Goal: Task Accomplishment & Management: Manage account settings

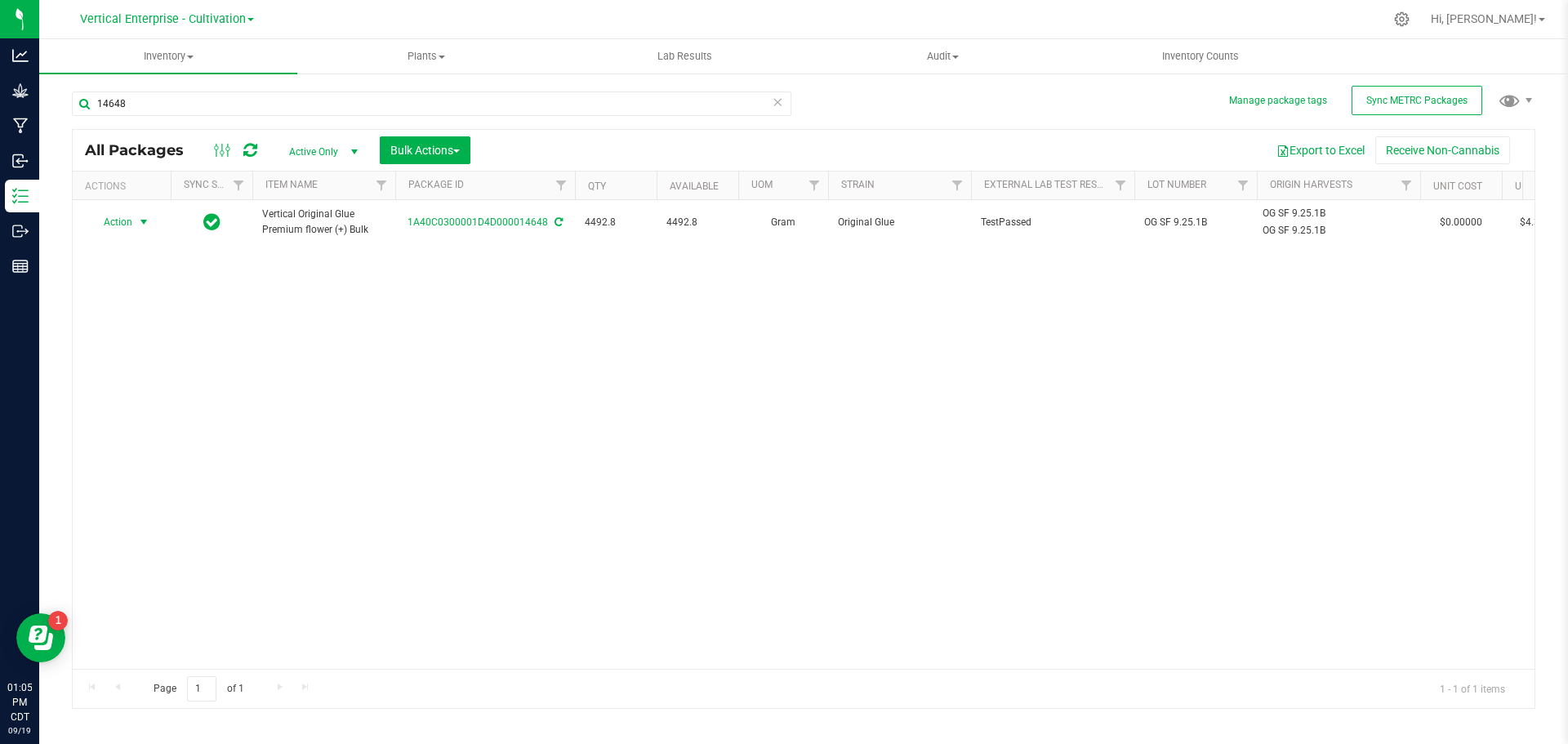
click at [129, 217] on span "Action" at bounding box center [111, 222] width 44 height 23
click at [133, 277] on li "Create package" at bounding box center [141, 274] width 103 height 25
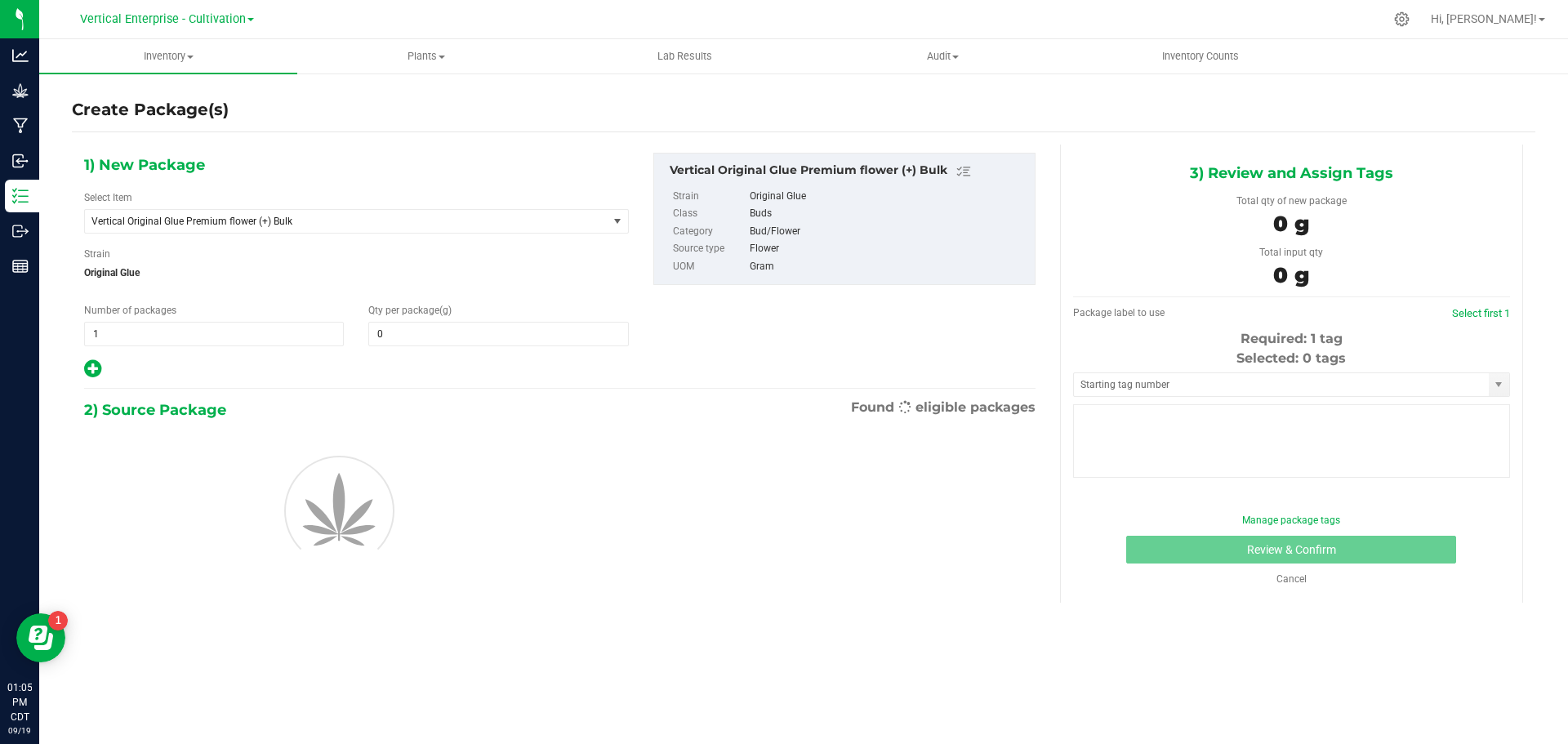
type input "0.0000"
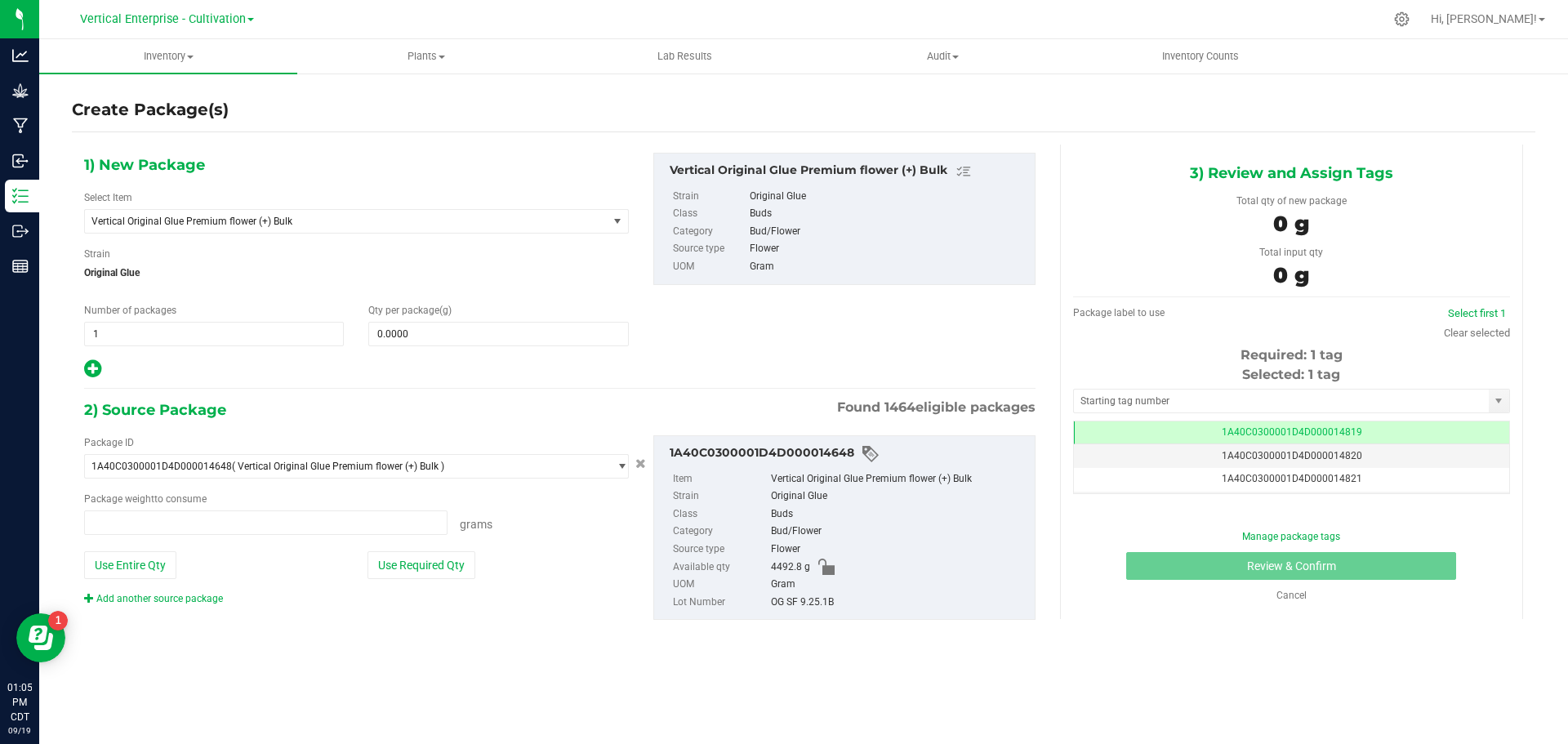
type input "0.0000 g"
click at [220, 222] on span "Vertical Original Glue Premium flower (+) Bulk" at bounding box center [336, 221] width 489 height 12
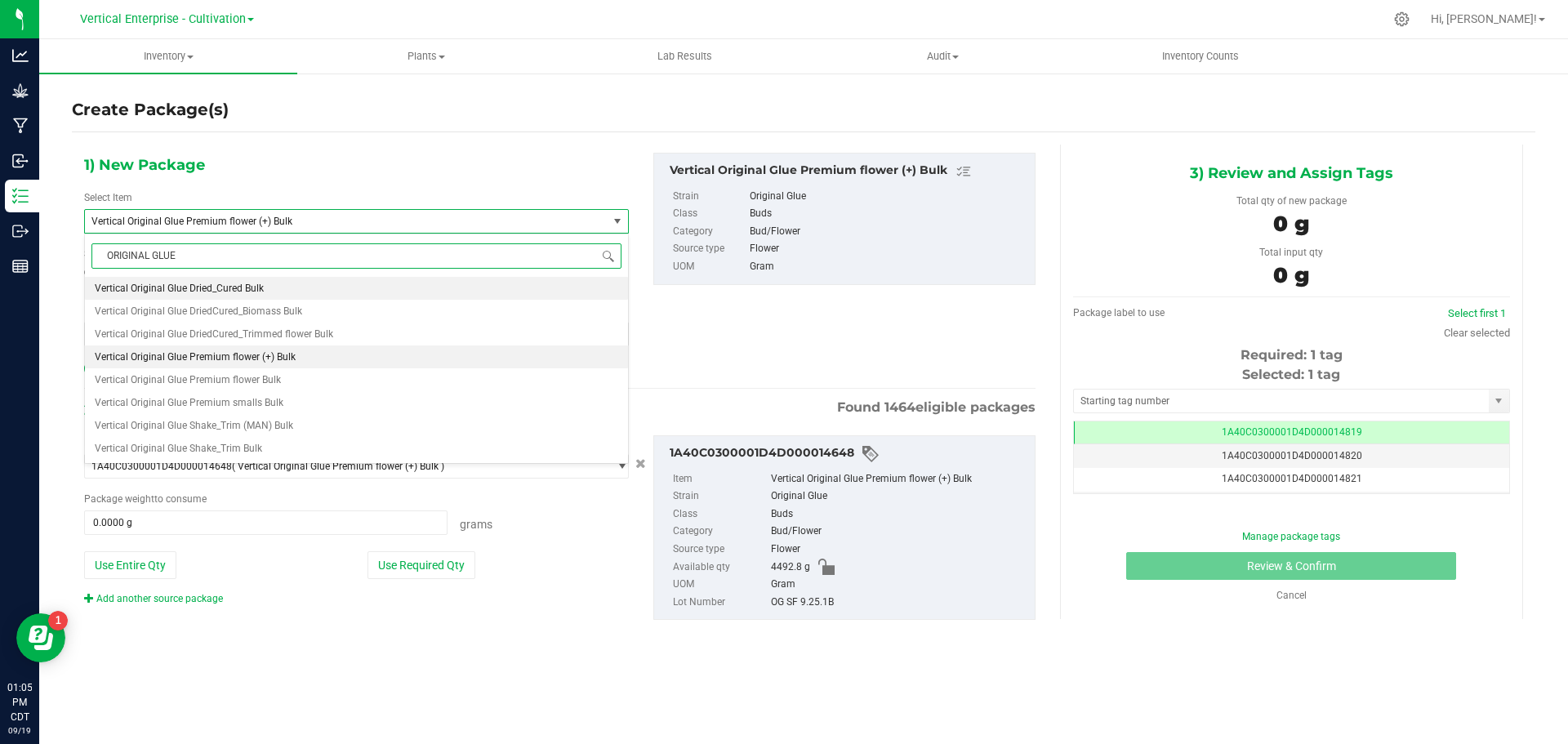
type input "ORIGINAL GLUE"
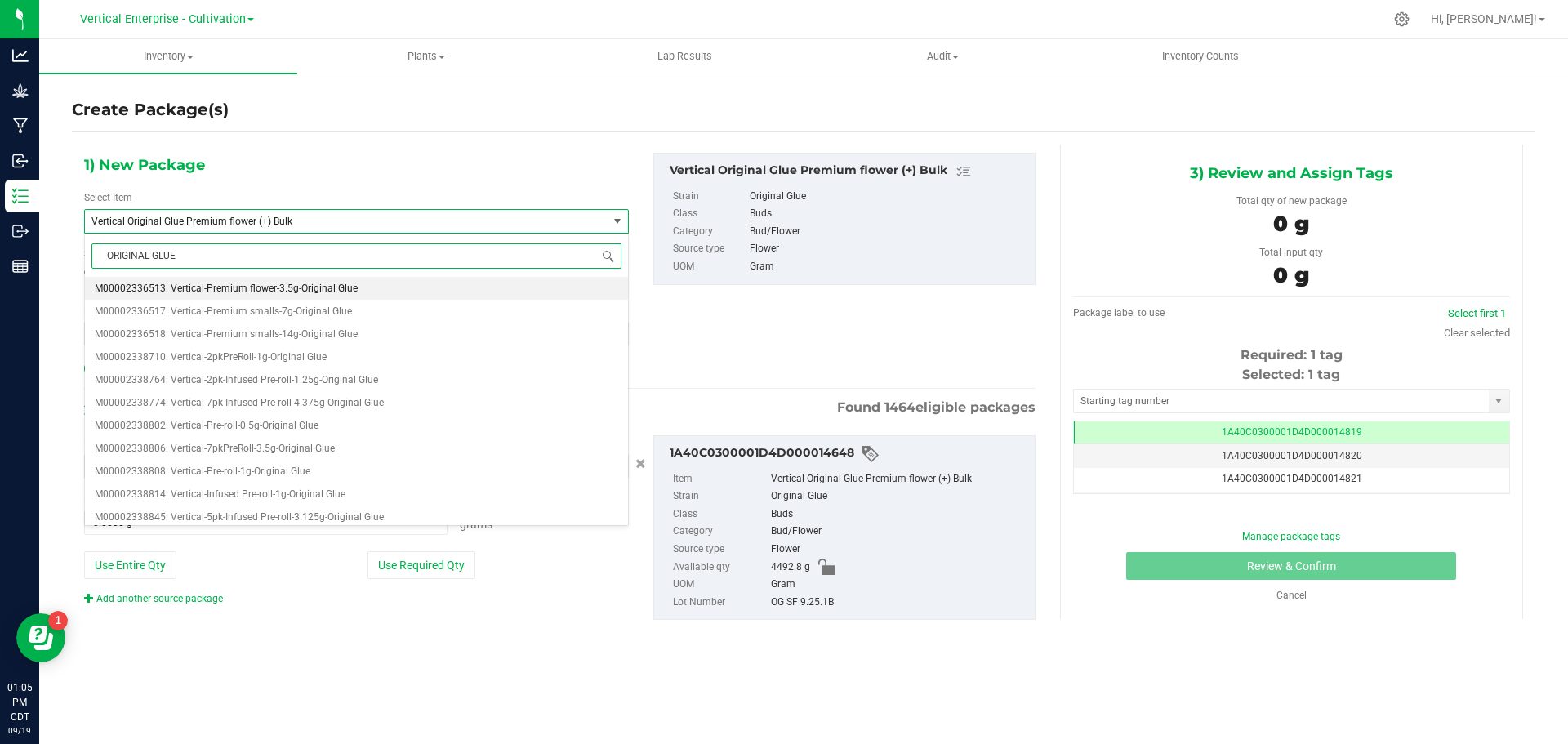
click at [239, 283] on span "M00002336513: Vertical-Premium flower-3.5g-Original Glue" at bounding box center [226, 289] width 263 height 12
type input "0"
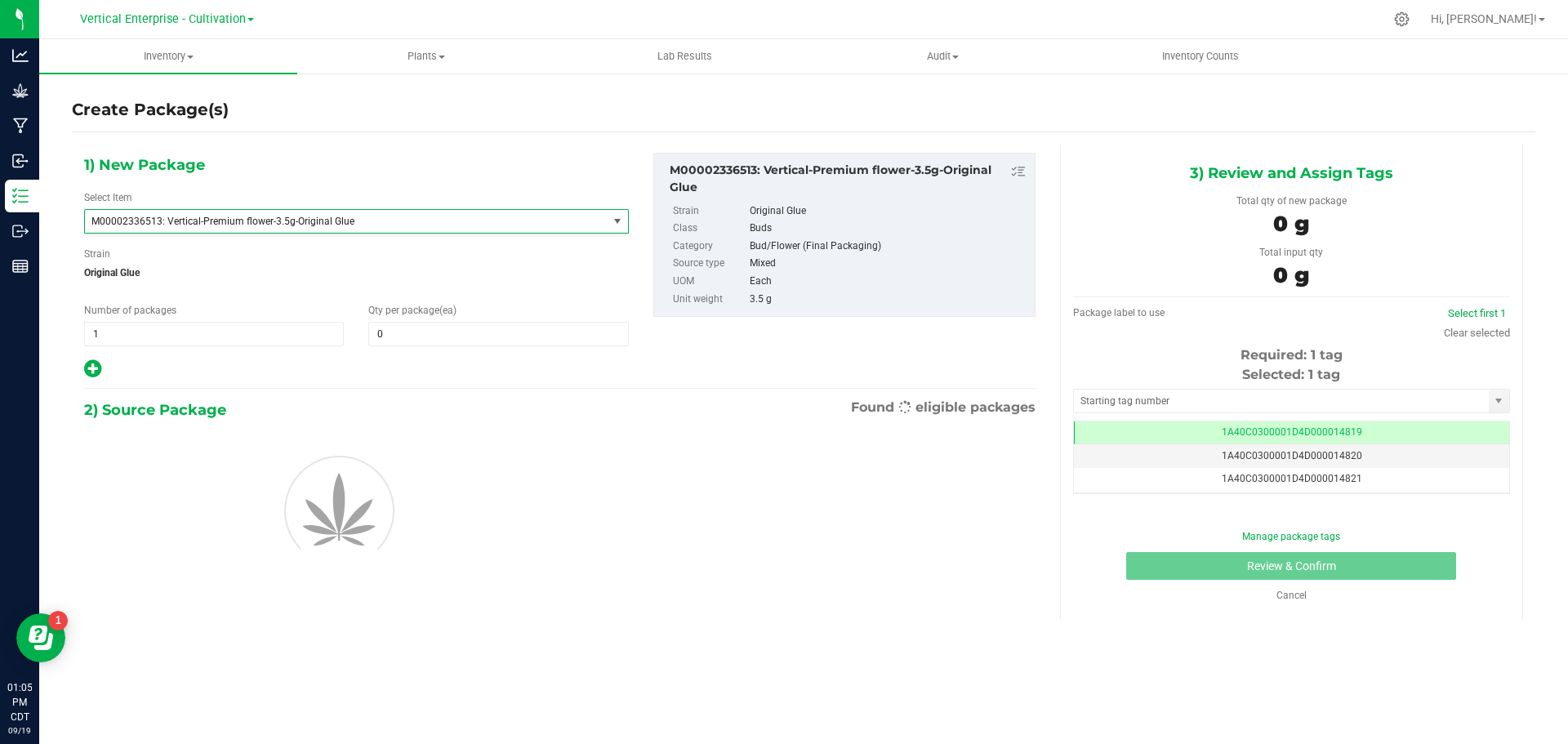
scroll to position [34657, 0]
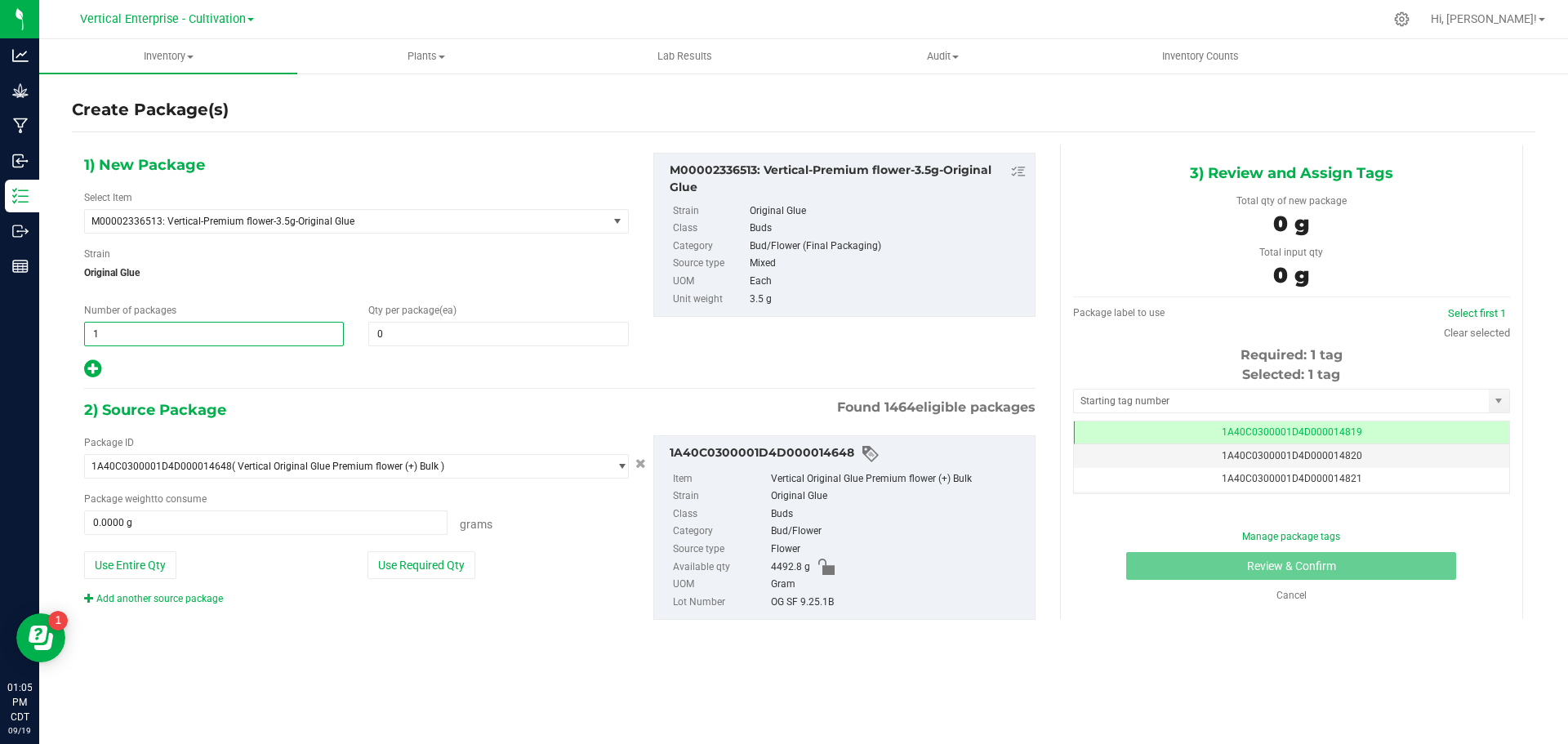
drag, startPoint x: 197, startPoint y: 337, endPoint x: 32, endPoint y: 343, distance: 165.1
click at [32, 343] on div "Analytics Grow Manufacturing Inbound Inventory Outbound Reports 01:05 PM CDT [D…" at bounding box center [784, 372] width 1568 height 744
type input "2"
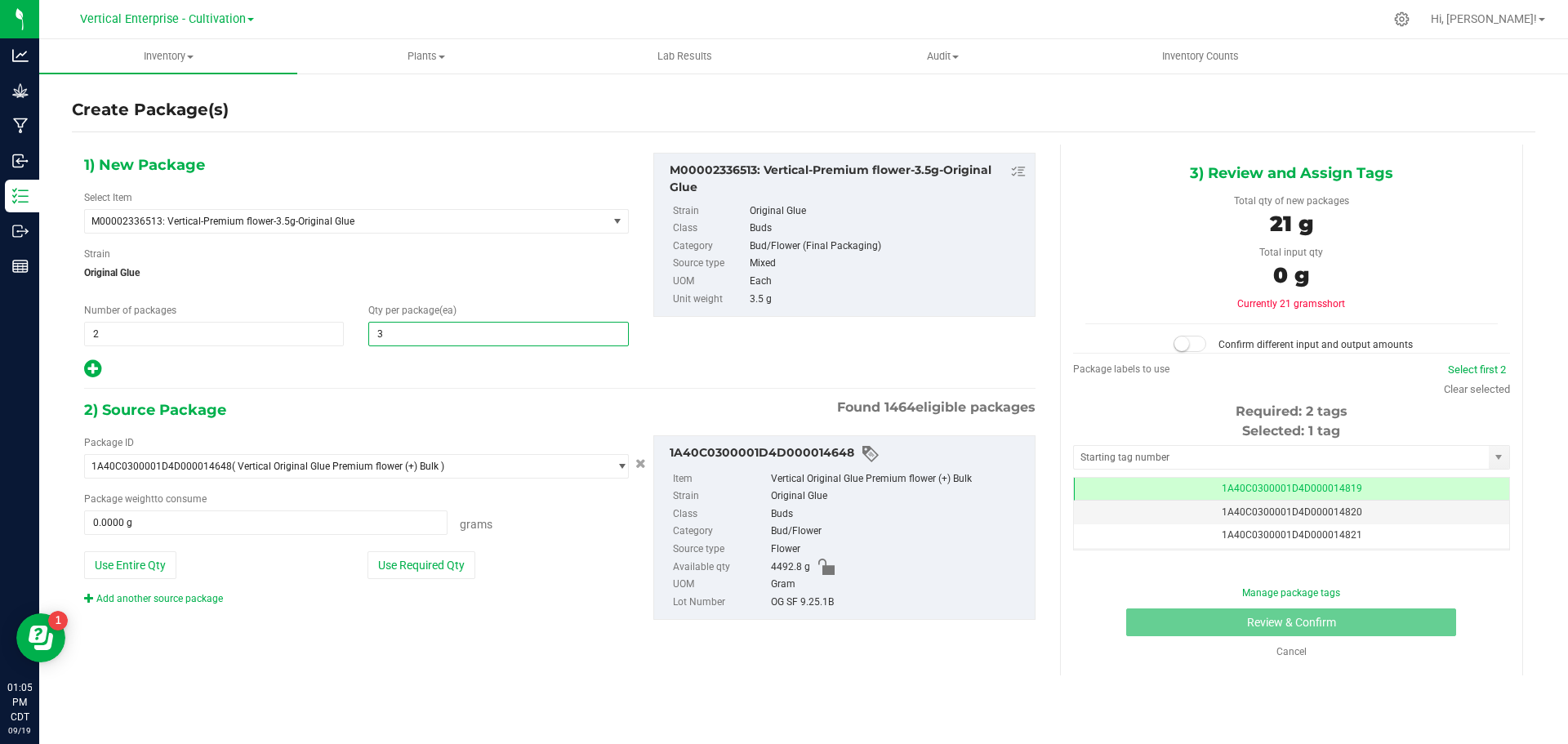
type input "36"
click at [433, 567] on button "Use Required Qty" at bounding box center [421, 565] width 107 height 28
type input "252.0000 g"
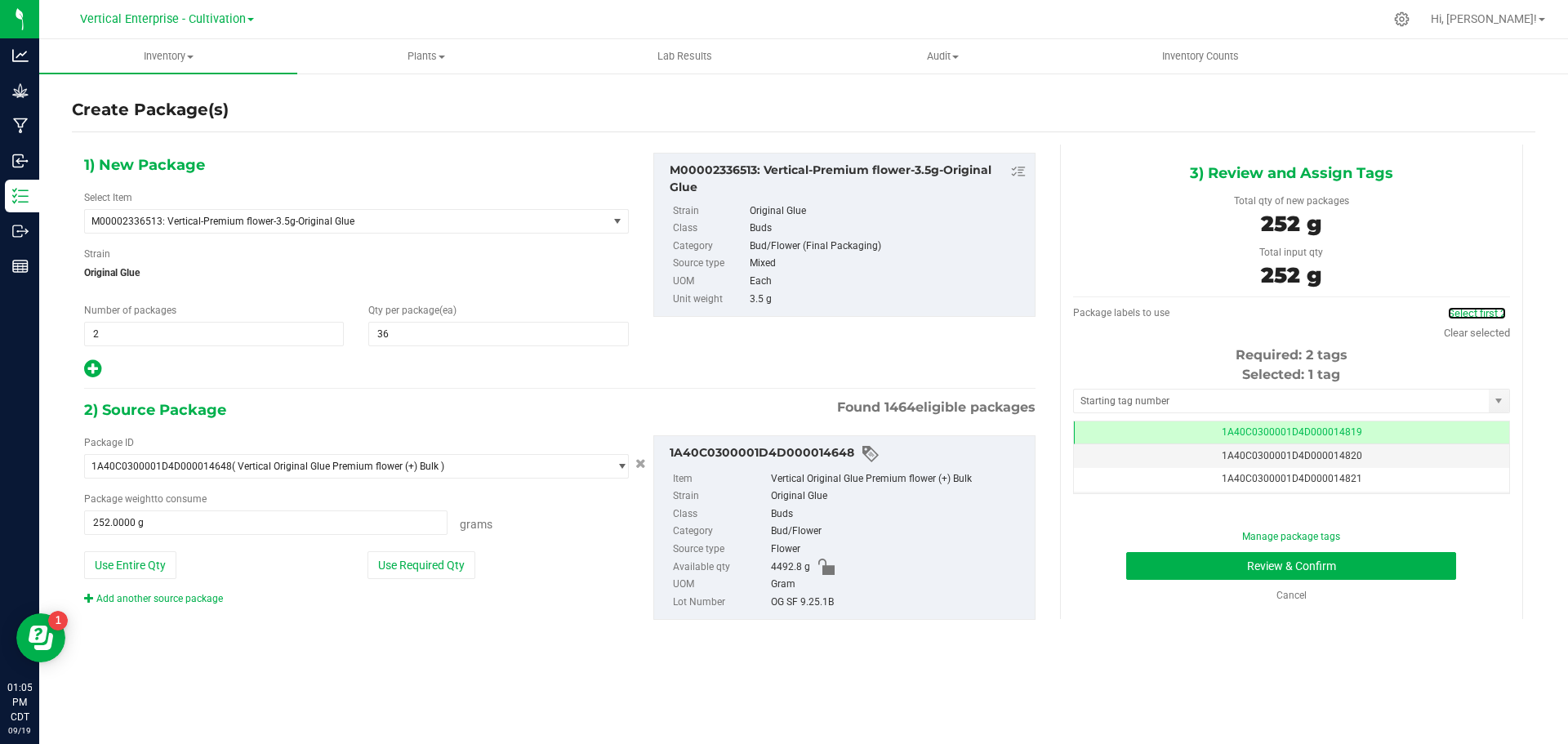
drag, startPoint x: 1483, startPoint y: 311, endPoint x: 1454, endPoint y: 324, distance: 31.8
click at [1483, 313] on link "Select first 2" at bounding box center [1477, 313] width 58 height 12
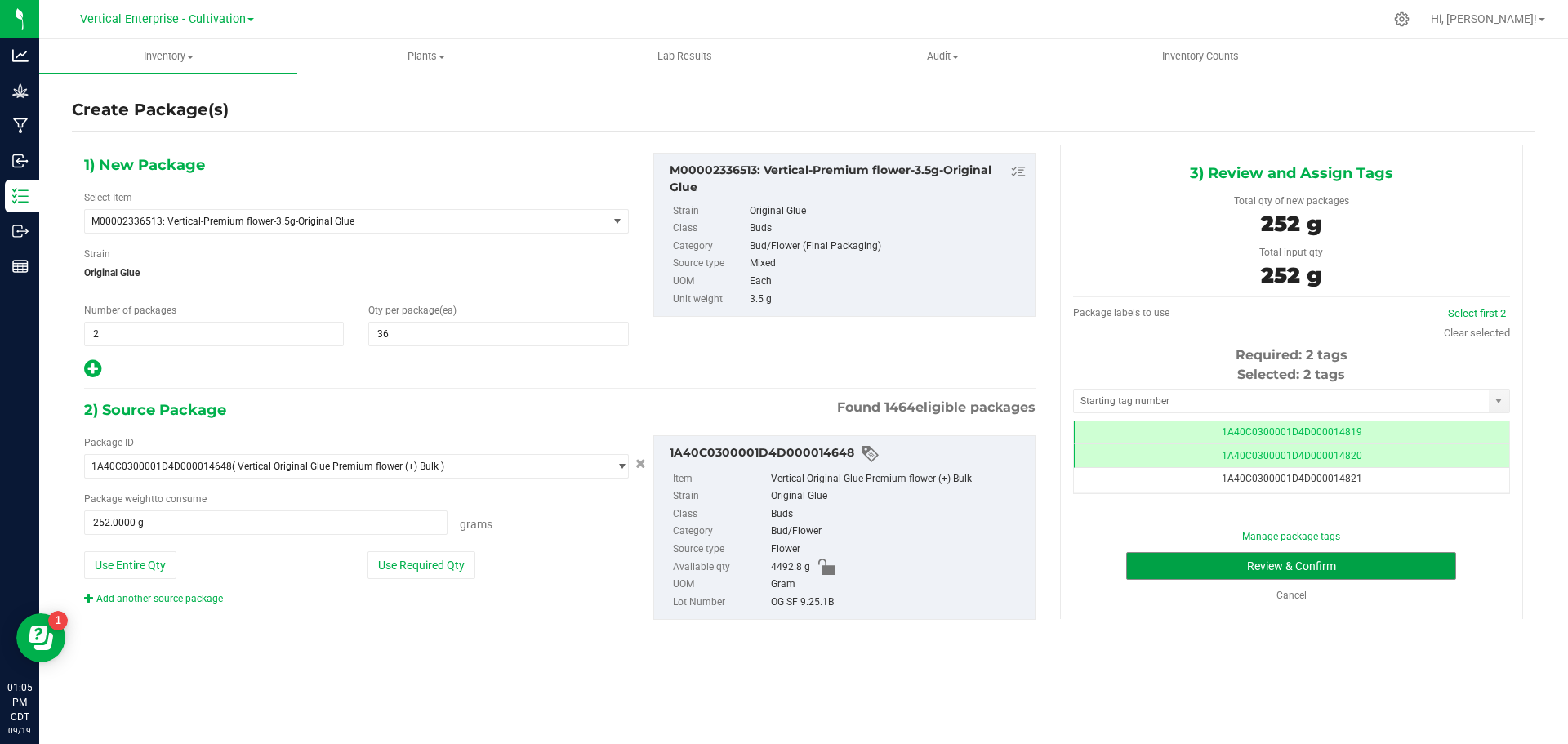
click at [1410, 556] on button "Review & Confirm" at bounding box center [1291, 566] width 330 height 28
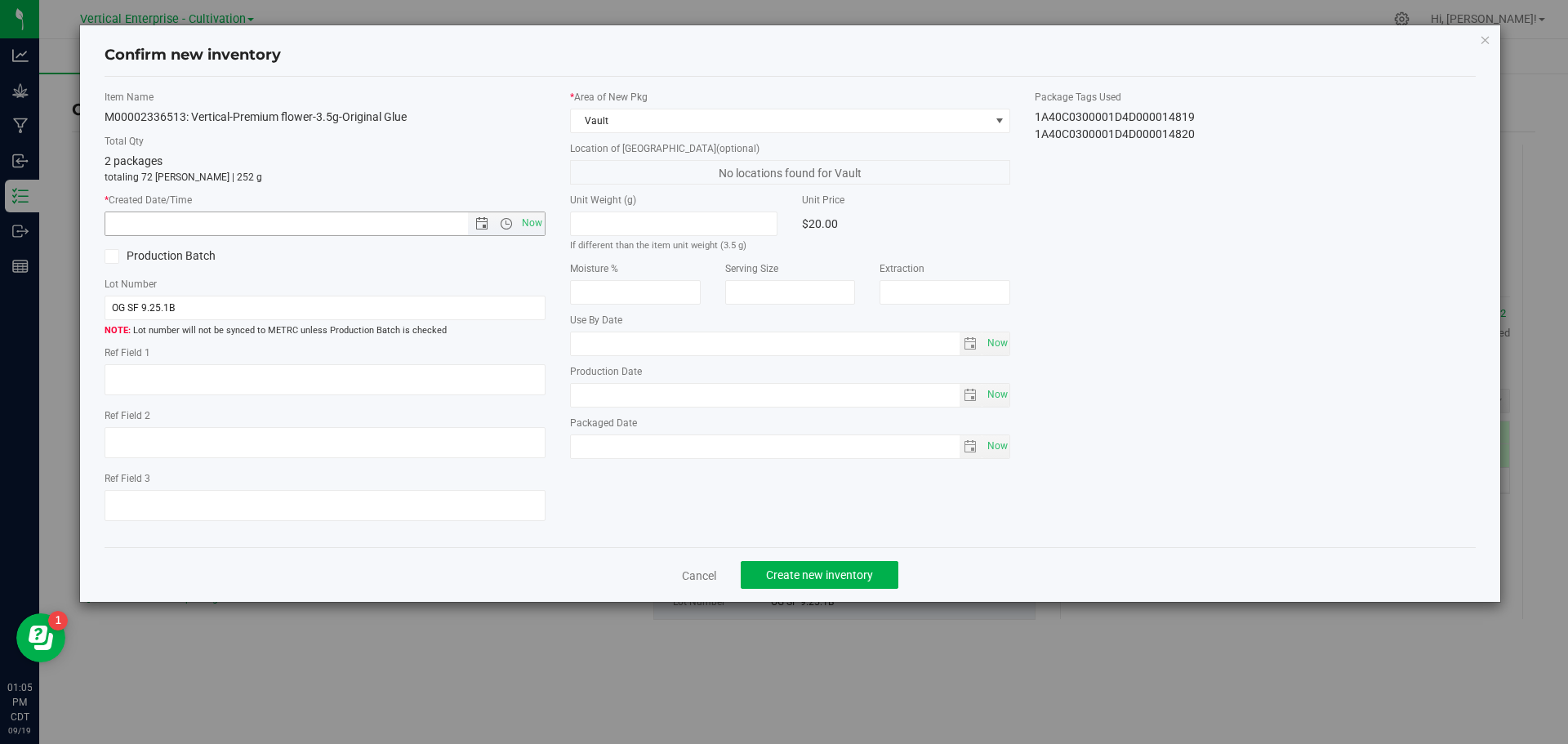
click at [534, 217] on span "Now" at bounding box center [531, 223] width 28 height 24
type input "[DATE] 1:05 PM"
click at [869, 576] on span "Create new inventory" at bounding box center [820, 575] width 107 height 13
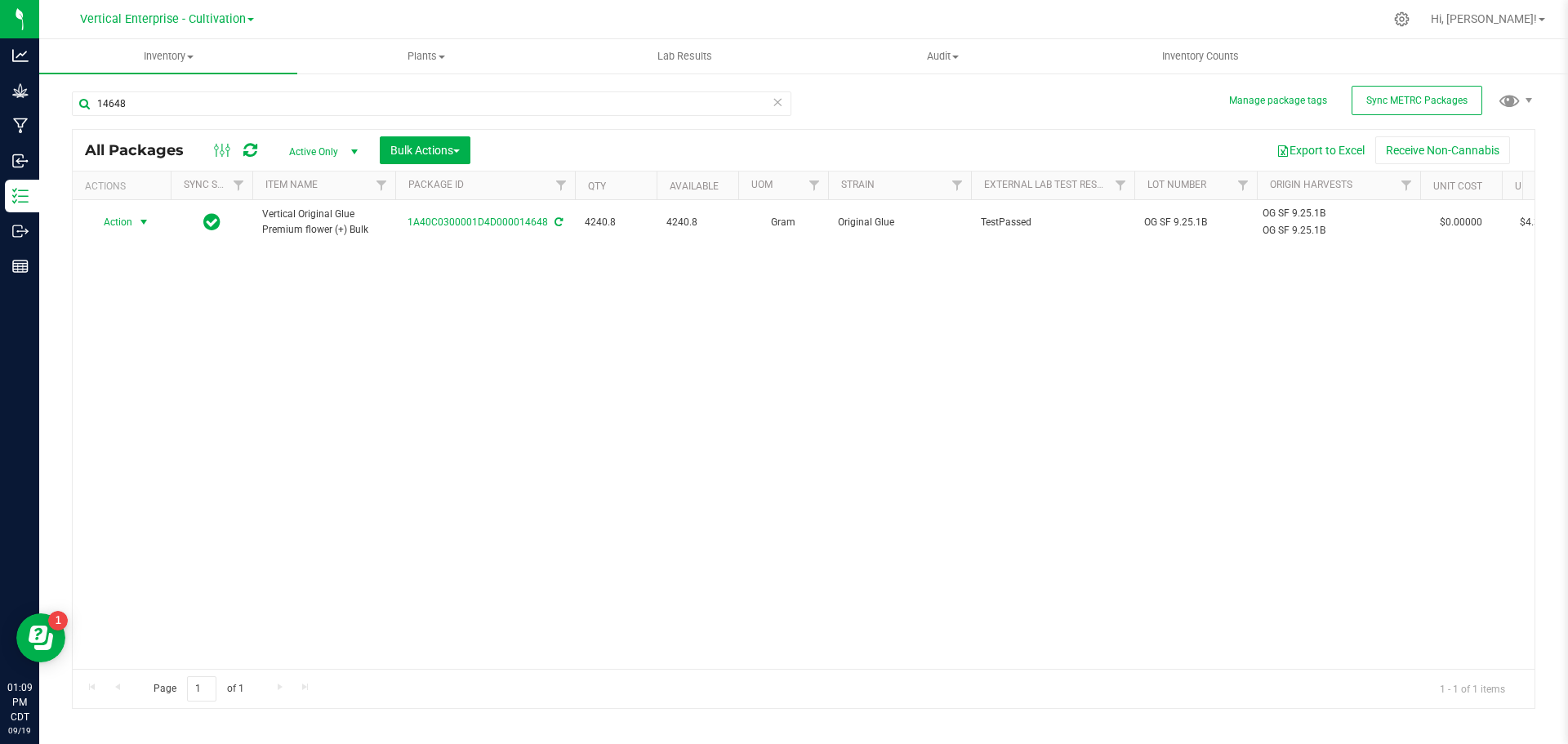
click at [123, 218] on span "Action" at bounding box center [111, 222] width 44 height 23
click at [109, 274] on li "Create package" at bounding box center [141, 274] width 103 height 25
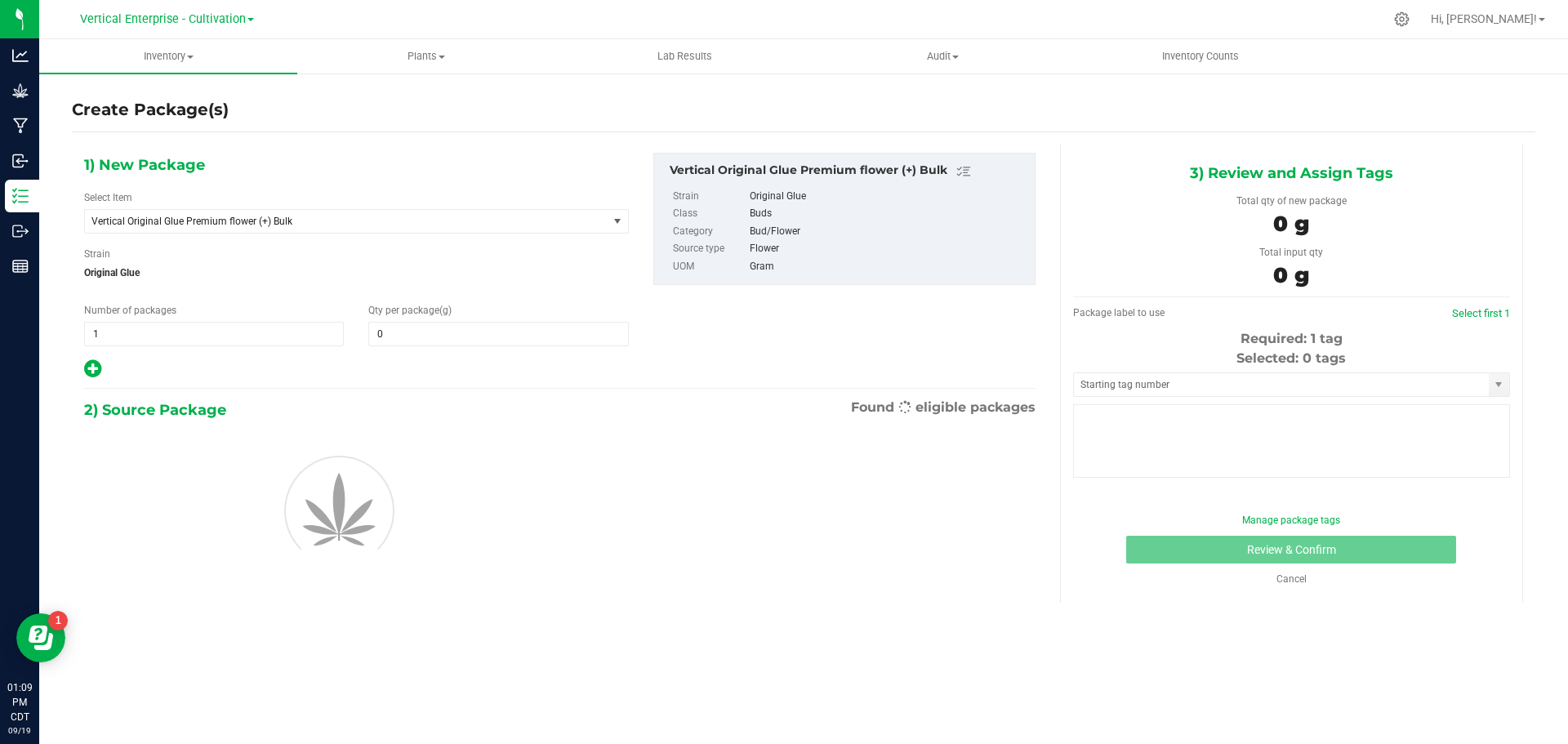
type input "0.0000"
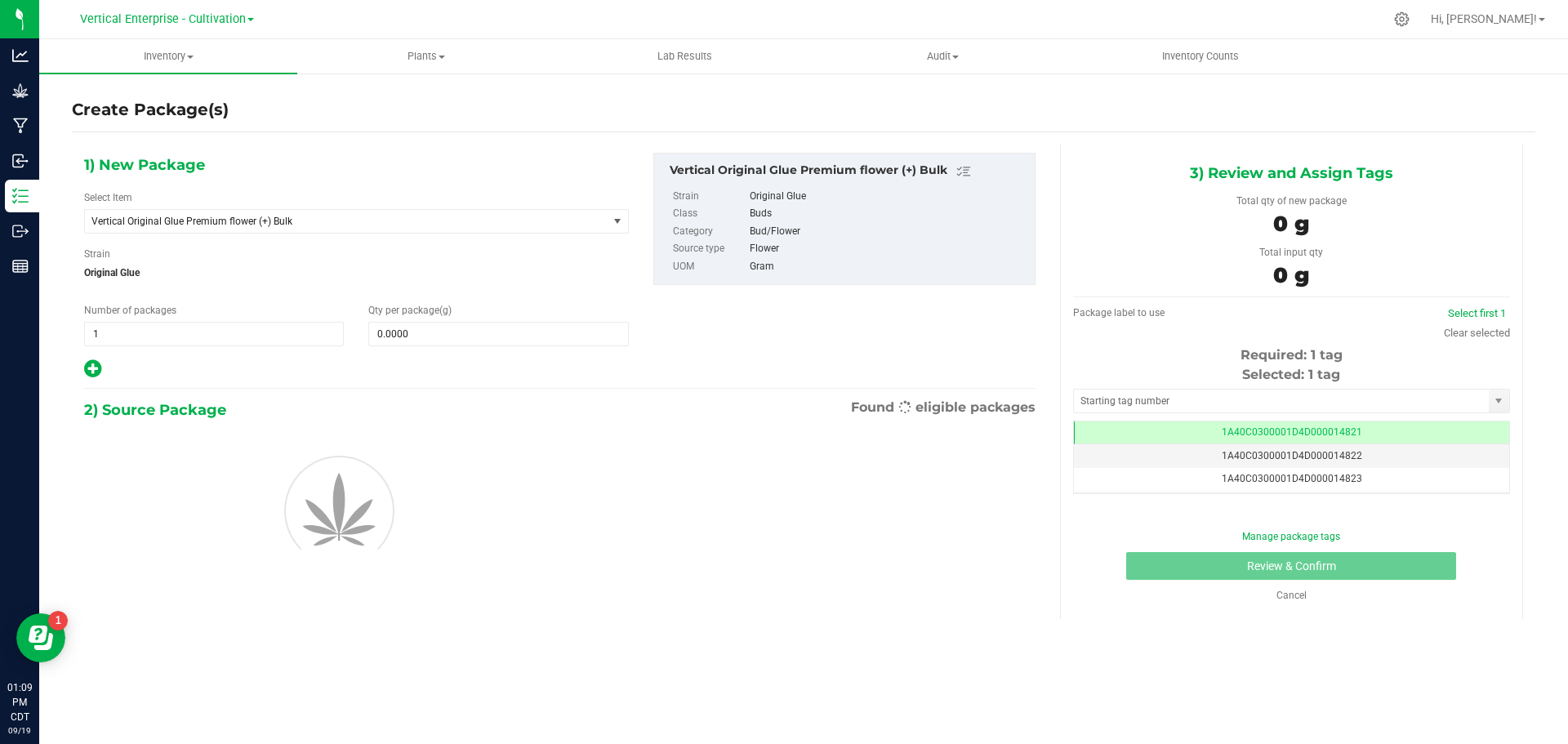
scroll to position [0, -1]
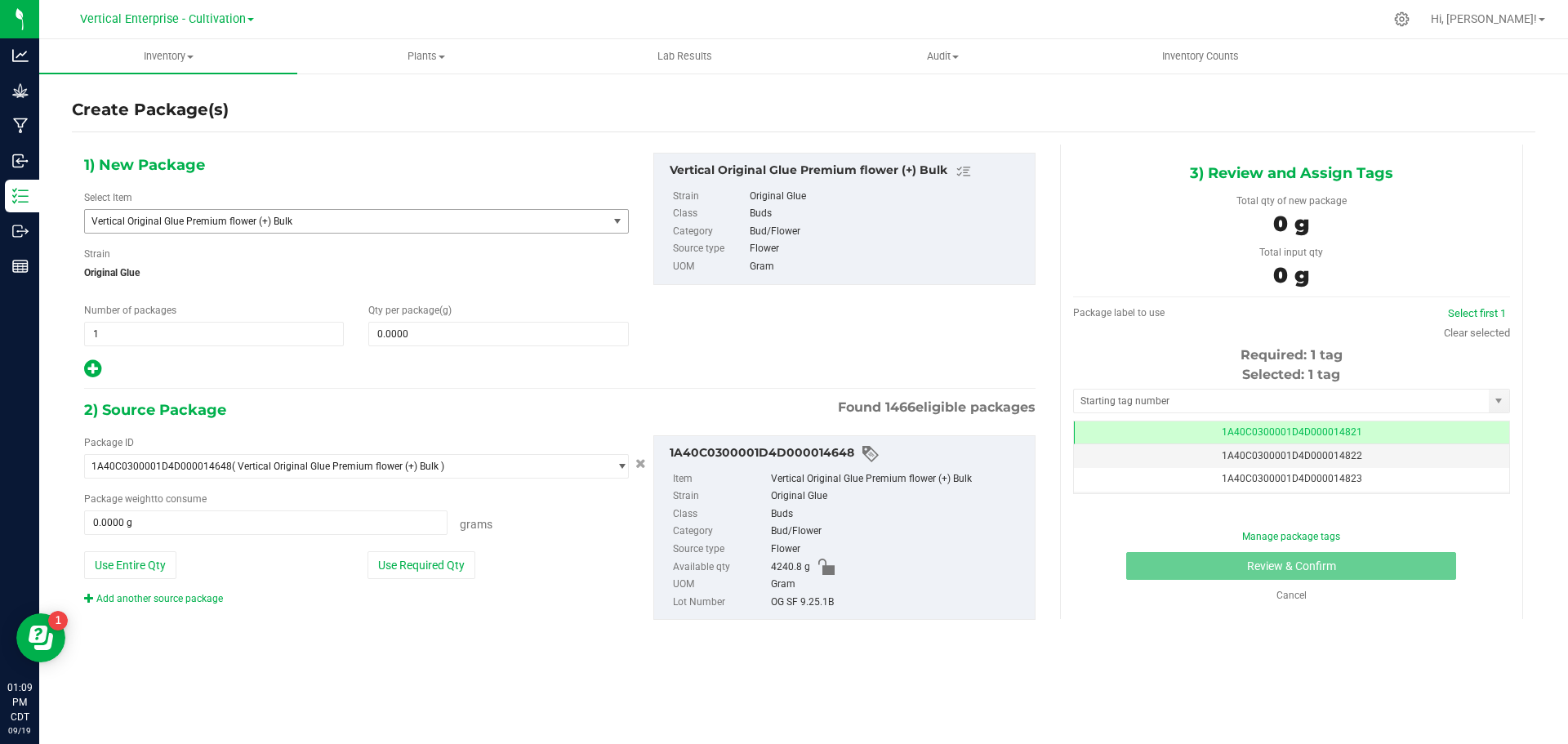
click at [249, 222] on span "Vertical Original Glue Premium flower (+) Bulk" at bounding box center [336, 221] width 489 height 12
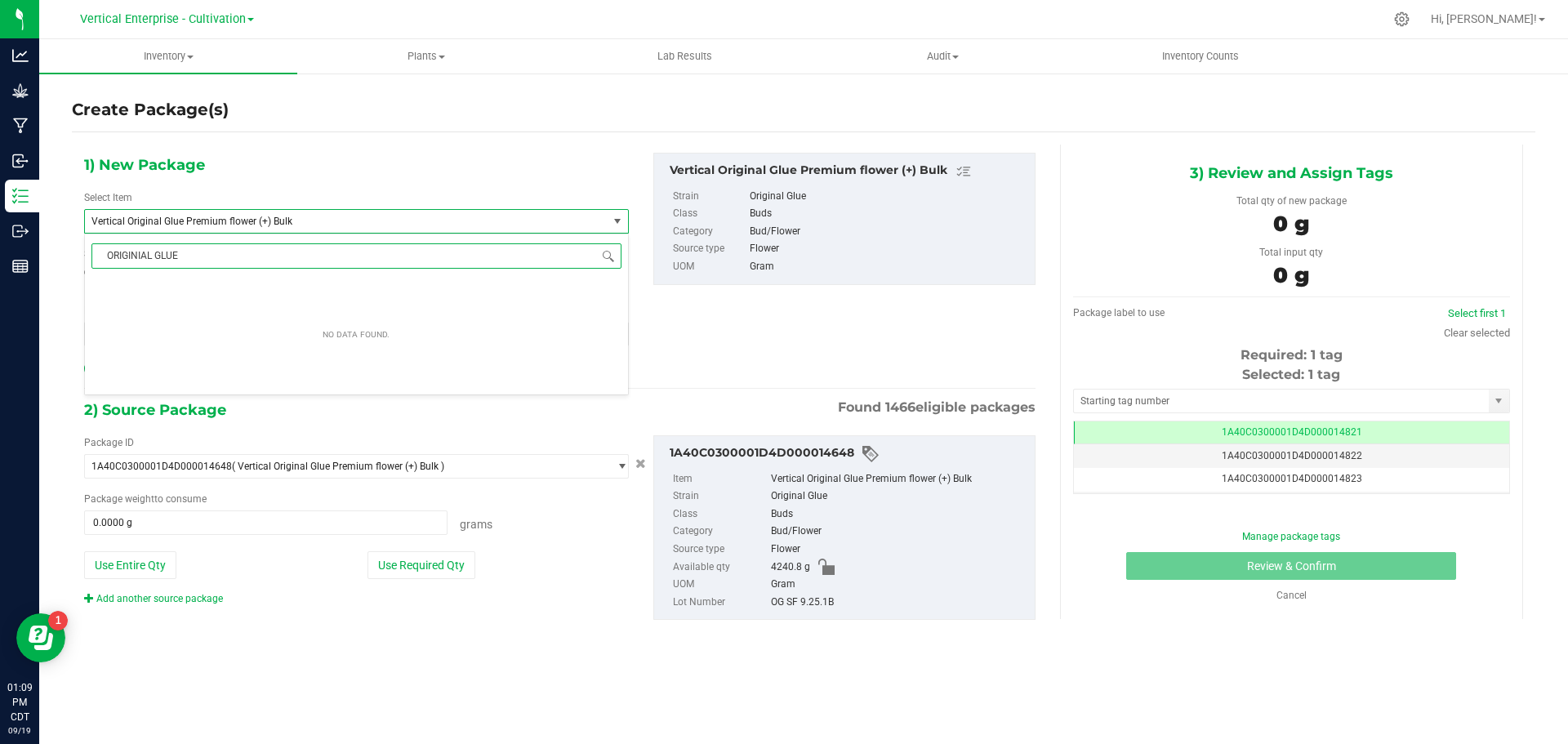
scroll to position [0, 0]
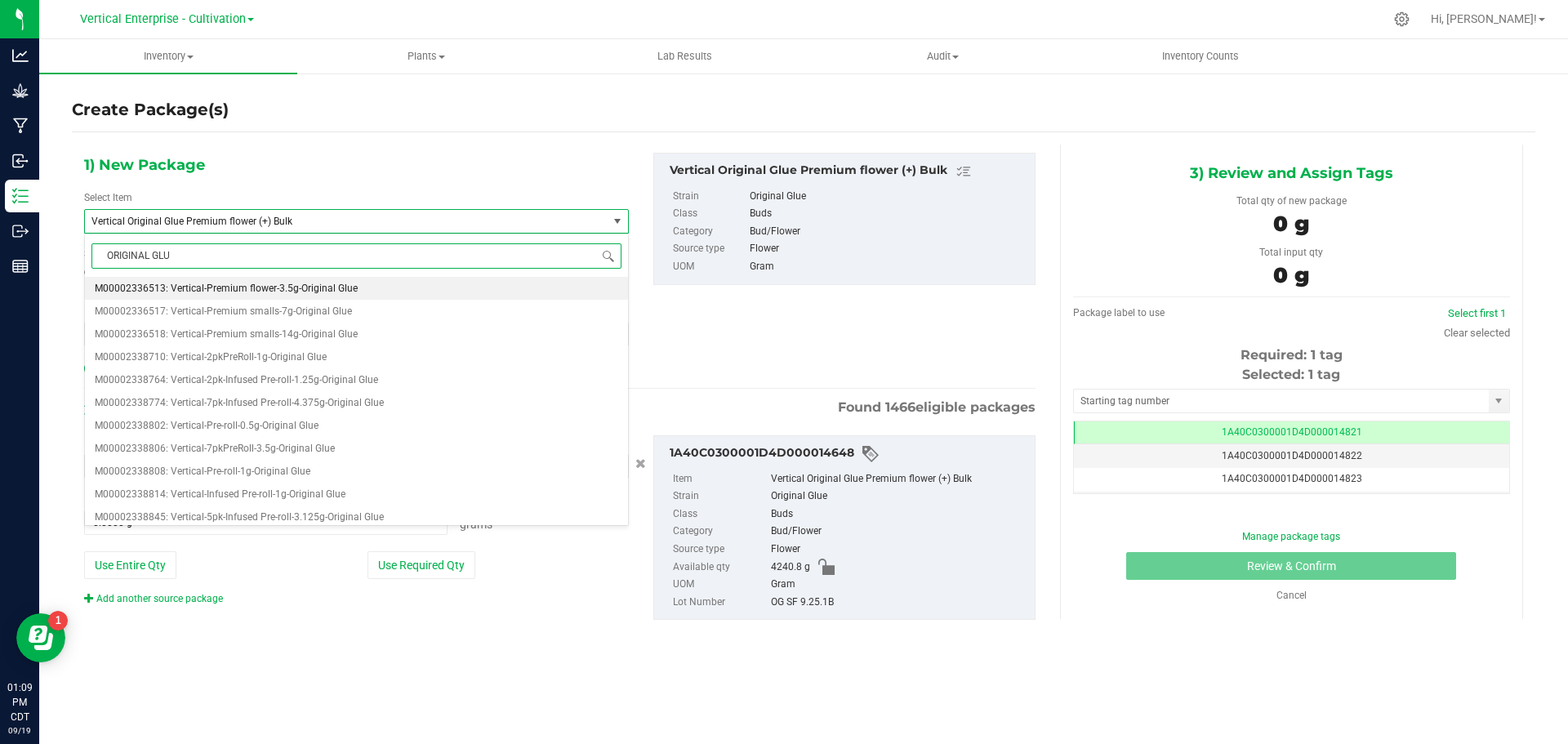
type input "ORIGINAL GLUE"
click at [277, 285] on span "M00002336513: Vertical-Premium flower-3.5g-Original Glue" at bounding box center [226, 289] width 263 height 12
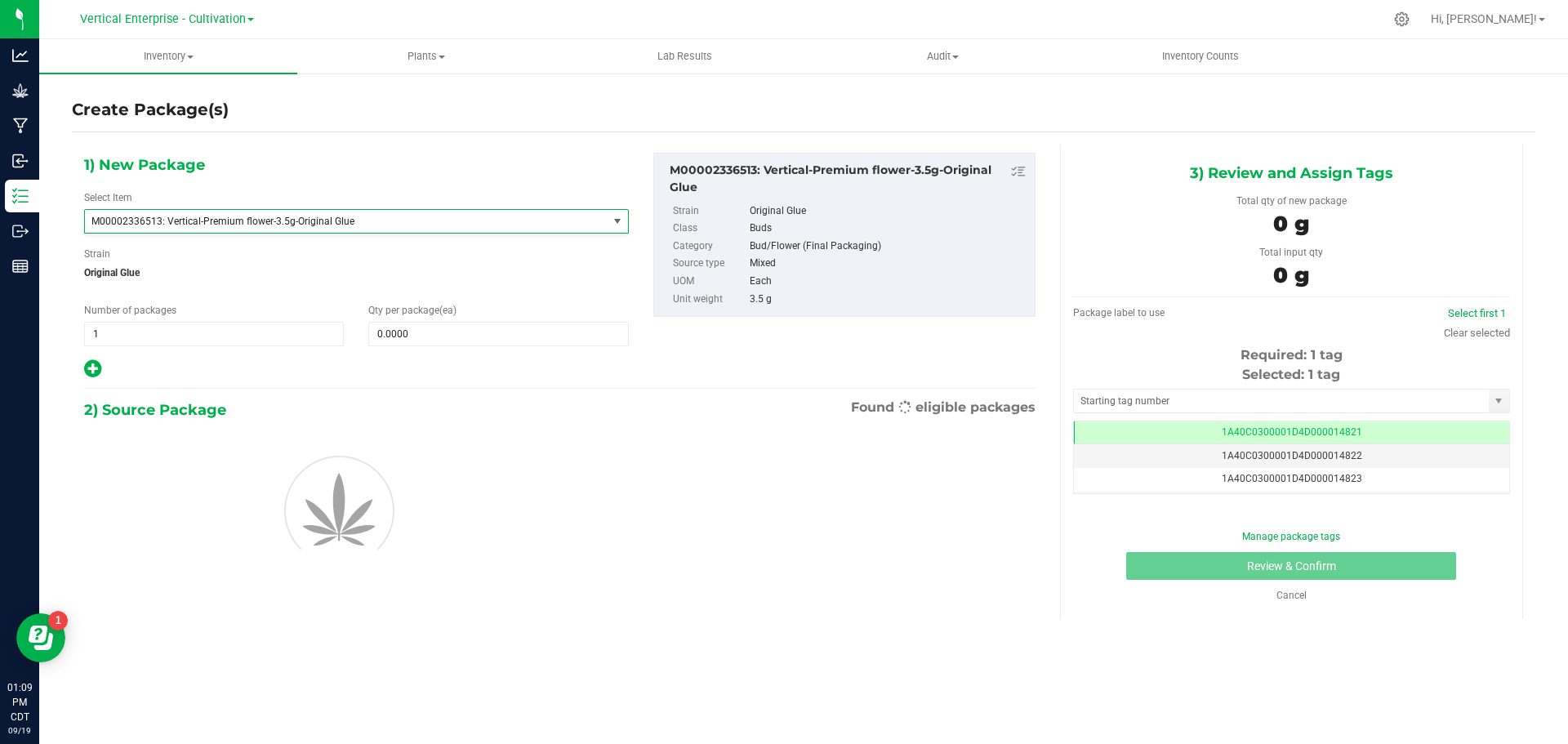
type input "0"
click at [484, 341] on span at bounding box center [498, 335] width 260 height 25
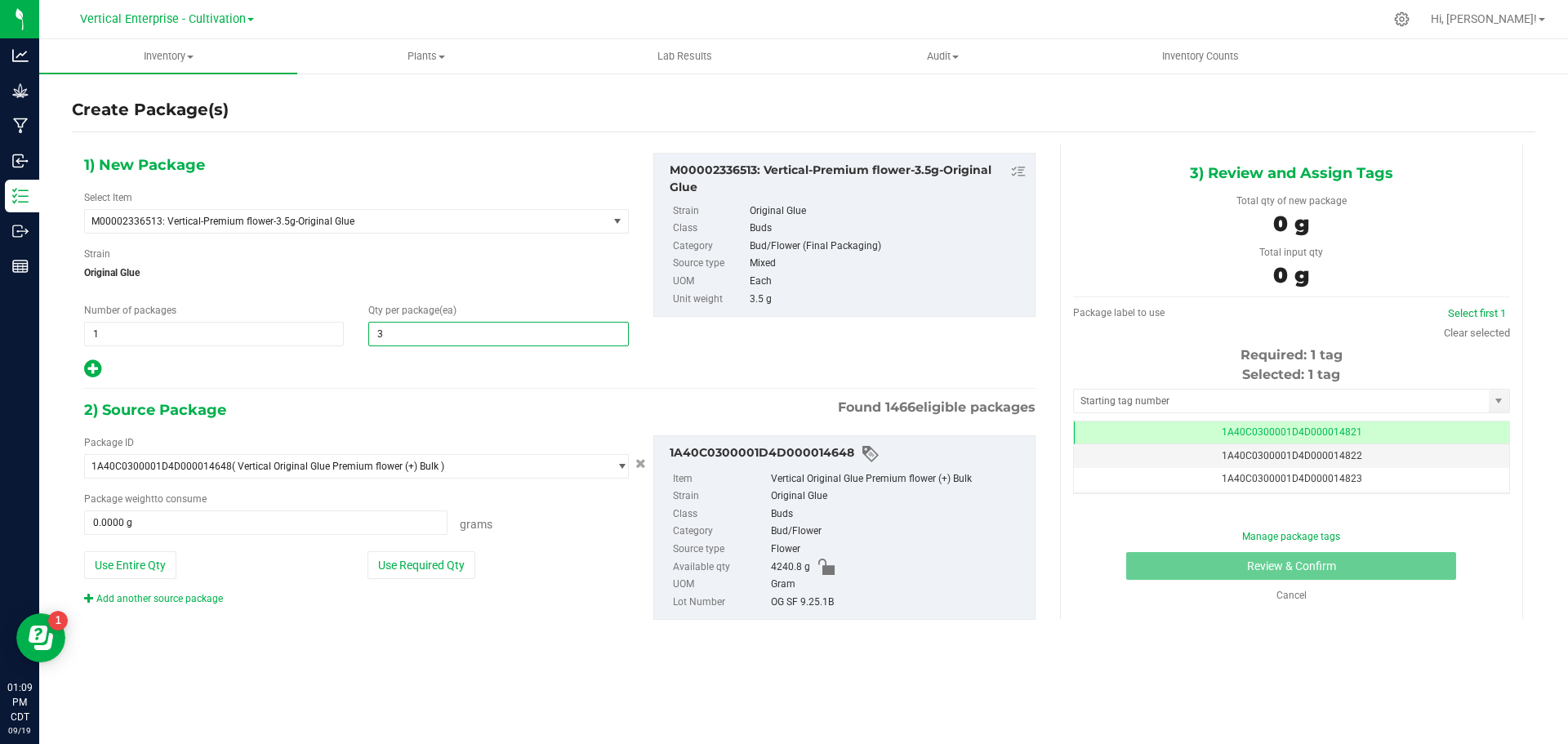
type input "36"
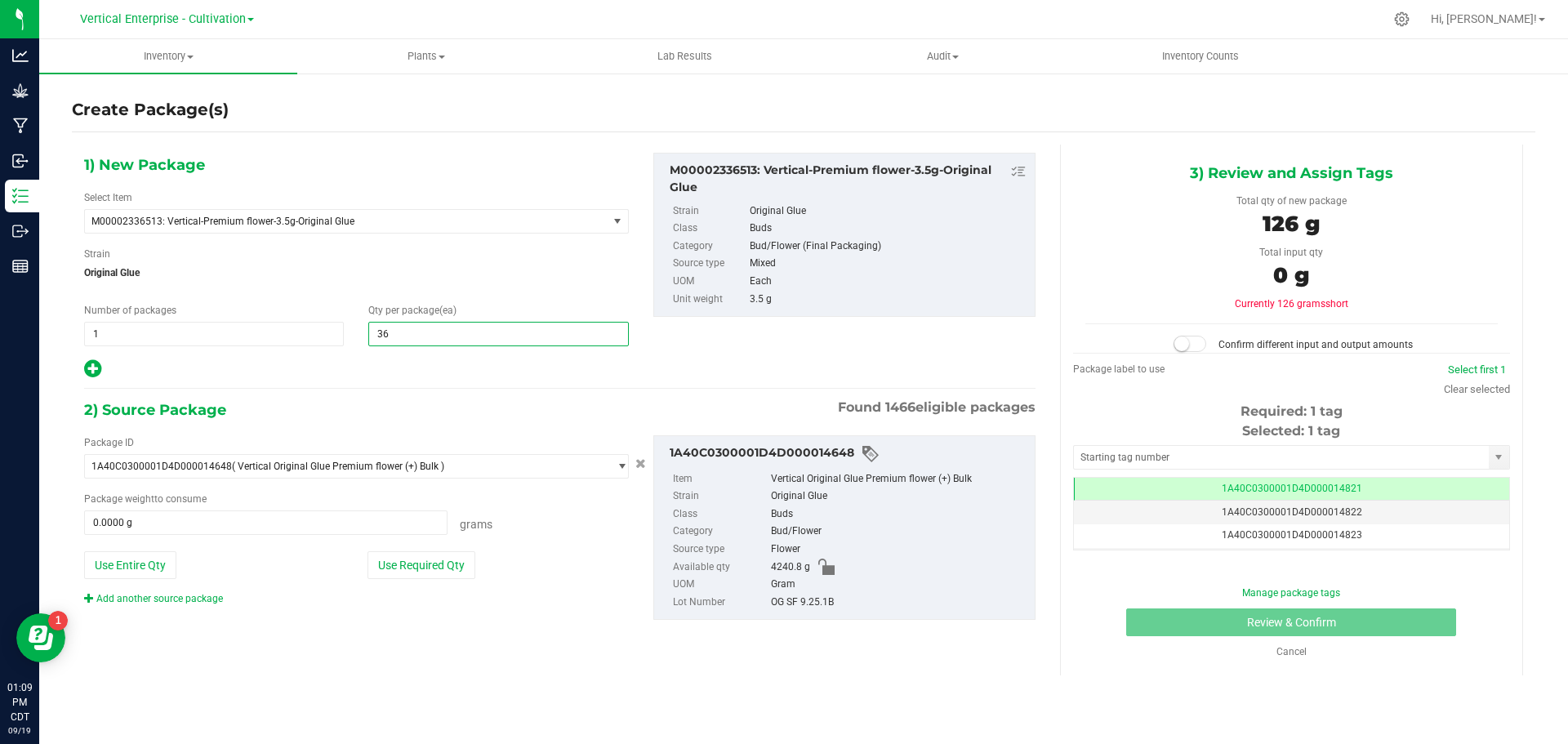
type input "36"
click at [442, 563] on button "Use Required Qty" at bounding box center [421, 565] width 107 height 28
type input "126.0000 g"
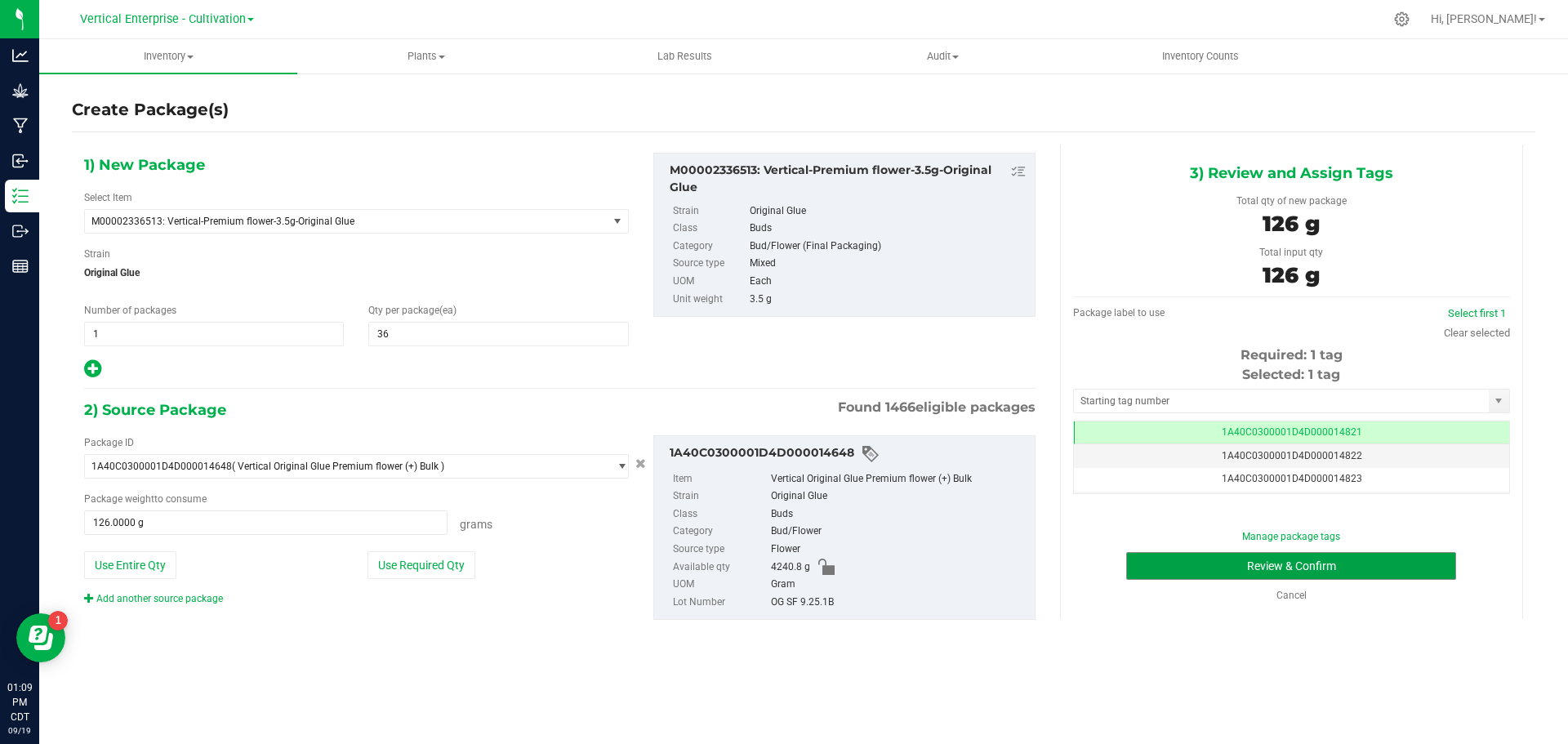
click at [1274, 564] on button "Review & Confirm" at bounding box center [1291, 566] width 330 height 28
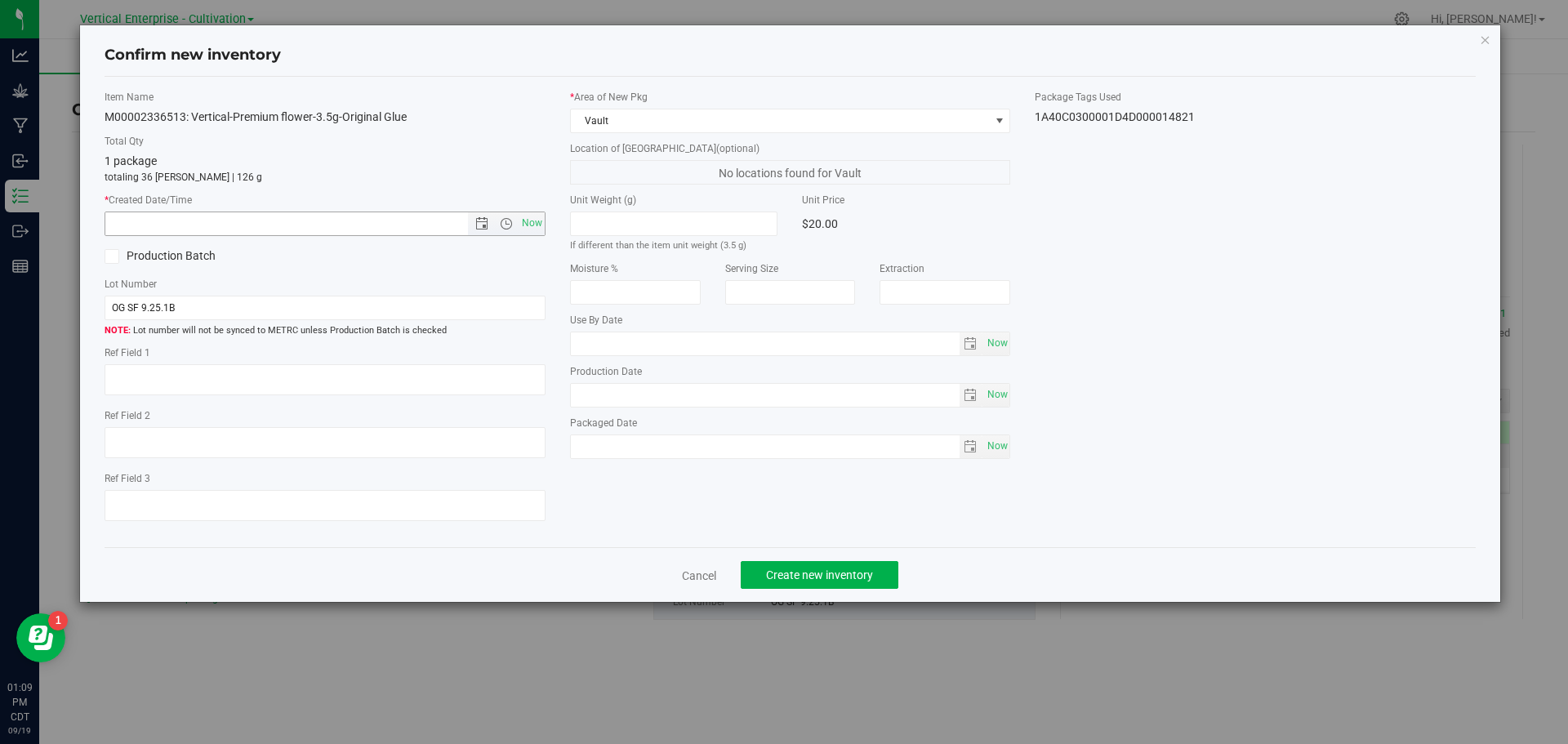
click at [545, 212] on span "Now" at bounding box center [325, 224] width 441 height 25
click at [518, 212] on span "Now" at bounding box center [325, 224] width 441 height 25
click at [537, 218] on span "Now" at bounding box center [531, 223] width 28 height 24
type input "[DATE] 1:09 PM"
click at [851, 580] on span "Create new inventory" at bounding box center [820, 575] width 107 height 13
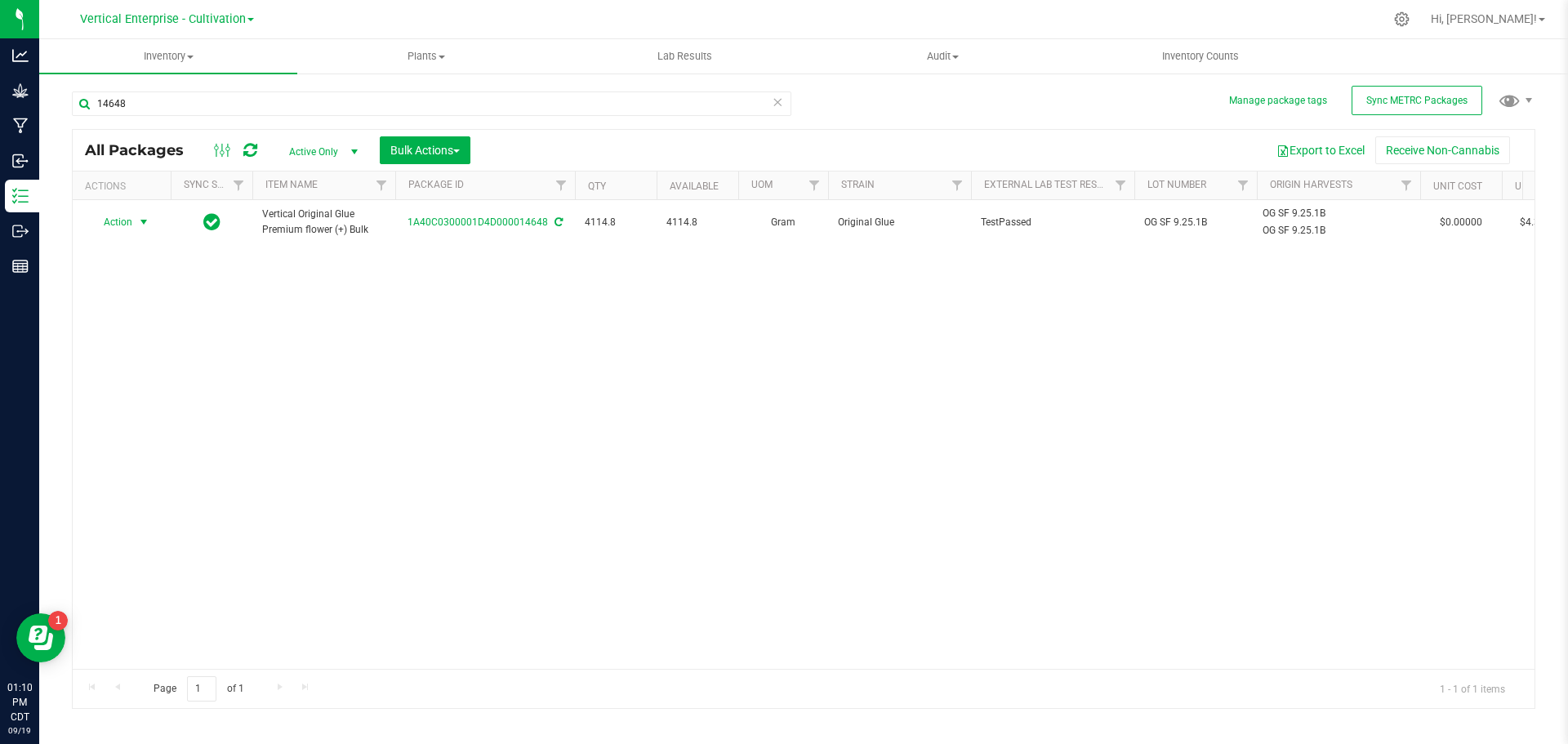
click at [99, 222] on span "Action" at bounding box center [111, 222] width 44 height 23
click at [135, 267] on li "Create package" at bounding box center [141, 274] width 103 height 25
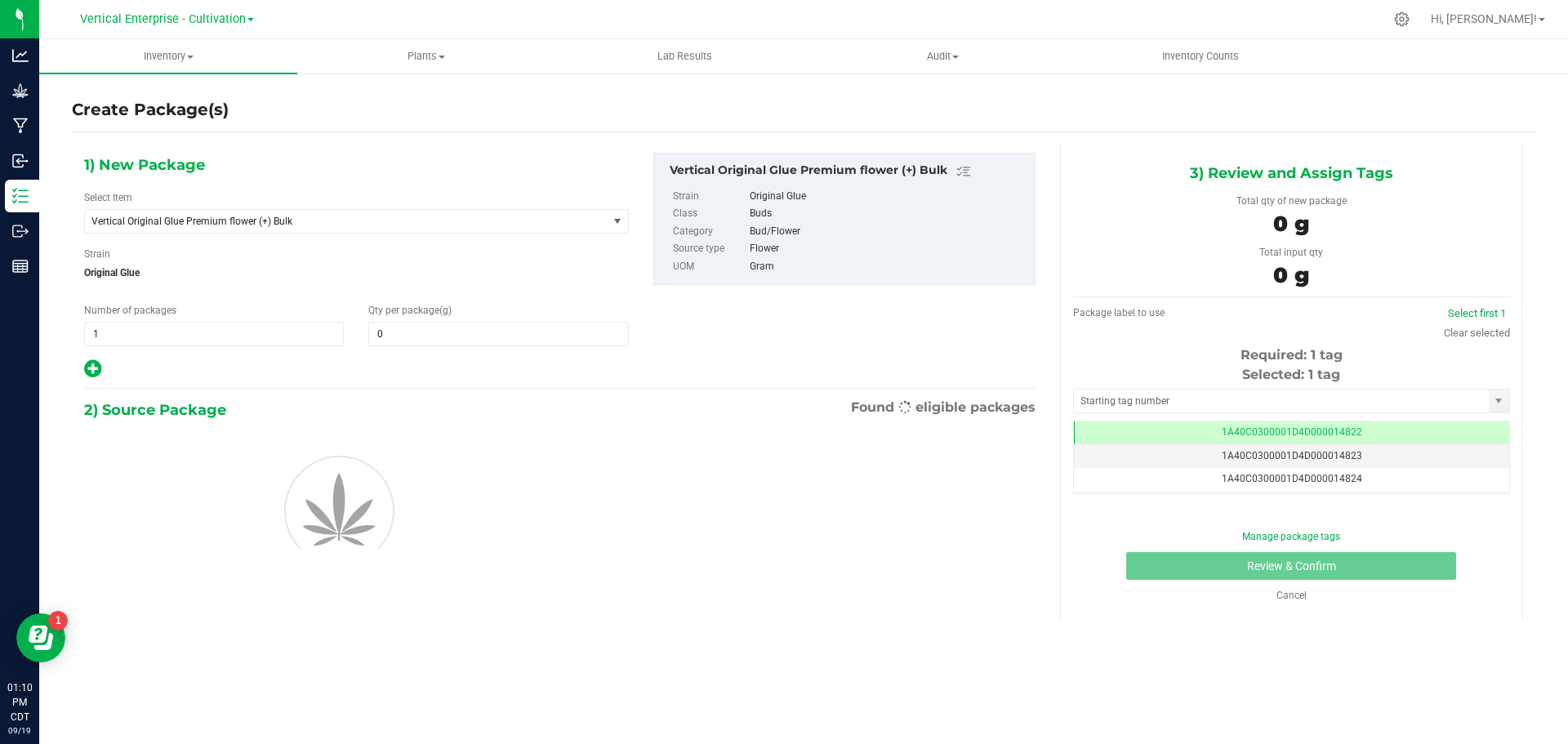
type input "0.0000"
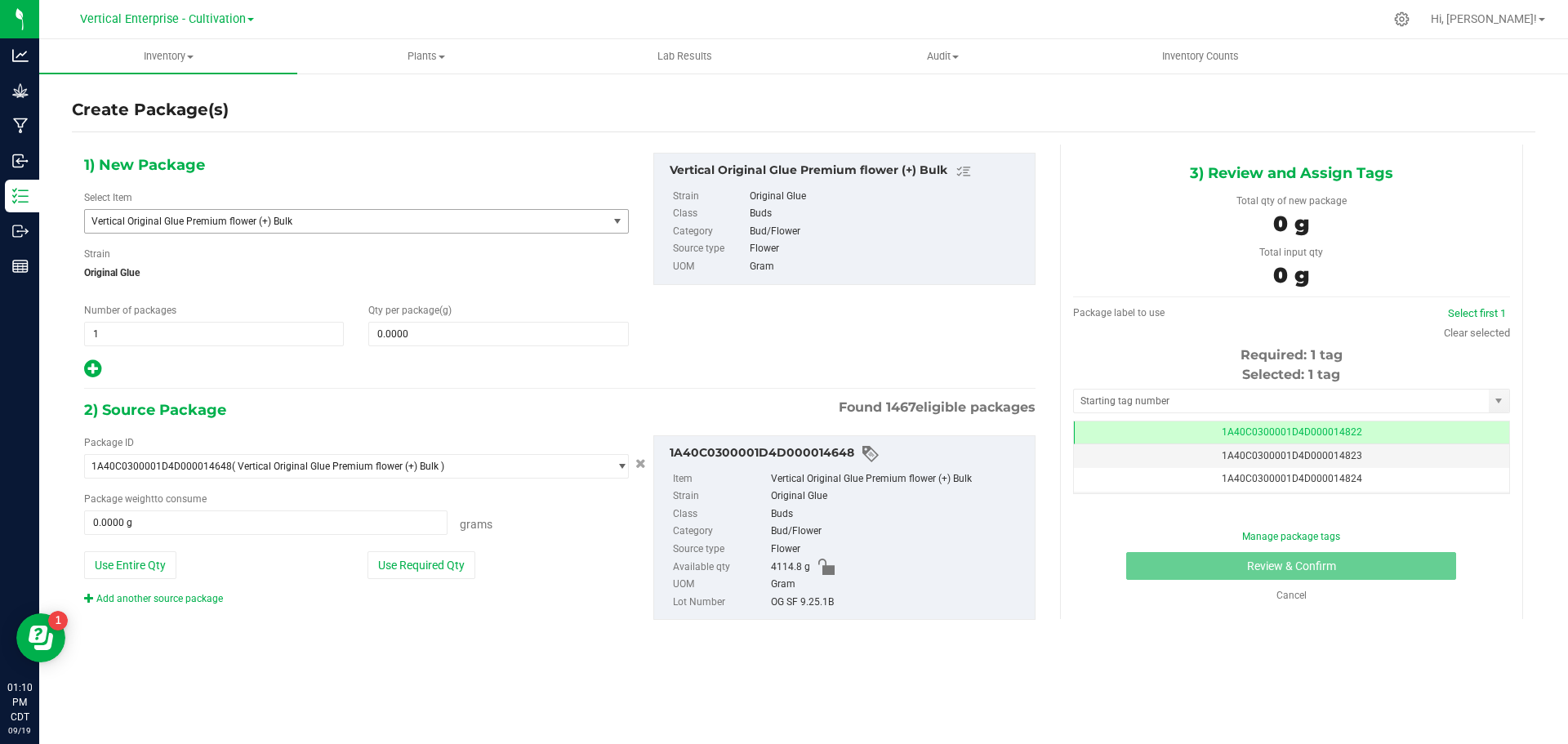
click at [293, 226] on span "Vertical Original Glue Premium flower (+) Bulk" at bounding box center [336, 221] width 489 height 12
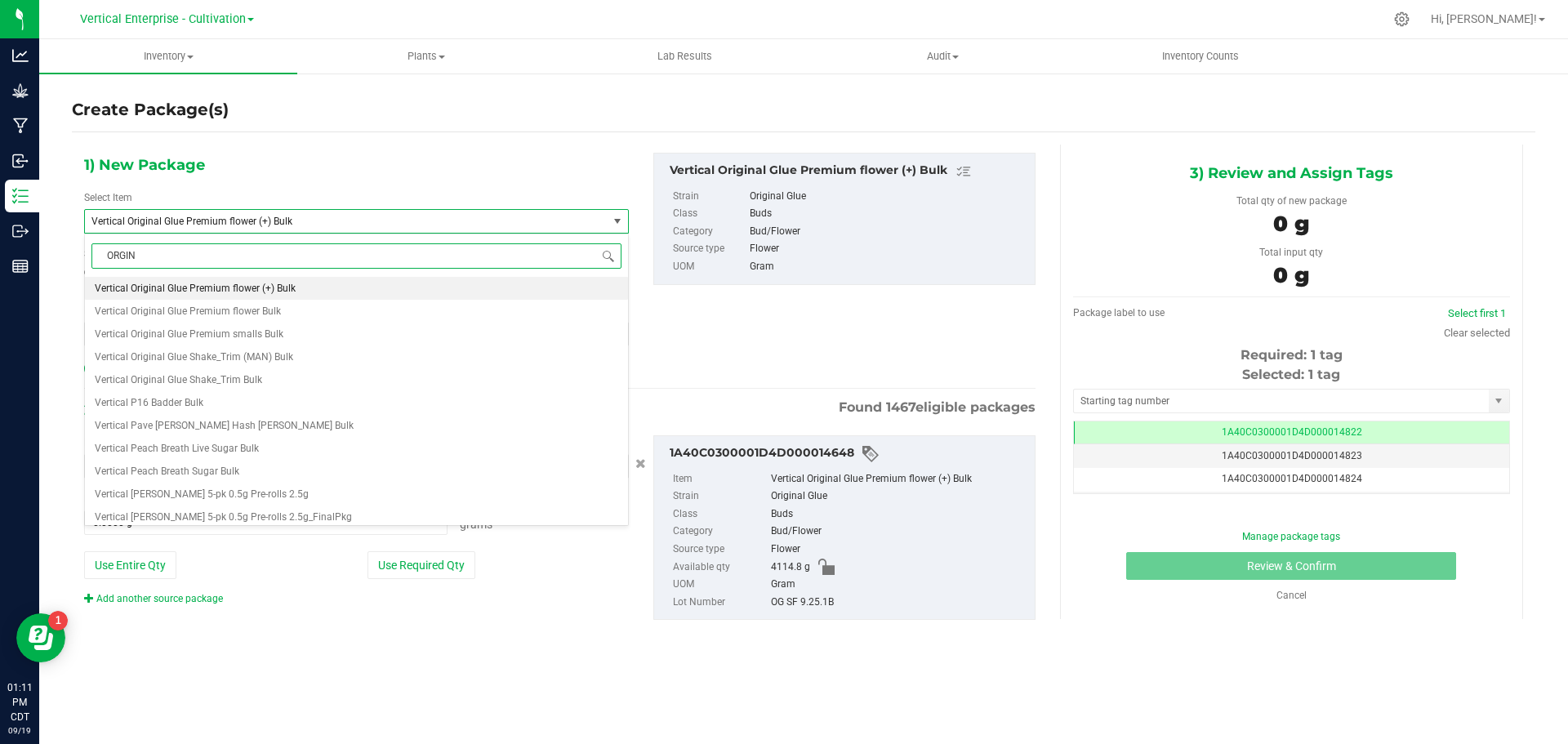
scroll to position [0, 0]
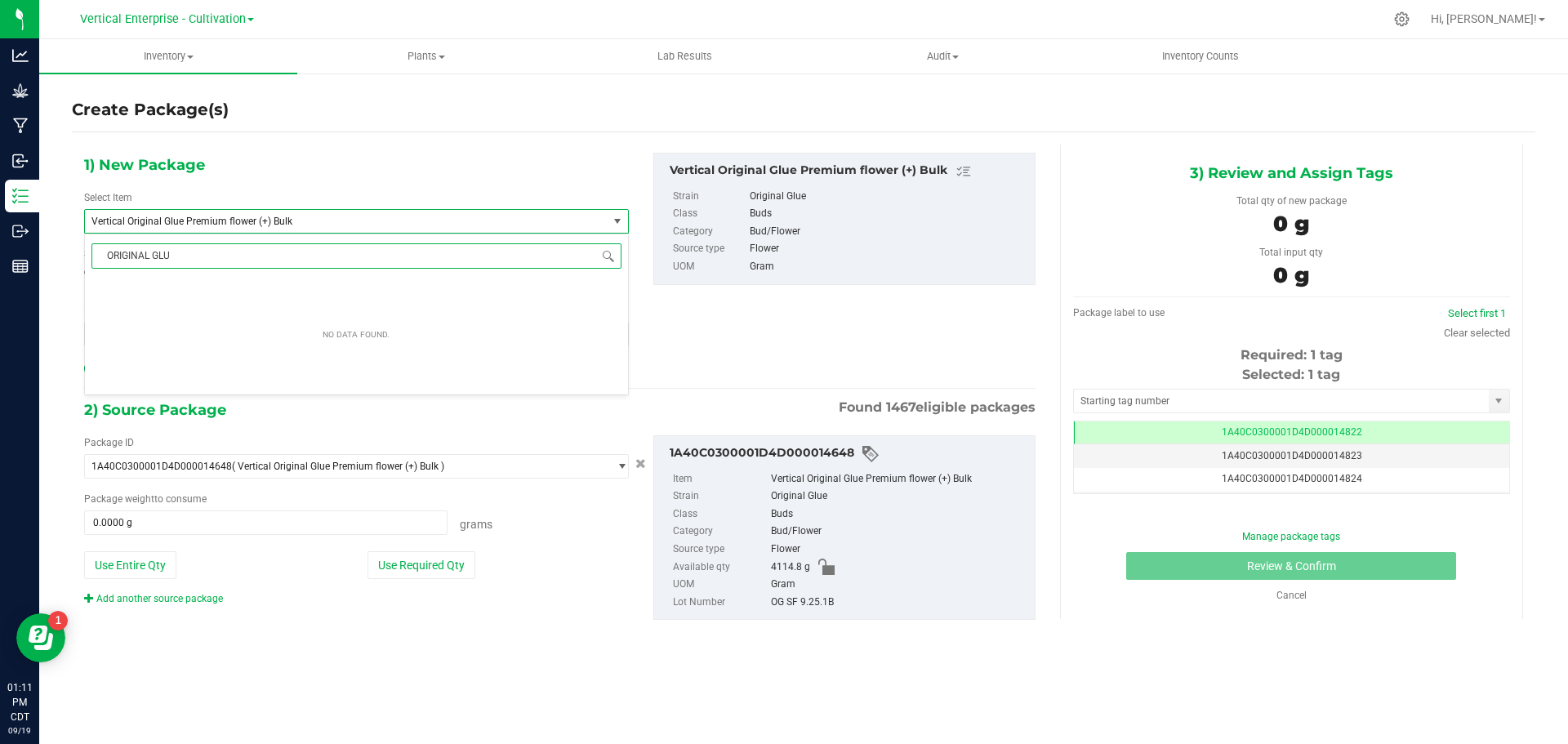
type input "ORIGINAL GLUE"
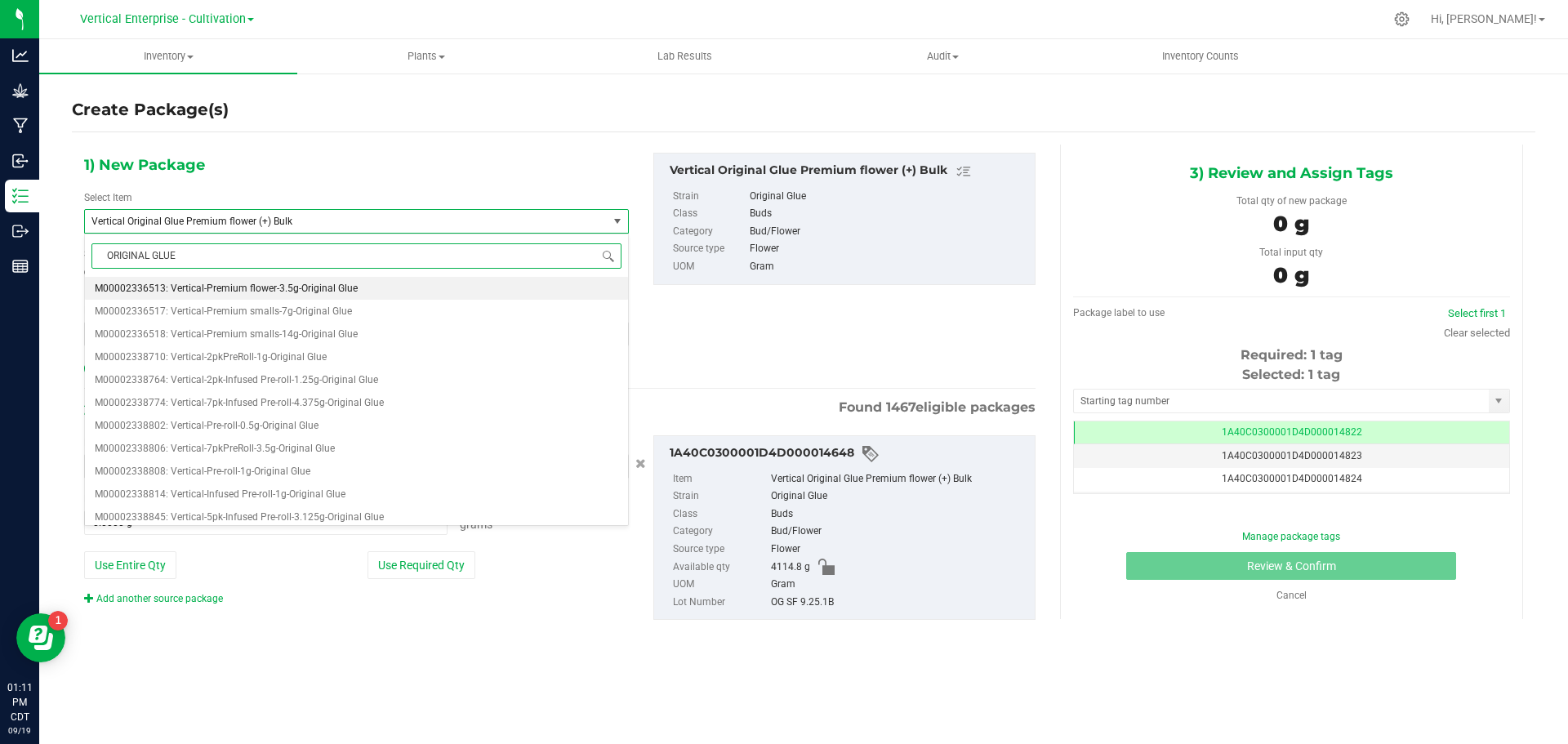
click at [304, 283] on span "M00002336513: Vertical-Premium flower-3.5g-Original Glue" at bounding box center [226, 289] width 263 height 12
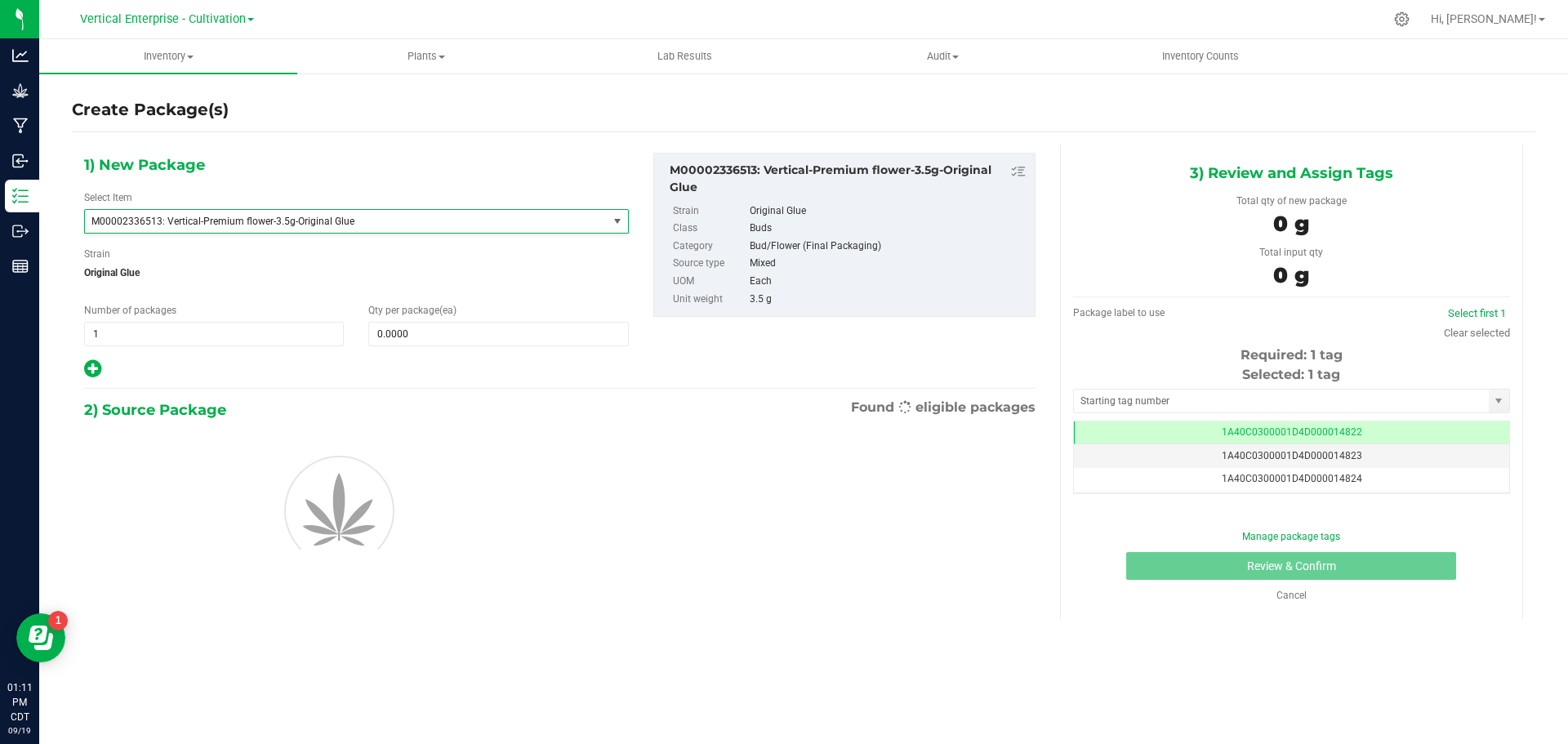
type input "0"
click at [453, 334] on span at bounding box center [498, 335] width 260 height 25
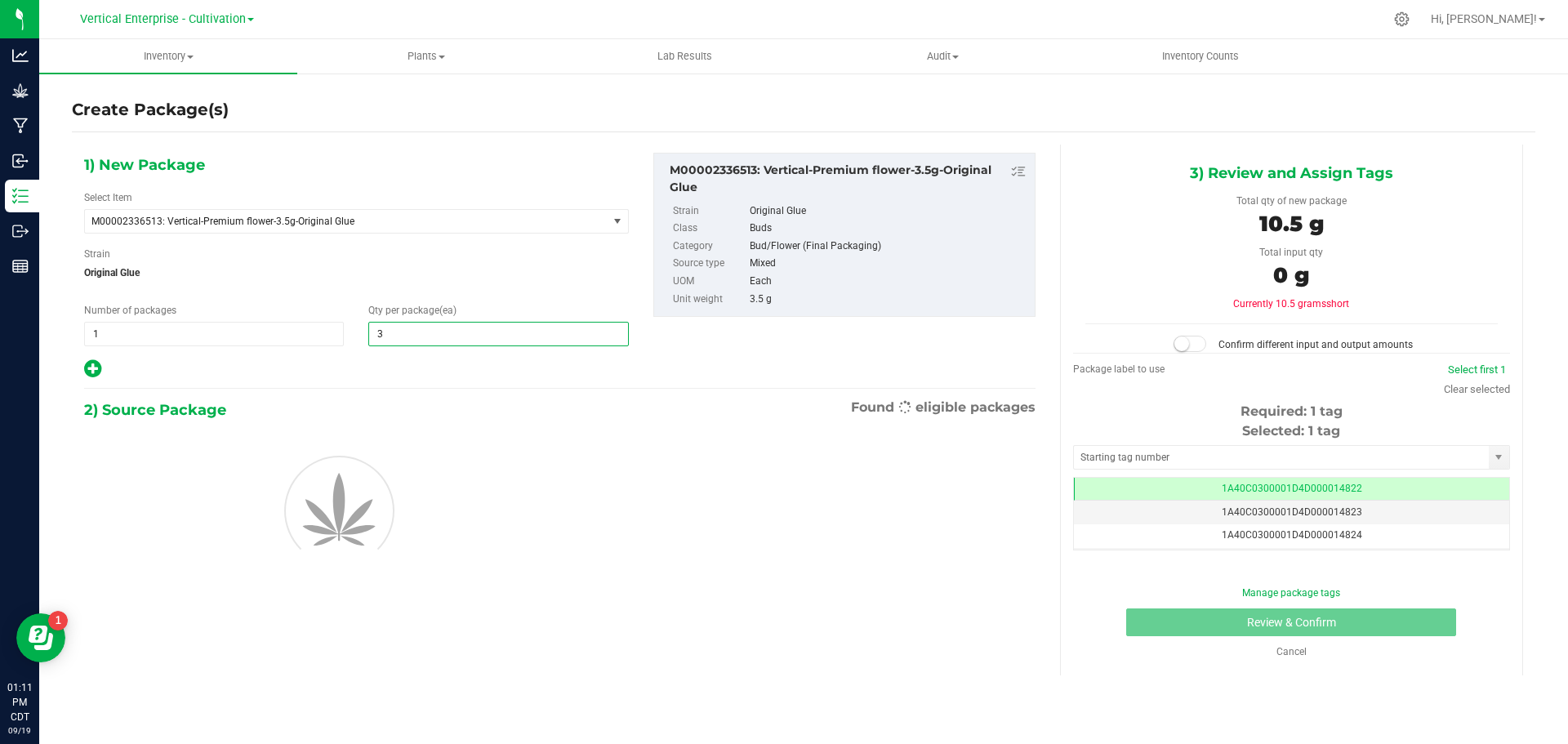
type input "36"
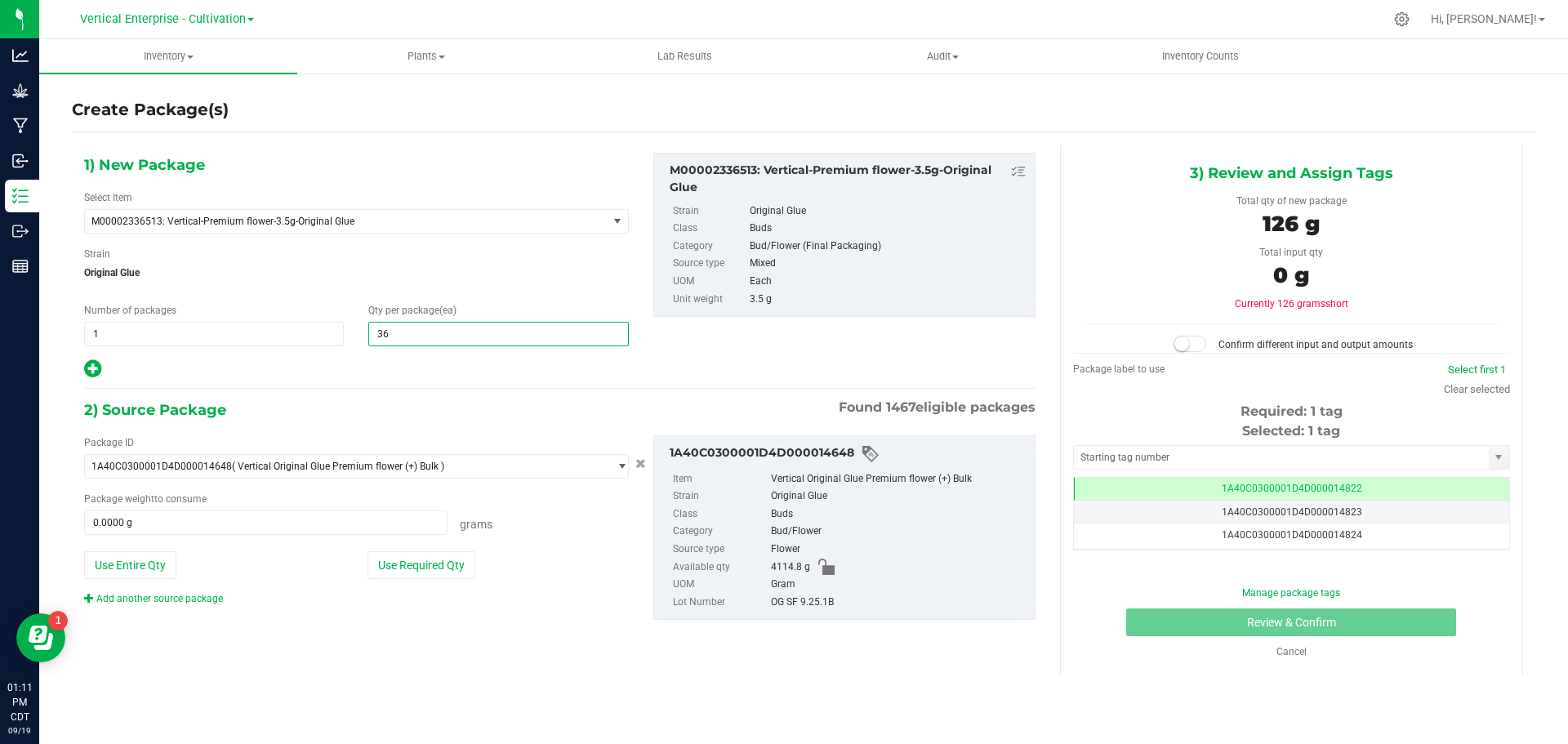
type input "36"
click at [401, 558] on button "Use Required Qty" at bounding box center [421, 565] width 107 height 28
type input "126.0000 g"
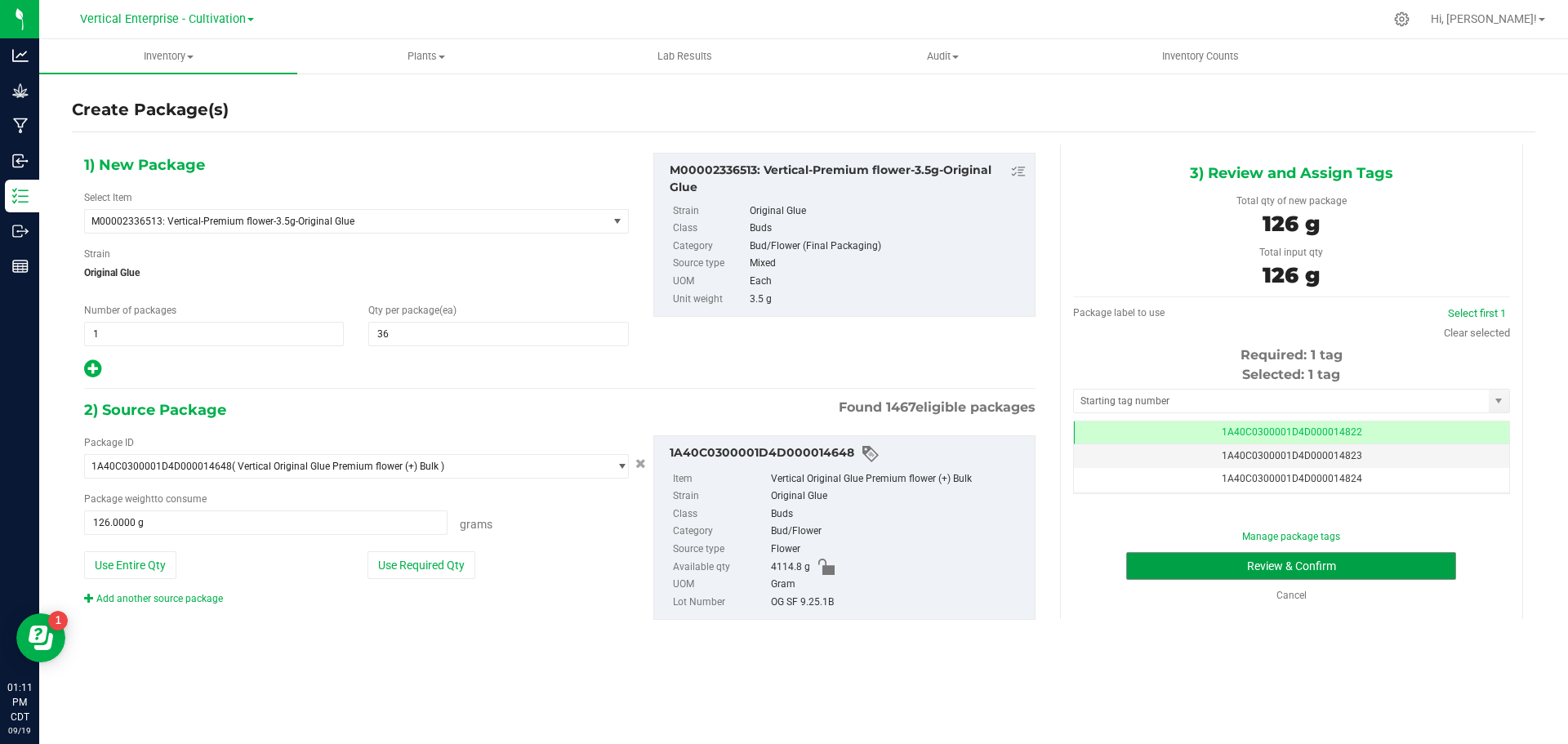
click at [1219, 568] on button "Review & Confirm" at bounding box center [1291, 566] width 330 height 28
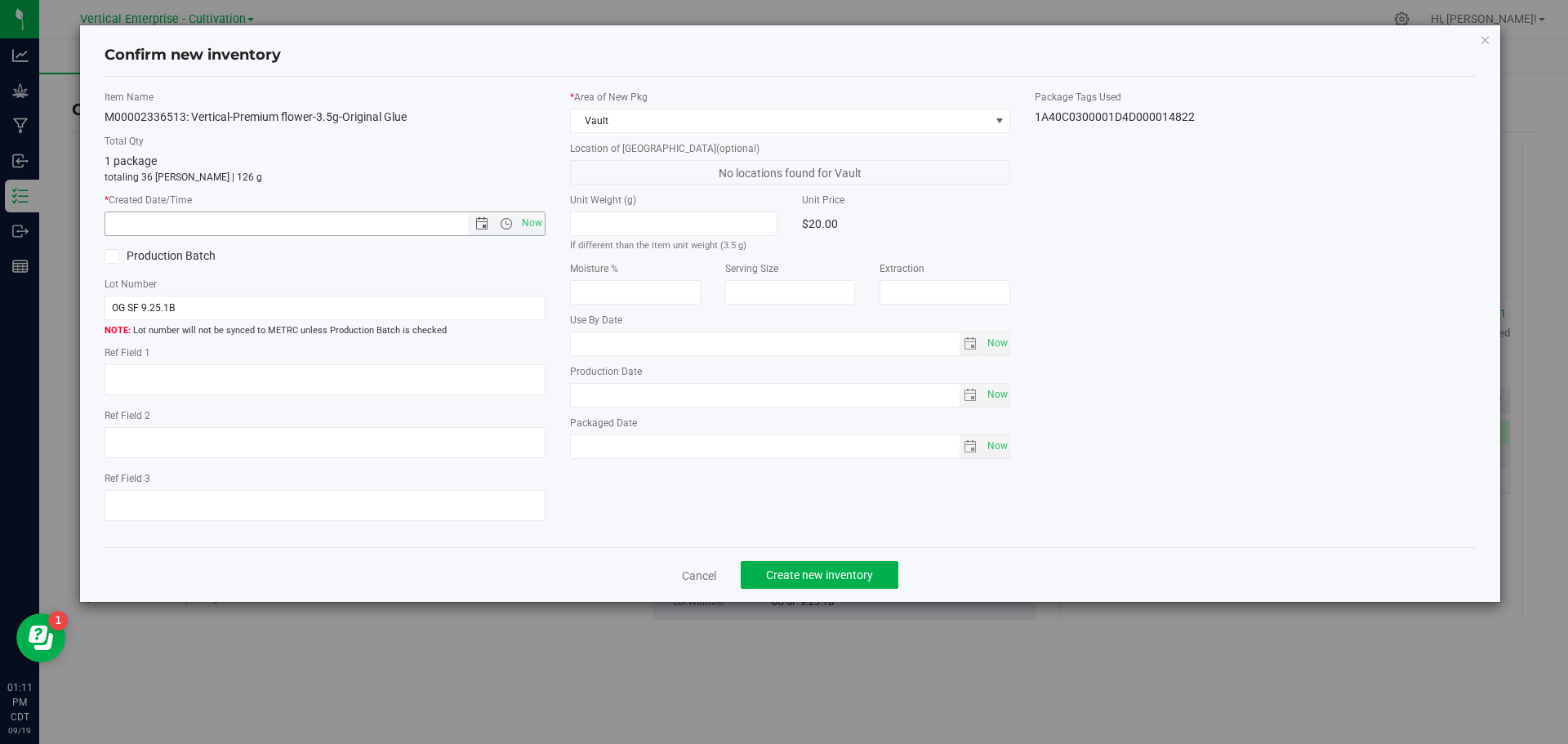
drag, startPoint x: 541, startPoint y: 215, endPoint x: 517, endPoint y: 332, distance: 119.4
click at [541, 217] on span "Now" at bounding box center [531, 223] width 28 height 24
type input "[DATE] 1:11 PM"
click at [865, 573] on span "Create new inventory" at bounding box center [820, 575] width 107 height 13
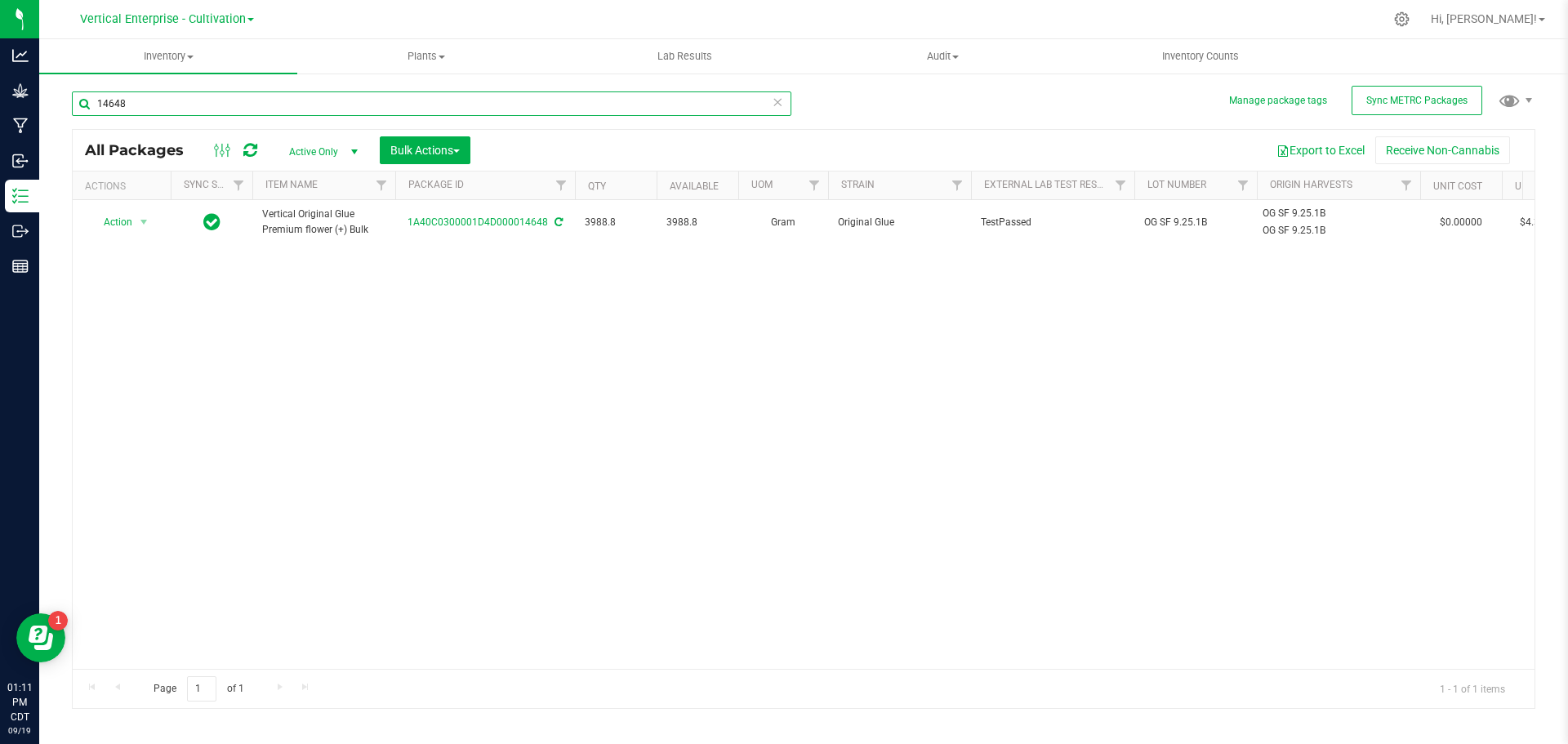
click at [196, 104] on input "14648" at bounding box center [432, 104] width 719 height 25
type input "14638"
click at [108, 228] on span "Action" at bounding box center [111, 222] width 44 height 23
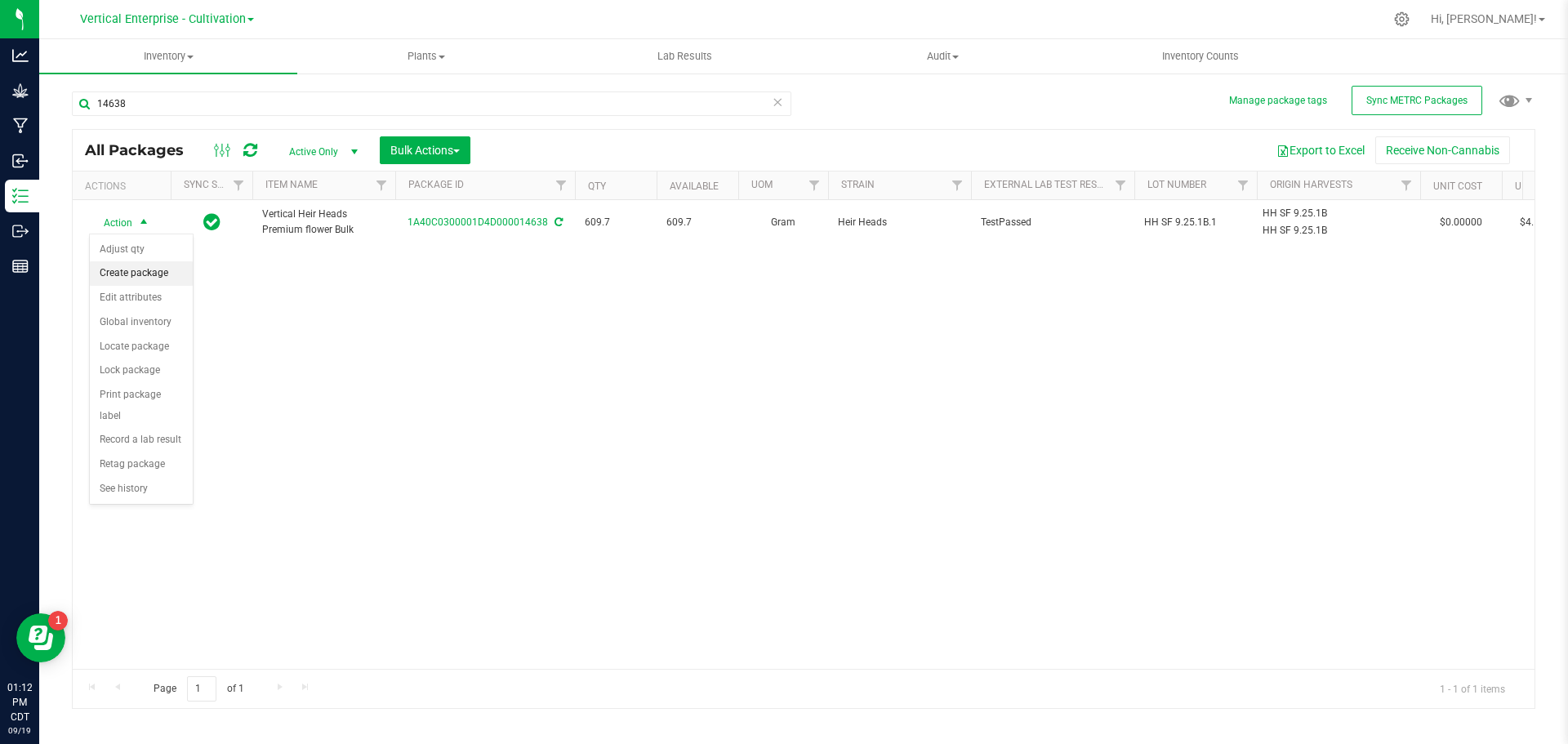
click at [114, 275] on li "Create package" at bounding box center [141, 274] width 103 height 25
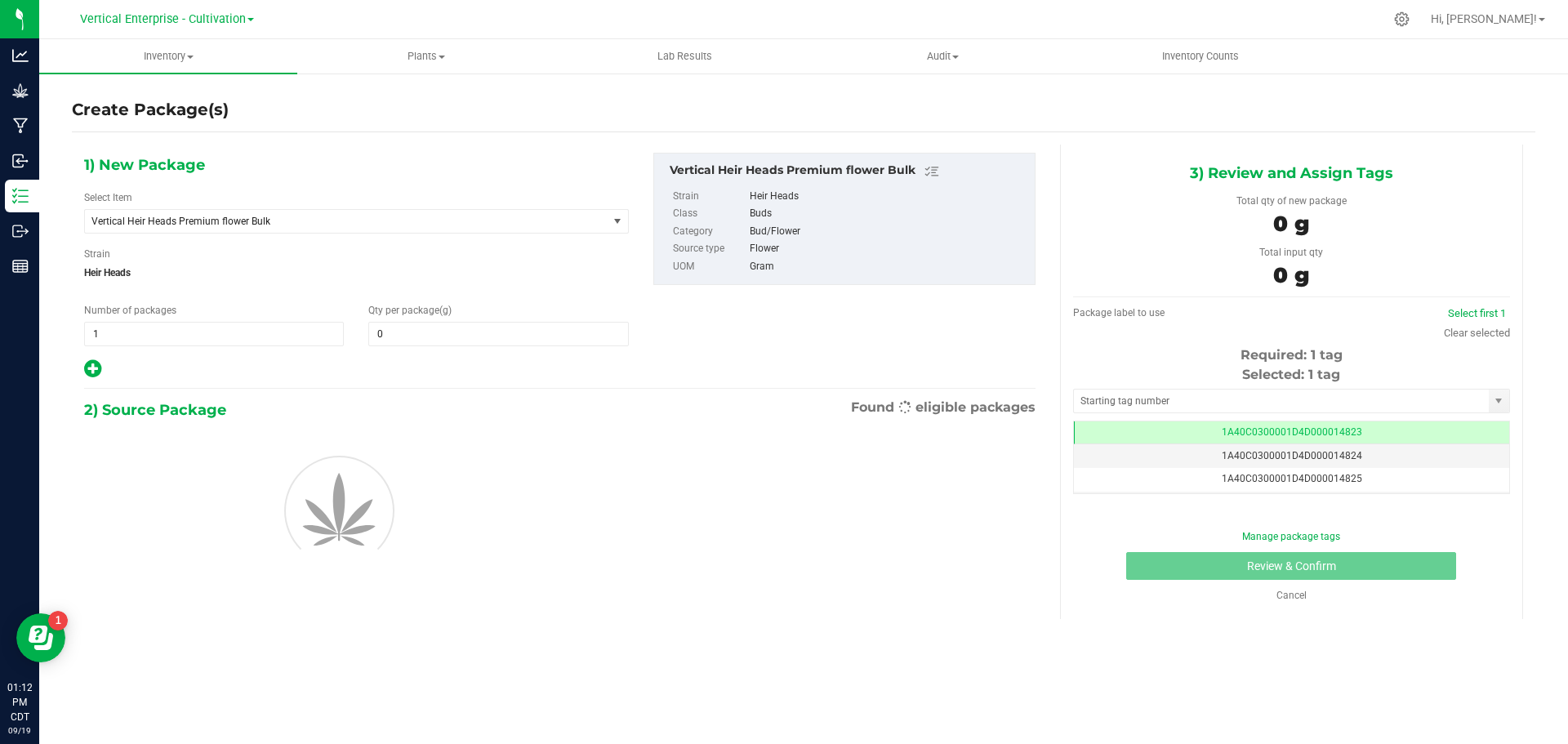
type input "0.0000"
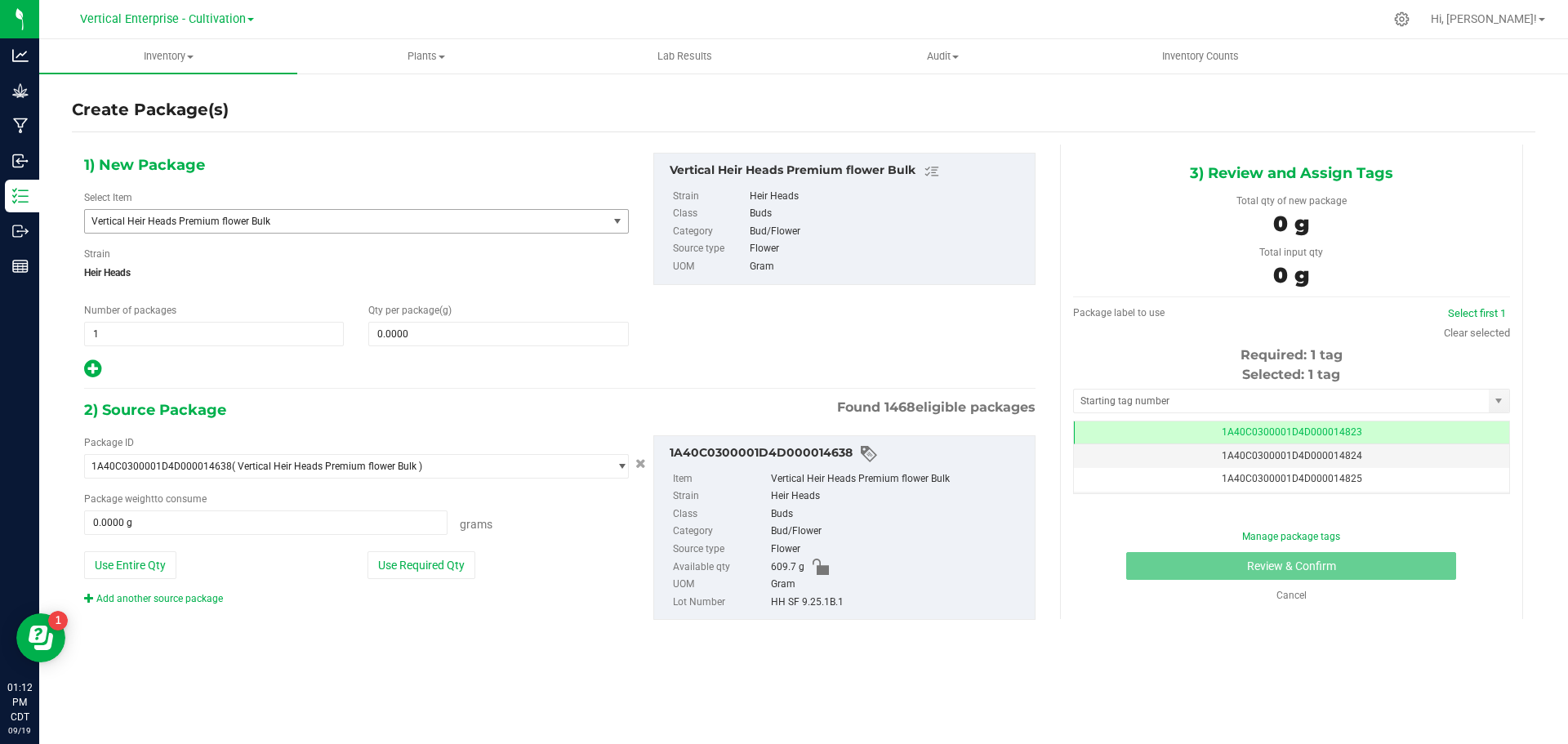
click at [235, 225] on span "Vertical Heir Heads Premium flower Bulk" at bounding box center [336, 221] width 489 height 12
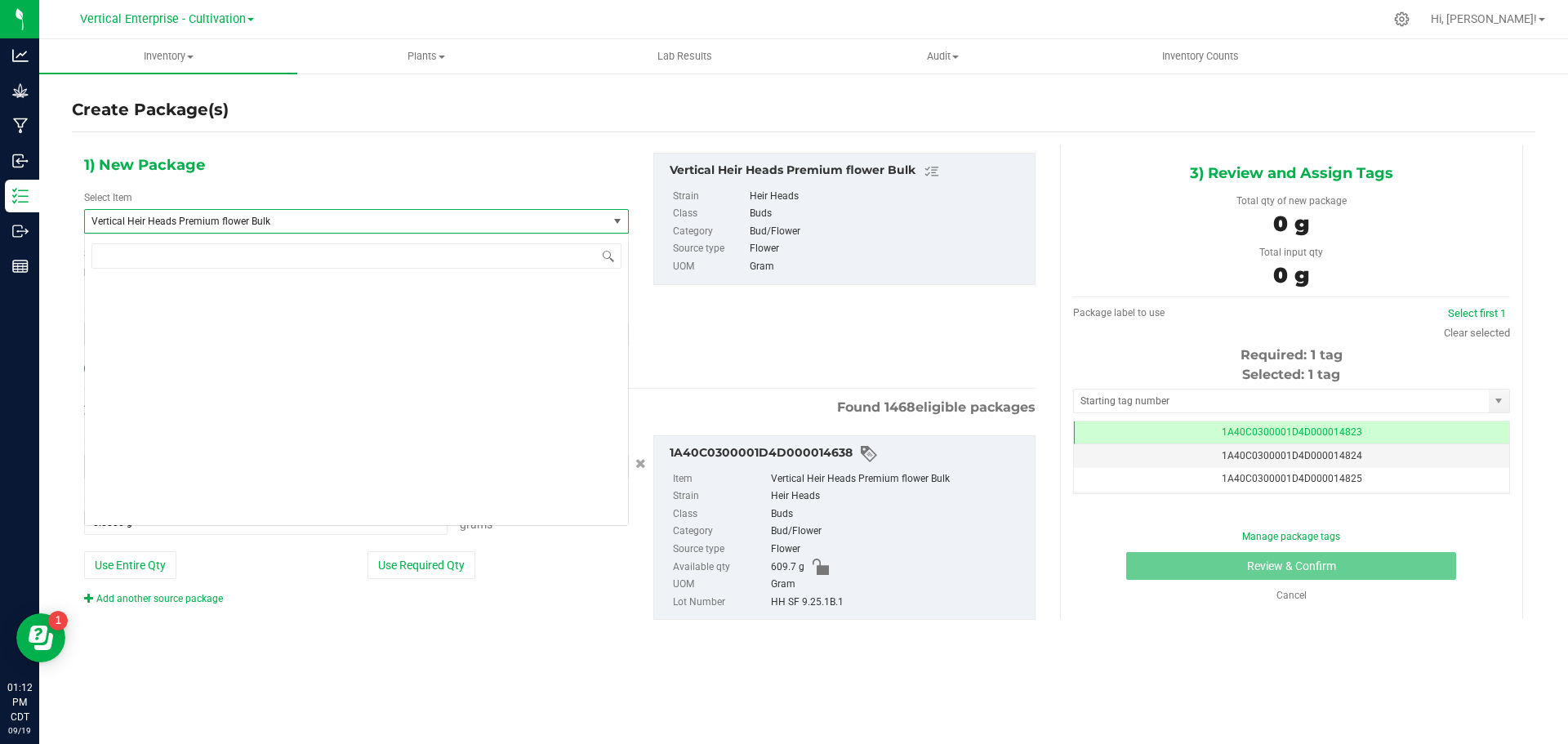
scroll to position [125986, 0]
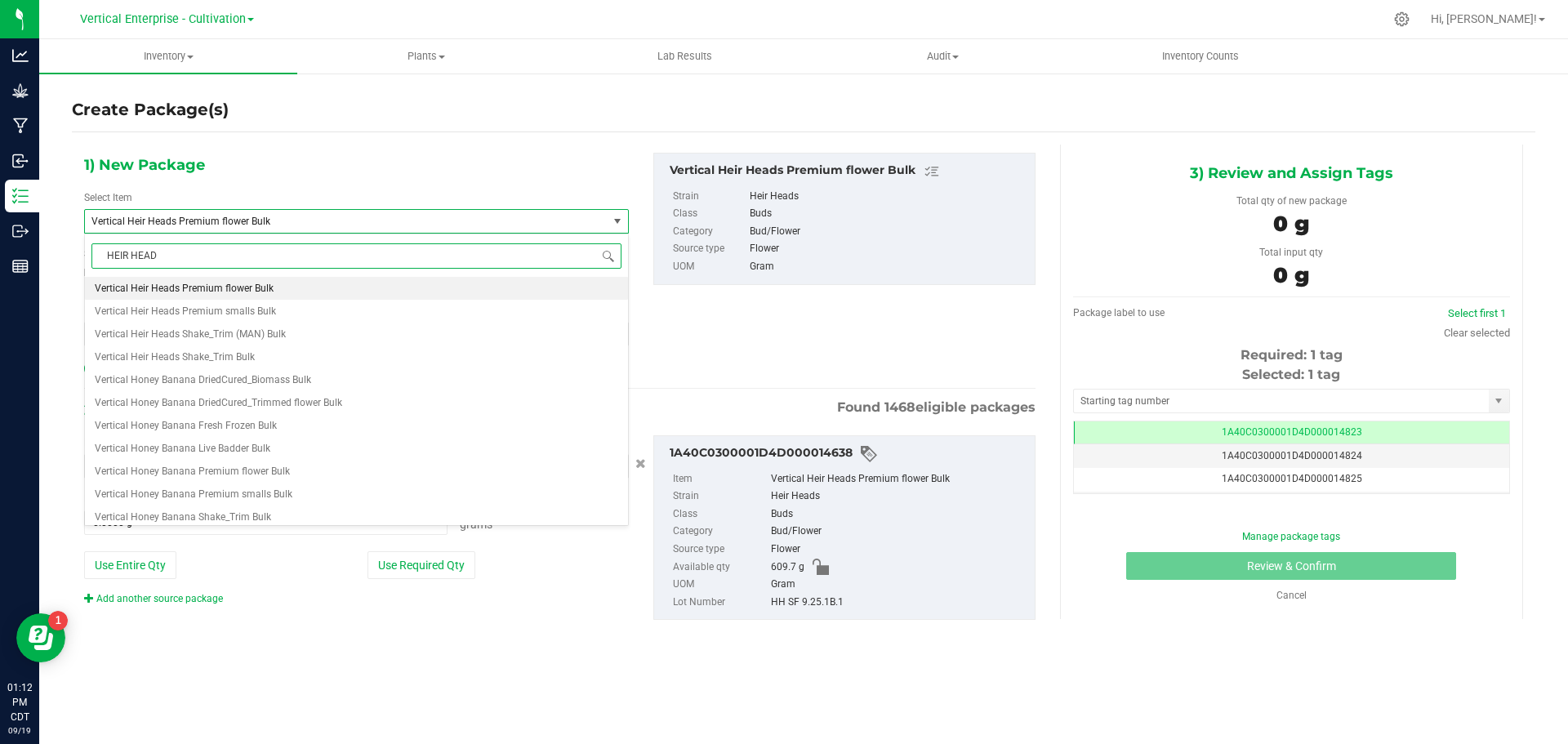
type input "HEIR HEADS"
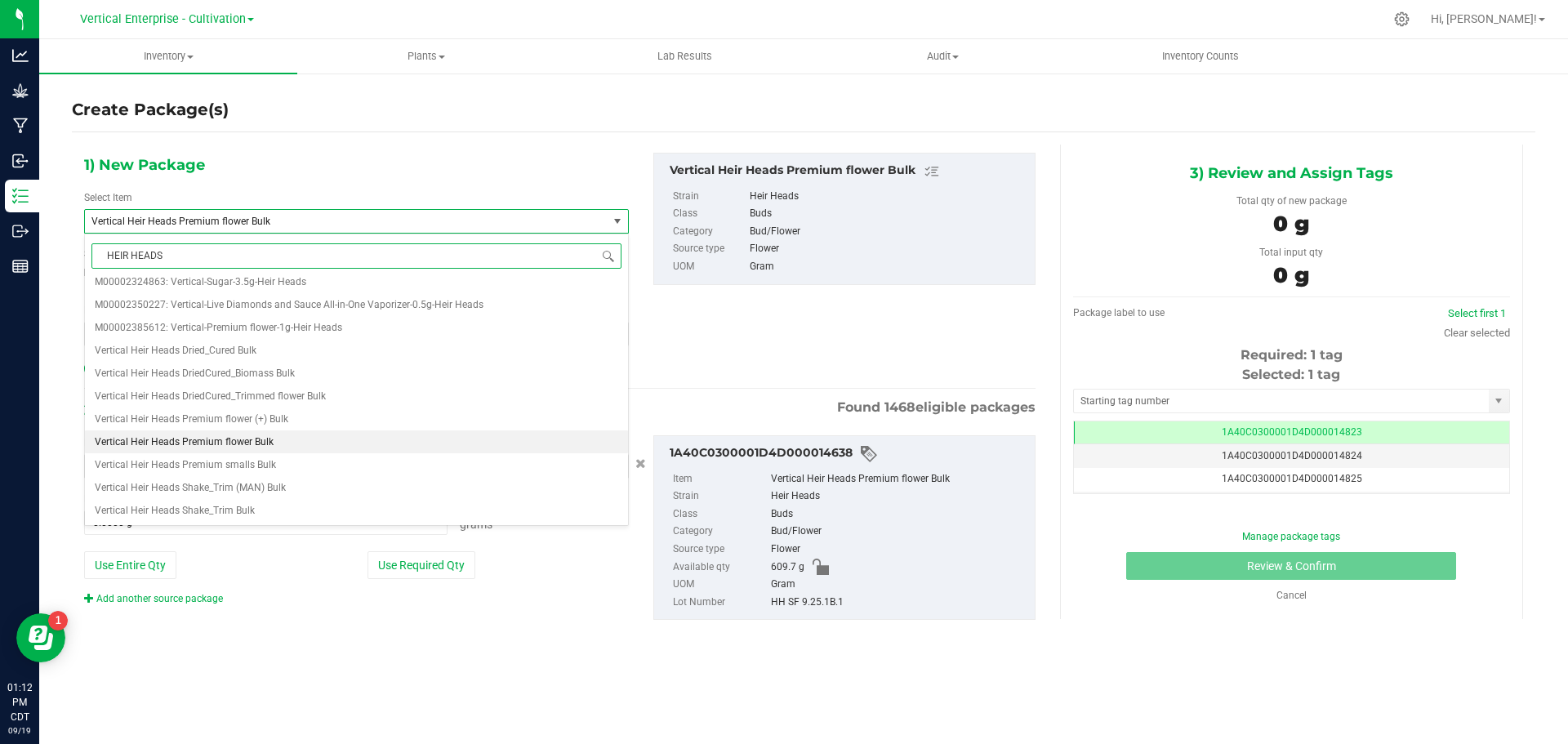
scroll to position [0, 0]
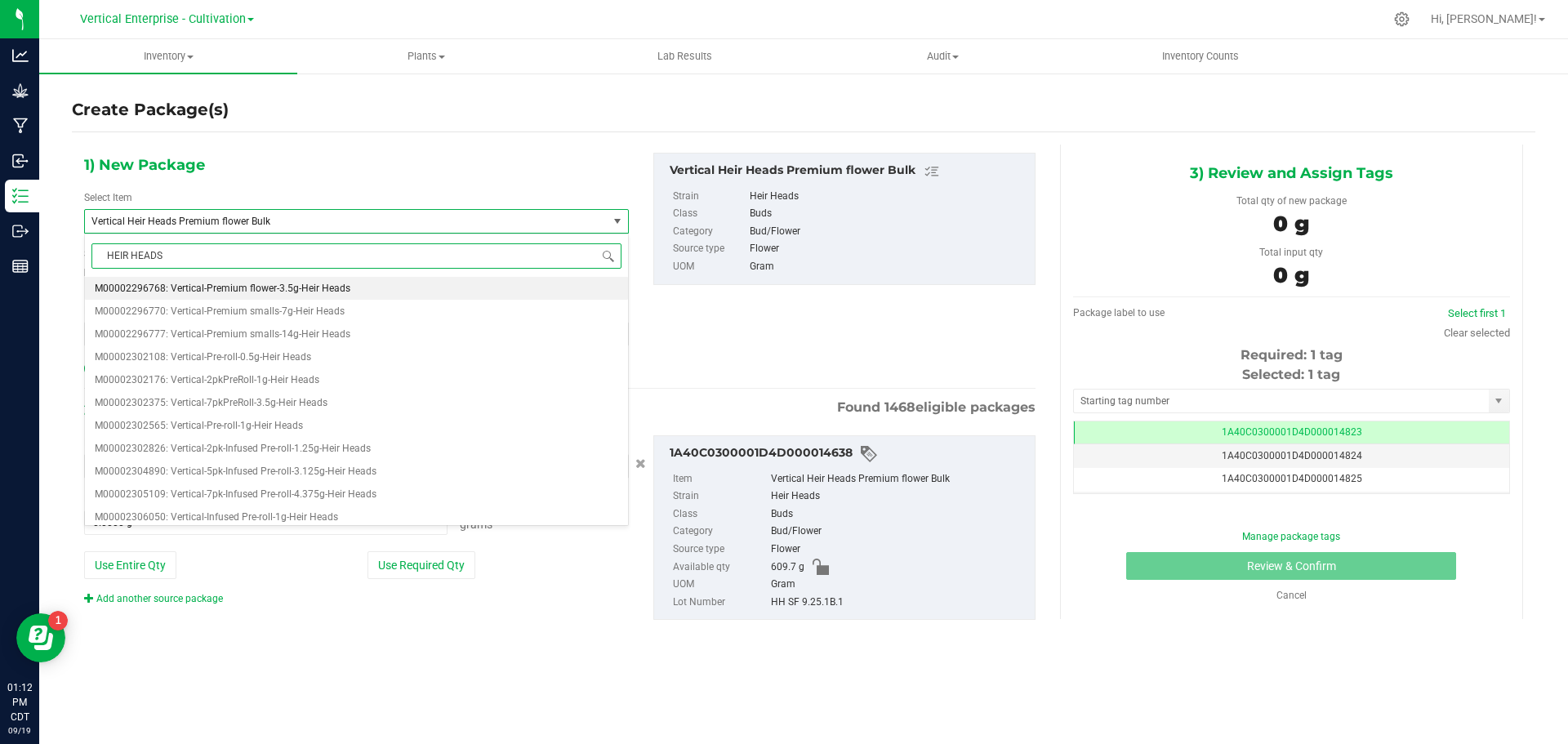
click at [256, 287] on span "M00002296768: Vertical-Premium flower-3.5g-Heir Heads" at bounding box center [222, 289] width 256 height 12
type input "0"
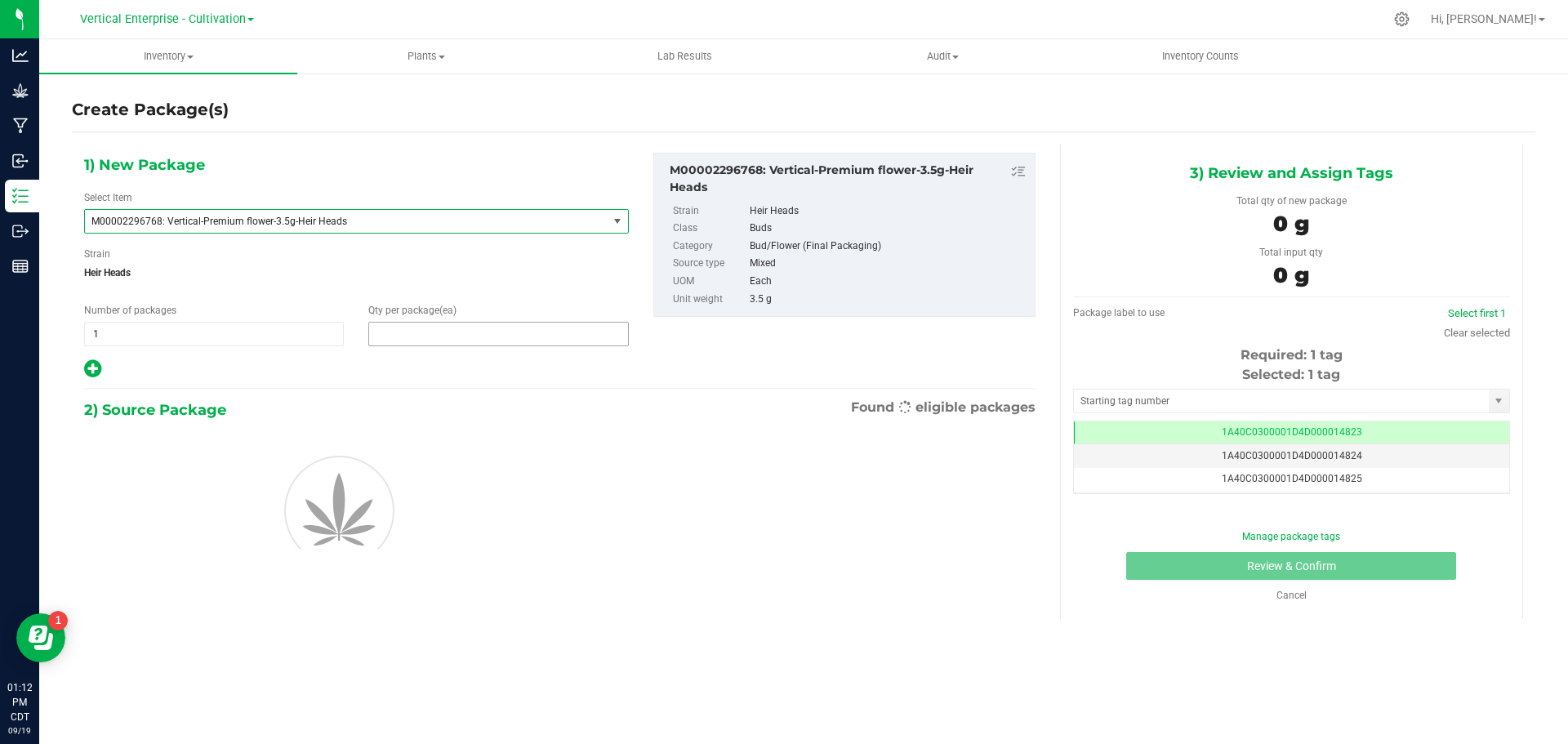
click at [427, 338] on span at bounding box center [498, 335] width 260 height 25
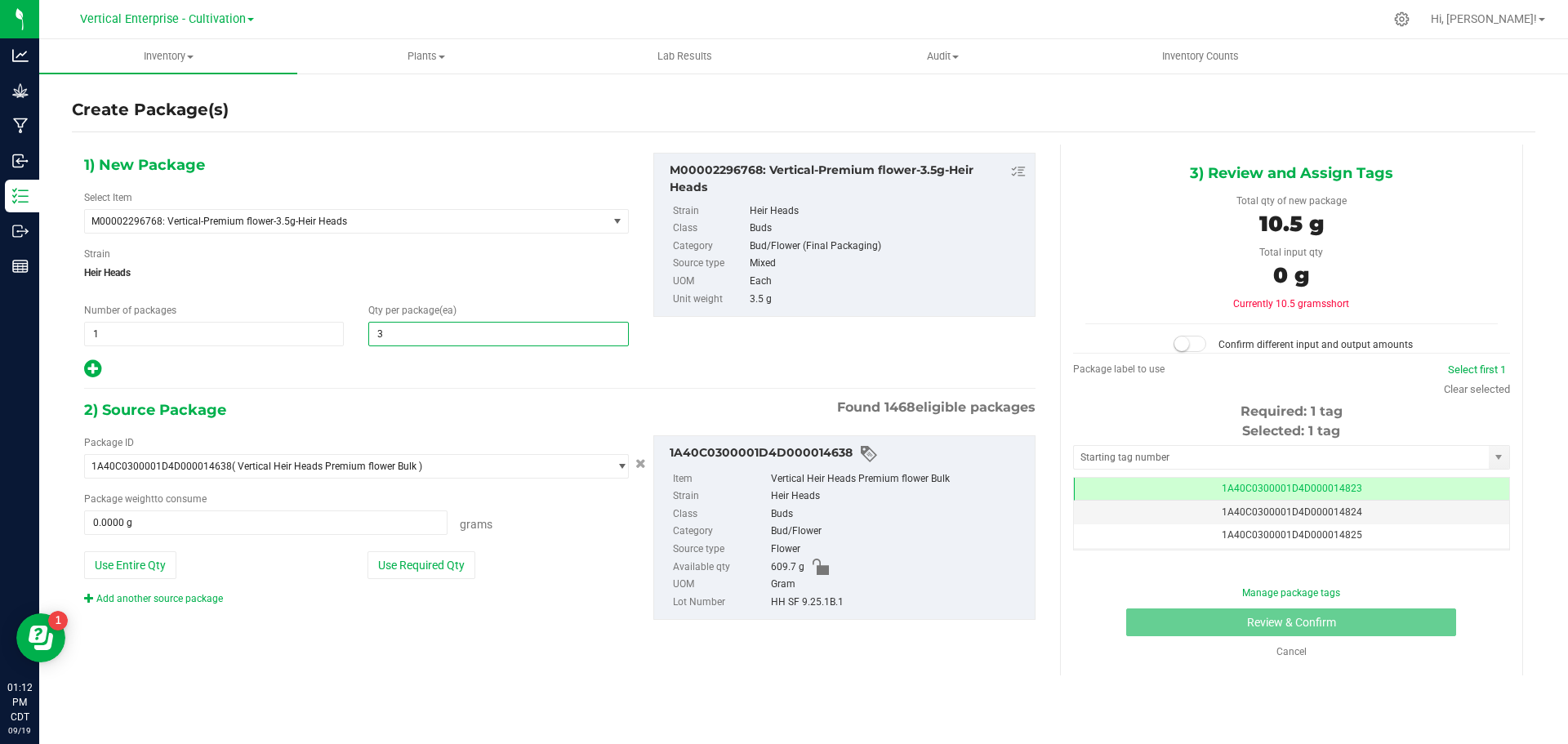
type input "36"
click at [409, 553] on button "Use Required Qty" at bounding box center [421, 565] width 107 height 28
type input "126.0000 g"
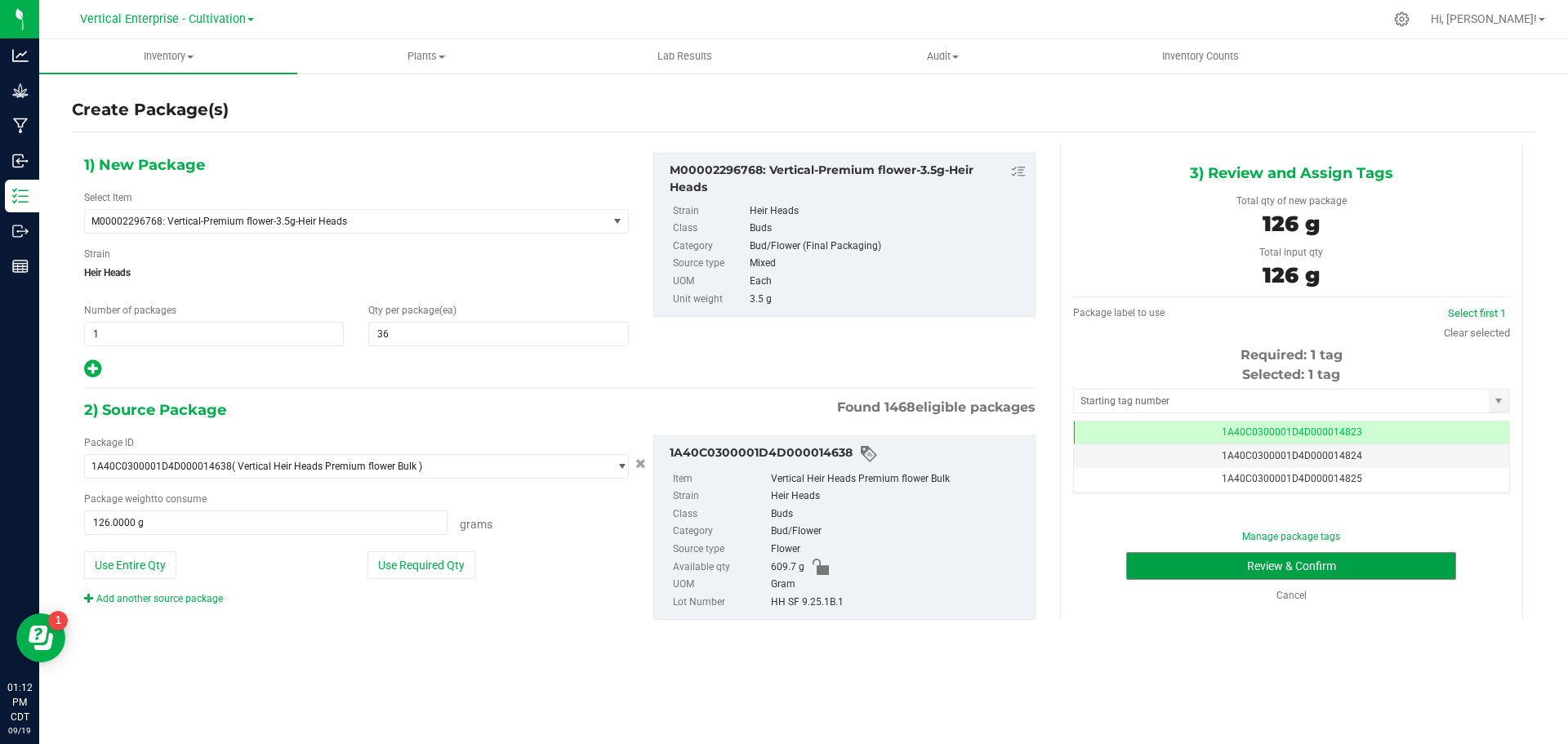
click at [1209, 576] on button "Review & Confirm" at bounding box center [1291, 566] width 330 height 28
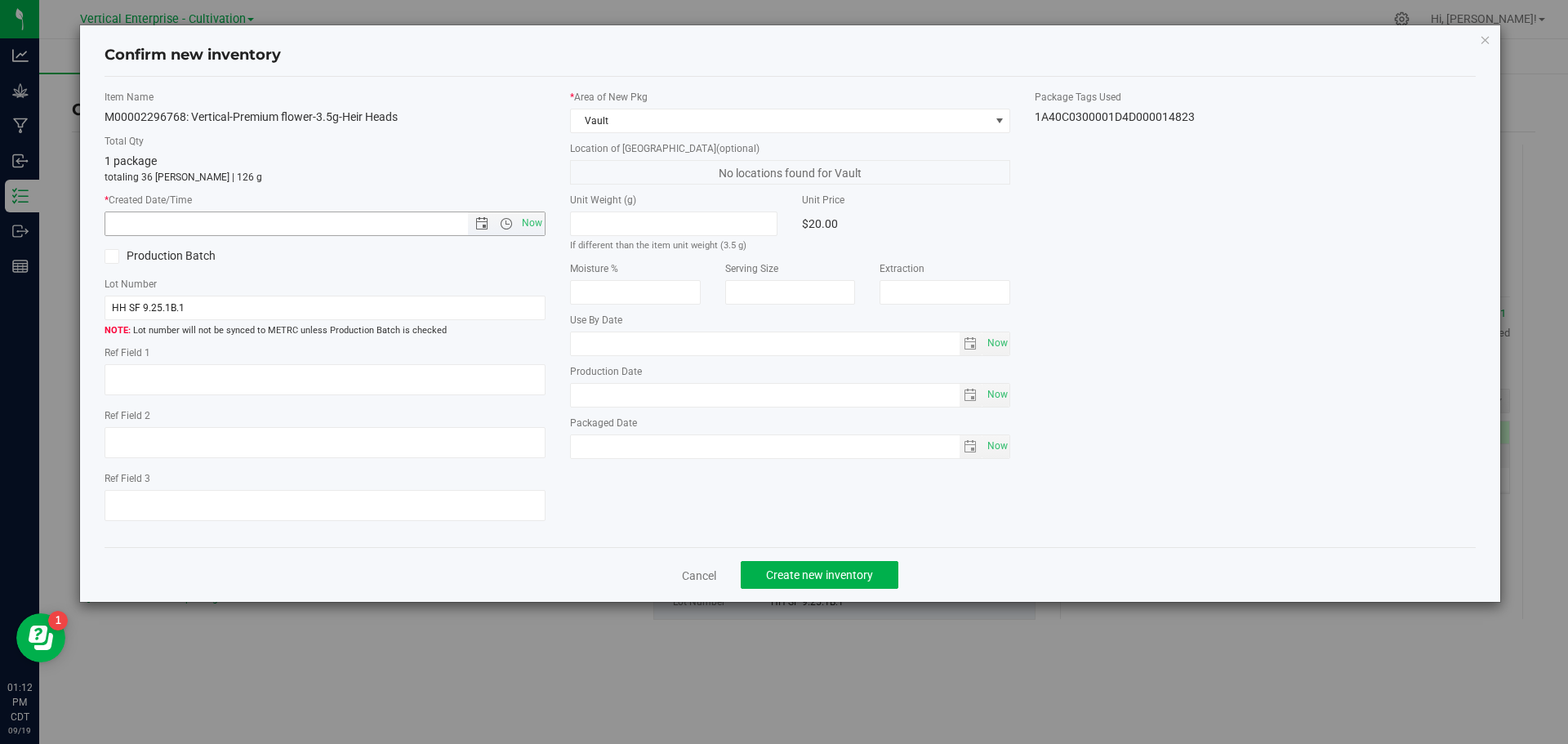
click at [524, 221] on span "Now" at bounding box center [531, 223] width 28 height 24
type input "[DATE] 1:12 PM"
click at [858, 575] on span "Create new inventory" at bounding box center [820, 575] width 107 height 13
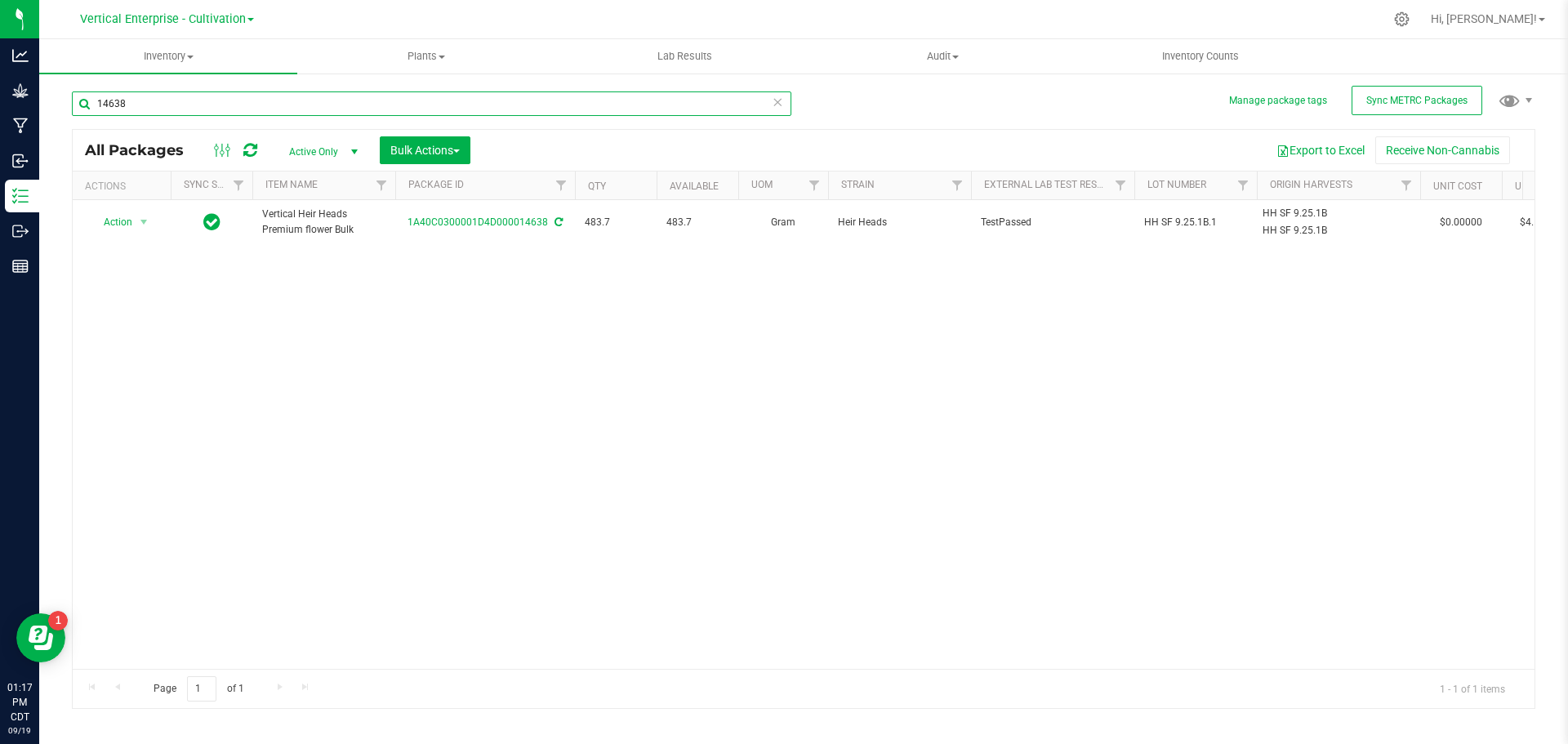
click at [177, 94] on input "14638" at bounding box center [432, 104] width 719 height 25
type input "14648"
click at [106, 221] on span "Action" at bounding box center [111, 222] width 44 height 23
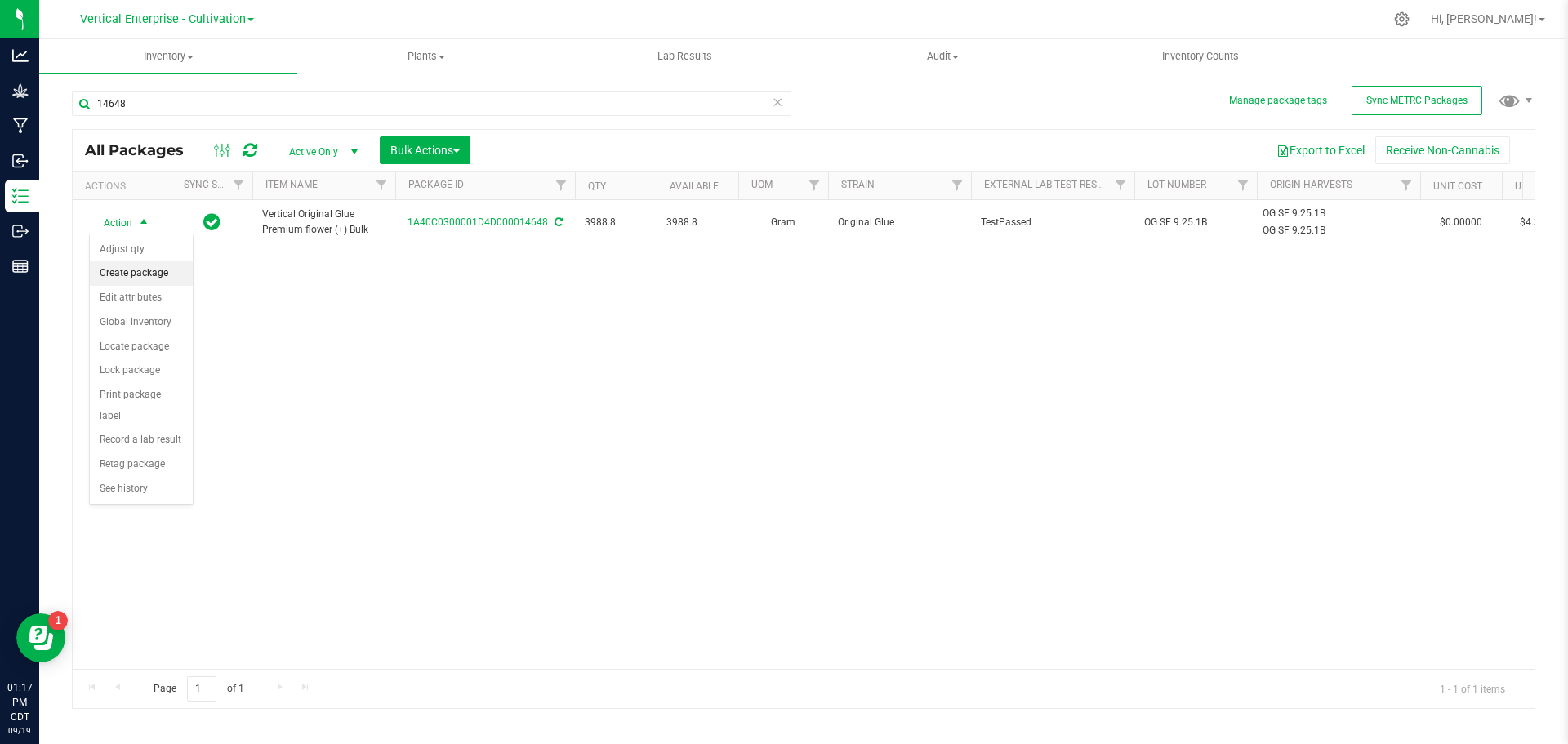
click at [124, 267] on li "Create package" at bounding box center [141, 274] width 103 height 25
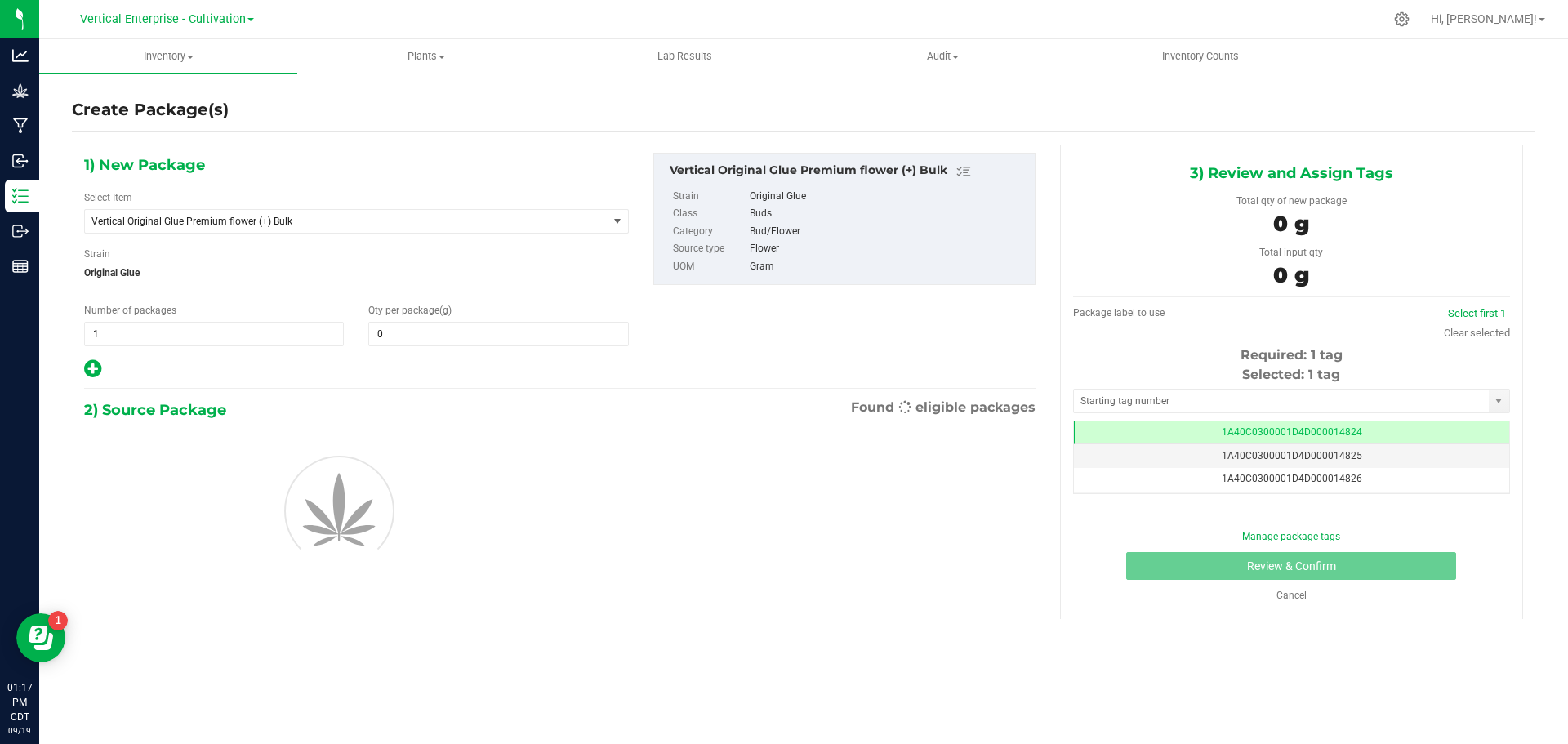
type input "0.0000"
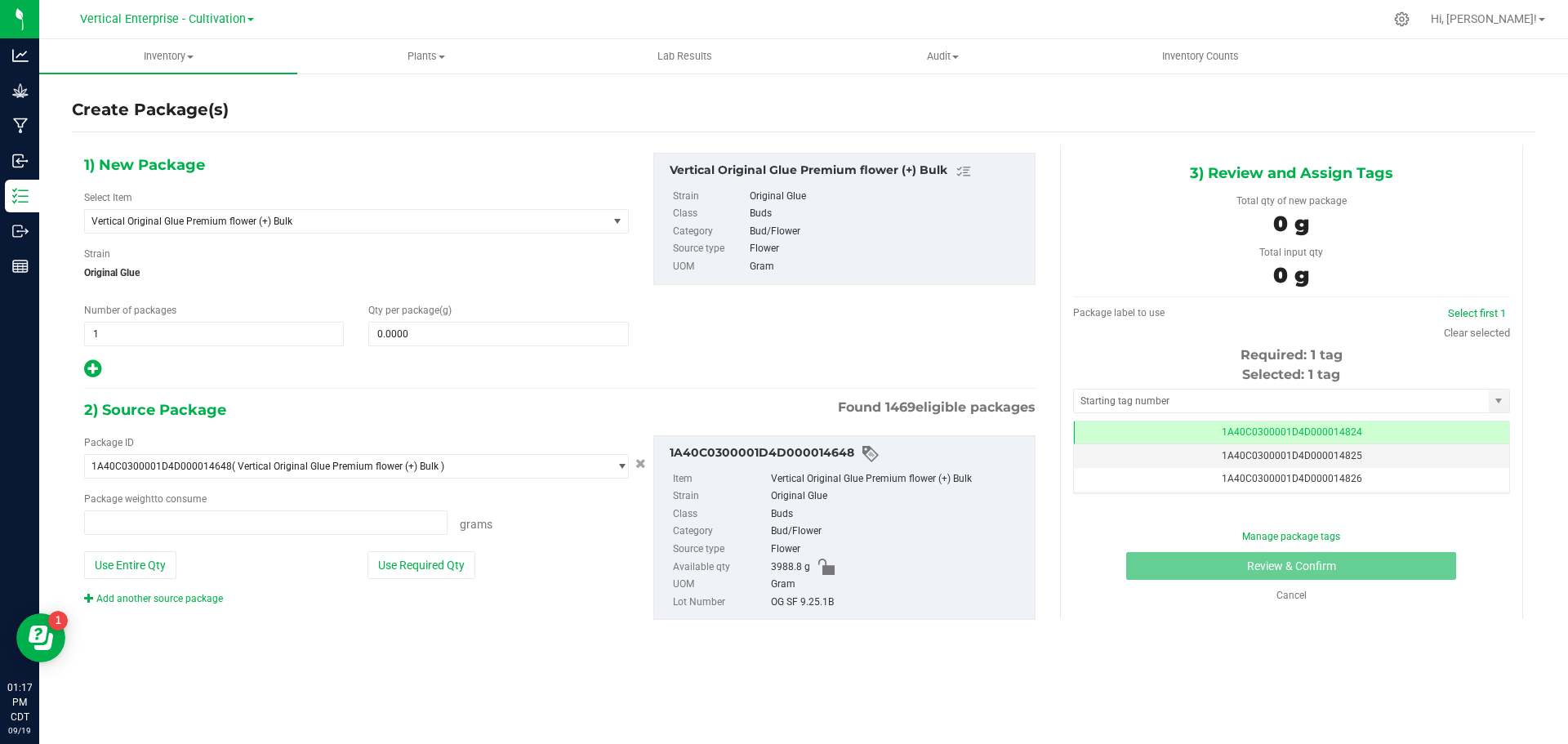
type input "0.0000 g"
click at [217, 220] on span "Vertical Original Glue Premium flower (+) Bulk" at bounding box center [336, 221] width 489 height 12
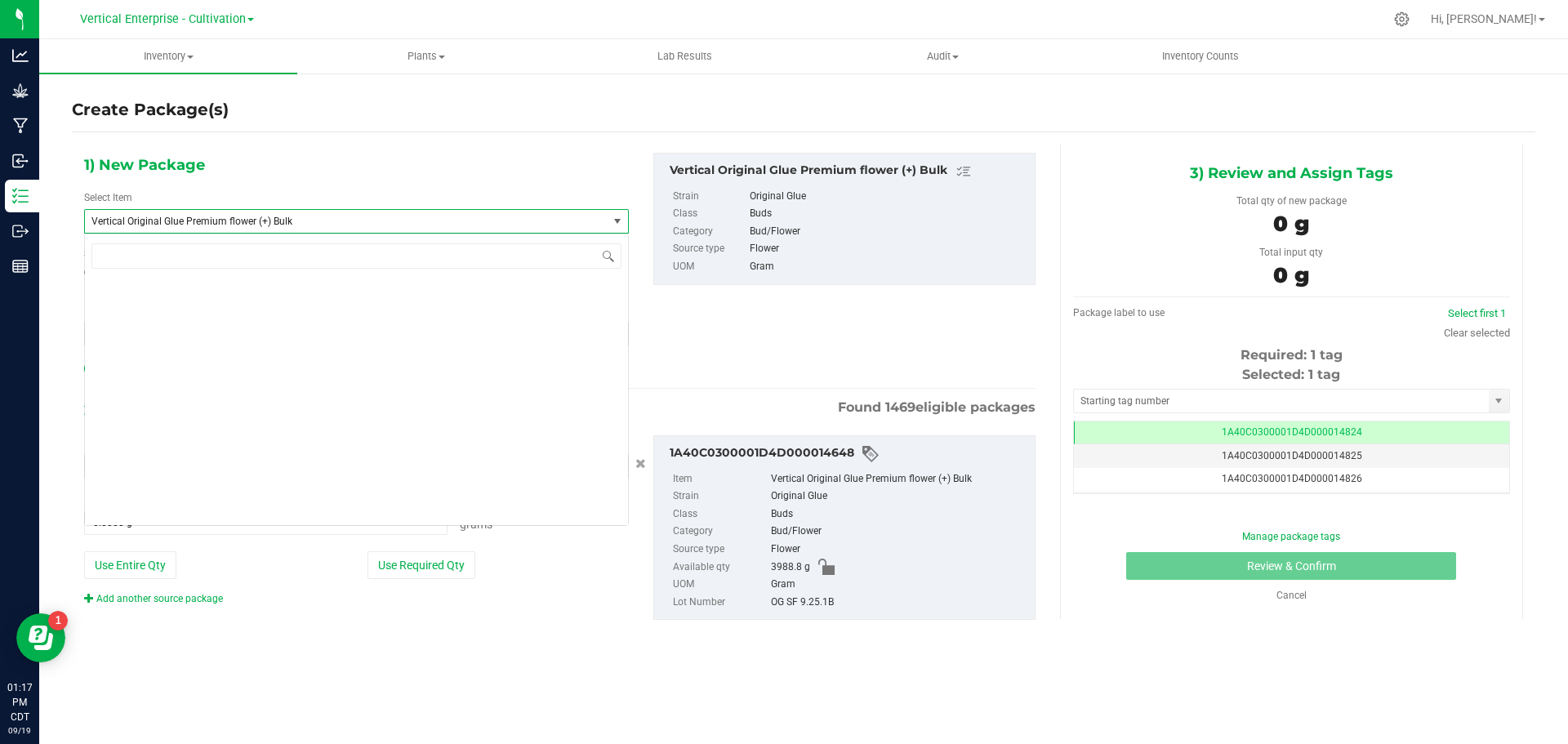
scroll to position [129416, 0]
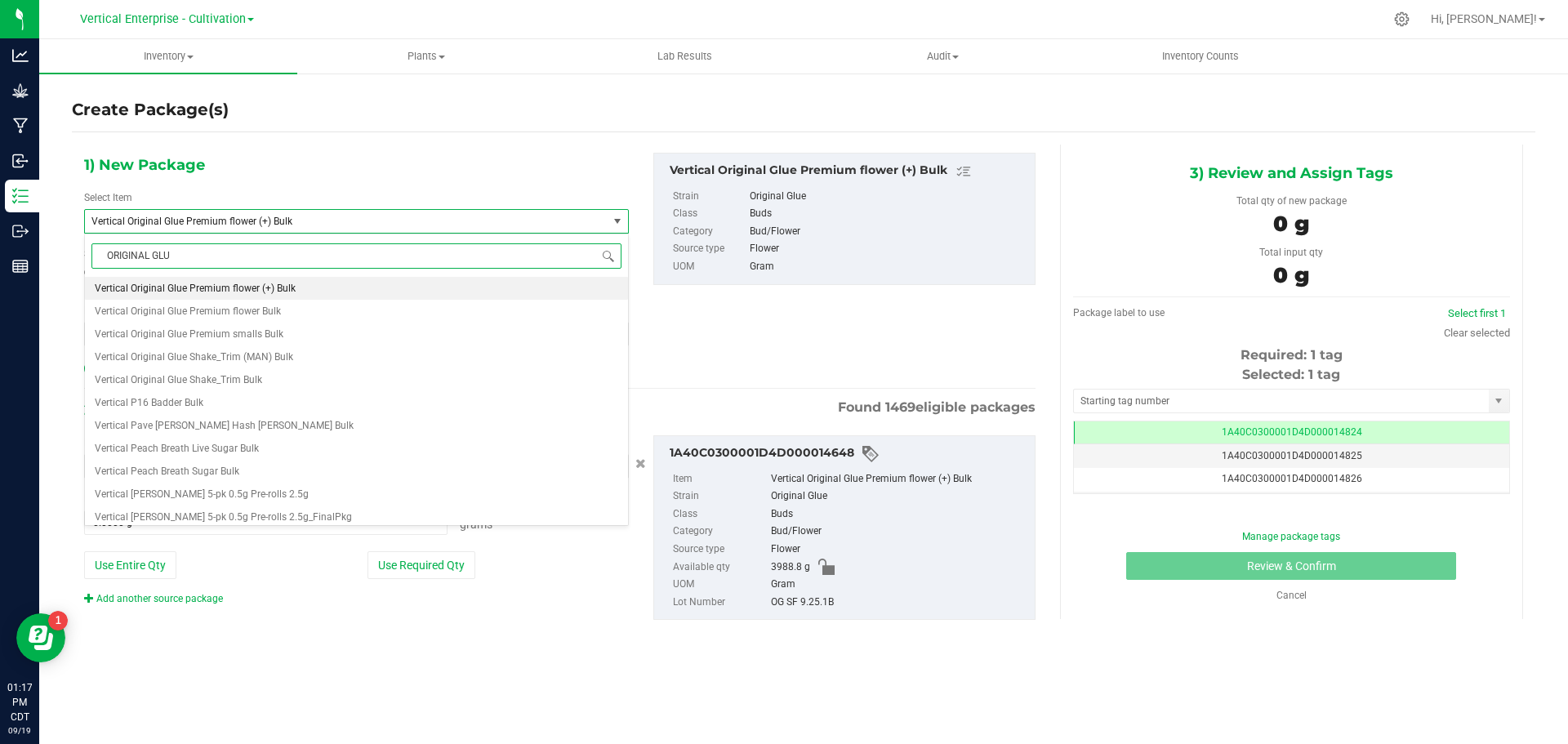
type input "ORIGINAL GLUE"
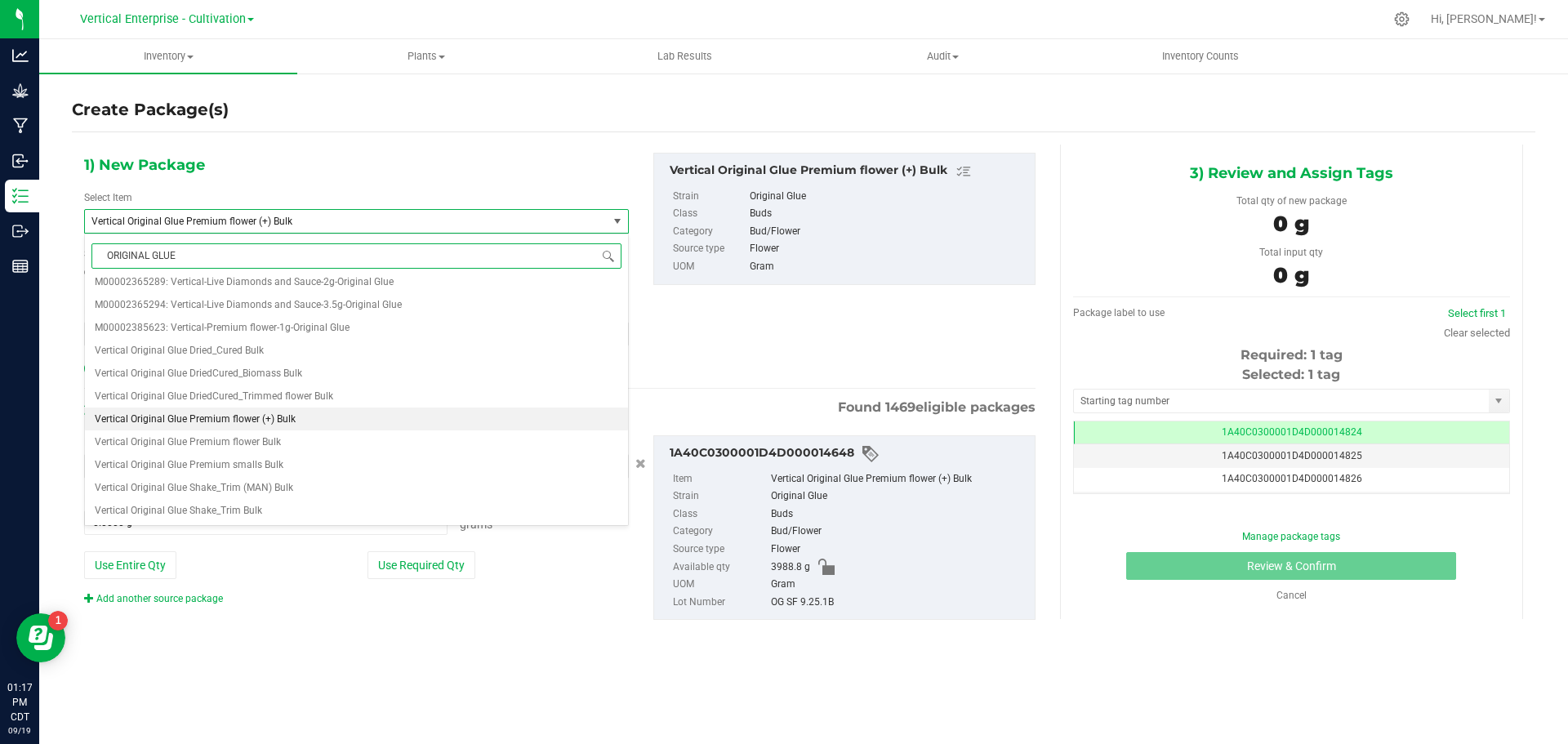
scroll to position [0, 0]
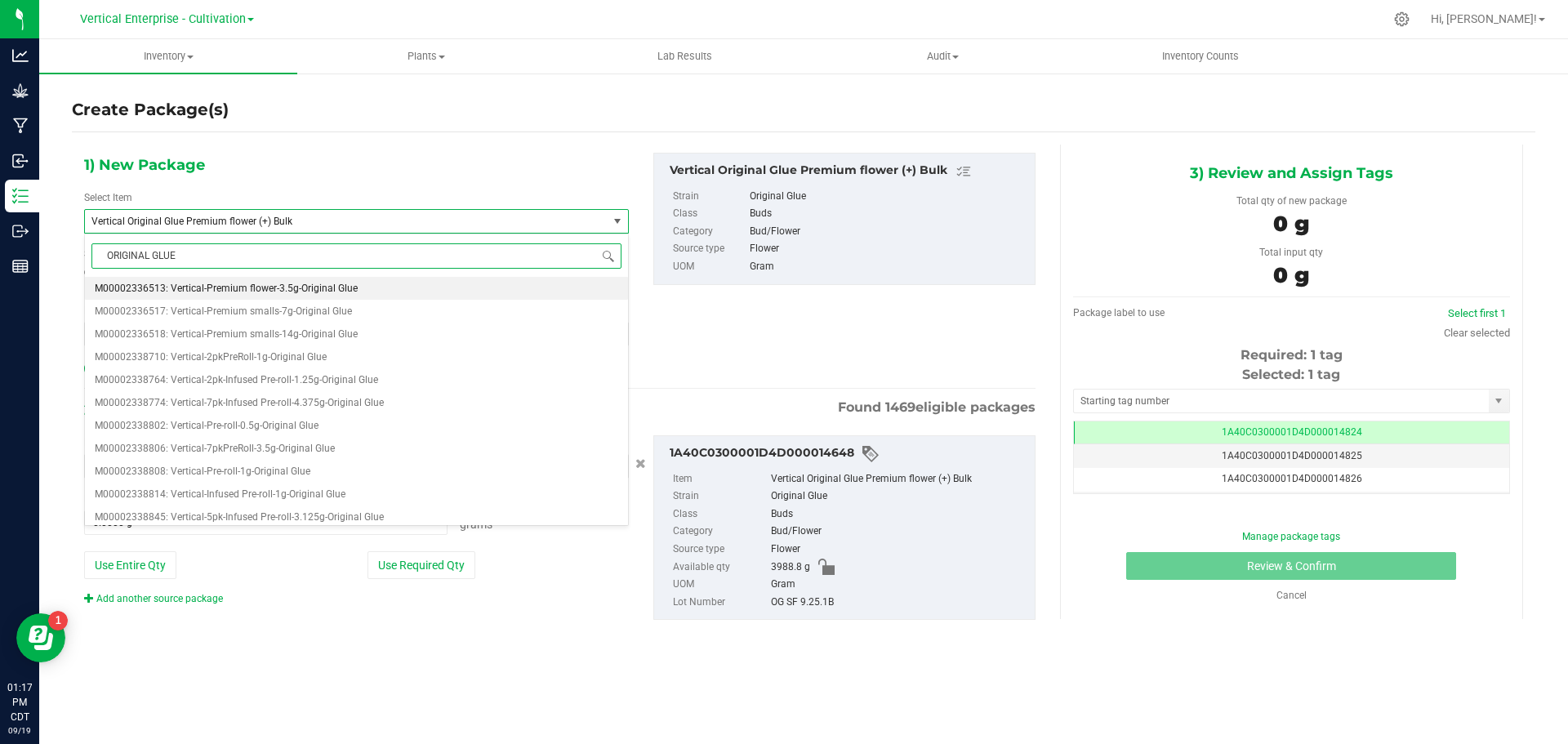
click at [251, 280] on li "M00002336513: Vertical-Premium flower-3.5g-Original Glue" at bounding box center [357, 289] width 543 height 23
type input "0"
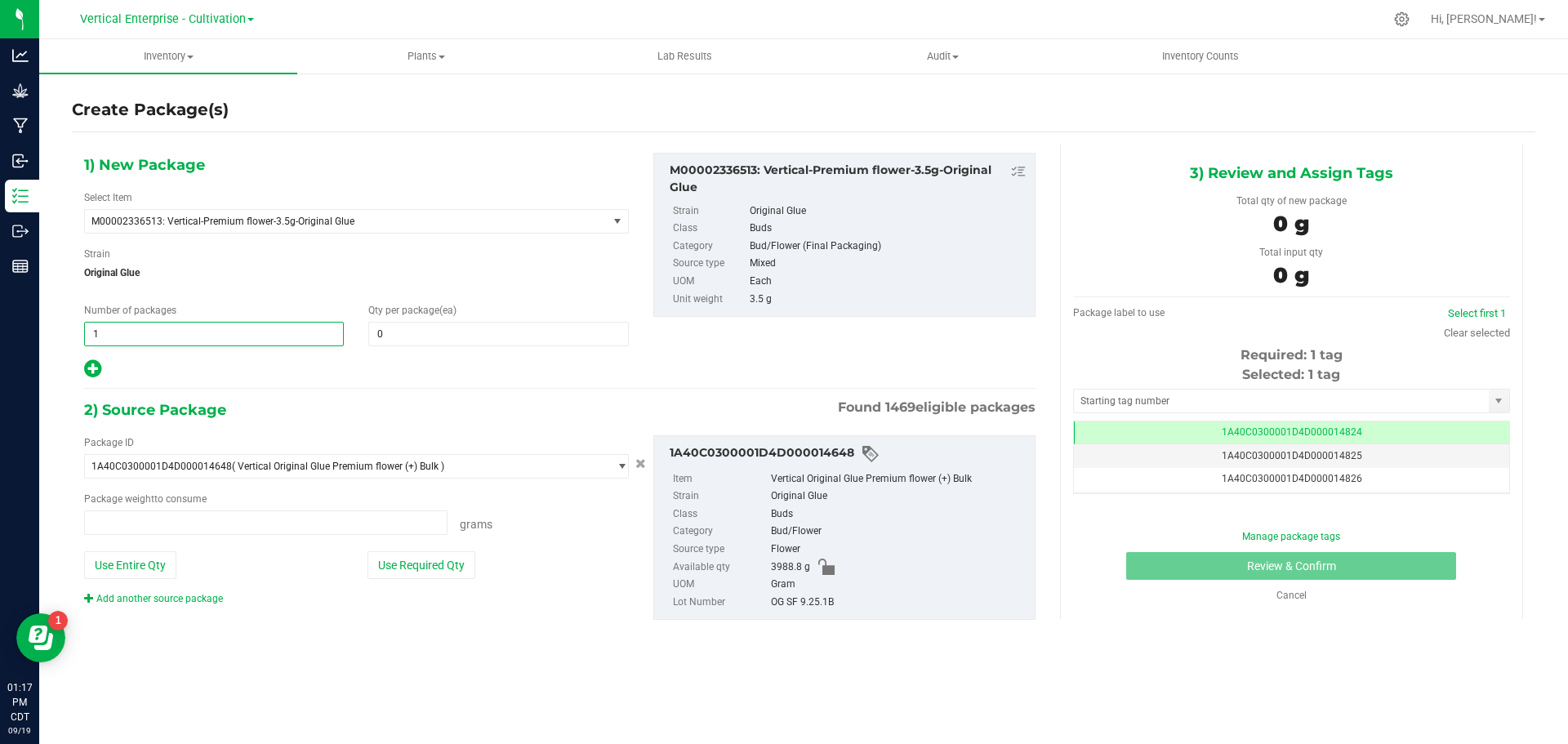
type input "0.0000 g"
drag, startPoint x: 162, startPoint y: 324, endPoint x: 89, endPoint y: 329, distance: 73.2
click at [89, 329] on span "1 1" at bounding box center [214, 335] width 260 height 25
type input "2"
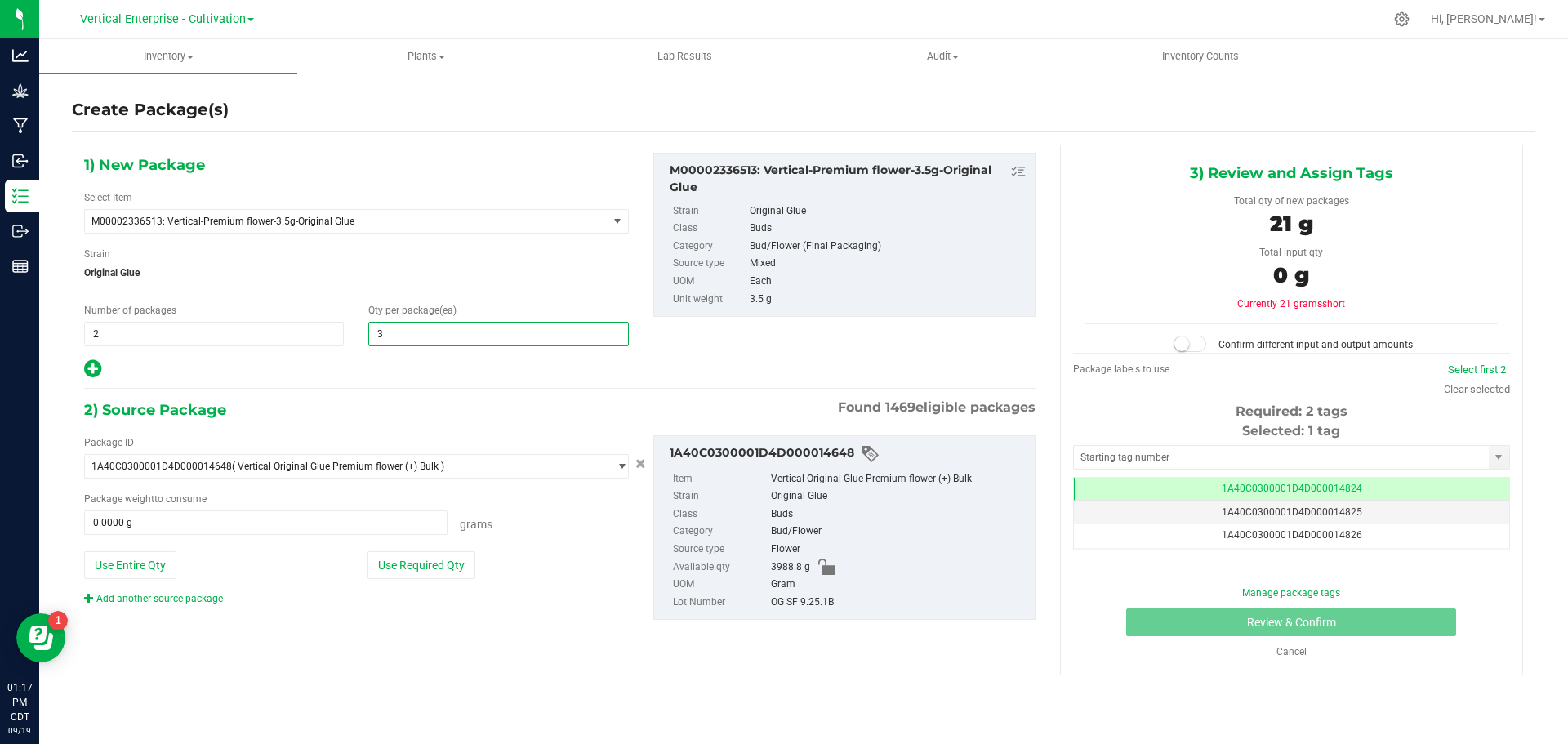
type input "36"
click at [465, 553] on button "Use Required Qty" at bounding box center [421, 565] width 107 height 28
type input "252.0000 g"
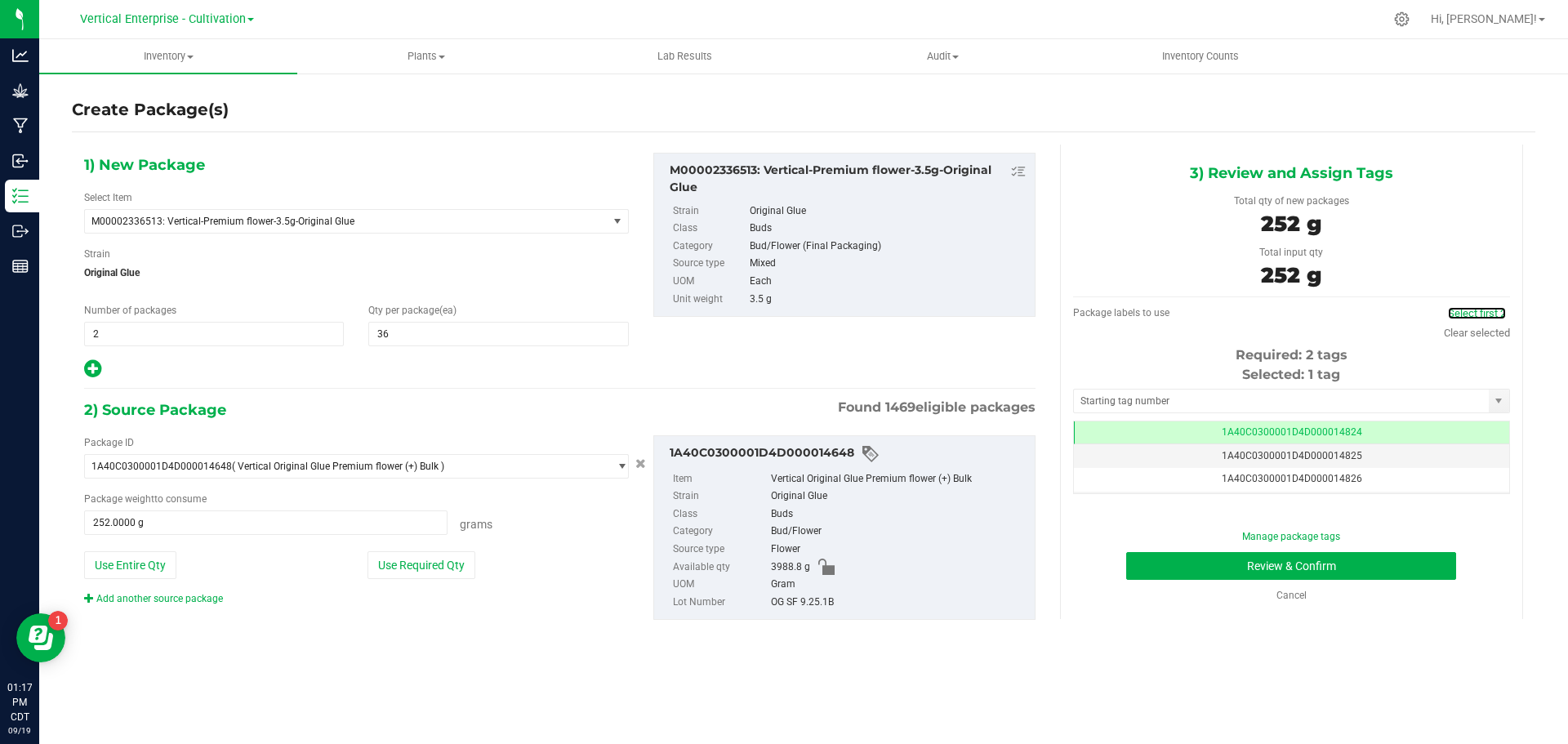
click at [1488, 308] on link "Select first 2" at bounding box center [1477, 313] width 58 height 12
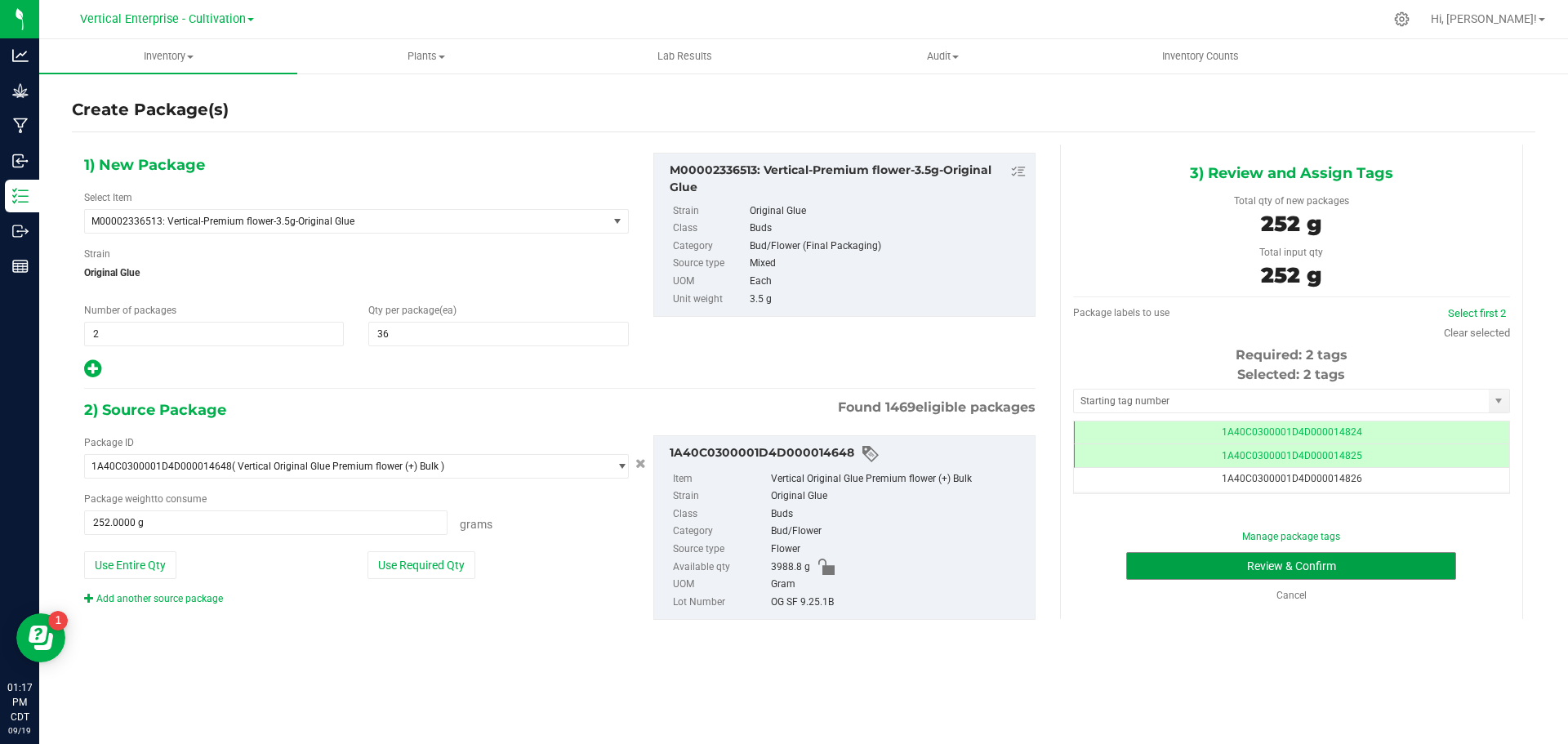
click at [1338, 564] on button "Review & Confirm" at bounding box center [1291, 566] width 330 height 28
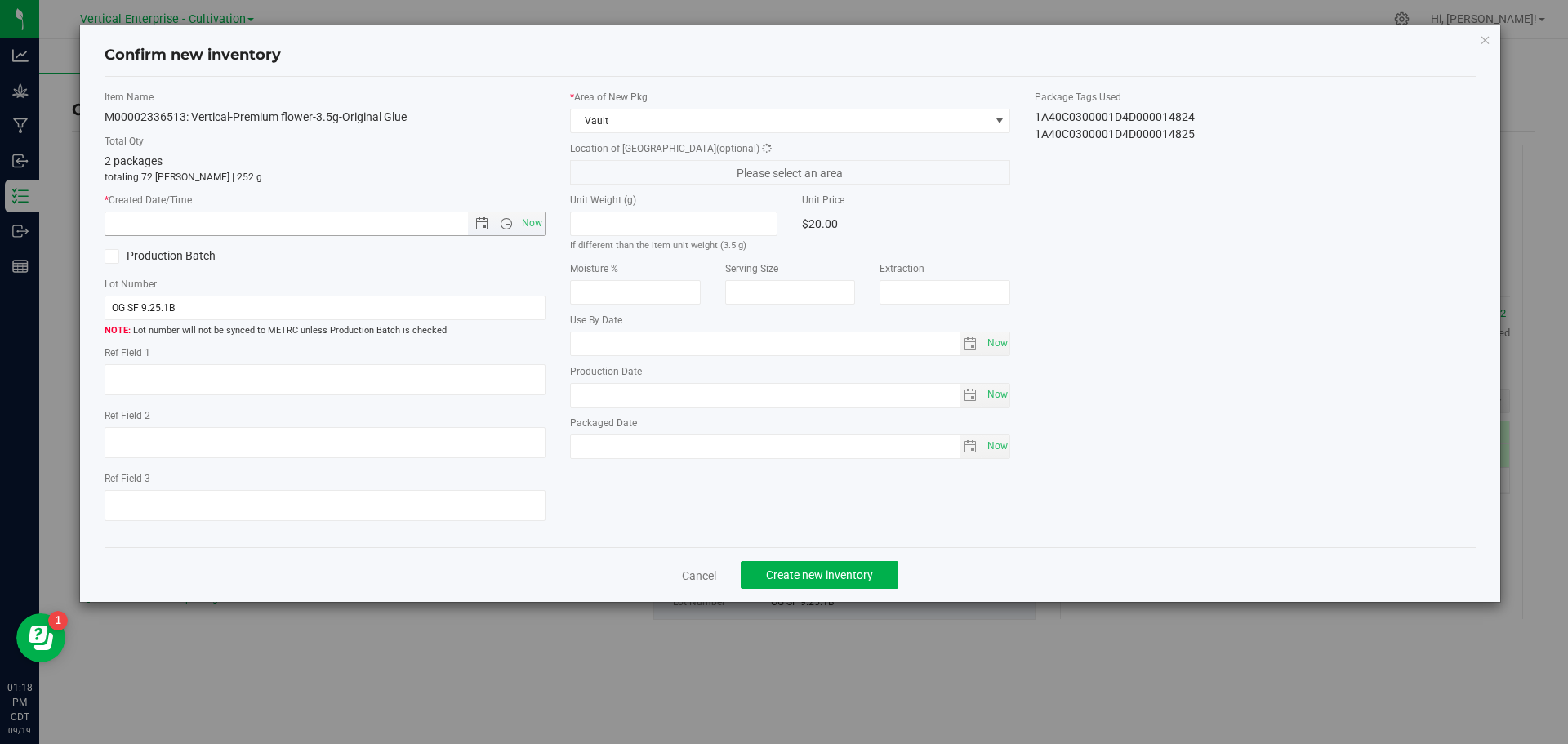
click at [520, 225] on span "Now" at bounding box center [531, 223] width 28 height 24
type input "[DATE] 1:18 PM"
click at [814, 560] on div "Cancel Create new inventory" at bounding box center [790, 574] width 1372 height 55
click at [819, 582] on button "Create new inventory" at bounding box center [819, 574] width 157 height 28
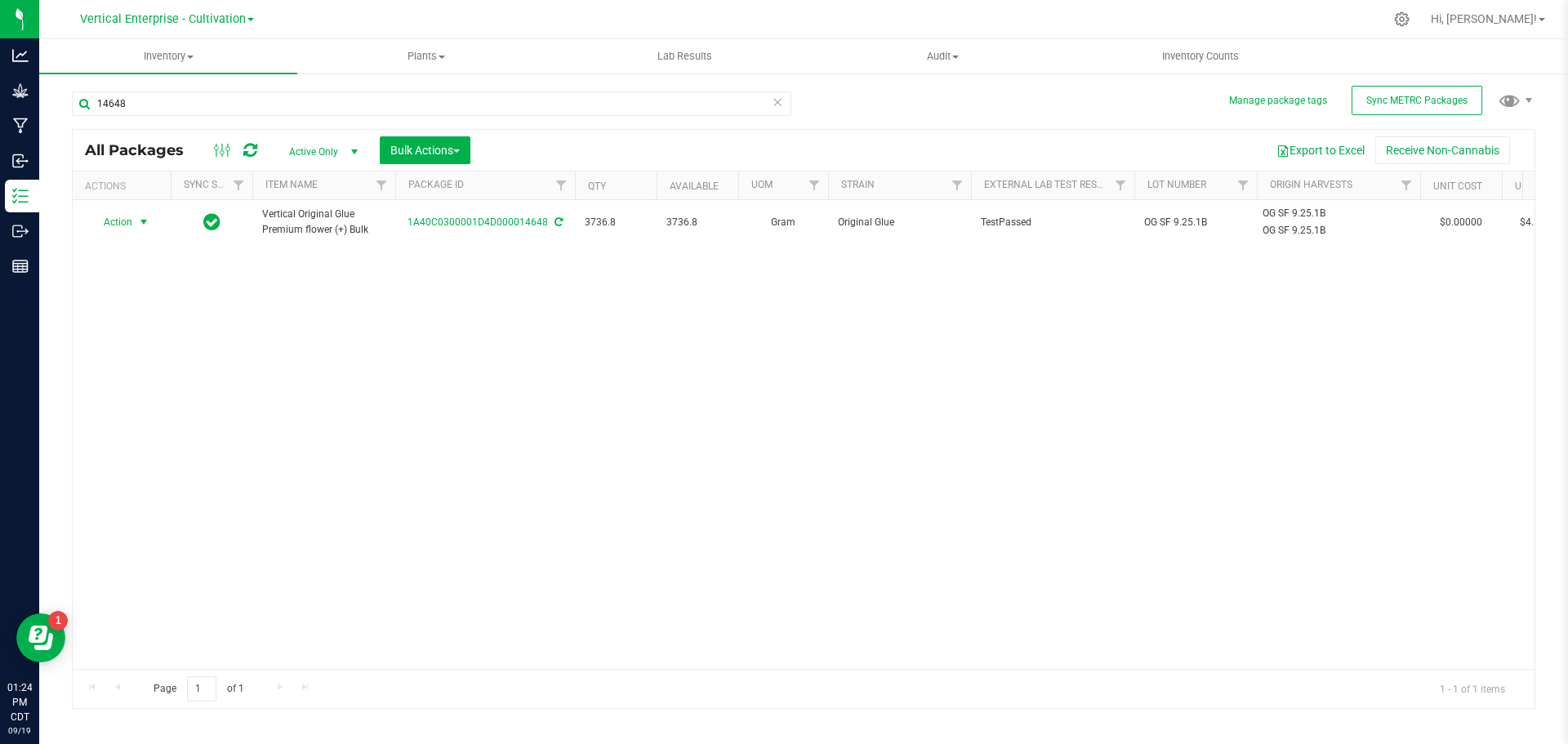
click at [127, 217] on span "Action" at bounding box center [111, 222] width 44 height 23
click at [120, 268] on li "Create package" at bounding box center [141, 274] width 103 height 25
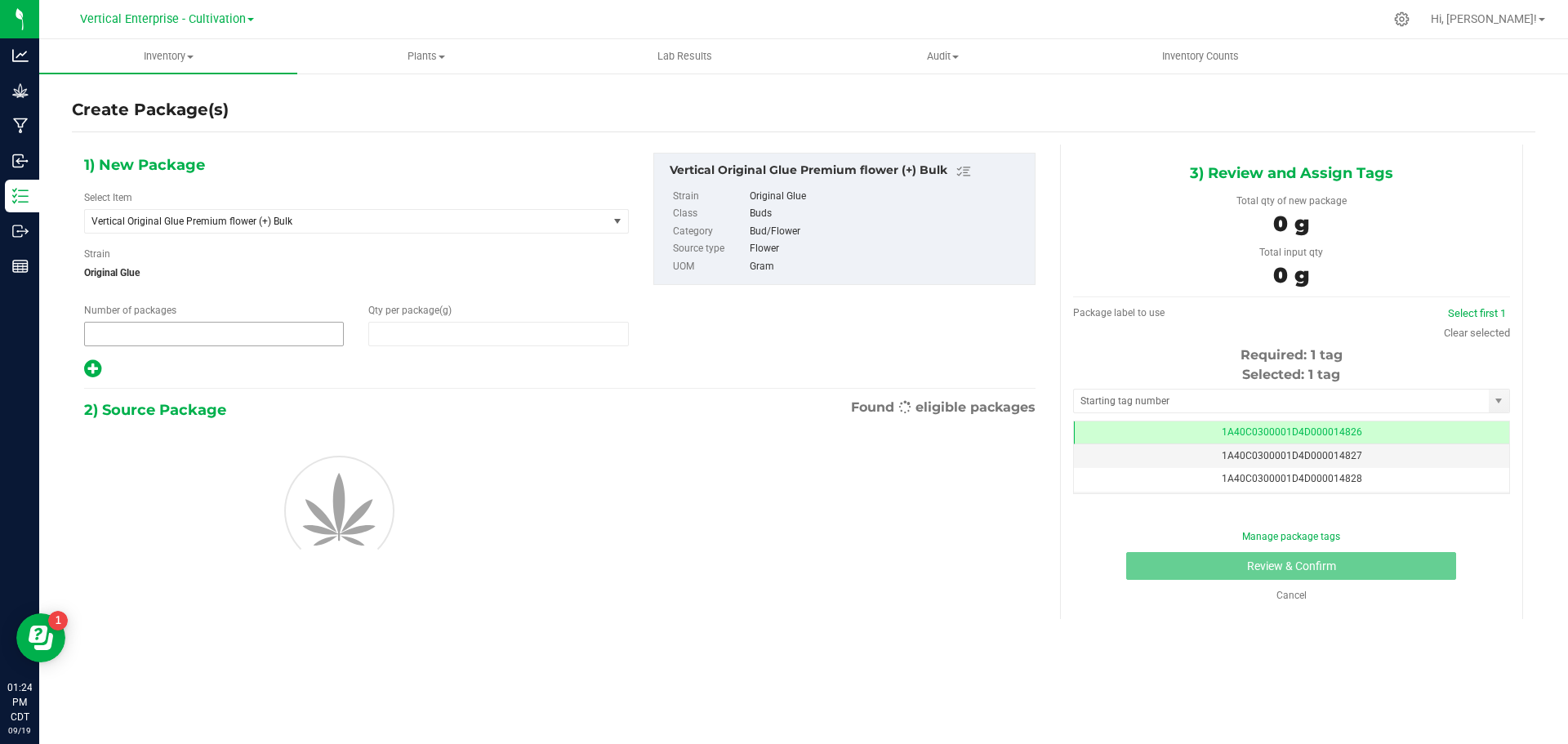
type input "1"
type input "0.0000"
click at [228, 234] on div "1) New Package Select Item Vertical Original Glue Premium flower (+) Bulk Badde…" at bounding box center [357, 266] width 570 height 227
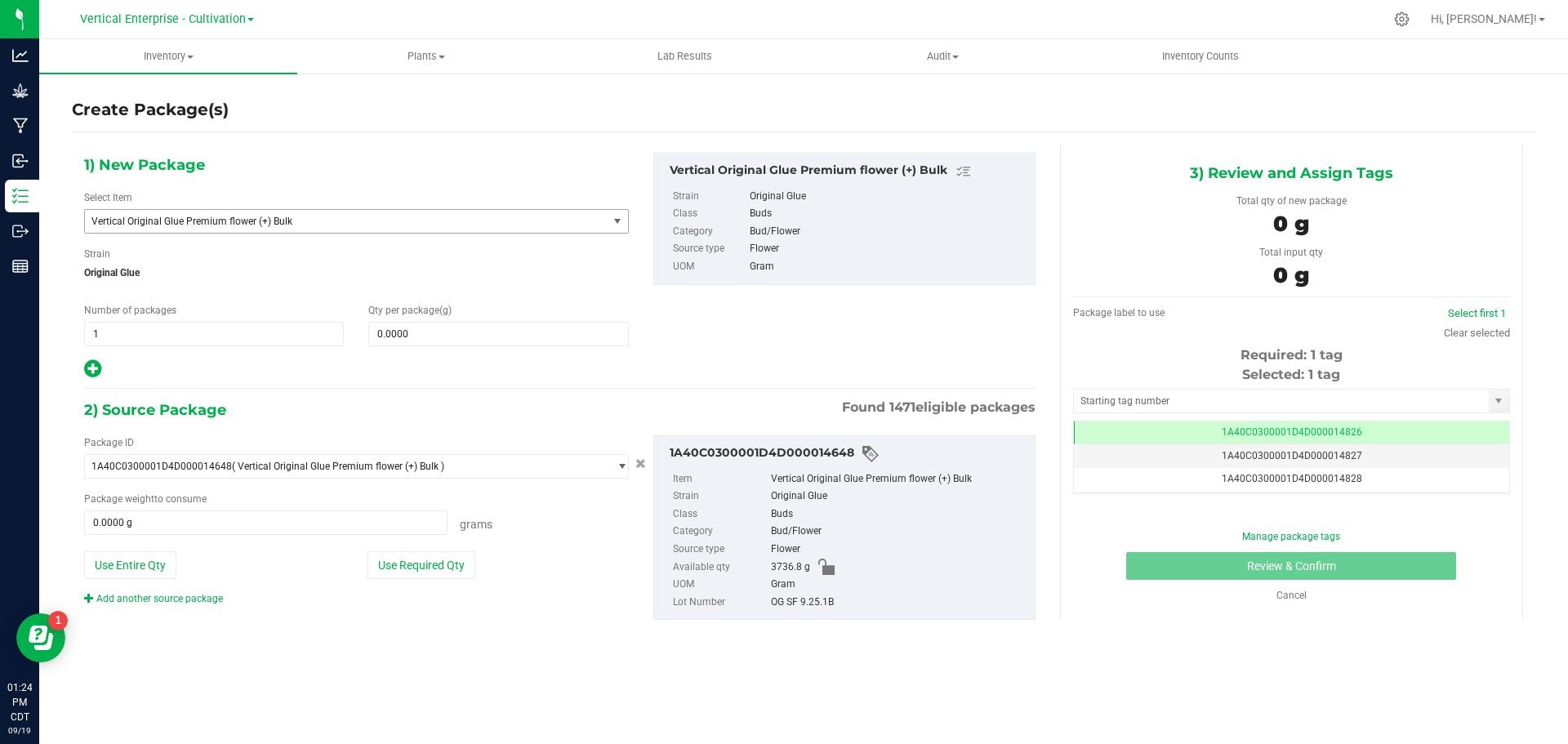
click at [233, 218] on span "Vertical Original Glue Premium flower (+) Bulk" at bounding box center [336, 221] width 489 height 12
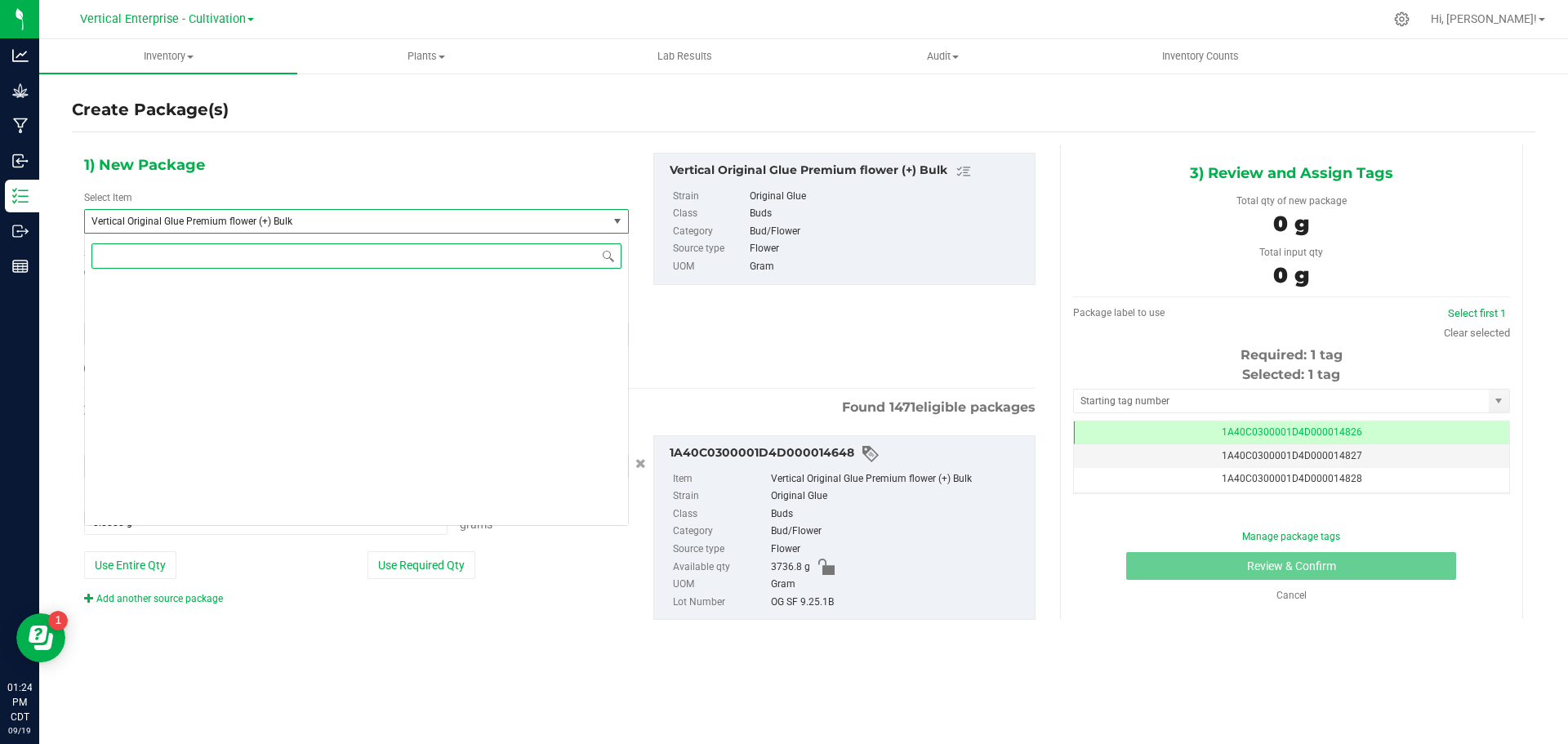
scroll to position [129416, 0]
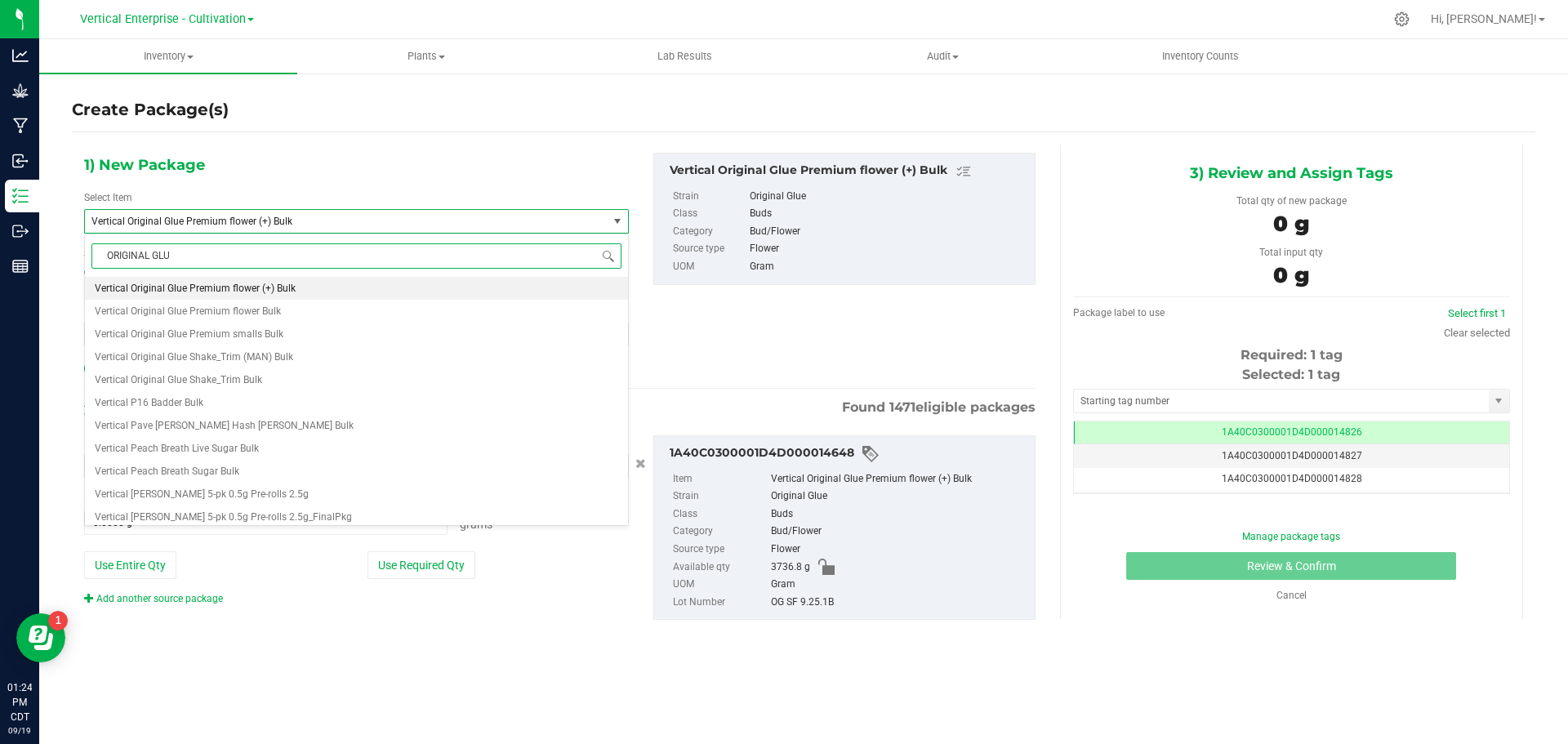
type input "ORIGINAL GLUE"
click at [258, 282] on li "M00002336513: Vertical-Premium flower-3.5g-Original Glue" at bounding box center [357, 289] width 543 height 23
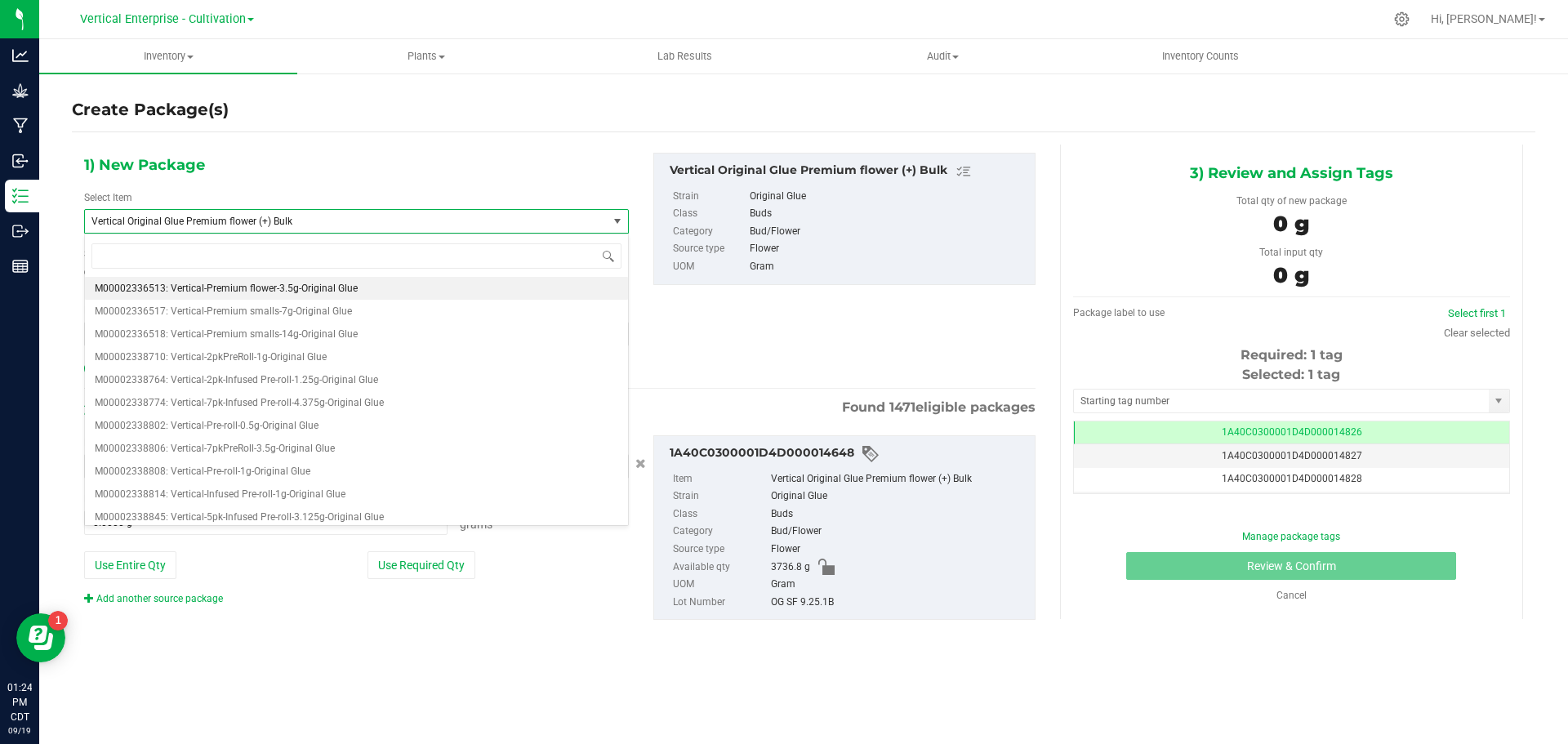
type input "0"
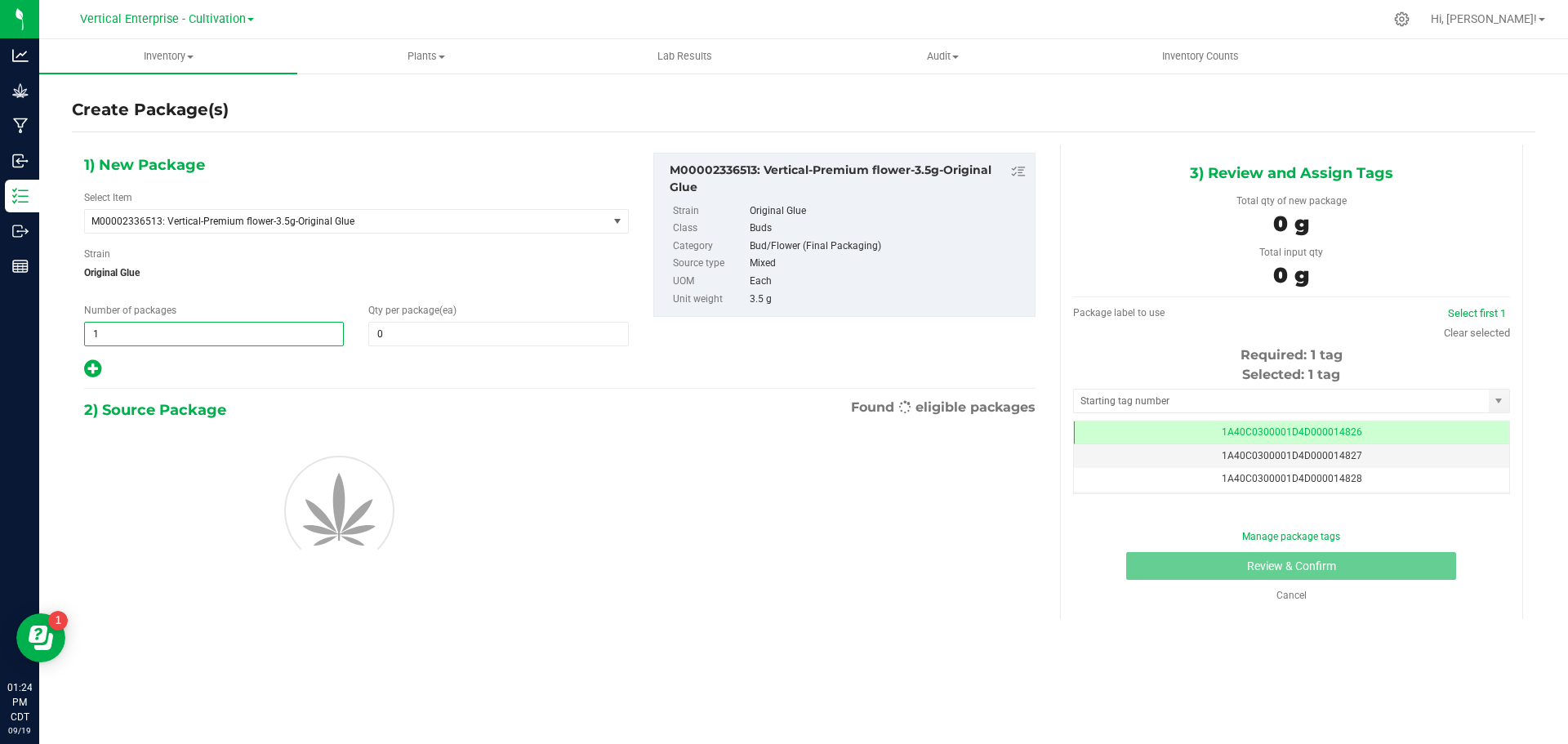
drag, startPoint x: 113, startPoint y: 340, endPoint x: 0, endPoint y: 342, distance: 113.0
click at [0, 342] on div "Analytics Grow Manufacturing Inbound Inventory Outbound Reports 01:24 PM CDT [D…" at bounding box center [784, 372] width 1568 height 744
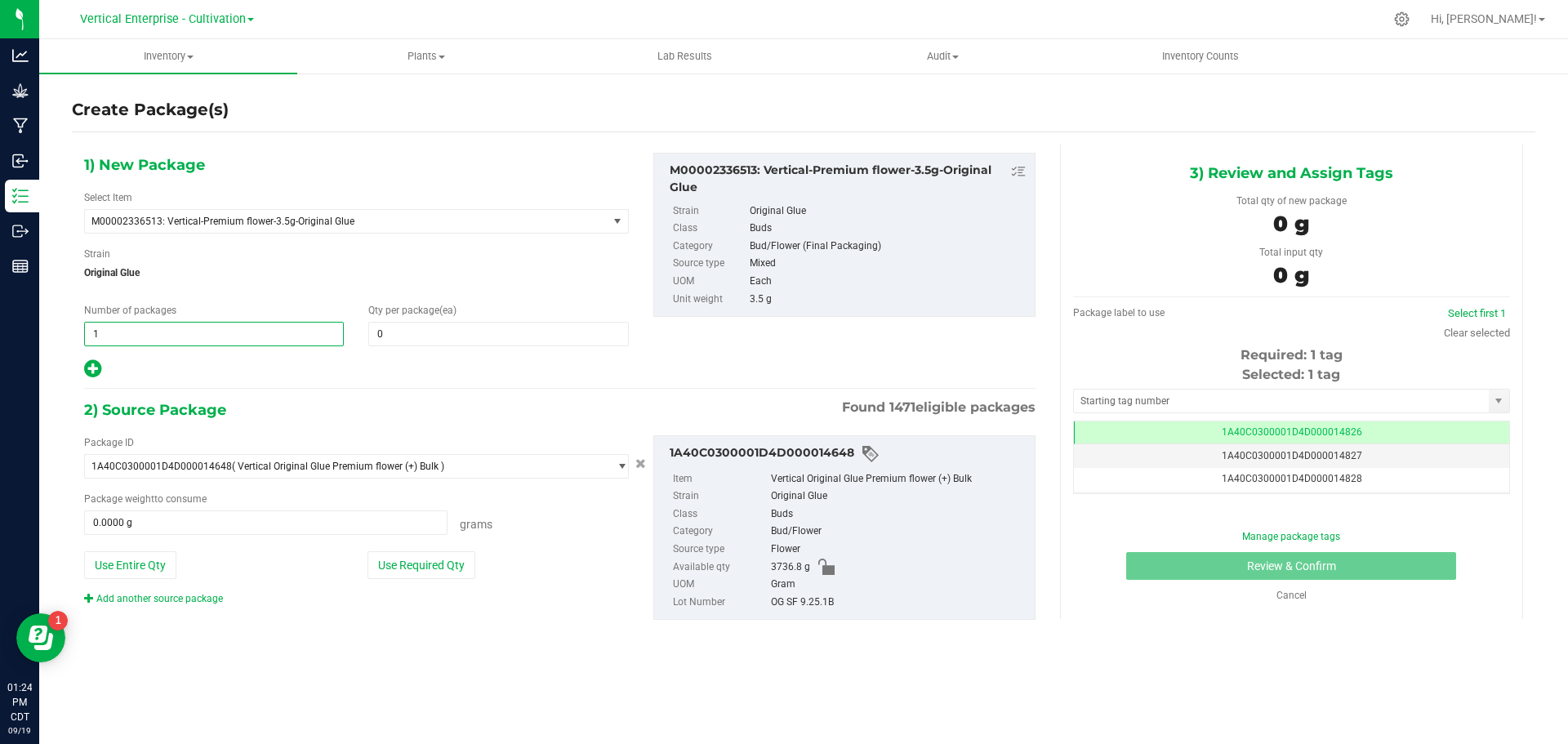
type input "2"
type input "36"
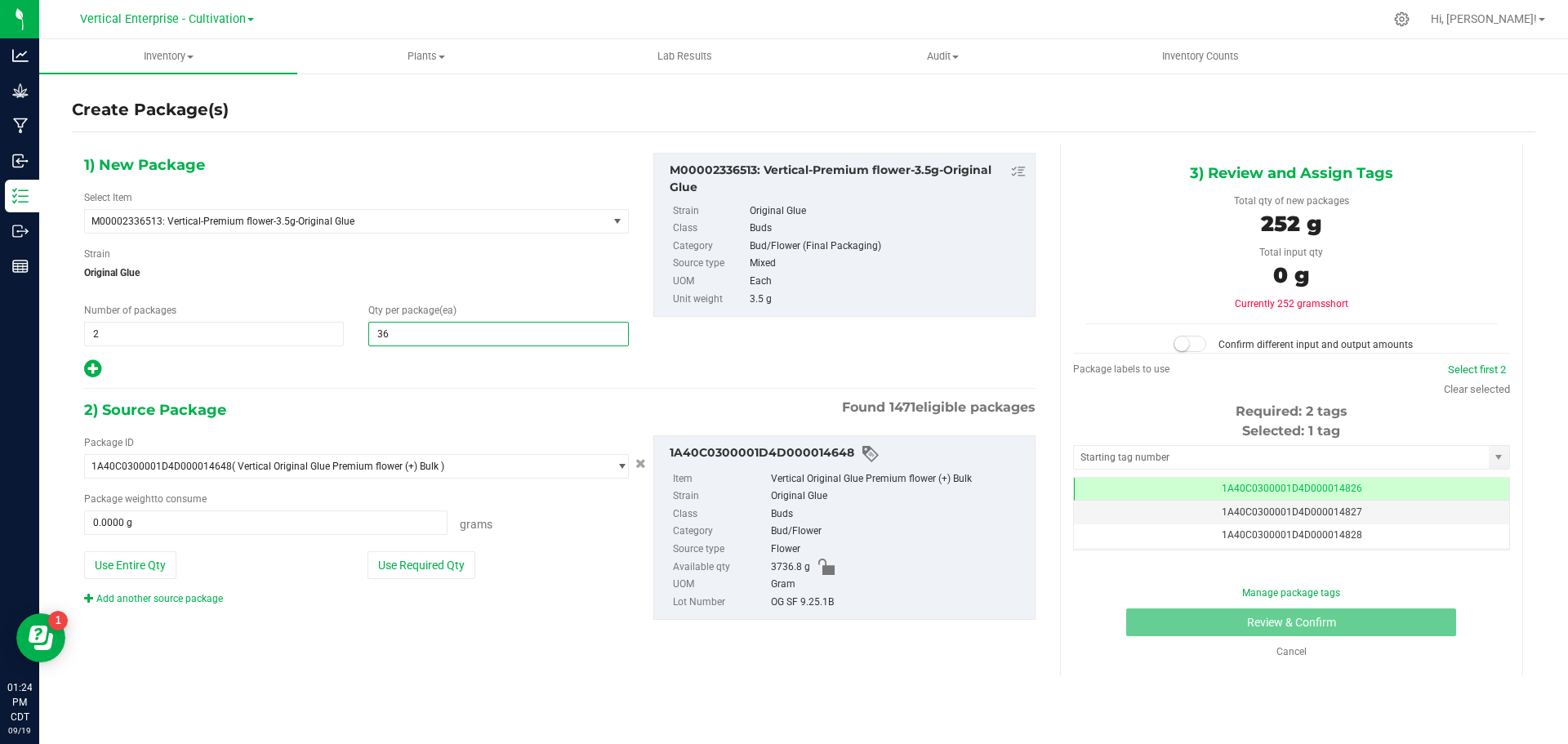
type input "36"
drag, startPoint x: 420, startPoint y: 585, endPoint x: 418, endPoint y: 565, distance: 20.1
click at [420, 585] on div "Package ID 1A40C0300001D4D000014648 ( Vertical Original Glue Premium flower (+)…" at bounding box center [357, 521] width 570 height 171
click at [419, 564] on button "Use Required Qty" at bounding box center [421, 565] width 107 height 28
type input "252.0000 g"
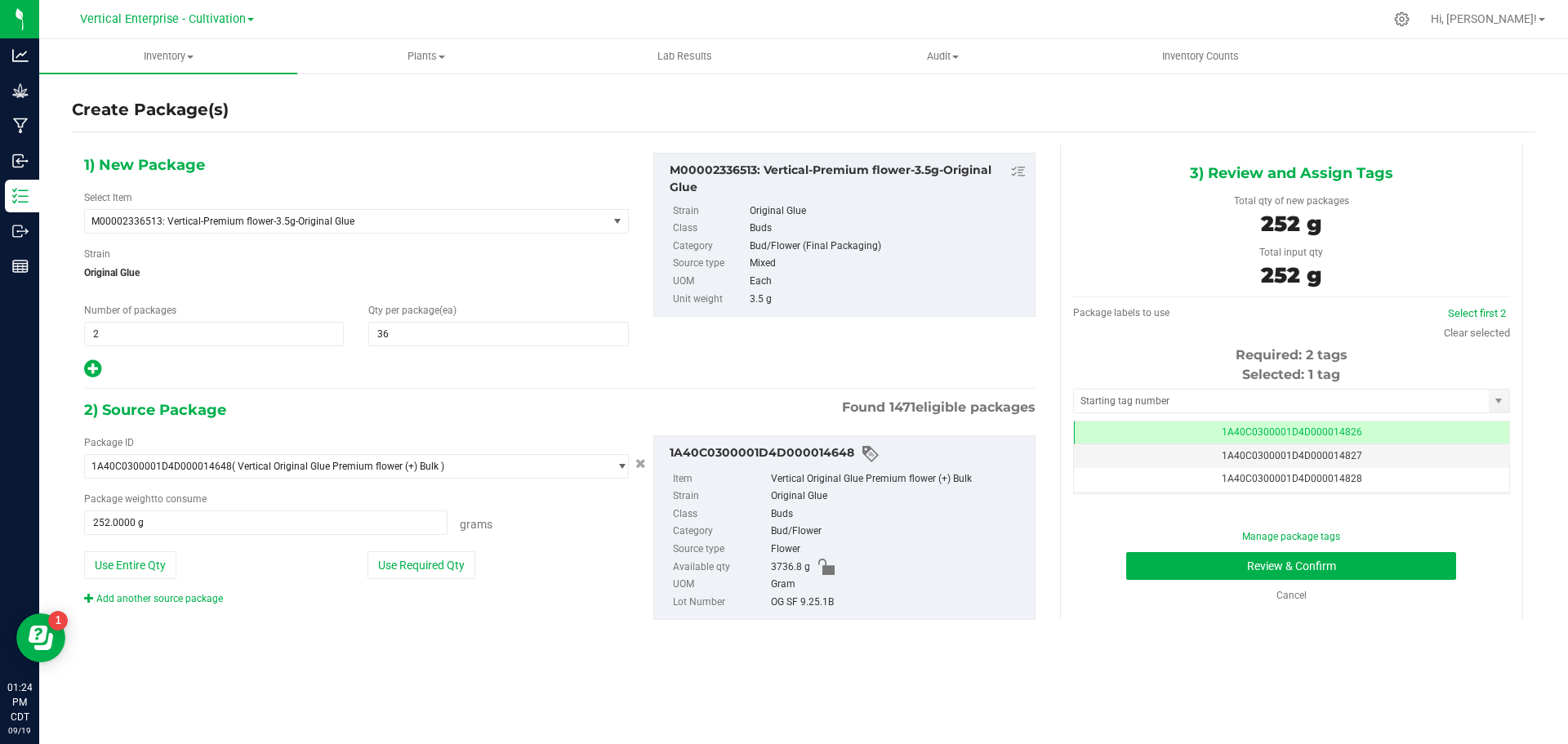
click at [421, 562] on button "Use Required Qty" at bounding box center [421, 565] width 107 height 28
click at [1494, 314] on link "Select first 2" at bounding box center [1477, 313] width 58 height 12
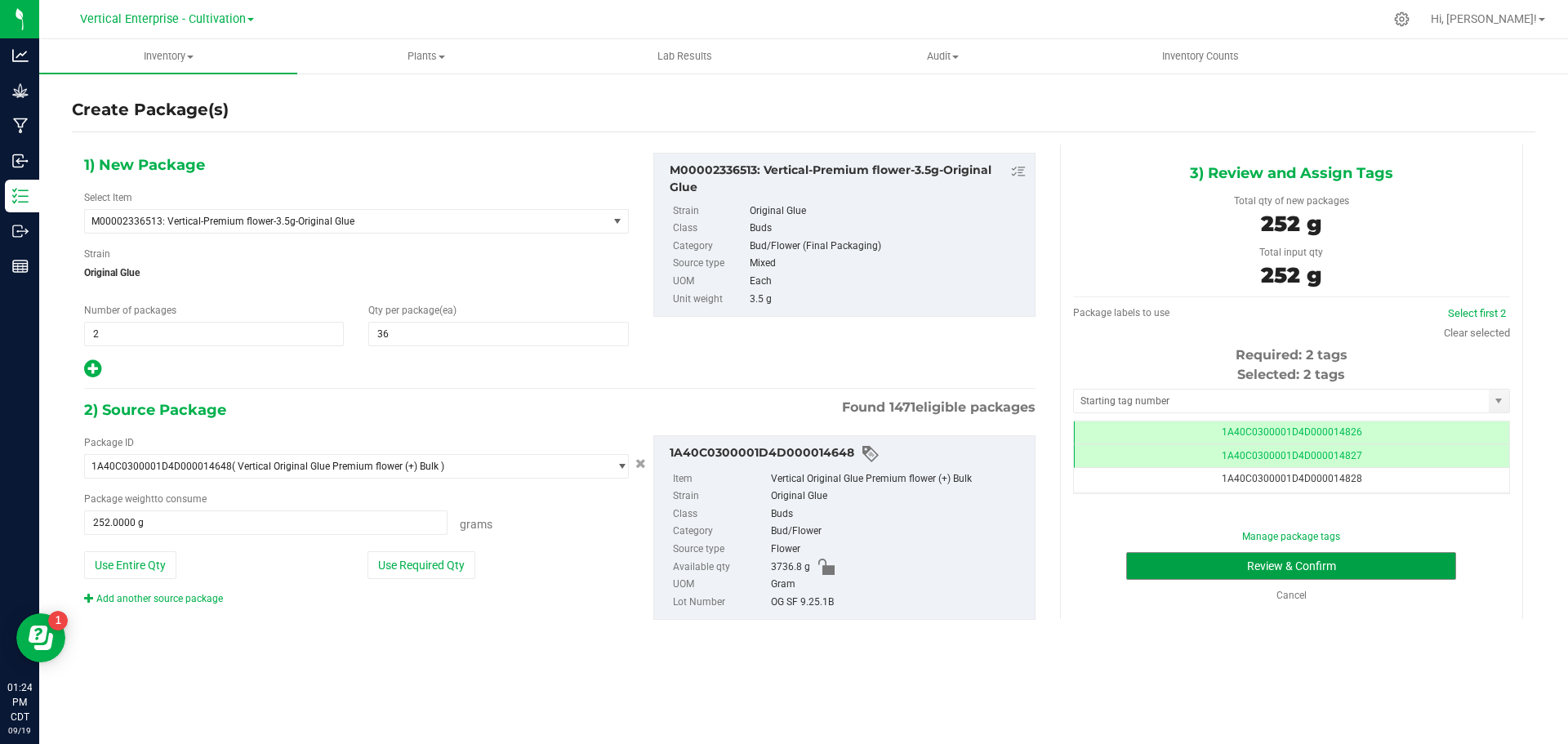
click at [1350, 557] on button "Review & Confirm" at bounding box center [1291, 566] width 330 height 28
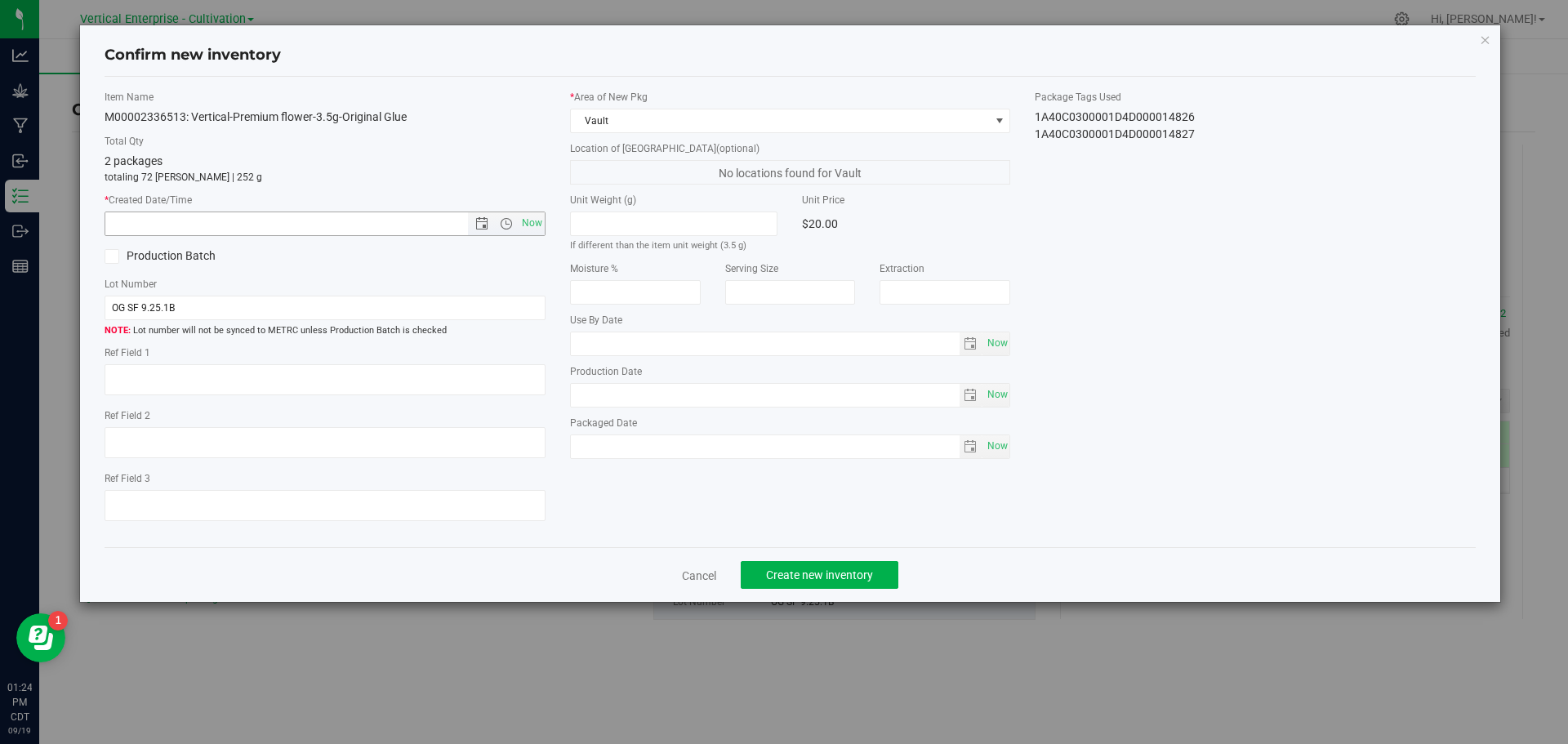
click at [532, 226] on span "Now" at bounding box center [531, 223] width 28 height 24
type input "[DATE] 1:24 PM"
click at [823, 578] on span "Create new inventory" at bounding box center [820, 575] width 107 height 13
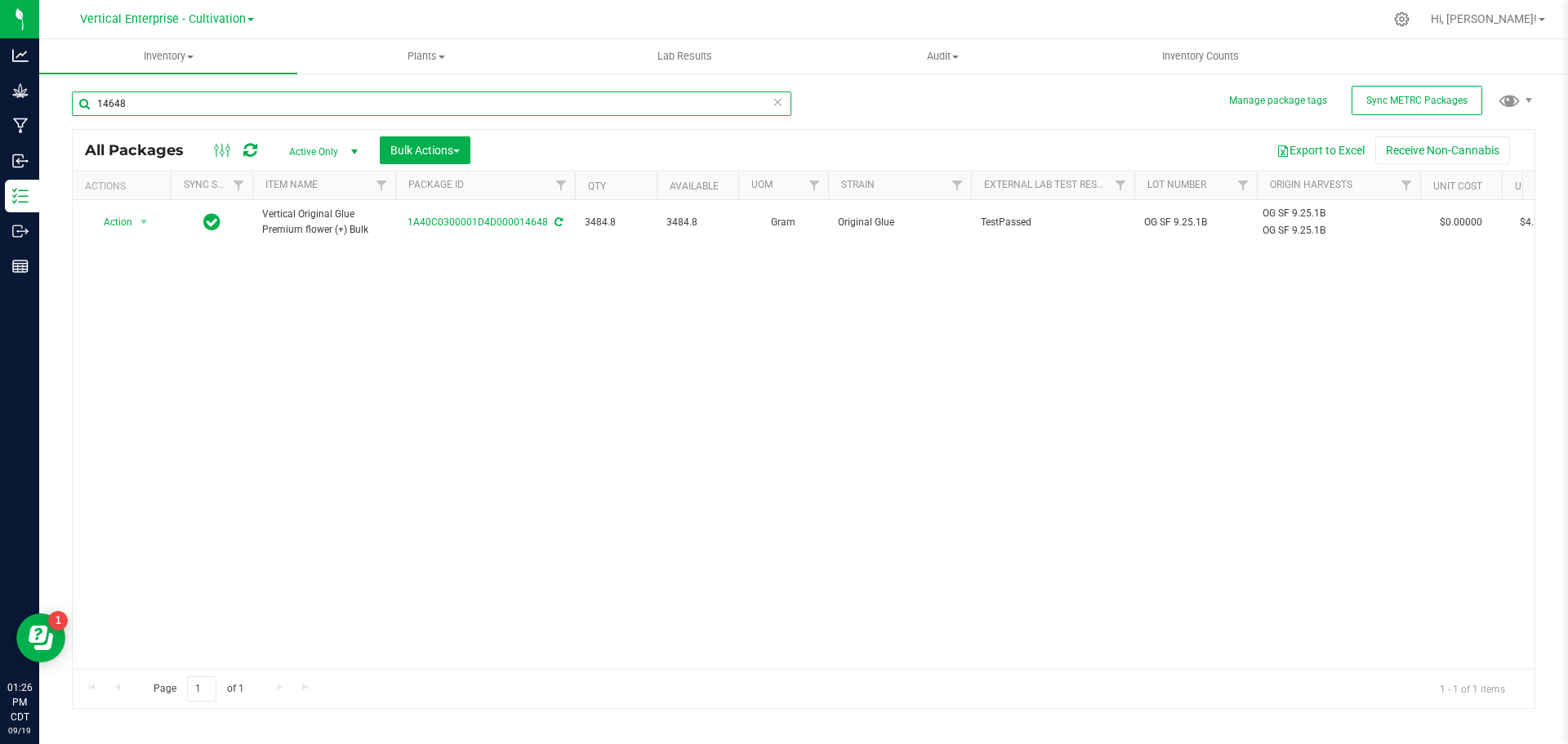
click at [174, 113] on input "14648" at bounding box center [432, 104] width 719 height 25
type input "14638"
click at [103, 222] on span "Action" at bounding box center [111, 222] width 44 height 23
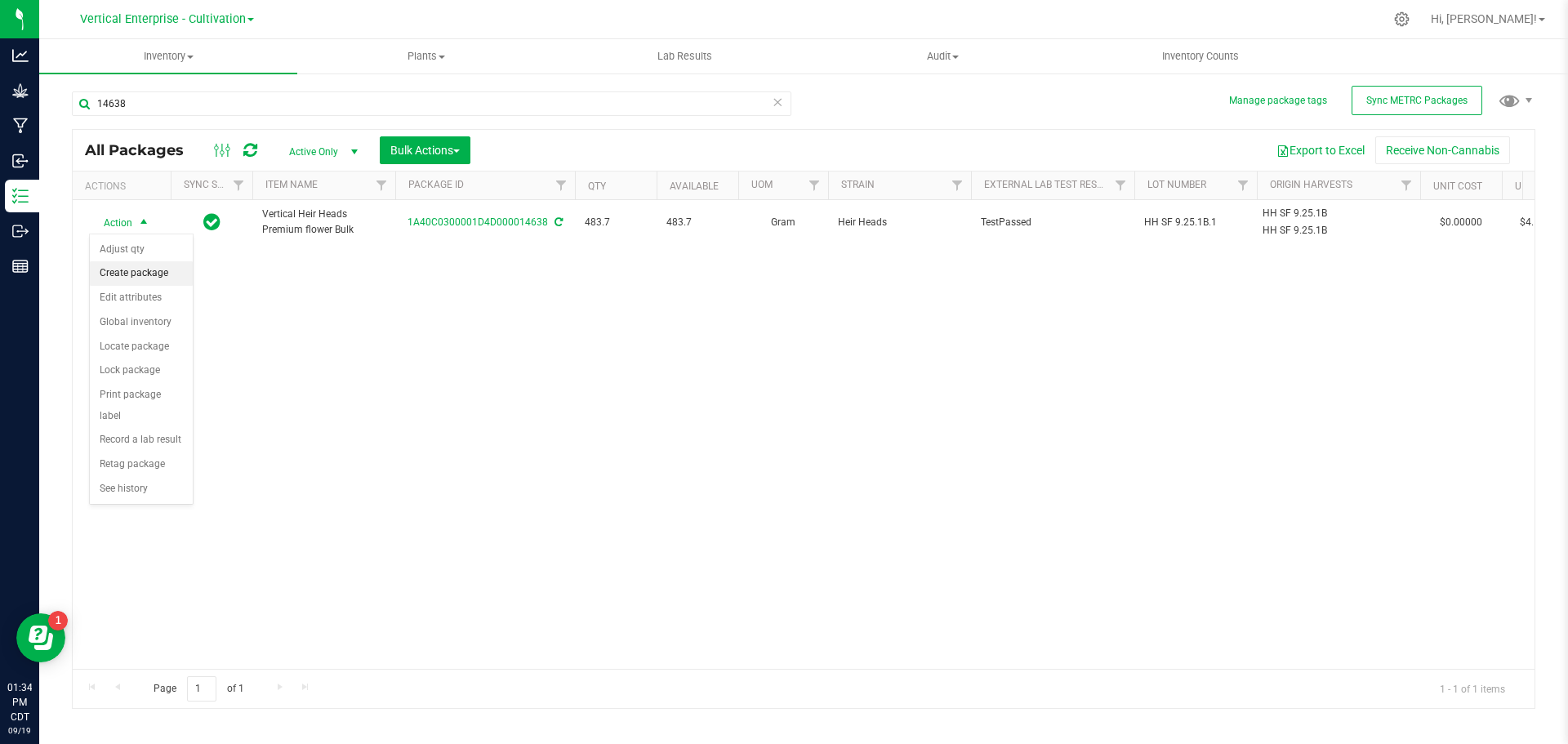
click at [132, 269] on li "Create package" at bounding box center [141, 274] width 103 height 25
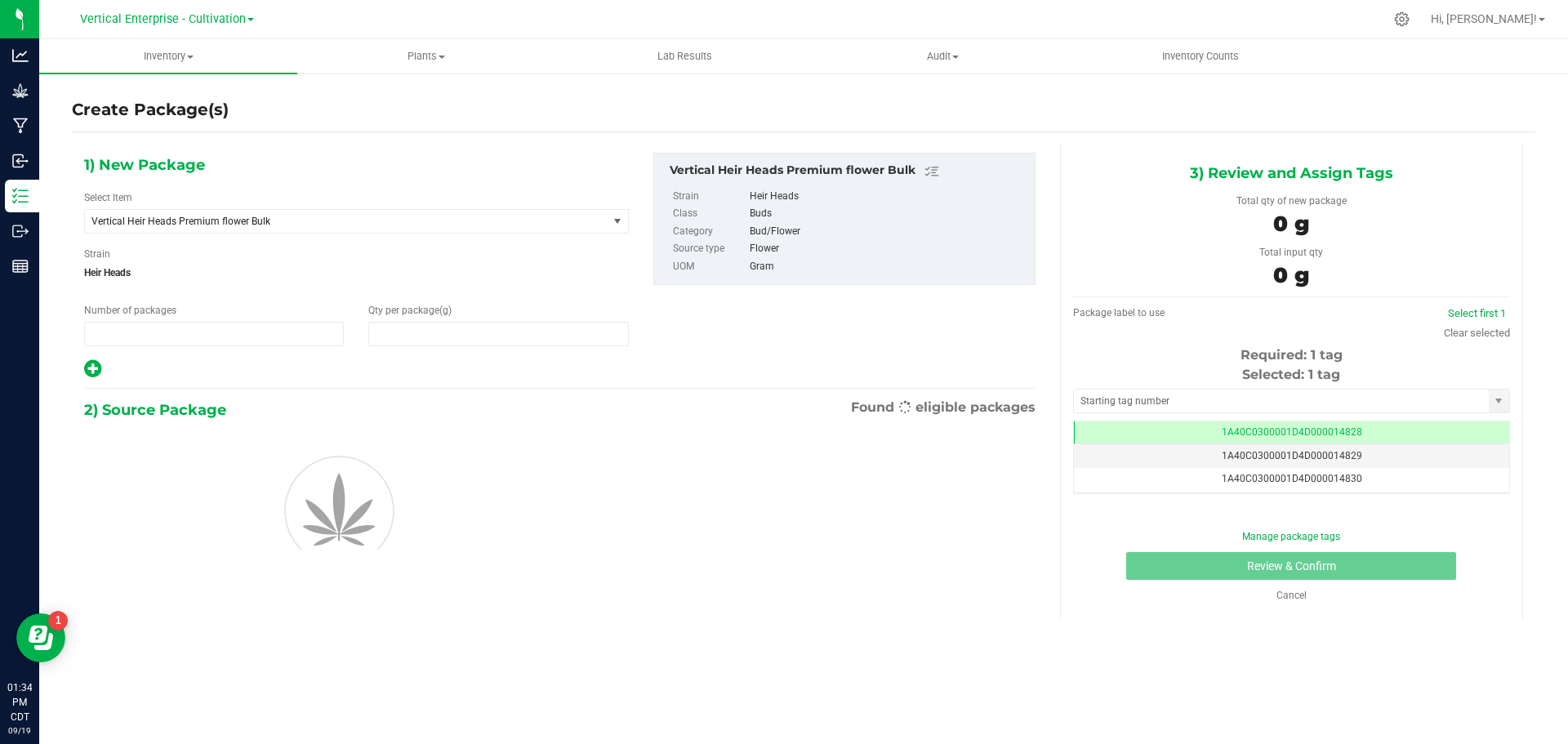
type input "1"
type input "0.0000"
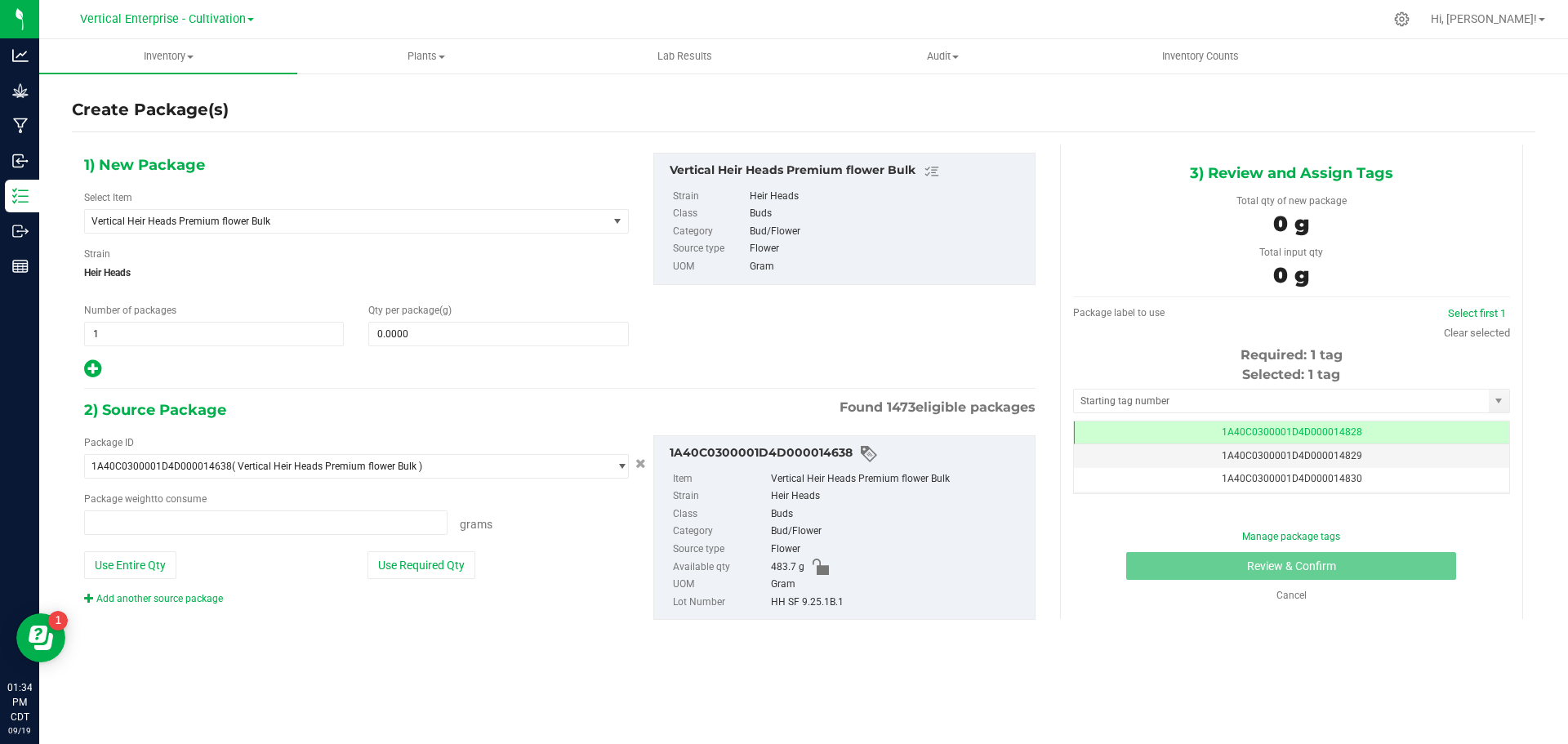
type input "0.0000 g"
click at [208, 231] on span "Vertical Heir Heads Premium flower Bulk" at bounding box center [346, 221] width 523 height 23
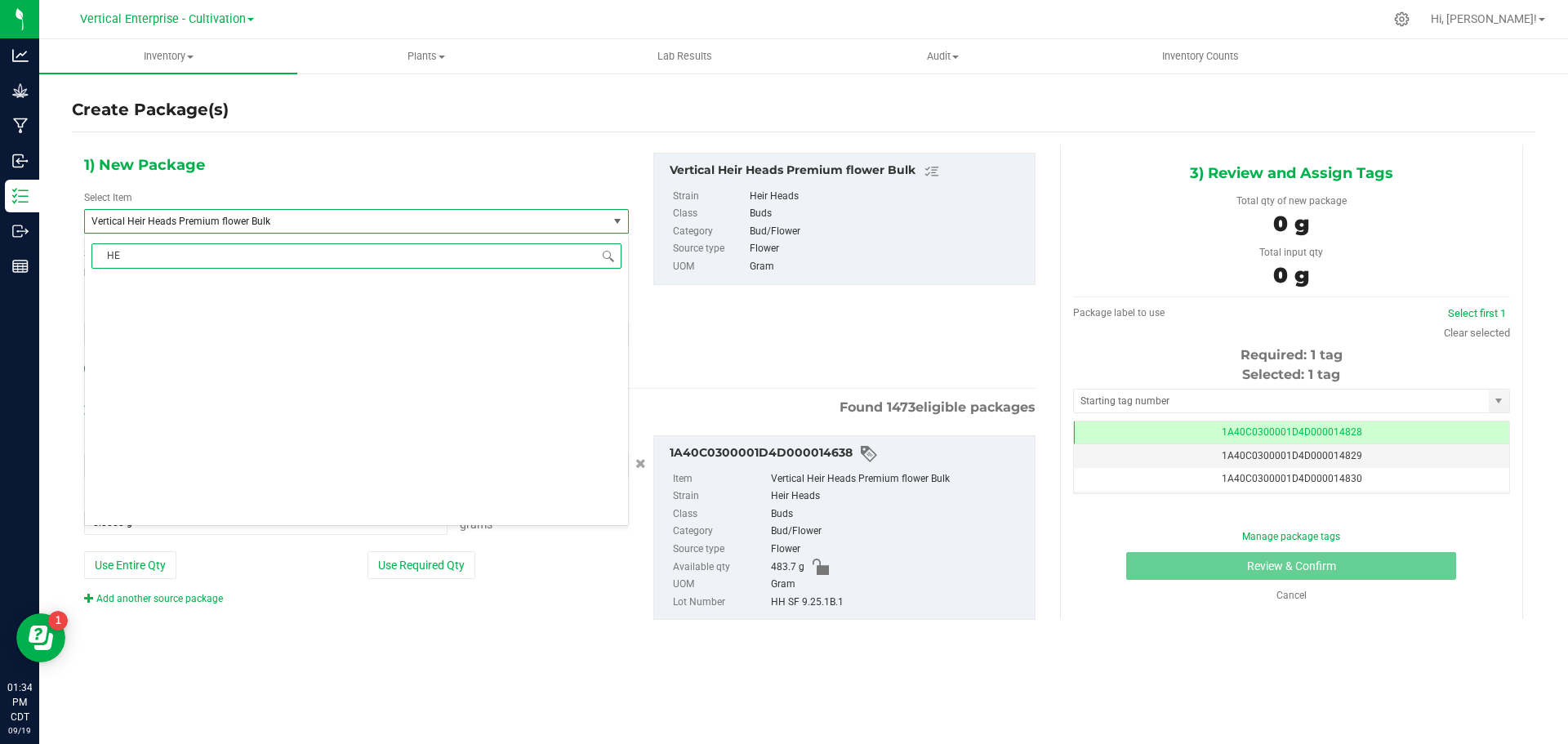
scroll to position [0, 0]
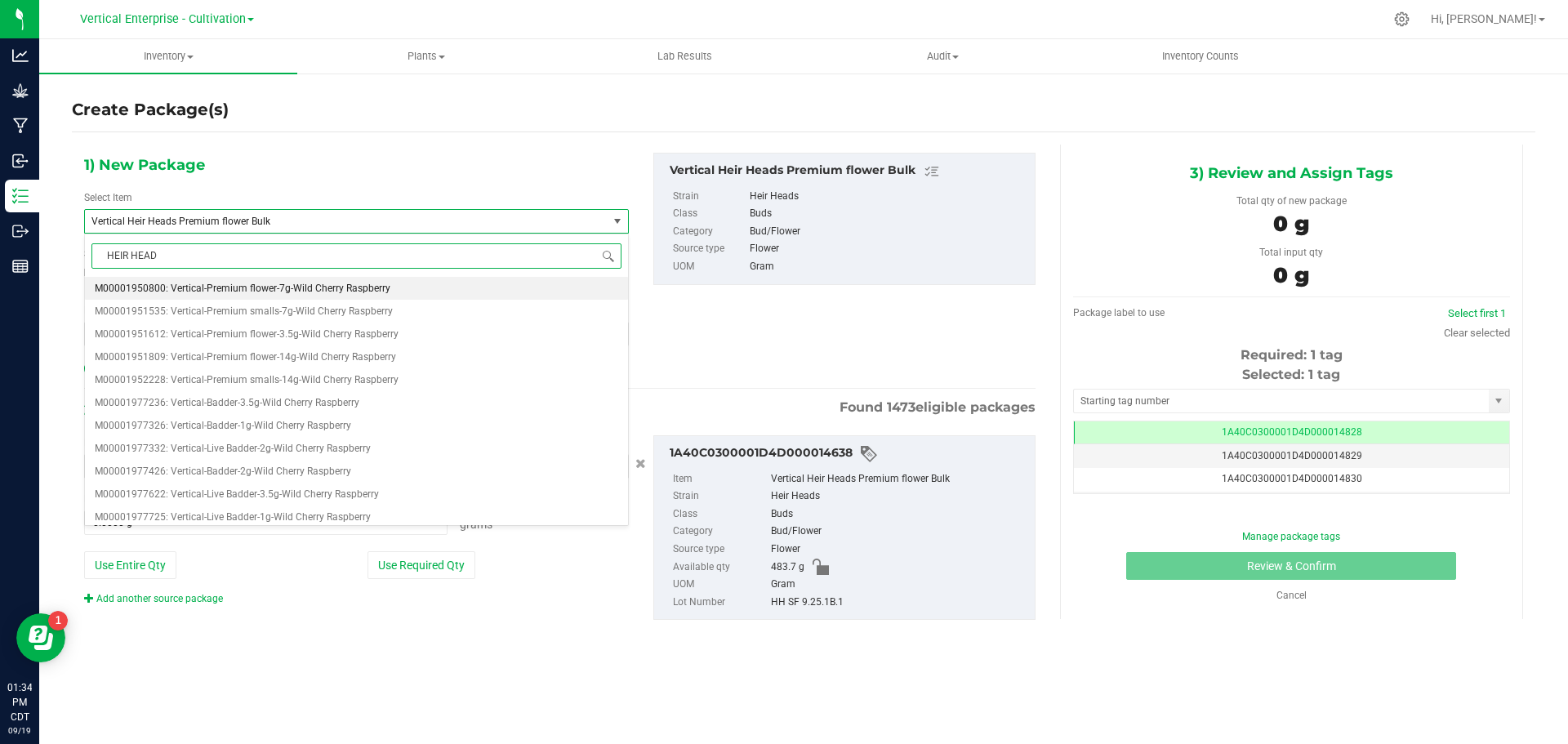
type input "HEIR HEADS"
click at [244, 286] on span "M00002296768: Vertical-Premium flower-3.5g-Heir Heads" at bounding box center [222, 289] width 256 height 12
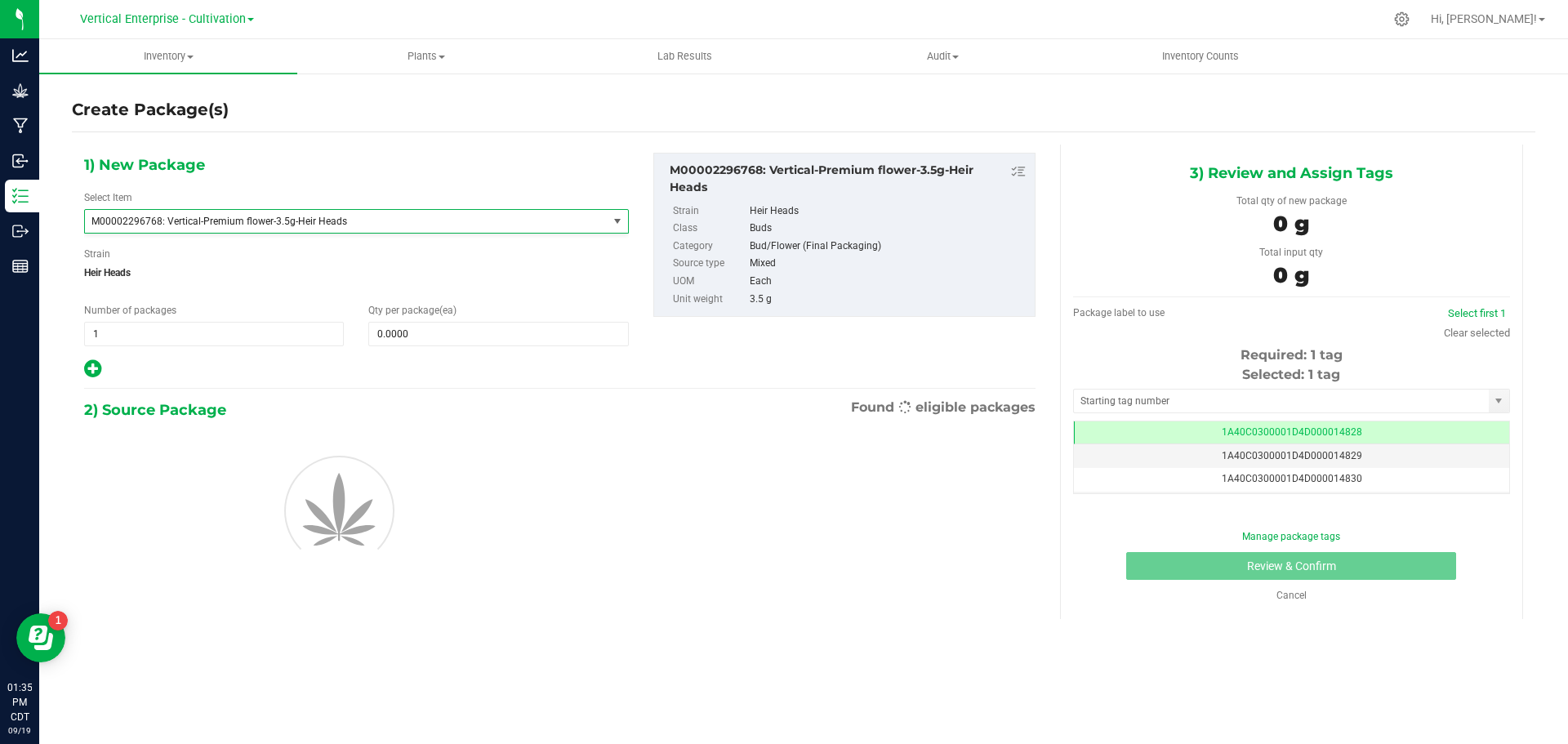
type input "0"
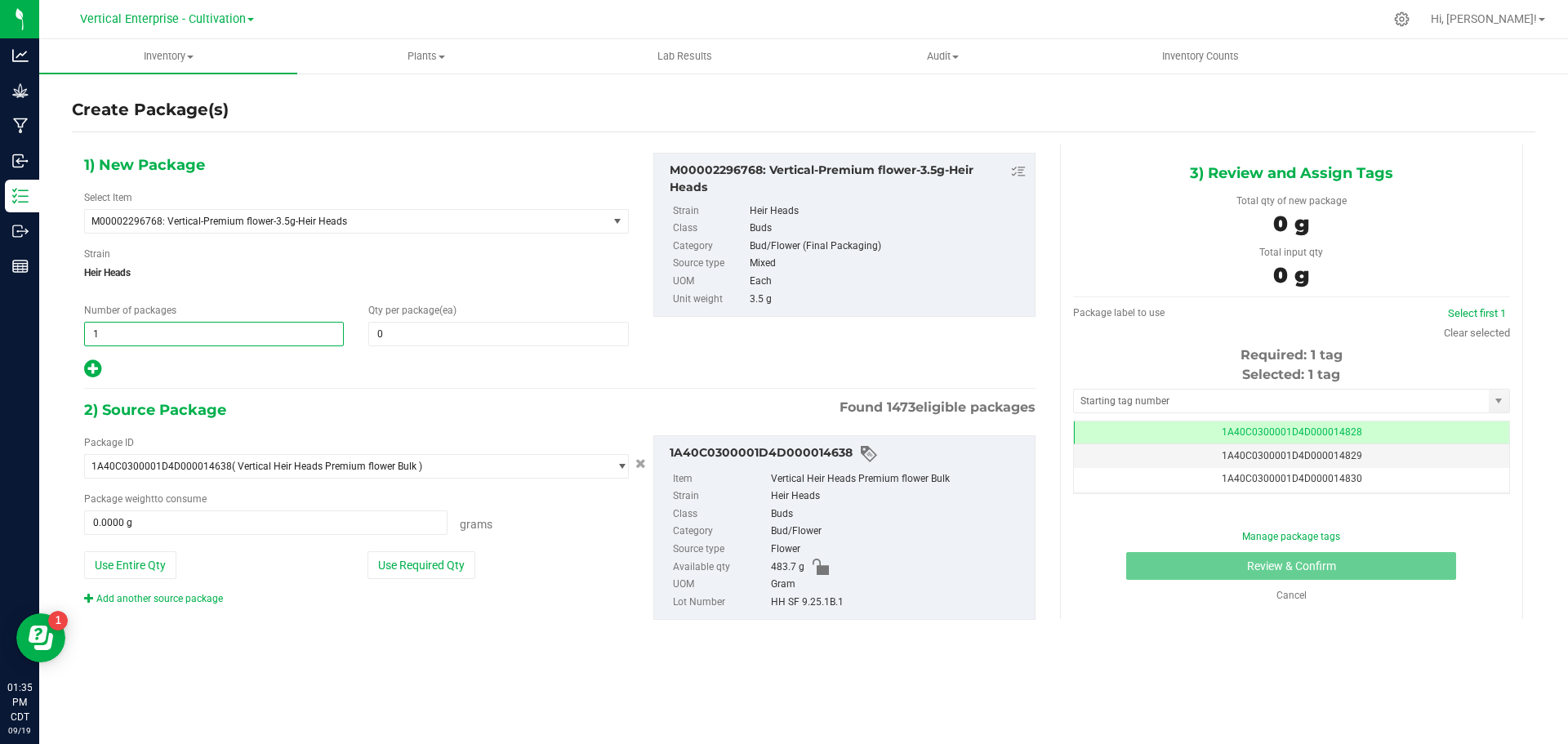
drag, startPoint x: 131, startPoint y: 338, endPoint x: 69, endPoint y: 340, distance: 62.0
click at [69, 340] on div "Create Package(s) 1) New Package Select Item M00002296768: Vertical-Premium flo…" at bounding box center [804, 327] width 1529 height 510
type input "2"
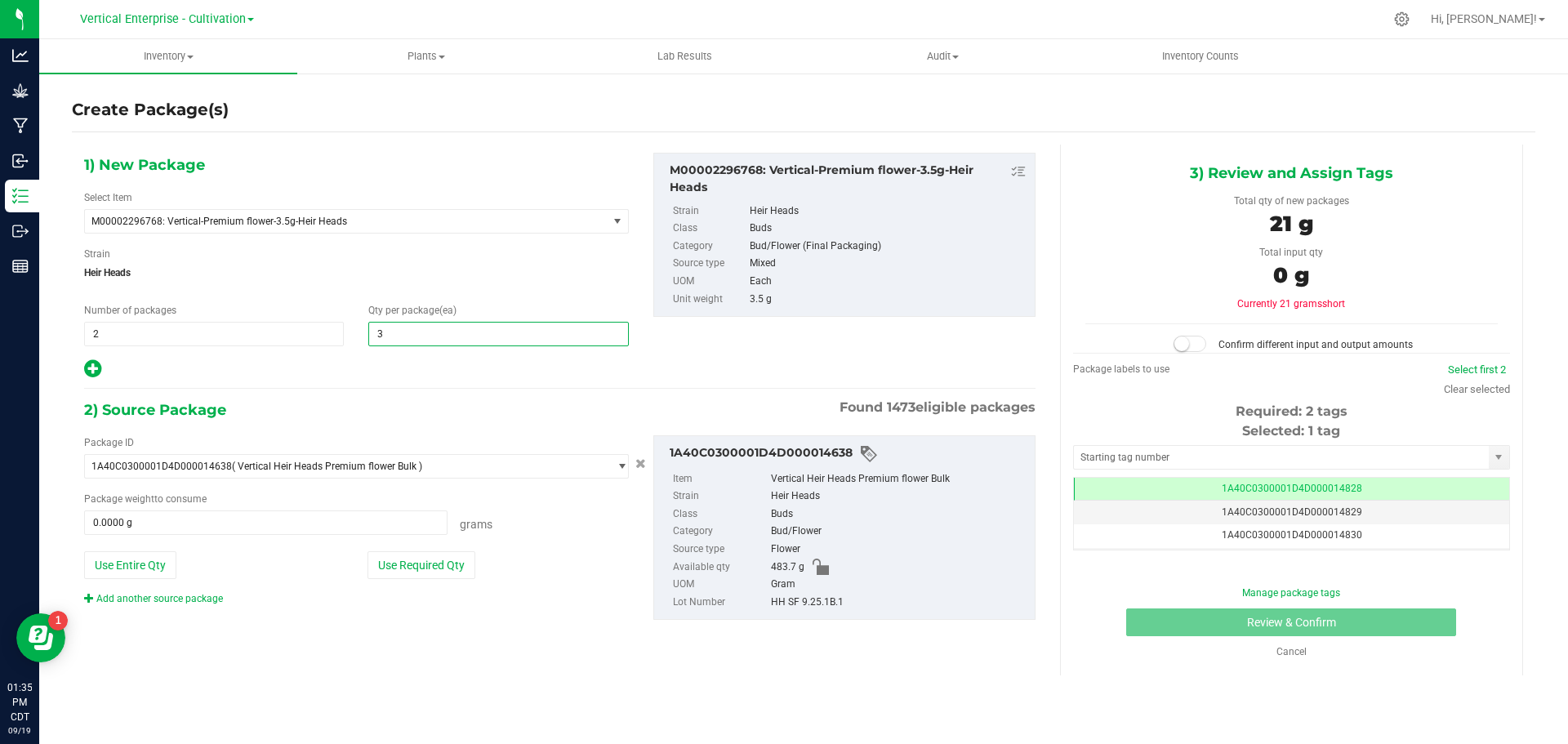
type input "36"
drag, startPoint x: 111, startPoint y: 335, endPoint x: 34, endPoint y: 338, distance: 77.1
click at [34, 338] on div "Analytics Grow Manufacturing Inbound Inventory Outbound Reports 01:35 PM CDT [D…" at bounding box center [784, 372] width 1568 height 744
type input "1"
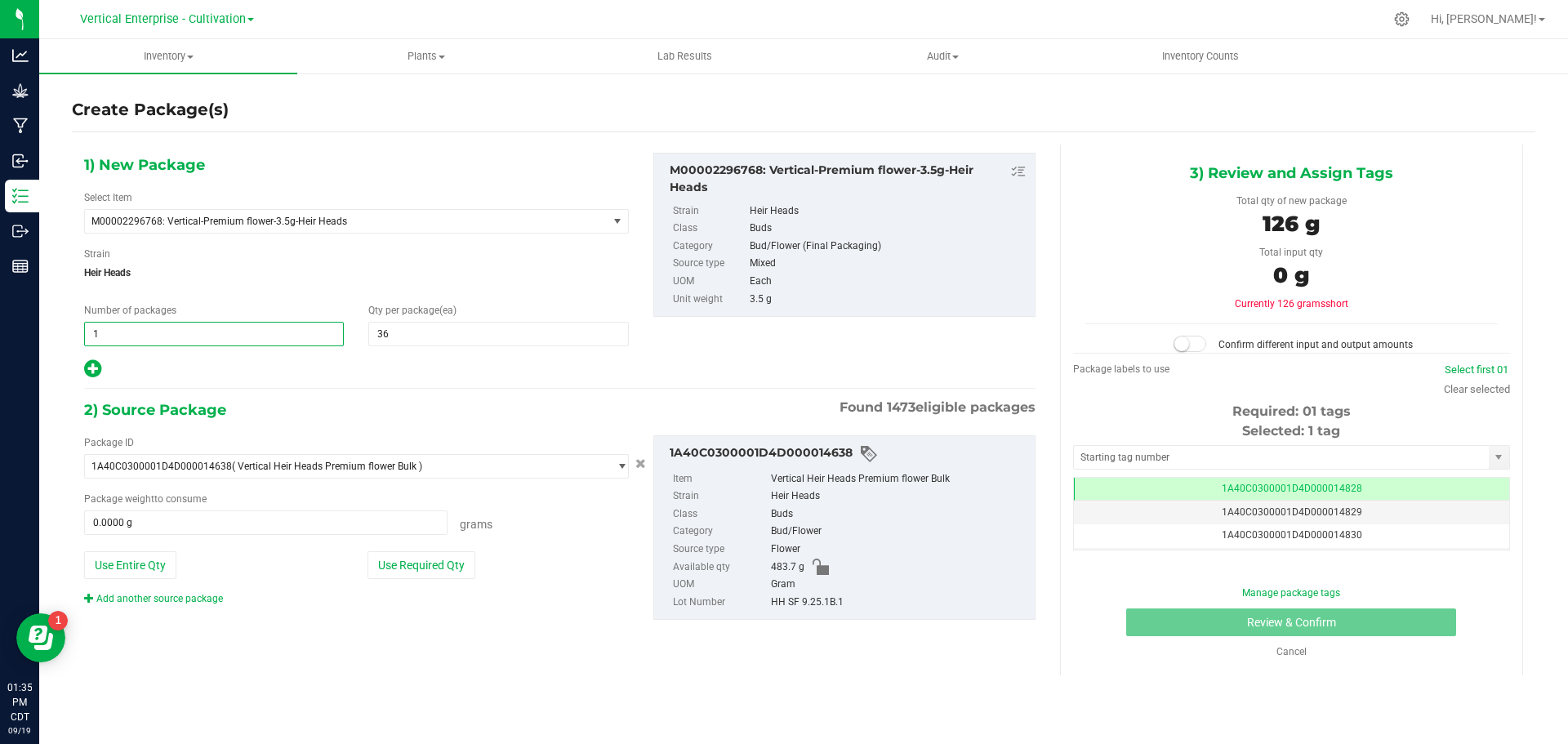
type input "1"
click at [87, 367] on icon at bounding box center [93, 368] width 17 height 20
type input "36"
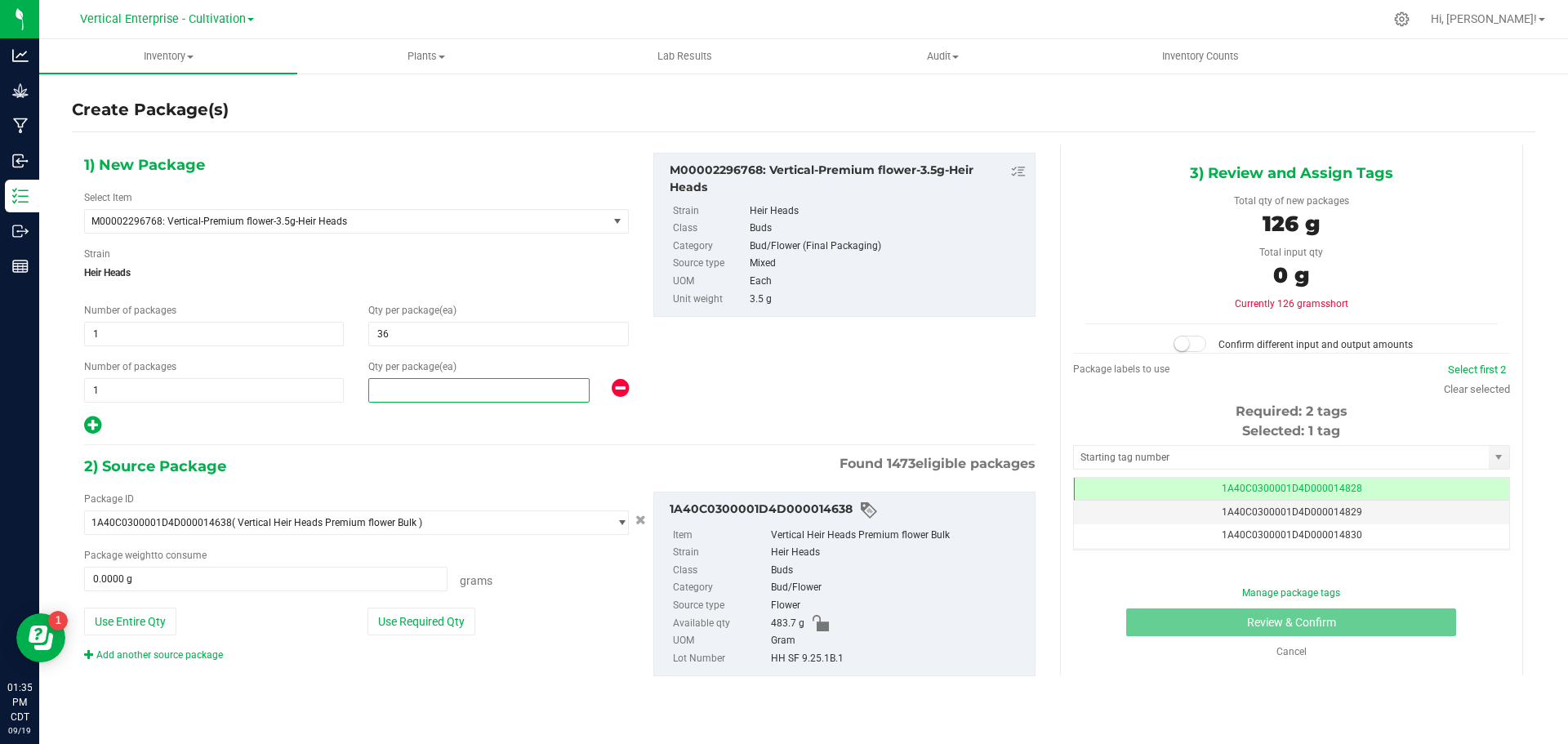
drag, startPoint x: 423, startPoint y: 396, endPoint x: 366, endPoint y: 396, distance: 57.0
click at [366, 396] on div "Qty per package (ea)" at bounding box center [498, 381] width 284 height 43
type input "11"
click at [415, 614] on button "Use Required Qty" at bounding box center [421, 621] width 107 height 28
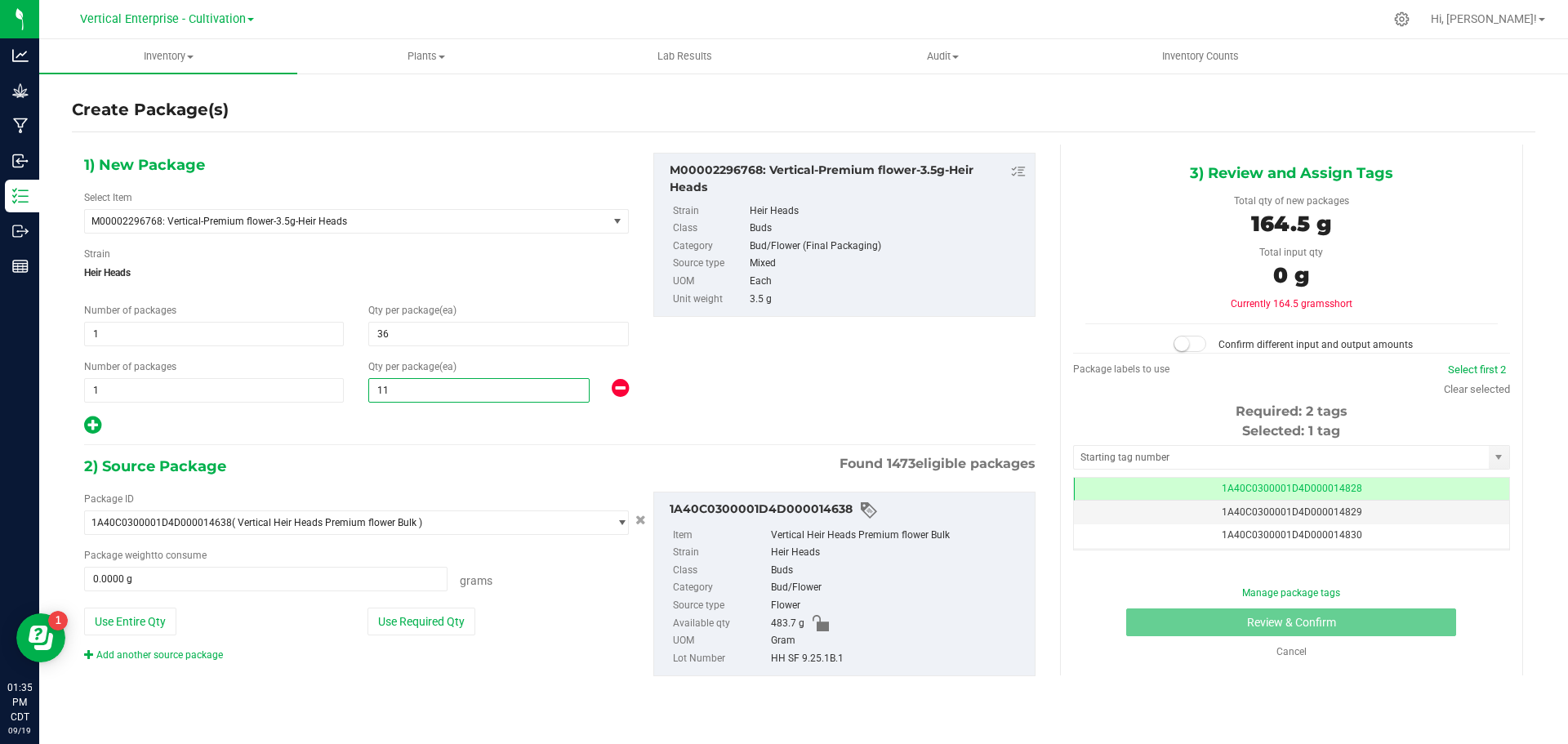
type input "164.5000 g"
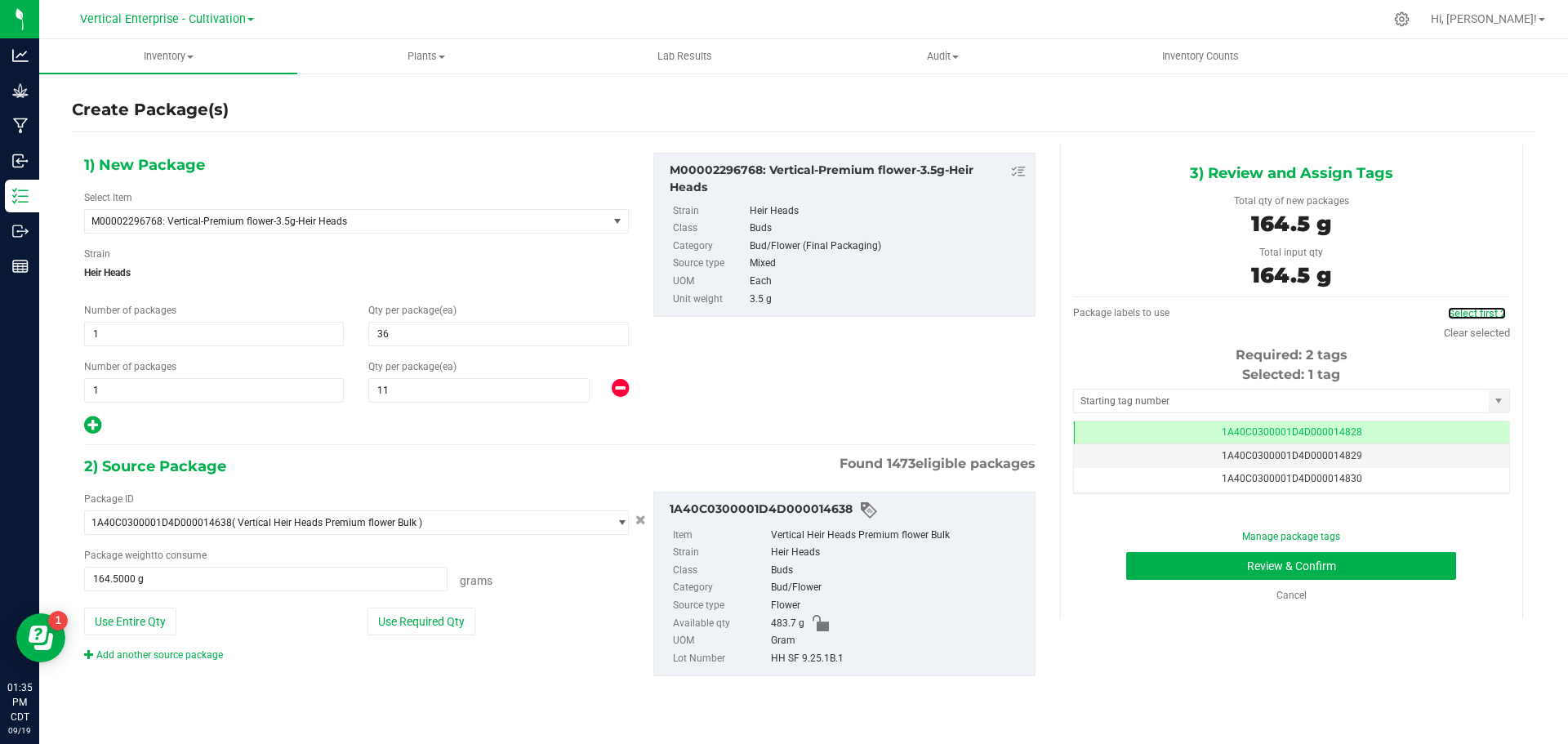
click at [1466, 312] on link "Select first 2" at bounding box center [1477, 313] width 58 height 12
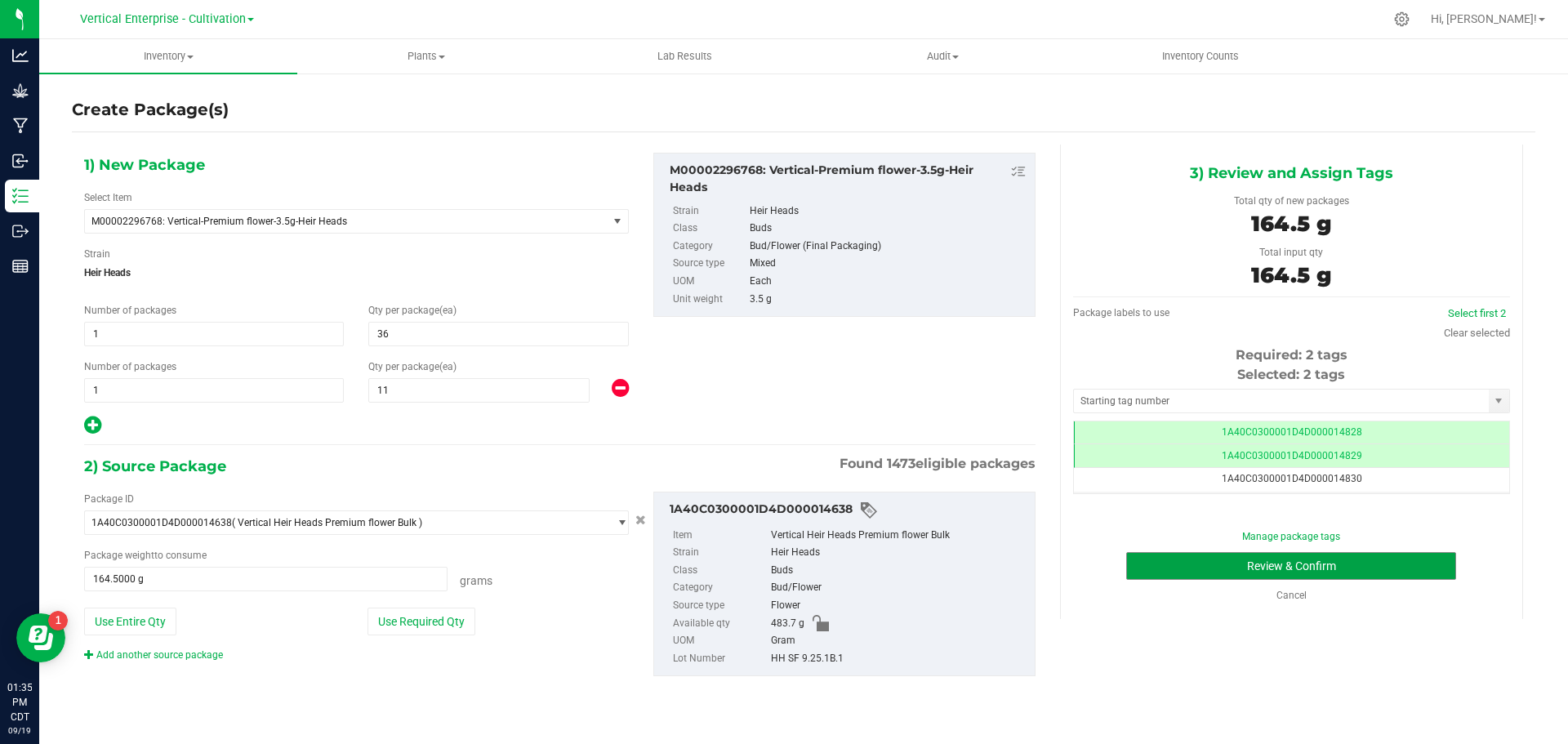
click at [1372, 553] on button "Review & Confirm" at bounding box center [1291, 566] width 330 height 28
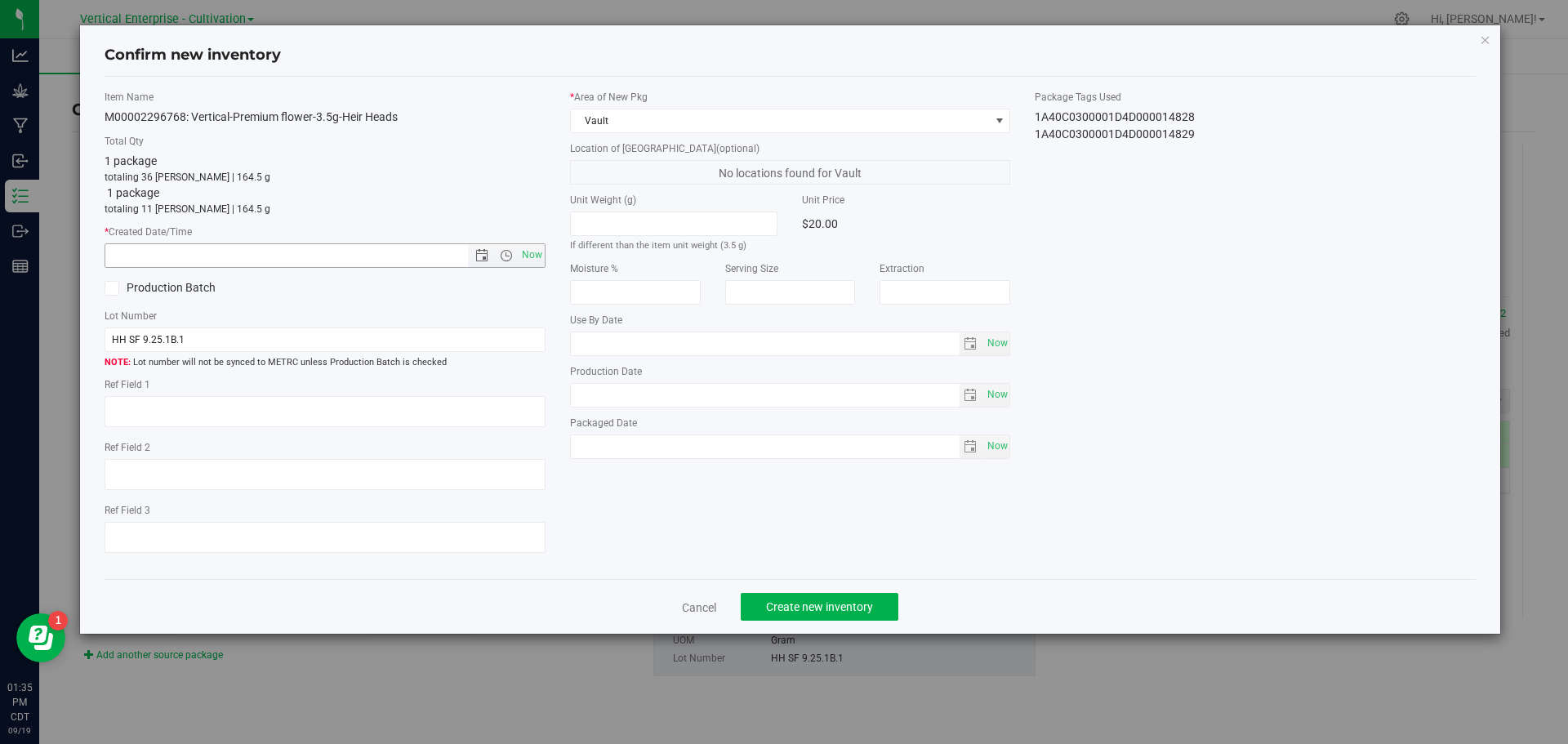
click at [531, 250] on span "Now" at bounding box center [531, 255] width 28 height 24
type input "[DATE] 1:35 PM"
click at [776, 608] on span "Create new inventory" at bounding box center [820, 607] width 107 height 13
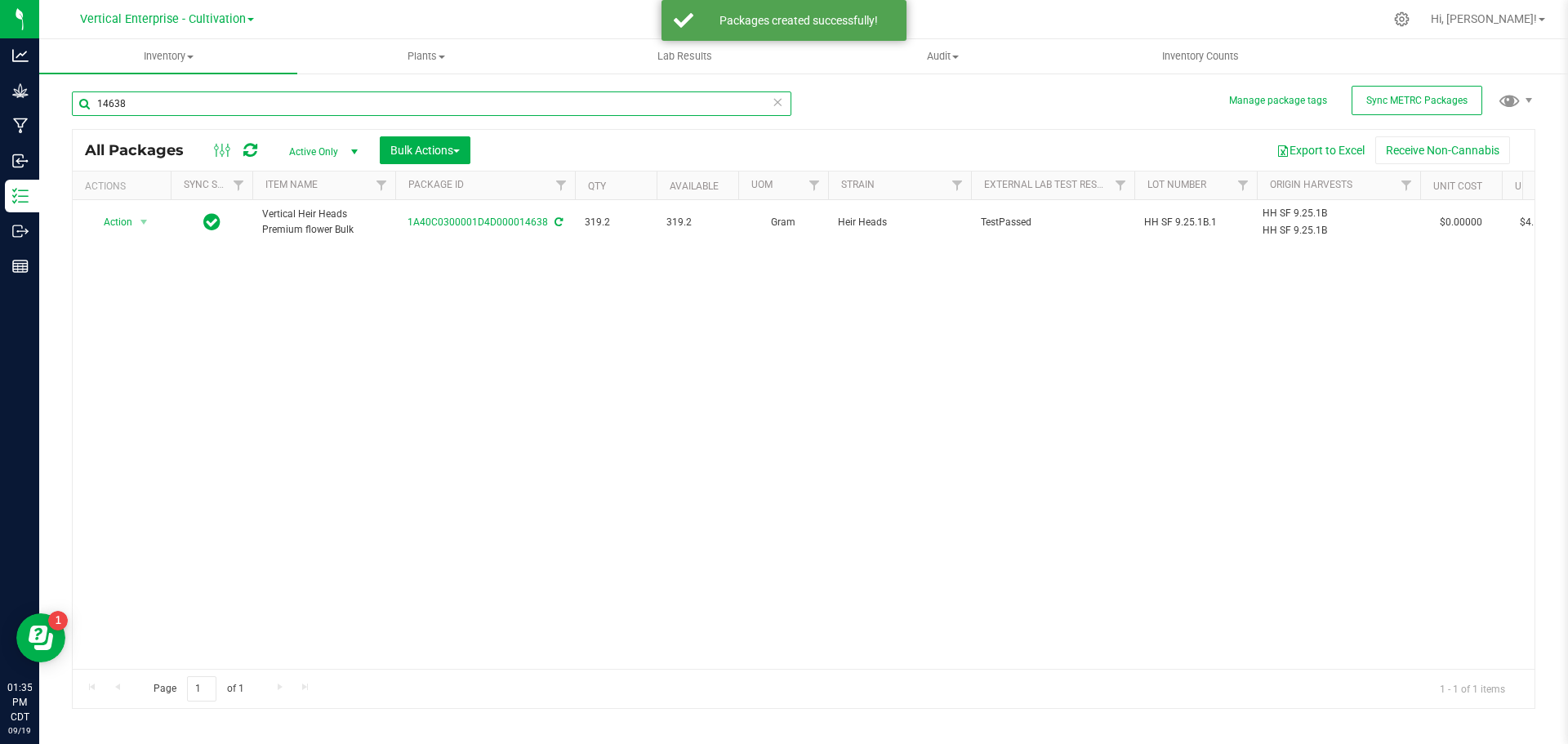
drag, startPoint x: 196, startPoint y: 97, endPoint x: 74, endPoint y: 114, distance: 123.2
click at [80, 111] on div "Analytics Grow Manufacturing Inbound Inventory Outbound Reports 01:35 PM CDT [D…" at bounding box center [784, 372] width 1568 height 744
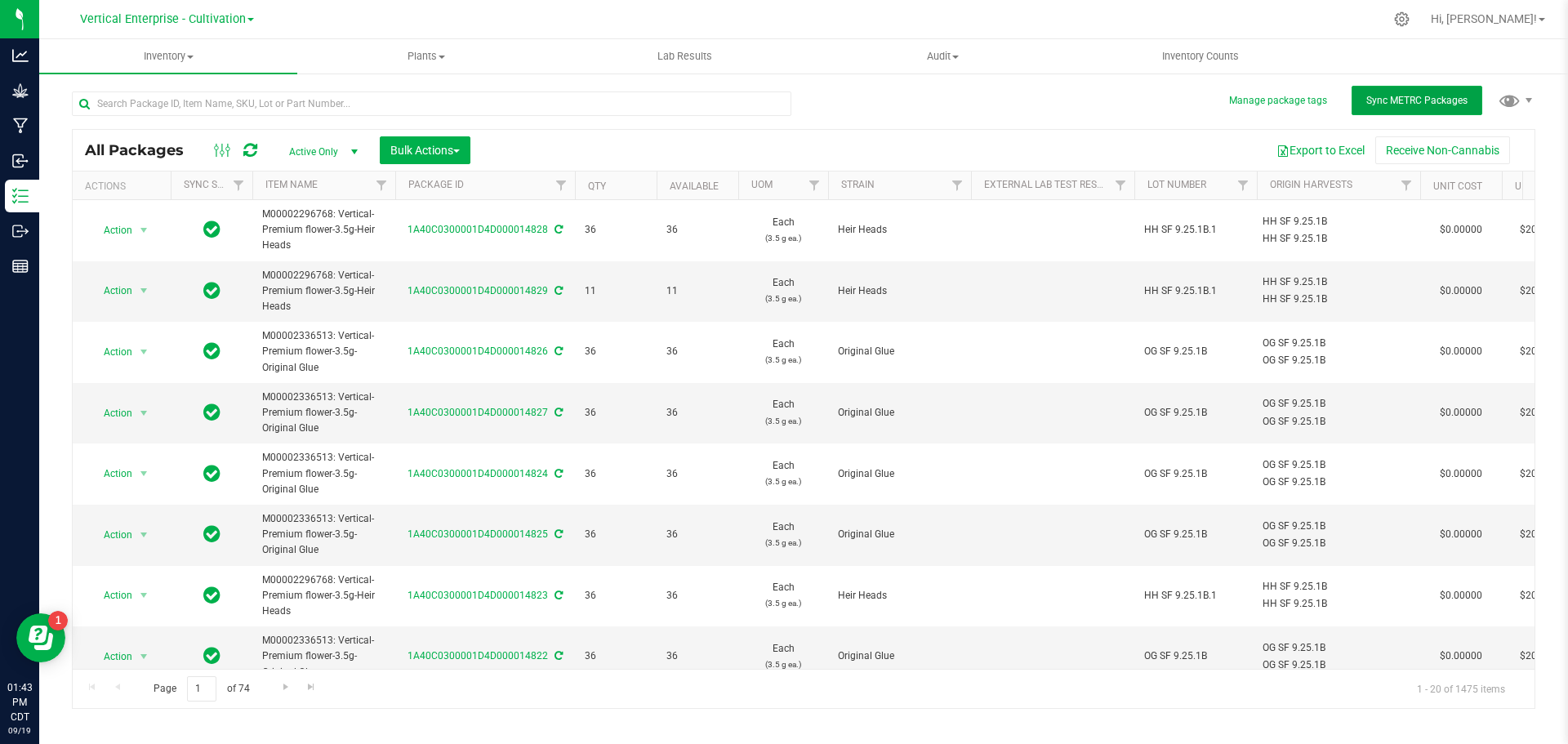
click at [1415, 91] on button "Sync METRC Packages" at bounding box center [1416, 100] width 130 height 30
click at [124, 102] on input "text" at bounding box center [432, 104] width 719 height 25
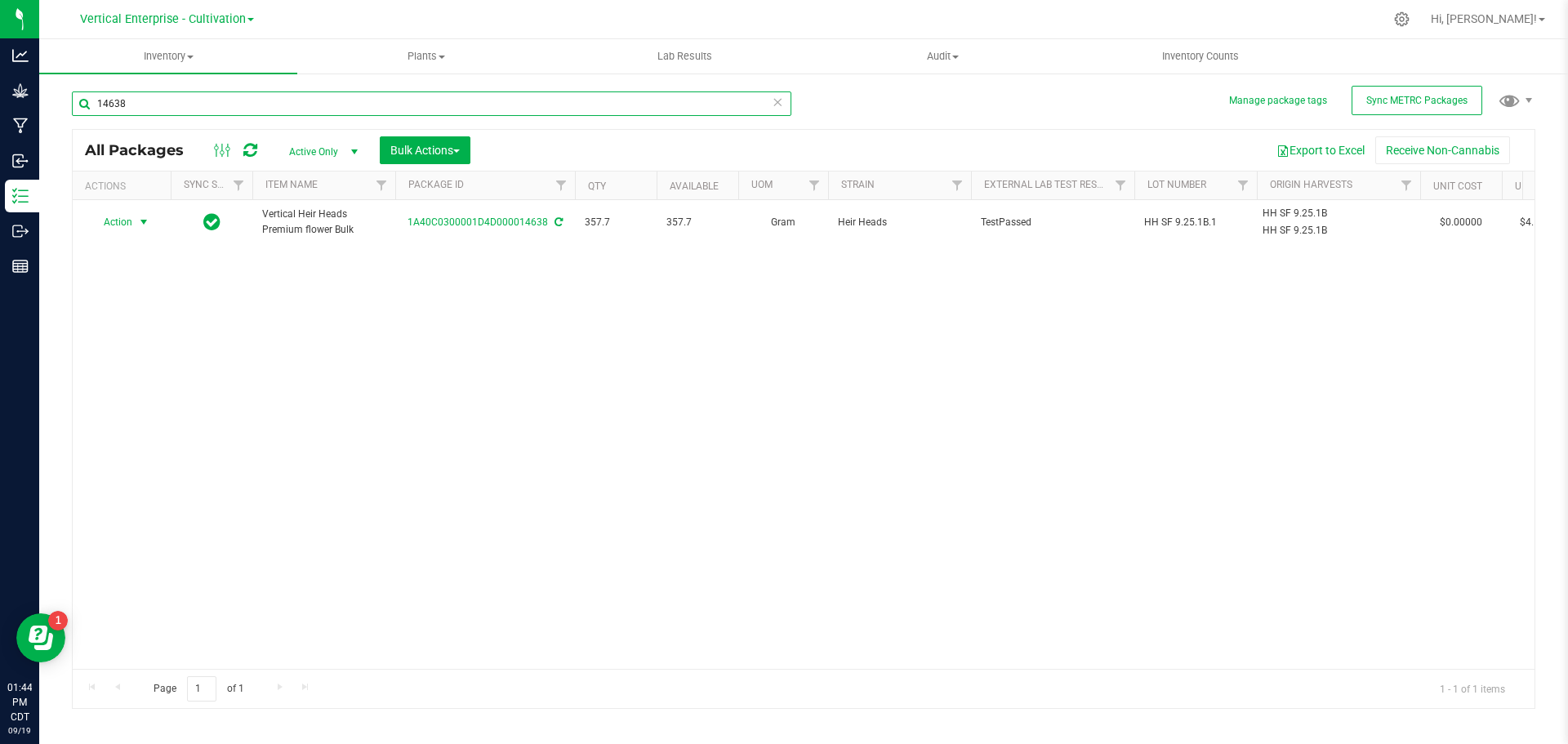
type input "14638"
click at [113, 227] on span "Action" at bounding box center [111, 222] width 44 height 23
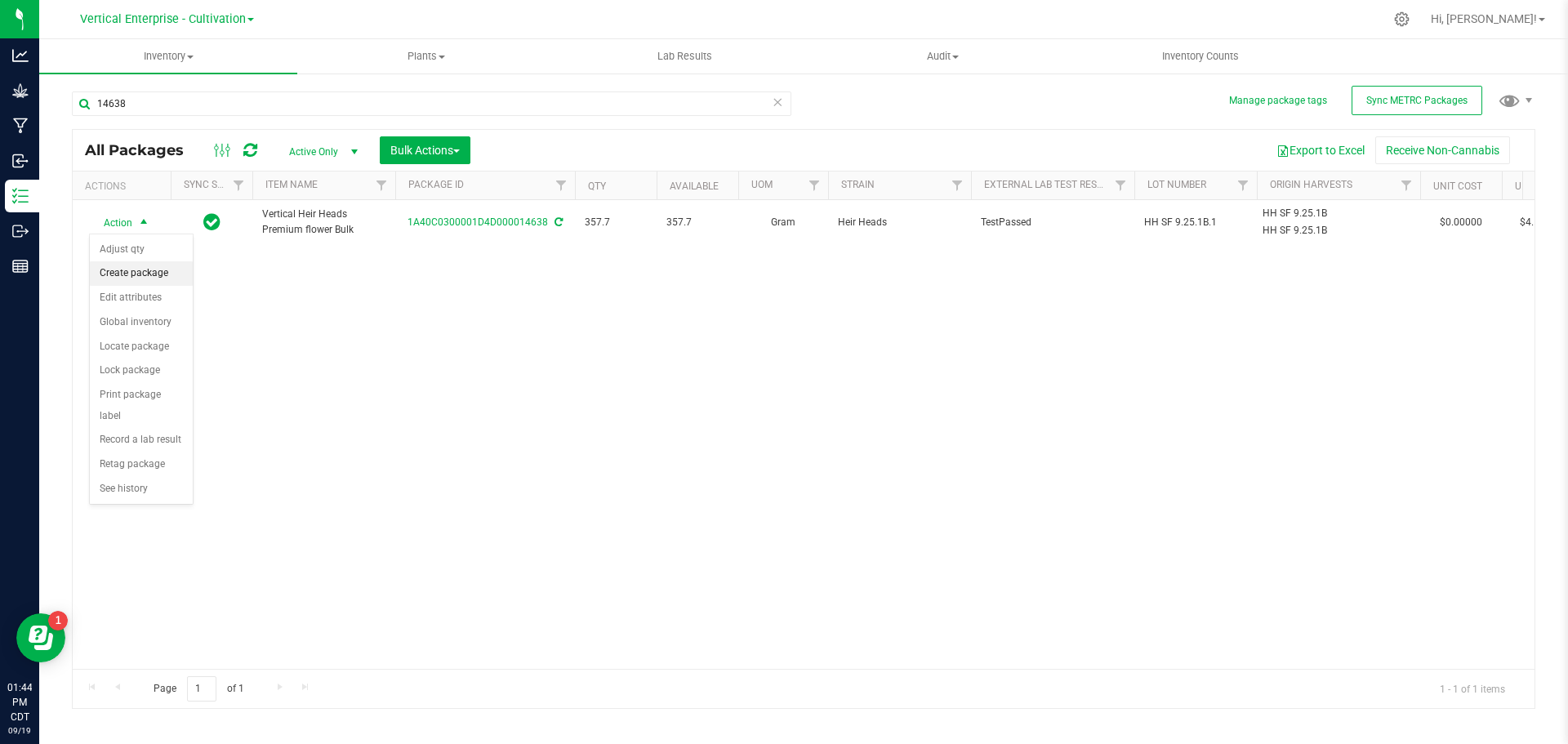
click at [115, 267] on li "Create package" at bounding box center [141, 274] width 103 height 25
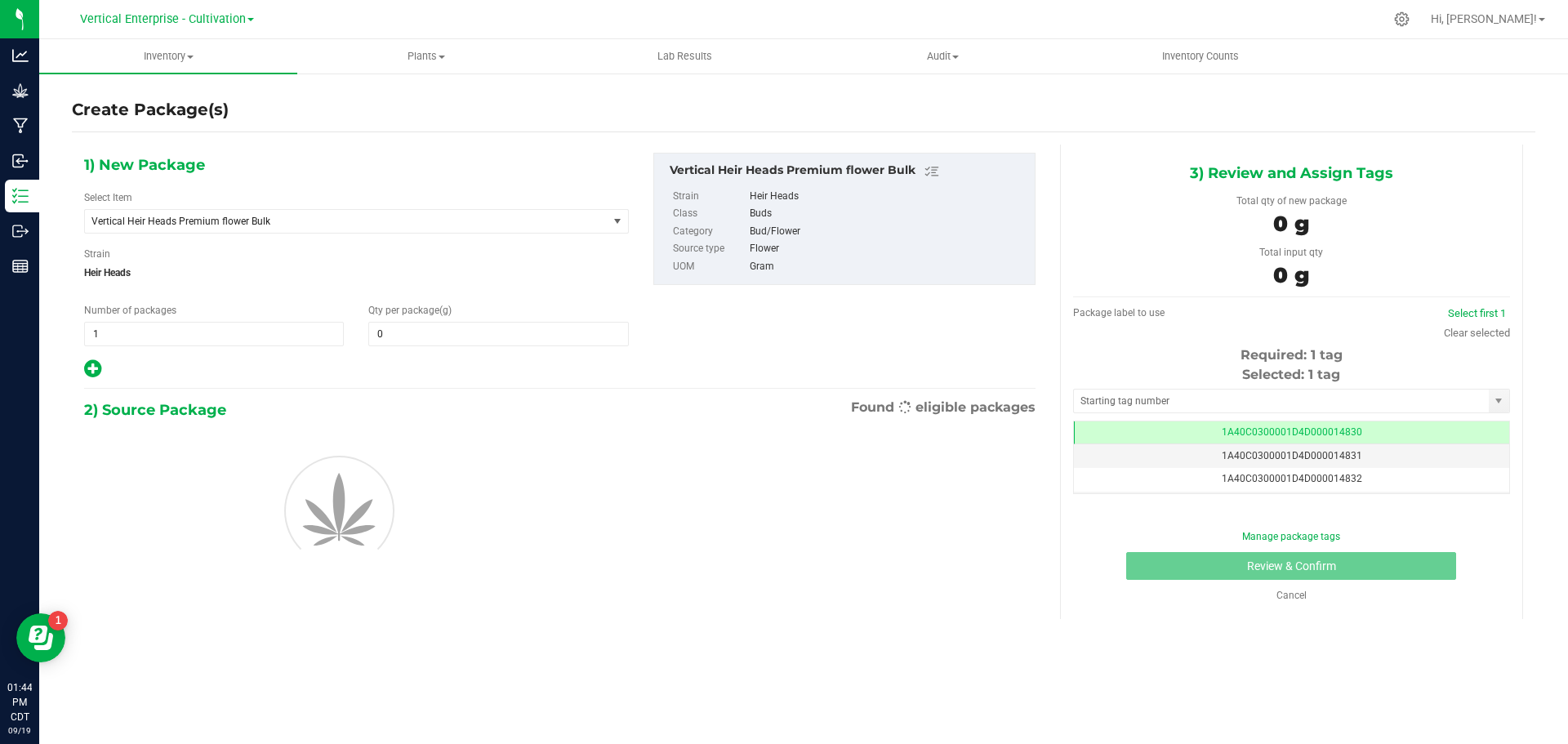
type input "0.0000"
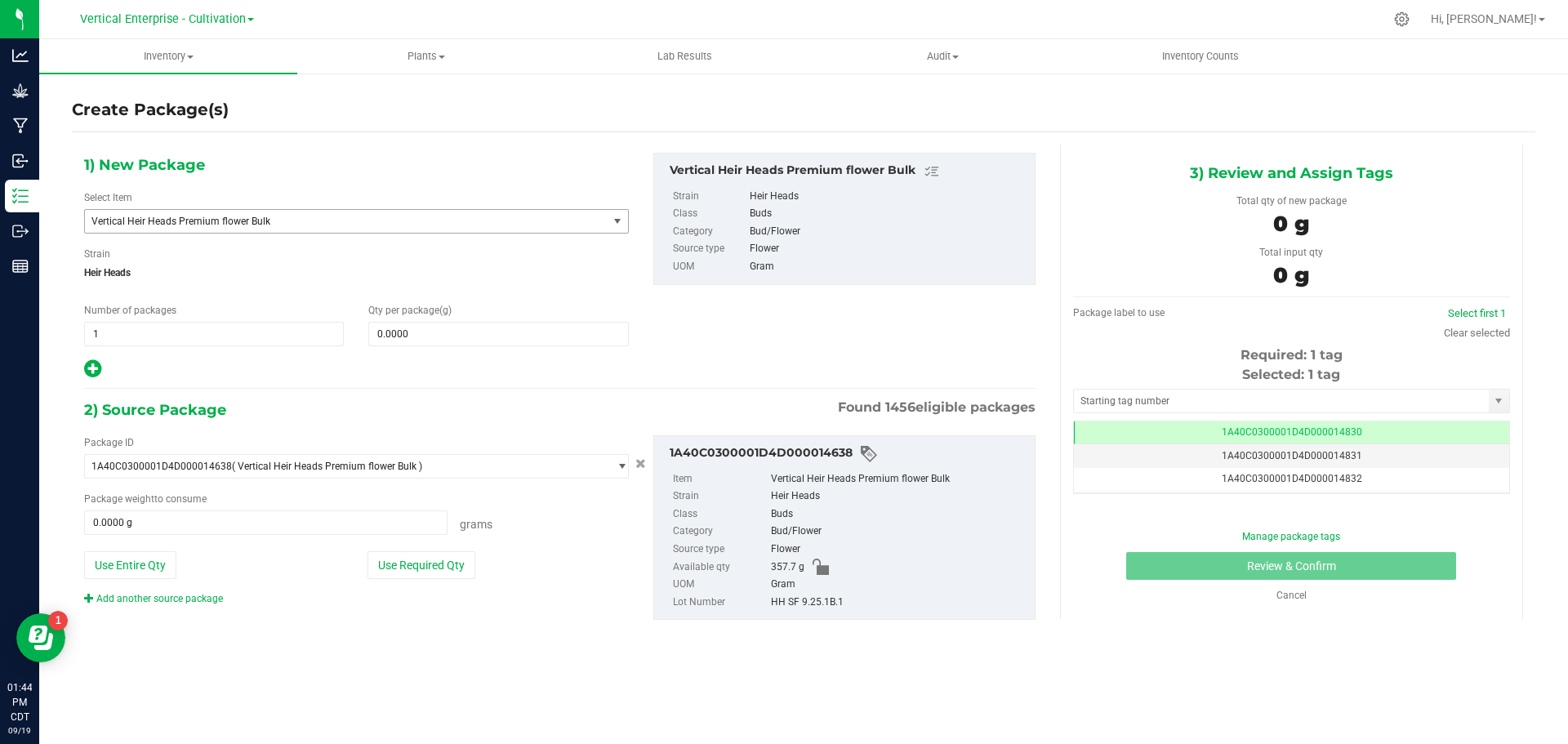
click at [184, 228] on span "Vertical Heir Heads Premium flower Bulk" at bounding box center [346, 221] width 523 height 23
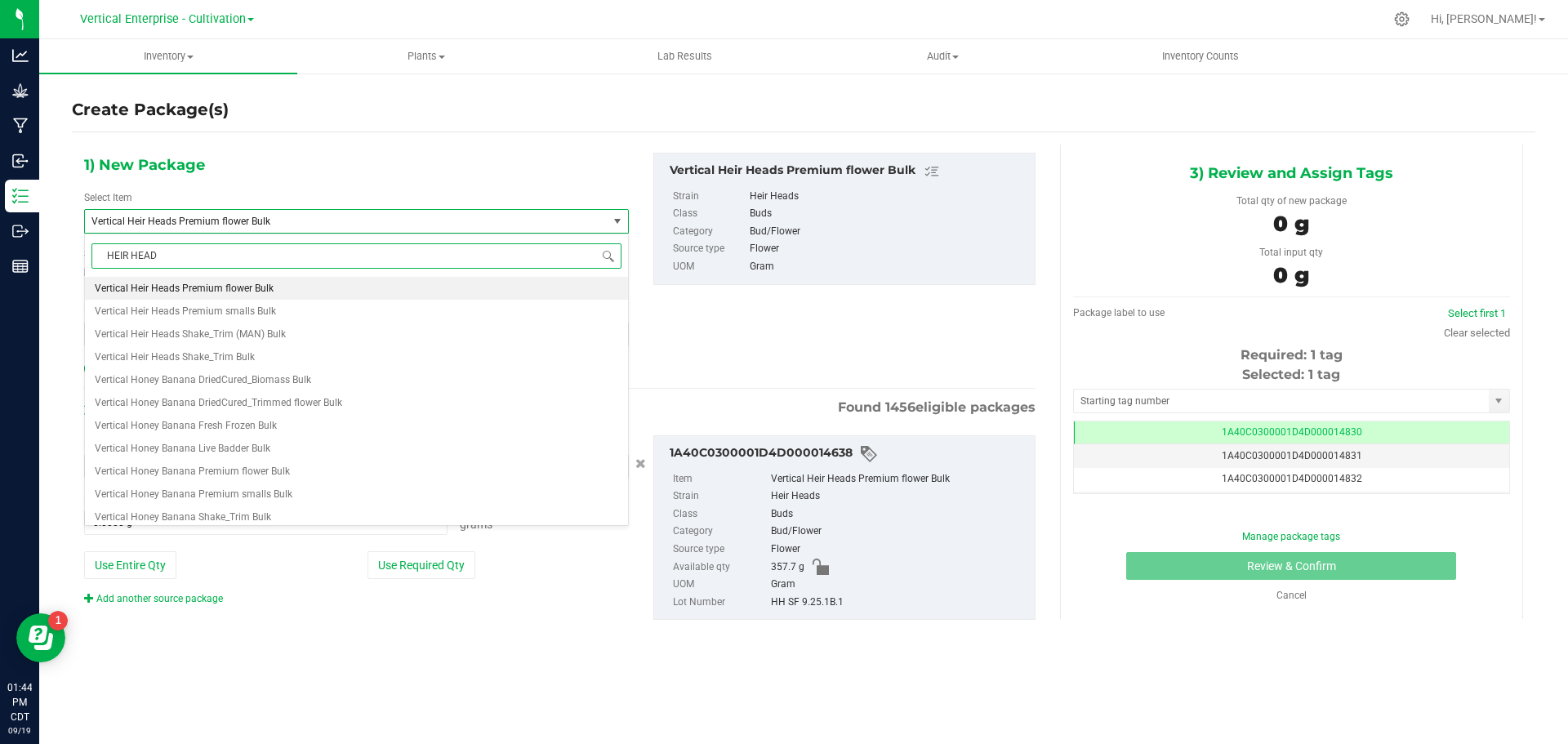
type input "HEIR HEADS"
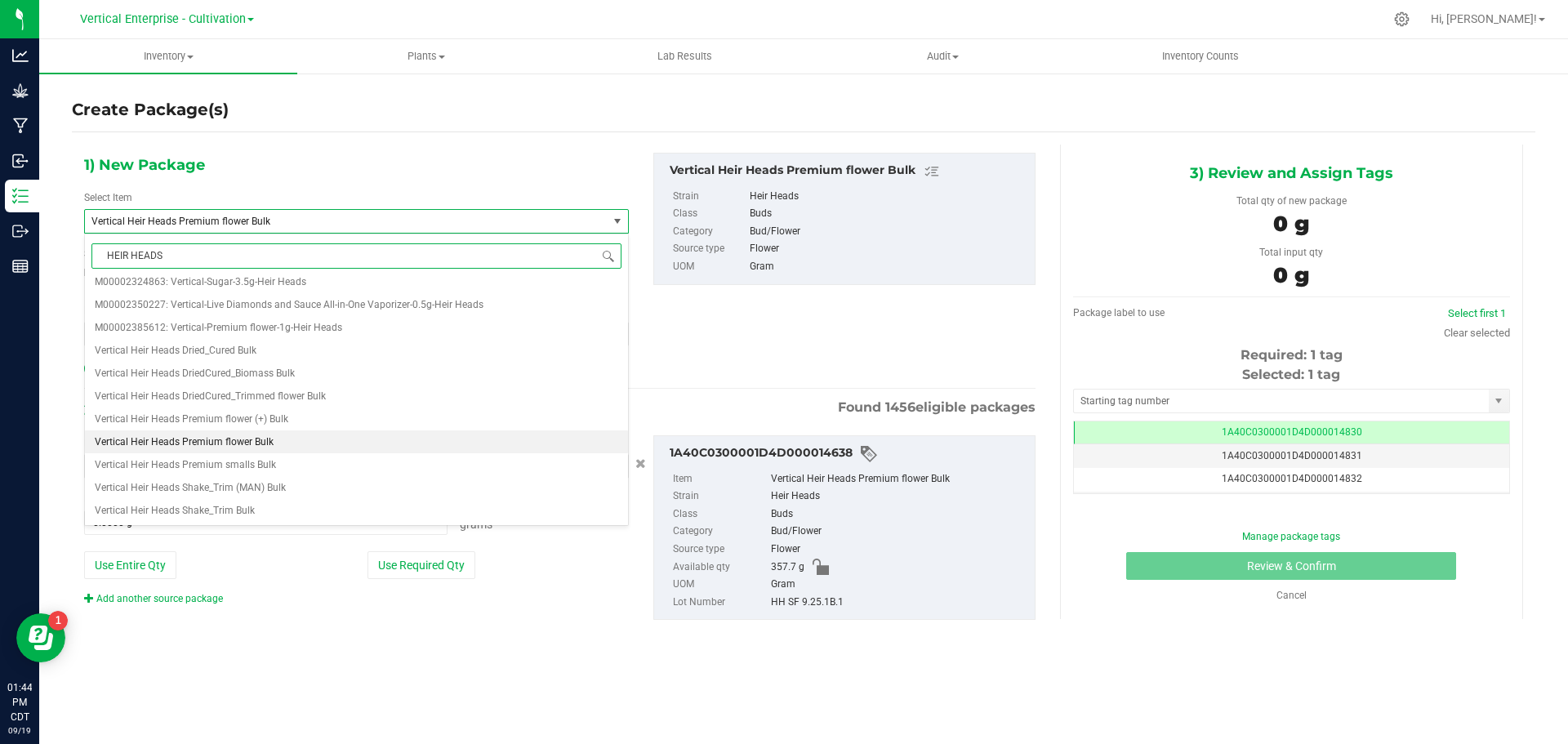
scroll to position [0, 0]
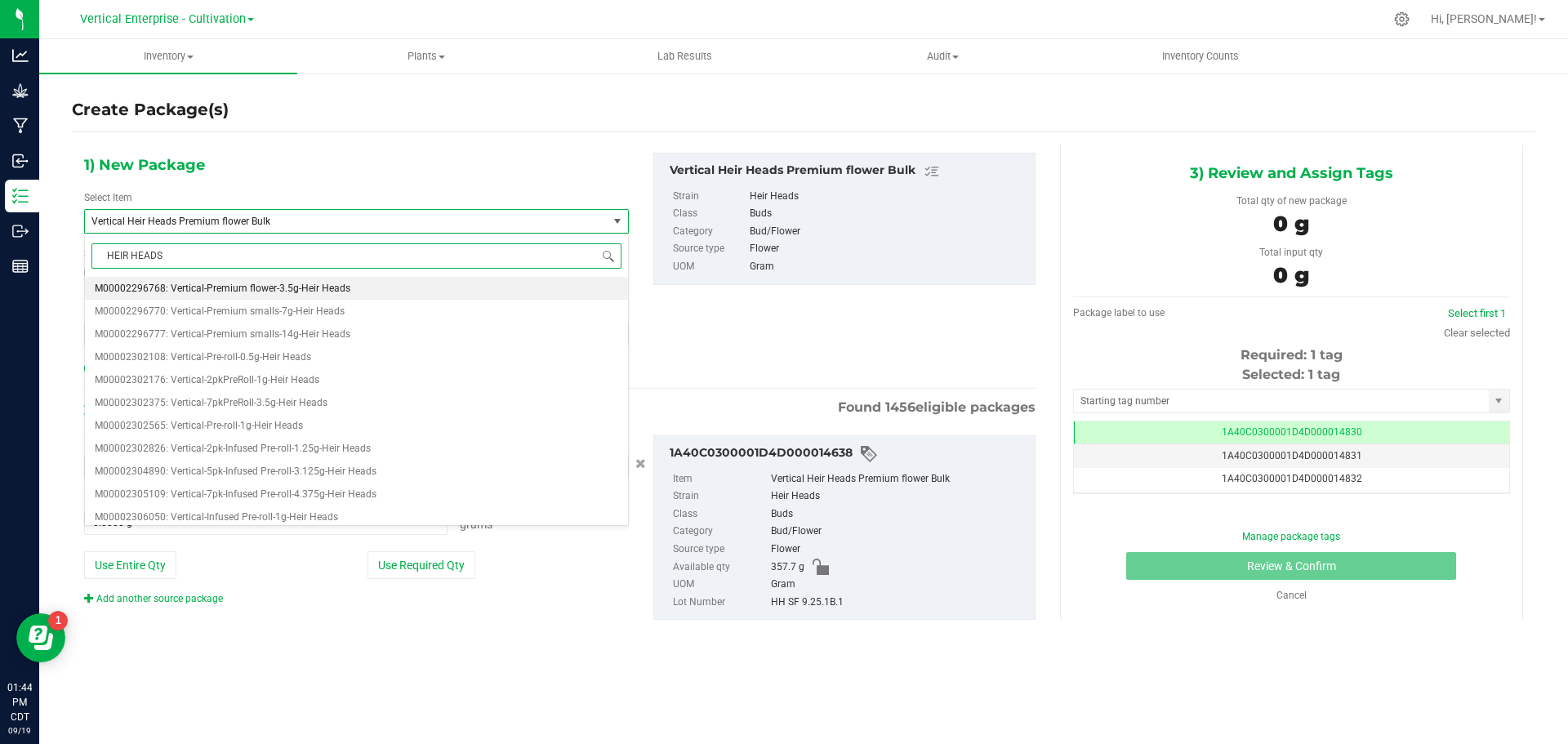
click at [242, 278] on li "M00002296768: Vertical-Premium flower-3.5g-Heir Heads" at bounding box center [357, 289] width 543 height 23
type input "0"
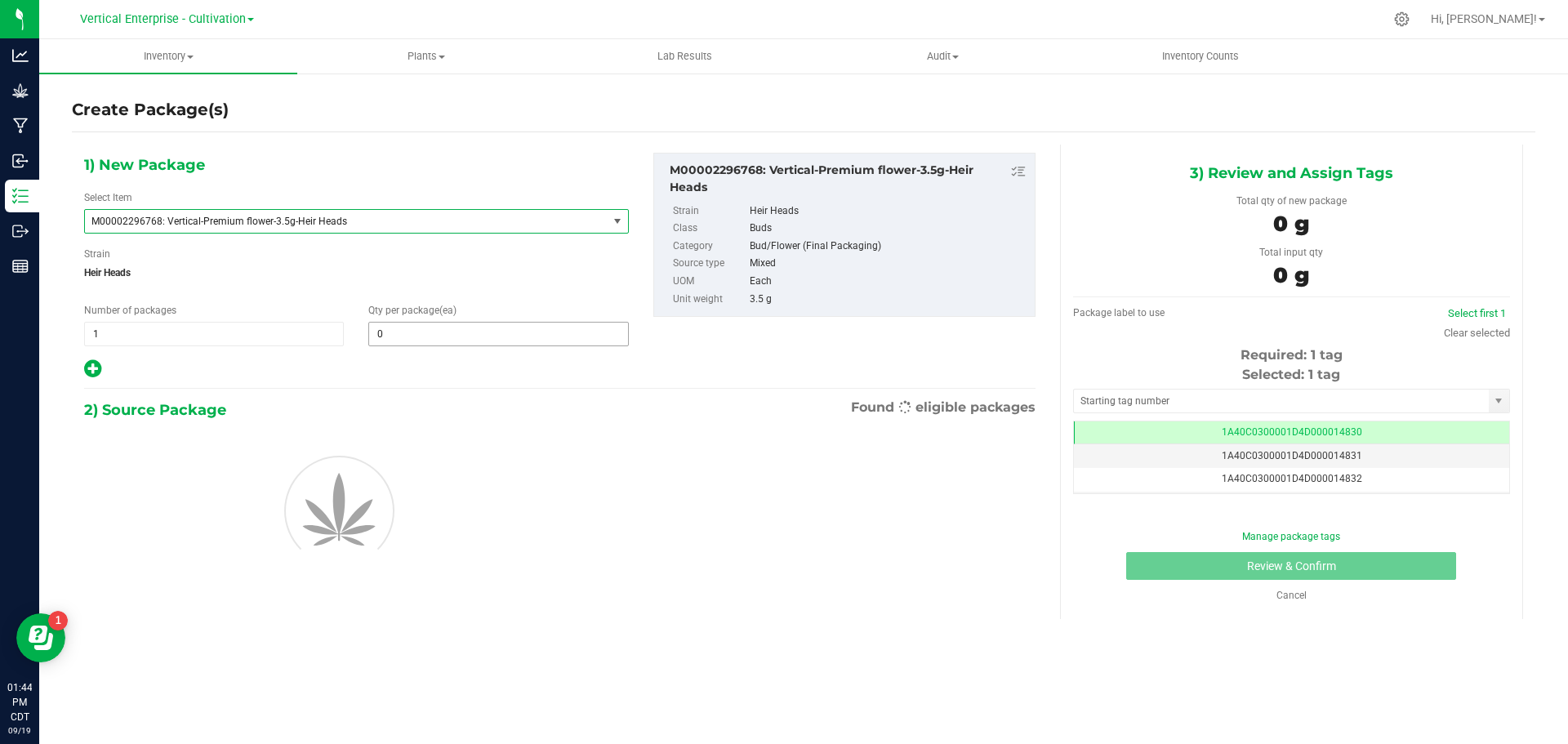
click at [444, 328] on span "0 0" at bounding box center [498, 335] width 260 height 25
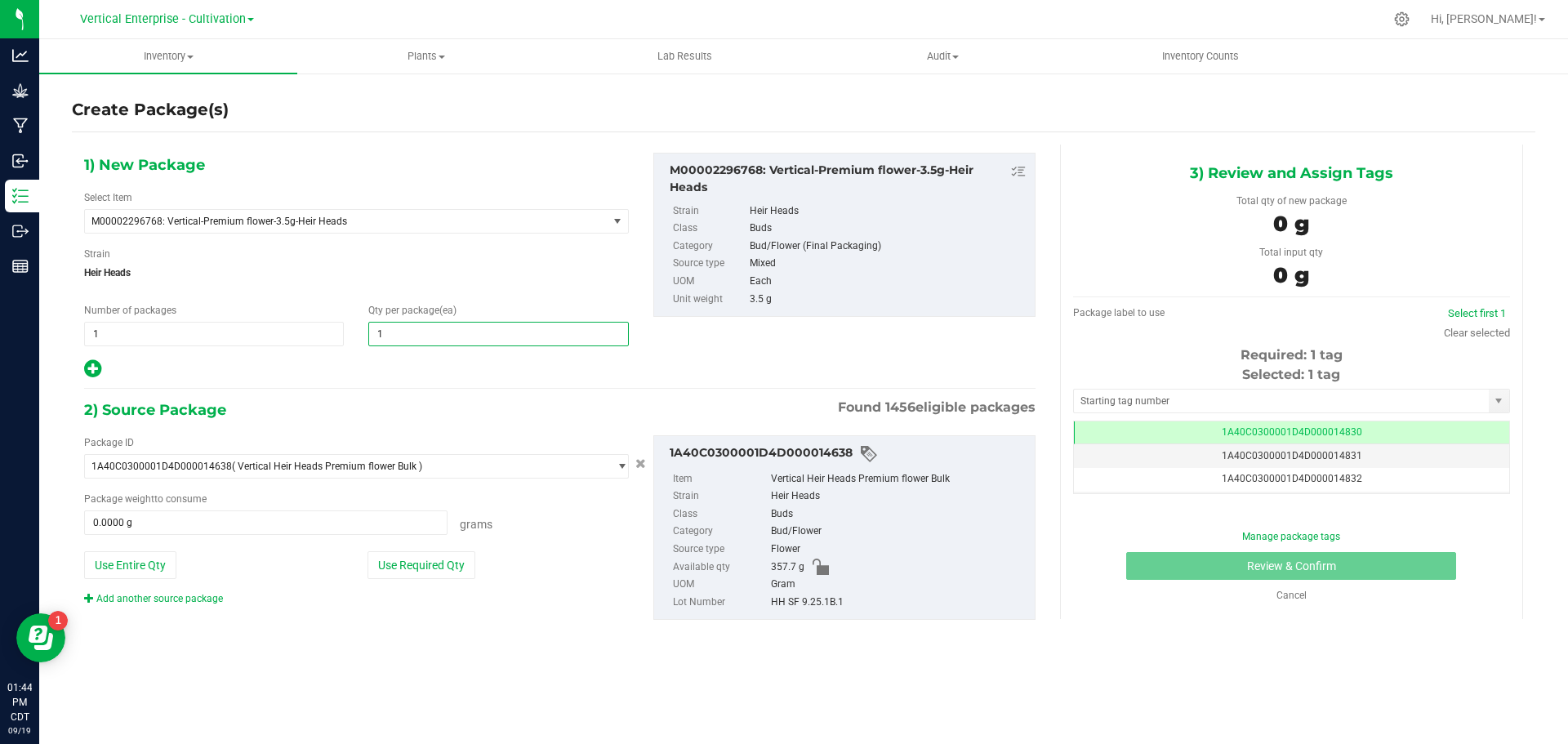
type input "12"
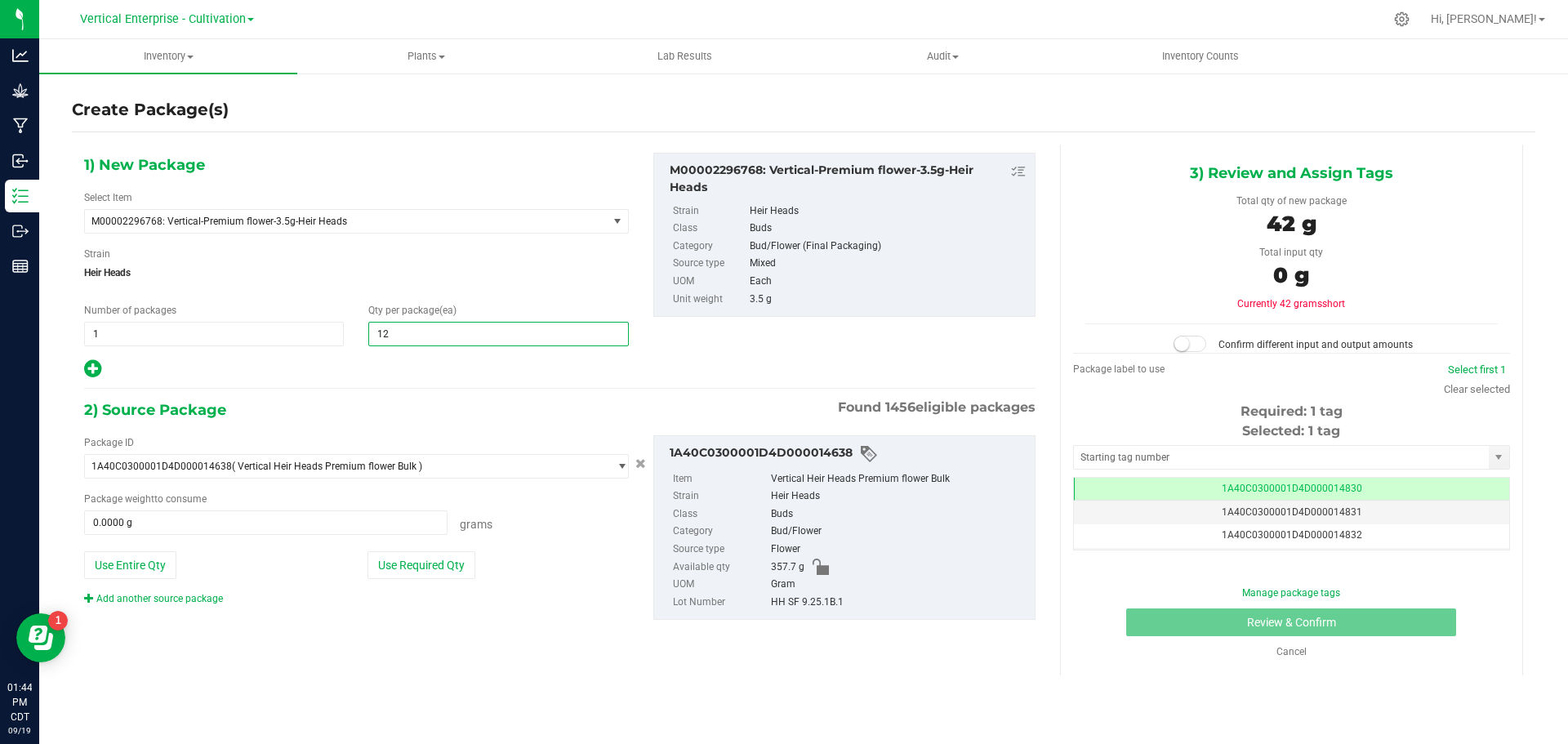
type input "12"
click at [427, 563] on button "Use Required Qty" at bounding box center [421, 565] width 107 height 28
type input "42.0000 g"
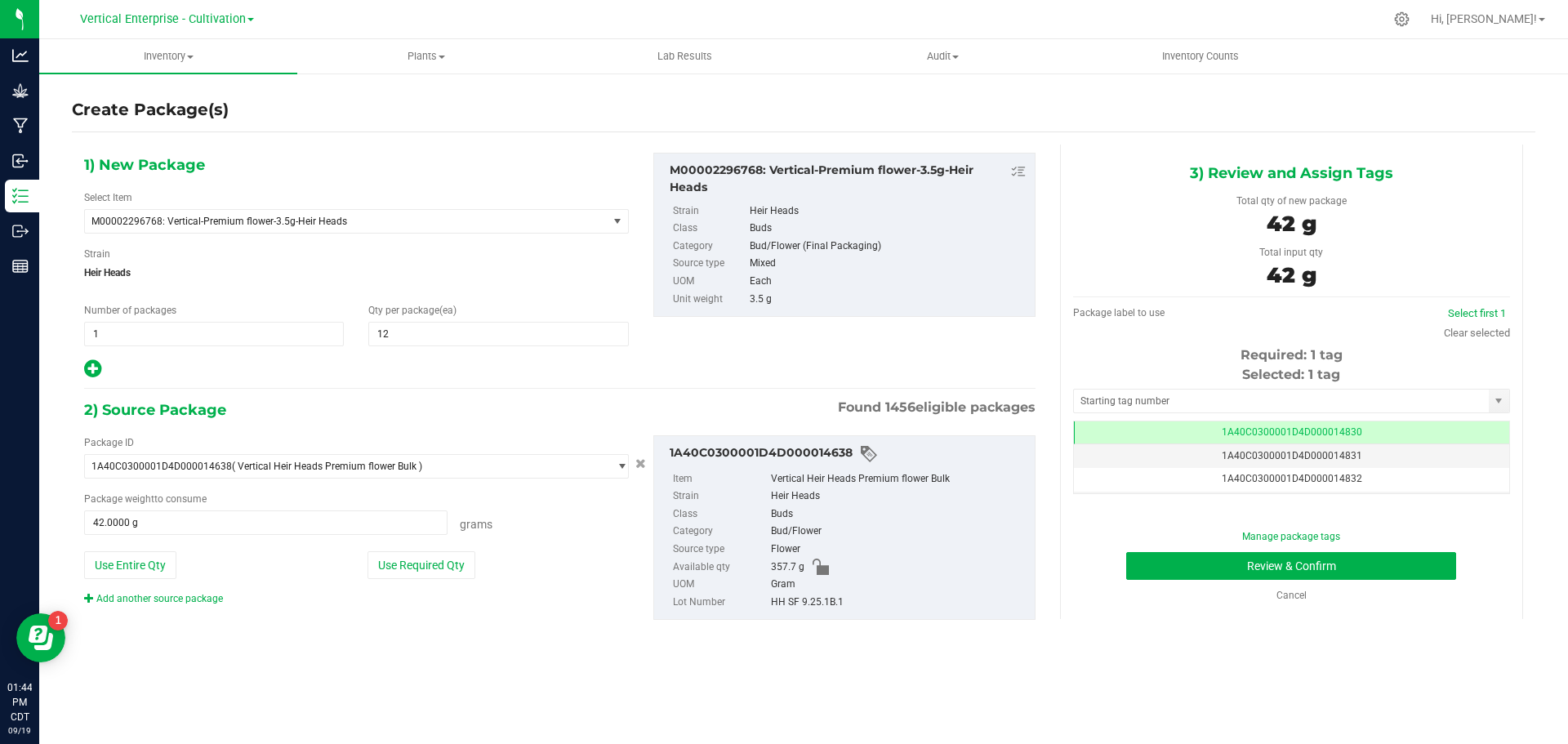
click at [1250, 544] on div "Manage package tags Review & Confirm Cancel" at bounding box center [1292, 566] width 412 height 74
click at [1240, 564] on button "Review & Confirm" at bounding box center [1291, 566] width 330 height 28
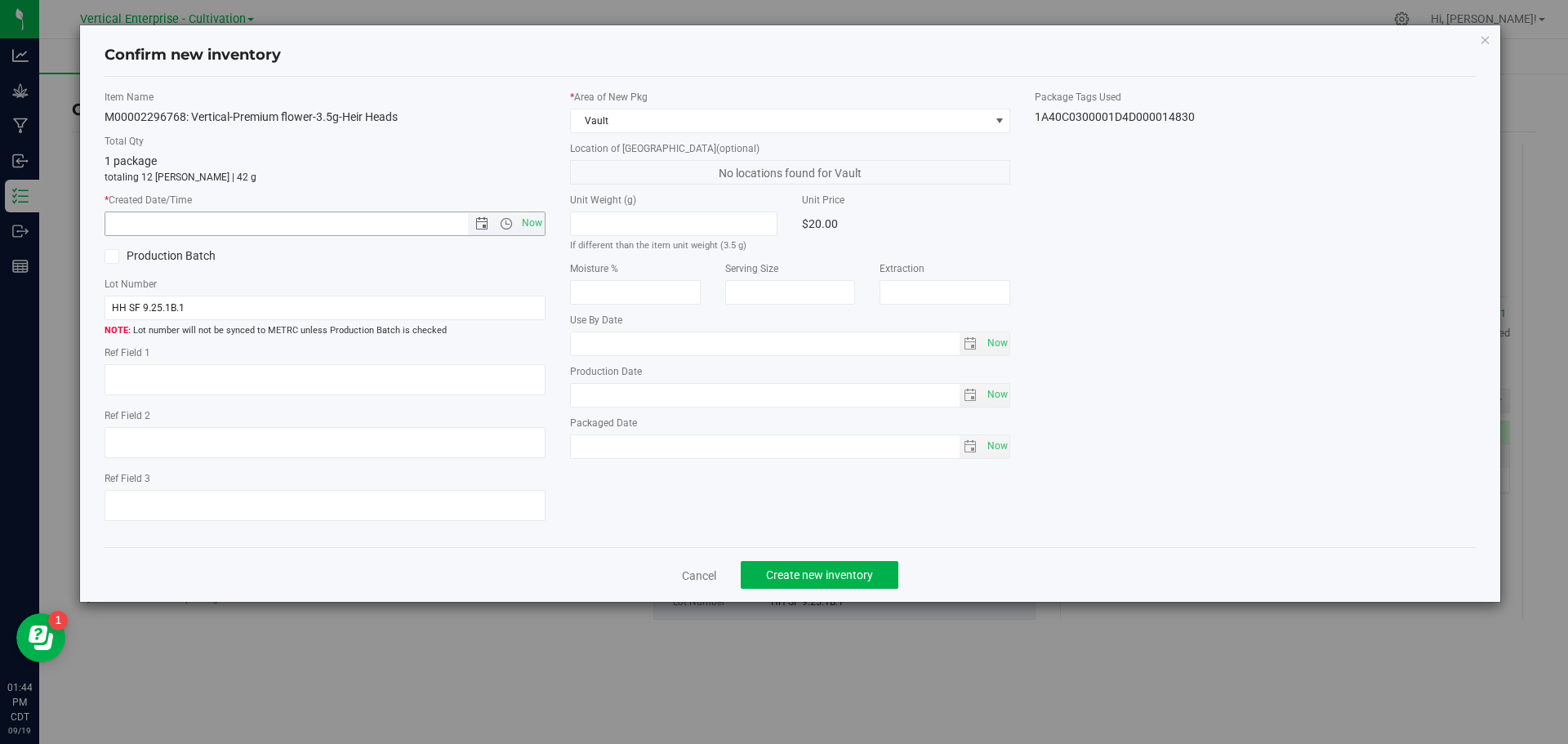
click at [516, 218] on span "Open the time view" at bounding box center [505, 224] width 28 height 13
click at [520, 221] on span "Now" at bounding box center [531, 223] width 28 height 24
type input "[DATE] 1:44 PM"
click at [798, 586] on button "Create new inventory" at bounding box center [819, 574] width 157 height 28
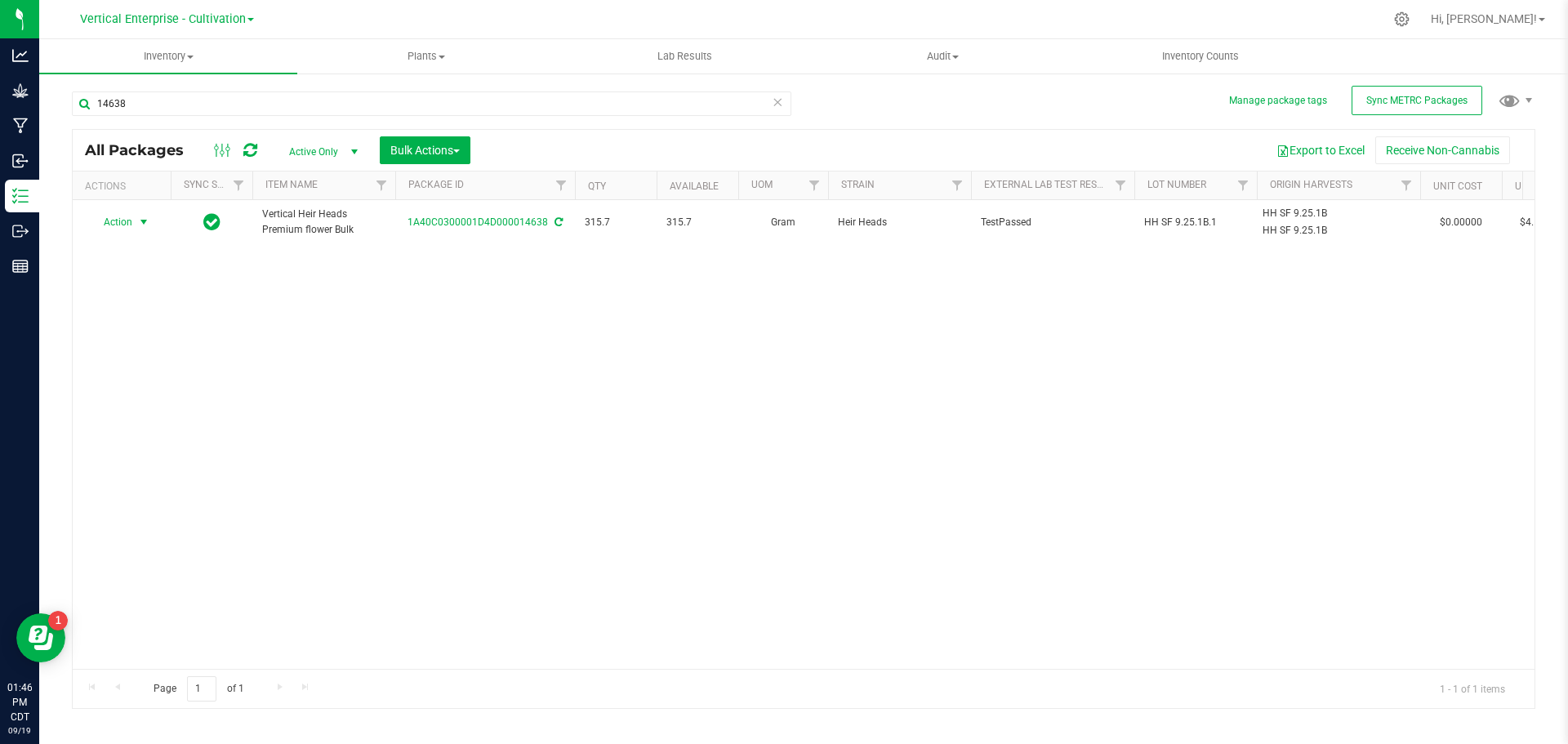
click at [91, 222] on span "Action" at bounding box center [111, 222] width 44 height 23
click at [99, 272] on li "Create package" at bounding box center [141, 274] width 103 height 25
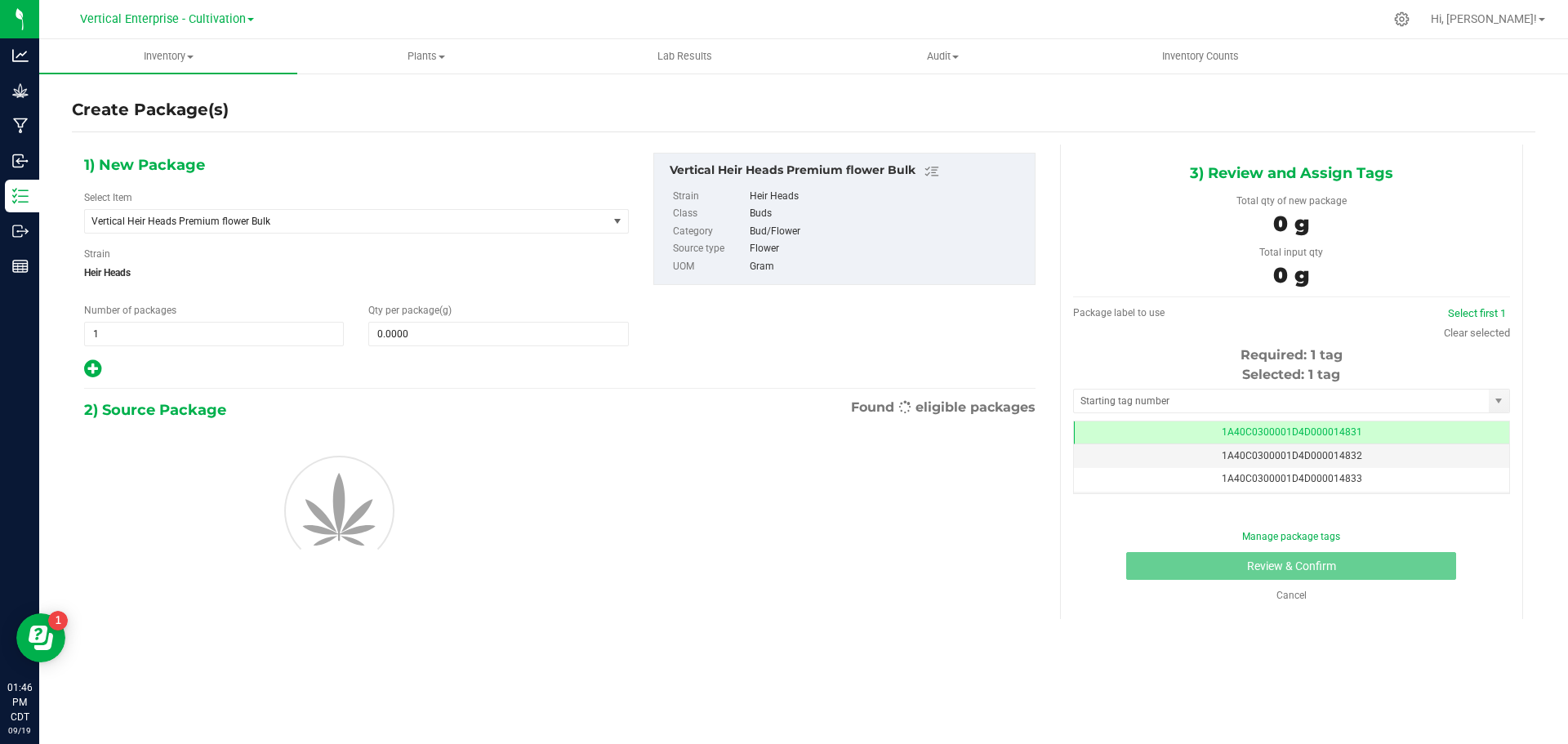
scroll to position [0, -1]
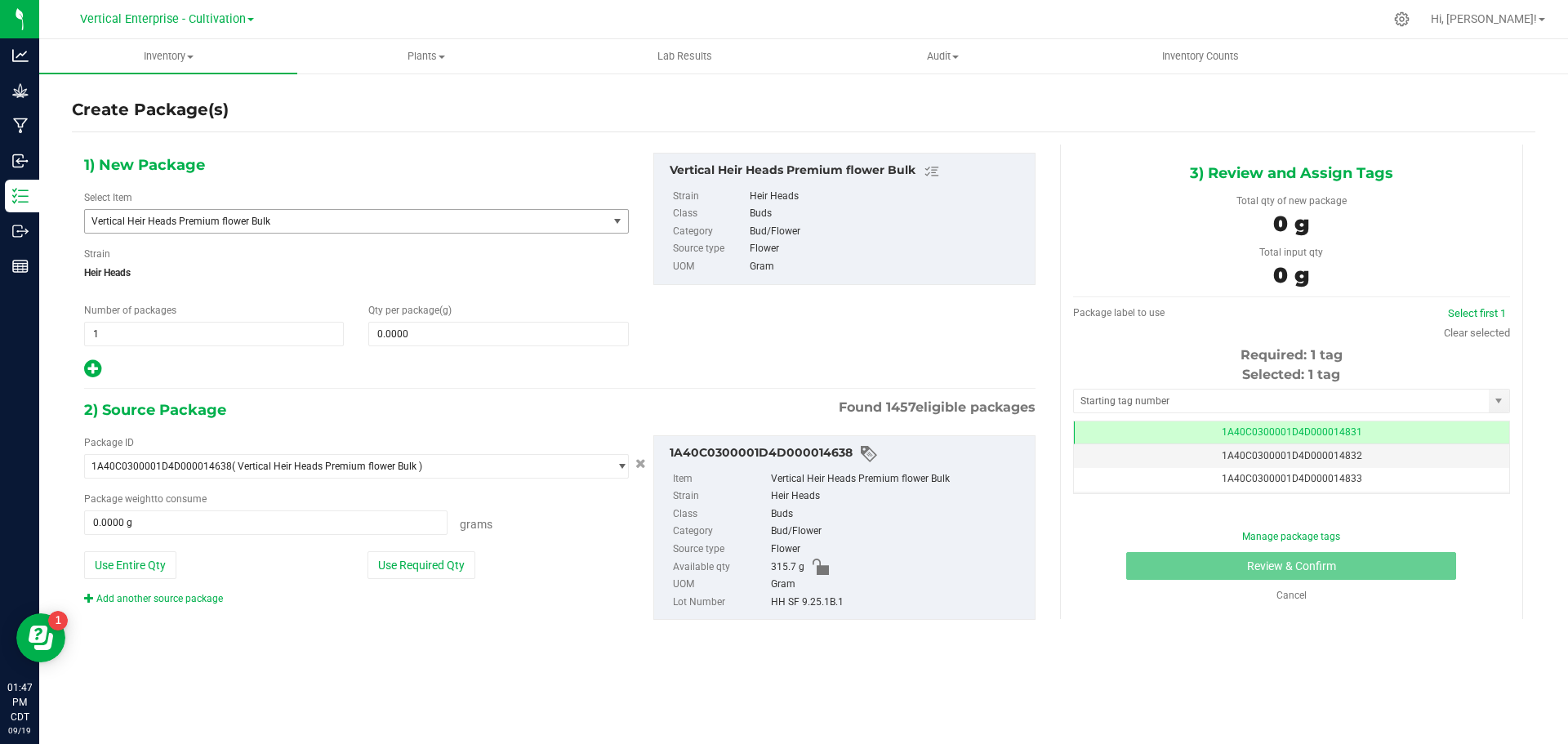
click at [321, 228] on span "Vertical Heir Heads Premium flower Bulk" at bounding box center [346, 221] width 523 height 23
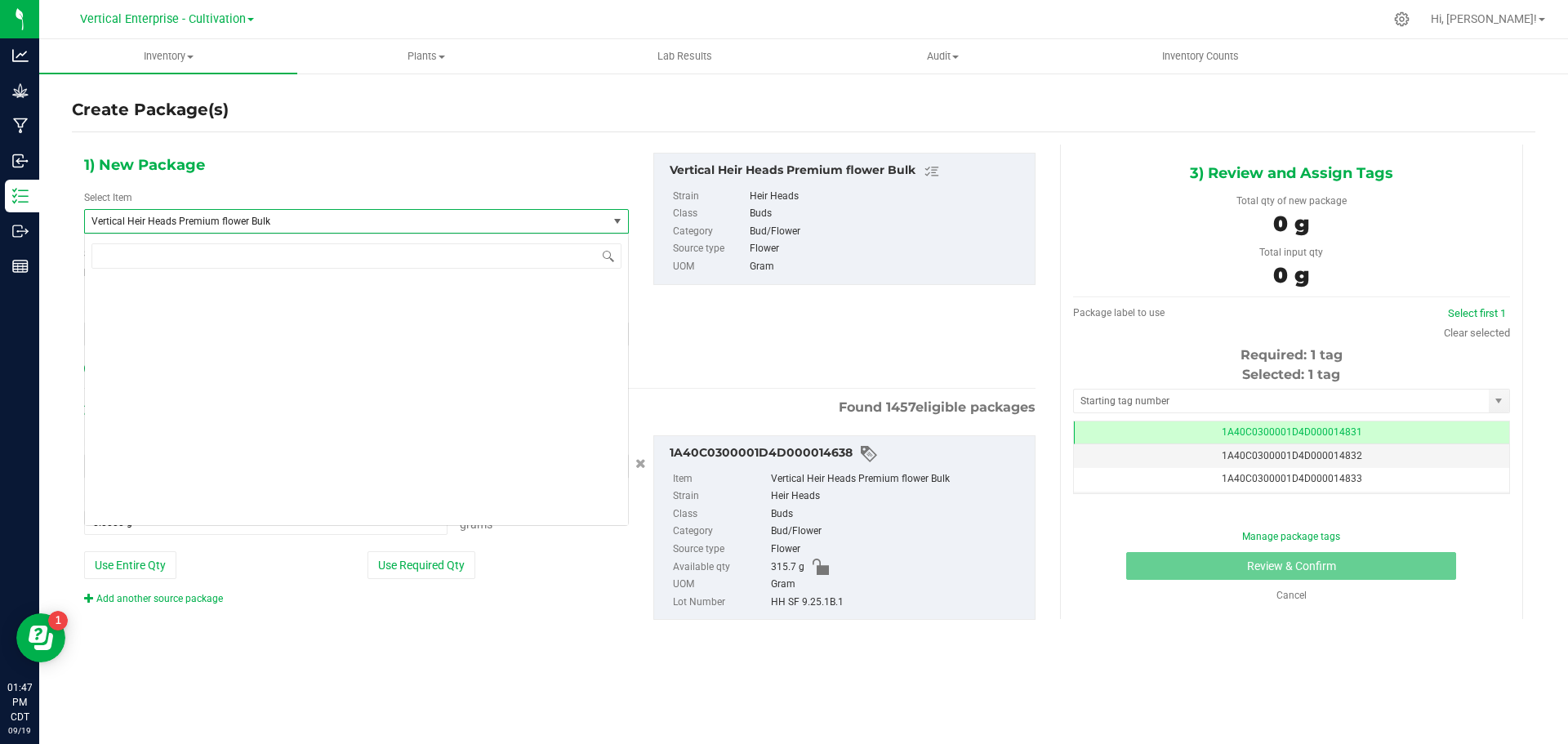
scroll to position [125986, 0]
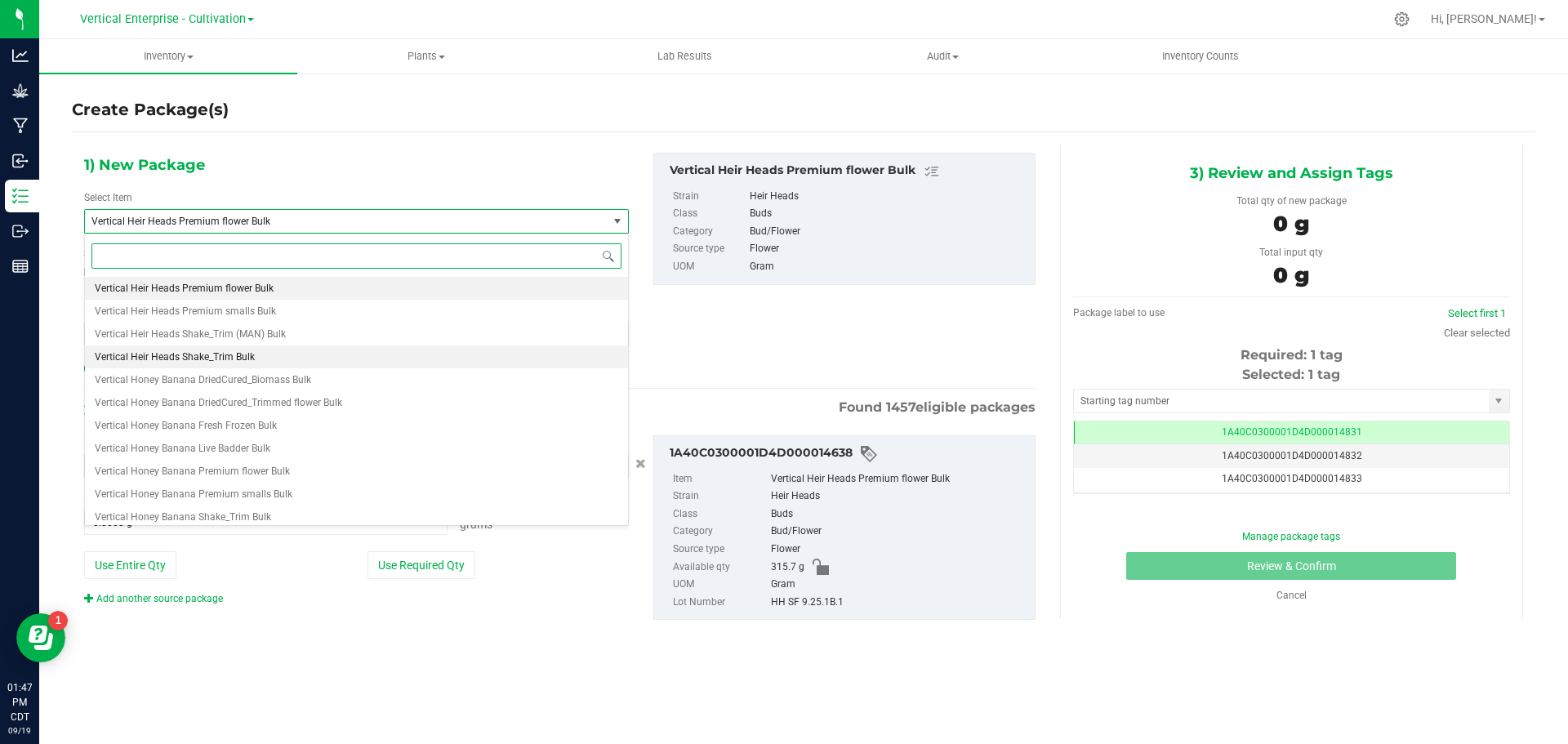
click at [245, 360] on span "Vertical Heir Heads Shake_Trim Bulk" at bounding box center [175, 357] width 160 height 12
type input "0.0000"
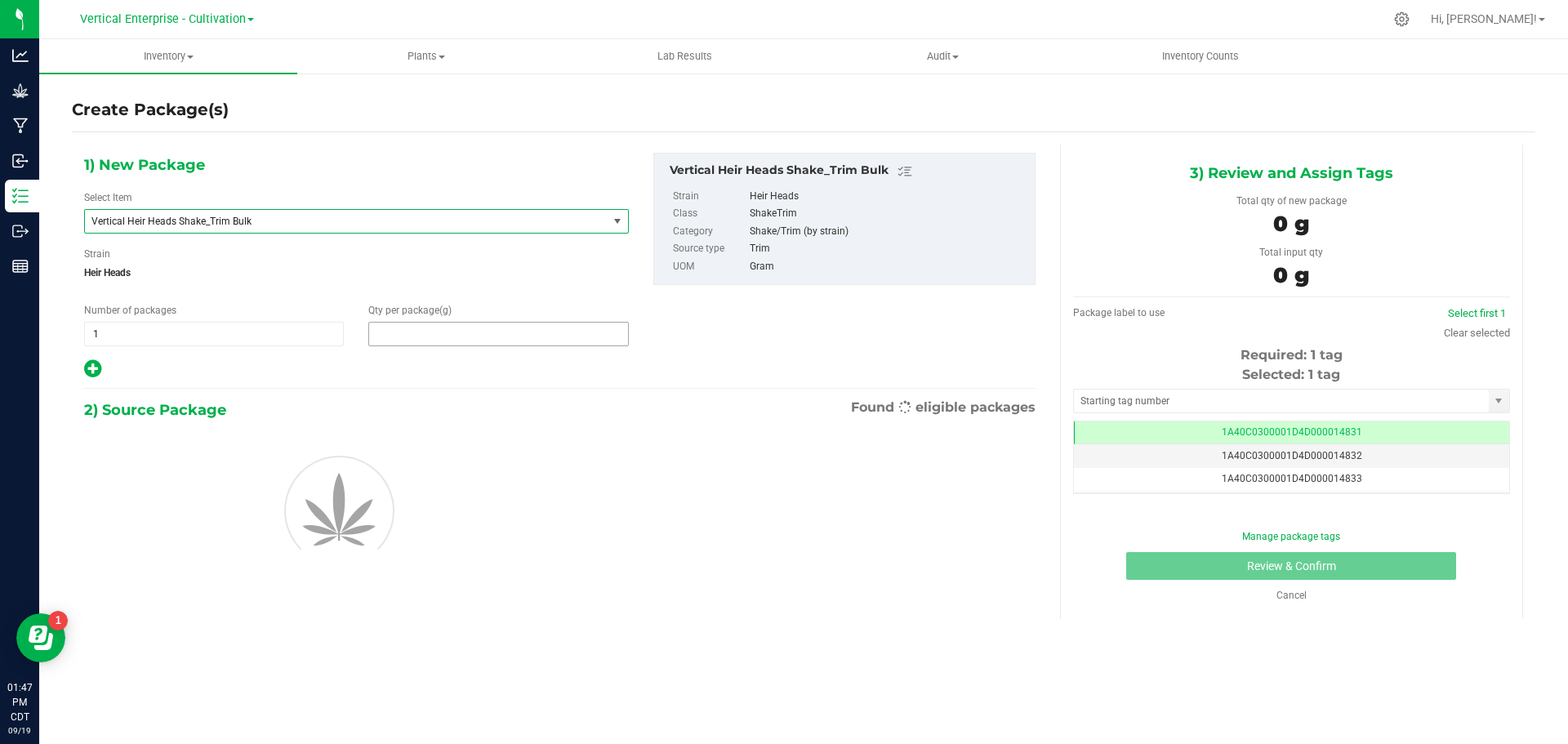
click at [415, 336] on span at bounding box center [498, 335] width 260 height 25
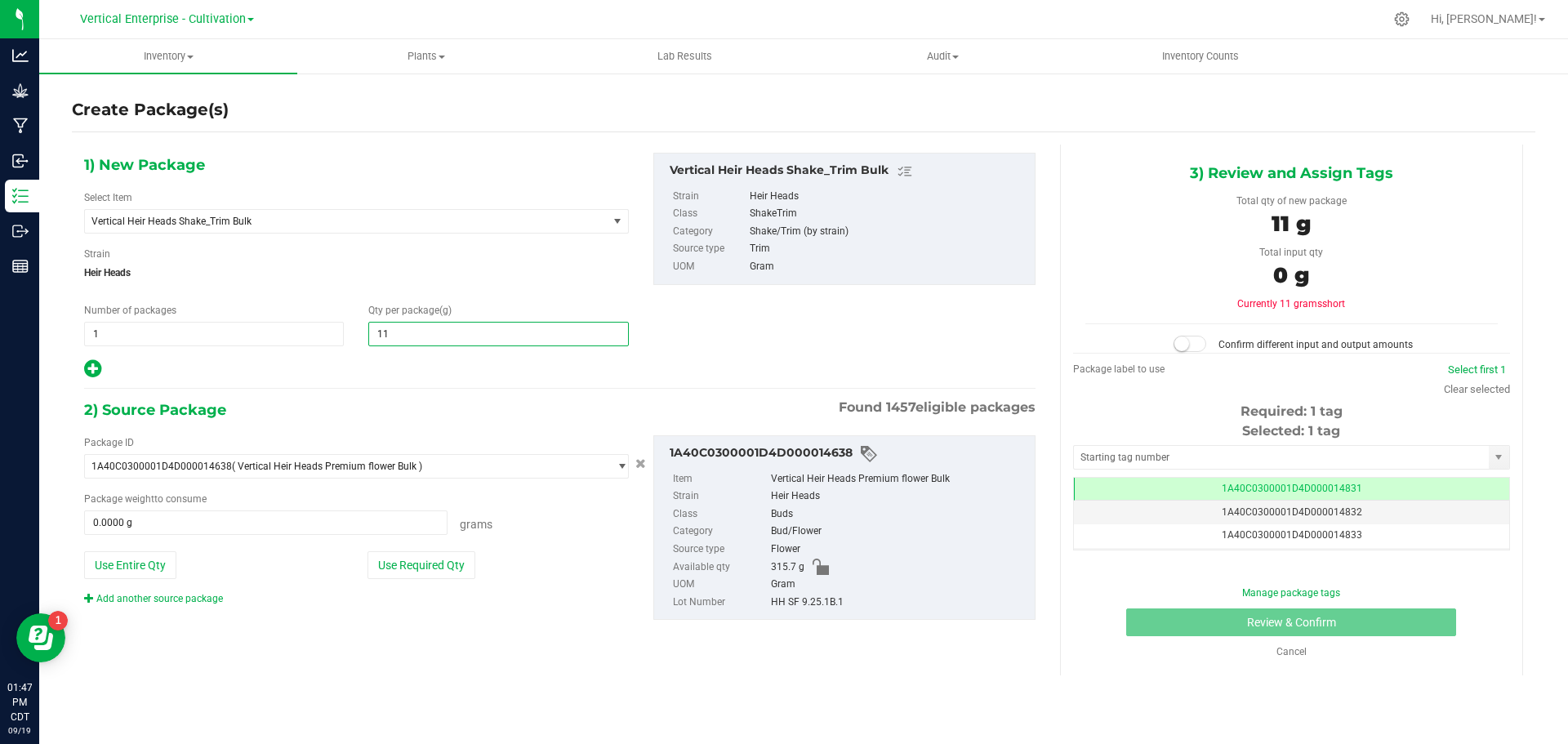
type input "110"
type input "110.0000"
click at [117, 564] on button "Use Entire Qty" at bounding box center [130, 565] width 92 height 28
type input "315.7000 g"
drag, startPoint x: 1186, startPoint y: 348, endPoint x: 1196, endPoint y: 342, distance: 11.7
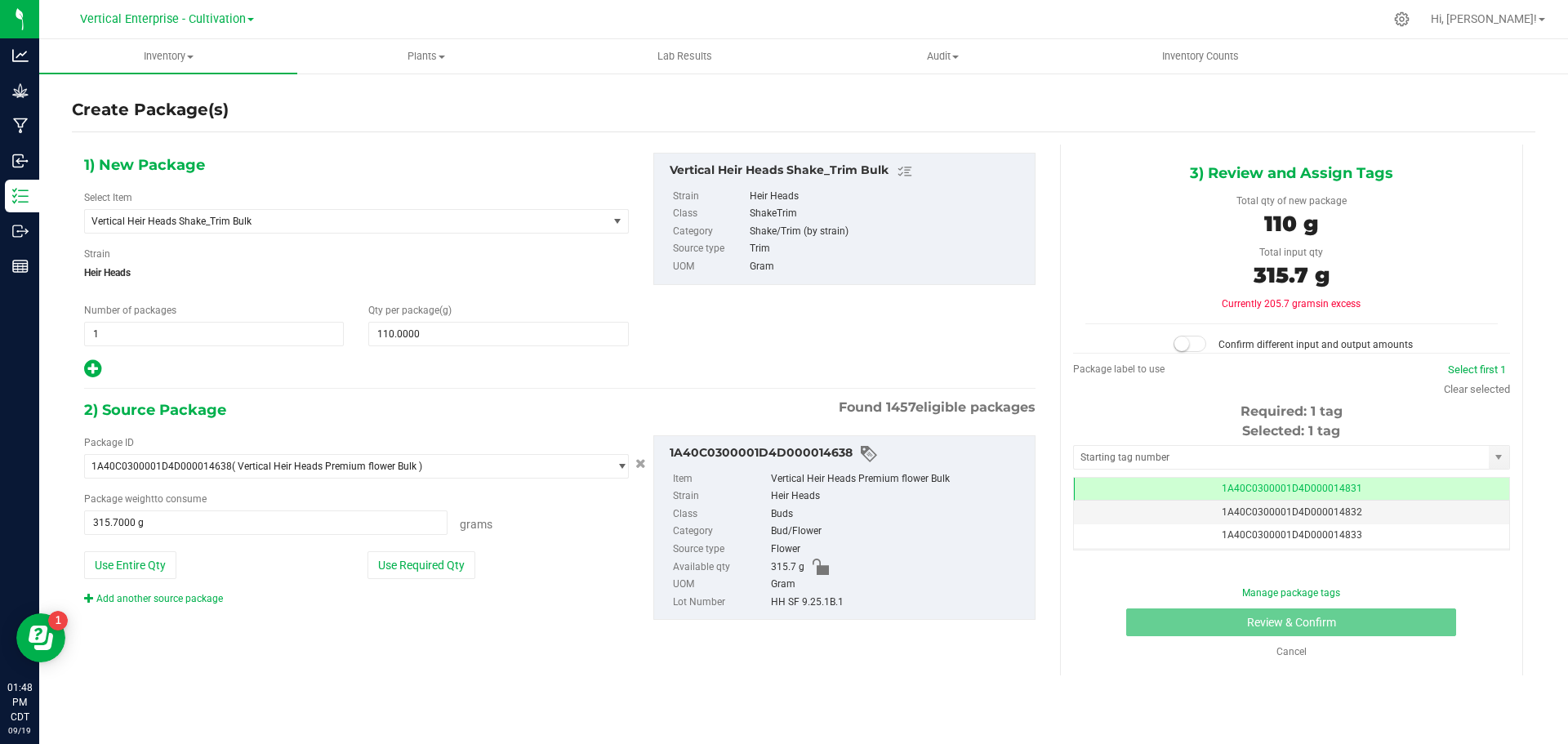
click at [1196, 342] on span at bounding box center [1190, 343] width 33 height 16
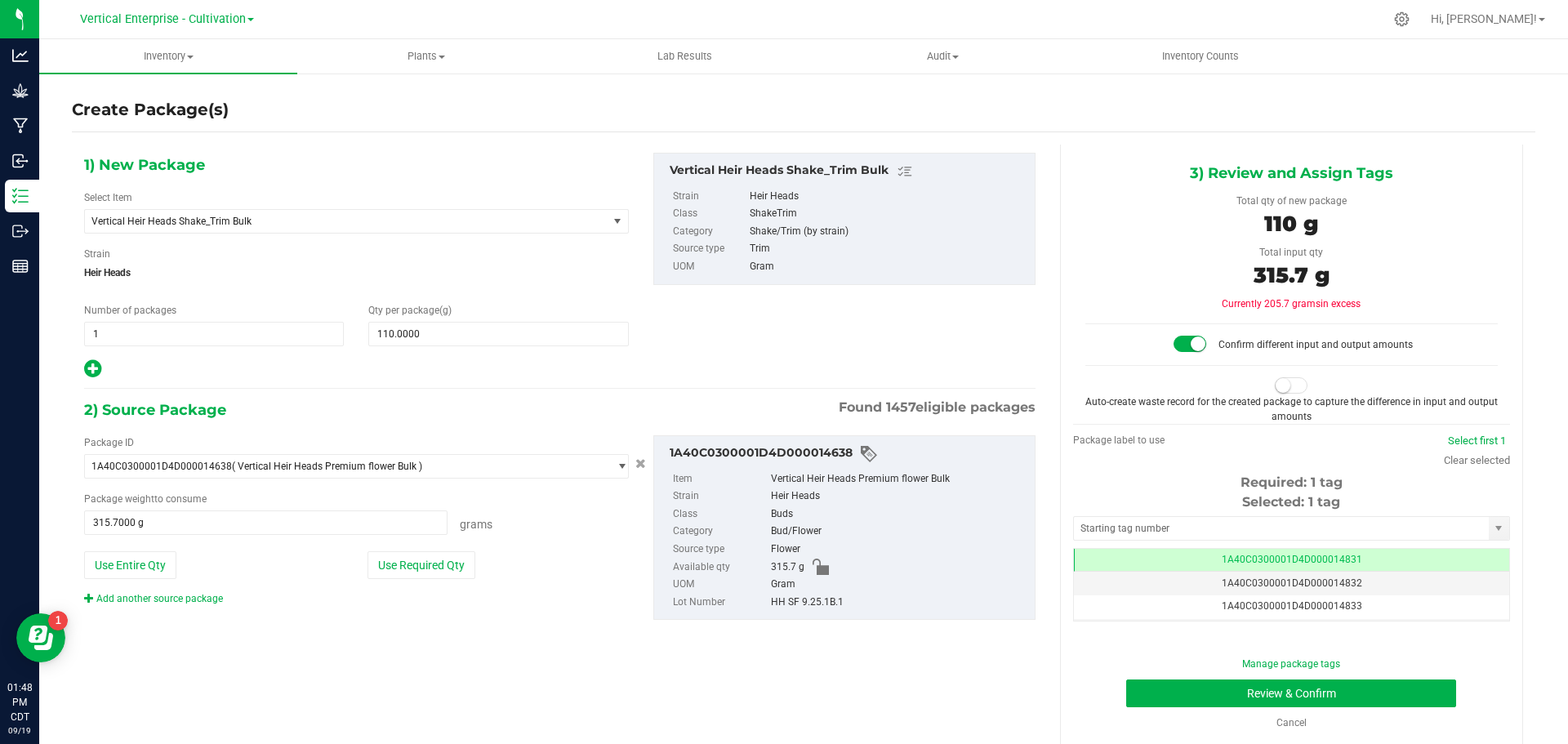
click at [1280, 387] on span at bounding box center [1291, 384] width 33 height 16
click at [1302, 702] on button "Review & Confirm" at bounding box center [1291, 693] width 330 height 28
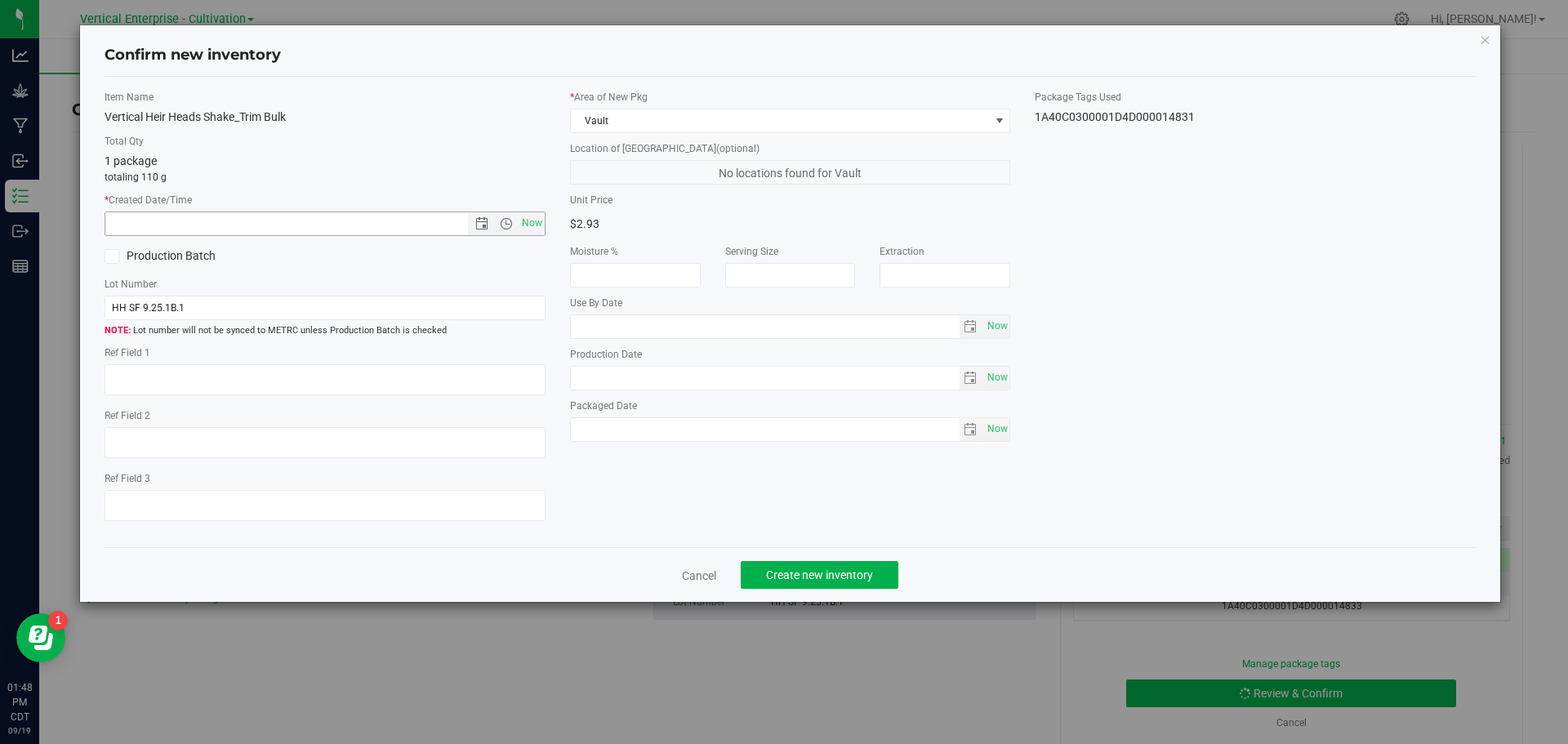
click at [534, 222] on span "Now" at bounding box center [531, 223] width 28 height 24
type input "[DATE] 1:48 PM"
click at [838, 566] on button "Create new inventory" at bounding box center [819, 574] width 157 height 28
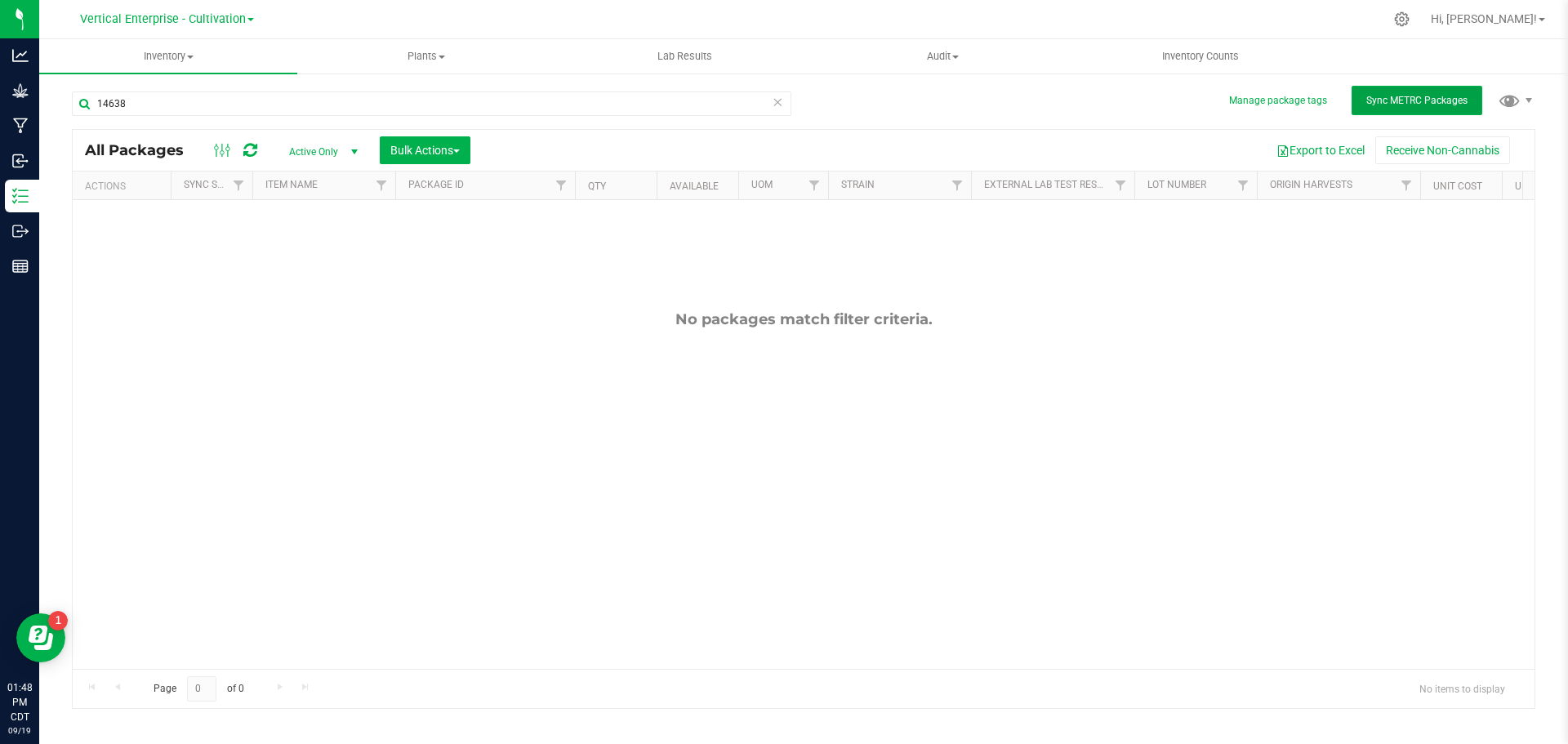
click at [1406, 102] on span "Sync METRC Packages" at bounding box center [1417, 101] width 102 height 12
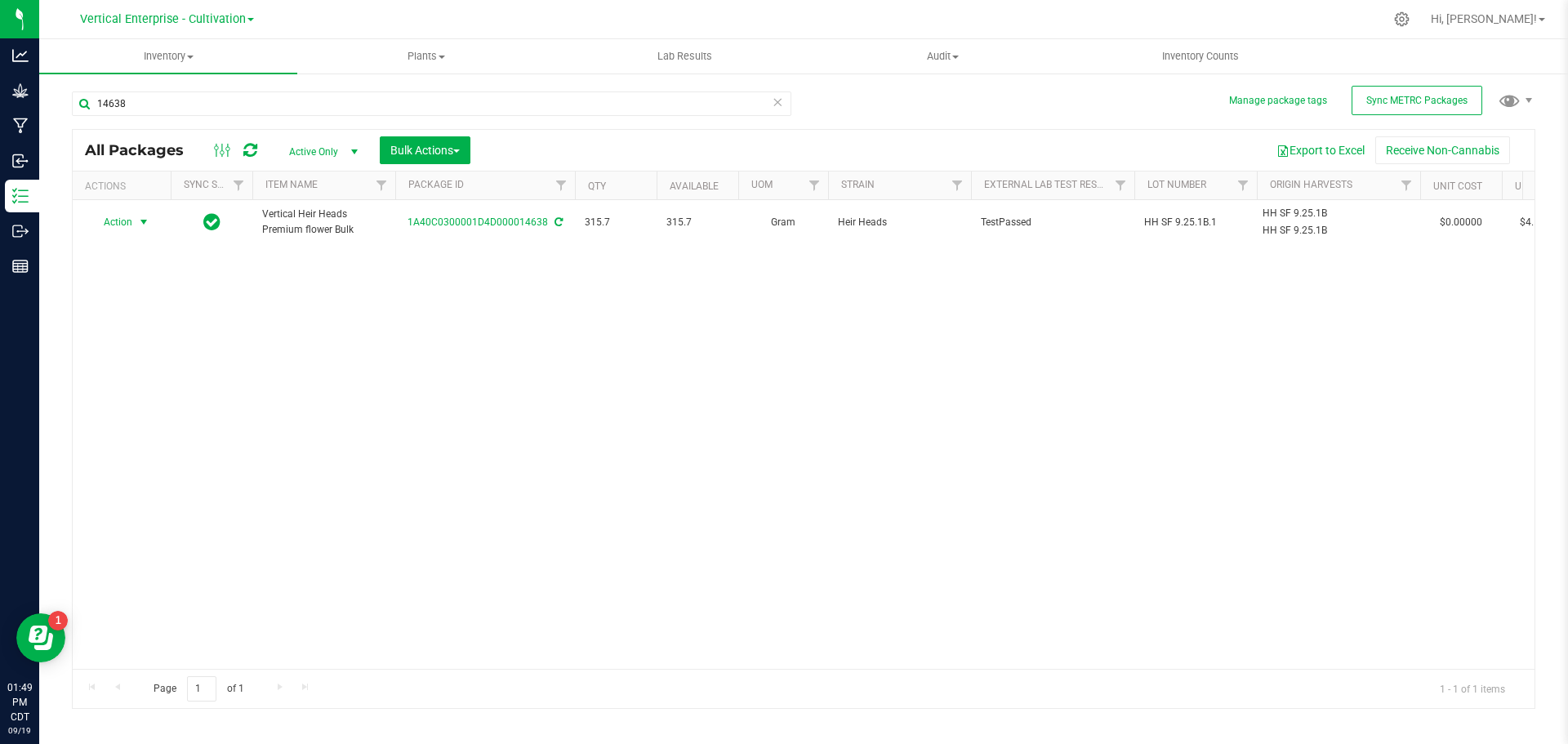
click at [124, 224] on span "Action" at bounding box center [111, 222] width 44 height 23
click at [135, 279] on li "Create package" at bounding box center [141, 274] width 103 height 25
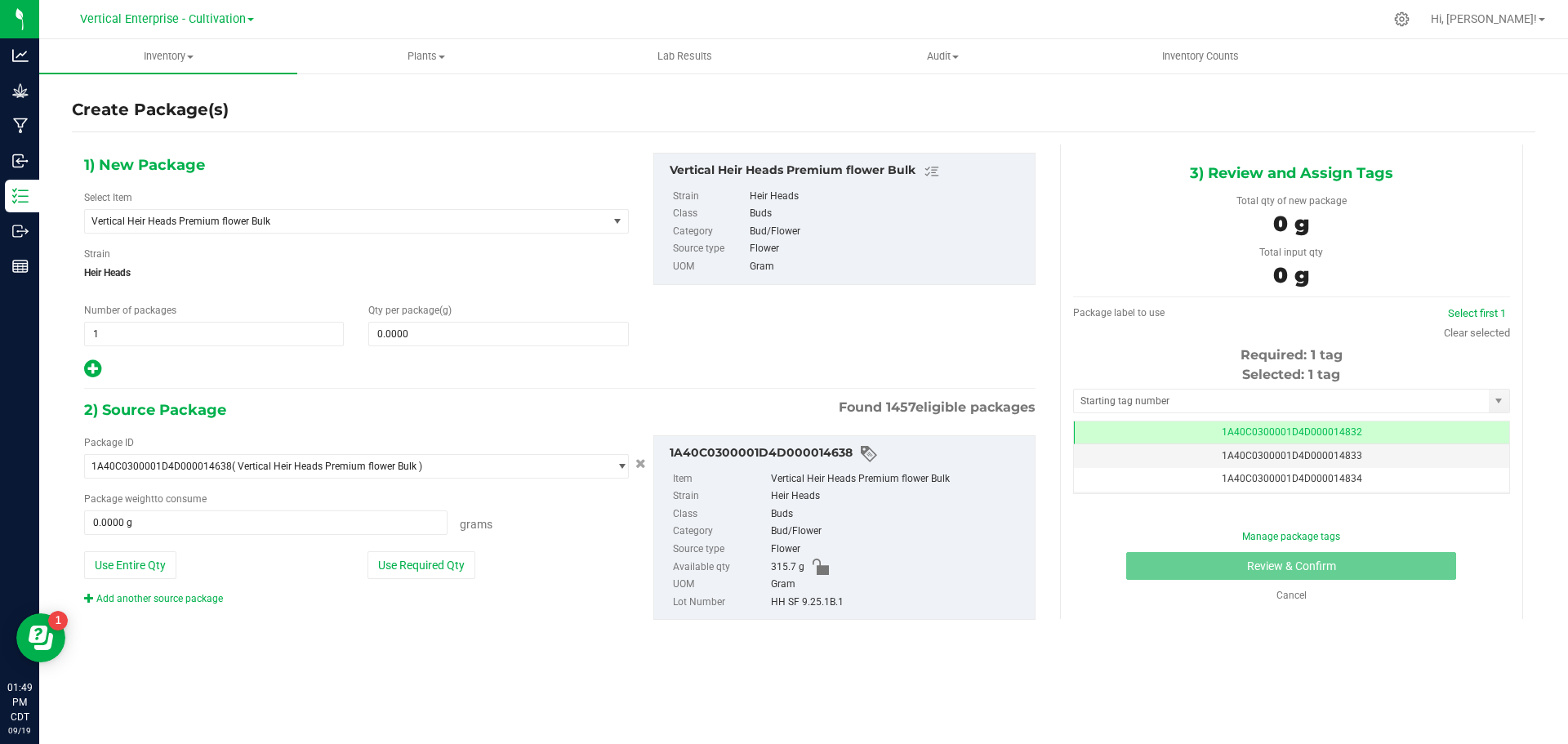
scroll to position [0, -1]
click at [254, 222] on span "Vertical Heir Heads Premium flower Bulk" at bounding box center [336, 221] width 489 height 12
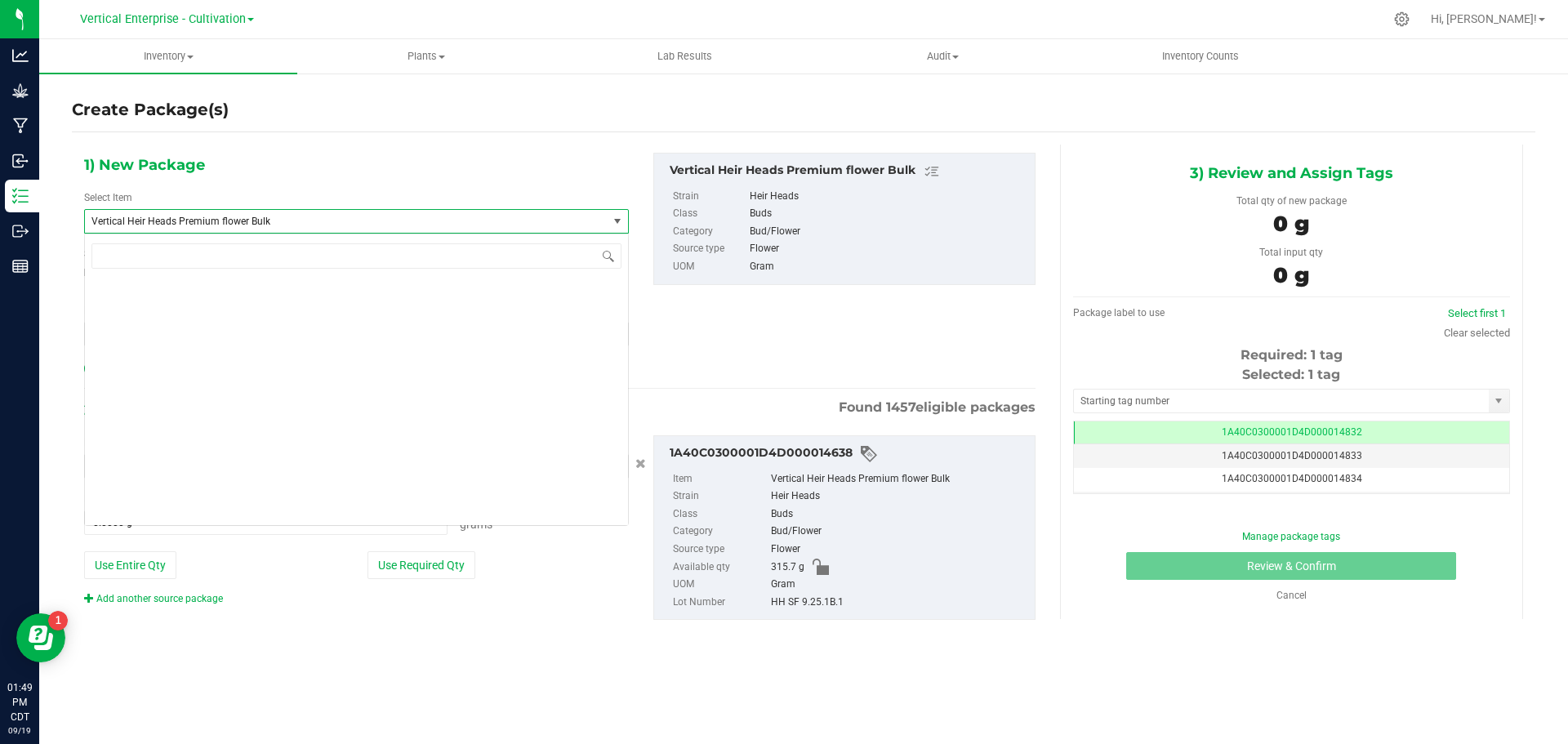
scroll to position [125986, 0]
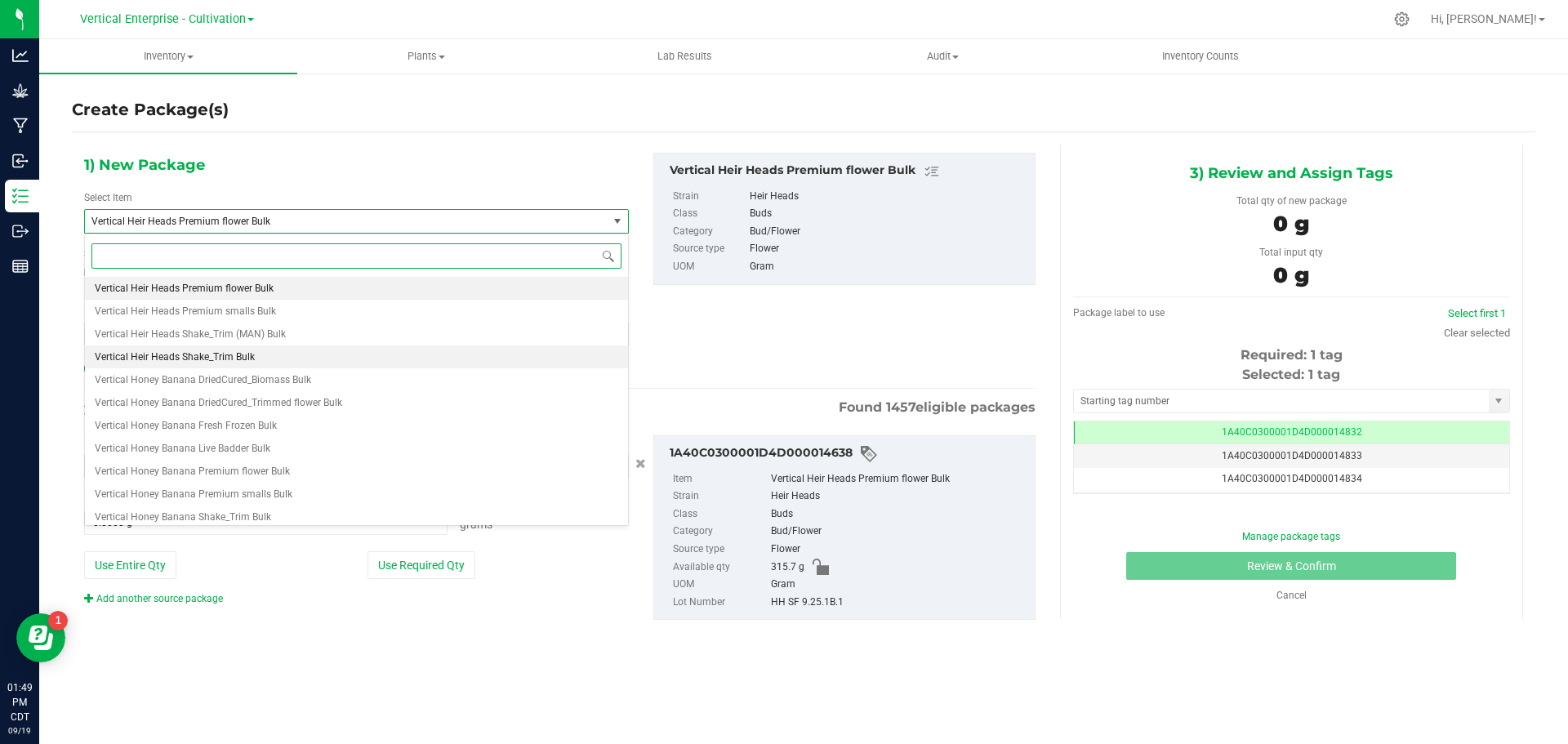
click at [267, 359] on li "Vertical Heir Heads Shake_Trim Bulk" at bounding box center [357, 357] width 543 height 23
type input "0.0000"
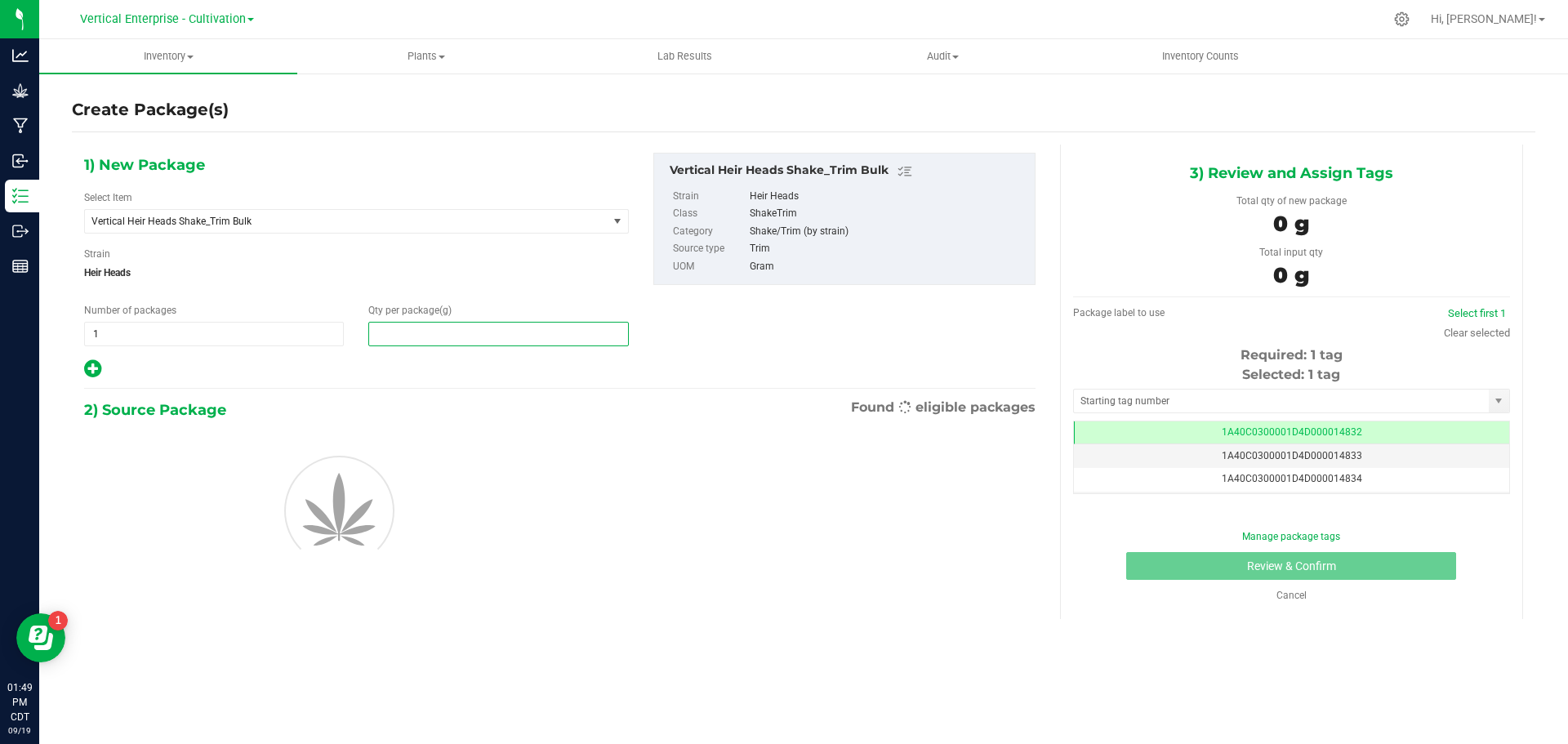
click at [453, 332] on span at bounding box center [498, 335] width 260 height 25
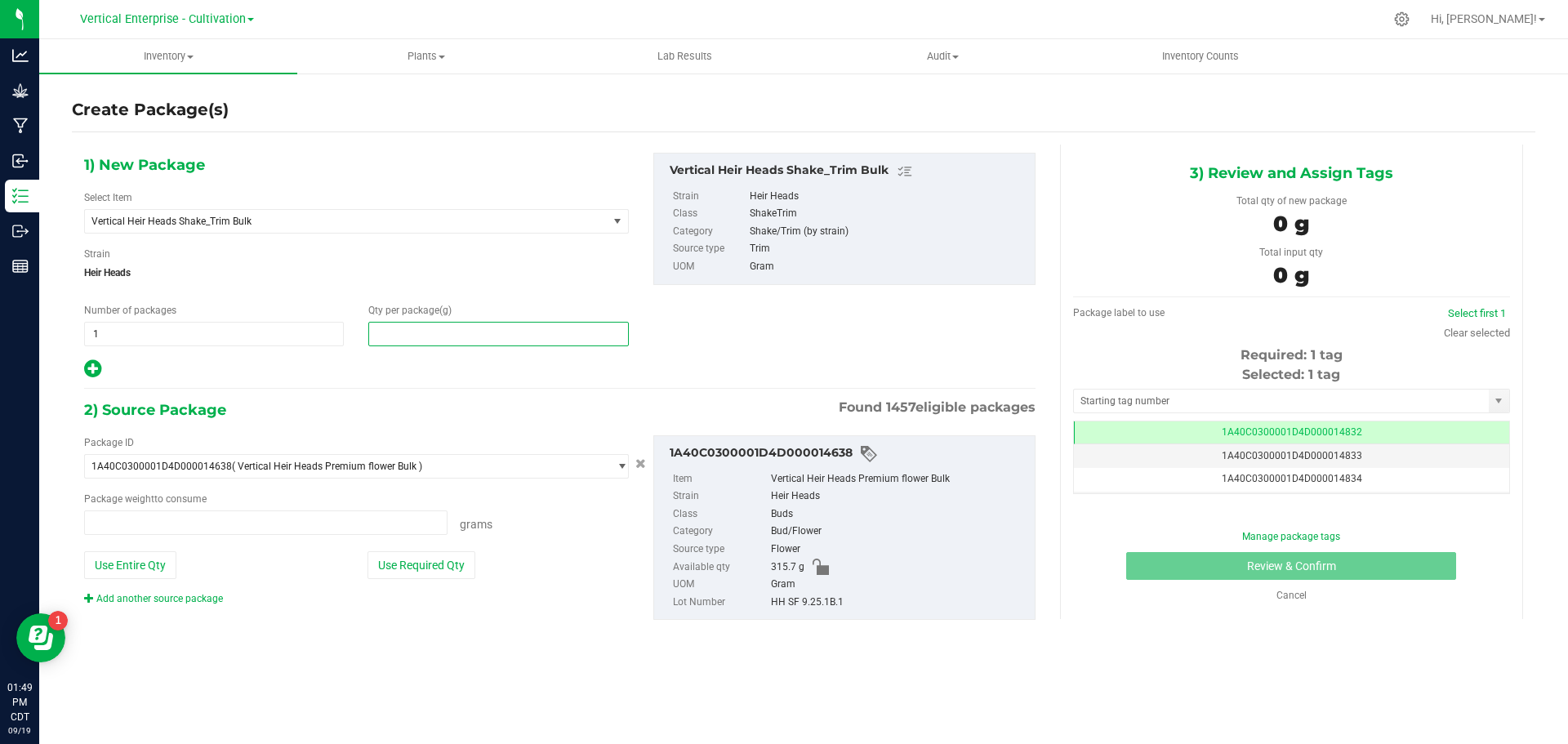
type input "0.0000 g"
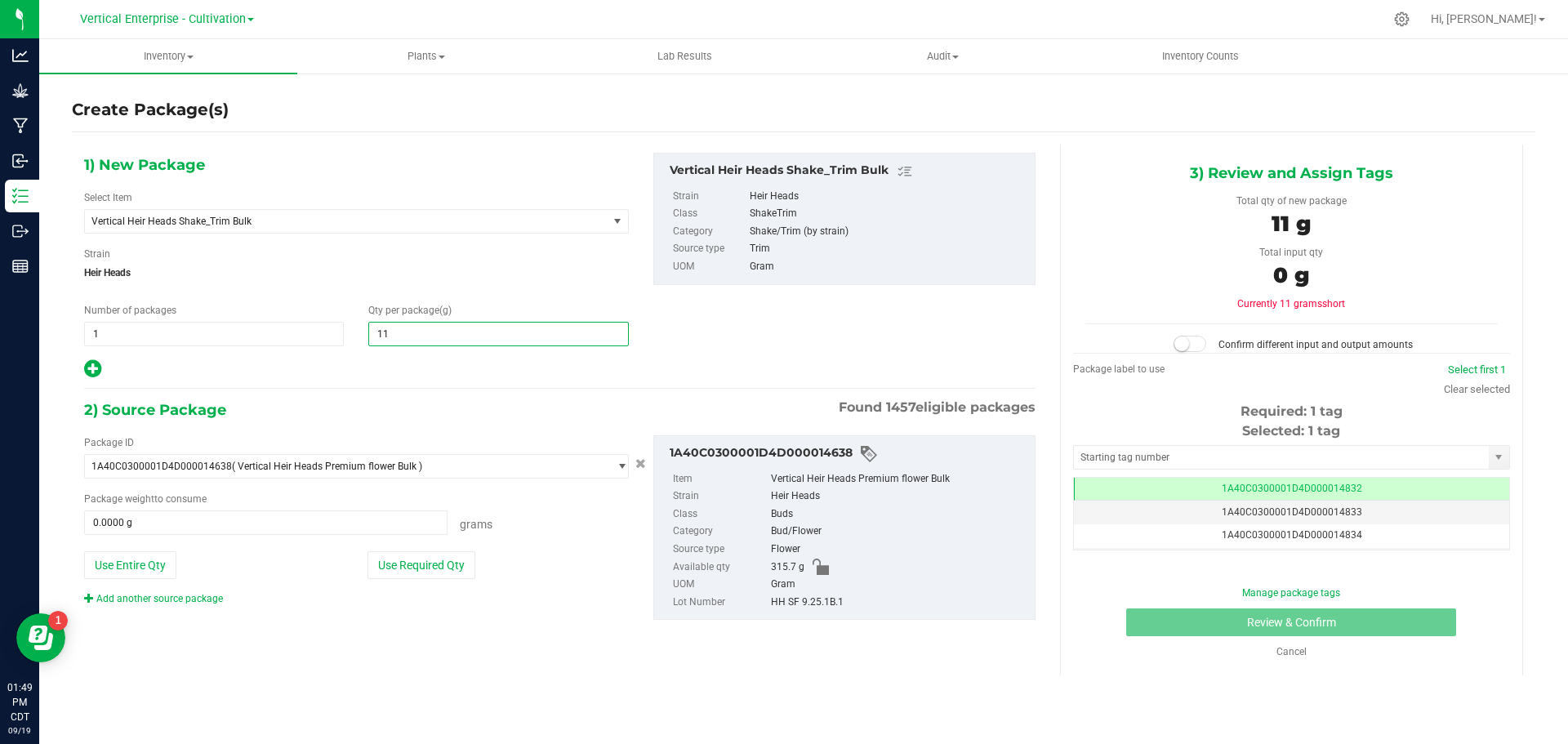
type input "110"
type input "110.0000"
click at [127, 566] on button "Use Entire Qty" at bounding box center [130, 565] width 92 height 28
type input "315.7000 g"
click at [1186, 341] on small at bounding box center [1182, 343] width 14 height 14
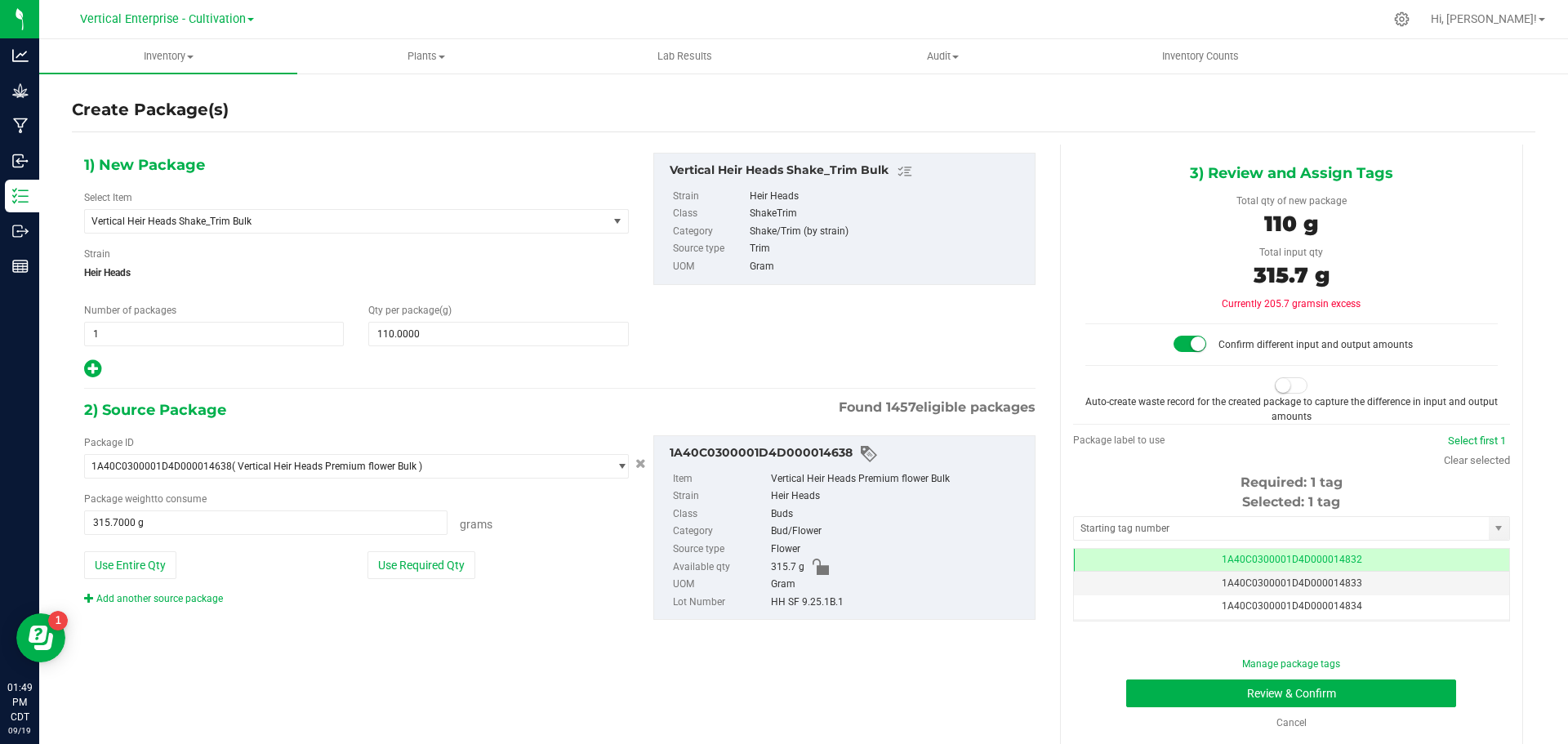
click at [1283, 384] on span at bounding box center [1291, 384] width 33 height 16
click at [1296, 705] on button "Review & Confirm" at bounding box center [1291, 693] width 330 height 28
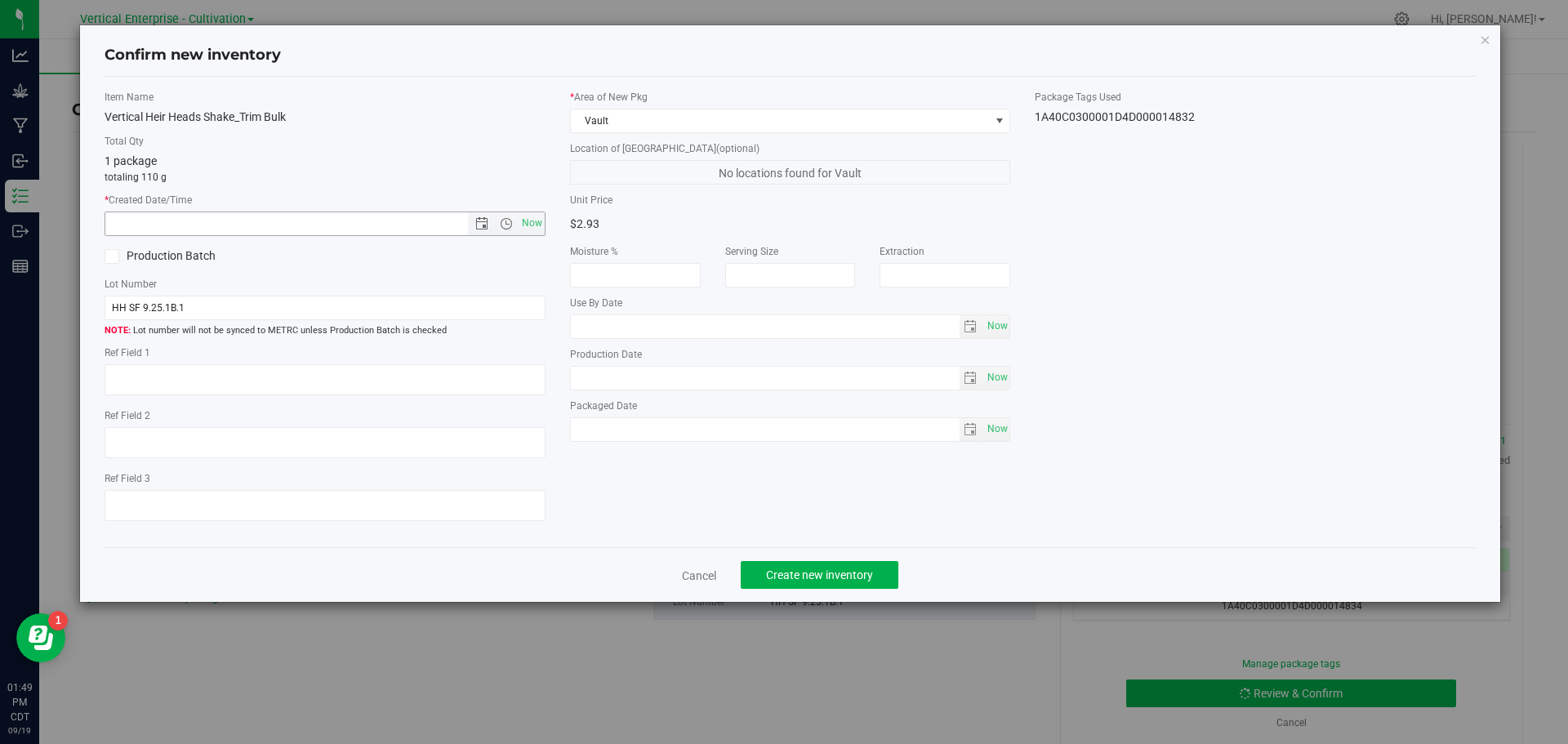
click at [529, 230] on span "Now" at bounding box center [531, 223] width 28 height 24
type input "[DATE] 1:49 PM"
click at [196, 250] on label "Production Batch" at bounding box center [208, 256] width 208 height 17
click at [0, 0] on input "Production Batch" at bounding box center [0, 0] width 0 height 0
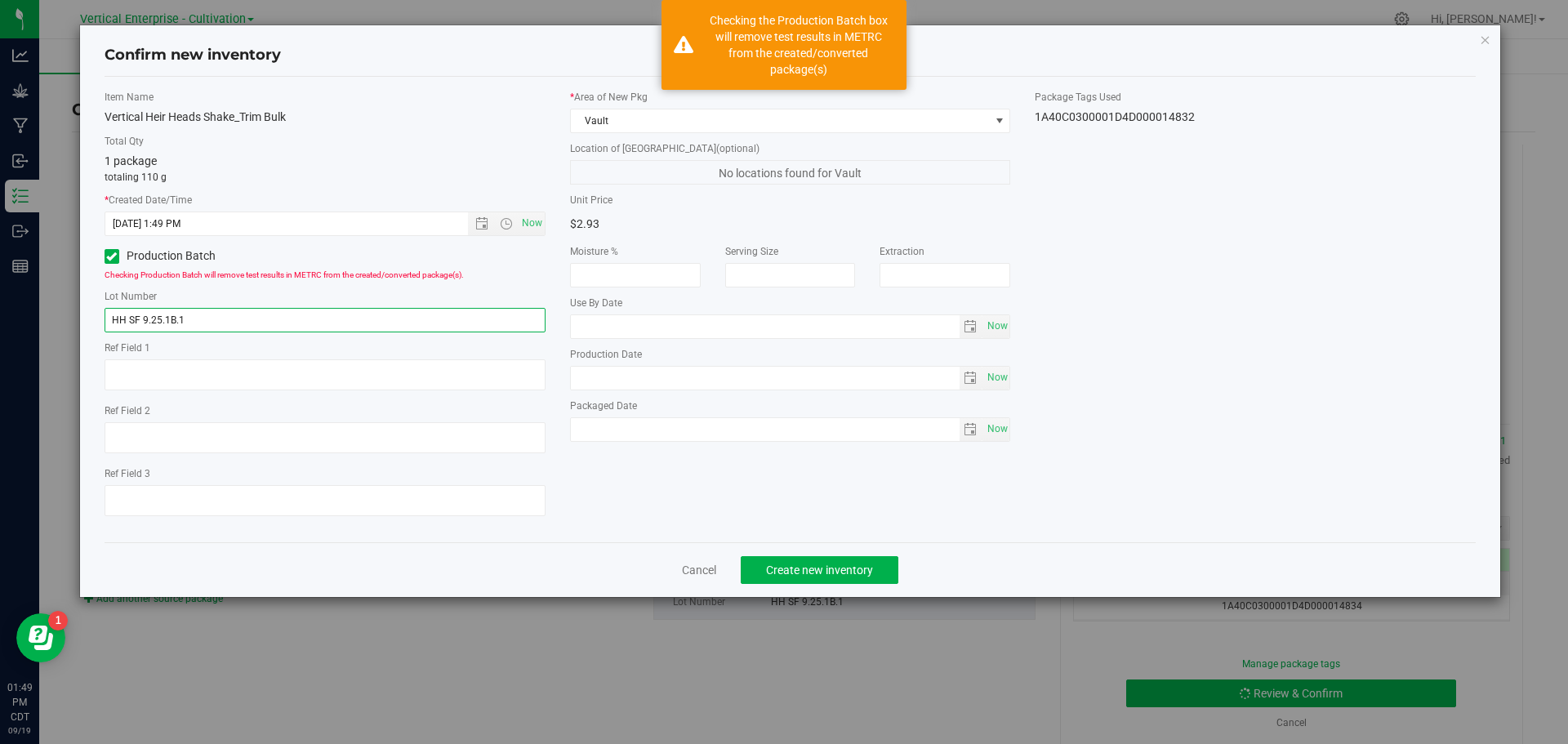
click at [235, 311] on input "HH SF 9.25.1B.1" at bounding box center [325, 320] width 441 height 25
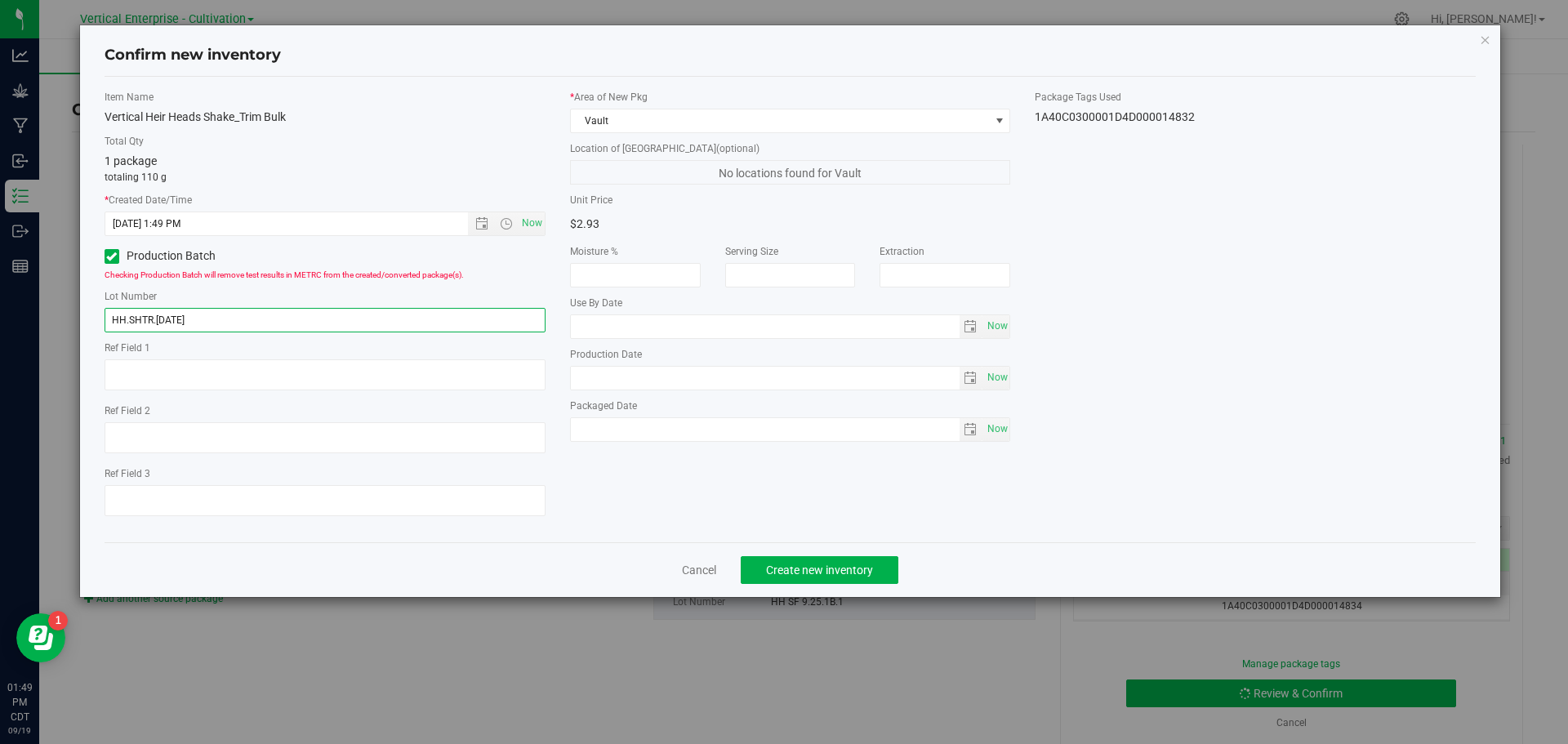
type input "HH.SHTR.[DATE]"
click at [839, 586] on div "Cancel Create new inventory" at bounding box center [790, 569] width 1372 height 55
click at [839, 570] on span "Create new inventory" at bounding box center [820, 570] width 107 height 13
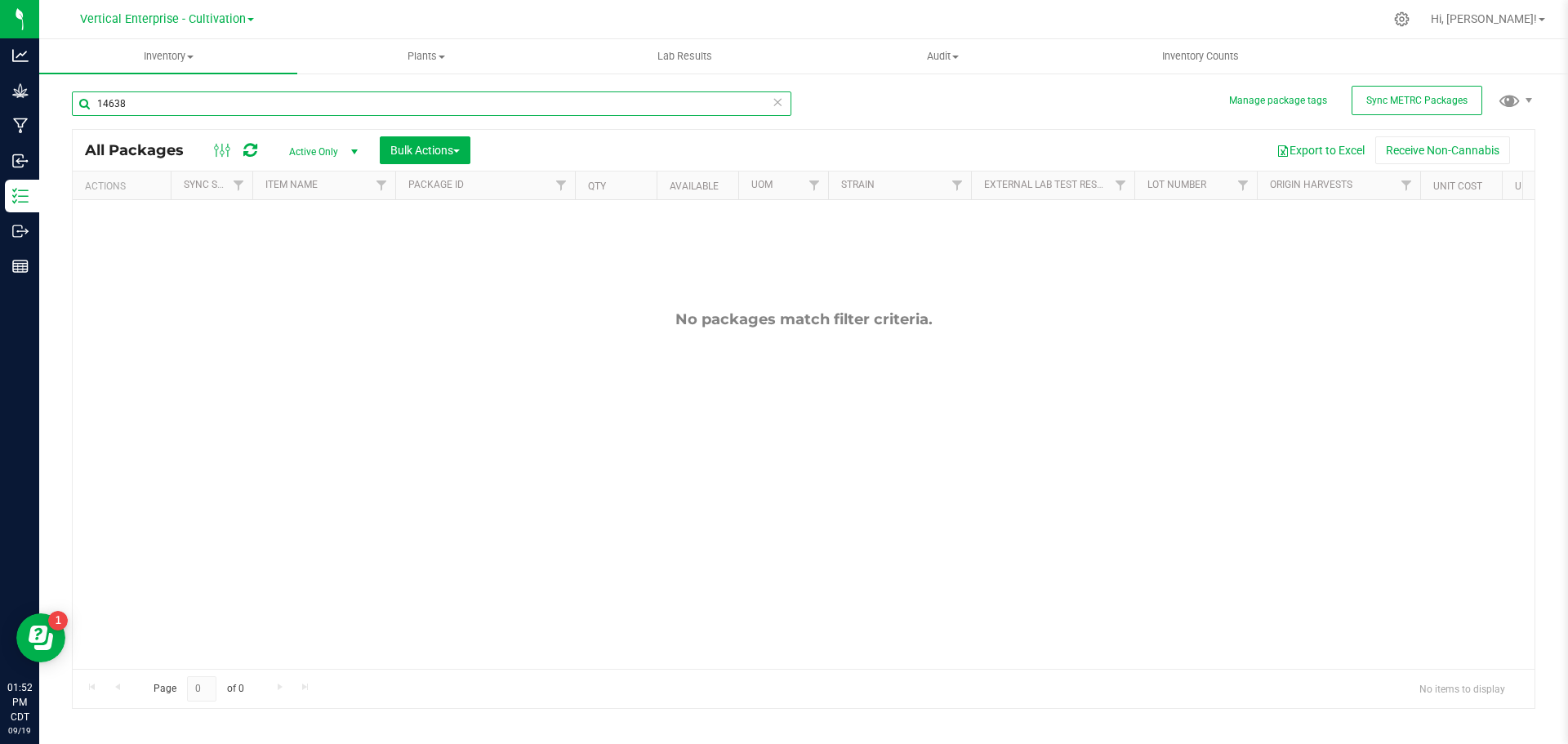
drag, startPoint x: 129, startPoint y: 107, endPoint x: 0, endPoint y: 107, distance: 129.0
click at [0, 107] on div "Analytics Grow Manufacturing Inbound Inventory Outbound Reports 01:52 PM CDT [D…" at bounding box center [784, 372] width 1568 height 744
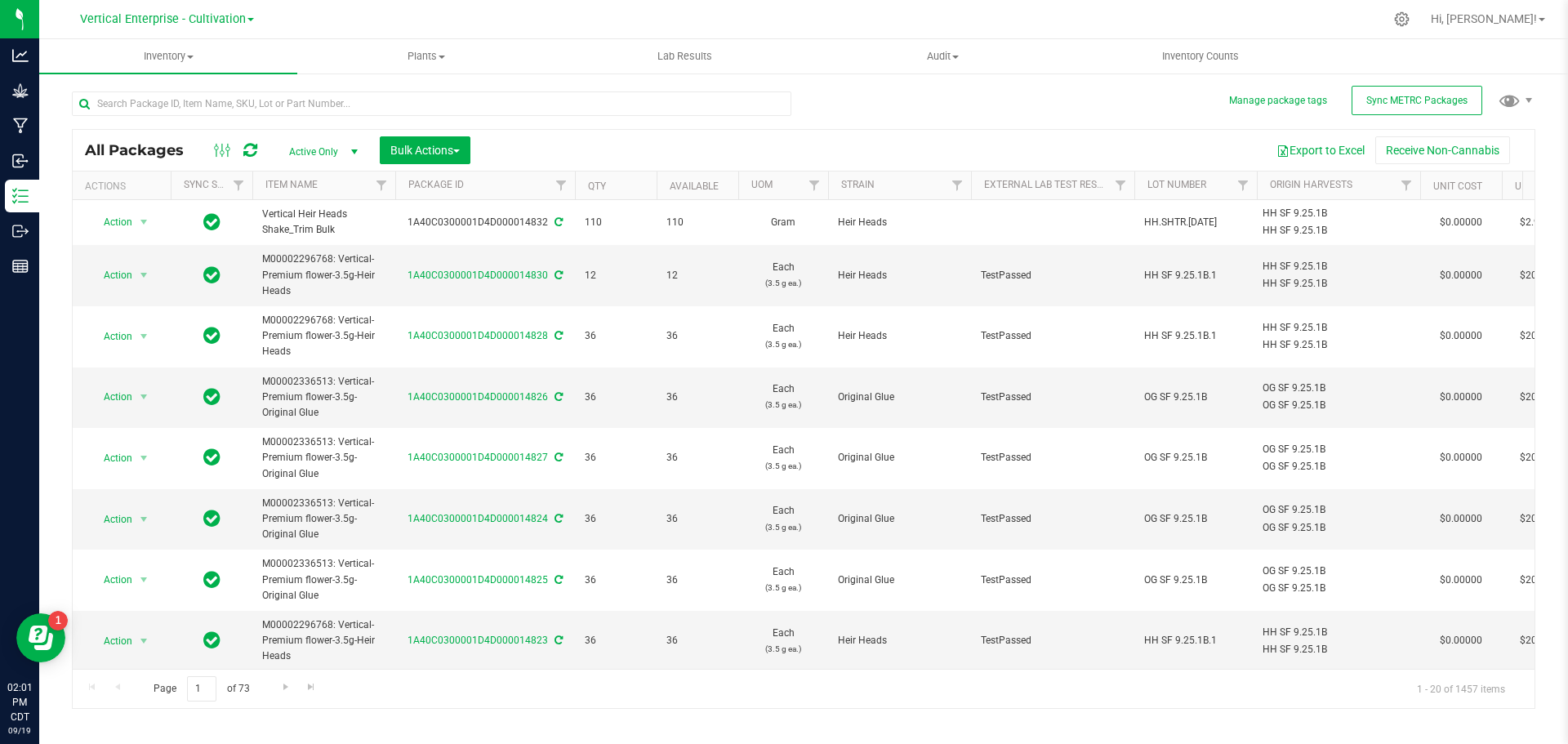
click at [199, 88] on div at bounding box center [437, 103] width 732 height 53
click at [193, 108] on input "text" at bounding box center [432, 104] width 719 height 25
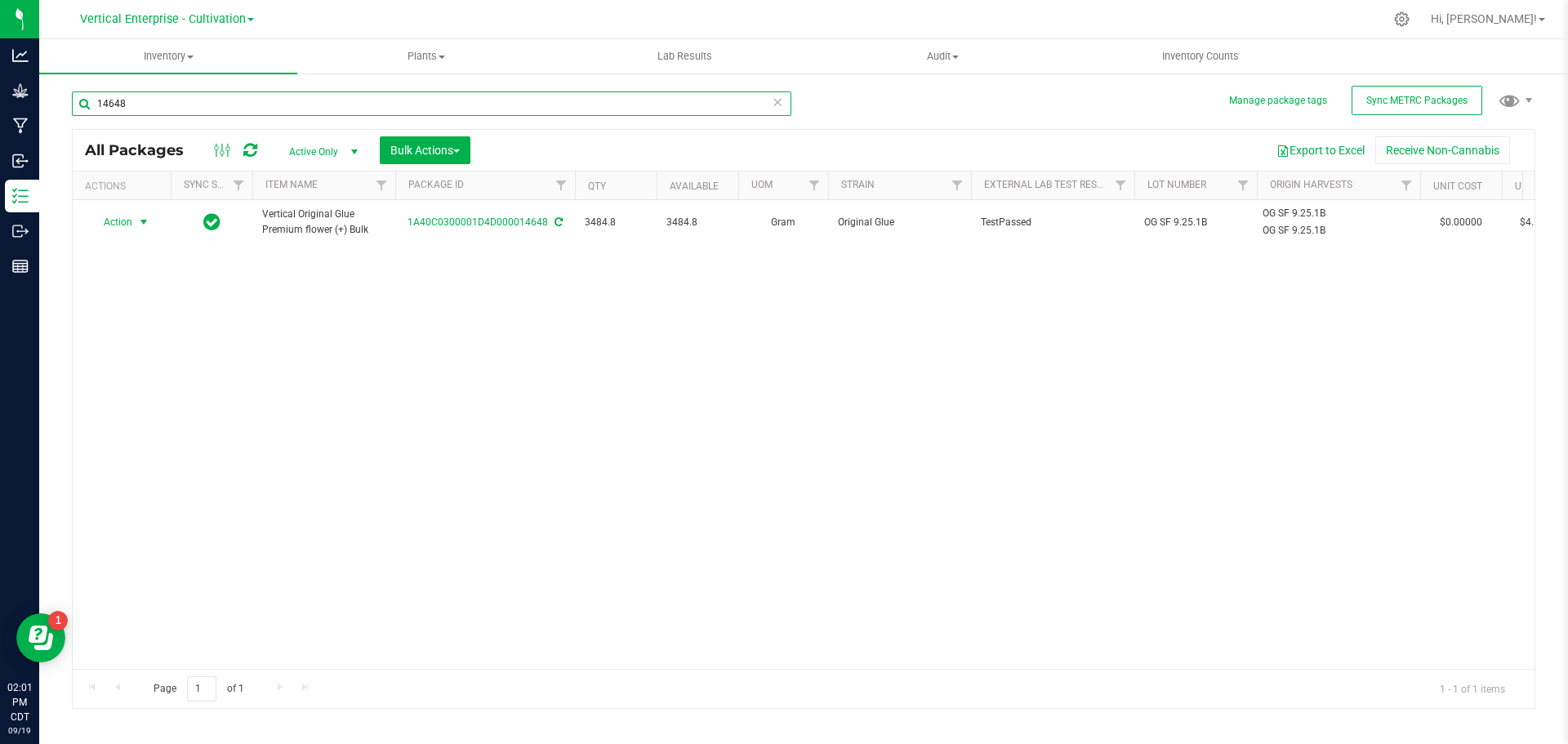
type input "14648"
click at [110, 218] on span "Action" at bounding box center [111, 222] width 44 height 23
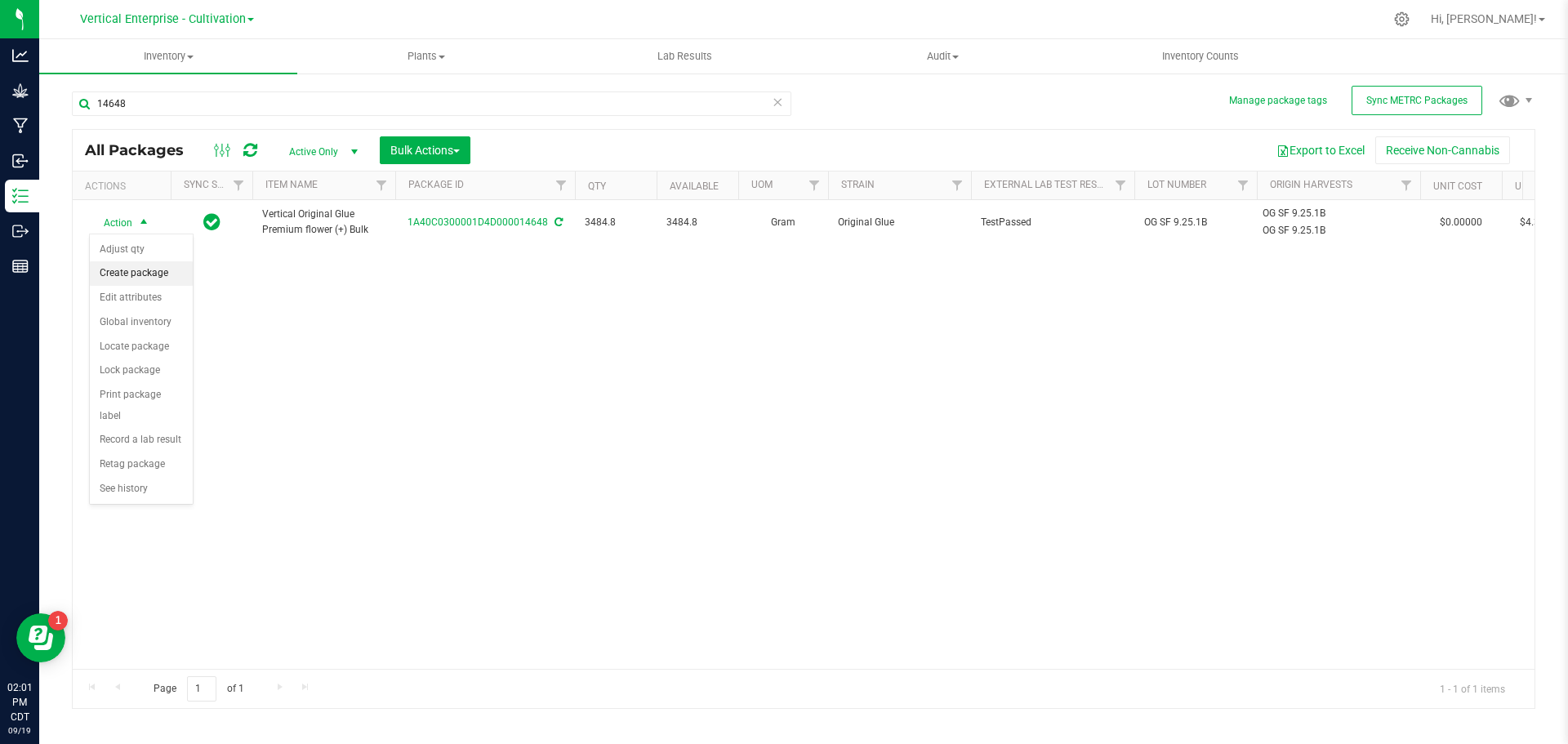
click at [113, 273] on li "Create package" at bounding box center [141, 274] width 103 height 25
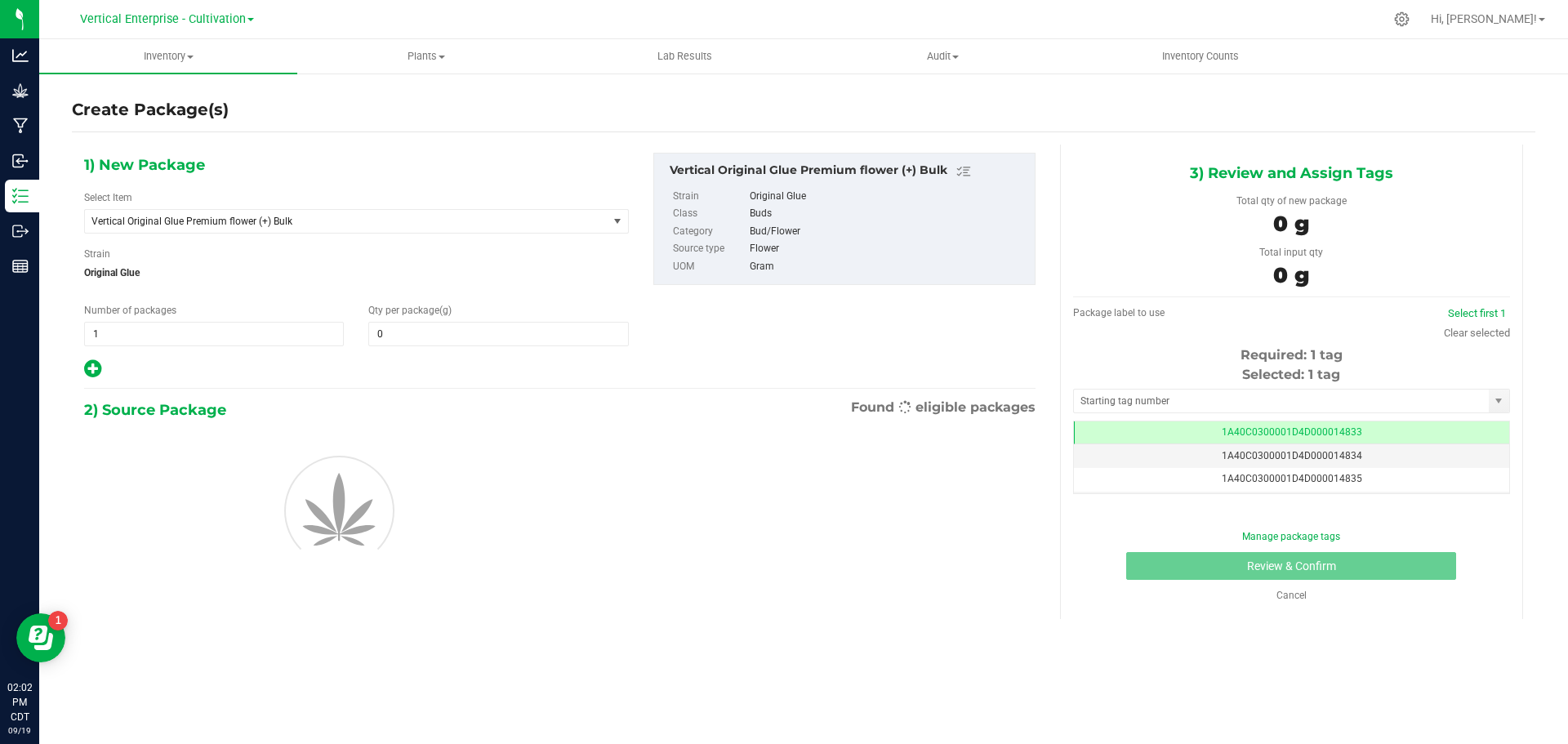
type input "0.0000"
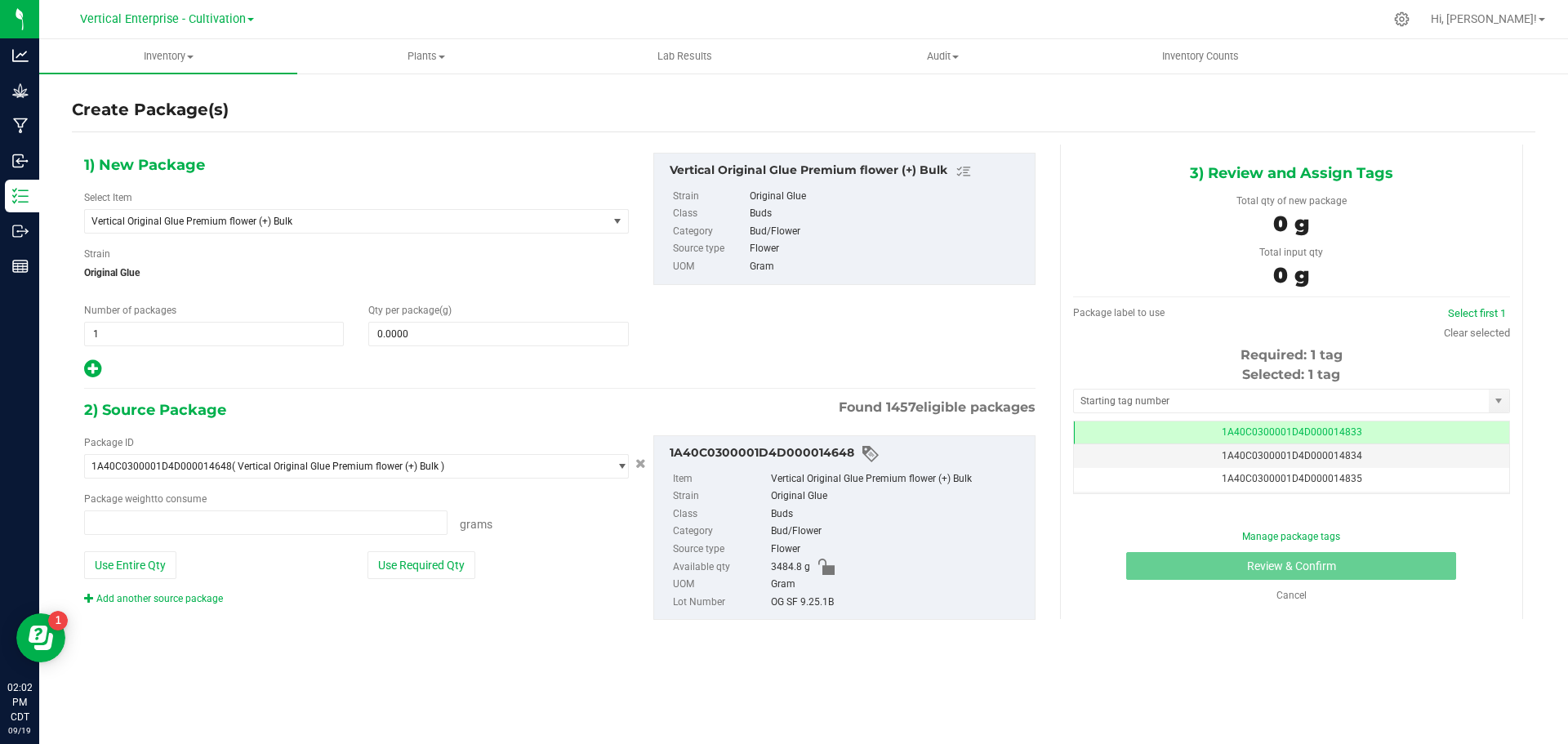
type input "0.0000 g"
click at [213, 223] on span "Vertical Original Glue Premium flower (+) Bulk" at bounding box center [336, 221] width 489 height 12
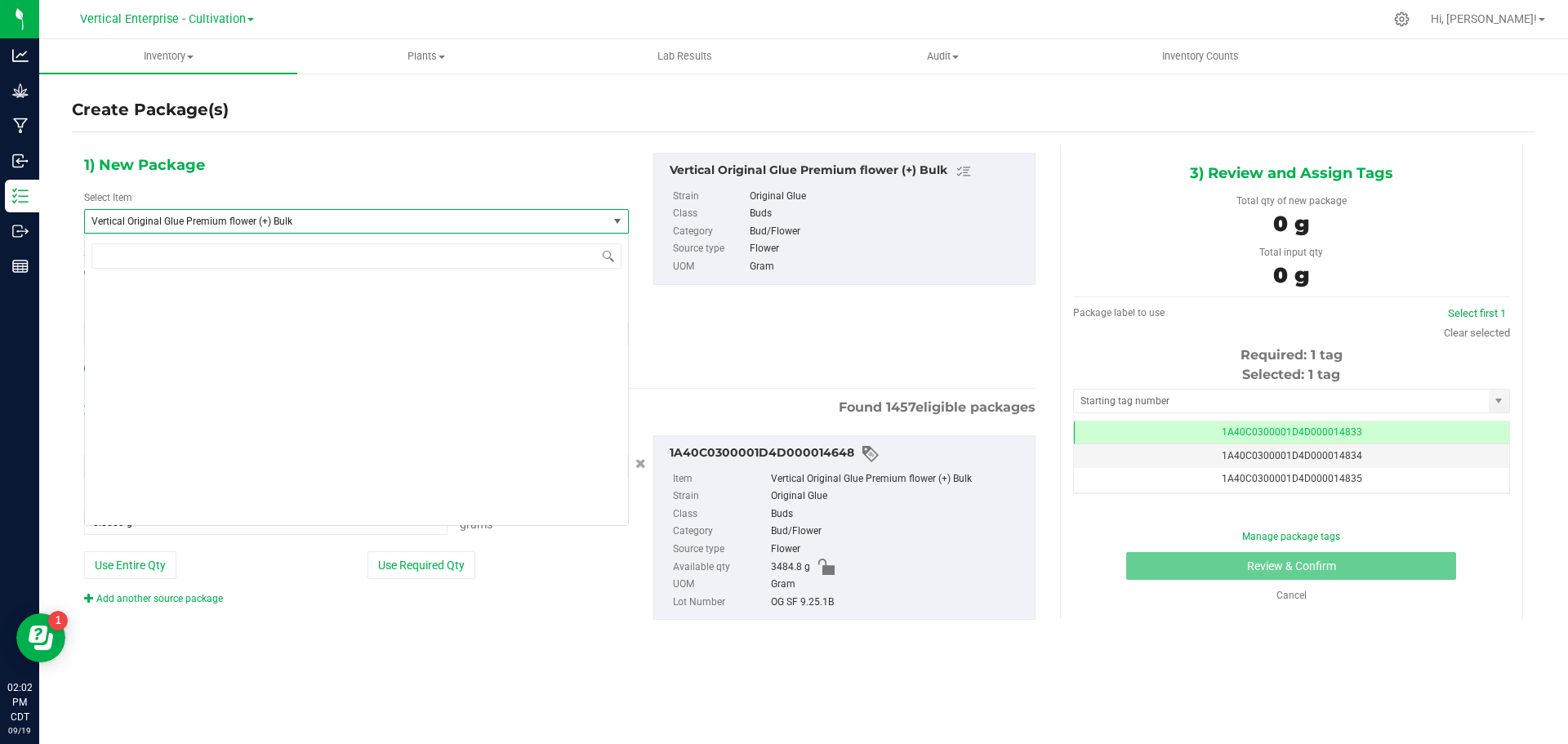
scroll to position [129416, 0]
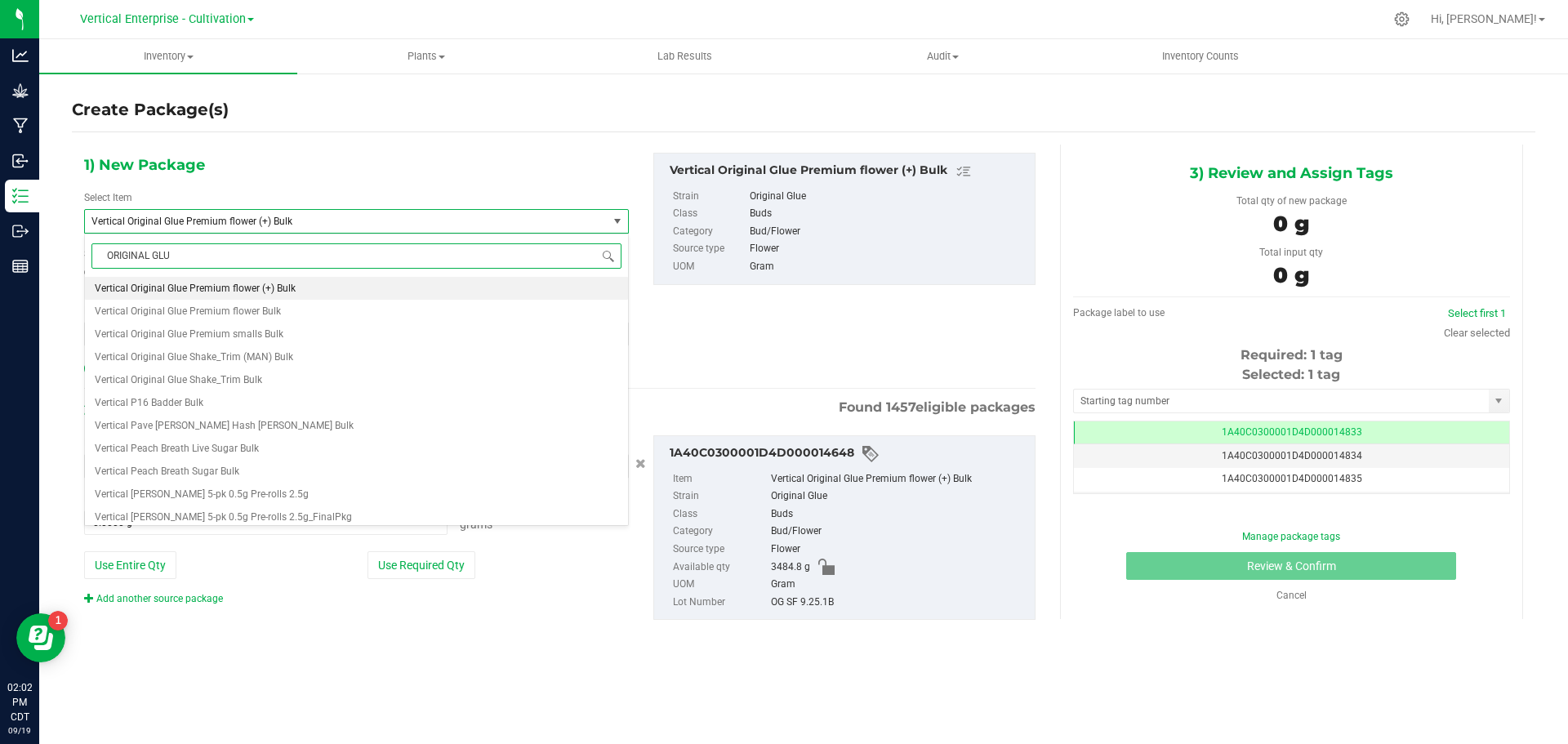
type input "ORIGINAL GLUE"
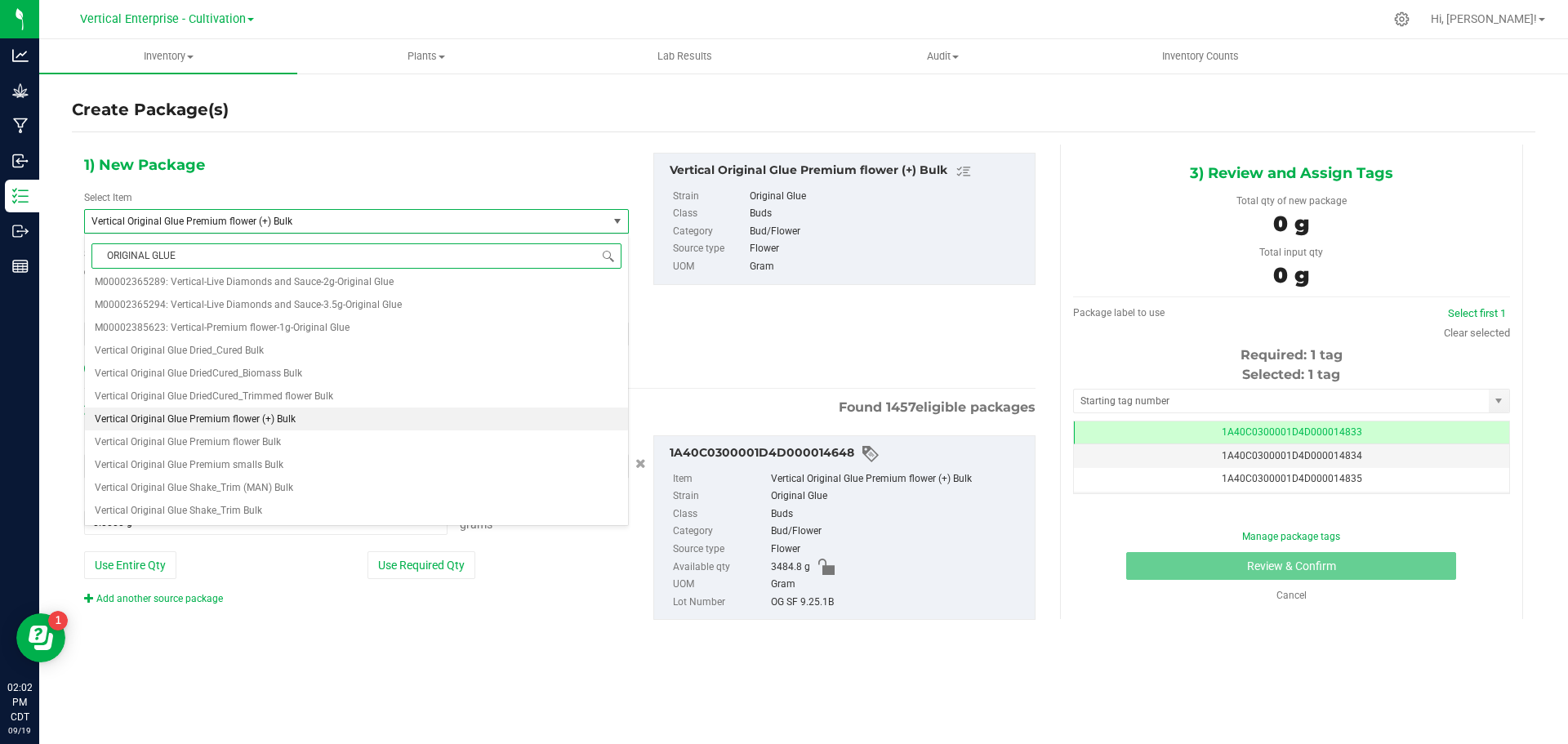
scroll to position [0, 0]
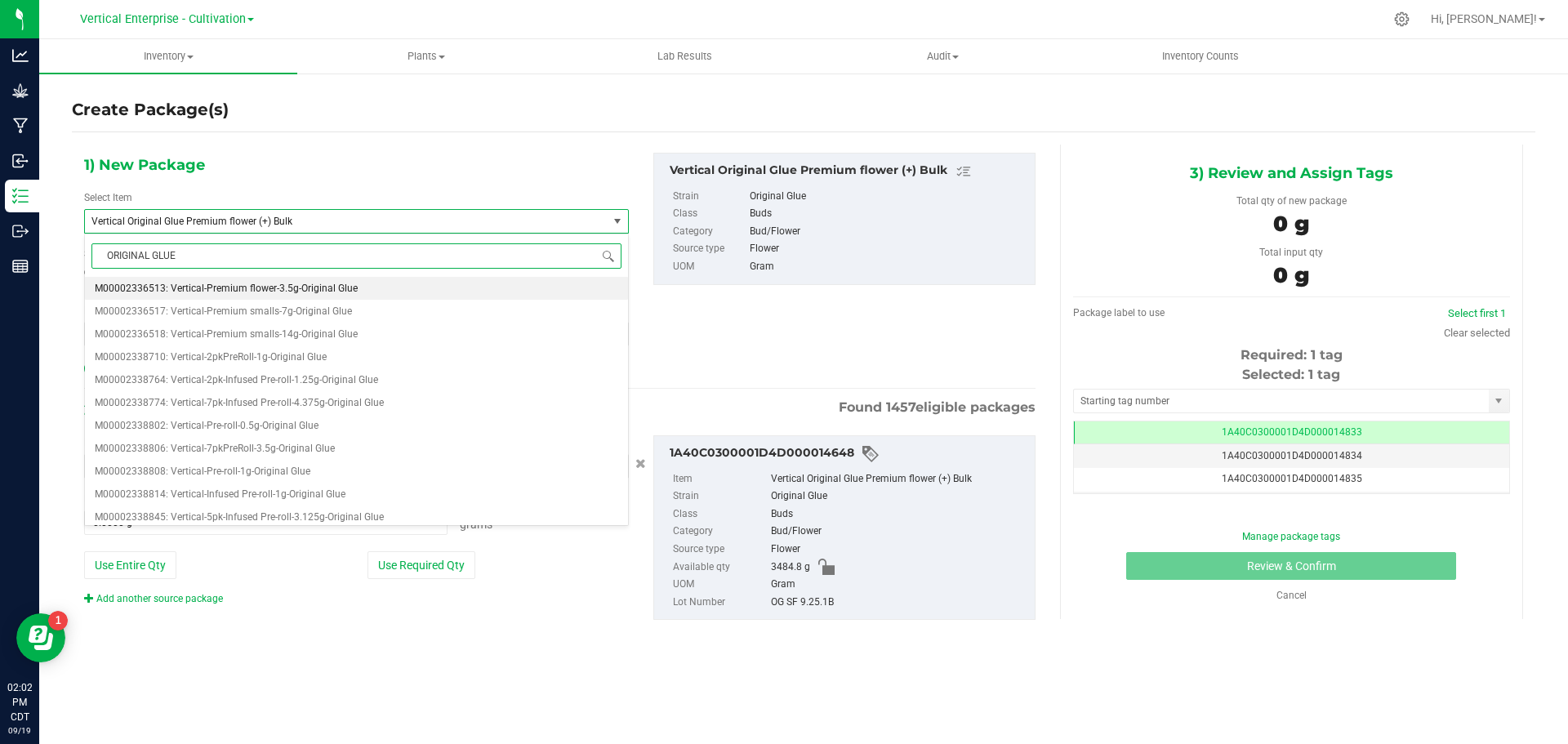
click at [295, 283] on span "M00002336513: Vertical-Premium flower-3.5g-Original Glue" at bounding box center [226, 289] width 263 height 12
type input "0"
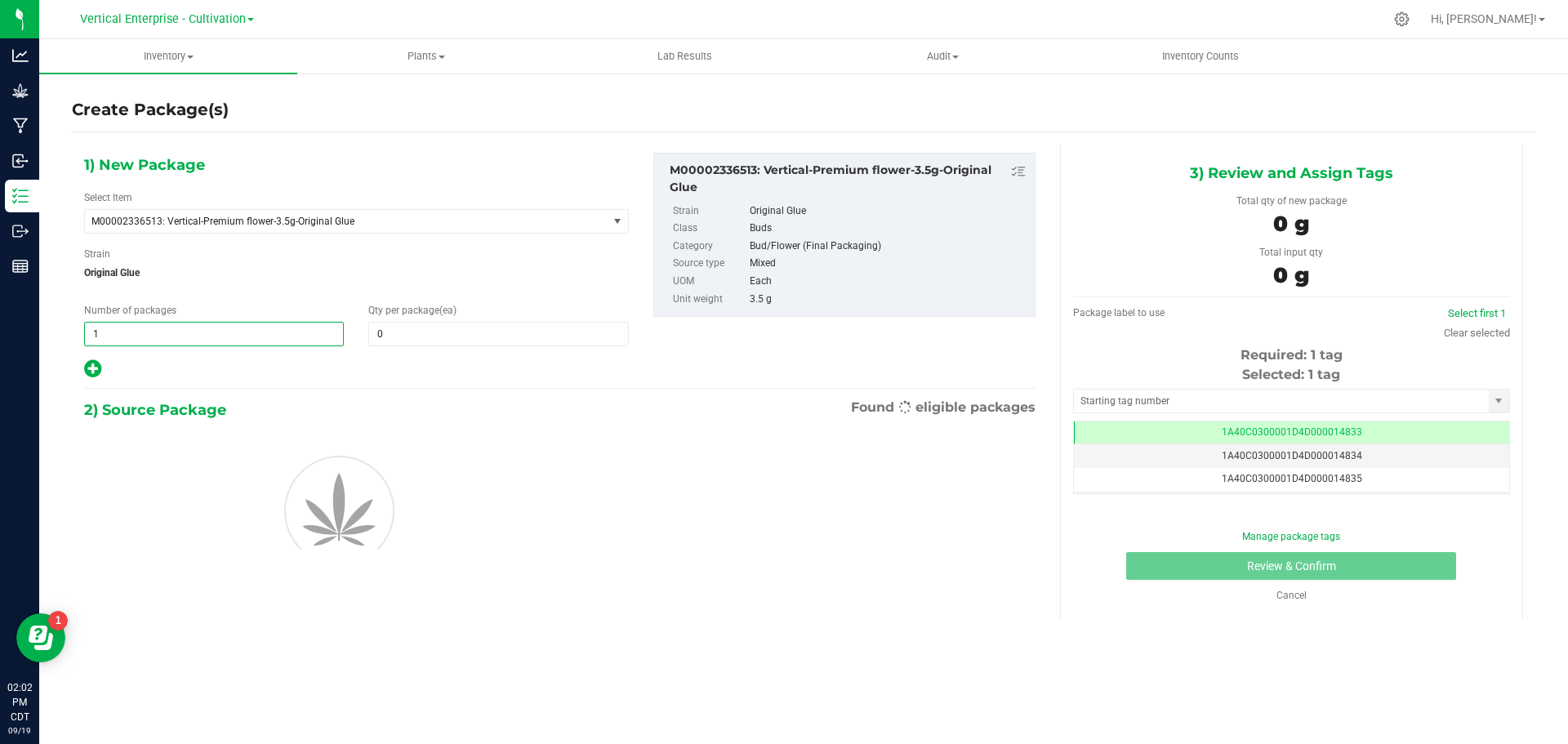
drag, startPoint x: 178, startPoint y: 330, endPoint x: 21, endPoint y: 330, distance: 157.0
click at [21, 330] on div "Analytics Grow Manufacturing Inbound Inventory Outbound Reports 02:02 PM CDT [D…" at bounding box center [784, 372] width 1568 height 744
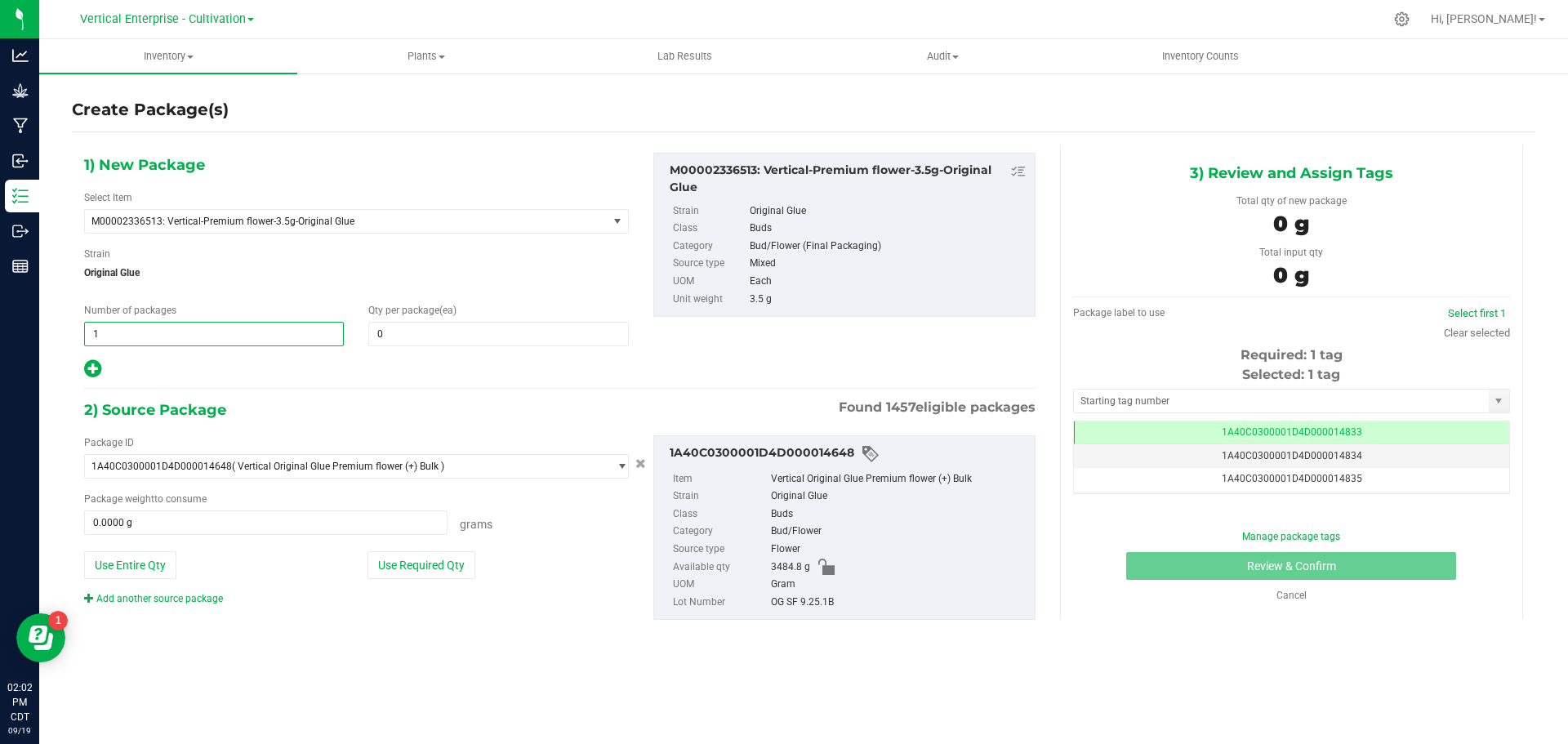
type input "9"
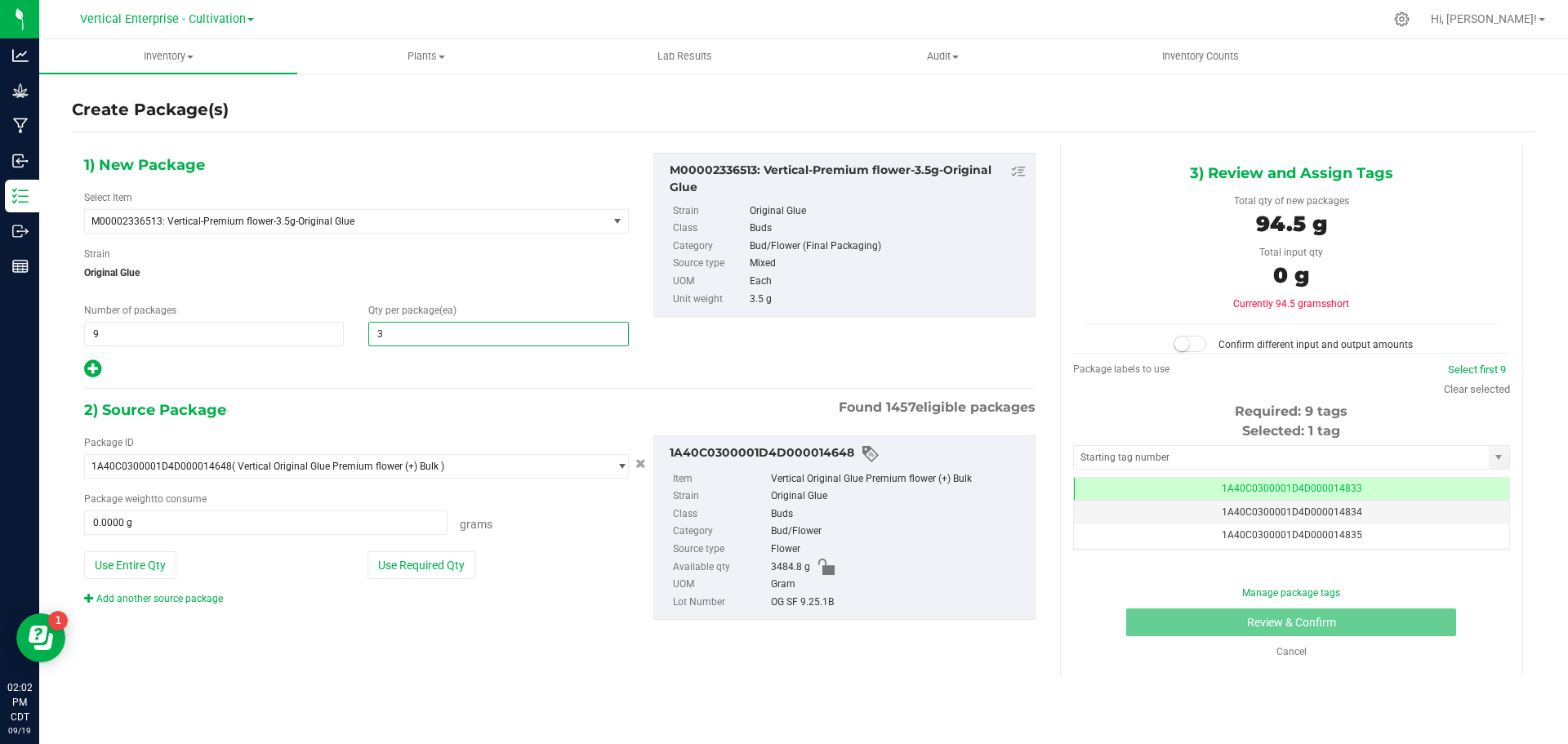
type input "36"
click at [421, 573] on button "Use Required Qty" at bounding box center [421, 565] width 107 height 28
type input "1134.0000 g"
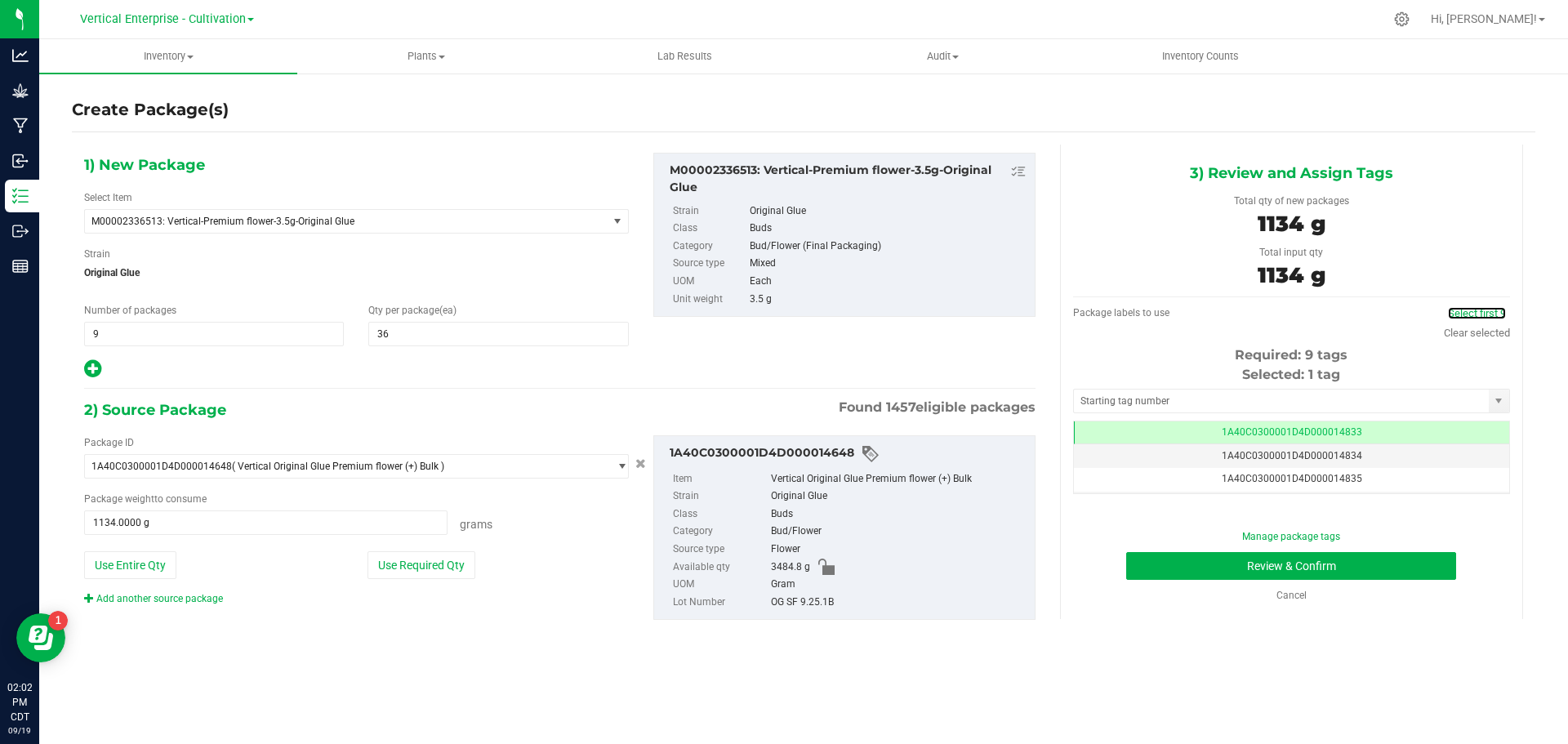
click at [1465, 311] on link "Select first 9" at bounding box center [1477, 313] width 58 height 12
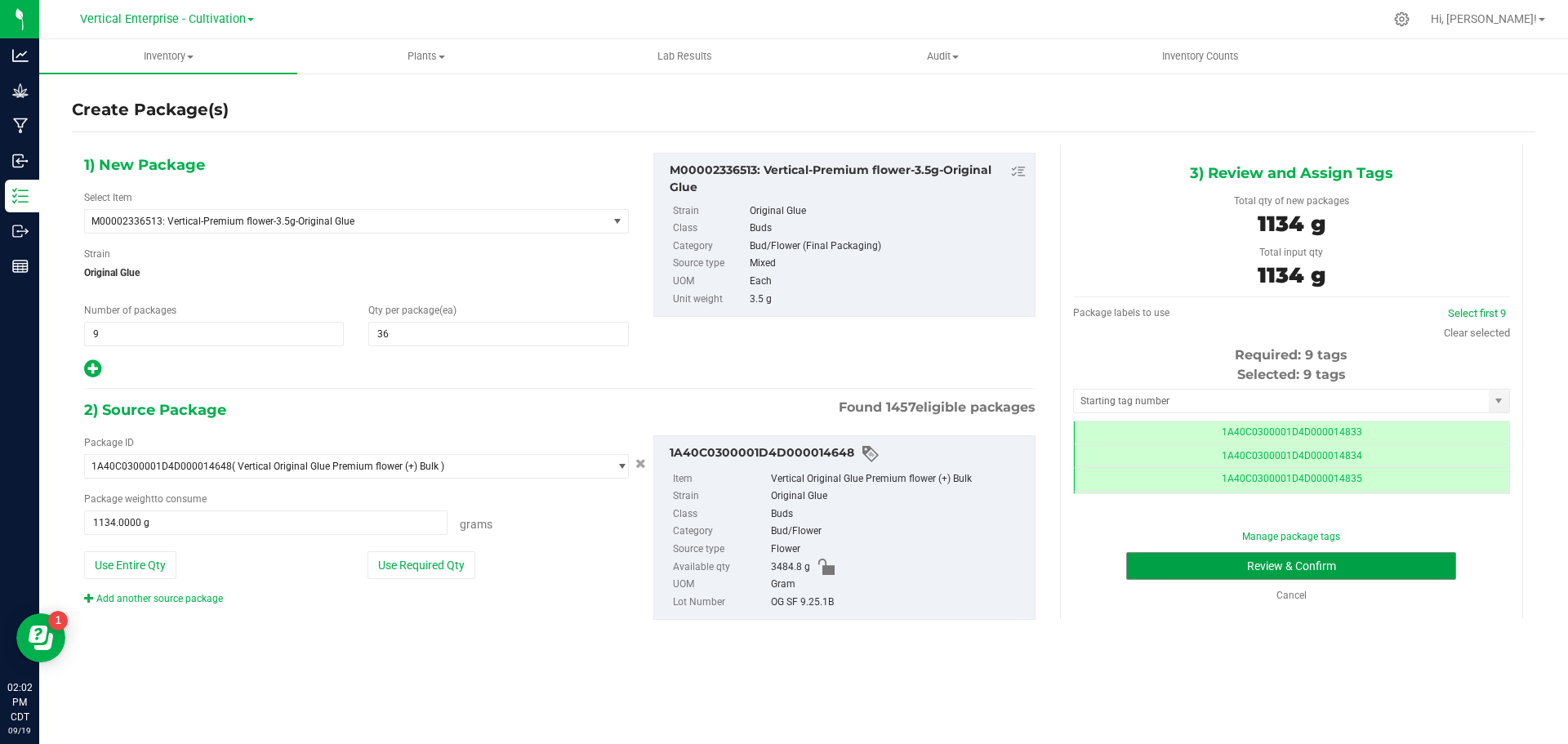
click at [1364, 566] on button "Review & Confirm" at bounding box center [1291, 566] width 330 height 28
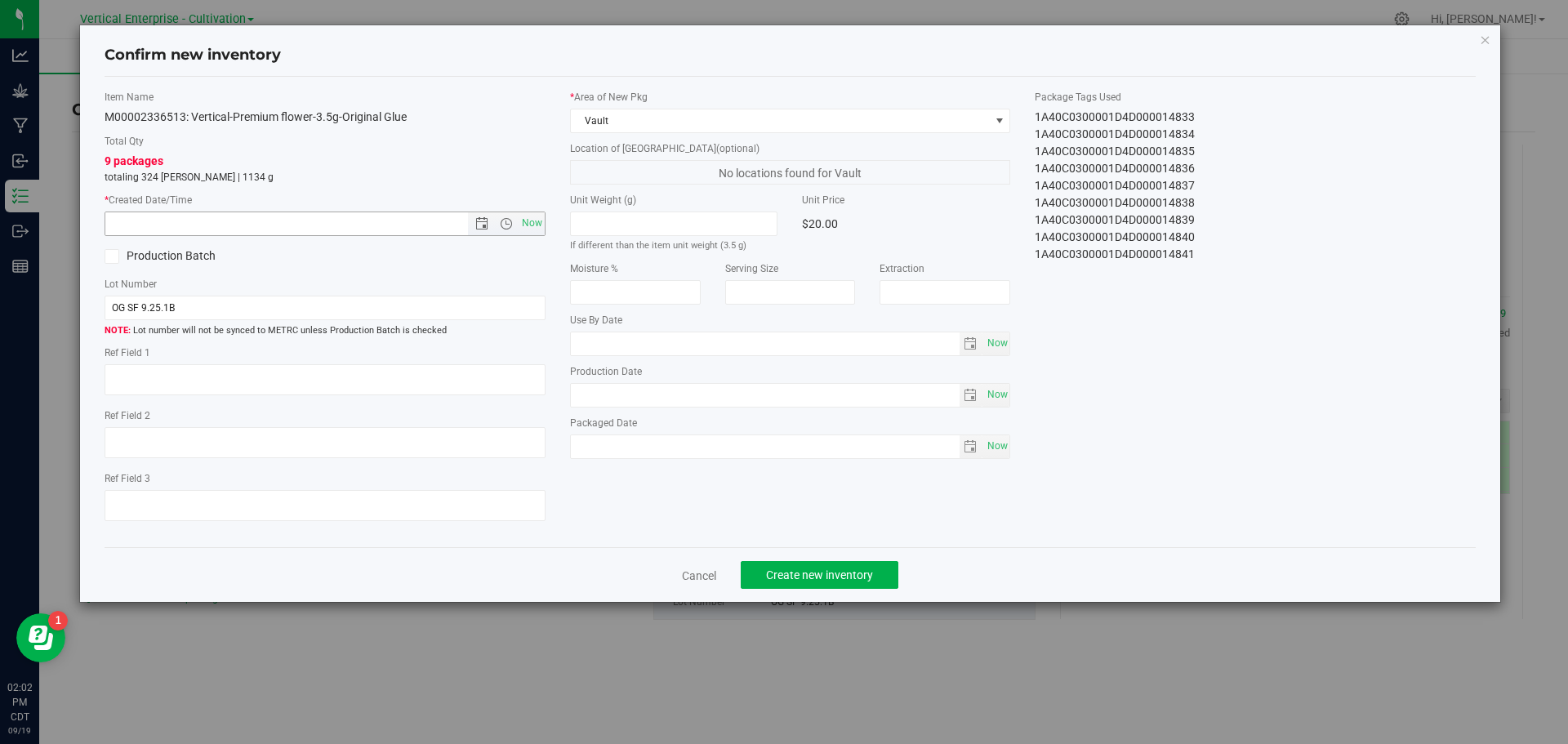
click at [539, 216] on span "Now" at bounding box center [531, 223] width 28 height 24
type input "[DATE] 2:02 PM"
click at [831, 577] on span "Create new inventory" at bounding box center [820, 575] width 107 height 13
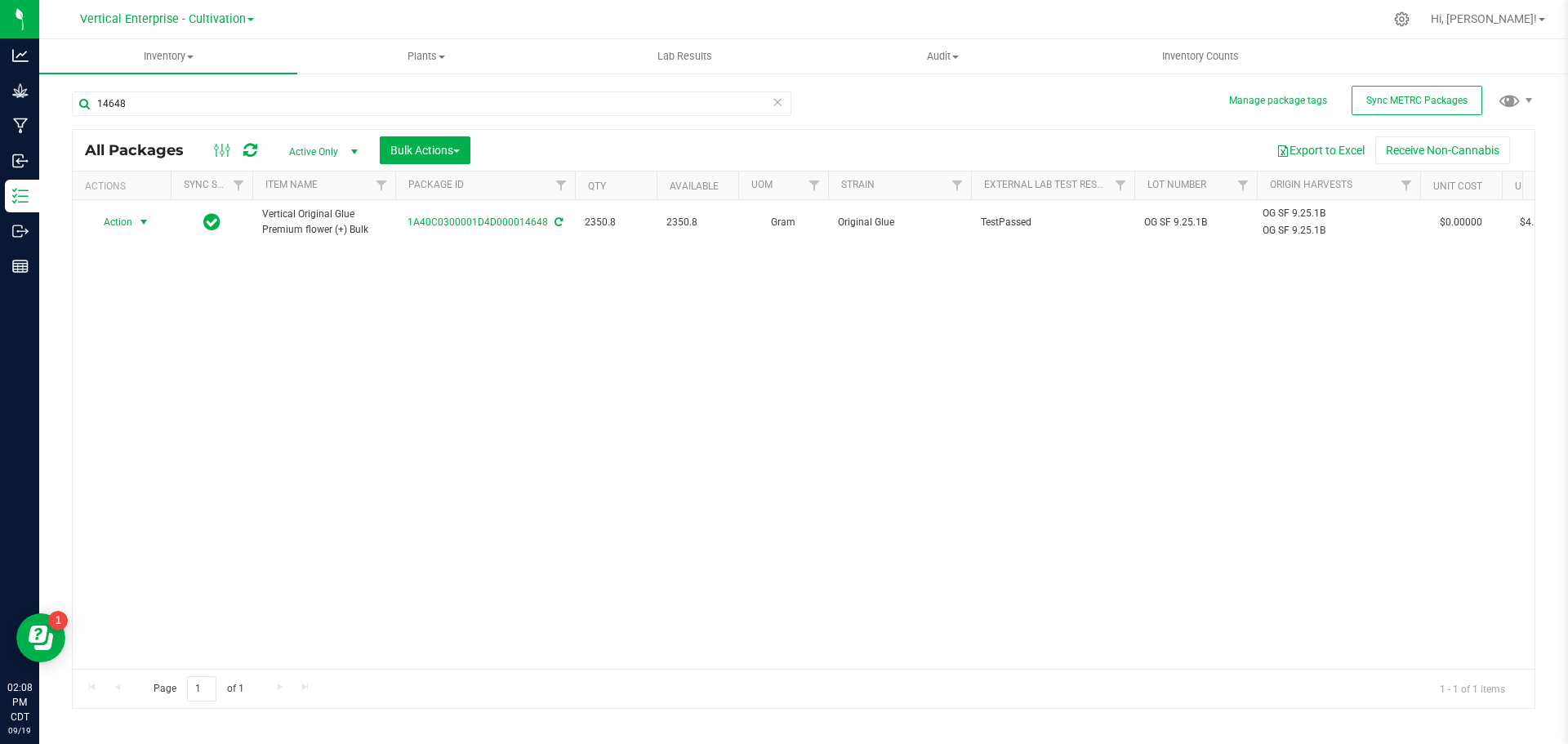
click at [104, 219] on span "Action" at bounding box center [111, 222] width 44 height 23
click at [132, 267] on li "Create package" at bounding box center [141, 274] width 103 height 25
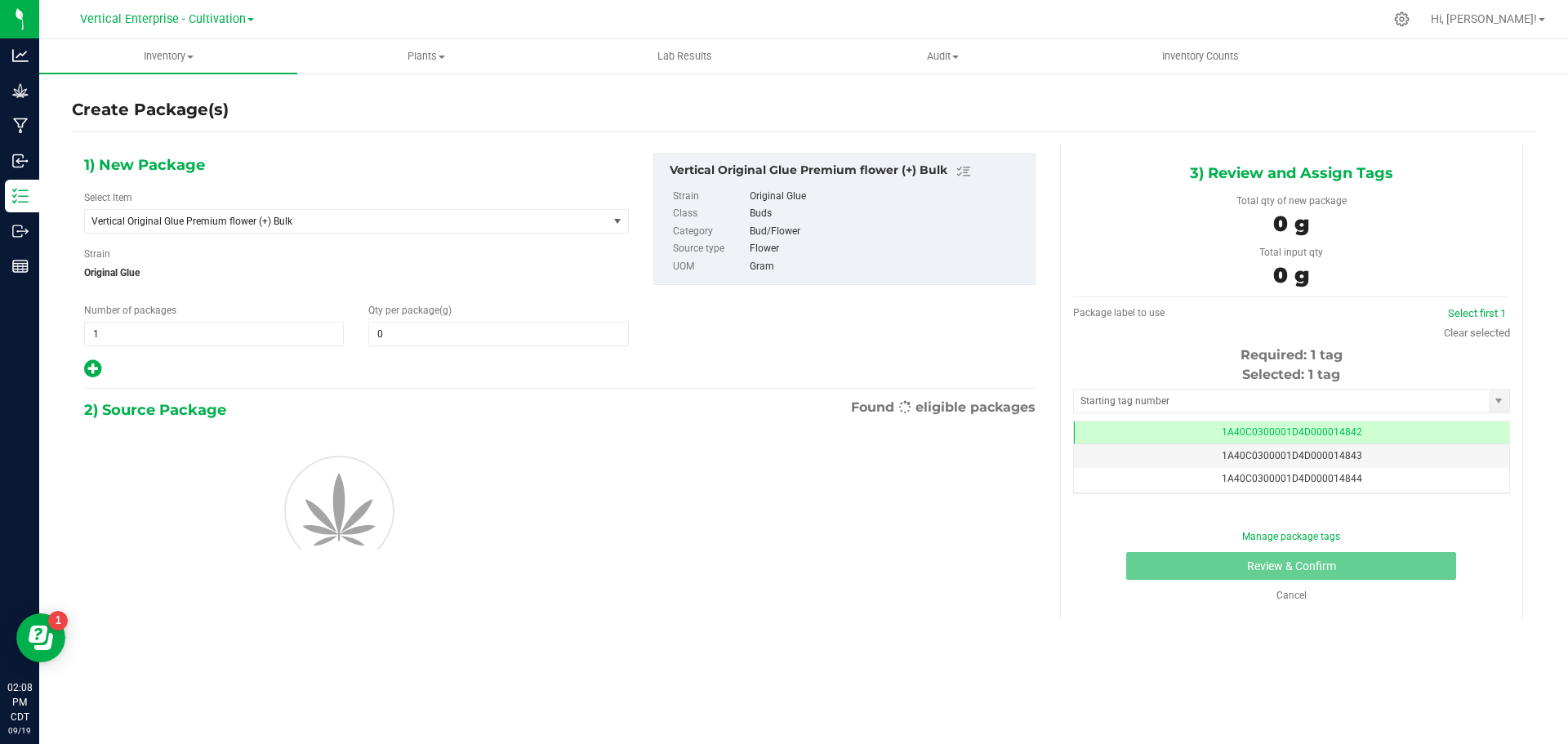
type input "0.0000"
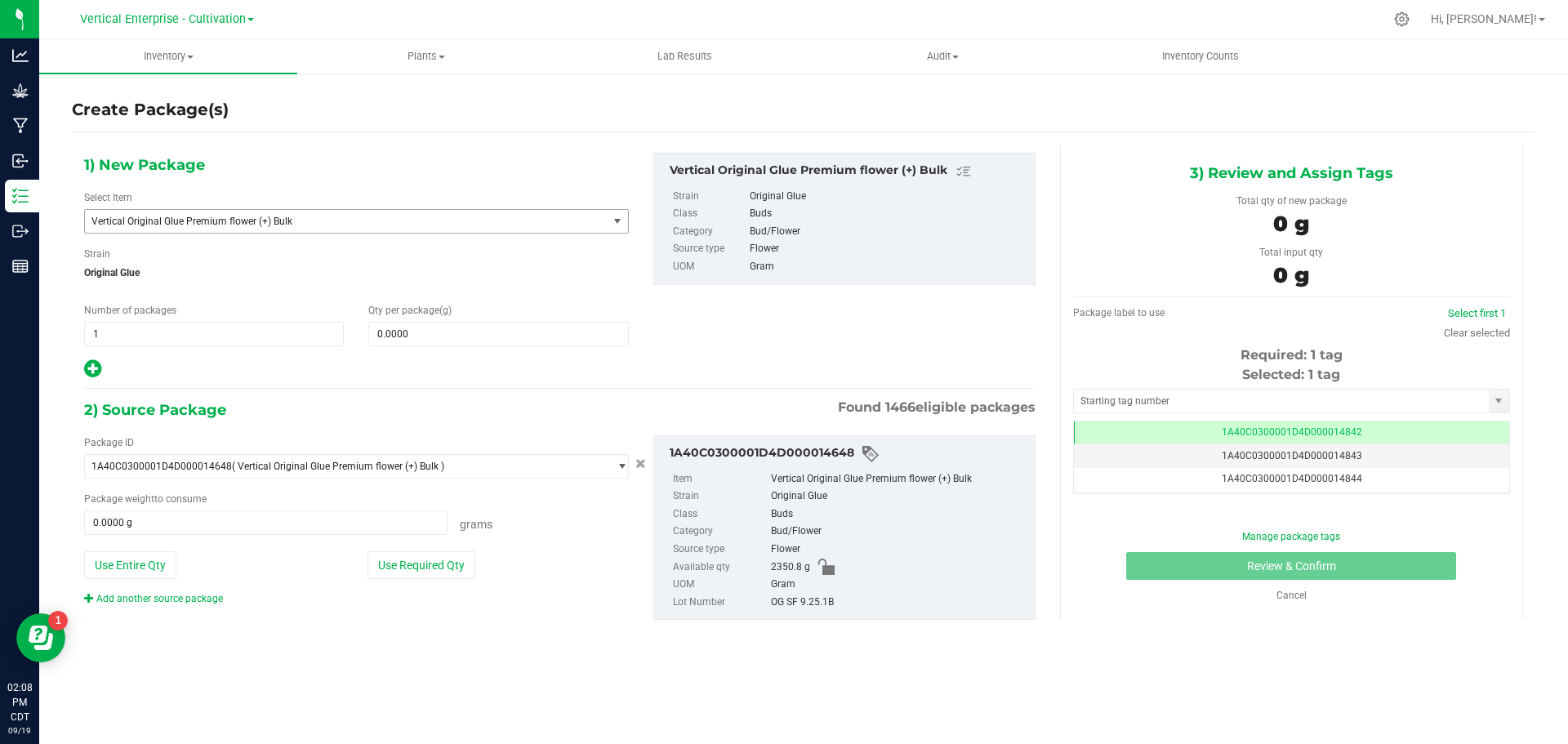
click at [269, 221] on span "Vertical Original Glue Premium flower (+) Bulk" at bounding box center [336, 221] width 489 height 12
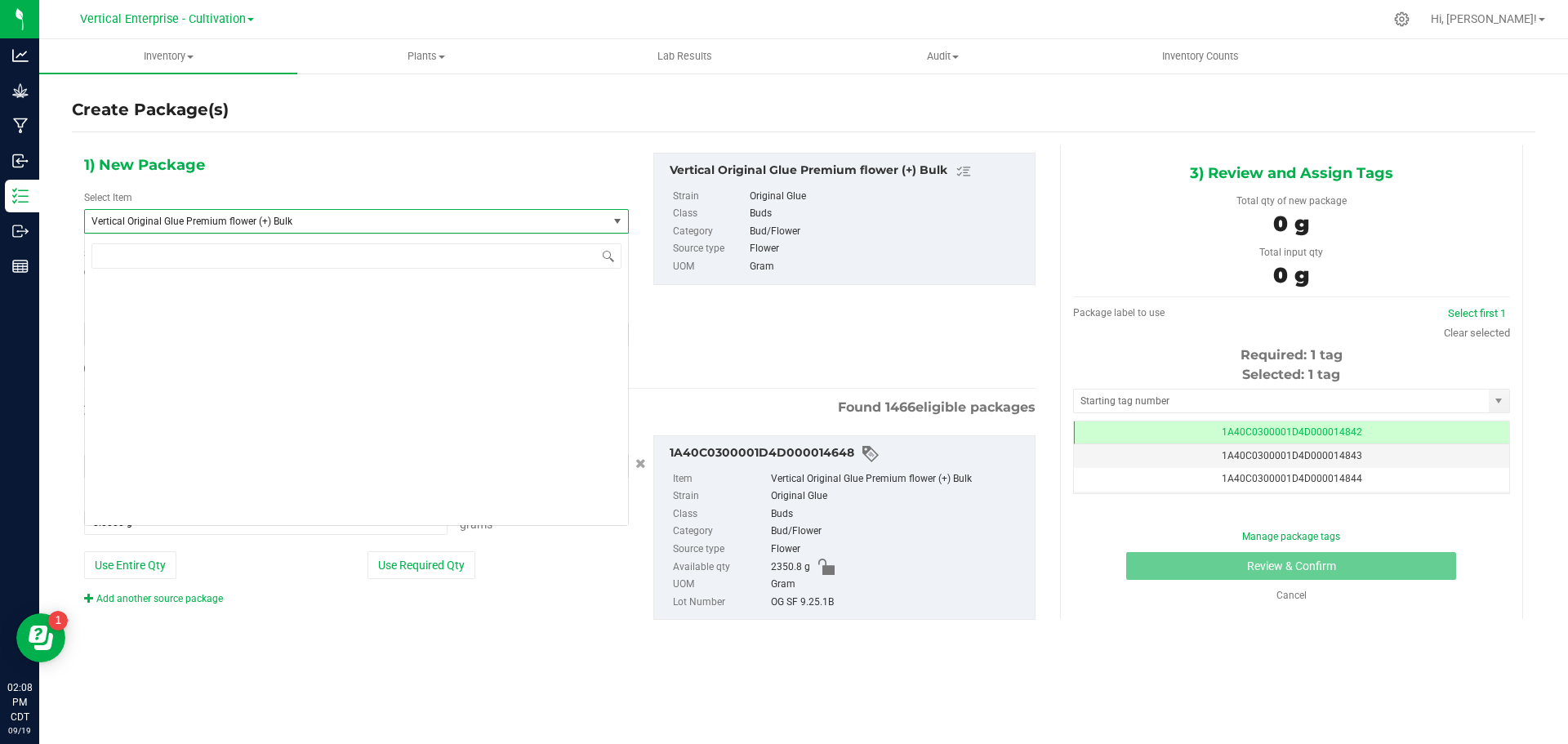
scroll to position [129416, 0]
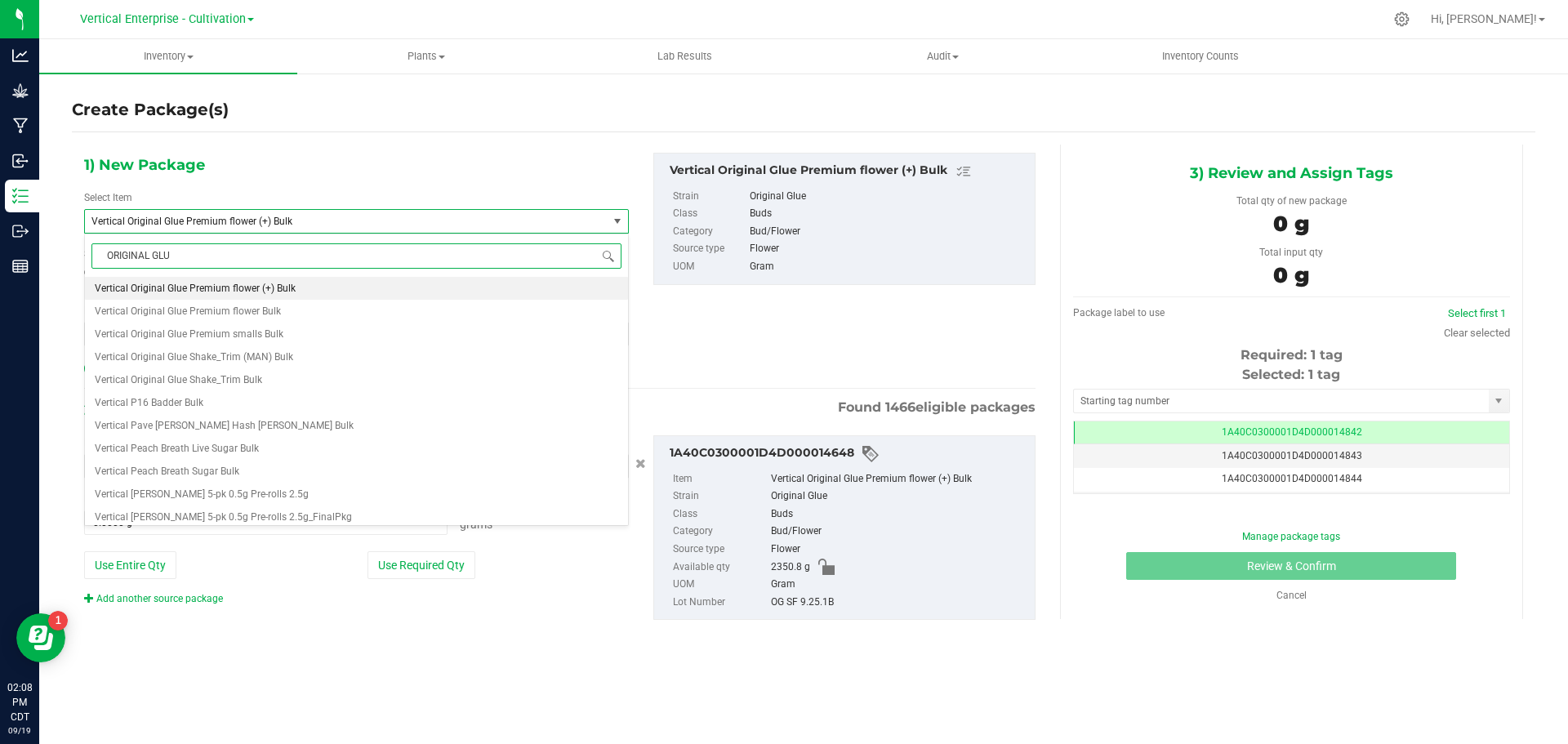
type input "ORIGINAL GLUE"
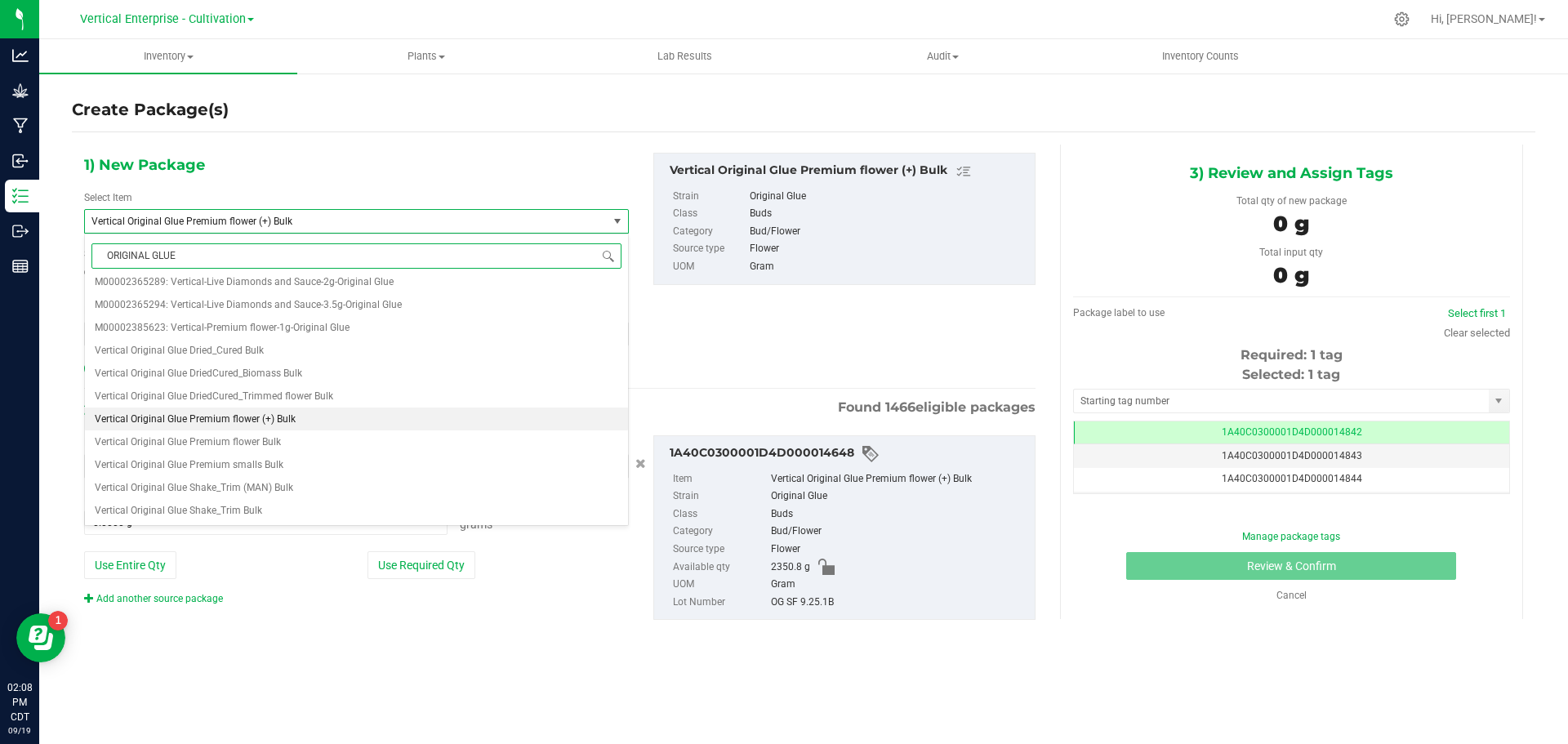
scroll to position [0, 0]
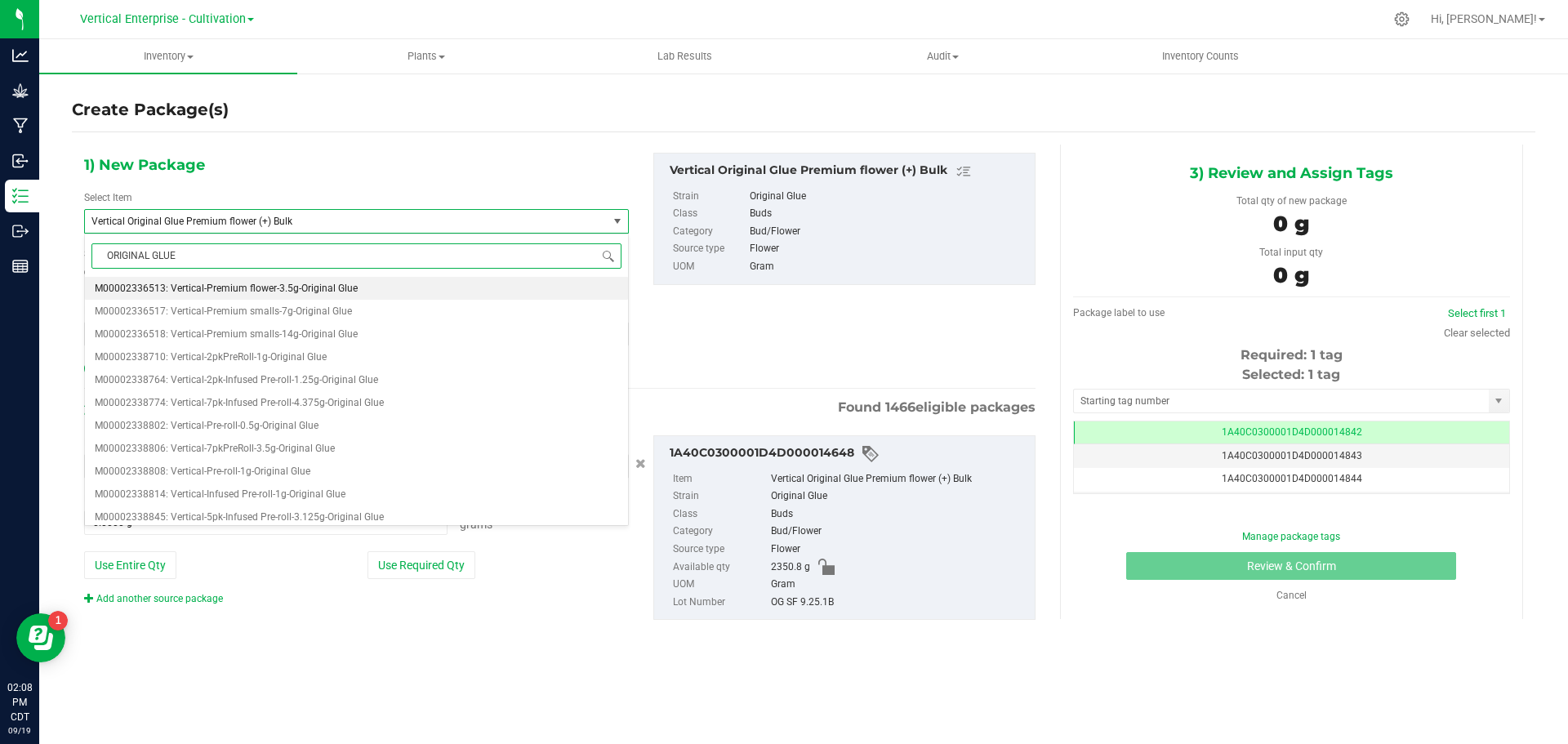
click at [315, 291] on span "M00002336513: Vertical-Premium flower-3.5g-Original Glue" at bounding box center [226, 289] width 263 height 12
type input "0"
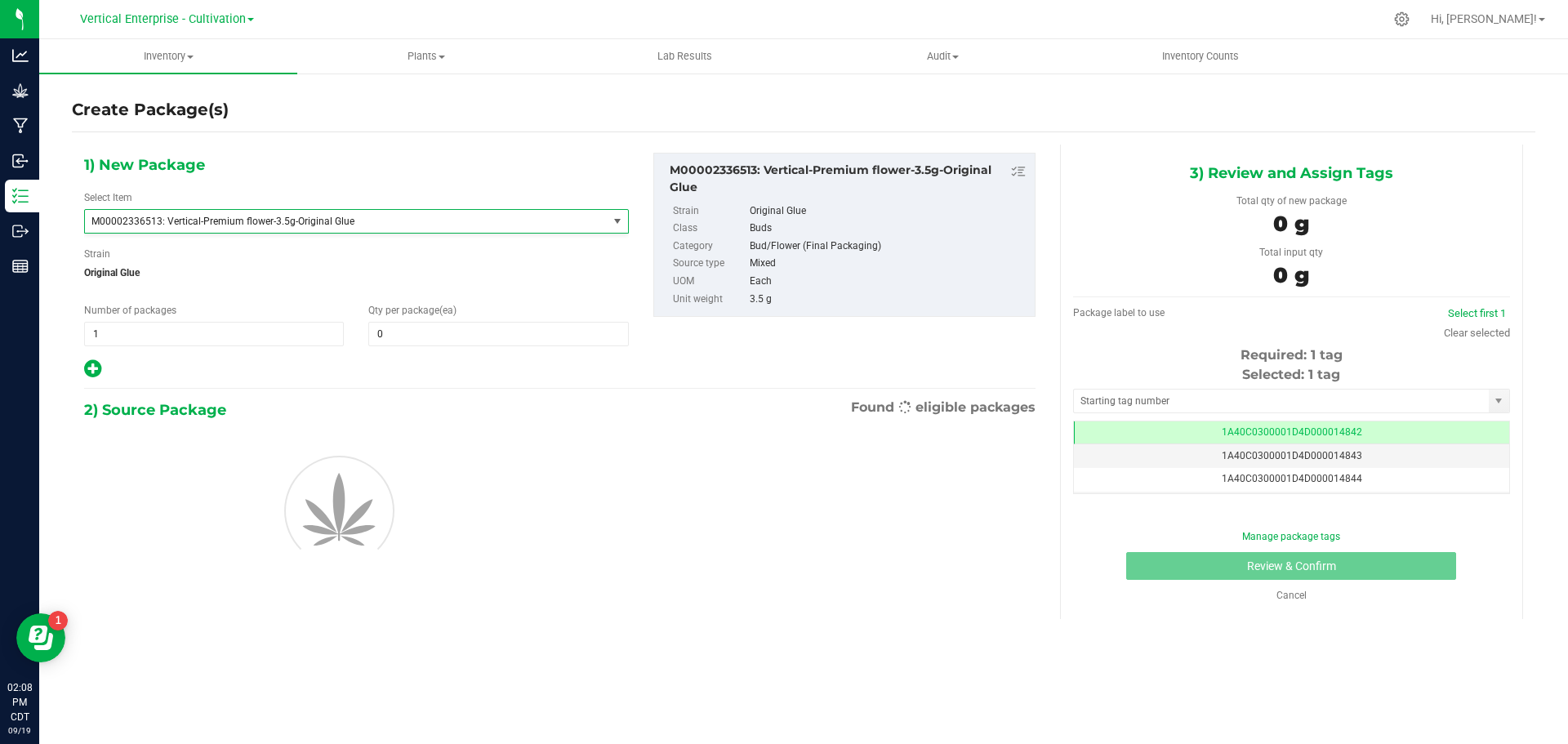
scroll to position [34657, 0]
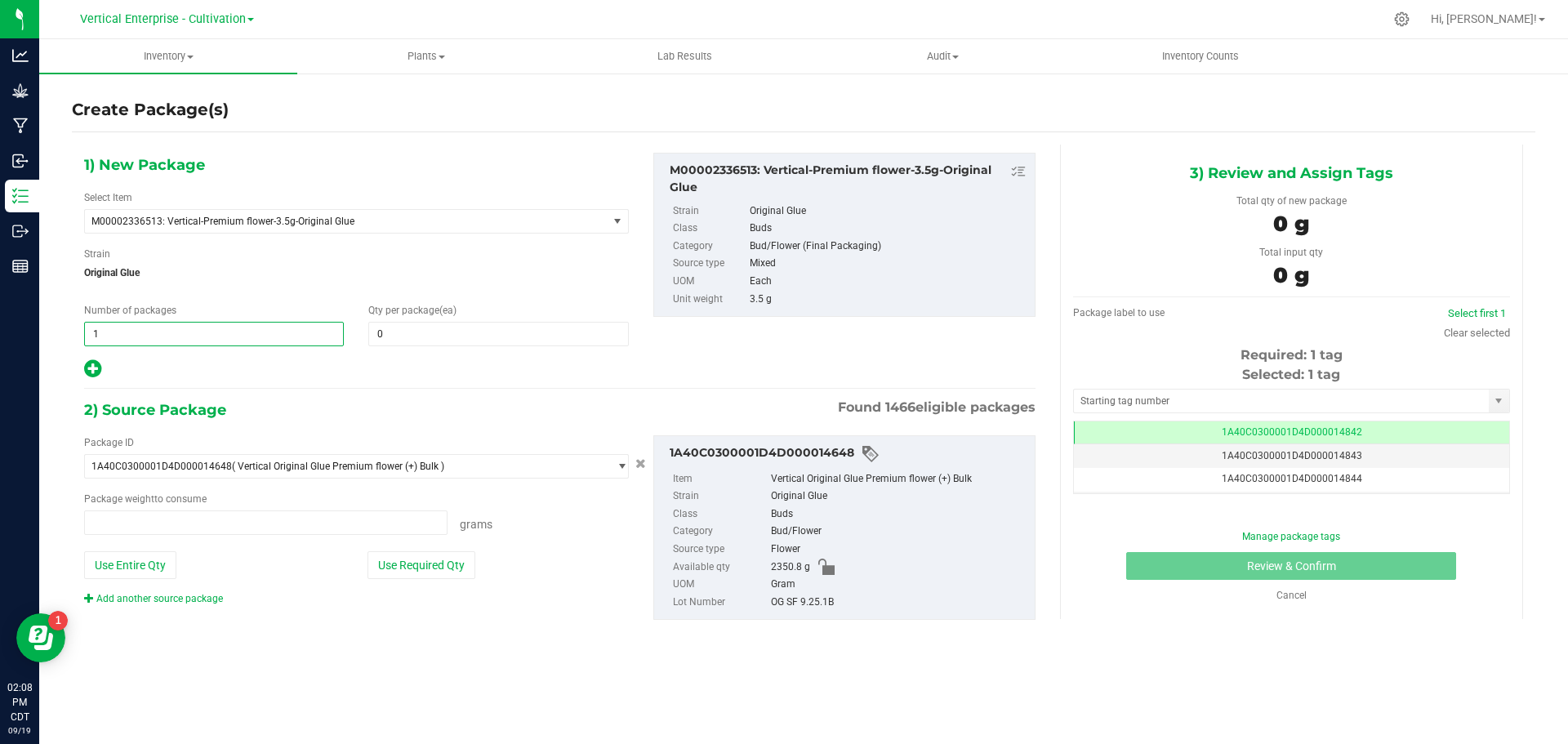
type input "0.0000 g"
drag, startPoint x: 166, startPoint y: 340, endPoint x: 46, endPoint y: 347, distance: 120.2
click at [46, 347] on div "Create Package(s) 1) New Package Select Item M00002336513: Vertical-Premium flo…" at bounding box center [804, 327] width 1529 height 510
type input "2"
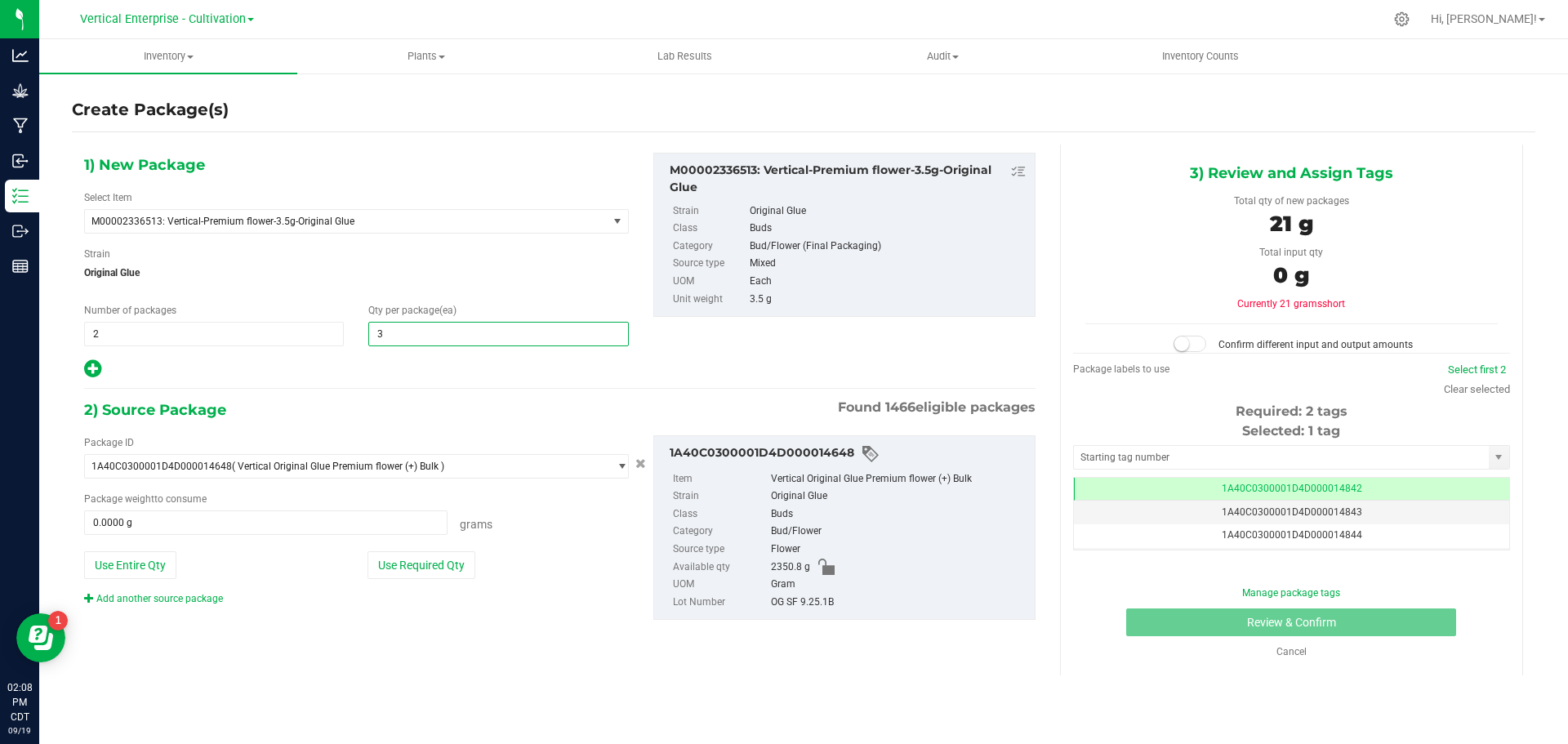
type input "36"
click at [449, 559] on button "Use Required Qty" at bounding box center [421, 565] width 107 height 28
type input "252.0000 g"
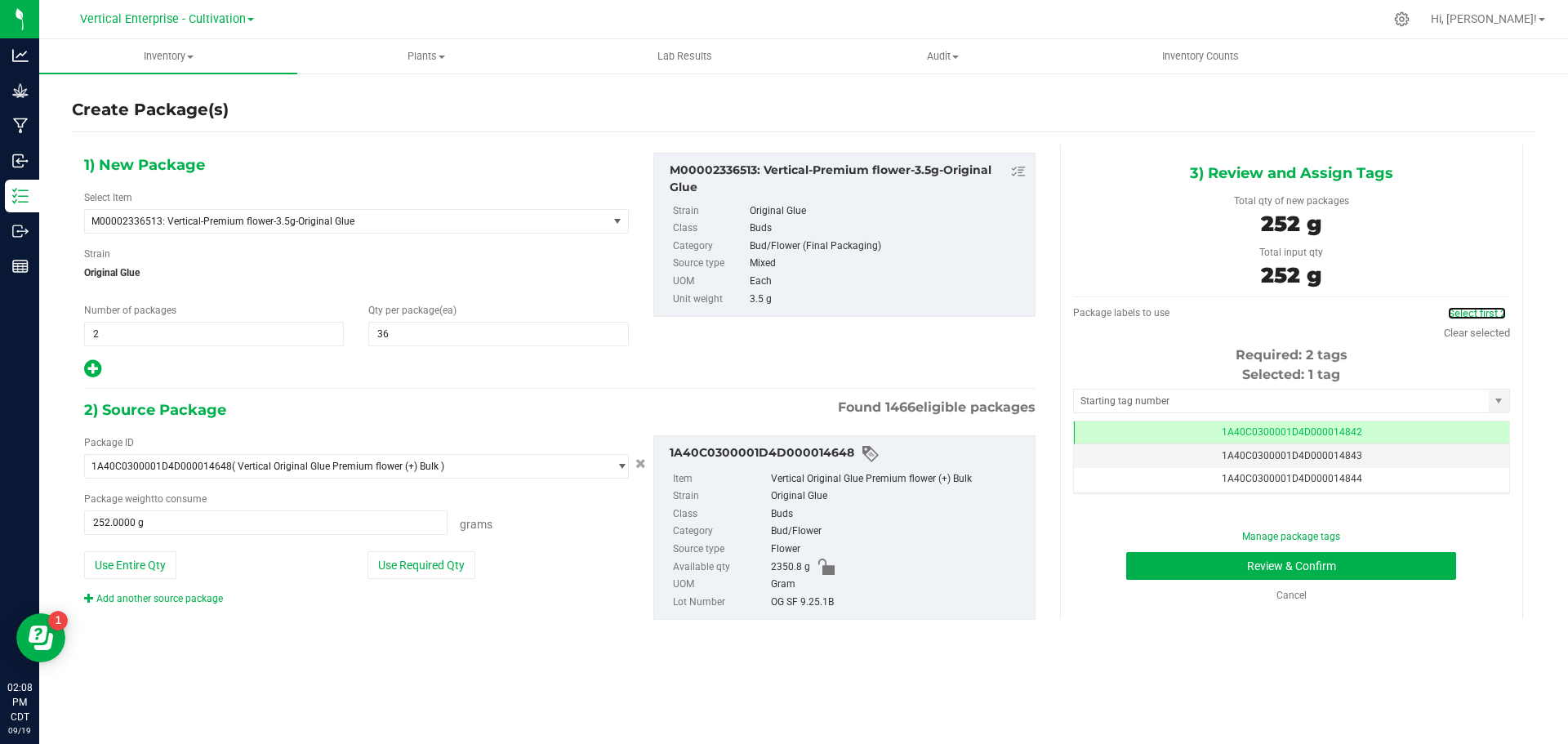
click at [1486, 310] on link "Select first 2" at bounding box center [1477, 313] width 58 height 12
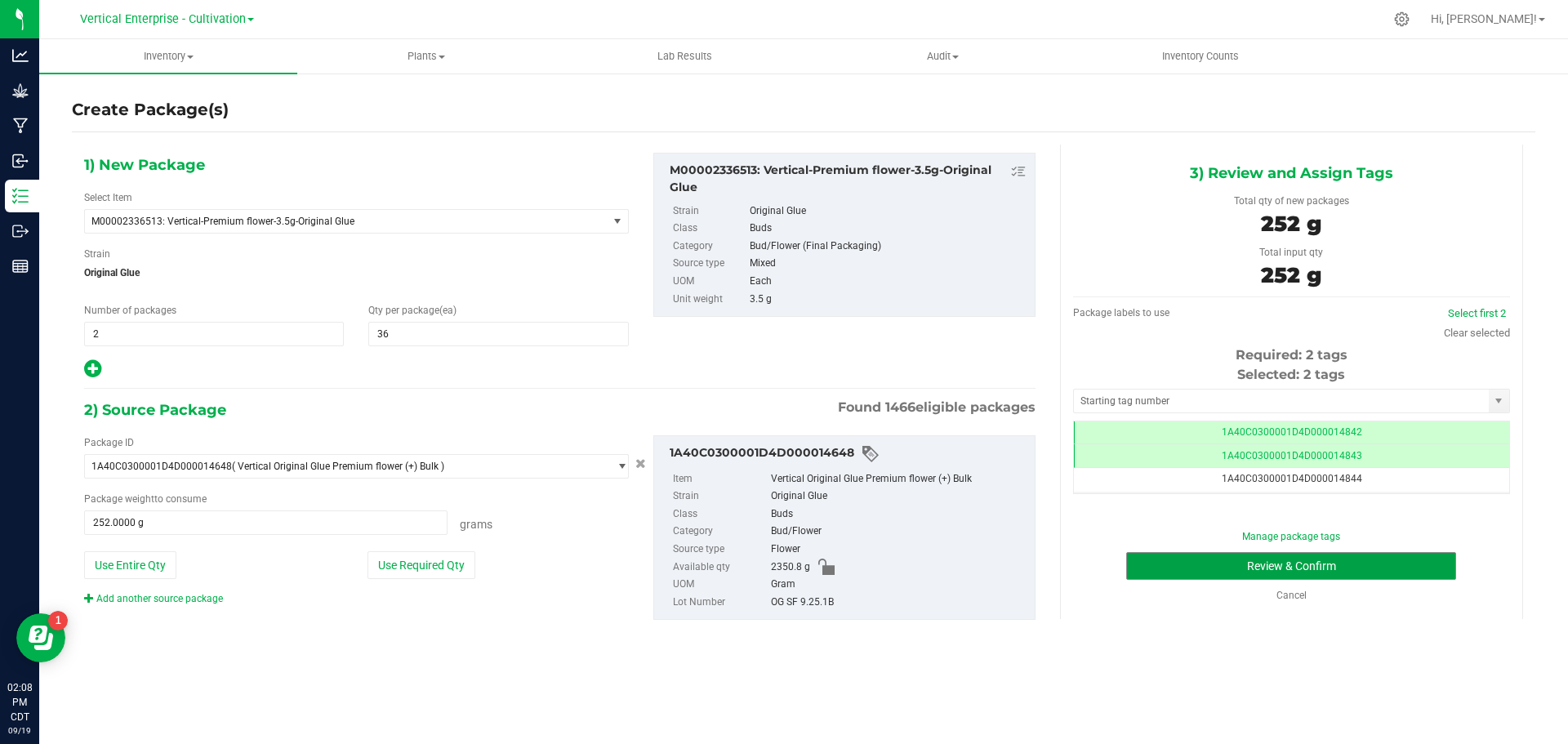
click at [1430, 566] on button "Review & Confirm" at bounding box center [1291, 566] width 330 height 28
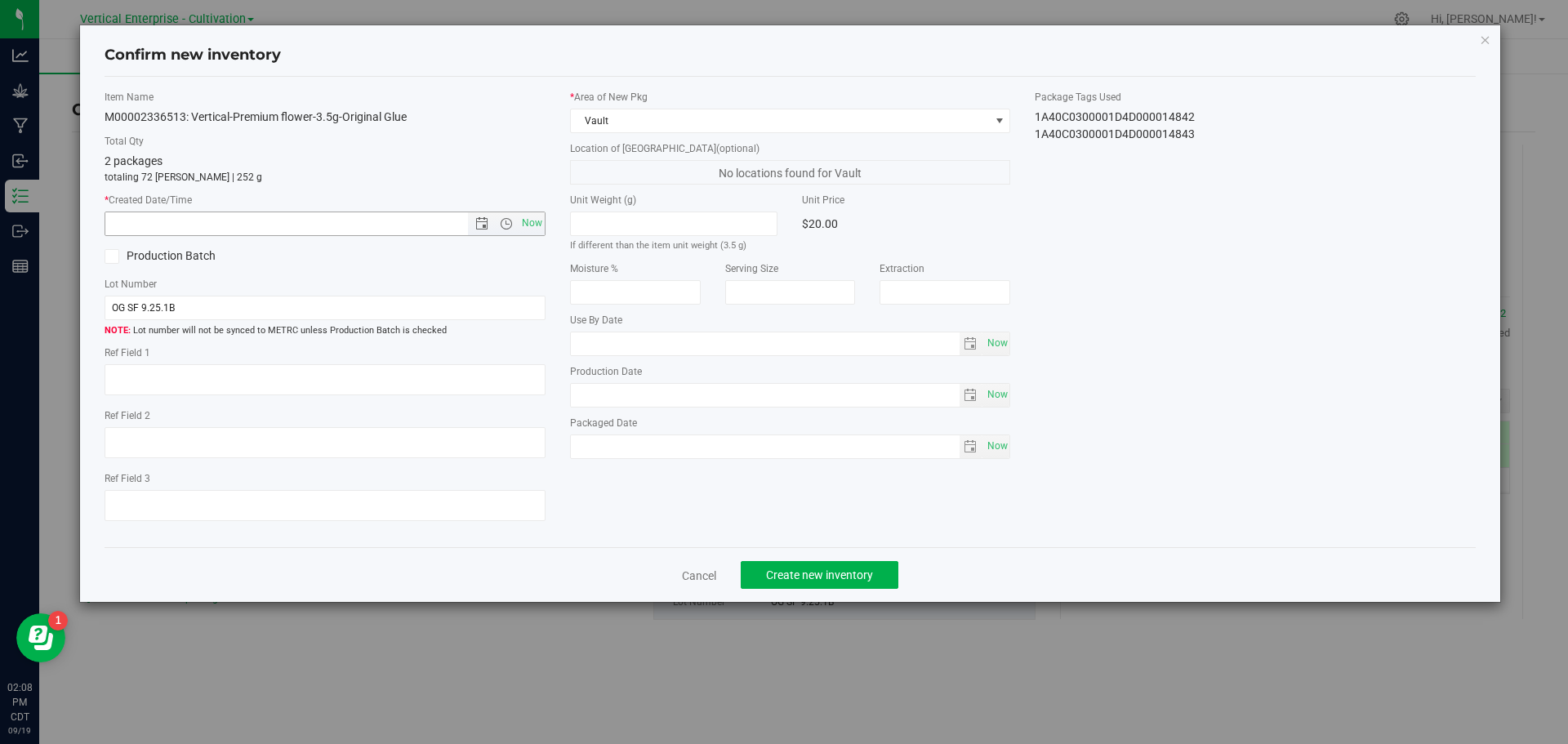
click at [531, 212] on span "Now" at bounding box center [325, 224] width 441 height 25
click at [533, 219] on span "Now" at bounding box center [531, 223] width 28 height 24
type input "[DATE] 2:08 PM"
click at [865, 573] on span "Create new inventory" at bounding box center [820, 575] width 107 height 13
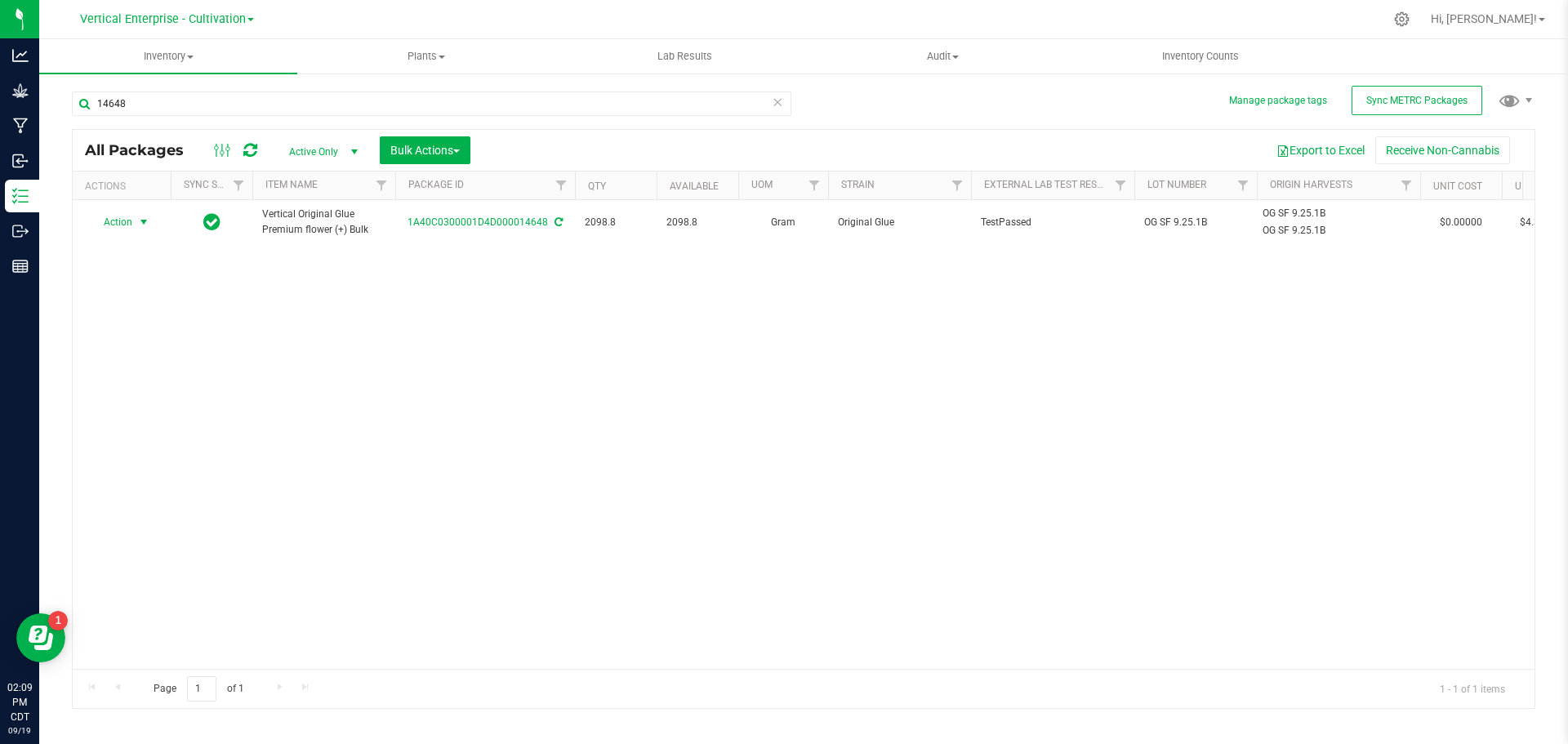
click at [126, 223] on span "Action" at bounding box center [111, 222] width 44 height 23
click at [120, 267] on li "Create package" at bounding box center [141, 274] width 103 height 25
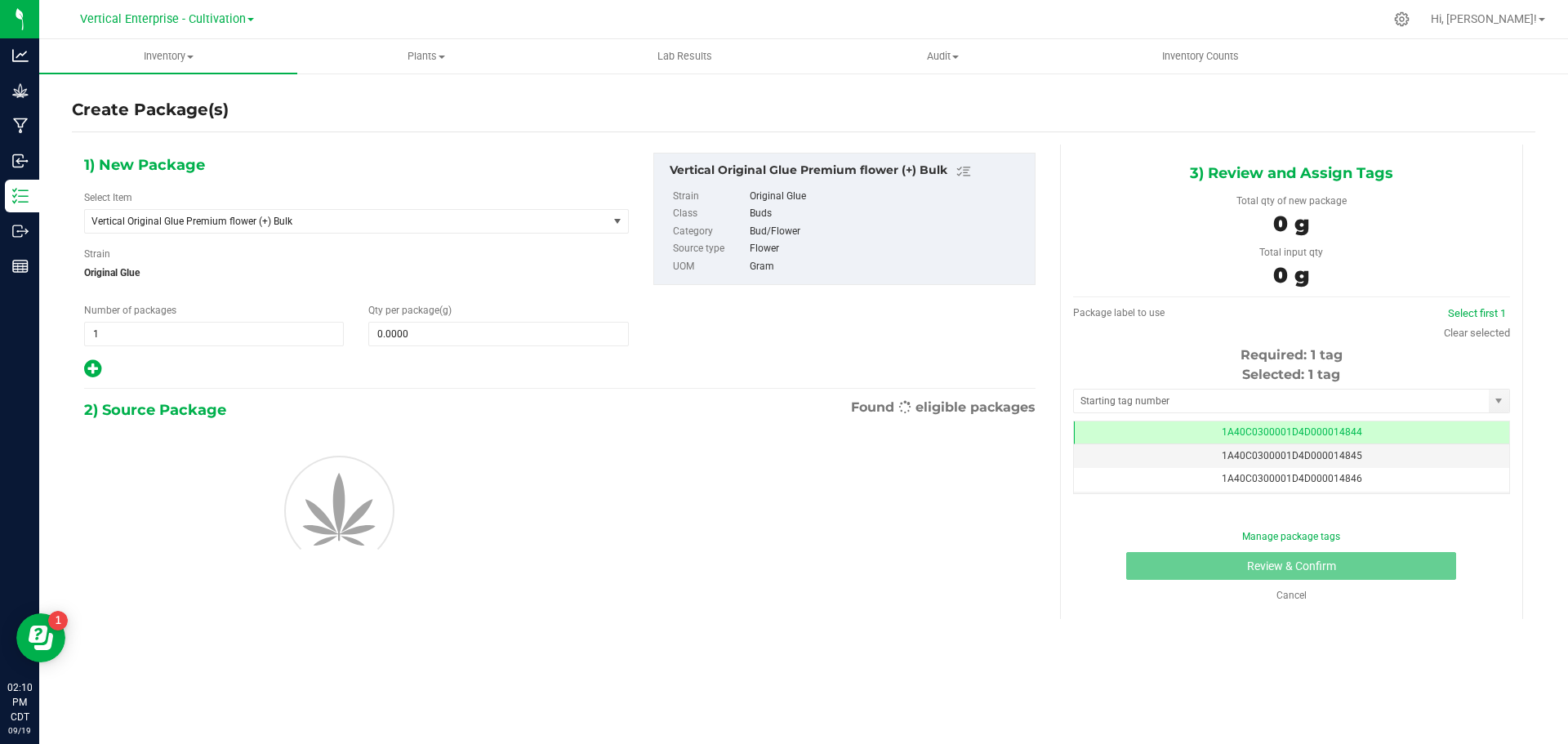
scroll to position [0, -1]
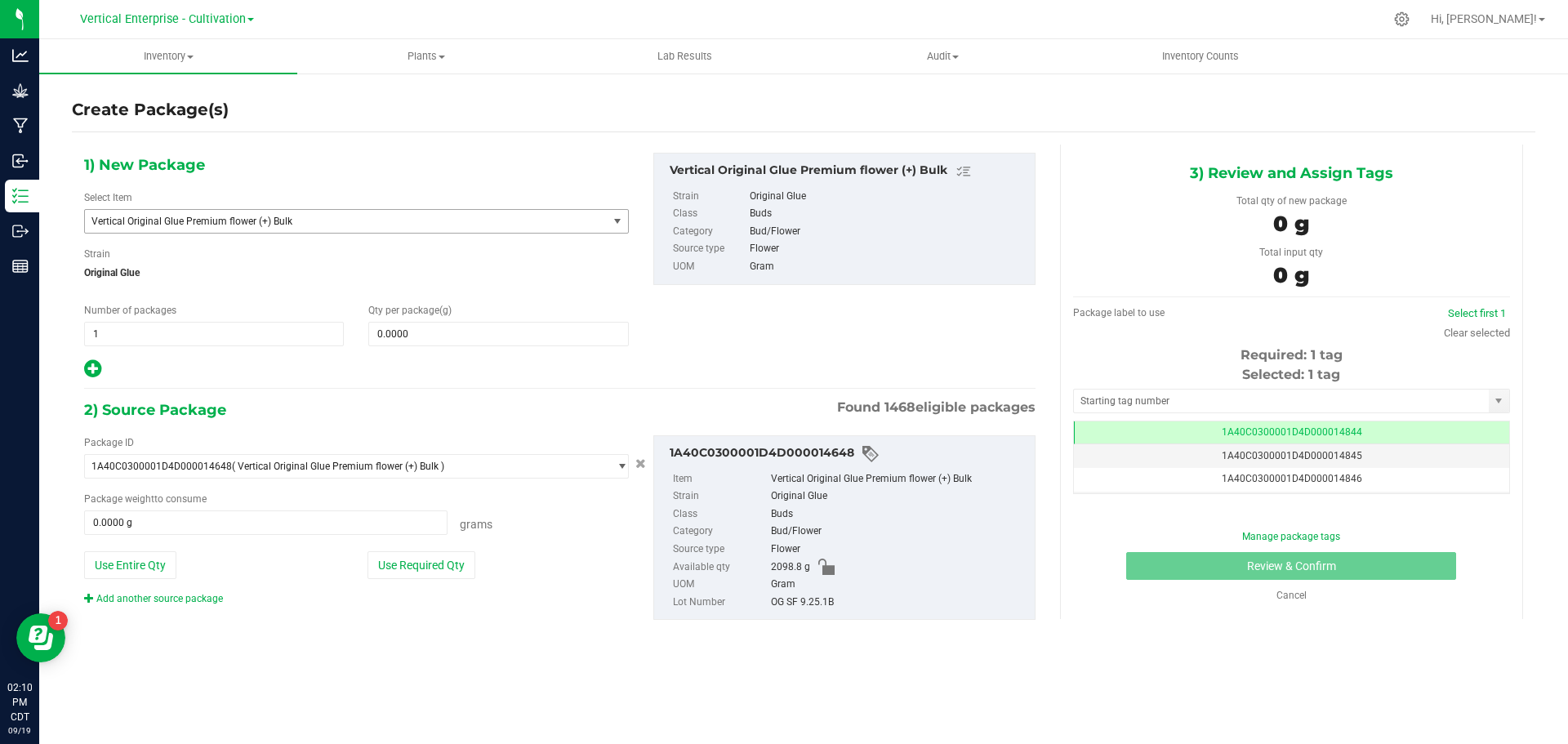
click at [218, 228] on span "Vertical Original Glue Premium flower (+) Bulk" at bounding box center [346, 221] width 523 height 23
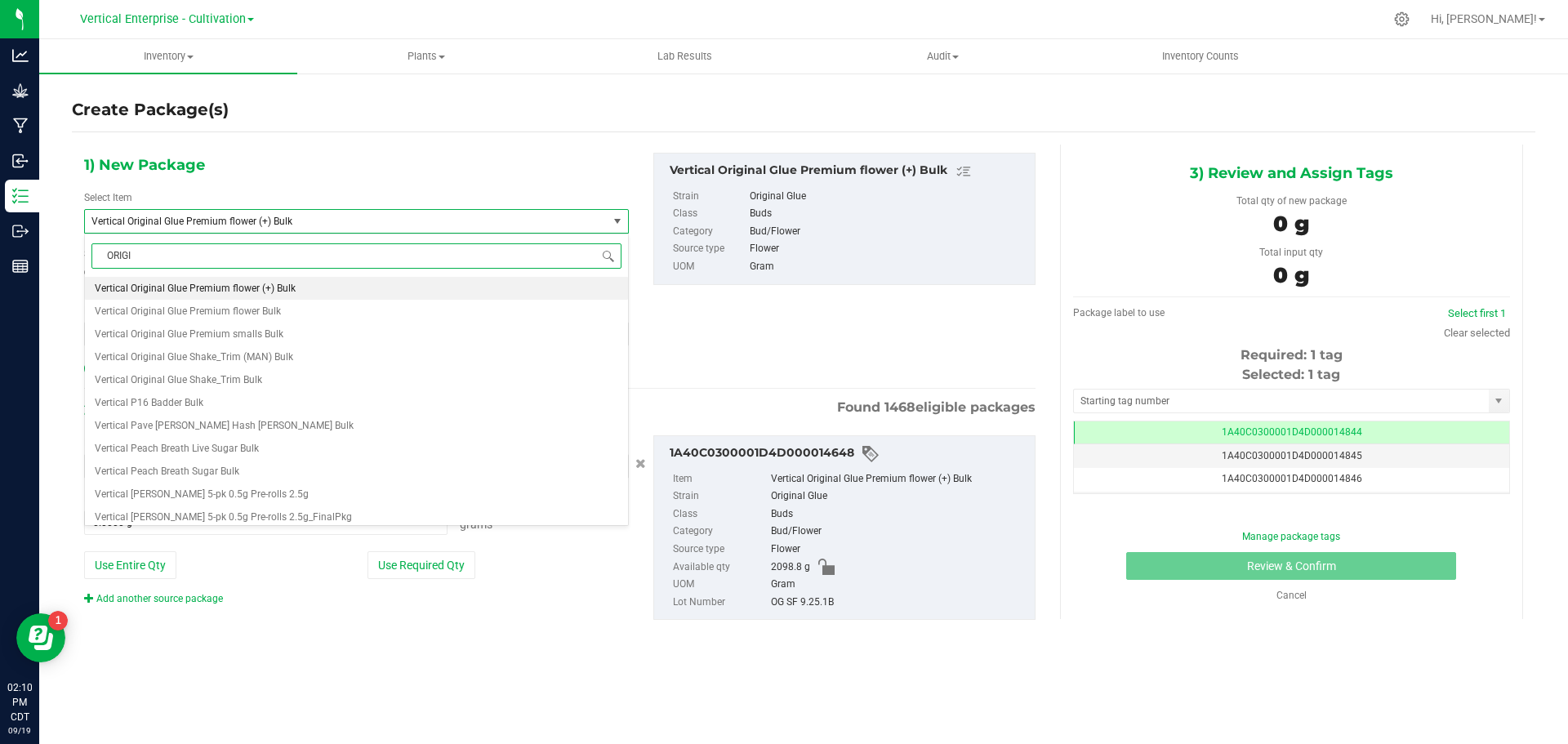
scroll to position [0, 0]
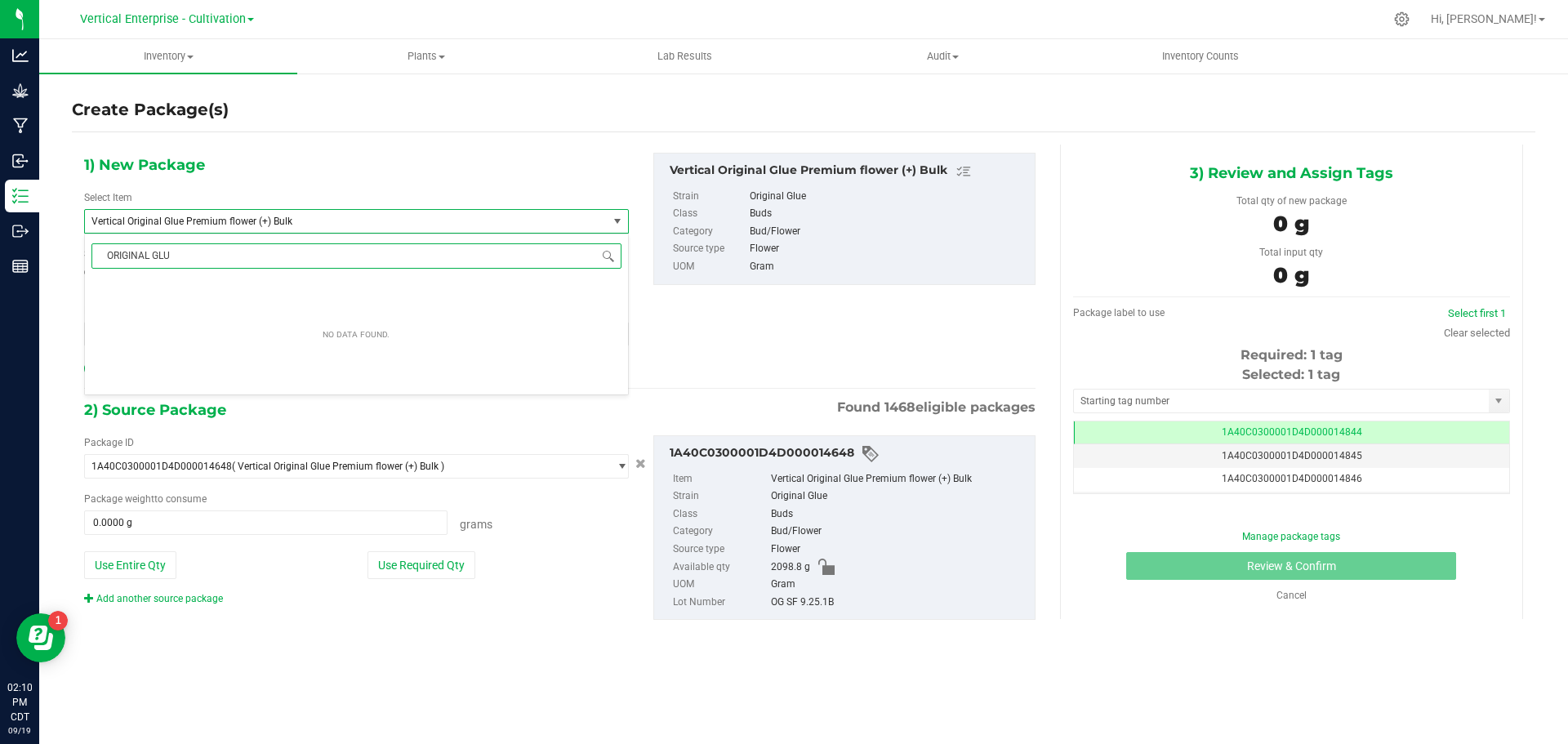
type input "ORIGINAL GLUE"
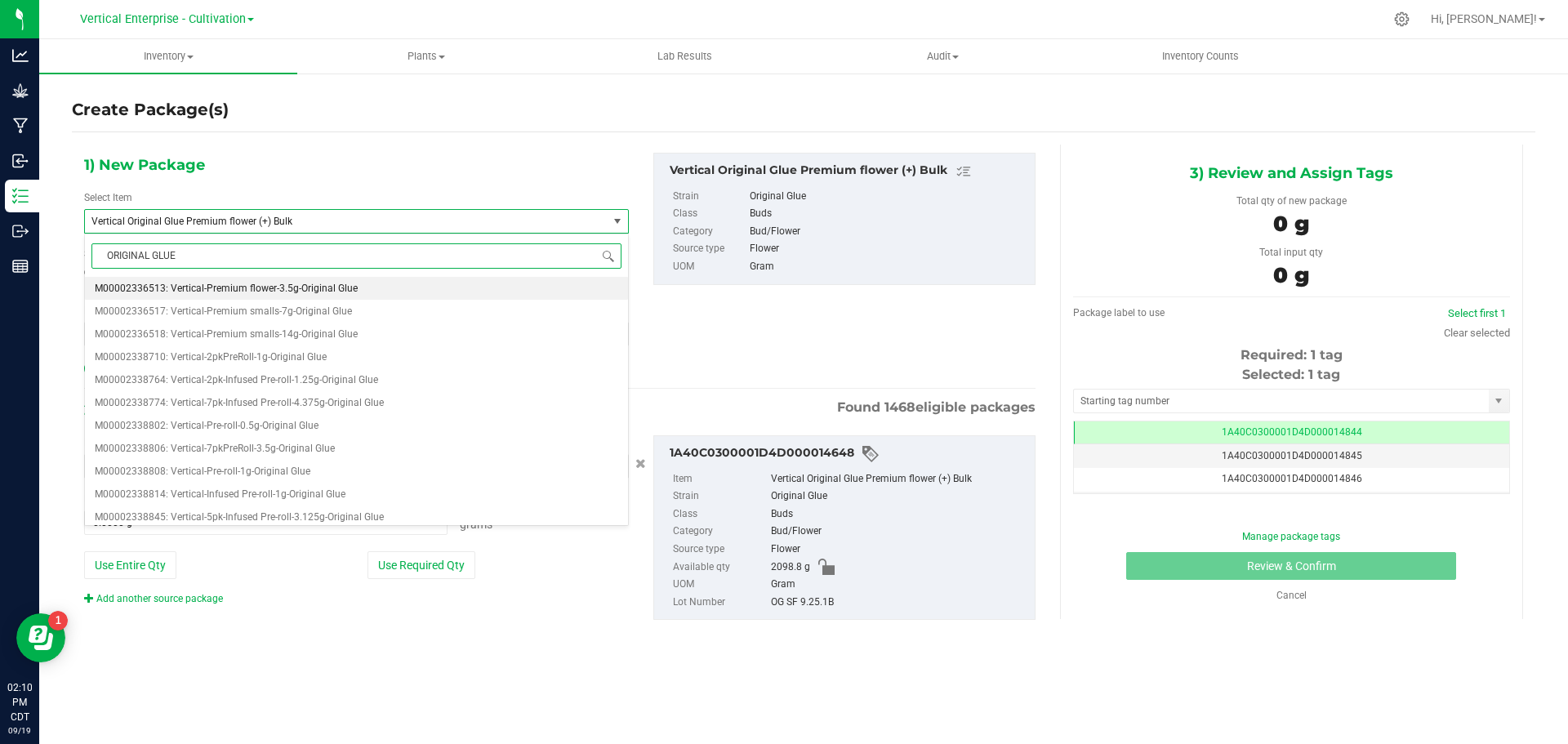
click at [256, 288] on span "M00002336513: Vertical-Premium flower-3.5g-Original Glue" at bounding box center [226, 289] width 263 height 12
type input "0"
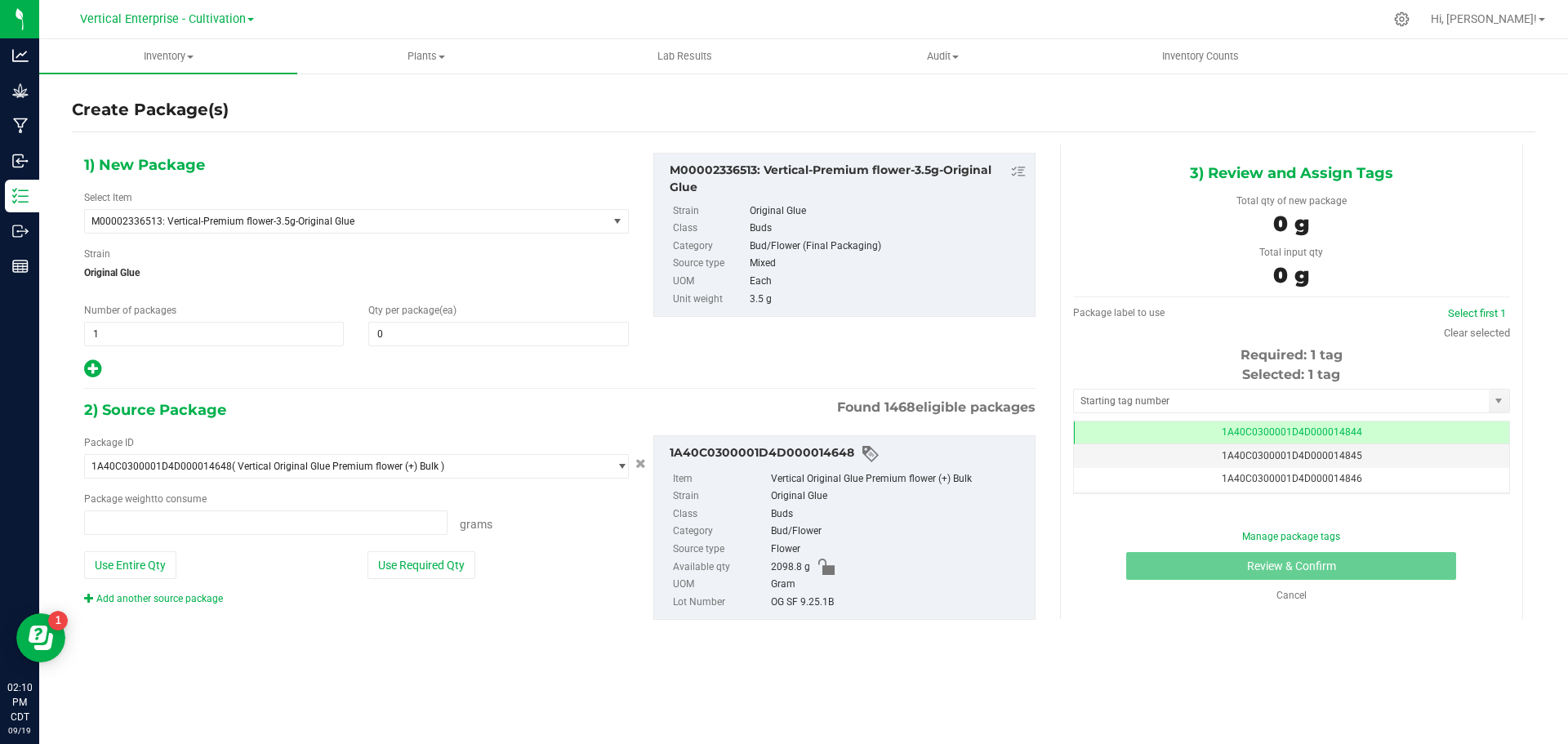
type input "0.0000 g"
drag, startPoint x: 415, startPoint y: 347, endPoint x: 418, endPoint y: 334, distance: 13.3
click at [415, 344] on div "1) New Package Select Item M00002336513: Vertical-Premium flower-3.5g-Original …" at bounding box center [357, 266] width 570 height 227
click at [415, 335] on span at bounding box center [498, 335] width 260 height 25
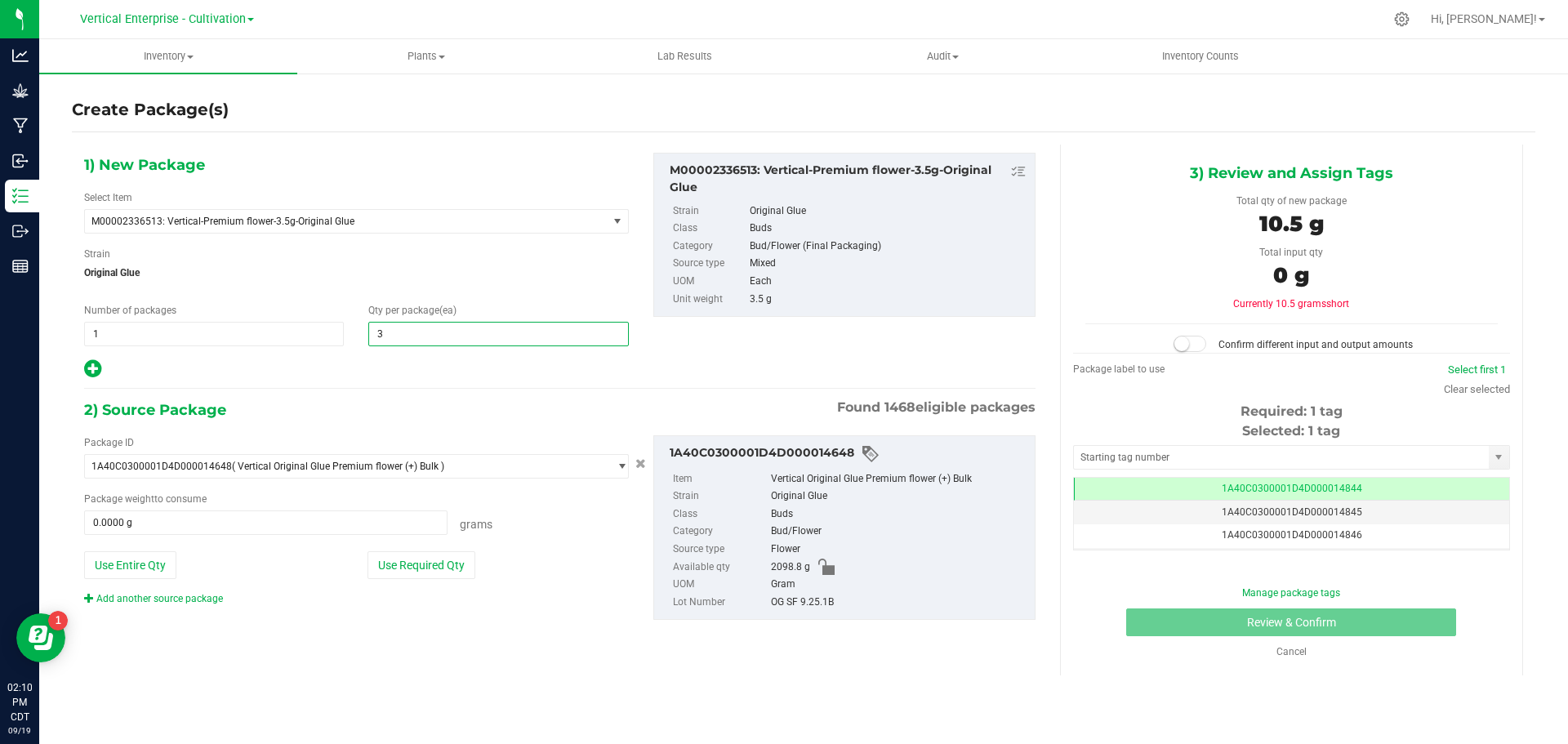
type input "36"
click at [413, 560] on button "Use Required Qty" at bounding box center [421, 565] width 107 height 28
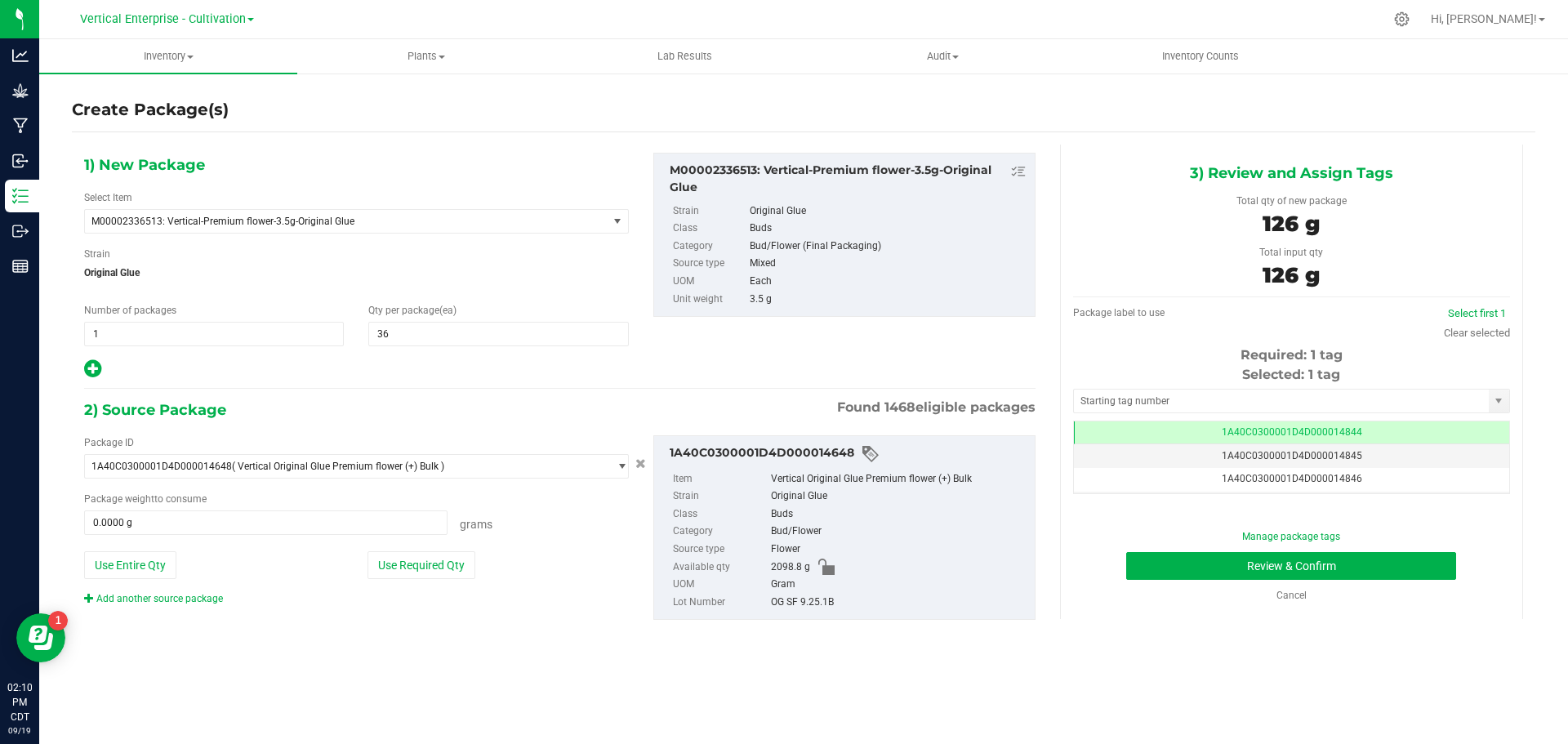
type input "126.0000 g"
click at [1339, 570] on button "Review & Confirm" at bounding box center [1291, 566] width 330 height 28
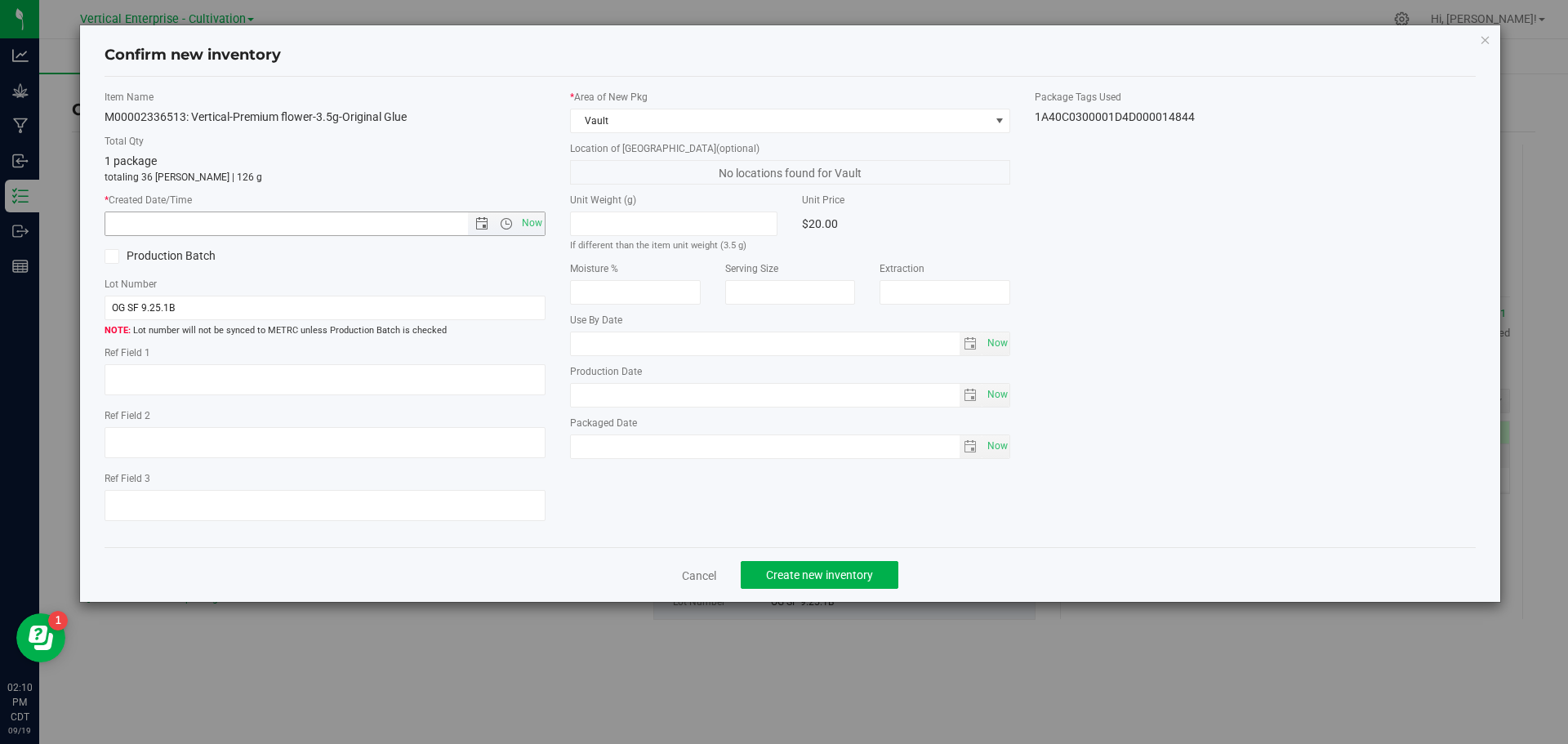
click at [524, 225] on span "Now" at bounding box center [531, 223] width 28 height 24
type input "[DATE] 2:10 PM"
click at [847, 581] on span "Create new inventory" at bounding box center [820, 575] width 107 height 13
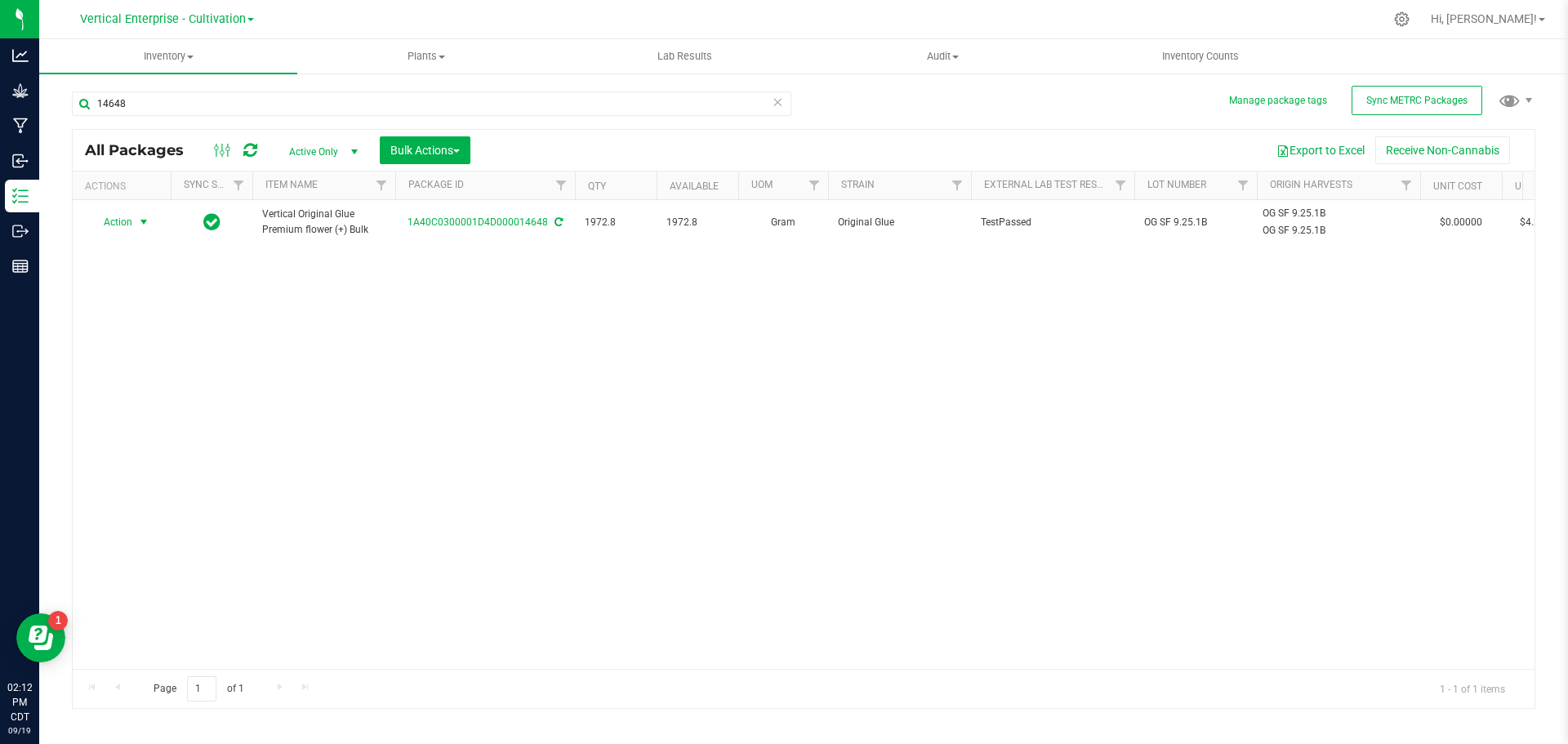
click at [118, 216] on span "Action" at bounding box center [111, 222] width 44 height 23
click at [122, 266] on li "Create package" at bounding box center [141, 274] width 103 height 25
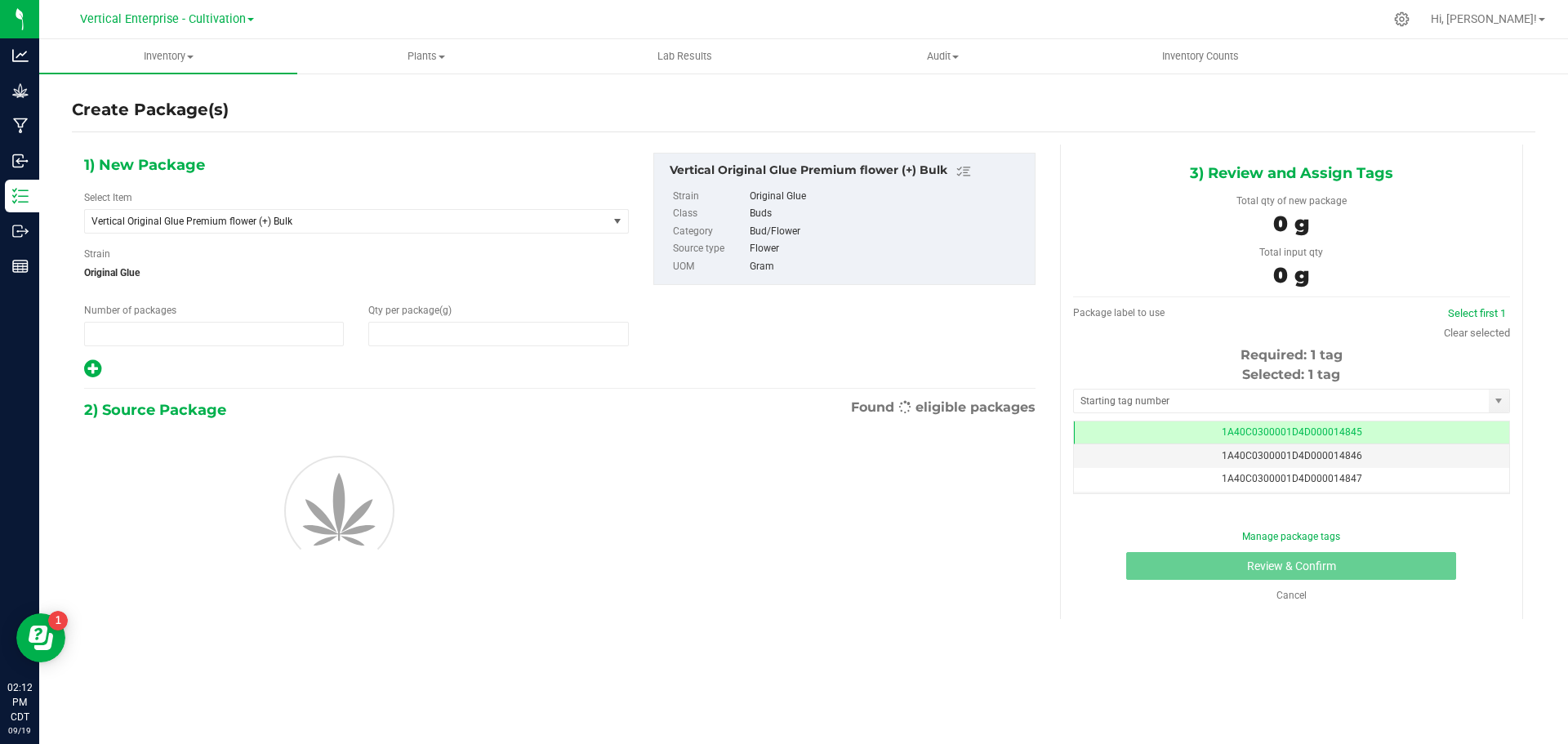
type input "1"
type input "0.0000"
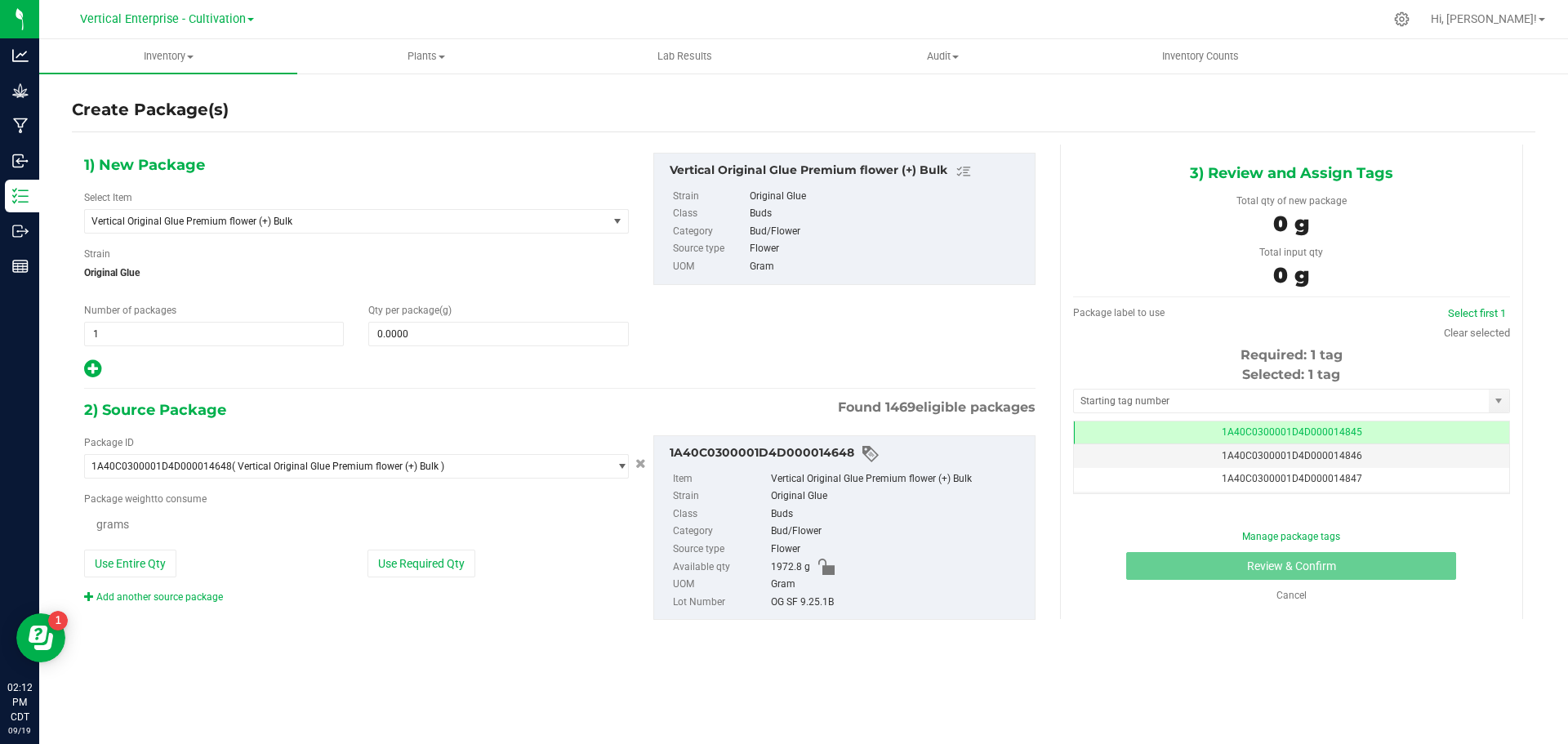
scroll to position [0, -1]
click at [245, 222] on span "Vertical Original Glue Premium flower (+) Bulk" at bounding box center [336, 221] width 489 height 12
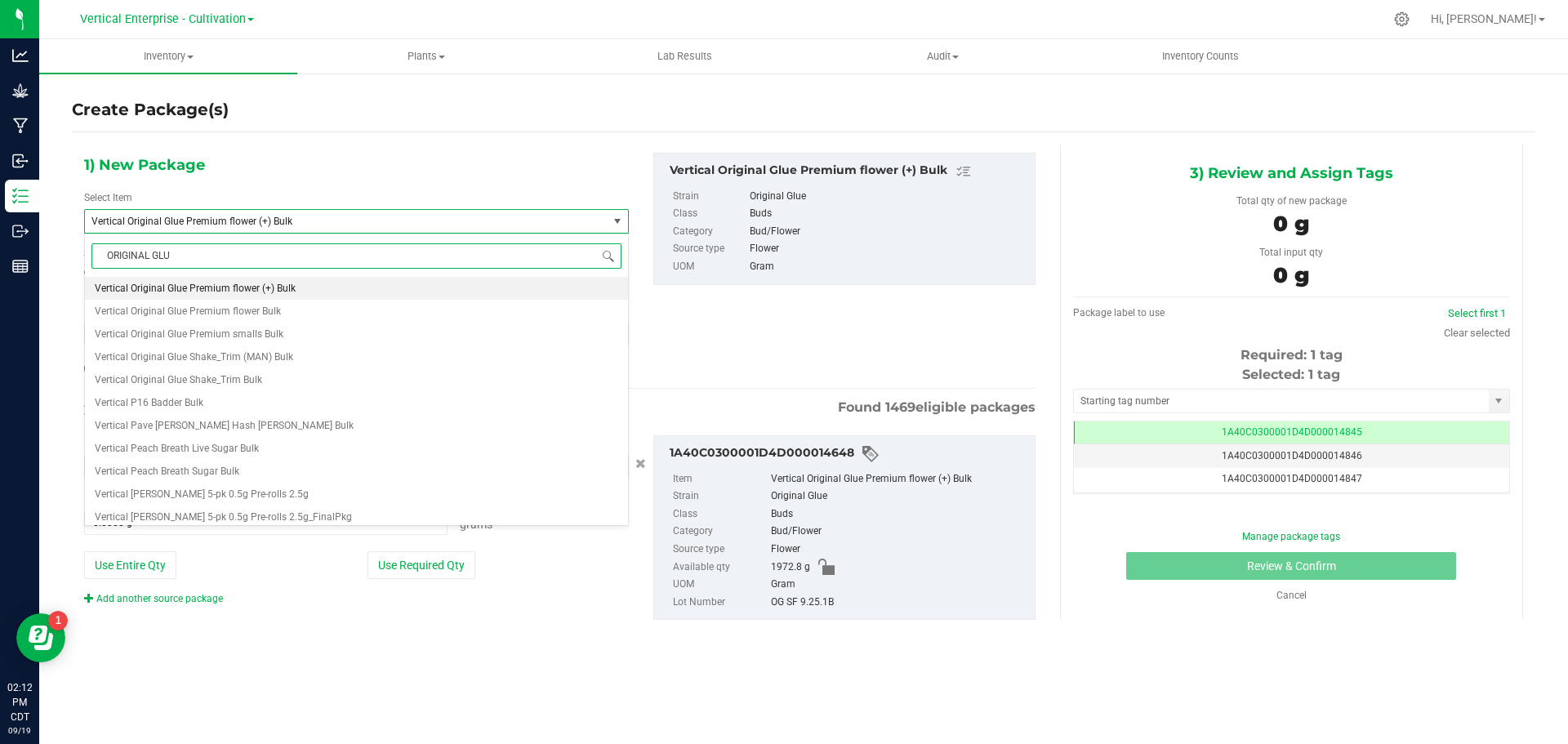
type input "ORIGINAL GLUE"
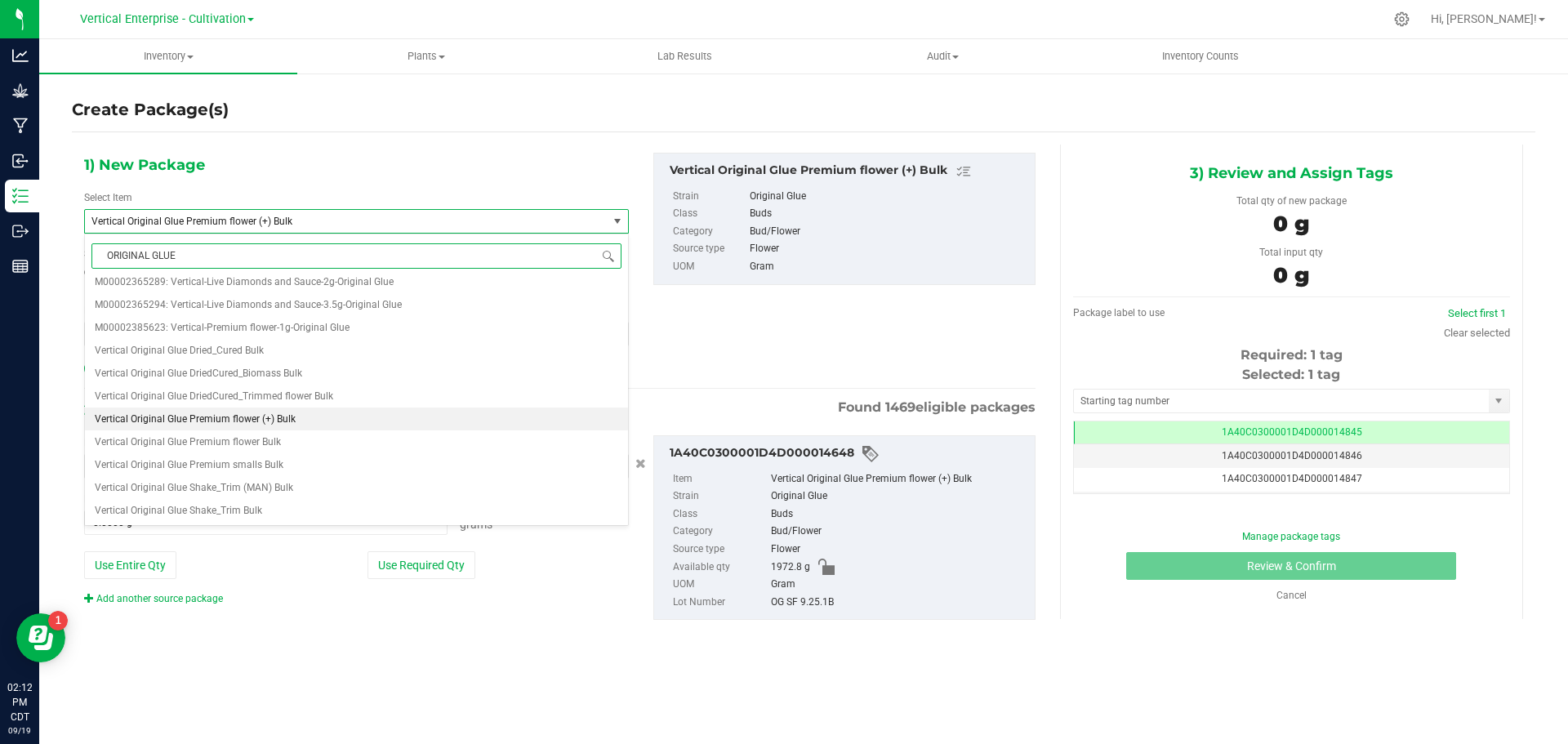
scroll to position [0, 0]
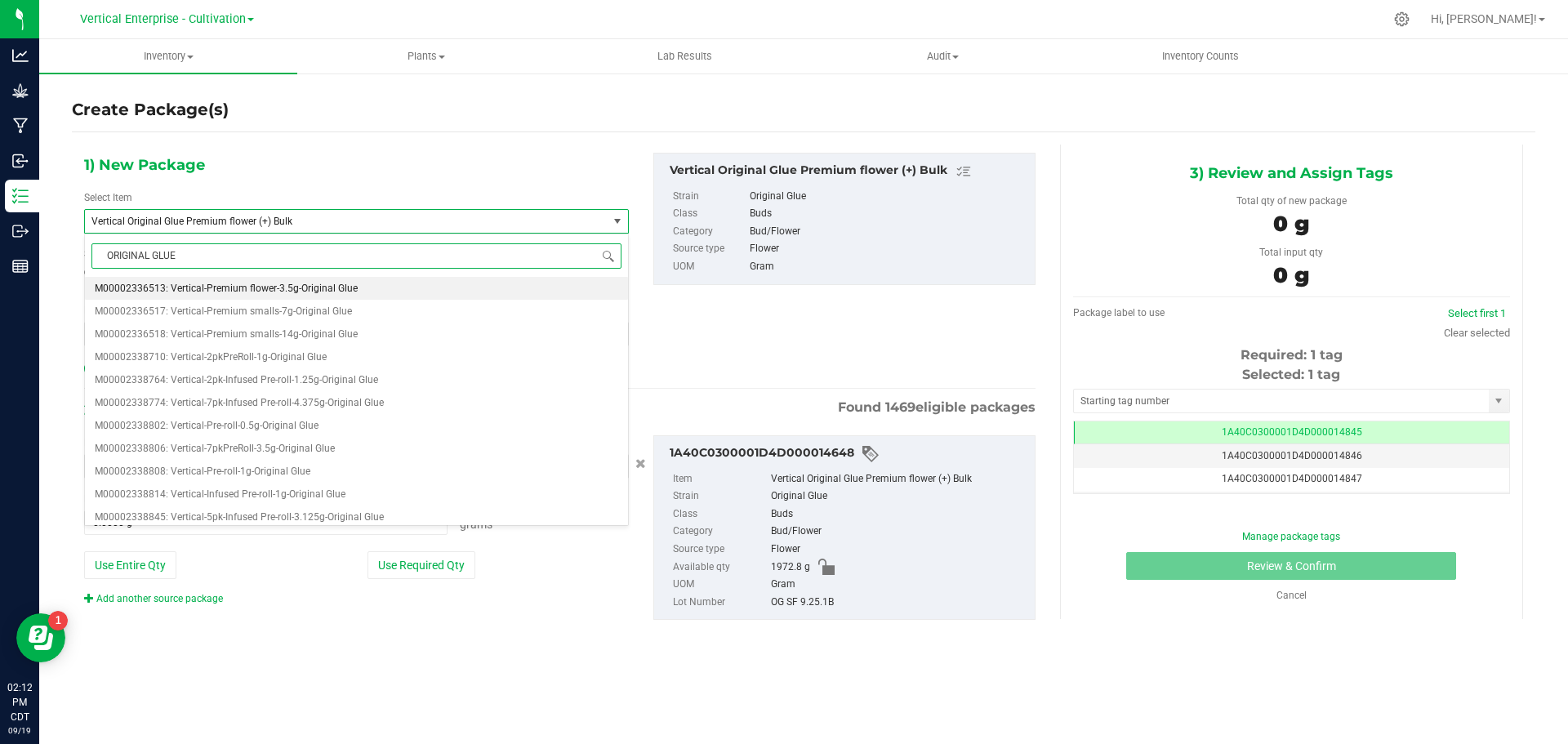
click at [256, 283] on span "M00002336513: Vertical-Premium flower-3.5g-Original Glue" at bounding box center [226, 289] width 263 height 12
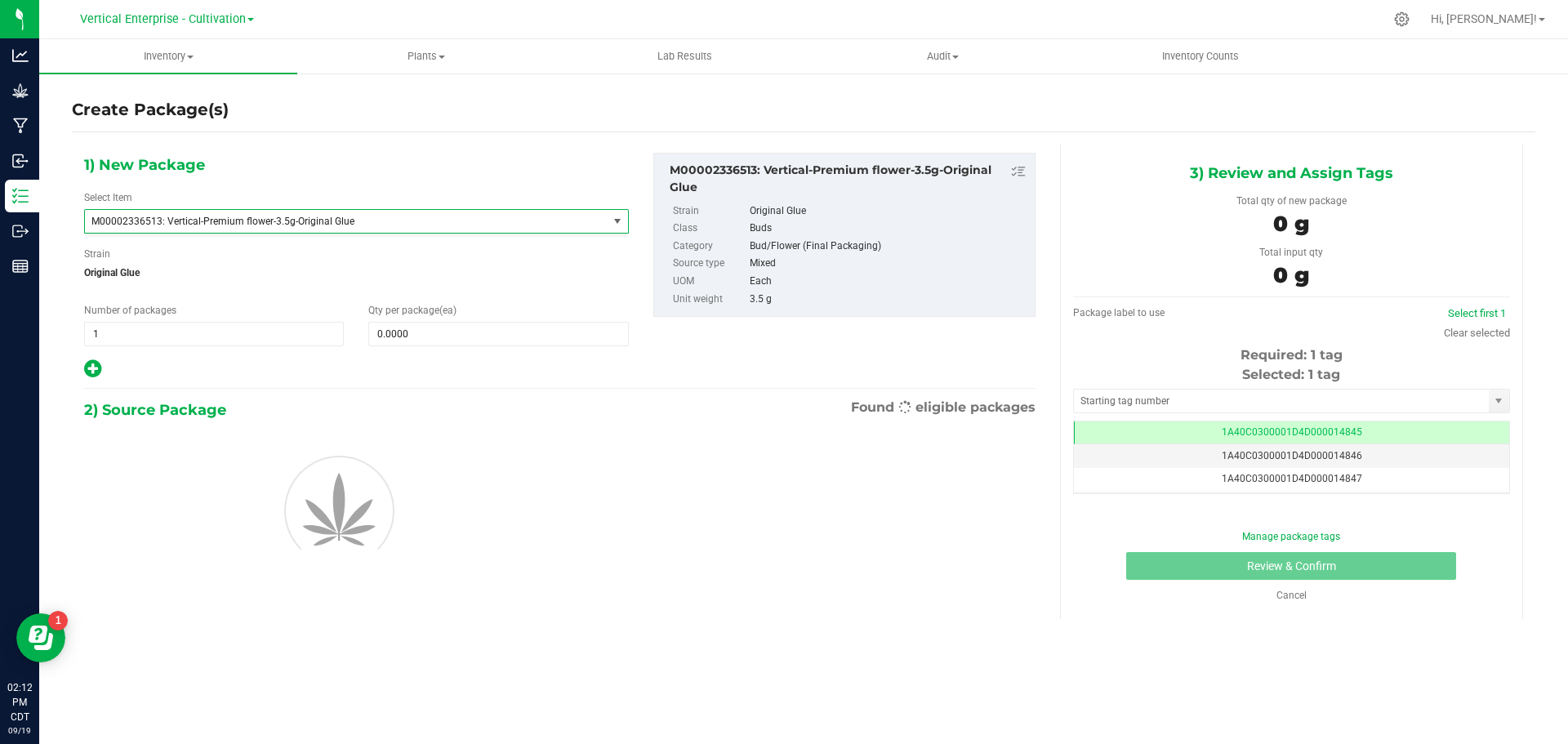
type input "0"
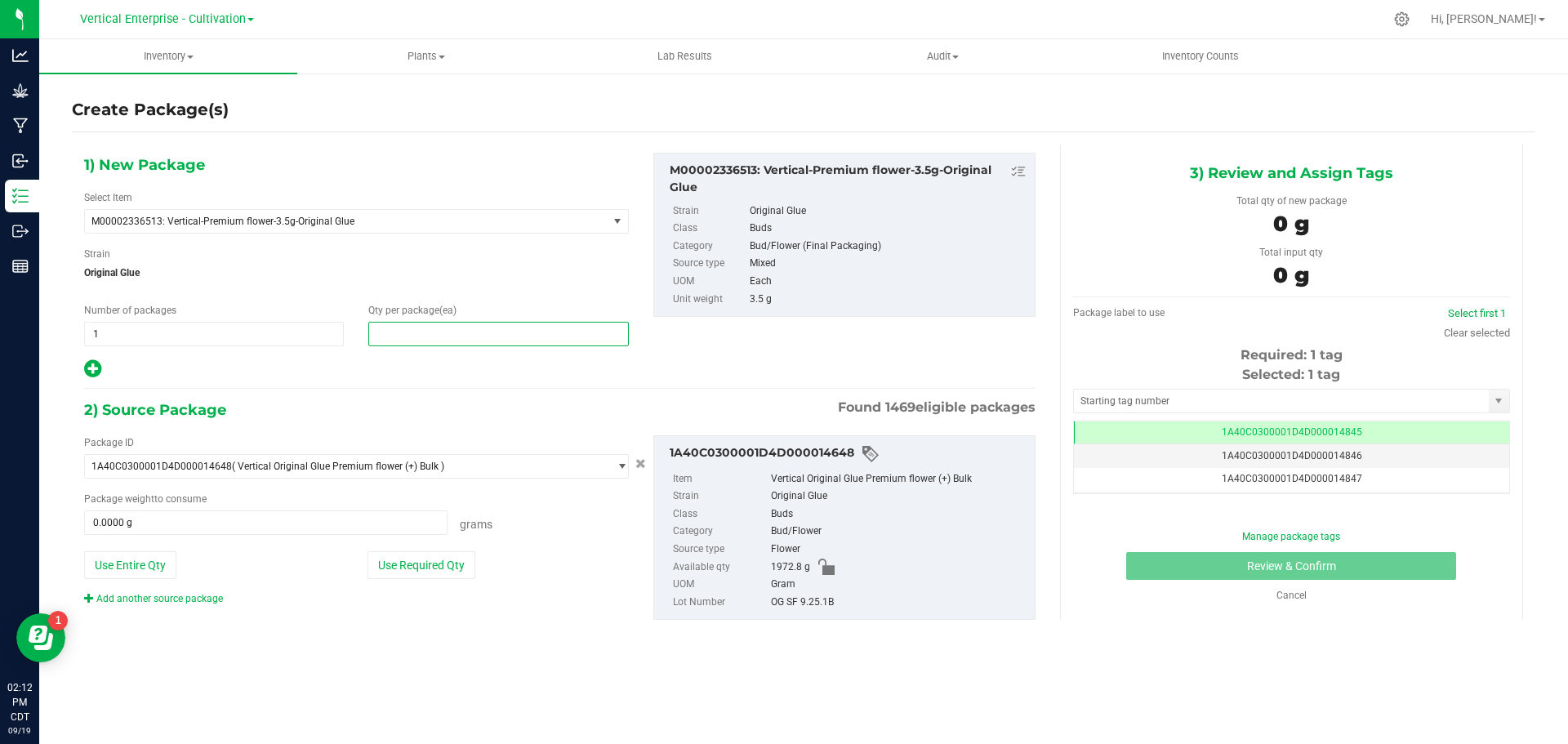
click at [402, 327] on span at bounding box center [498, 335] width 260 height 25
type input "36"
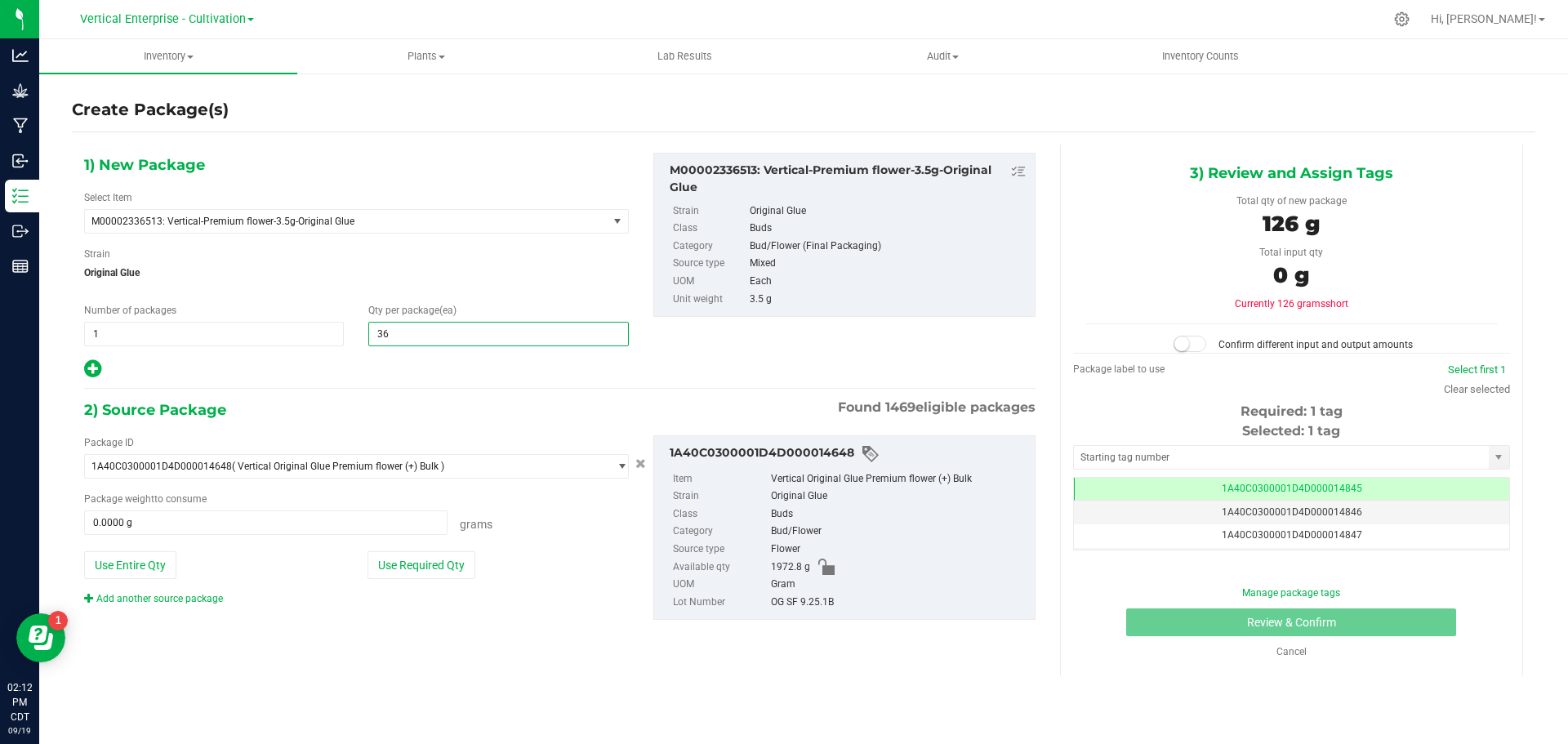
type input "36"
click at [434, 567] on button "Use Required Qty" at bounding box center [421, 565] width 107 height 28
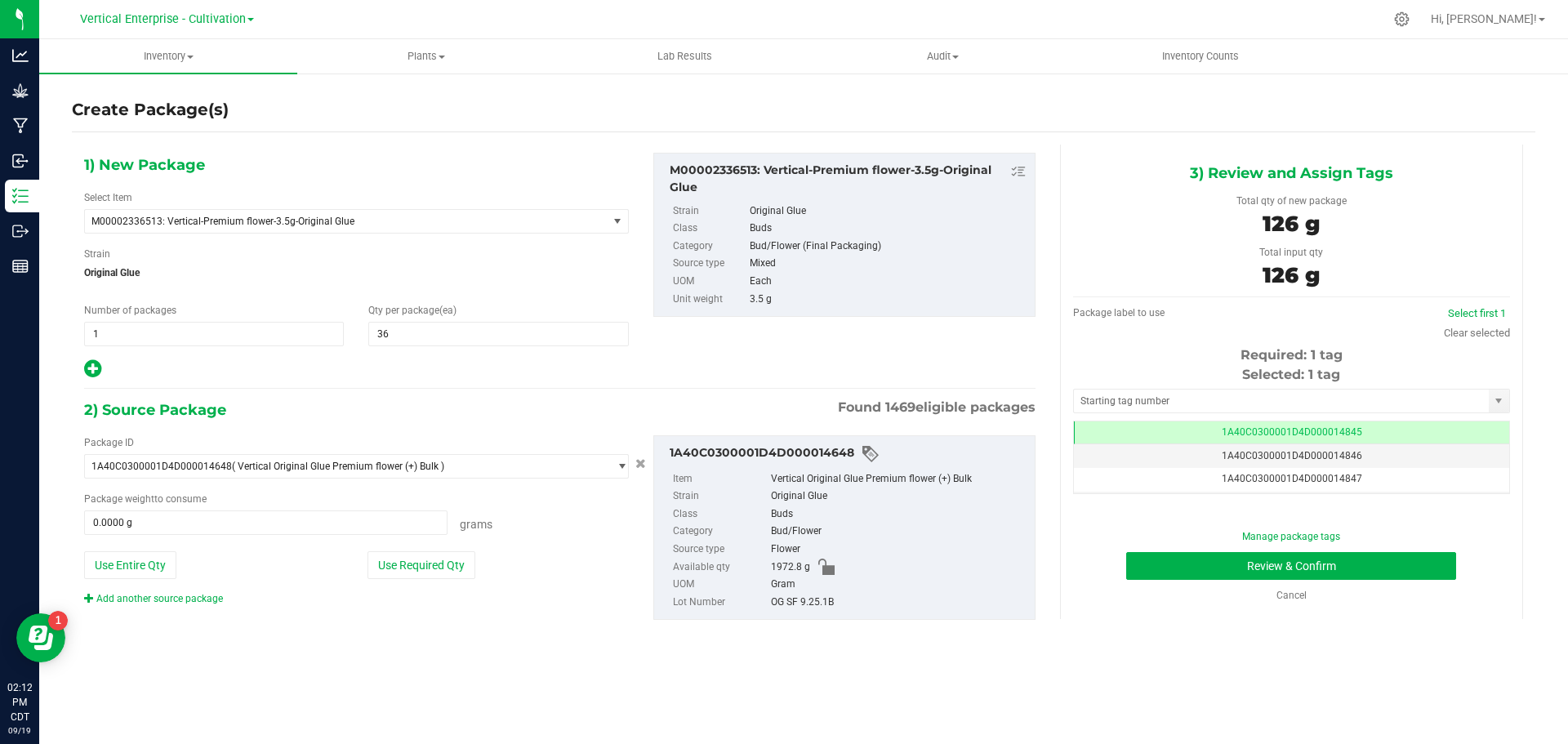
type input "126.0000 g"
click at [1343, 567] on button "Review & Confirm" at bounding box center [1291, 566] width 330 height 28
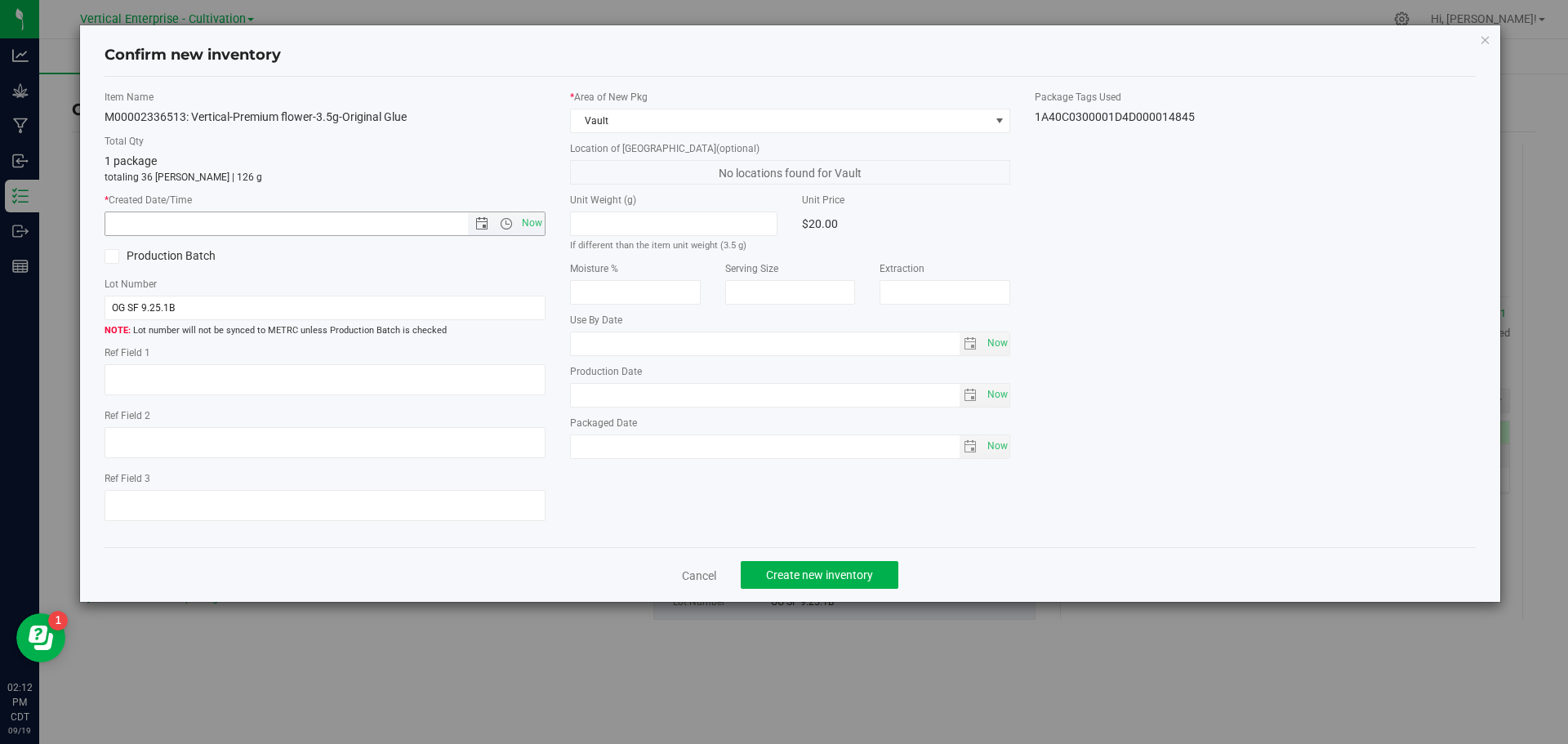
click at [532, 227] on span "Now" at bounding box center [531, 223] width 28 height 24
type input "[DATE] 2:12 PM"
click at [856, 569] on span "Create new inventory" at bounding box center [820, 575] width 107 height 13
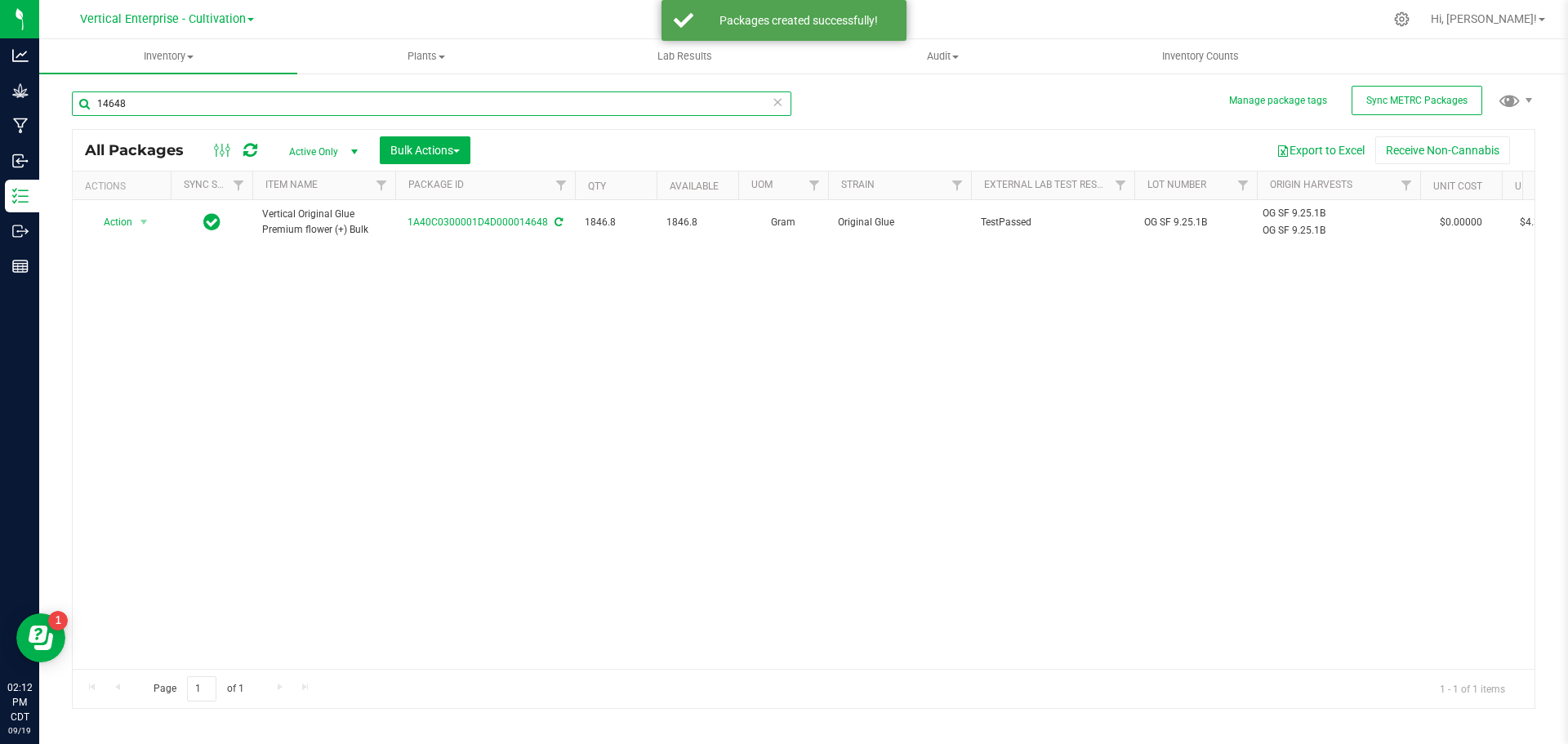
drag, startPoint x: 176, startPoint y: 99, endPoint x: 12, endPoint y: 146, distance: 170.6
click at [0, 105] on div "Analytics Grow Manufacturing Inbound Inventory Outbound Reports 02:12 PM CDT [D…" at bounding box center [784, 372] width 1568 height 744
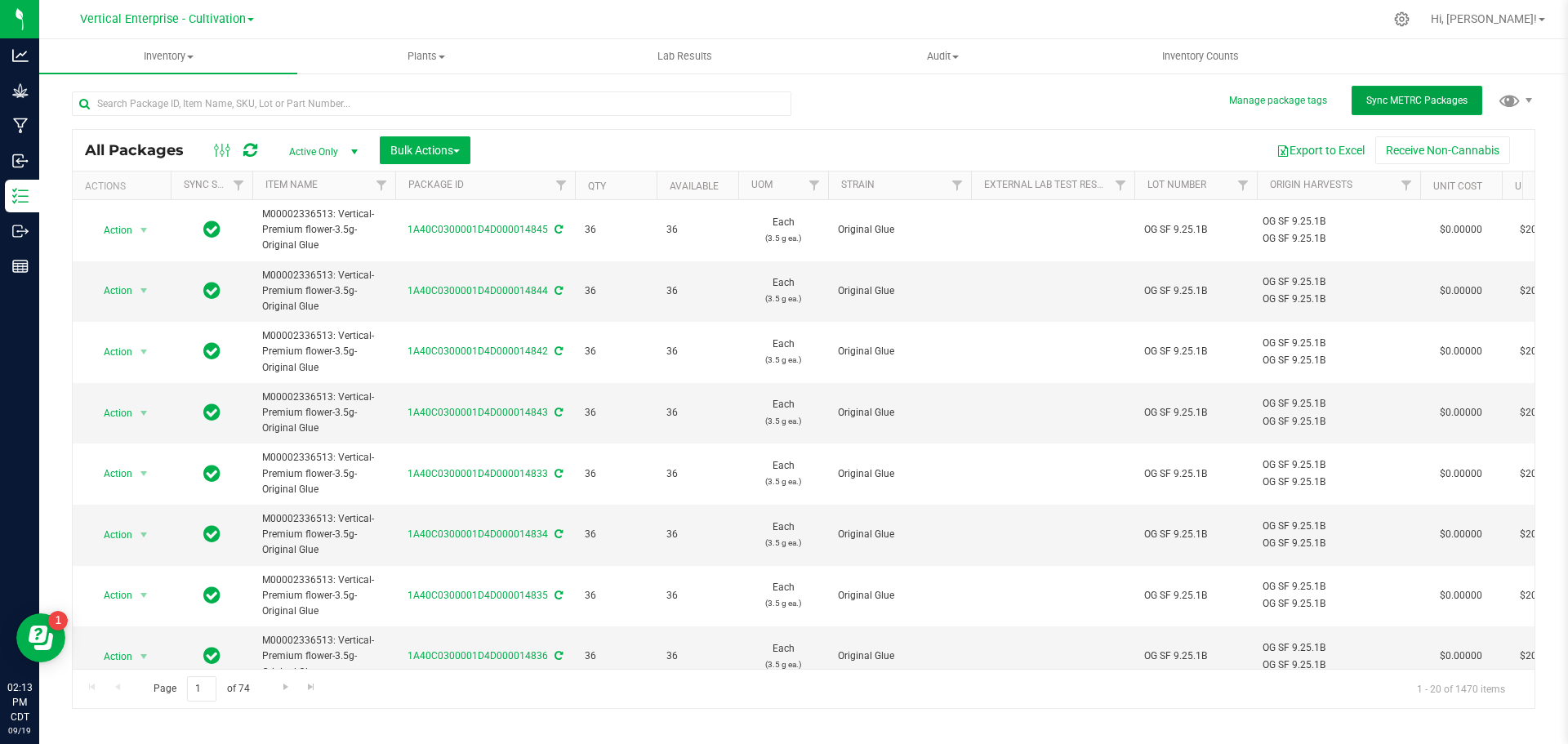
click at [1406, 98] on span "Sync METRC Packages" at bounding box center [1417, 101] width 102 height 12
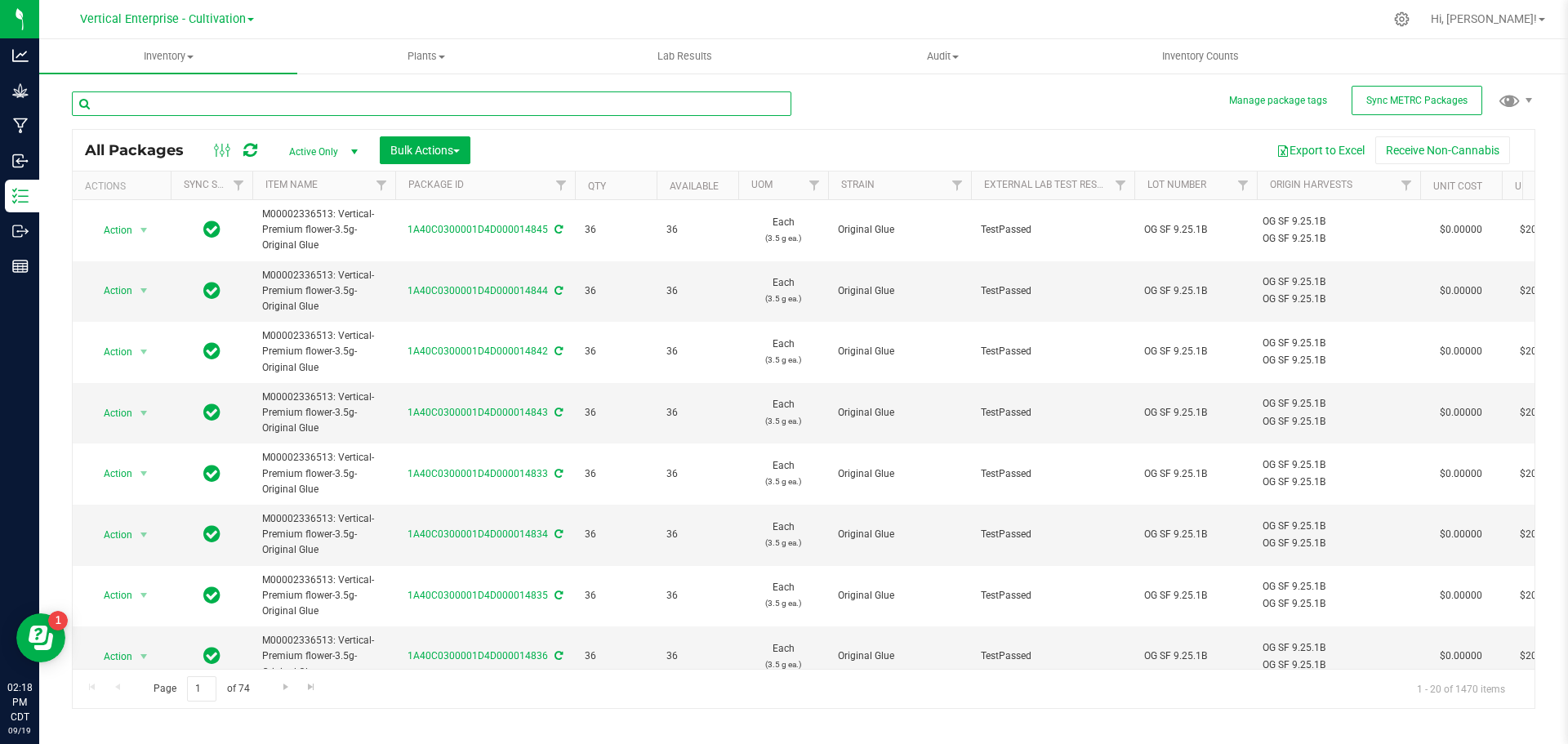
click at [199, 105] on input "text" at bounding box center [432, 104] width 719 height 25
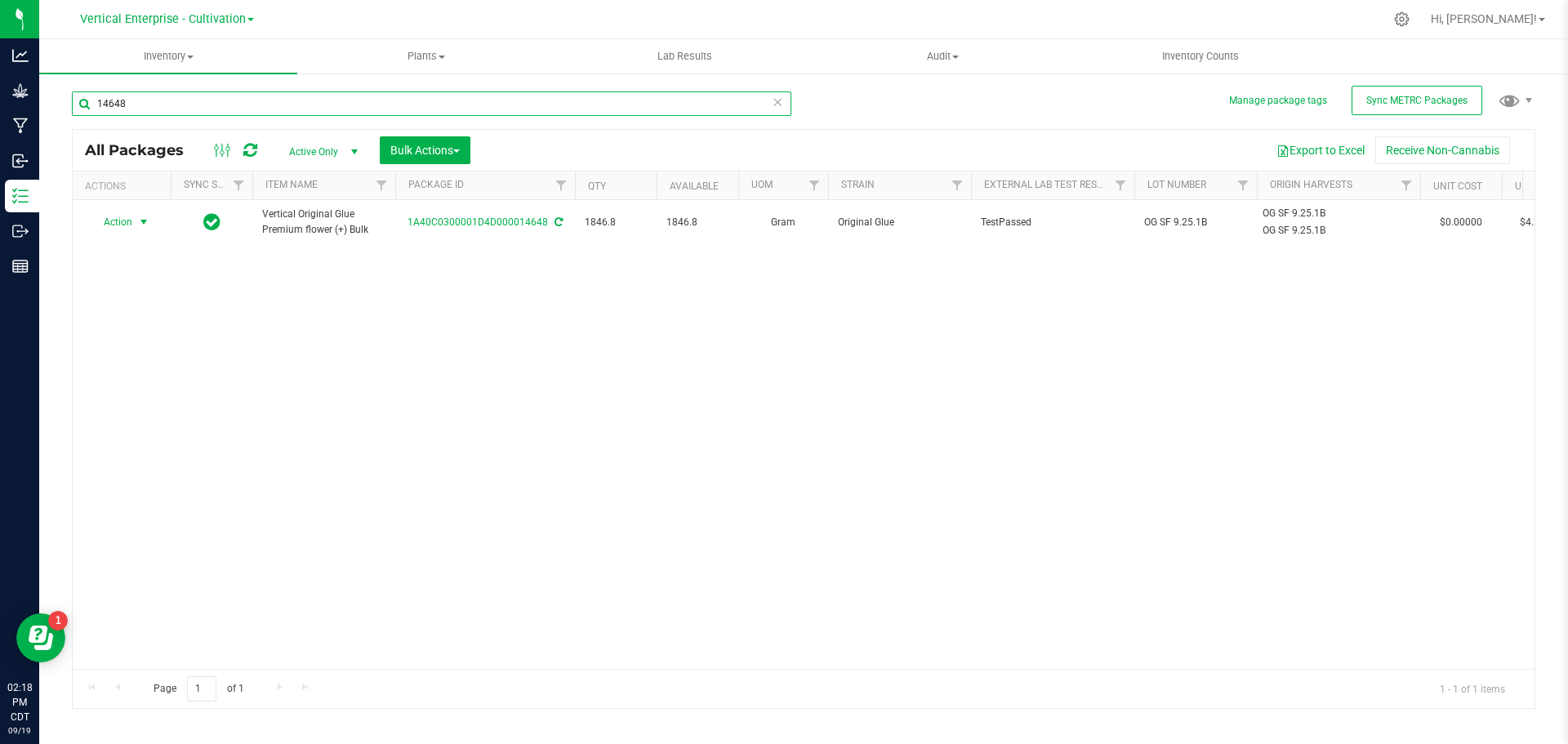
type input "14648"
click at [122, 215] on span "Action" at bounding box center [111, 222] width 44 height 23
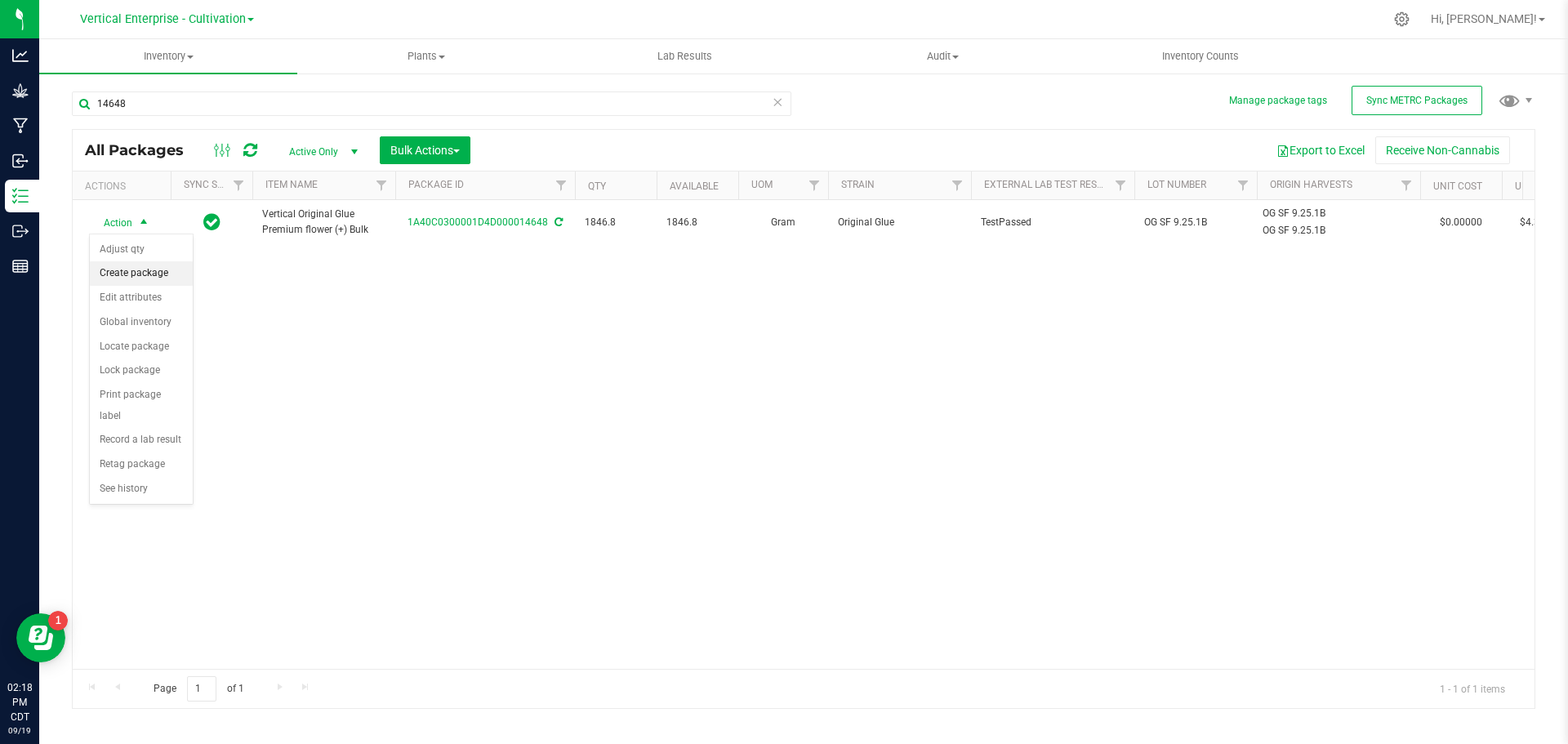
click at [118, 271] on li "Create package" at bounding box center [141, 274] width 103 height 25
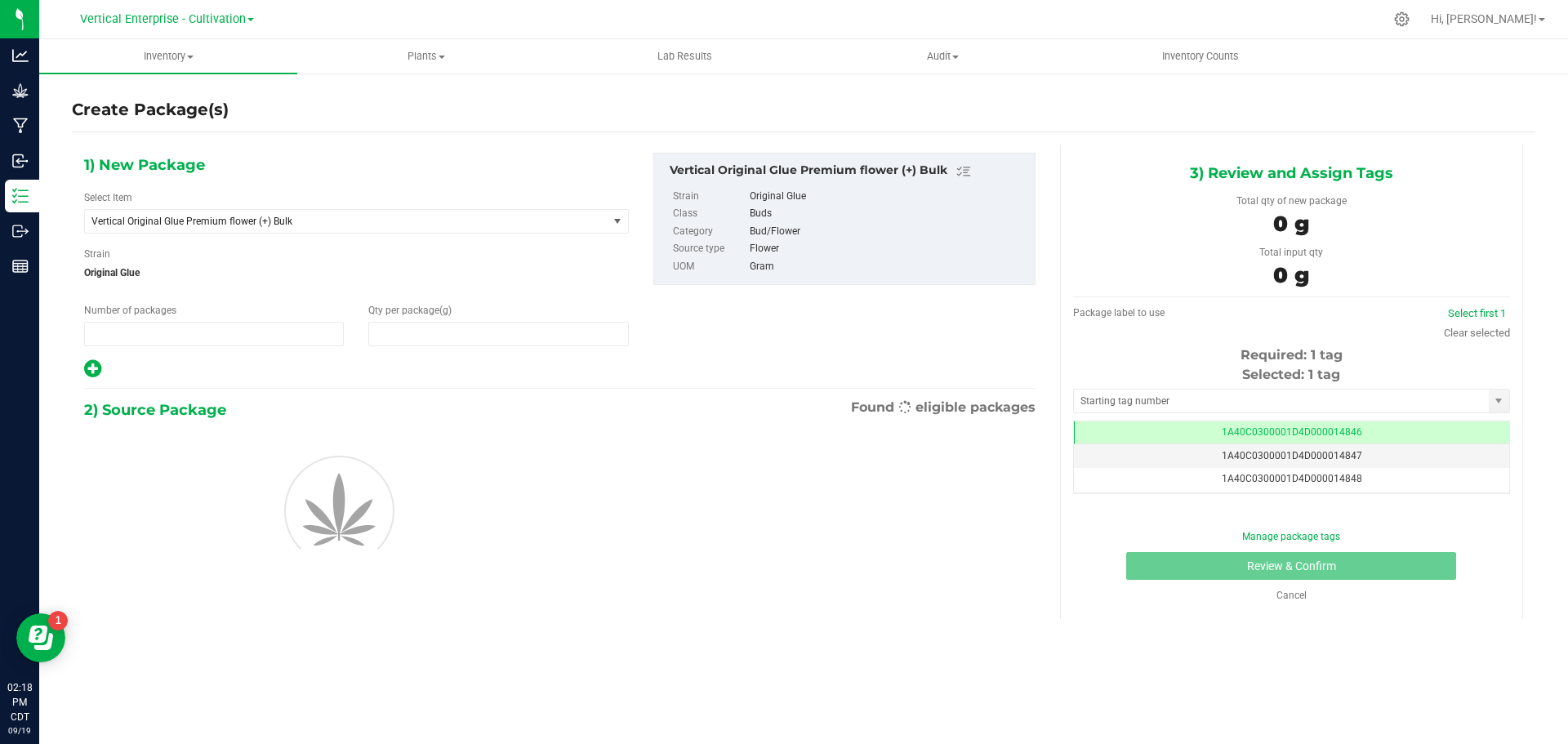
type input "1"
type input "0.0000"
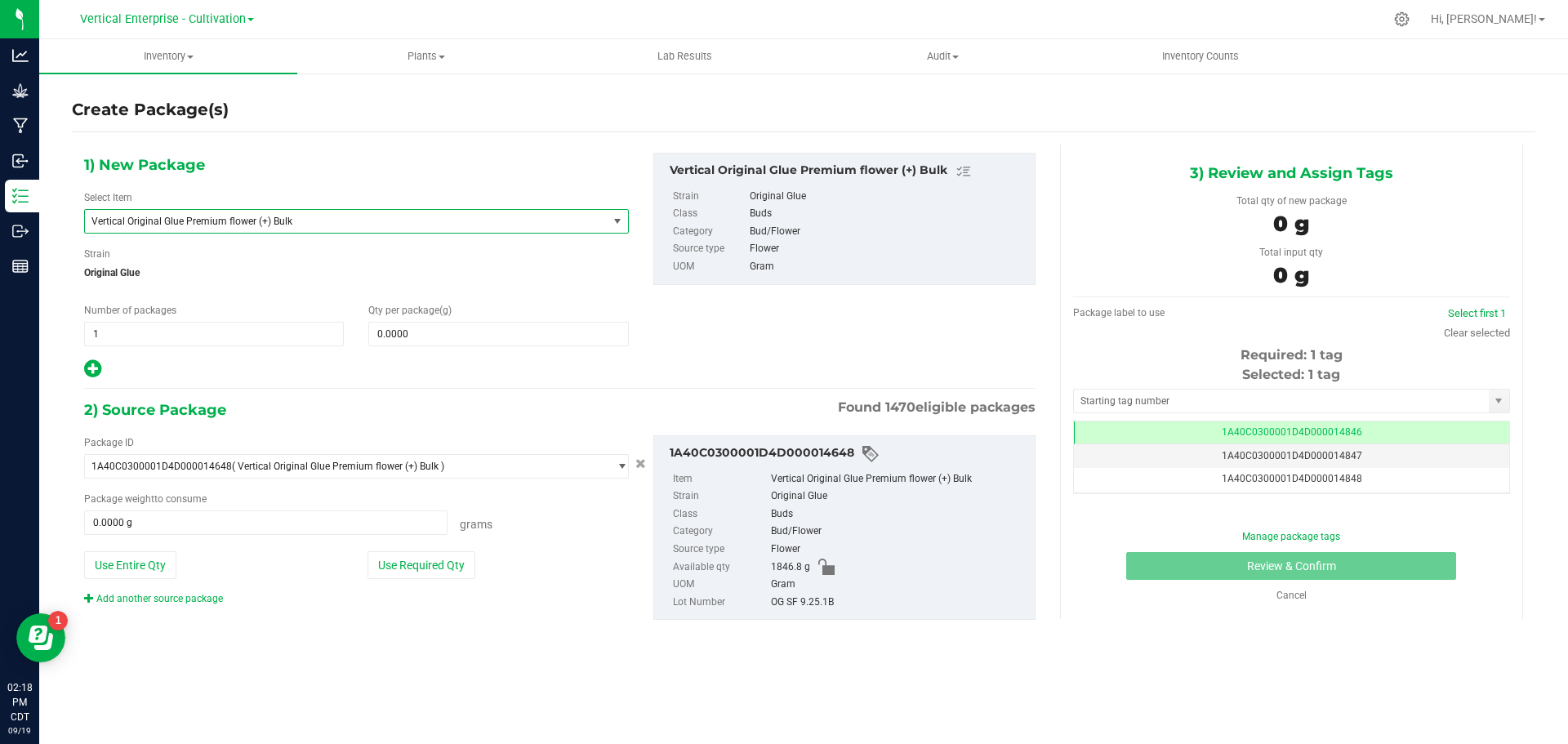
click at [178, 222] on span "Vertical Original Glue Premium flower (+) Bulk" at bounding box center [336, 221] width 489 height 12
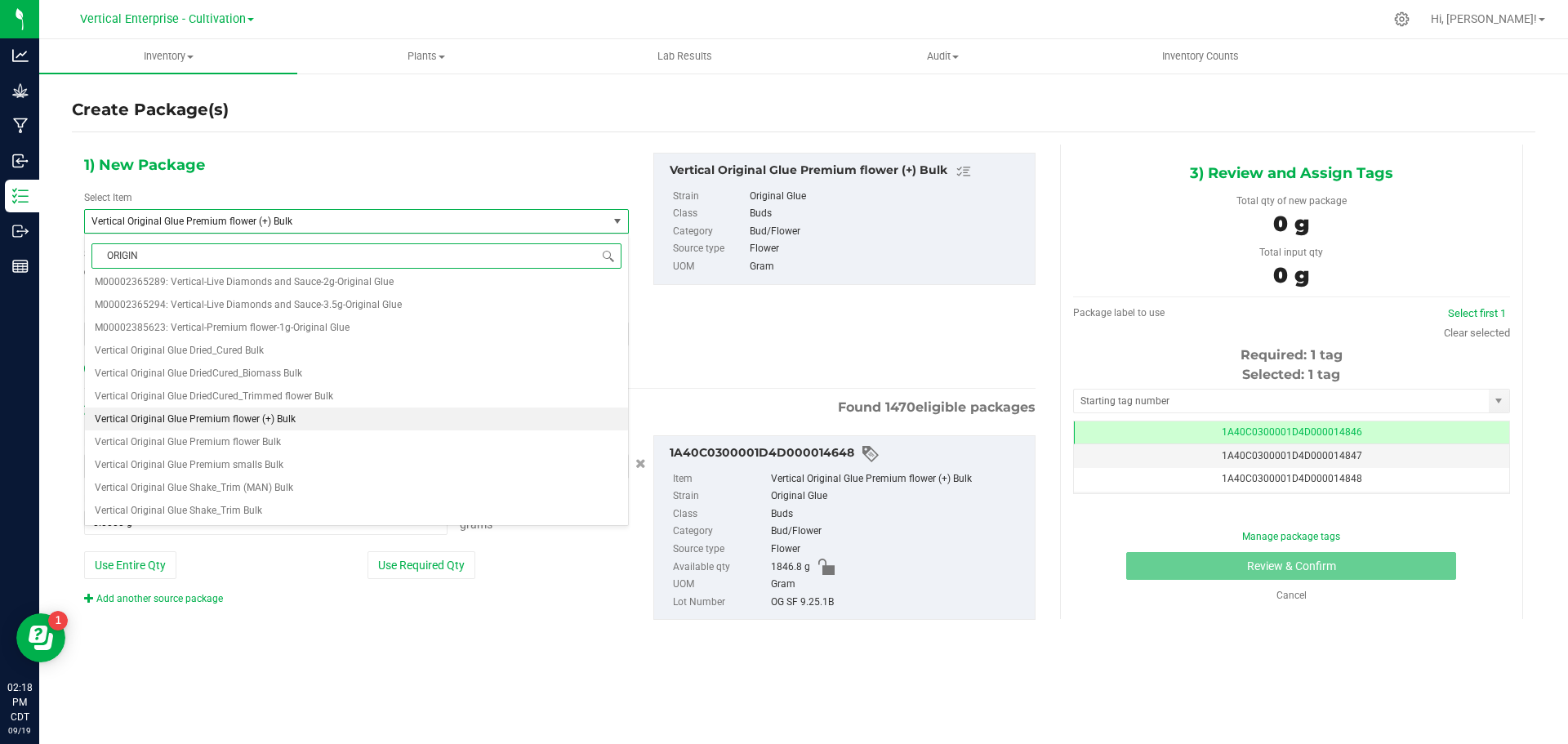
scroll to position [0, 0]
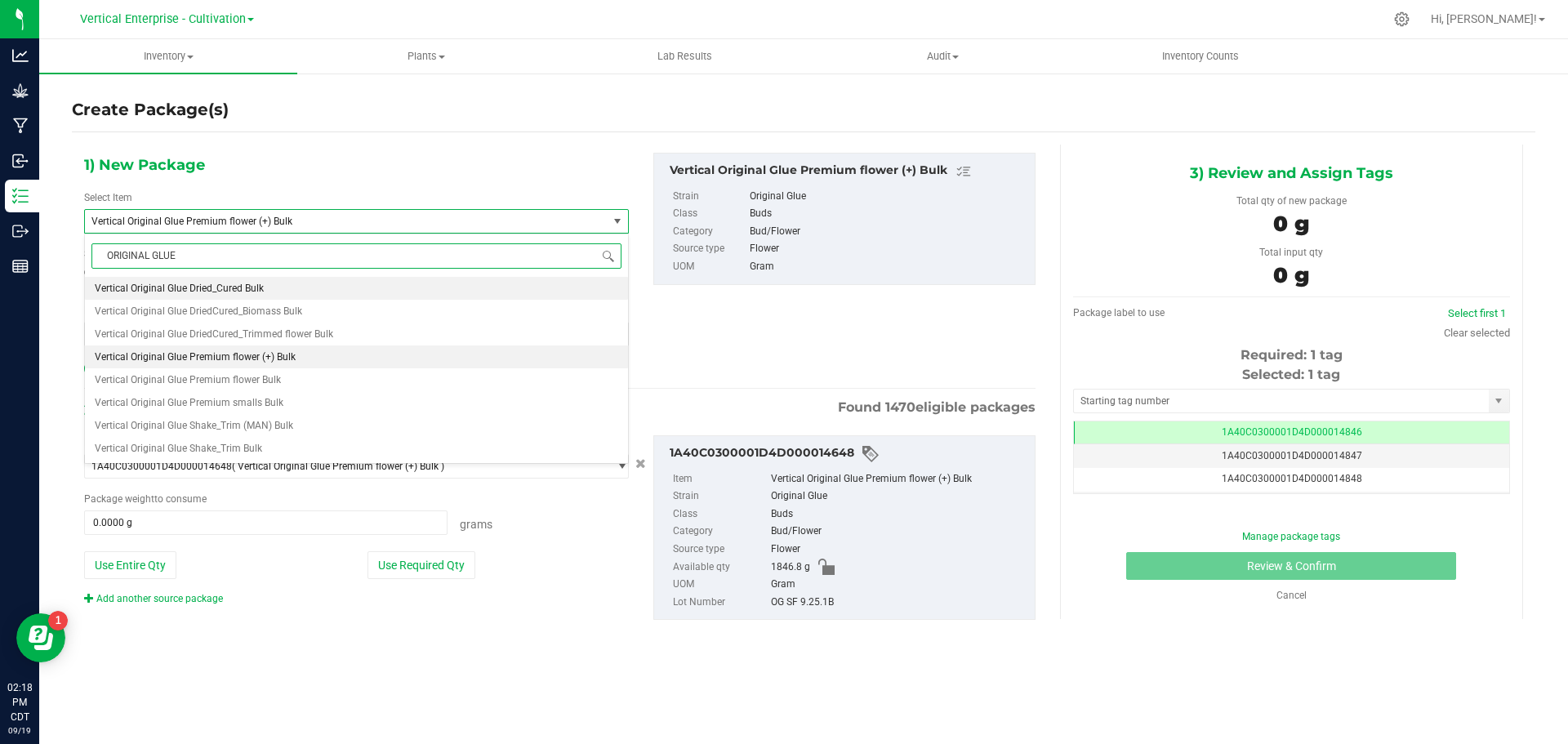
type input "ORIGINAL GLUE"
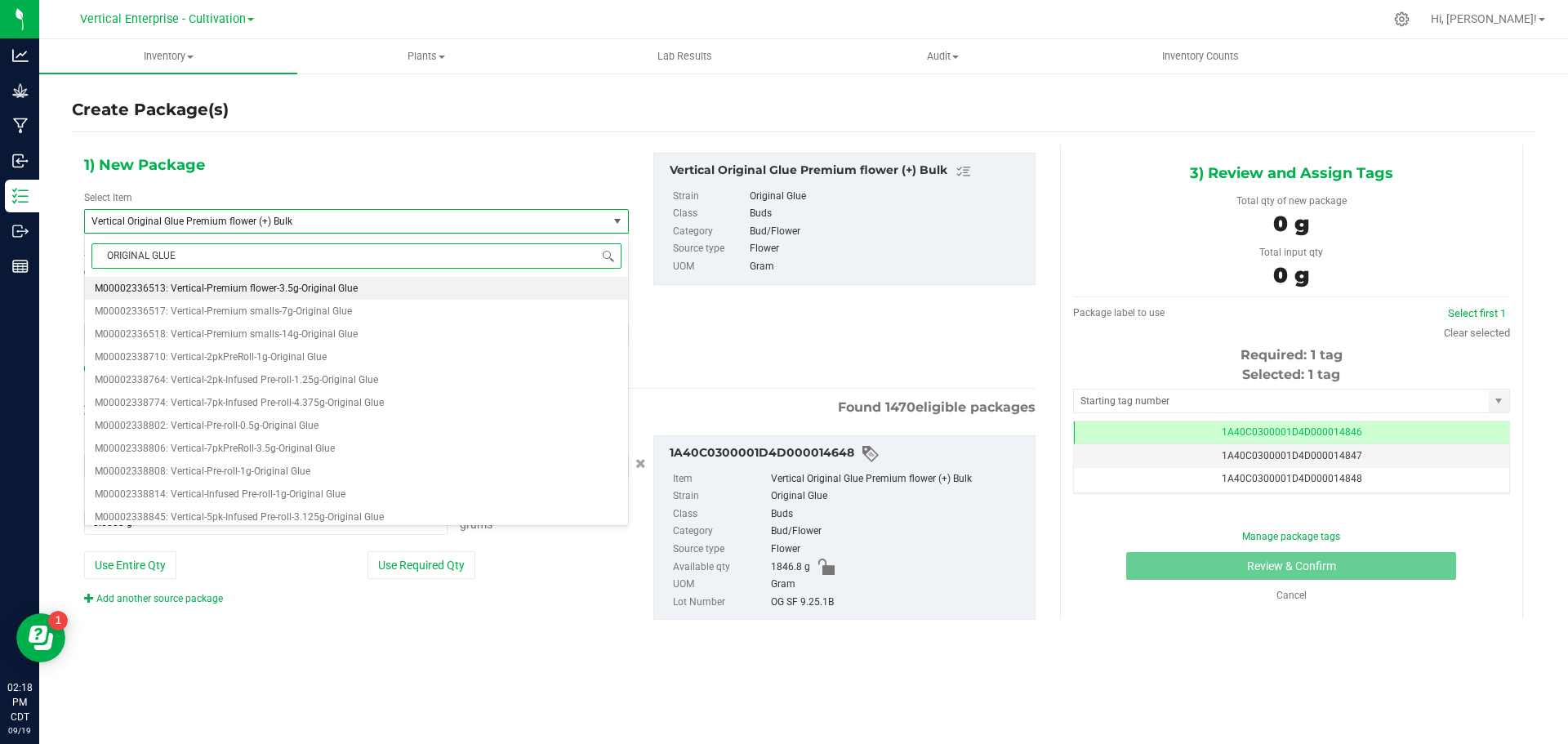
click at [256, 281] on li "M00002336513: Vertical-Premium flower-3.5g-Original Glue" at bounding box center [357, 289] width 543 height 23
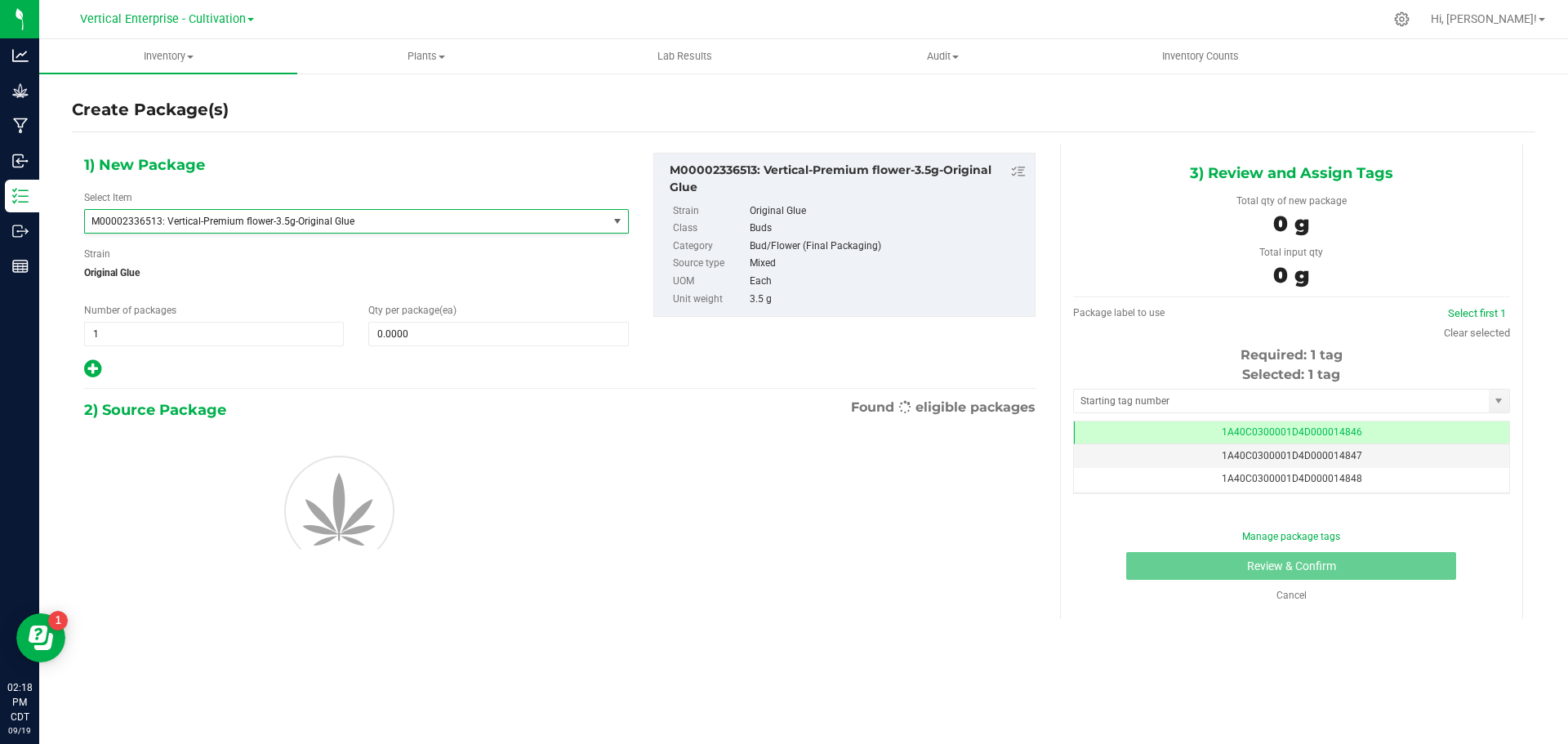
type input "0"
click at [445, 333] on span at bounding box center [498, 335] width 260 height 25
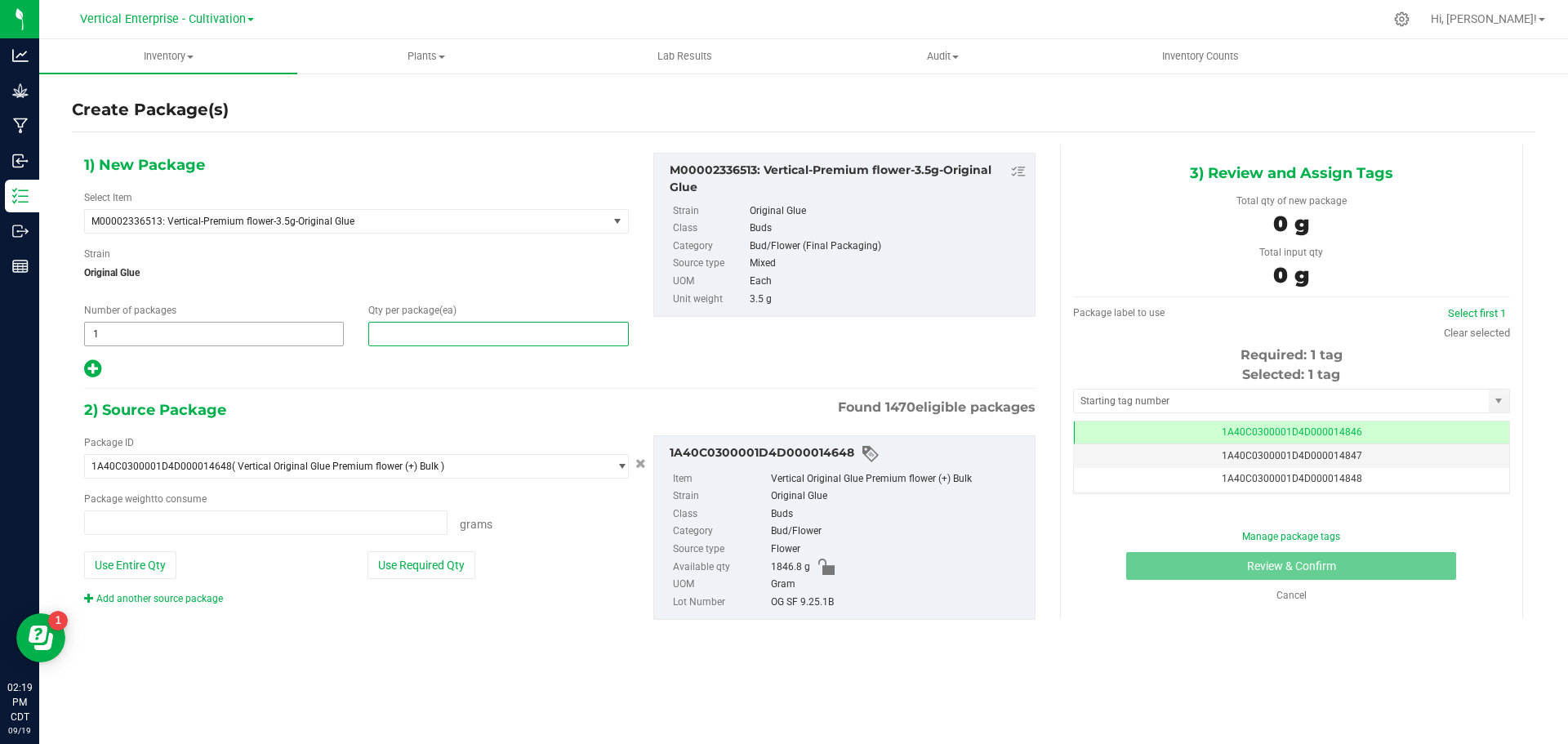
type input "0.0000 g"
type input "0"
drag, startPoint x: 250, startPoint y: 338, endPoint x: 82, endPoint y: 344, distance: 168.1
click at [82, 344] on div "Number of packages 1 1" at bounding box center [214, 324] width 284 height 43
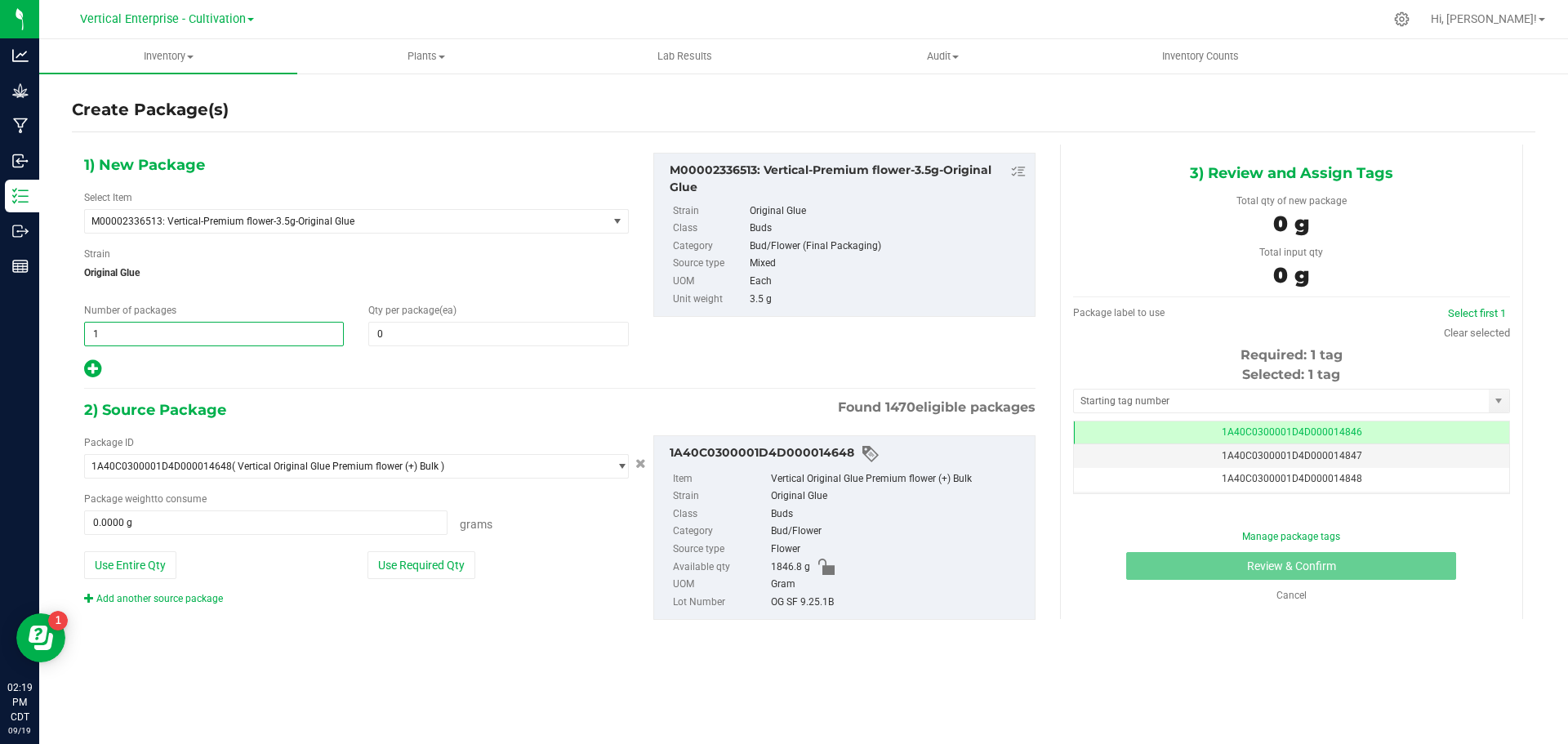
type input "3"
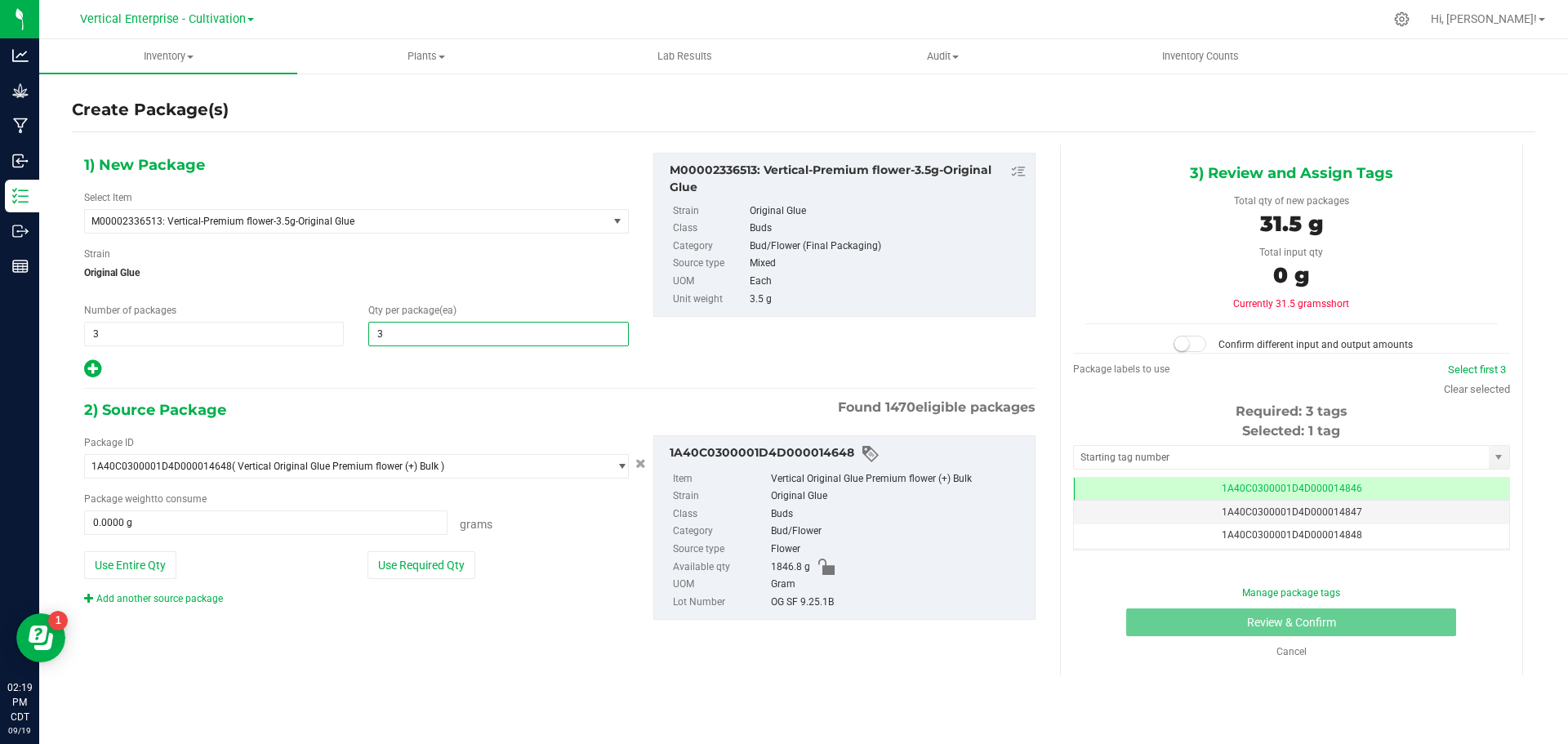
type input "36"
click at [428, 552] on button "Use Required Qty" at bounding box center [421, 565] width 107 height 28
type input "378.0000 g"
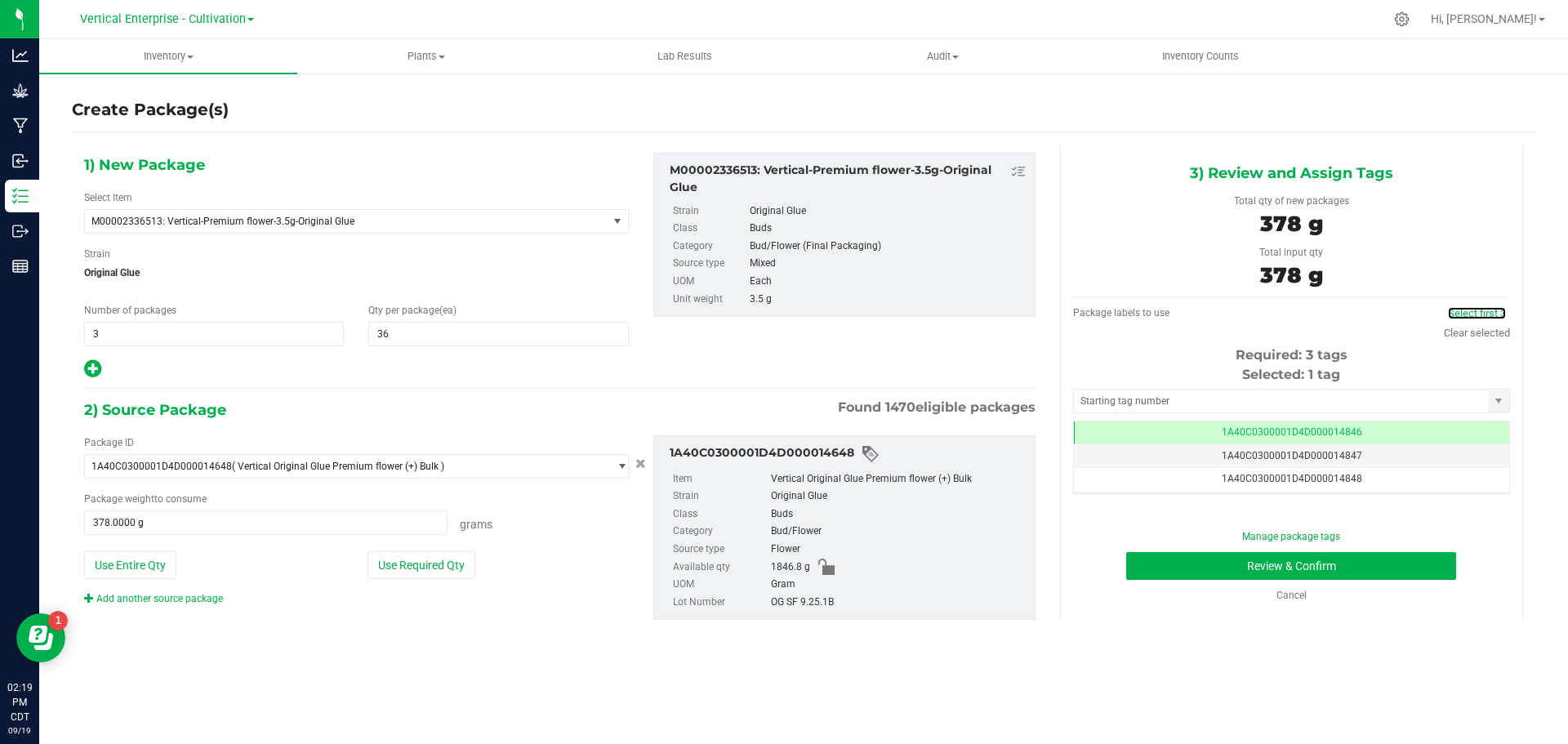
click at [1482, 314] on link "Select first 3" at bounding box center [1477, 313] width 58 height 12
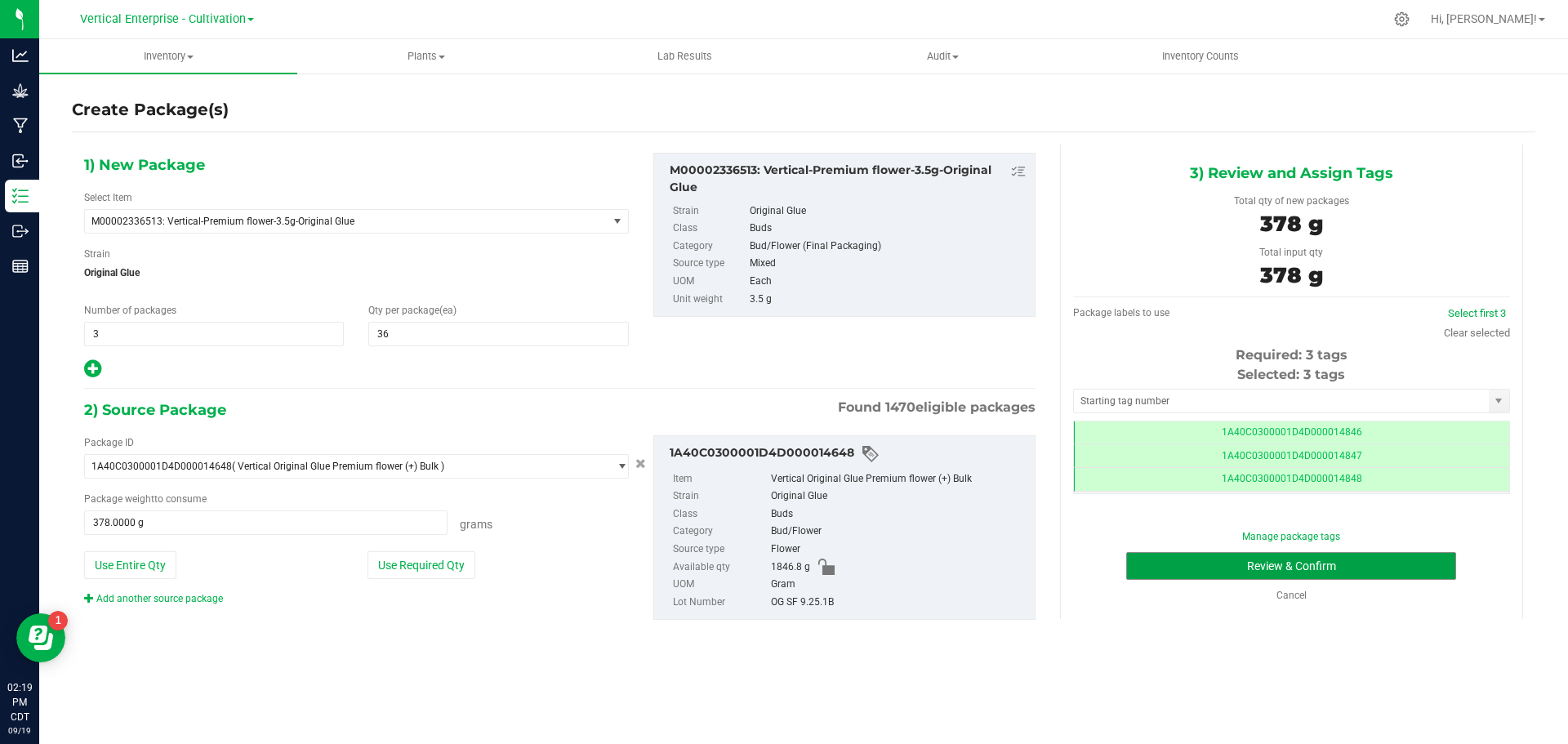
click at [1400, 552] on button "Review & Confirm" at bounding box center [1291, 566] width 330 height 28
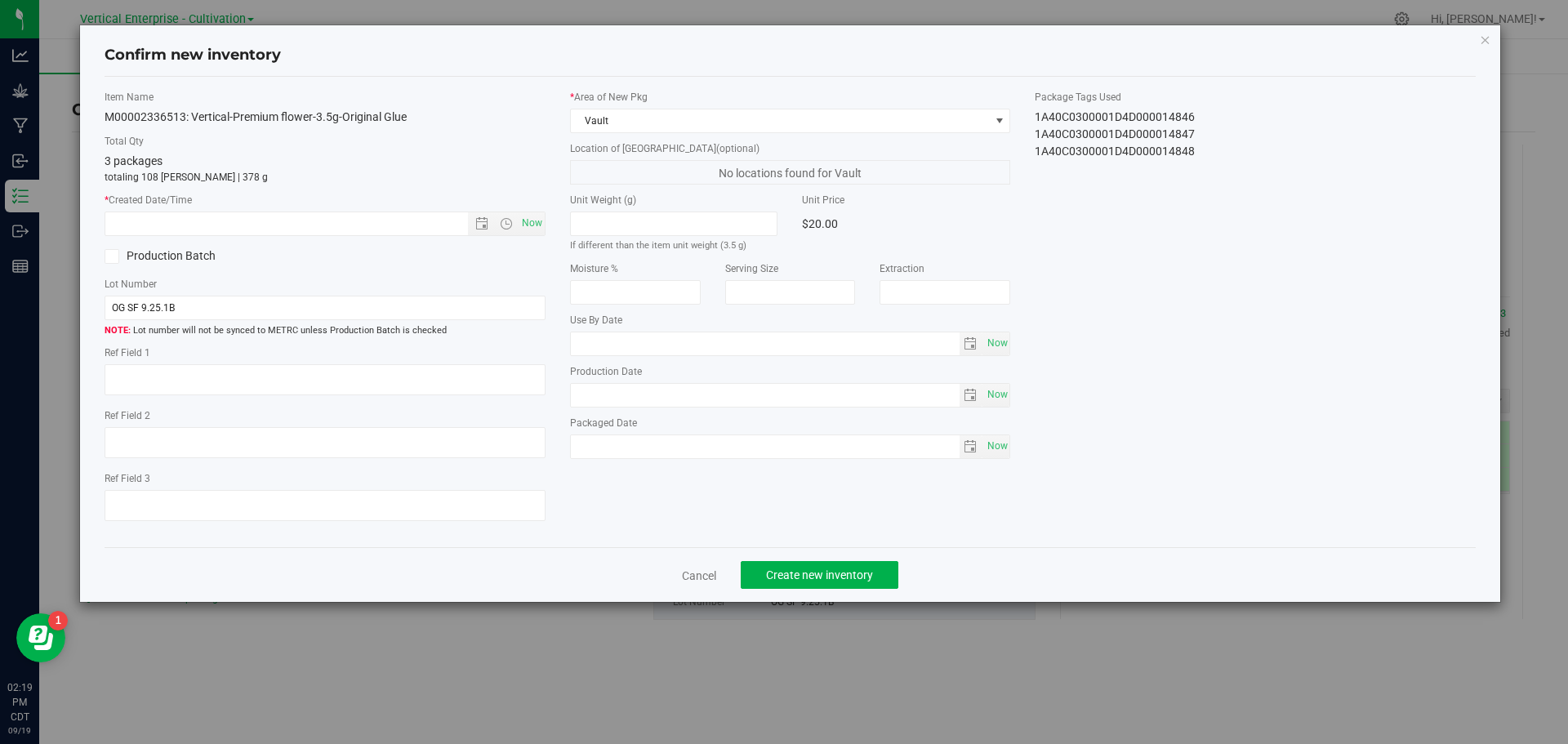
click at [537, 222] on span "Now" at bounding box center [531, 223] width 28 height 24
type input "[DATE] 2:19 PM"
click at [815, 570] on span "Create new inventory" at bounding box center [820, 575] width 107 height 13
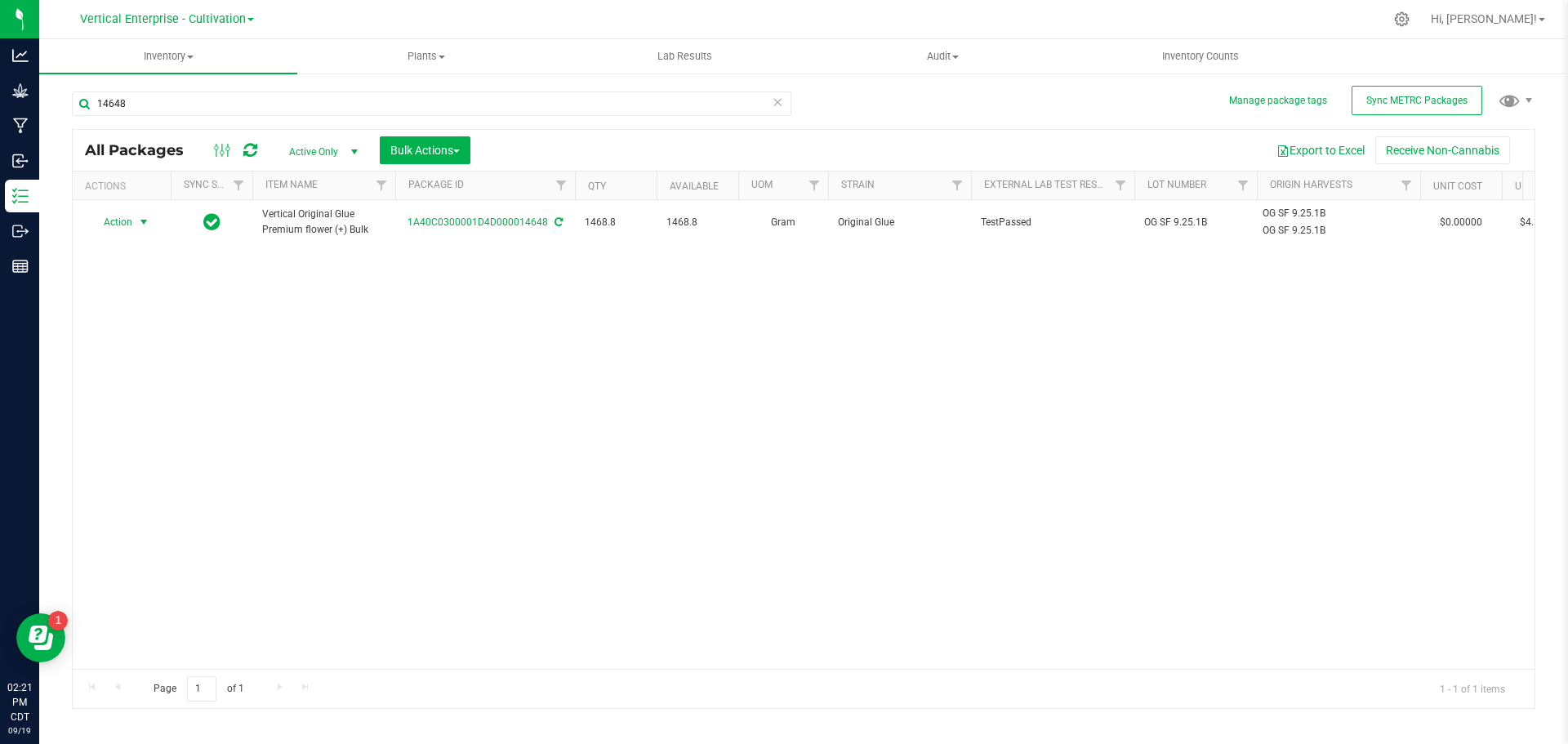
click at [127, 216] on span "Action" at bounding box center [111, 222] width 44 height 23
click at [152, 278] on li "Create package" at bounding box center [141, 274] width 103 height 25
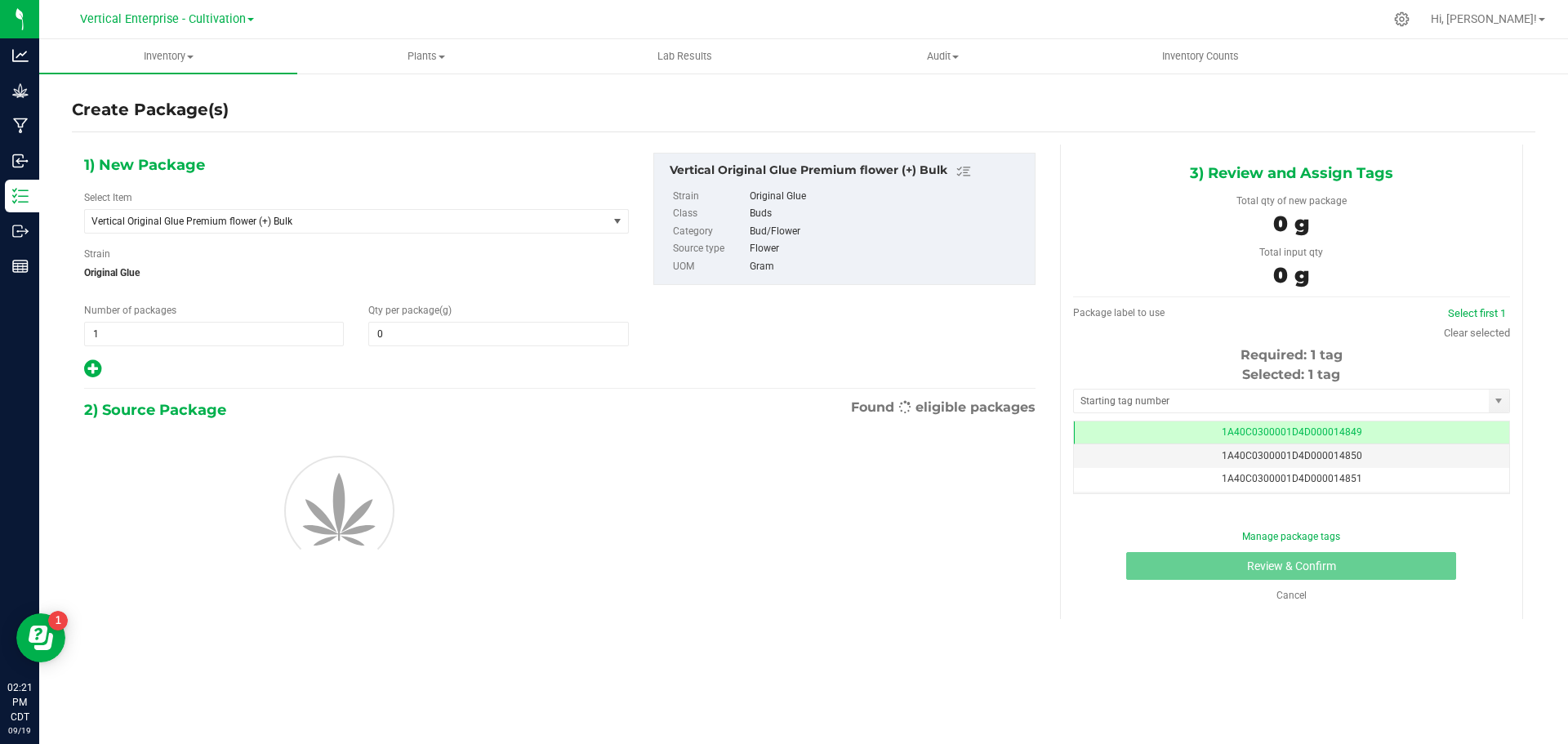
type input "0.0000"
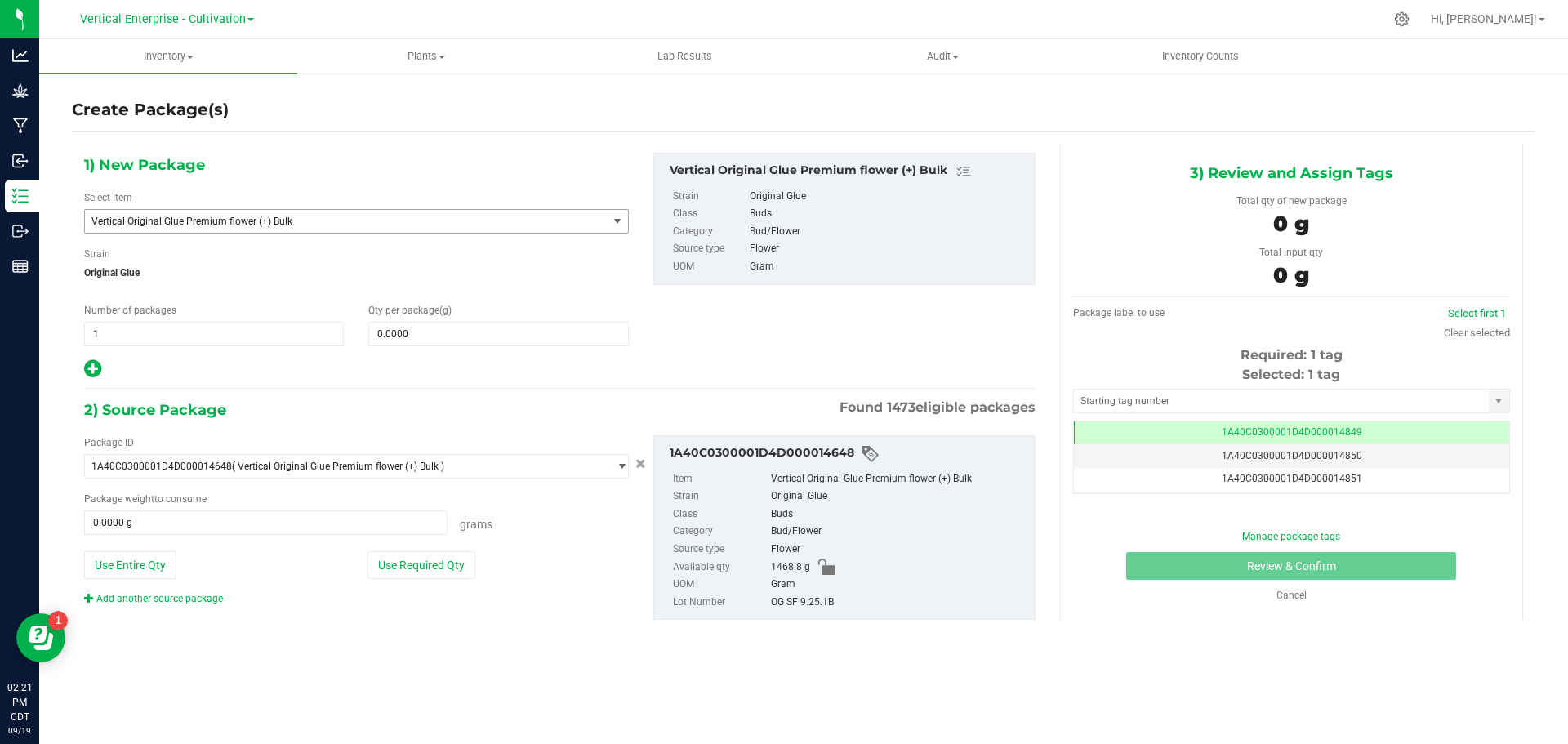
click at [198, 218] on span "Vertical Original Glue Premium flower (+) Bulk" at bounding box center [336, 221] width 489 height 12
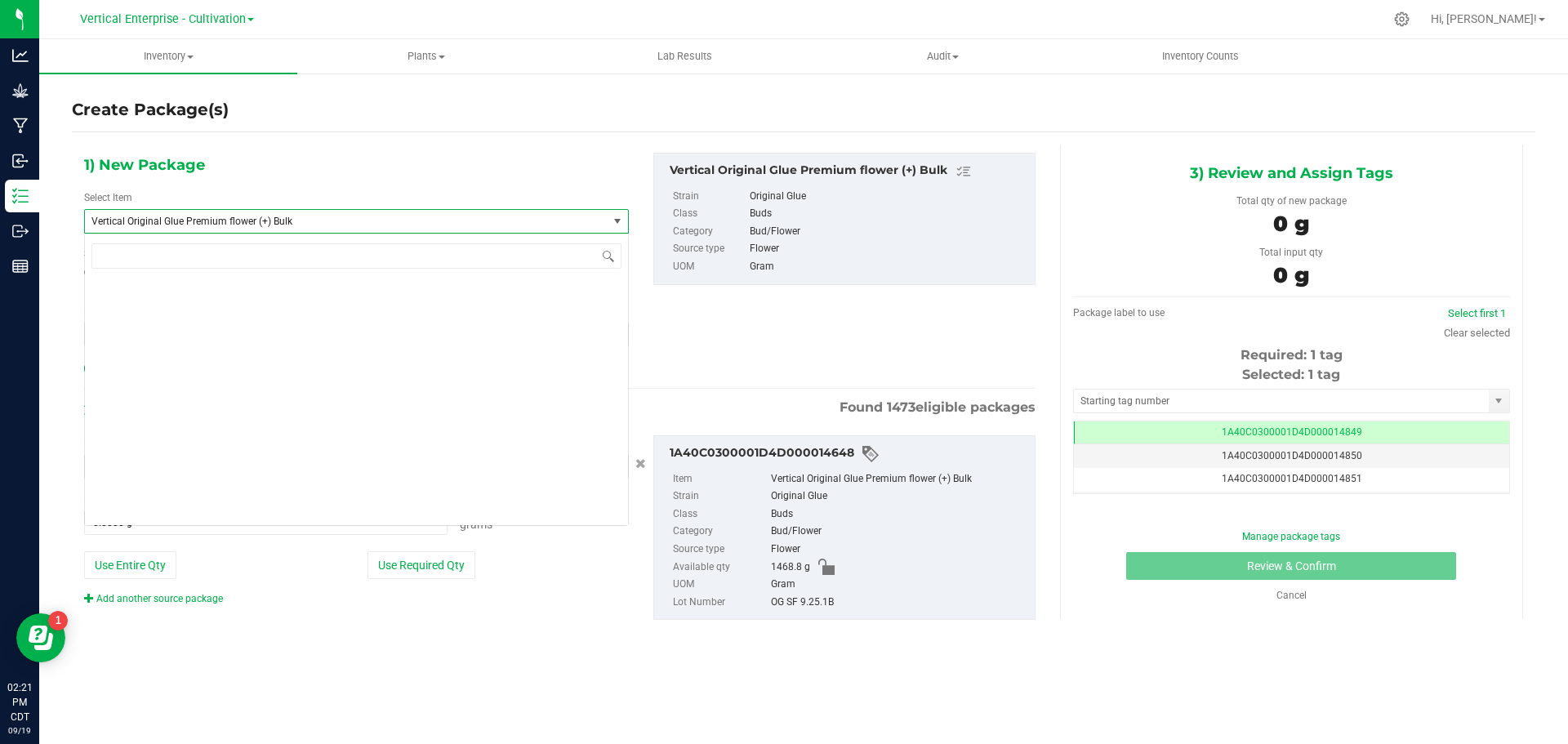
scroll to position [129416, 0]
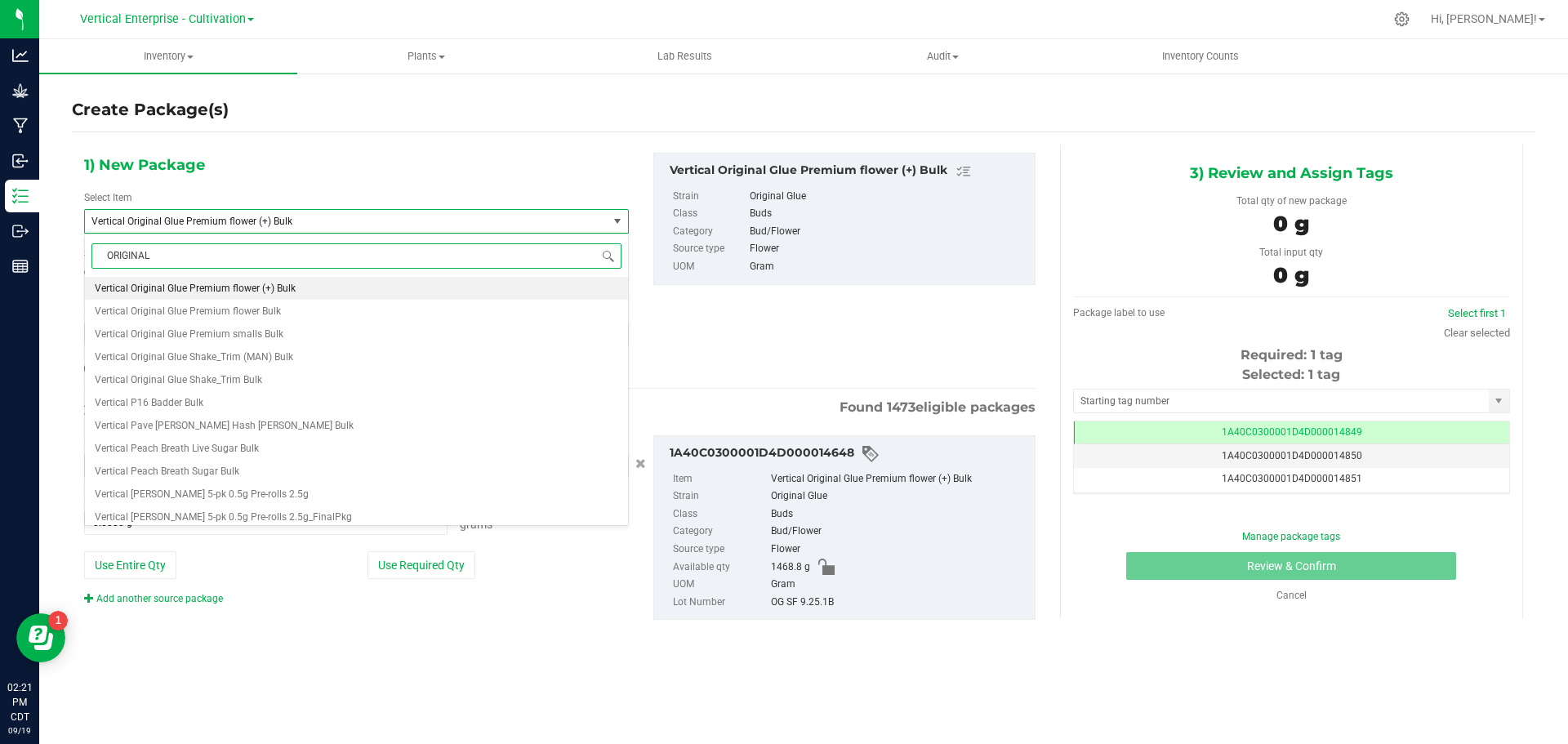
type input "ORIGINAL"
click at [269, 282] on li "M00002336513: Vertical-Premium flower-3.5g-Original Glue" at bounding box center [357, 289] width 543 height 23
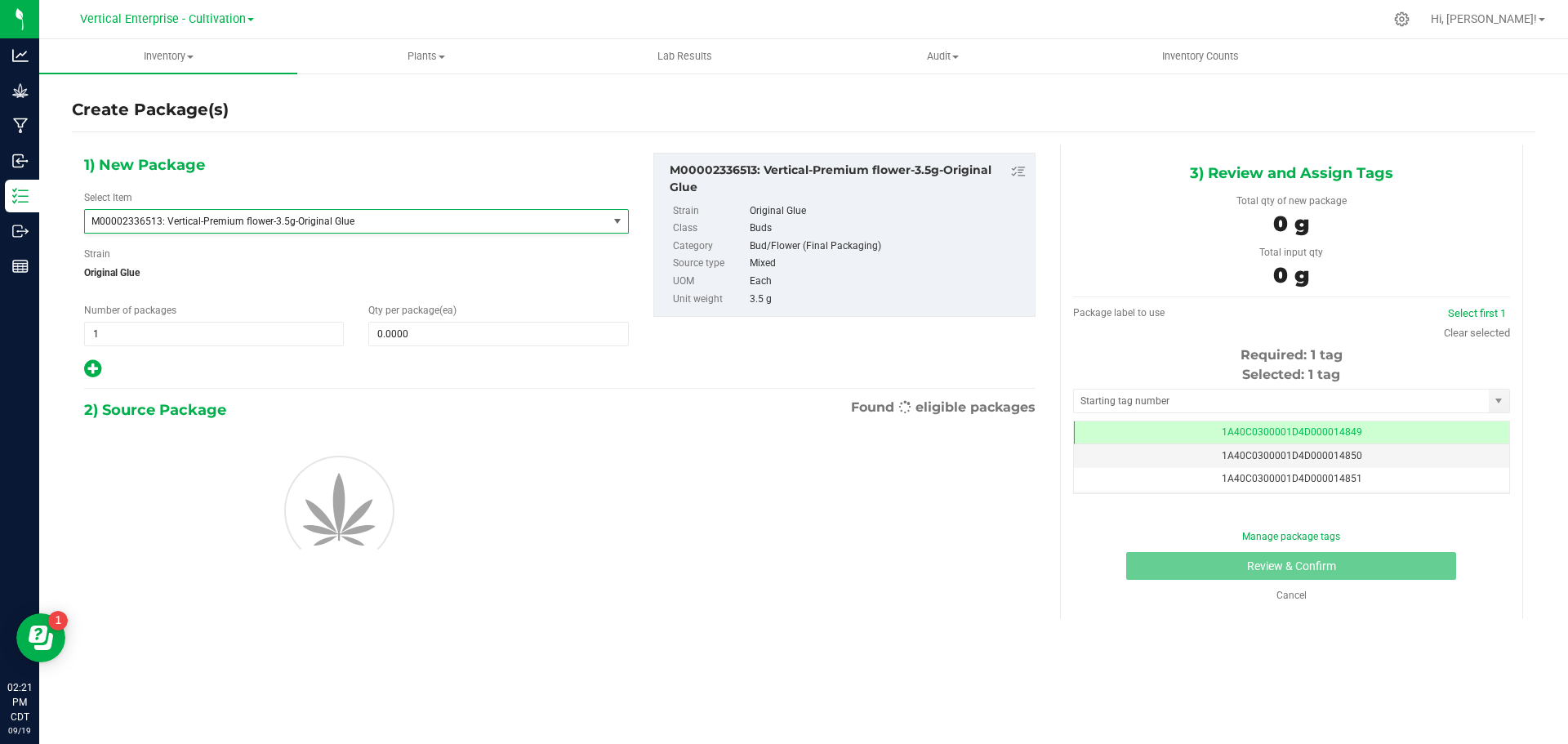
type input "0"
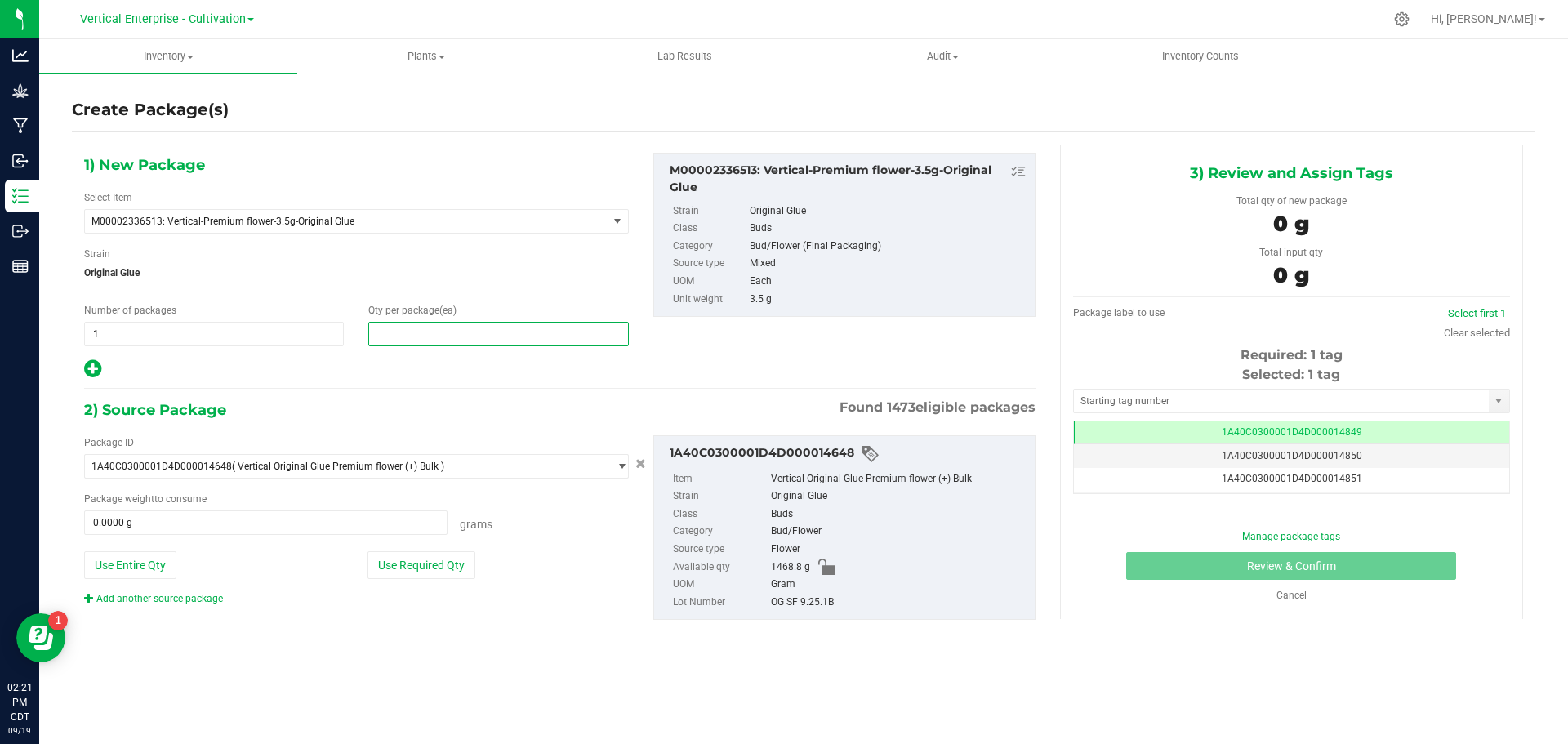
click at [485, 335] on span at bounding box center [498, 335] width 260 height 25
type input "36"
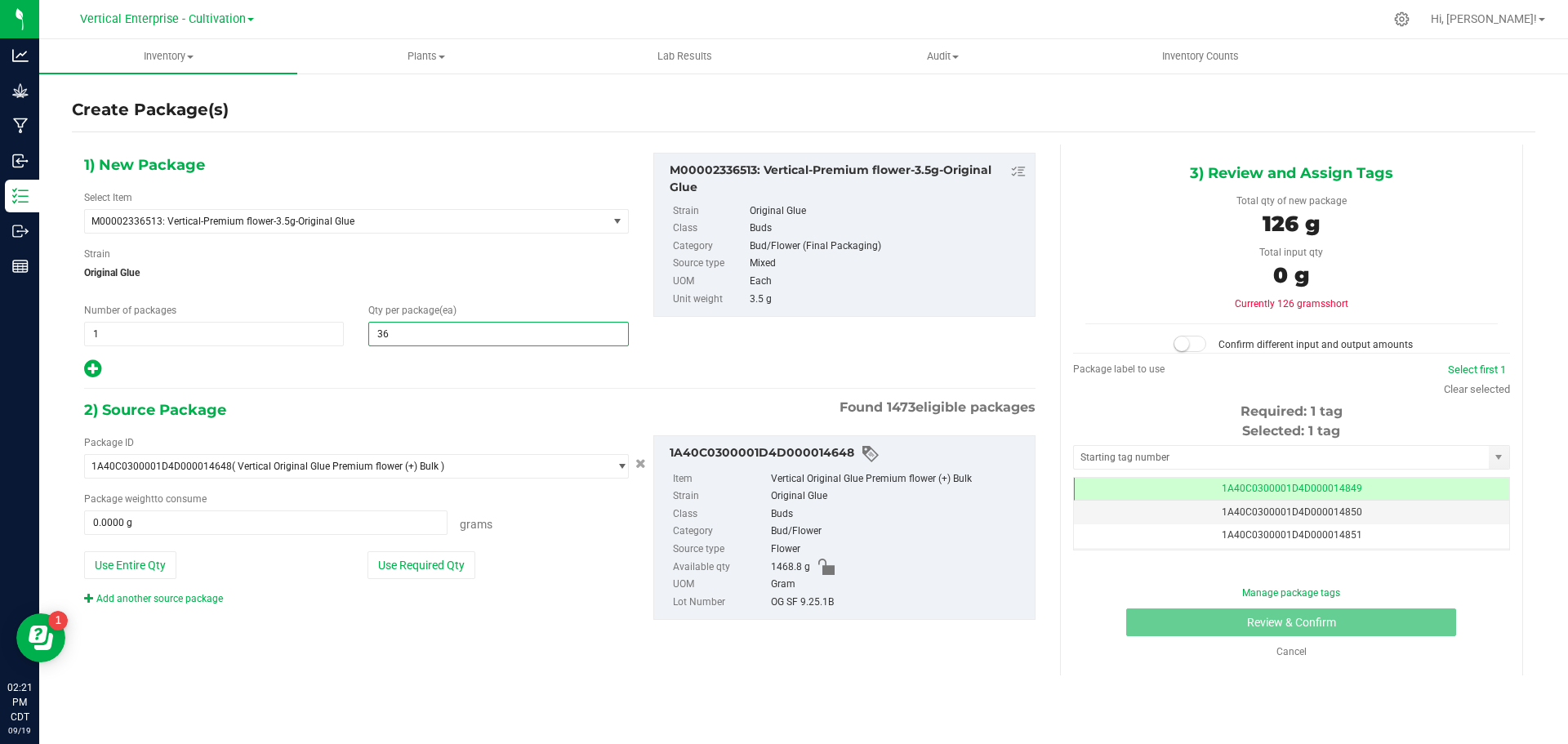
type input "36"
click at [440, 573] on button "Use Required Qty" at bounding box center [421, 565] width 107 height 28
type input "126.0000 g"
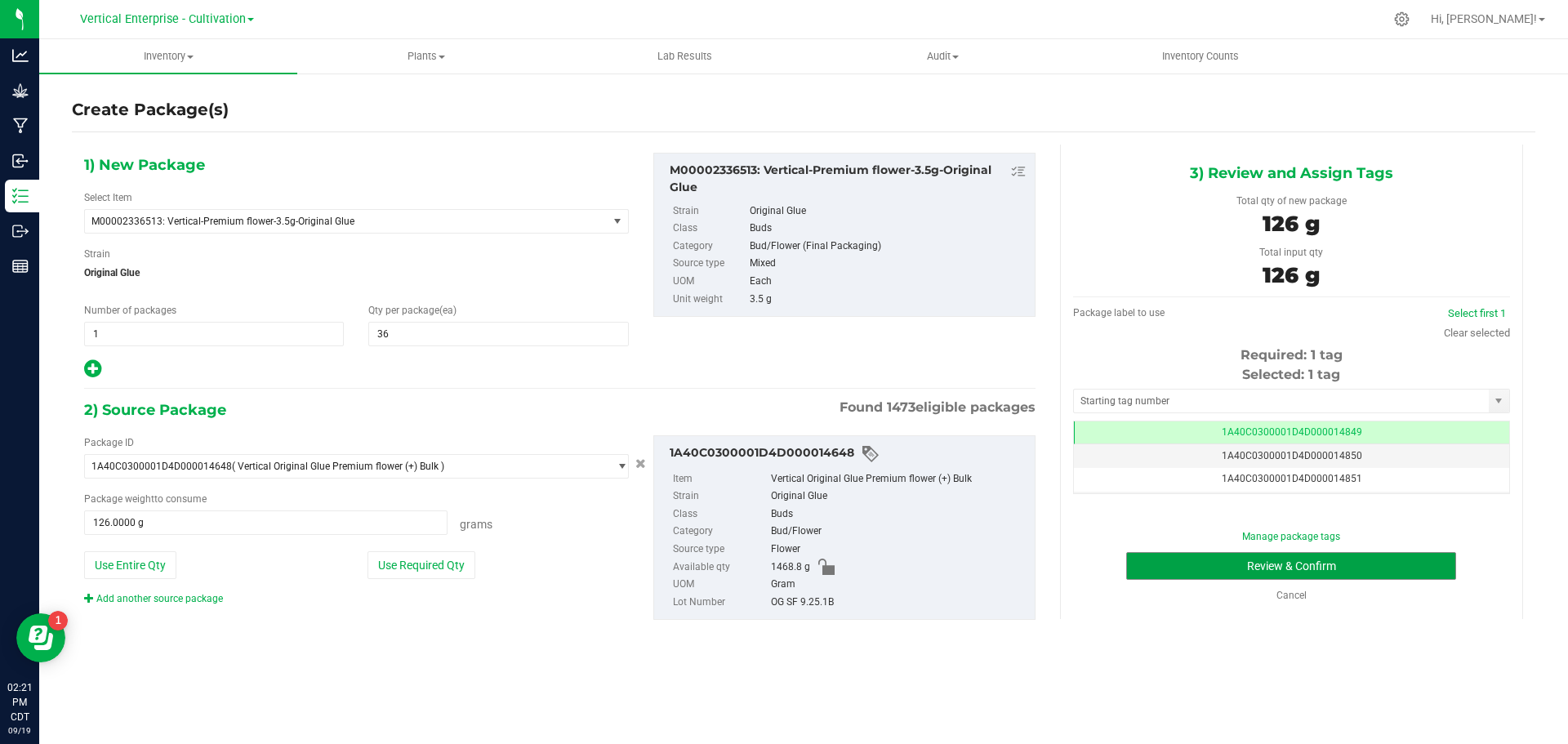
click at [1322, 560] on button "Review & Confirm" at bounding box center [1291, 566] width 330 height 28
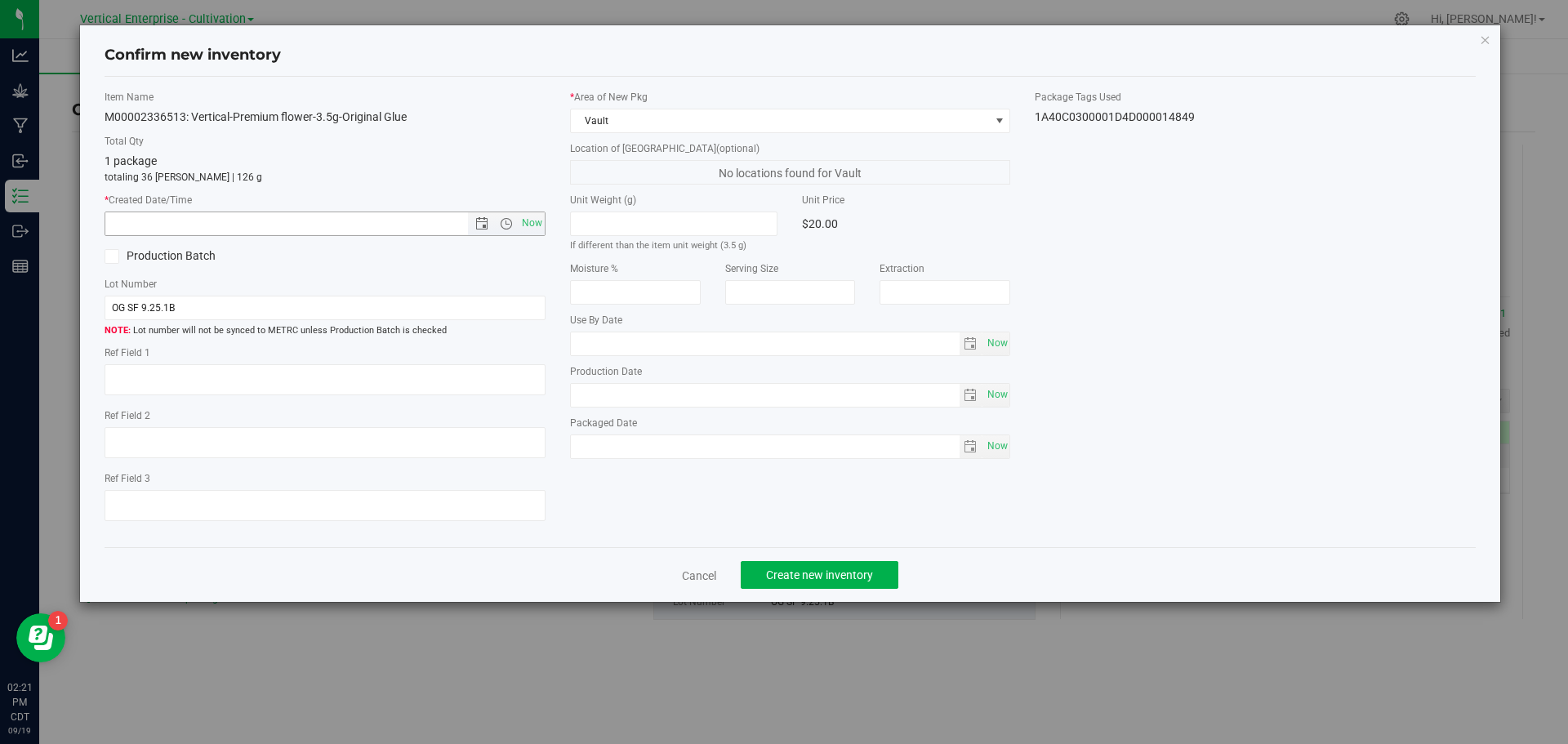
click at [542, 213] on span "Now" at bounding box center [531, 223] width 28 height 24
type input "[DATE] 2:21 PM"
click at [845, 567] on button "Create new inventory" at bounding box center [819, 574] width 157 height 28
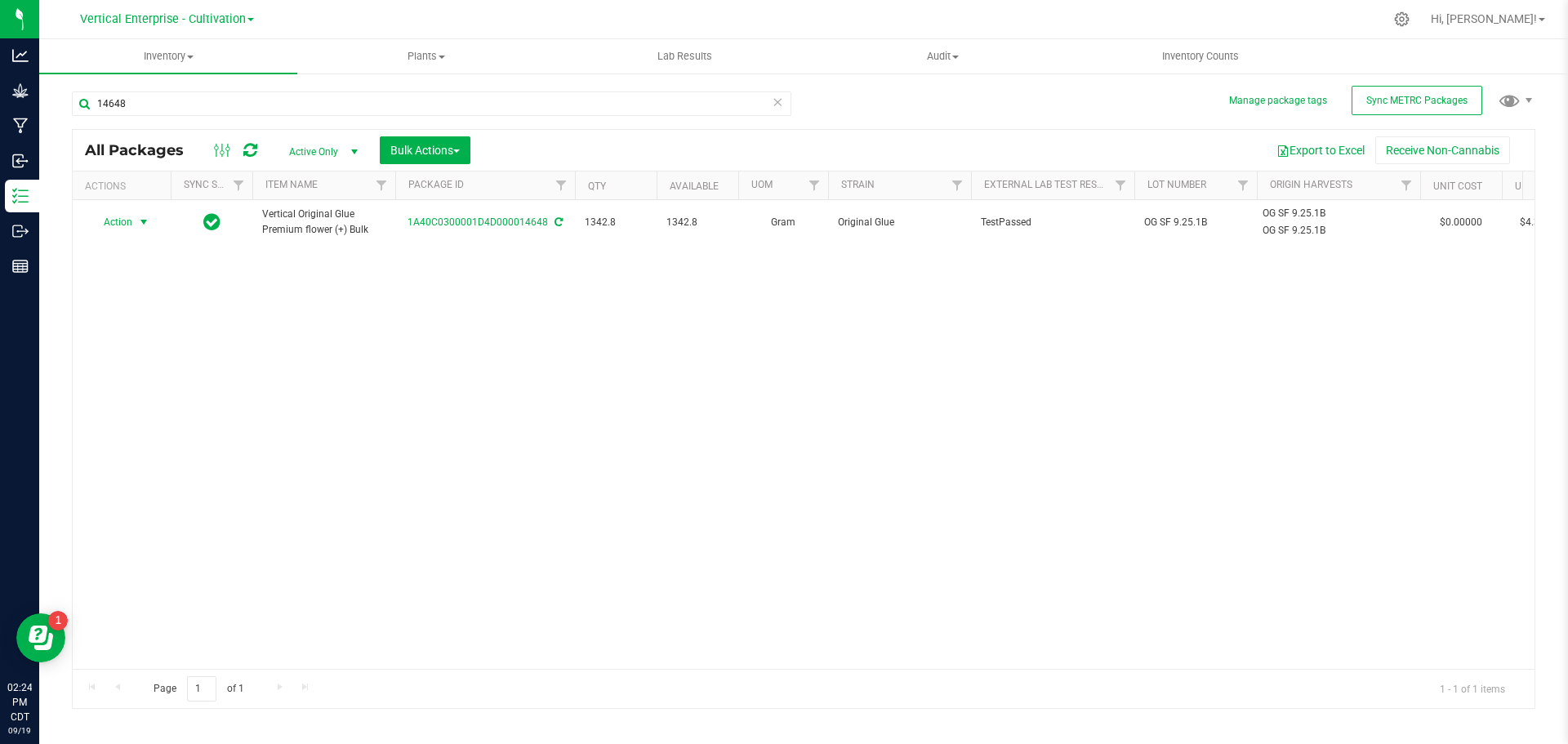
click at [102, 218] on span "Action" at bounding box center [111, 222] width 44 height 23
click at [110, 268] on li "Create package" at bounding box center [141, 274] width 103 height 25
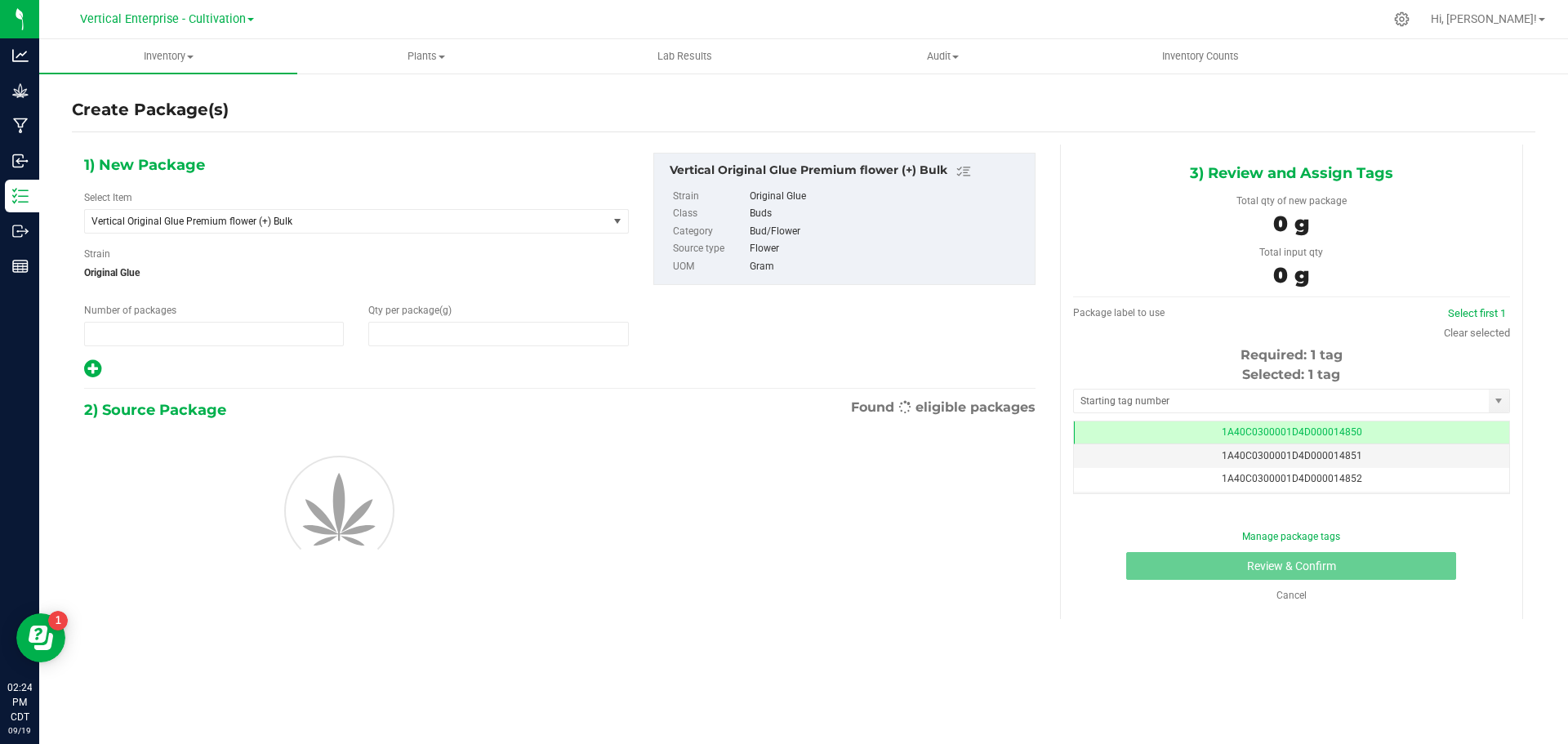
type input "1"
type input "0.0000"
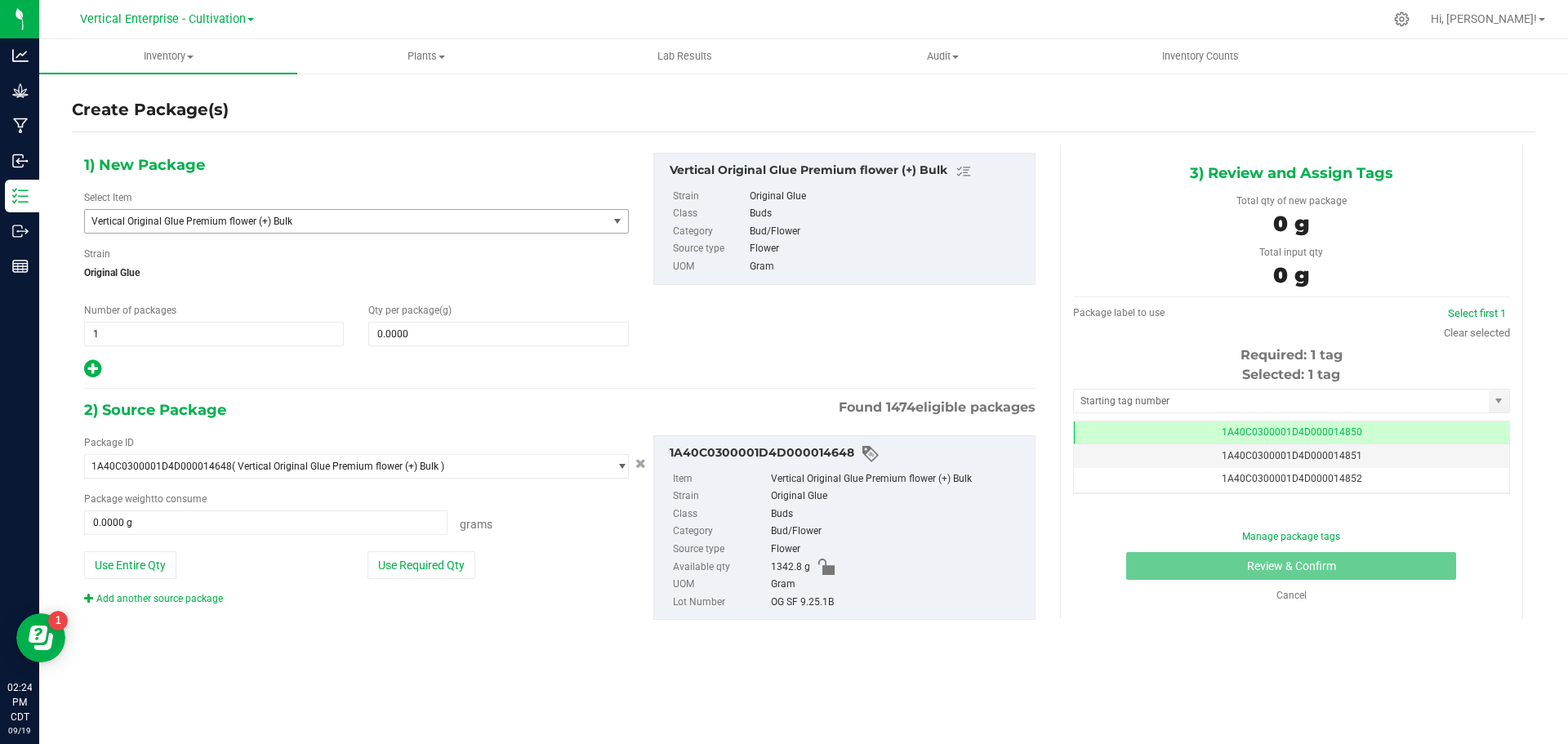
click at [187, 219] on span "Vertical Original Glue Premium flower (+) Bulk" at bounding box center [336, 221] width 489 height 12
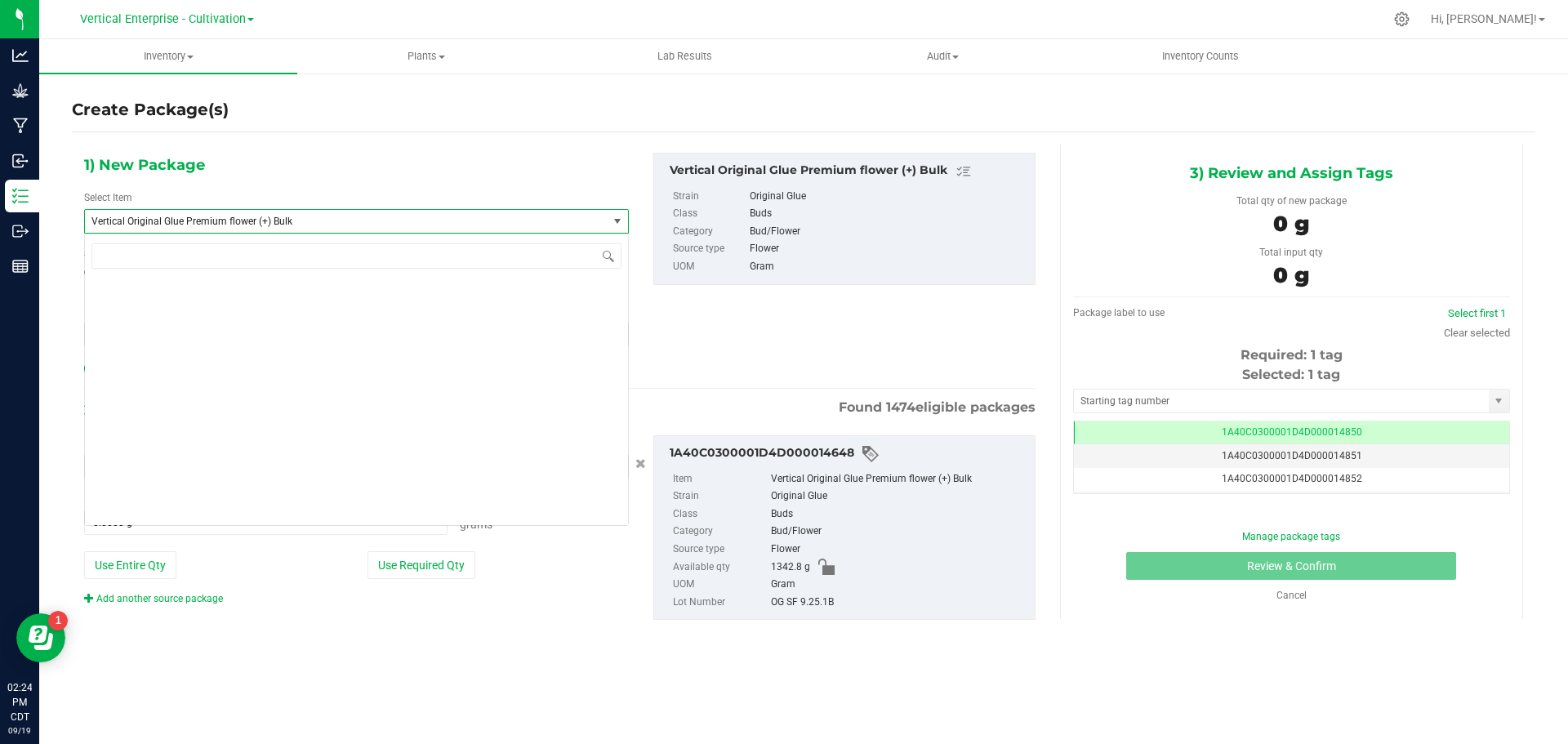
scroll to position [129416, 0]
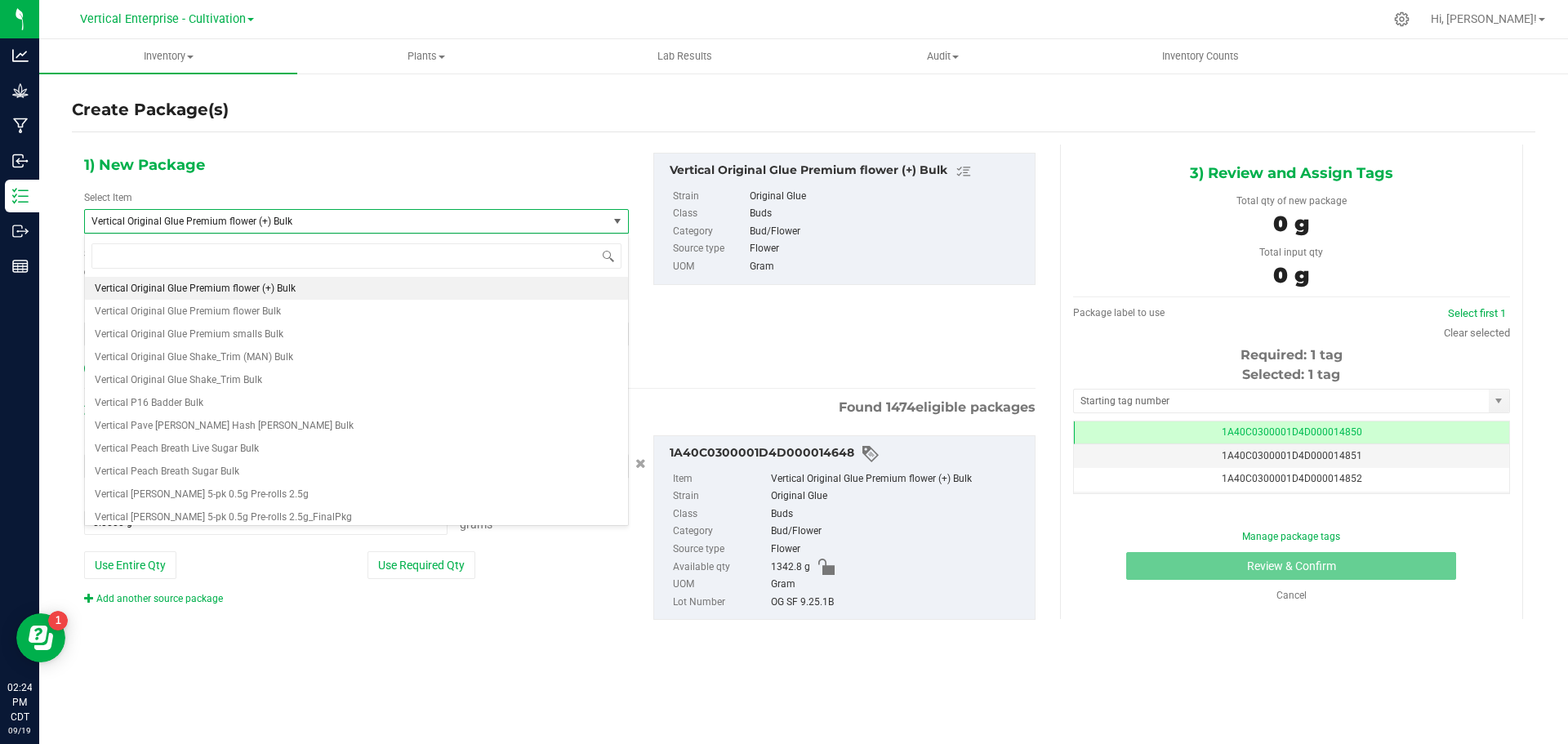
click at [187, 220] on span "Vertical Original Glue Premium flower (+) Bulk" at bounding box center [336, 221] width 489 height 12
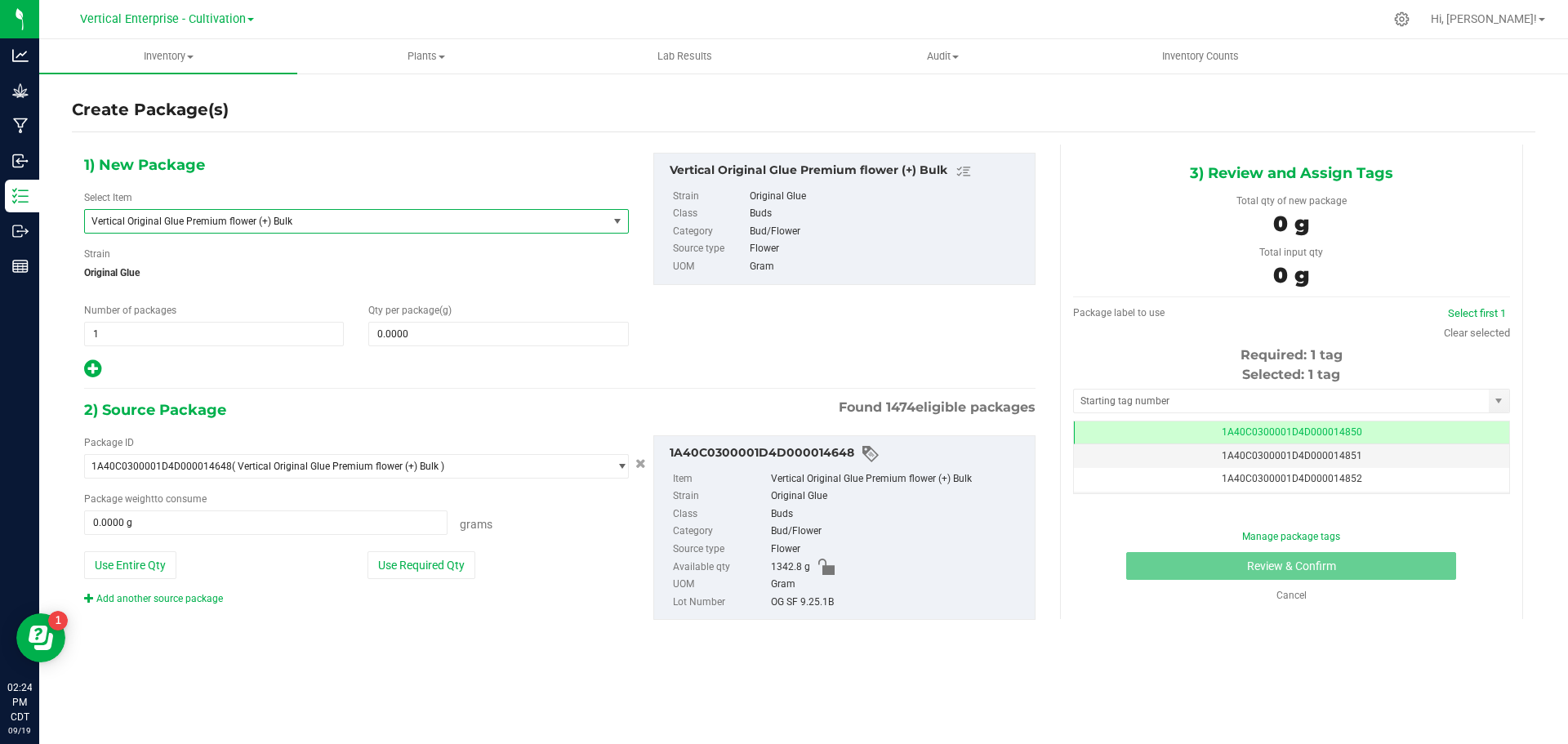
click at [240, 222] on span "Vertical Original Glue Premium flower (+) Bulk" at bounding box center [336, 221] width 489 height 12
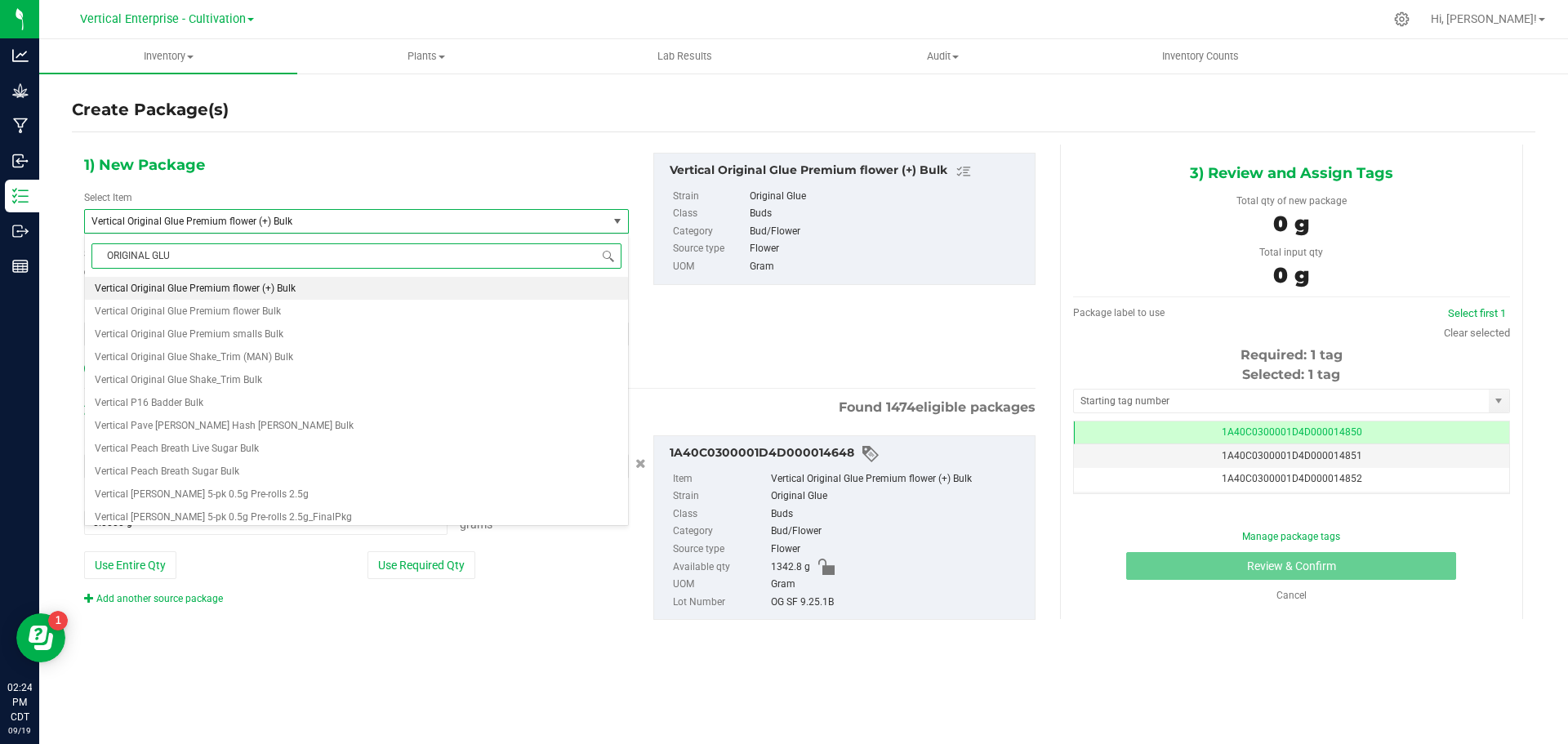
type input "ORIGINAL GLUE"
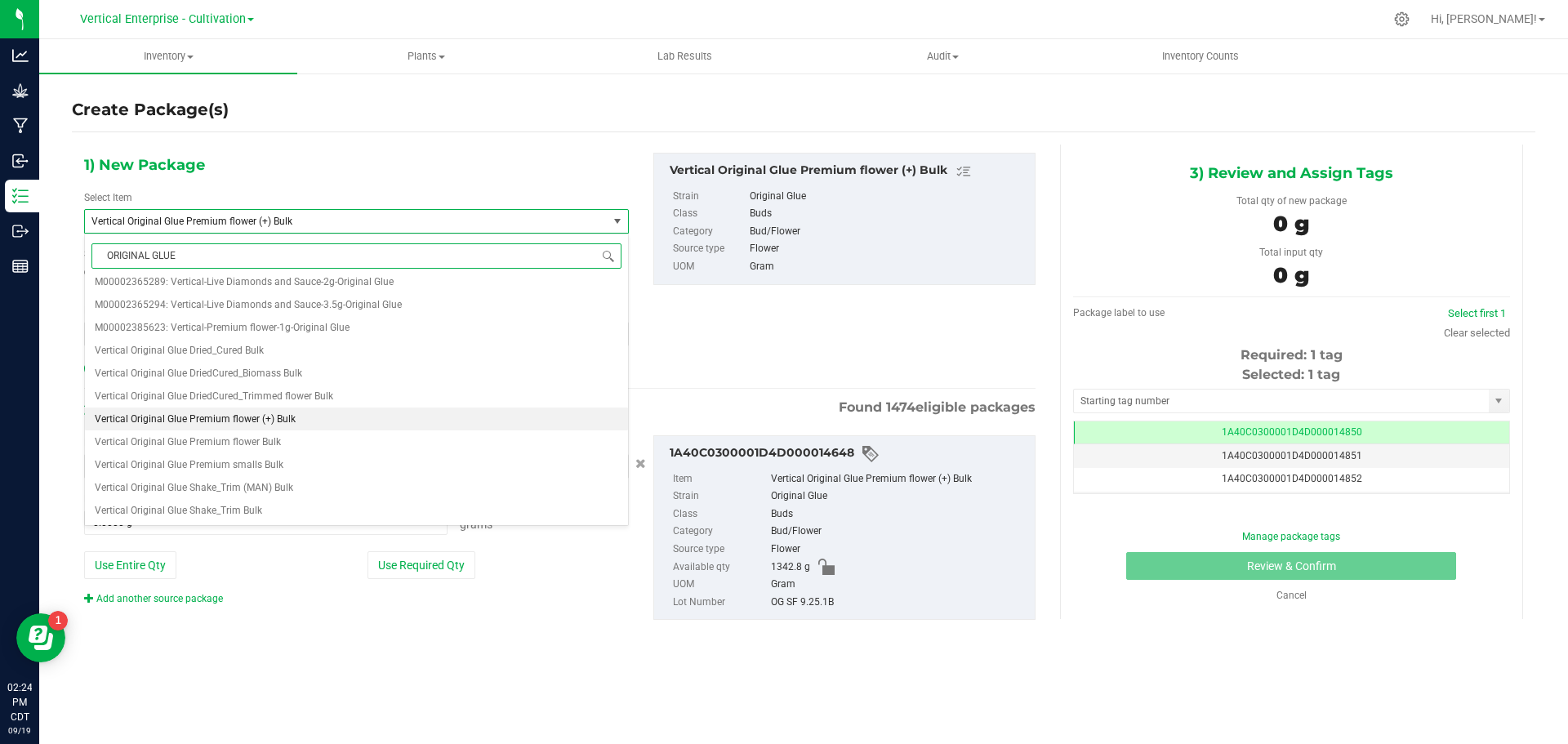
scroll to position [0, 0]
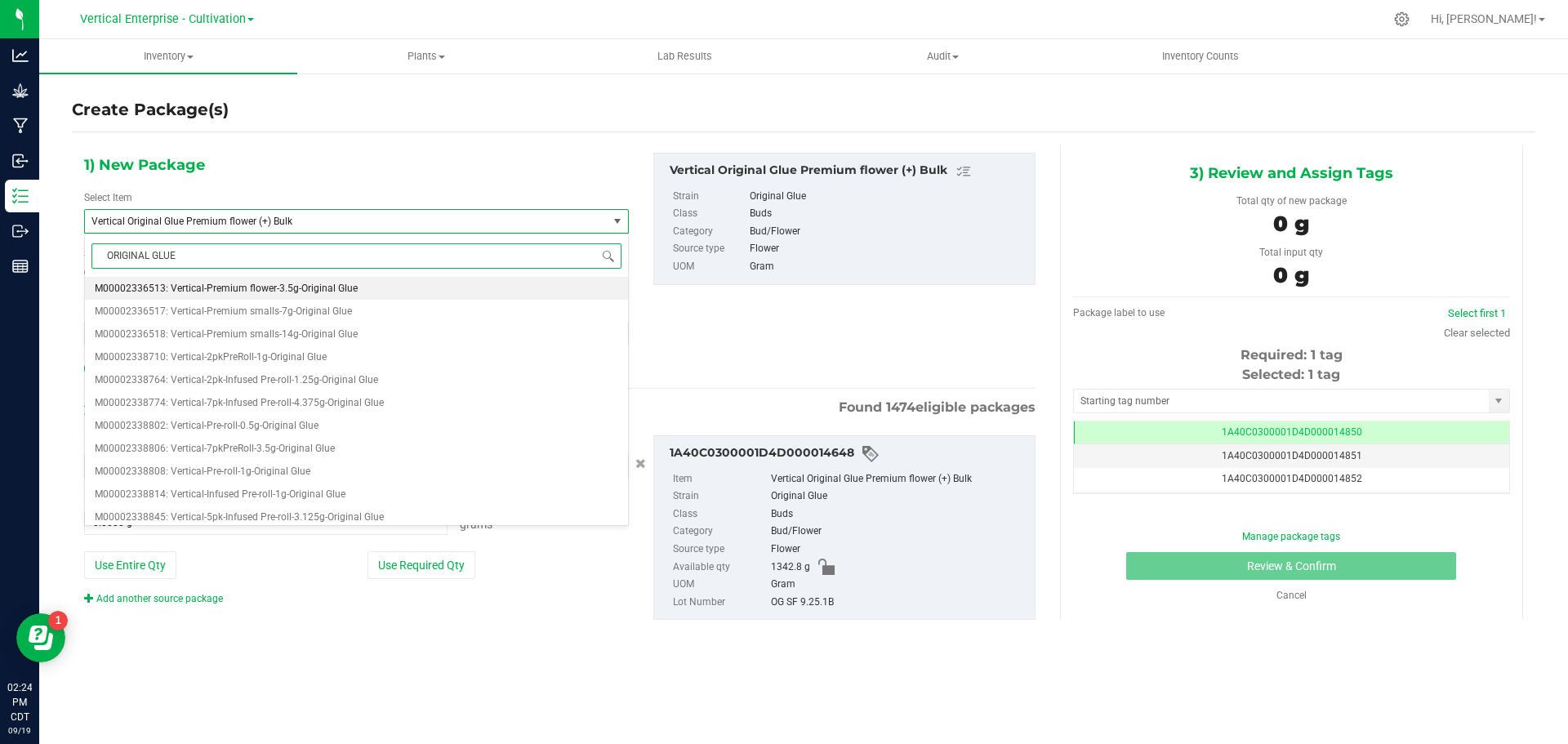
click at [244, 278] on li "M00002336513: Vertical-Premium flower-3.5g-Original Glue" at bounding box center [357, 289] width 543 height 23
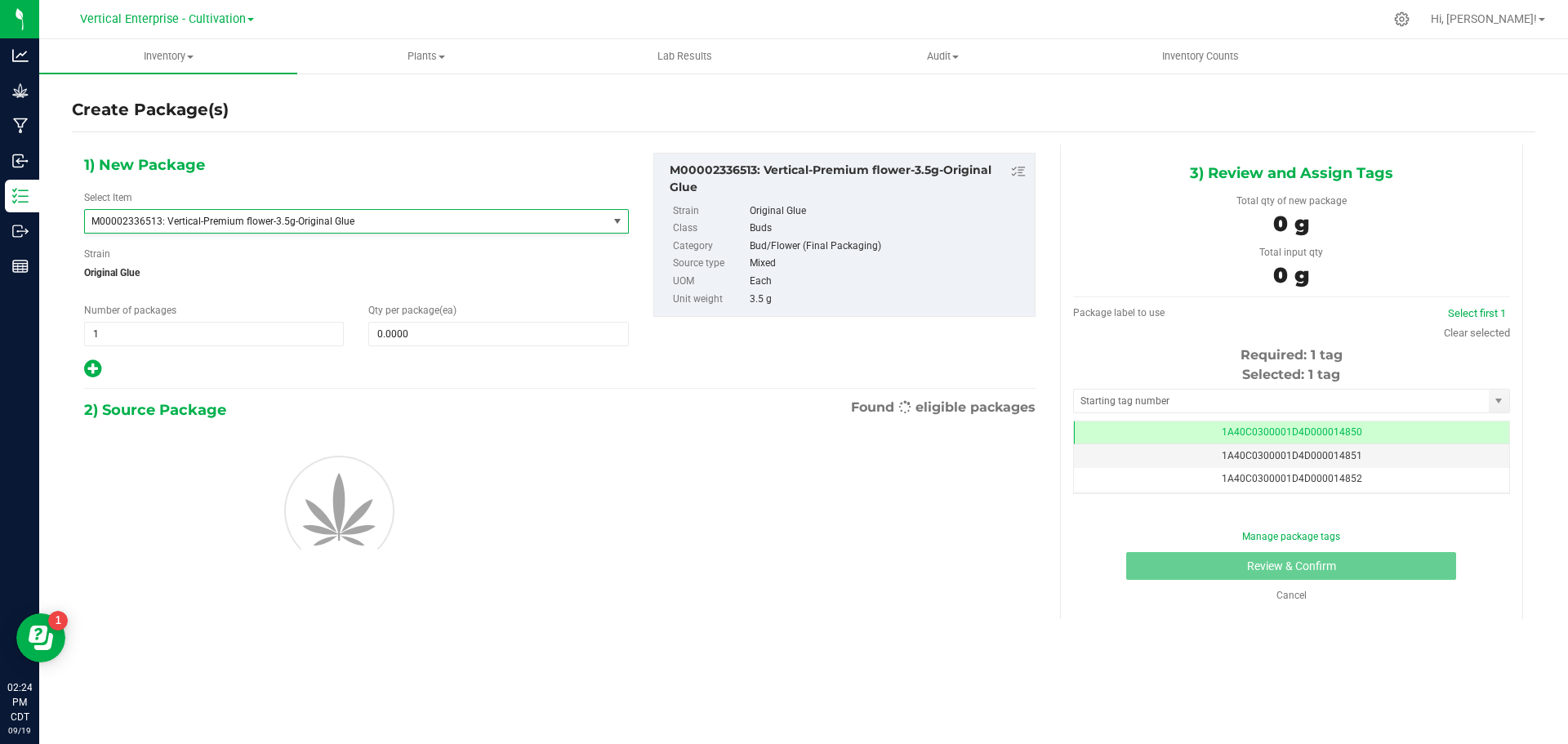
type input "0"
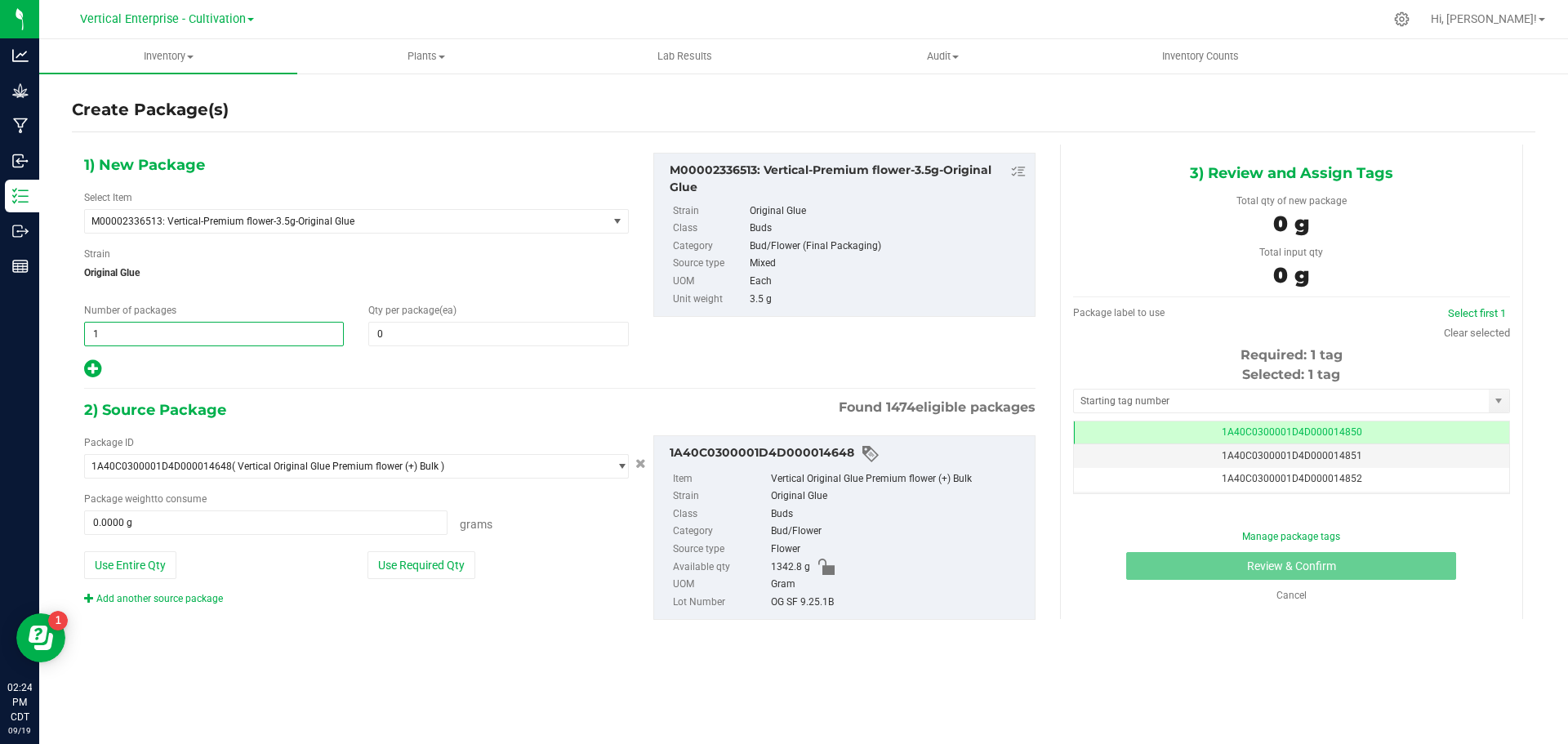
drag, startPoint x: 200, startPoint y: 340, endPoint x: 63, endPoint y: 327, distance: 137.6
click at [63, 327] on div "Create Package(s) 1) New Package Select Item M00002336513: Vertical-Premium flo…" at bounding box center [804, 327] width 1529 height 510
type input "2"
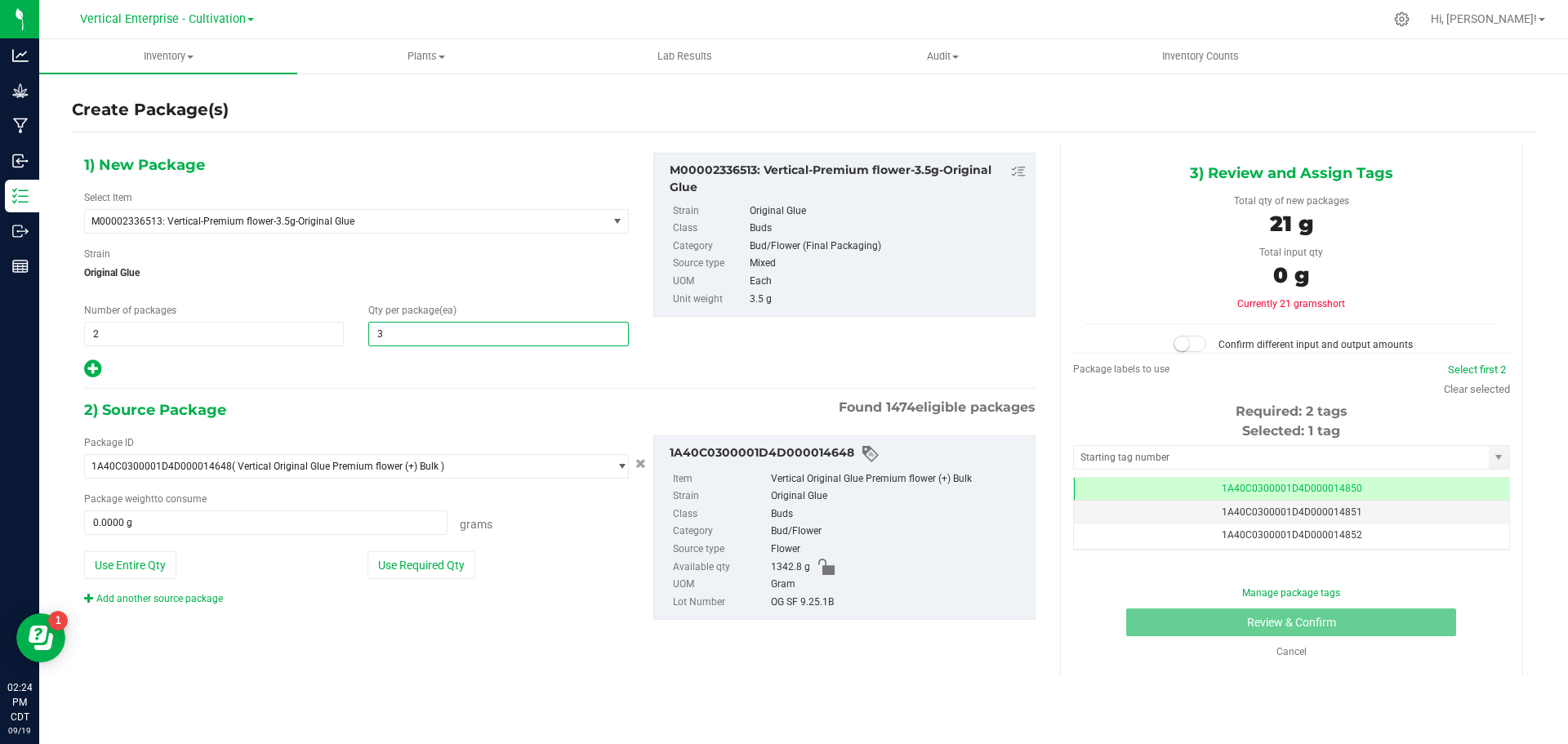
type input "36"
drag, startPoint x: 109, startPoint y: 372, endPoint x: 80, endPoint y: 368, distance: 29.3
click at [109, 372] on div at bounding box center [357, 369] width 545 height 21
click at [88, 371] on icon at bounding box center [93, 368] width 17 height 20
type input "36"
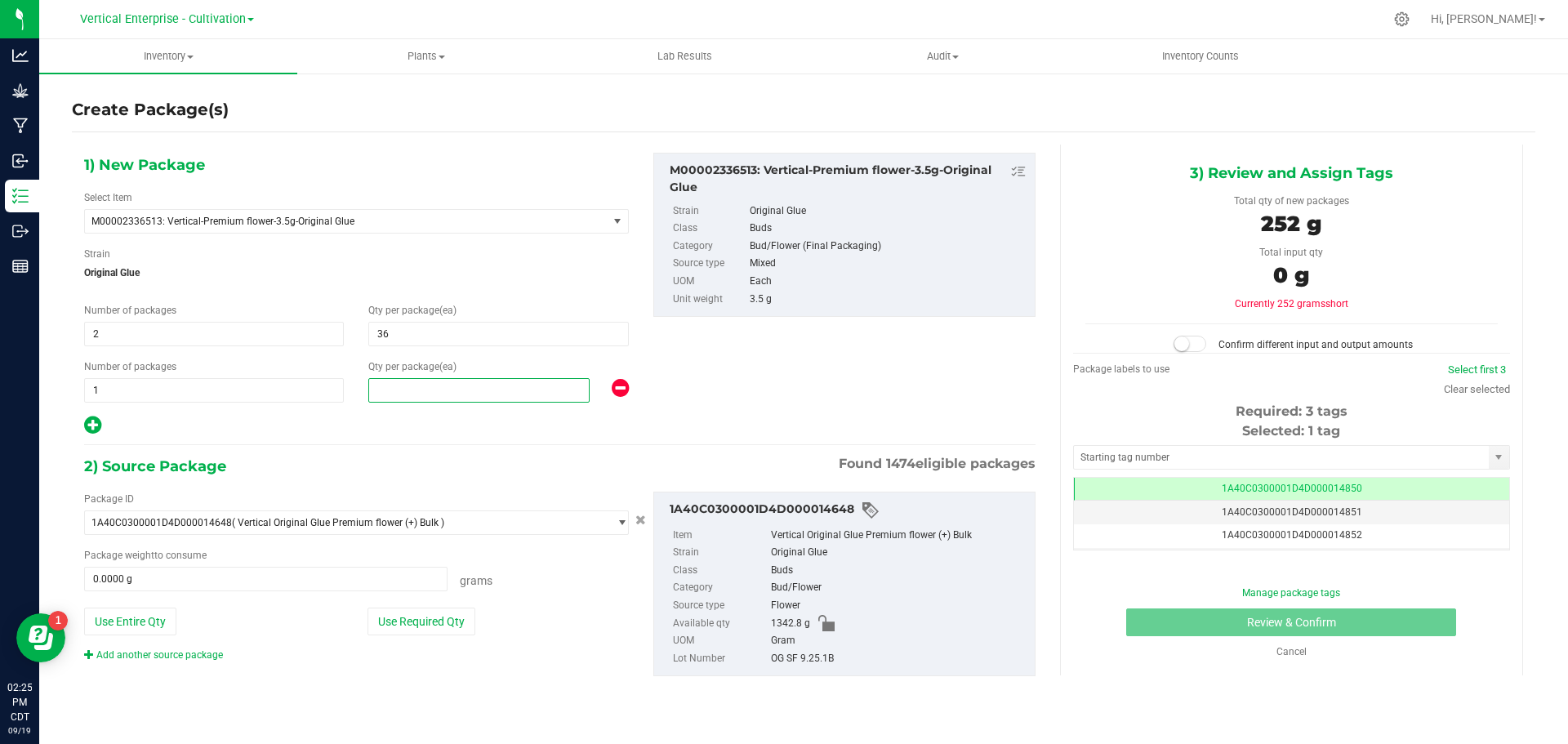
drag, startPoint x: 461, startPoint y: 383, endPoint x: 190, endPoint y: 405, distance: 271.9
click at [194, 405] on div "1) New Package Select Item M00002336513: Vertical-Premium flower-3.5g-Original …" at bounding box center [357, 293] width 570 height 283
type input "9"
click at [407, 625] on button "Use Required Qty" at bounding box center [421, 621] width 107 height 28
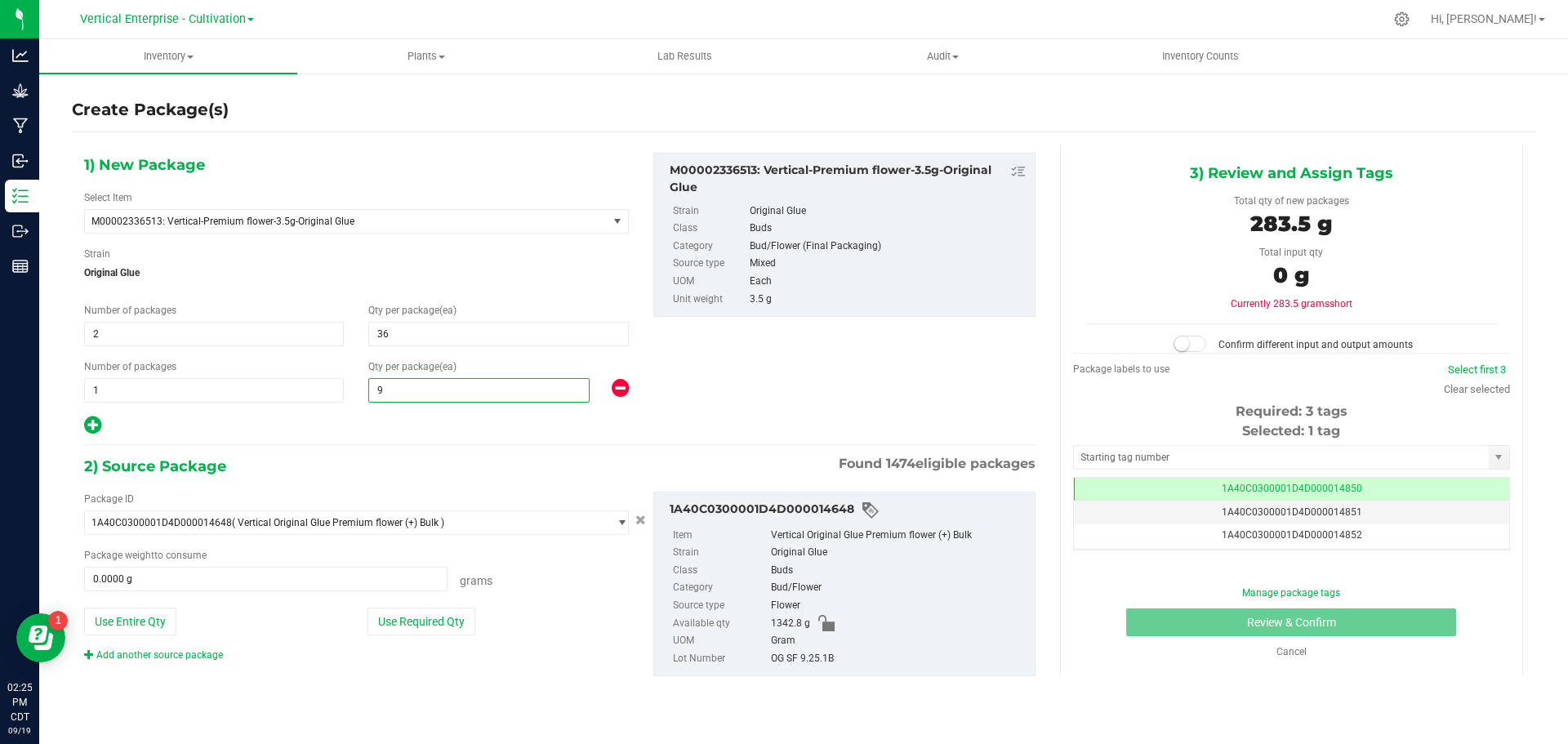
type input "283.5000 g"
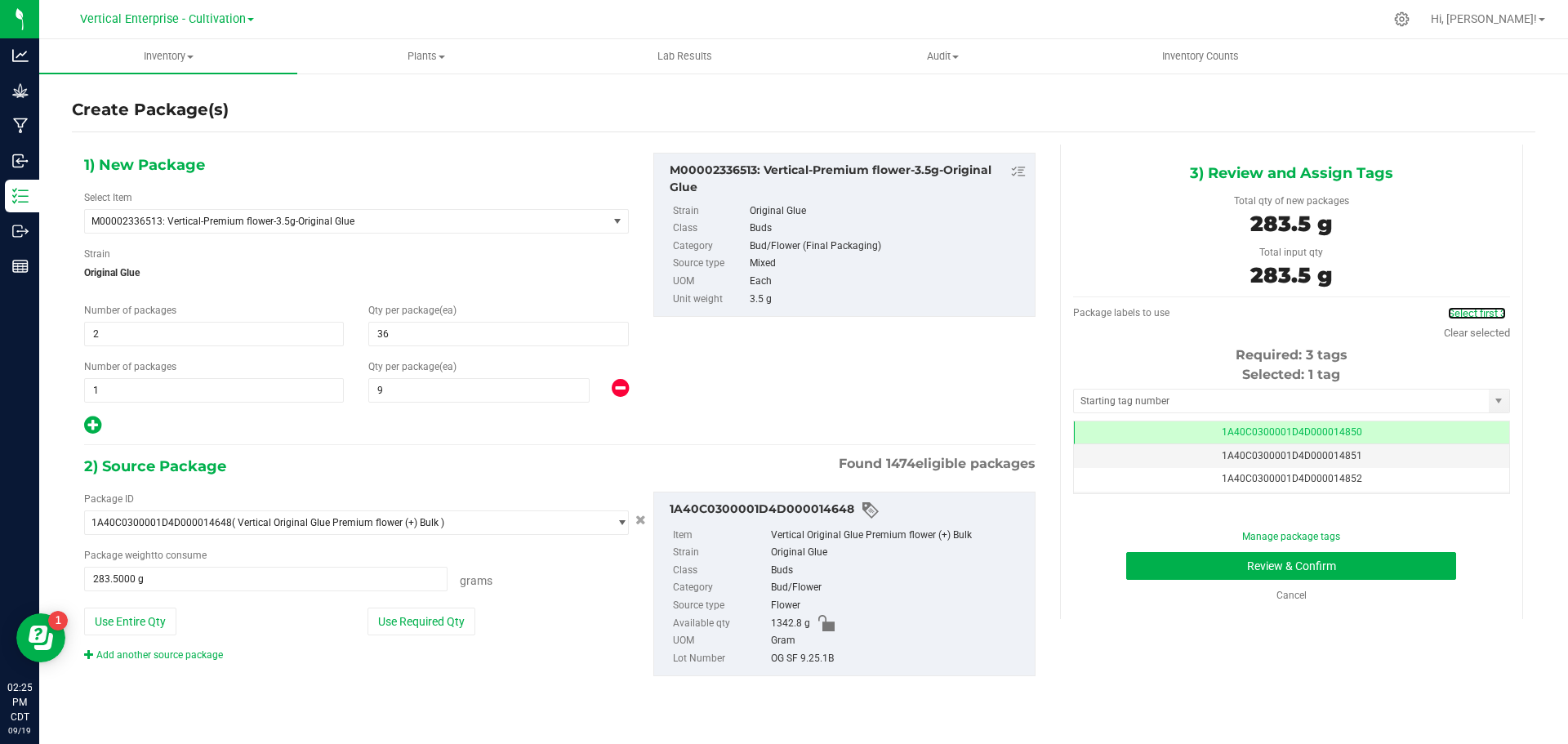
click at [1495, 307] on link "Select first 3" at bounding box center [1477, 313] width 58 height 12
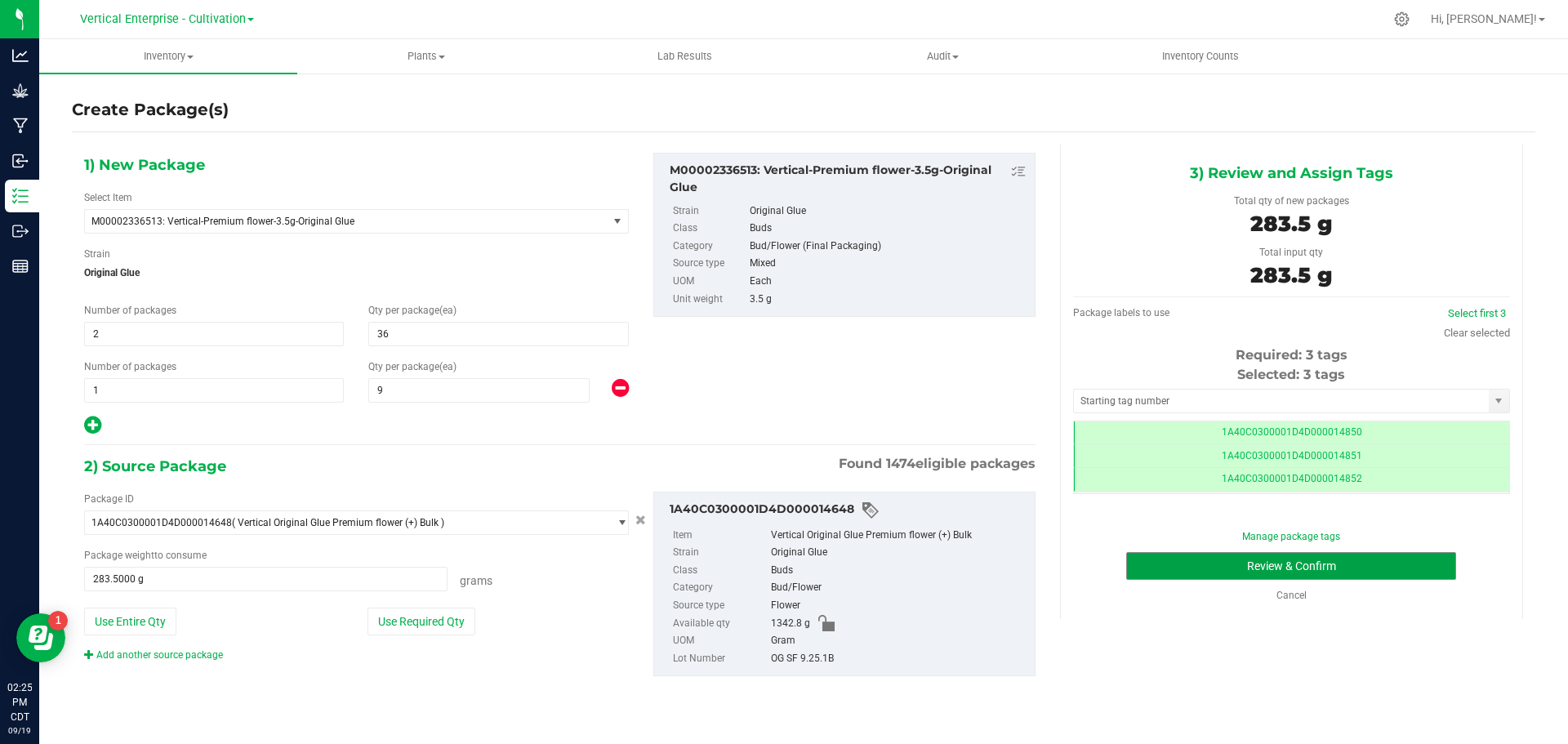
click at [1368, 566] on button "Review & Confirm" at bounding box center [1291, 566] width 330 height 28
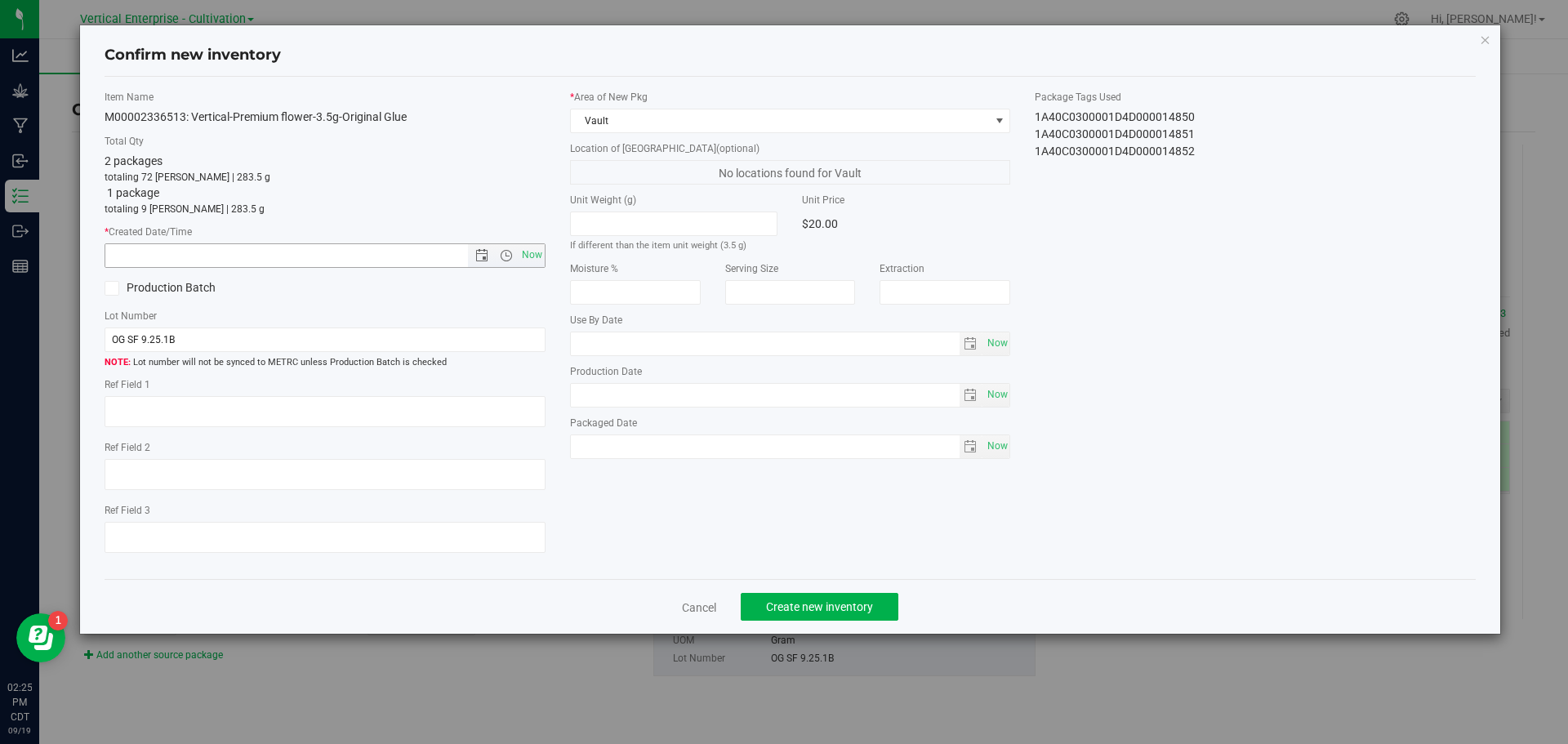
click at [535, 257] on span "Now" at bounding box center [531, 255] width 28 height 24
type input "[DATE] 2:25 PM"
click at [798, 605] on span "Create new inventory" at bounding box center [820, 607] width 107 height 13
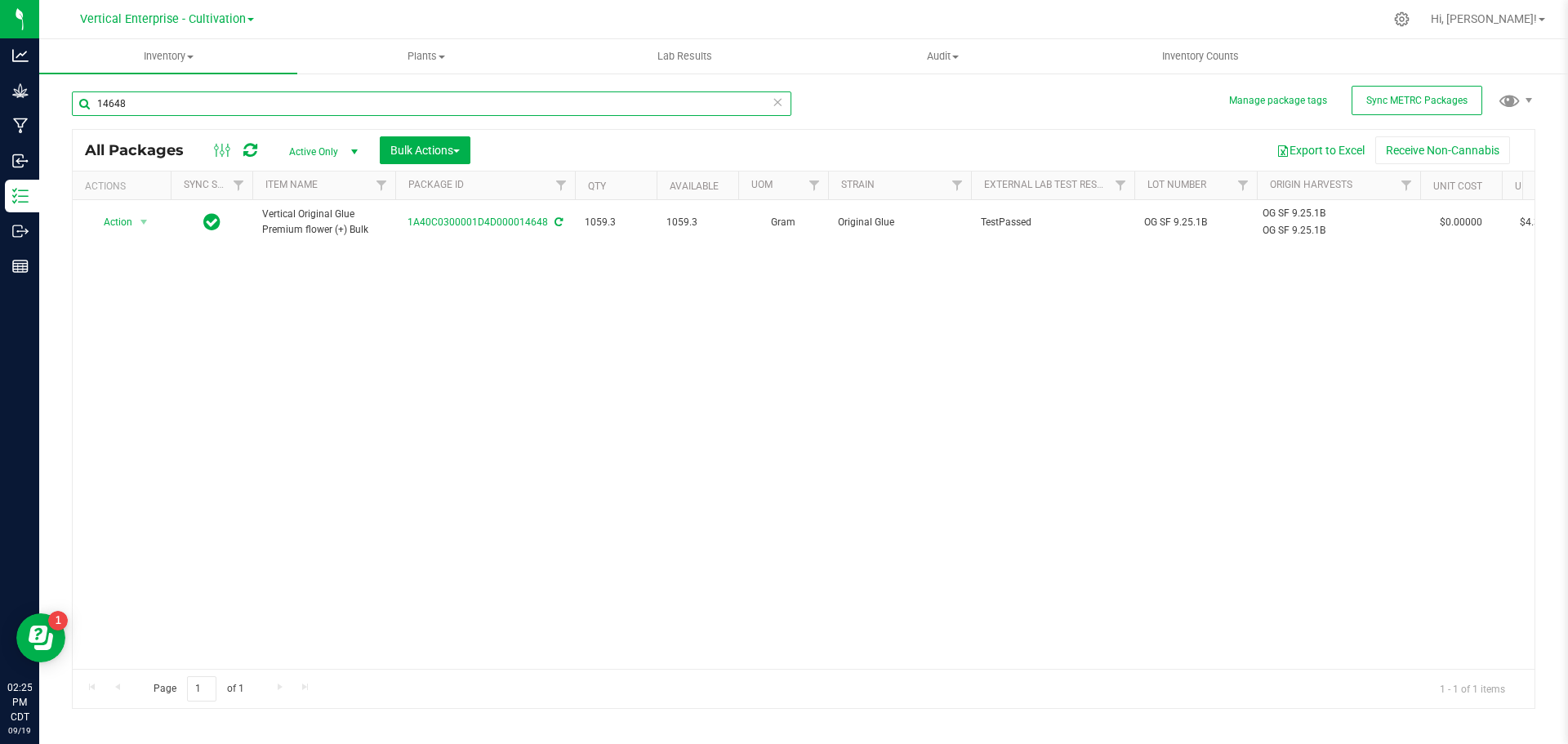
drag, startPoint x: 185, startPoint y: 95, endPoint x: 0, endPoint y: 115, distance: 186.1
click at [0, 114] on div "Analytics Grow Manufacturing Inbound Inventory Outbound Reports 02:25 PM CDT [D…" at bounding box center [784, 372] width 1568 height 744
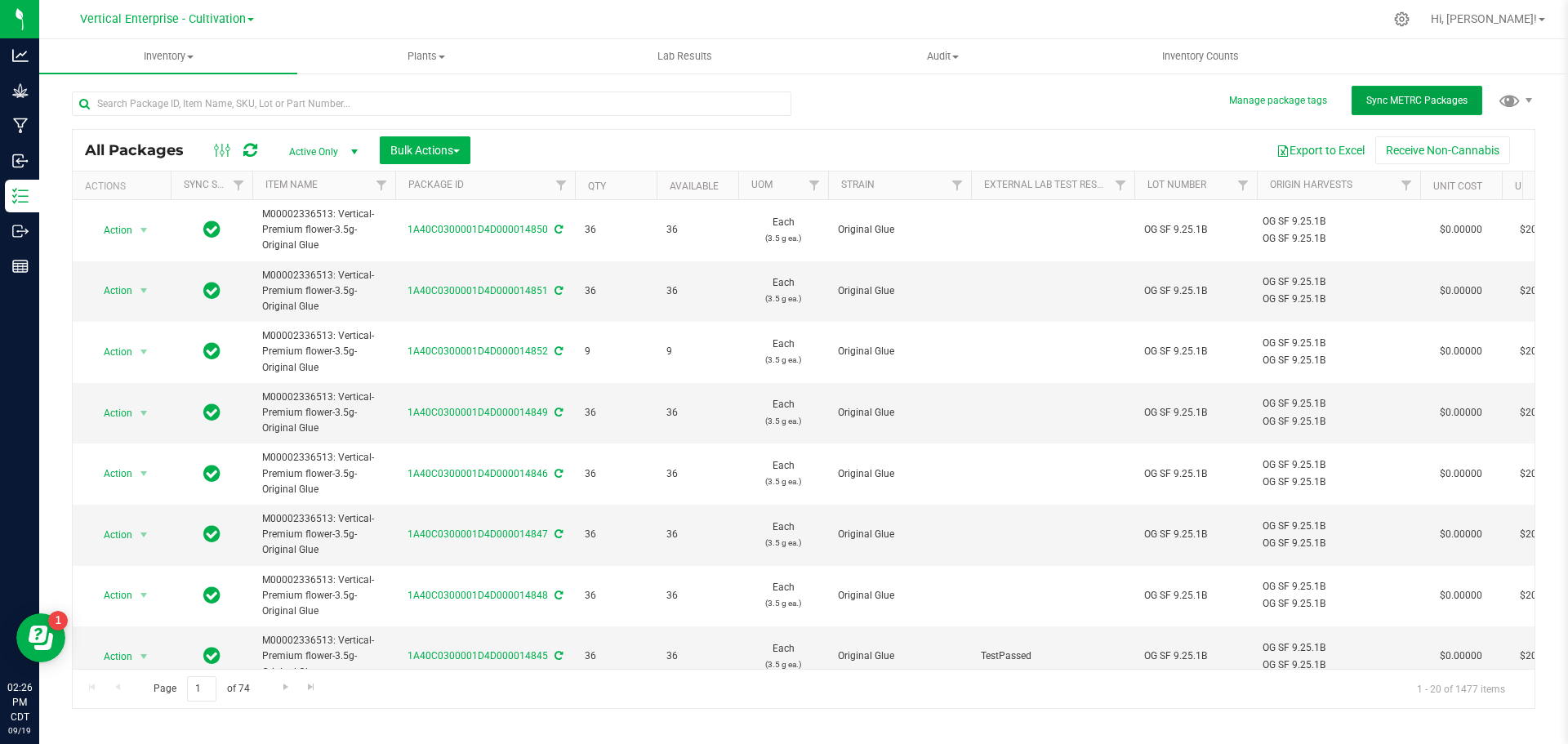
click at [1388, 102] on span "Sync METRC Packages" at bounding box center [1417, 101] width 102 height 12
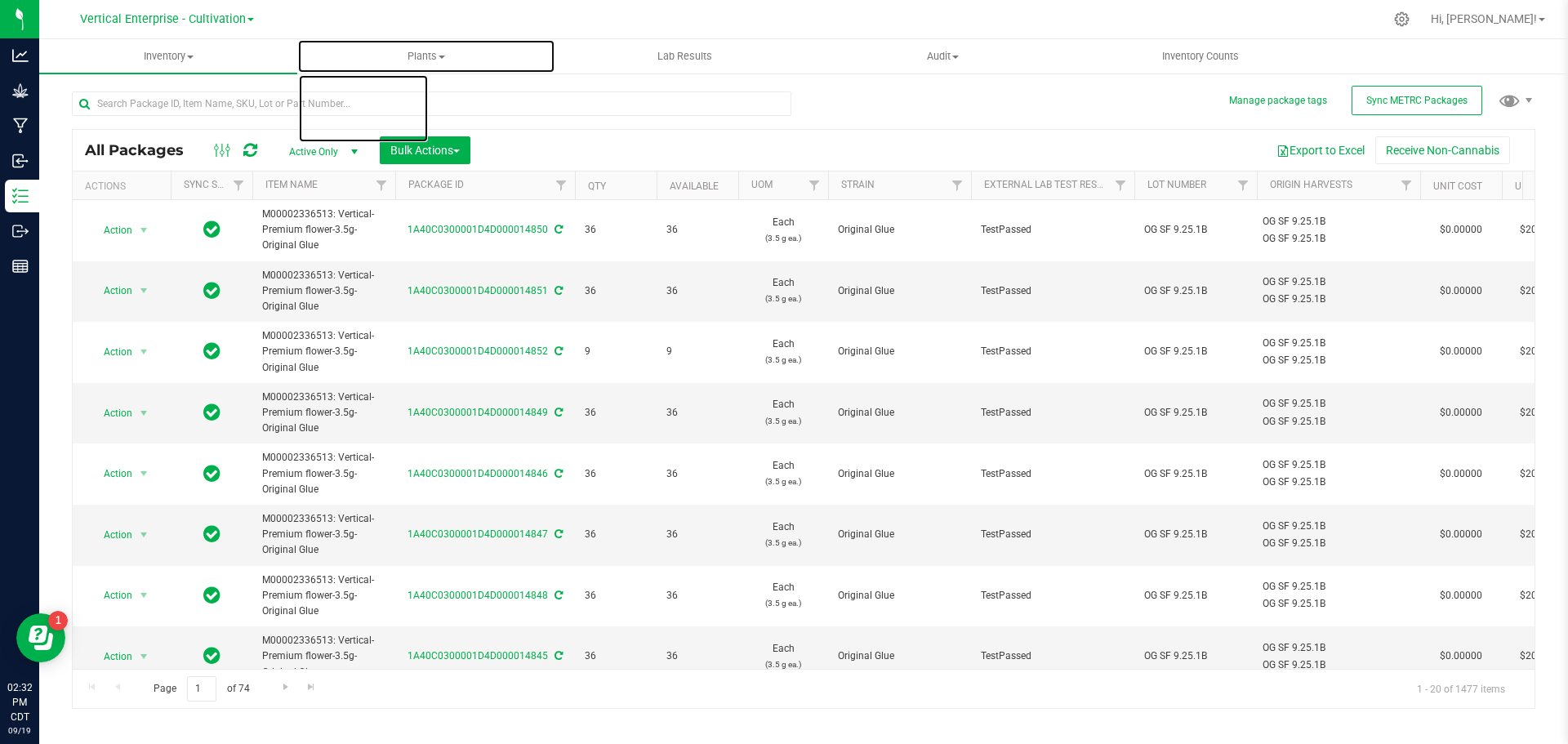
click at [443, 61] on span "Plants" at bounding box center [426, 56] width 256 height 14
click at [448, 96] on li "All plants" at bounding box center [426, 99] width 258 height 19
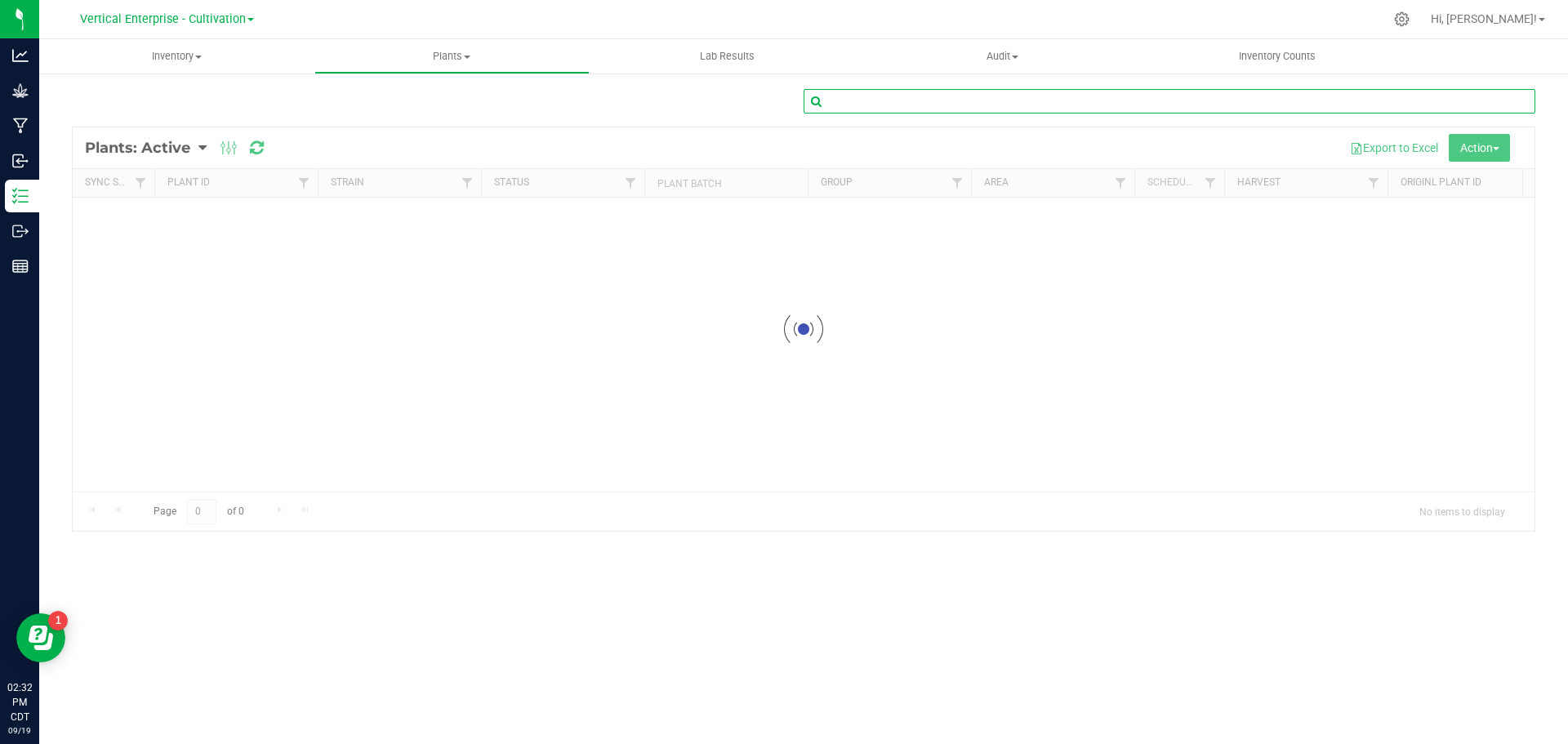
click at [872, 105] on input "text" at bounding box center [1169, 102] width 732 height 25
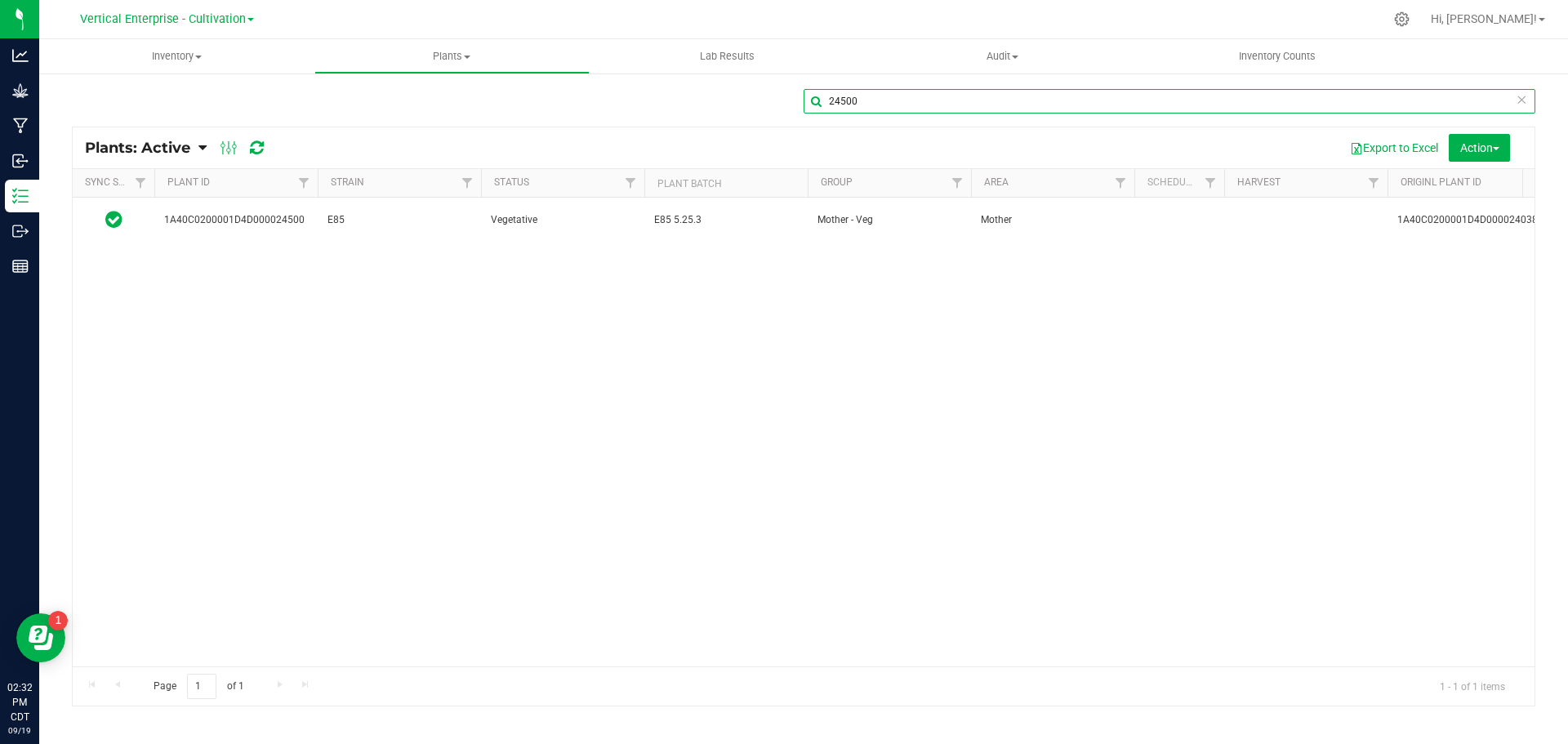
type input "24500"
click at [862, 223] on td "Mother - Veg" at bounding box center [889, 220] width 163 height 44
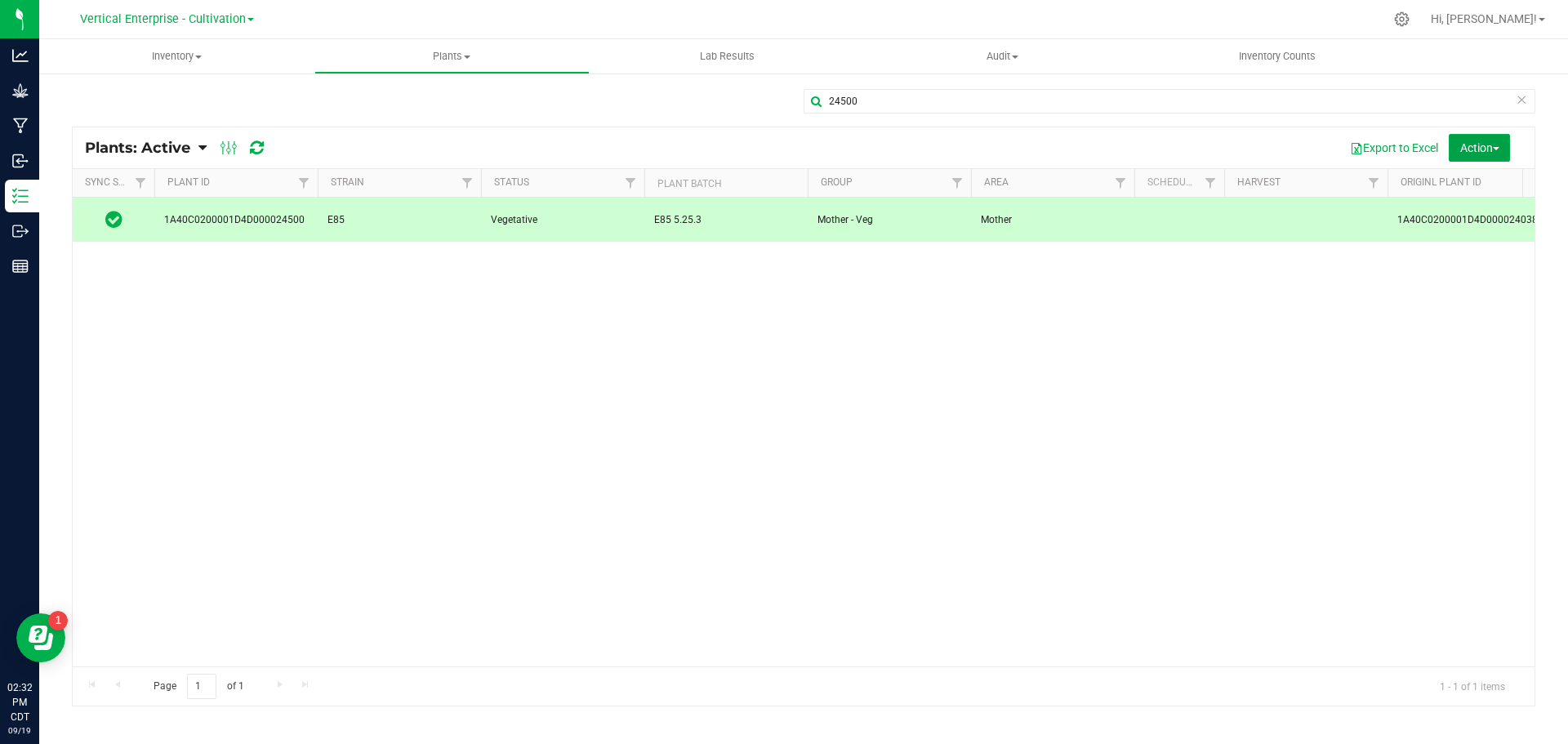
click at [1461, 150] on span "Action" at bounding box center [1480, 148] width 39 height 13
click at [1463, 179] on span "Destroy plants" at bounding box center [1442, 185] width 69 height 13
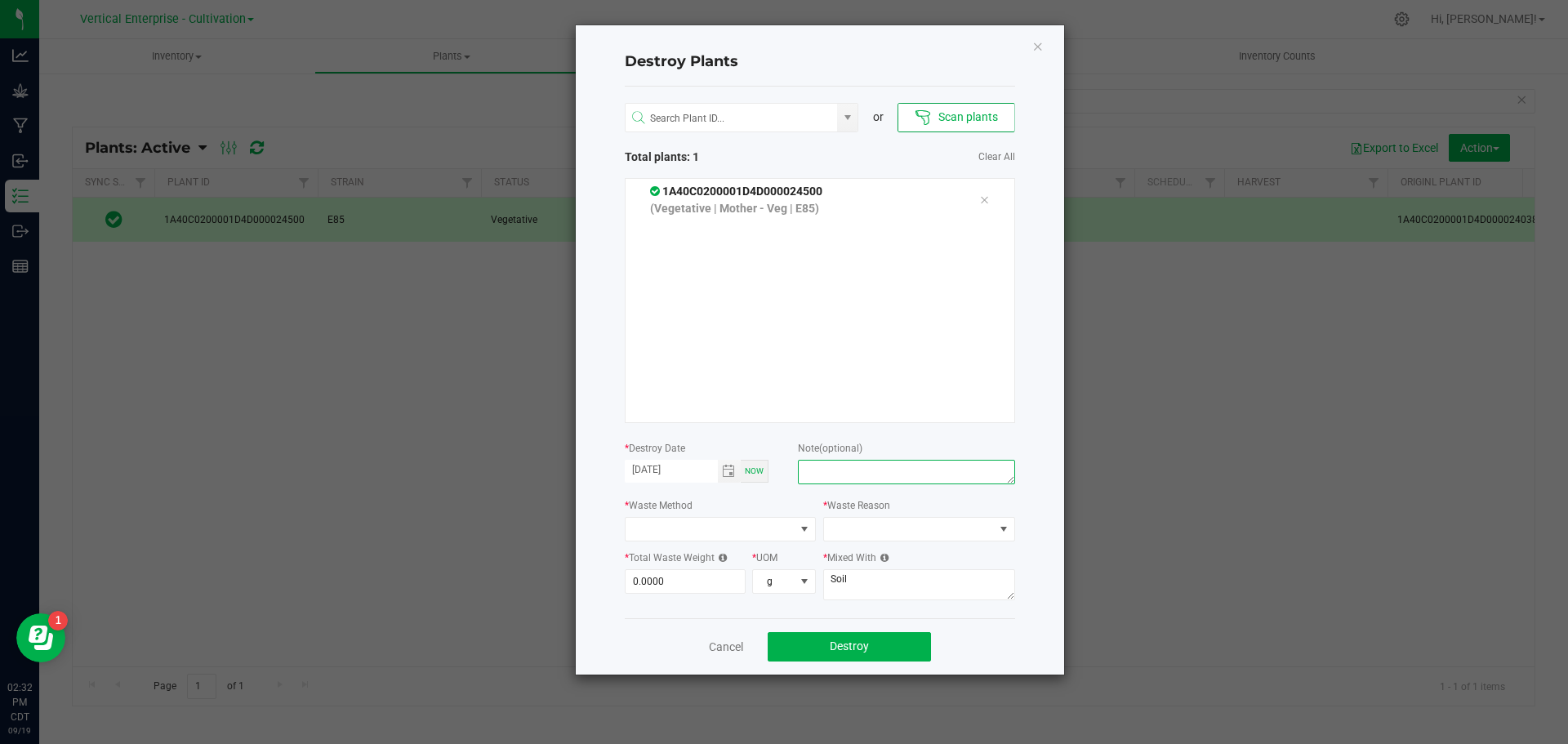
click at [908, 474] on textarea at bounding box center [906, 472] width 217 height 25
type textarea "PLANT DIED"
click at [735, 531] on span at bounding box center [710, 529] width 170 height 23
click at [737, 552] on li "Compost" at bounding box center [720, 558] width 190 height 28
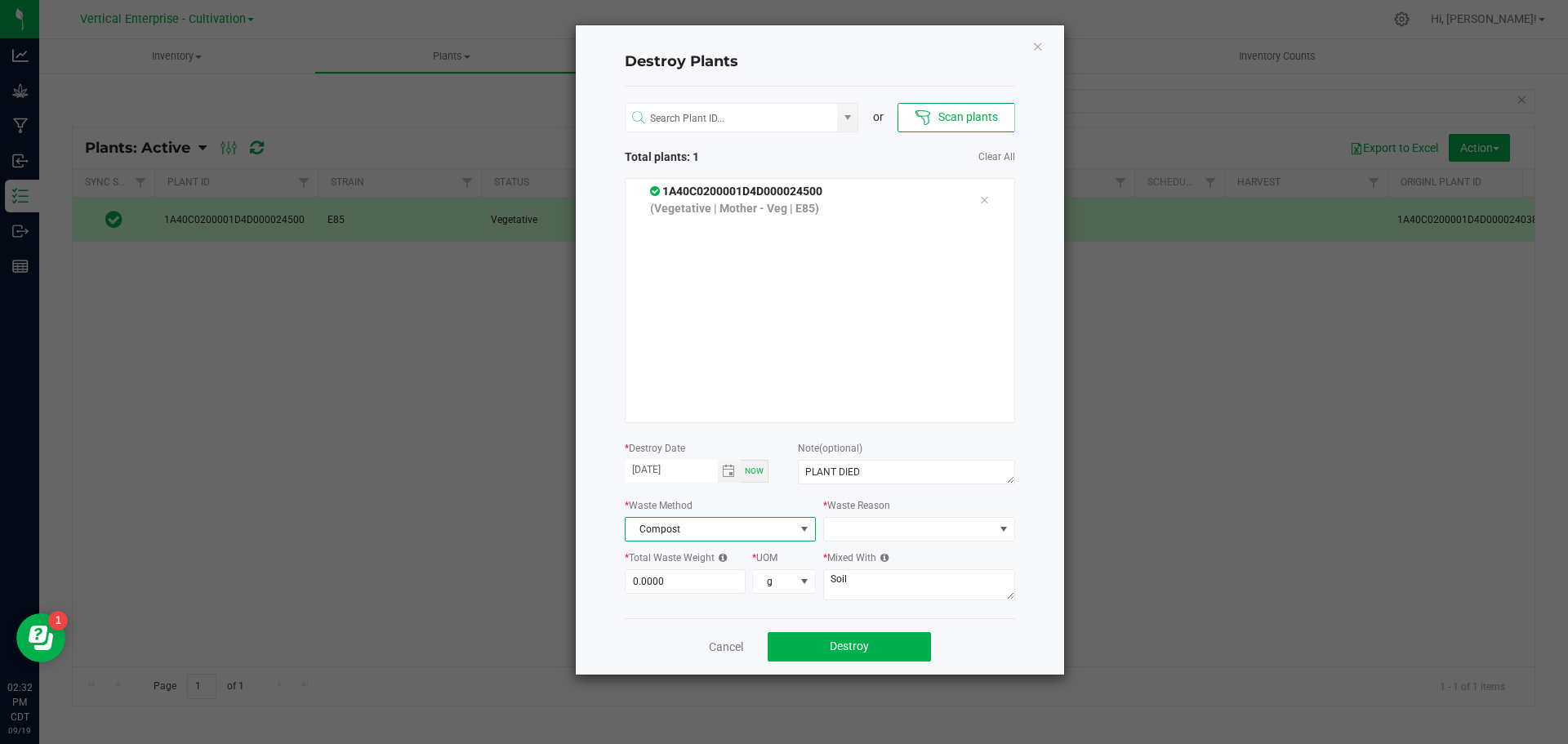
click at [856, 543] on div "or Scan plants Total plants: 1 Clear All 1A40C0200001D4D000024500 (Vegetative |…" at bounding box center [819, 352] width 390 height 531
click at [855, 536] on span at bounding box center [908, 529] width 170 height 23
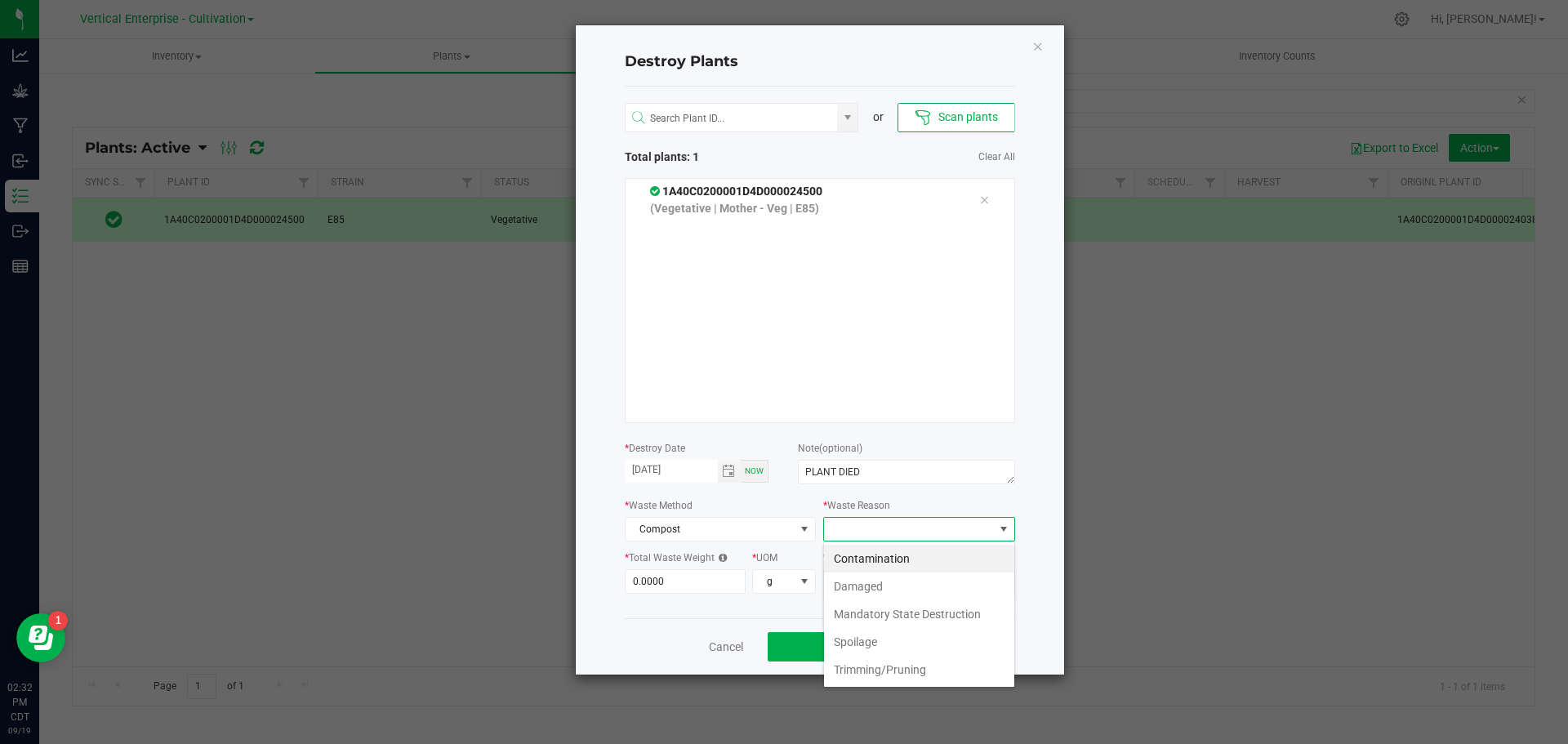
click at [869, 583] on li "Damaged" at bounding box center [919, 586] width 190 height 28
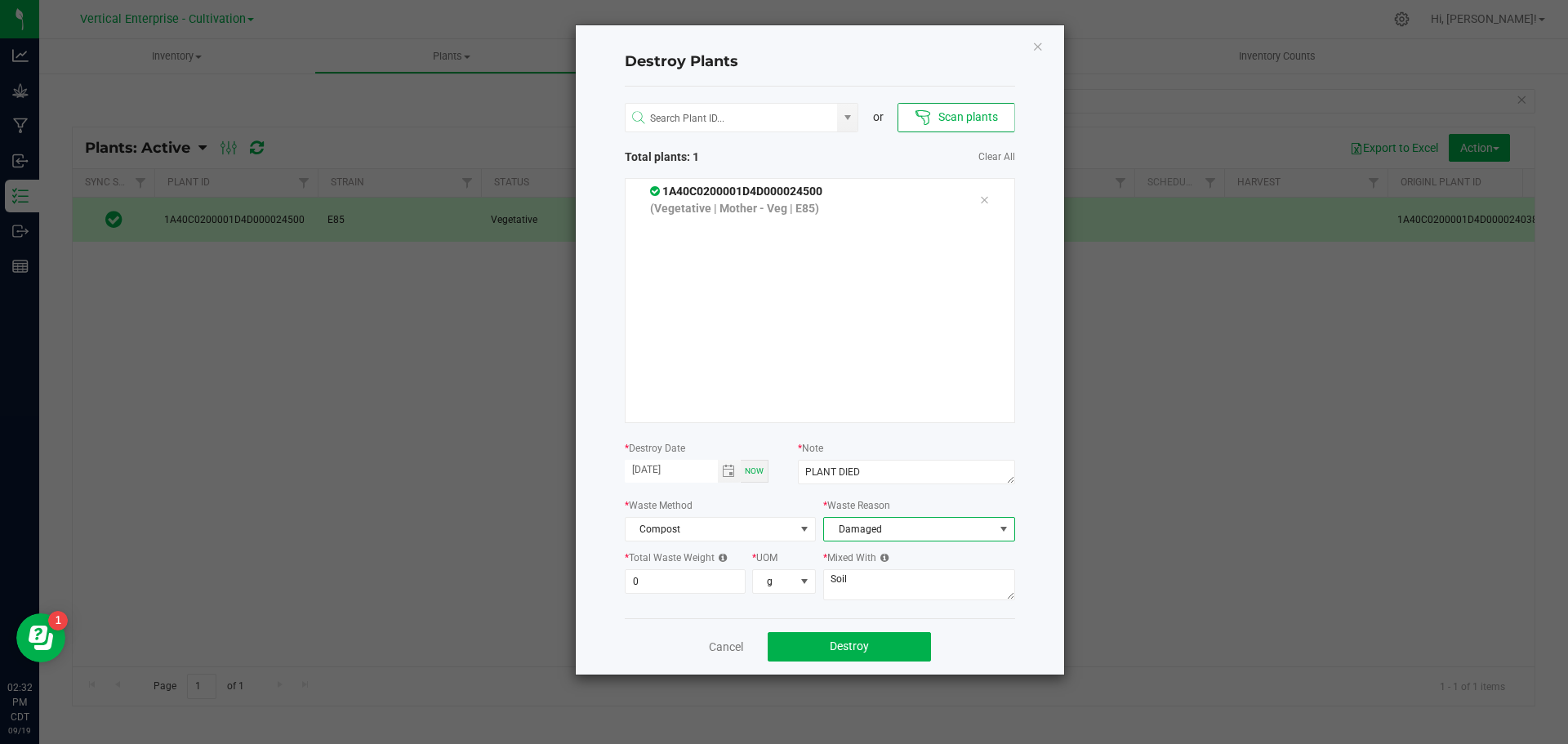
click at [714, 580] on input "0" at bounding box center [685, 581] width 120 height 23
type input "5.0000"
click at [861, 647] on span "Destroy" at bounding box center [849, 646] width 39 height 13
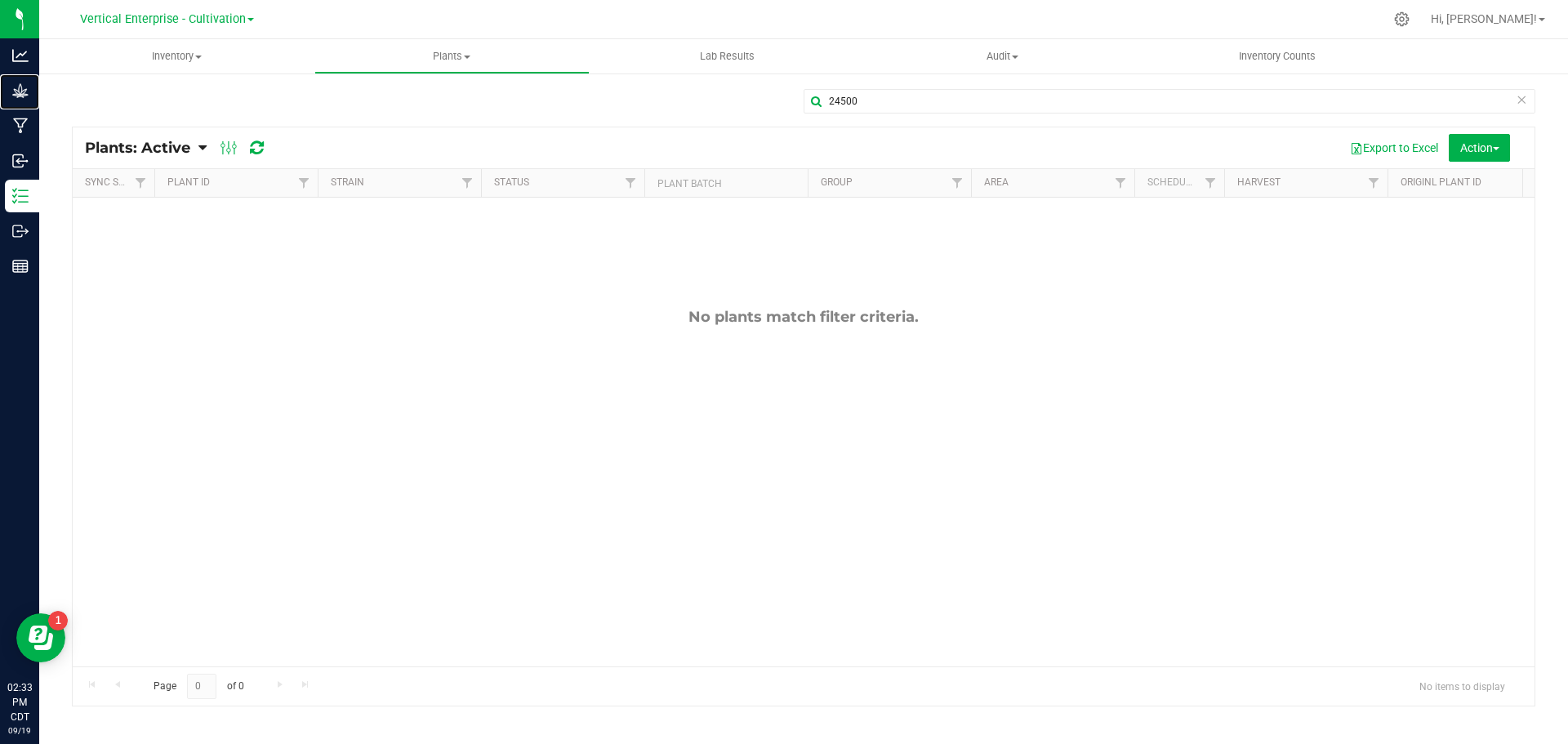
click at [0, 0] on p "Grow" at bounding box center [0, 0] width 0 height 0
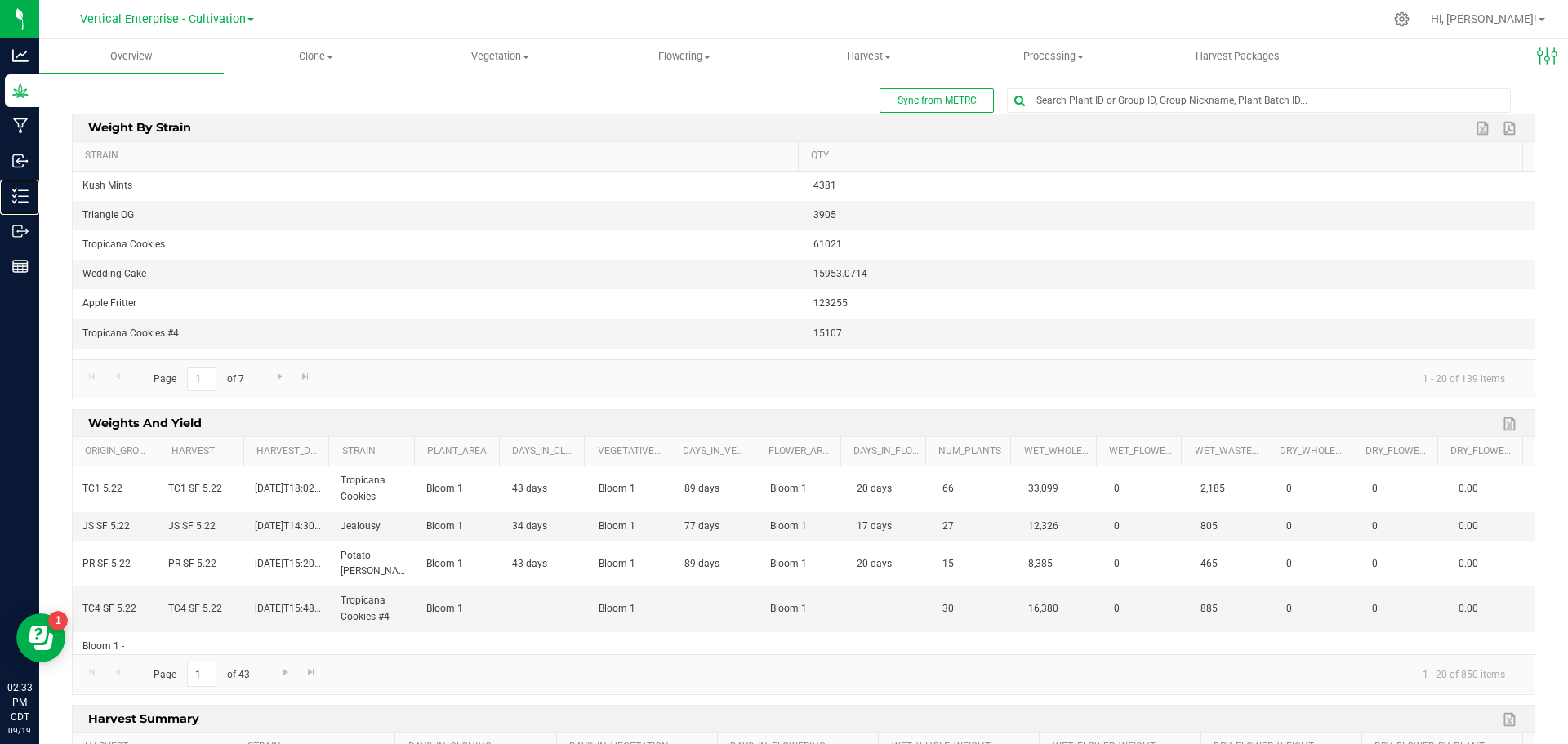
click at [0, 0] on p "Inventory" at bounding box center [0, 0] width 0 height 0
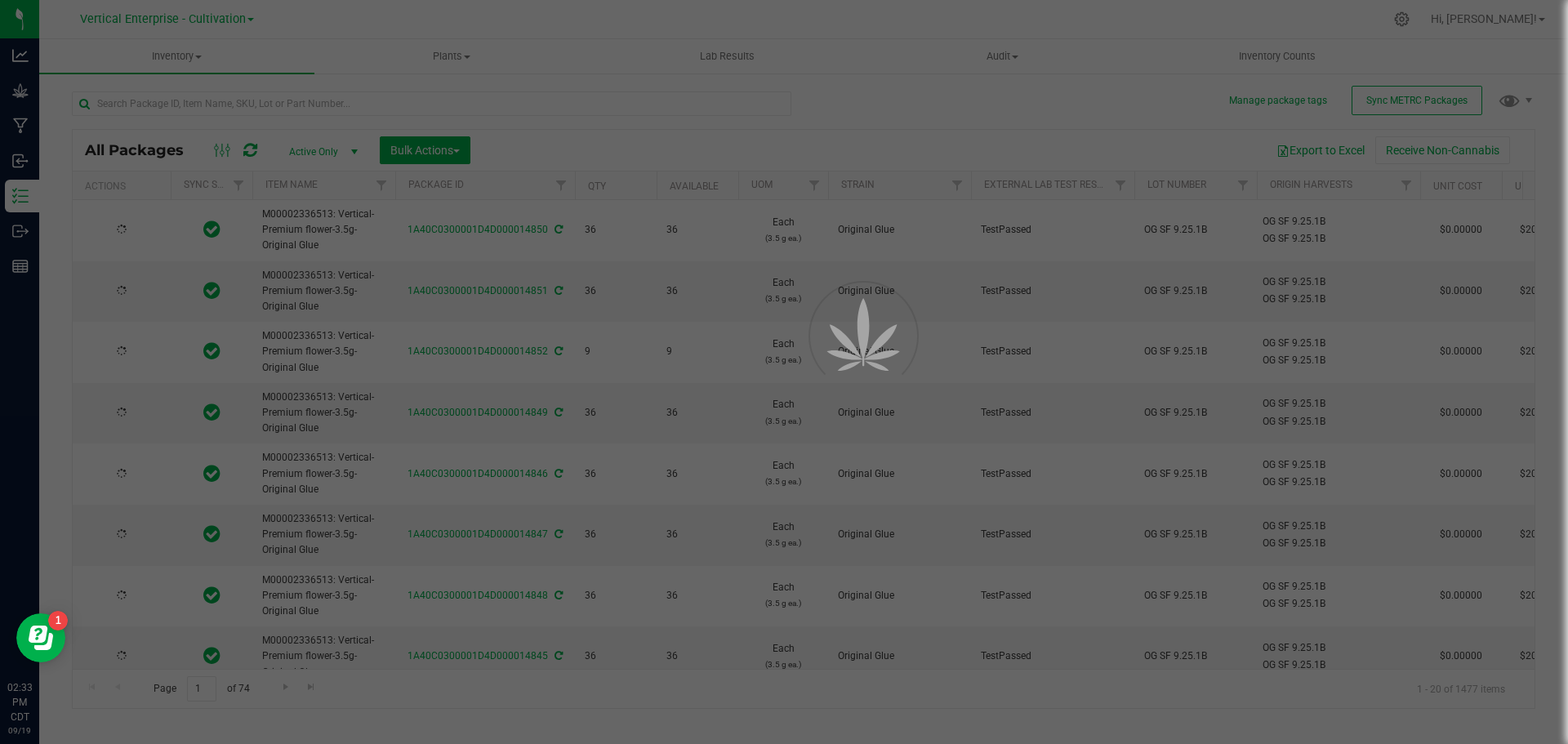
click at [205, 106] on div at bounding box center [784, 372] width 1568 height 744
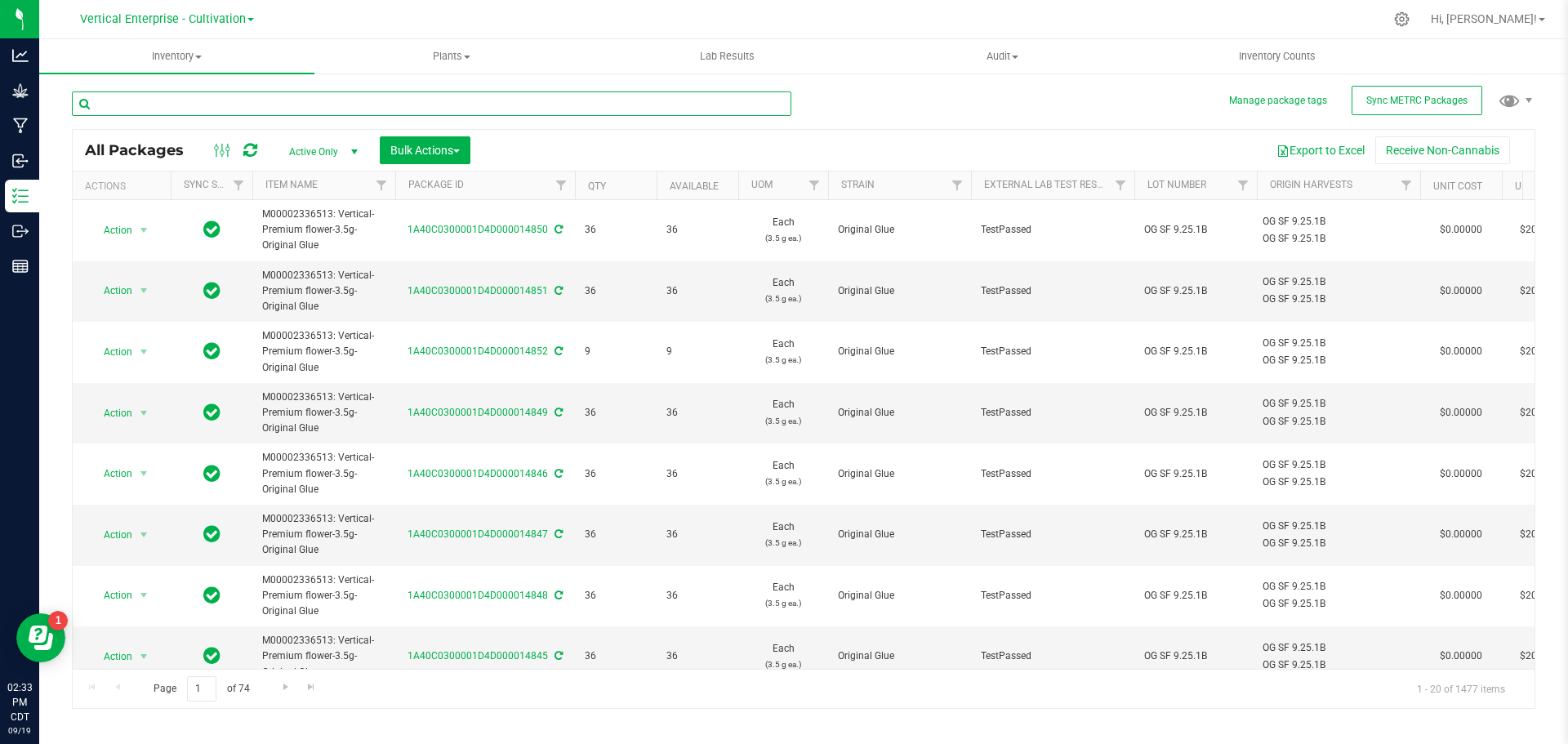
click at [199, 105] on input "text" at bounding box center [432, 104] width 719 height 25
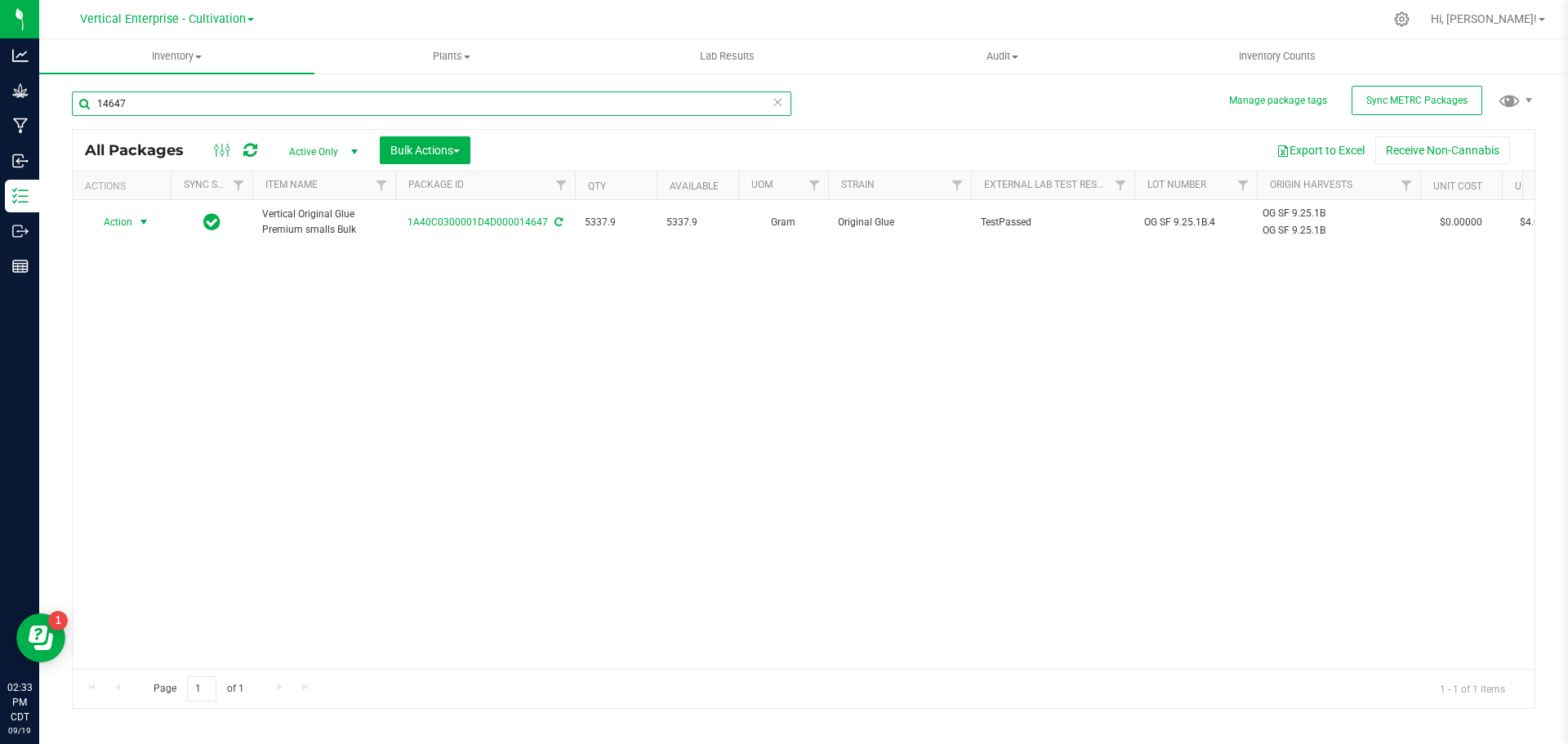
type input "14647"
click at [118, 229] on span "Action" at bounding box center [111, 222] width 44 height 23
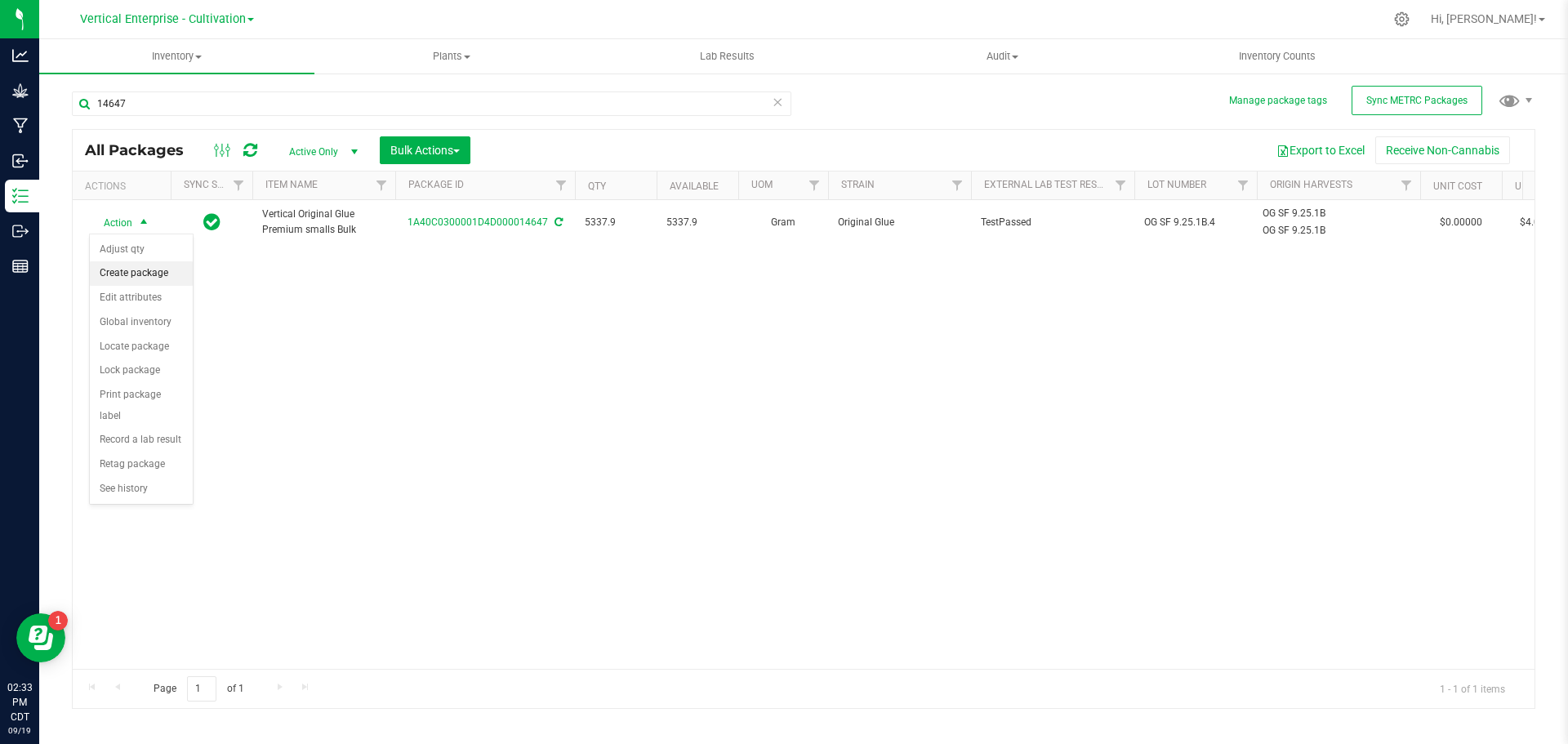
click at [124, 273] on li "Create package" at bounding box center [141, 274] width 103 height 25
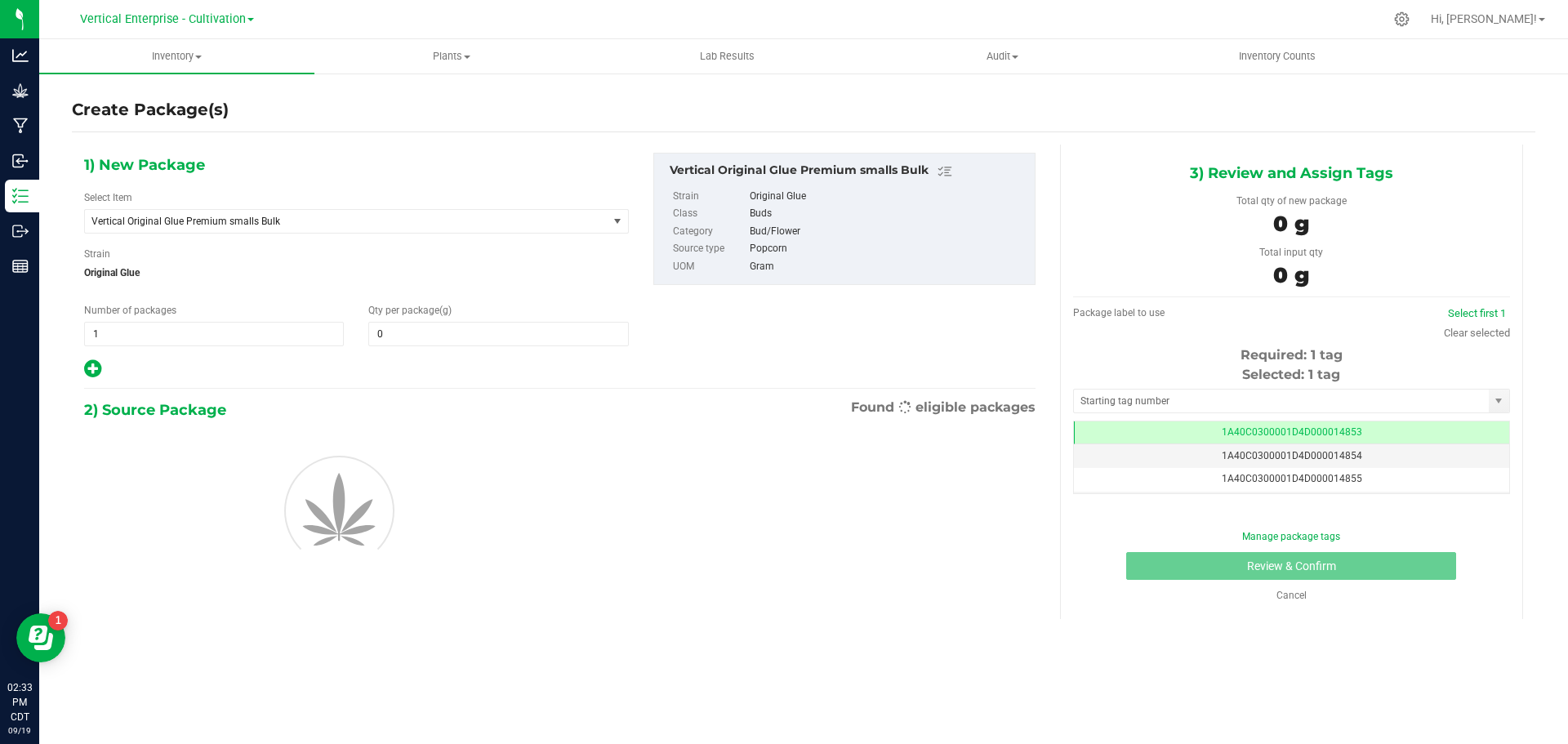
type input "0.0000"
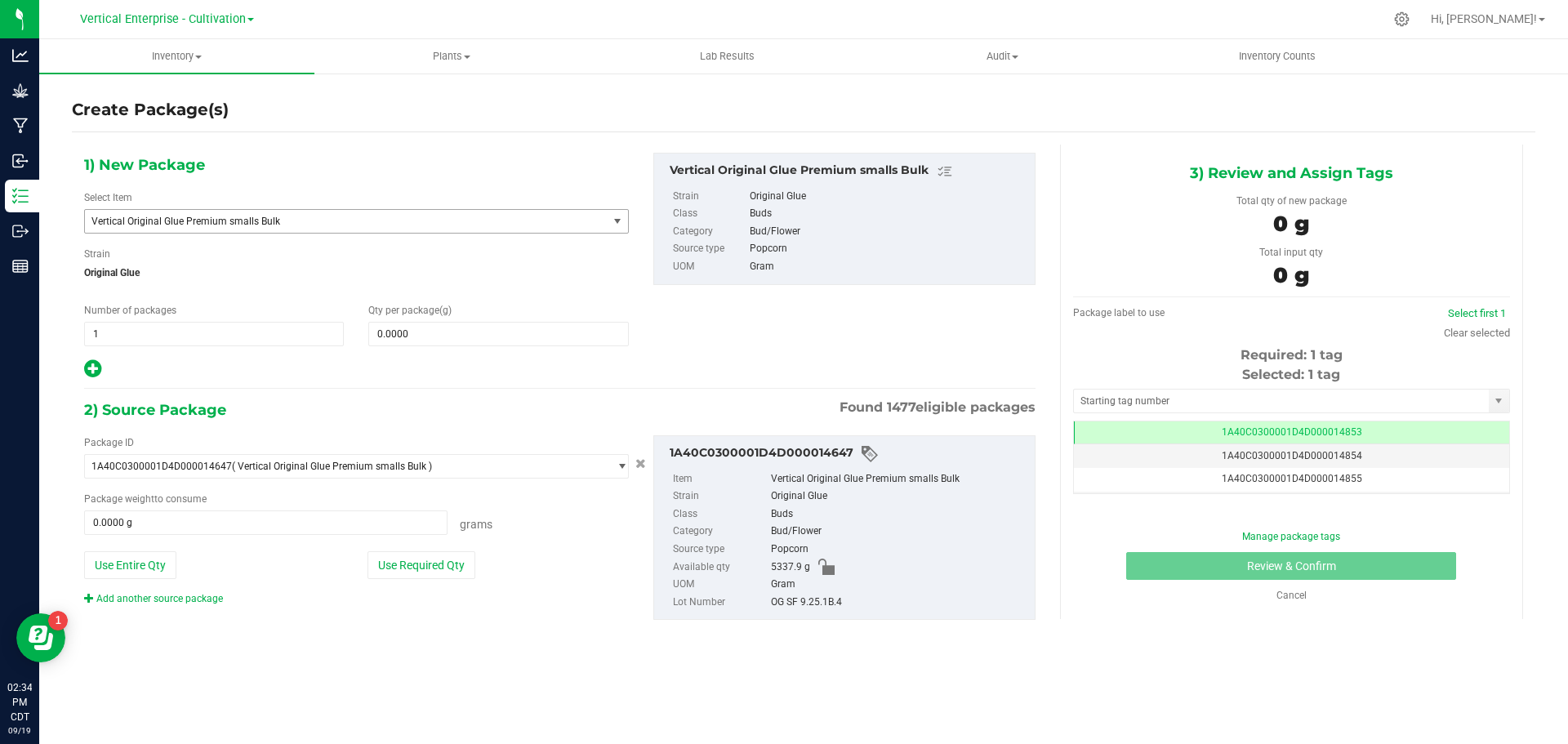
click at [261, 222] on span "Vertical Original Glue Premium smalls Bulk" at bounding box center [336, 221] width 489 height 12
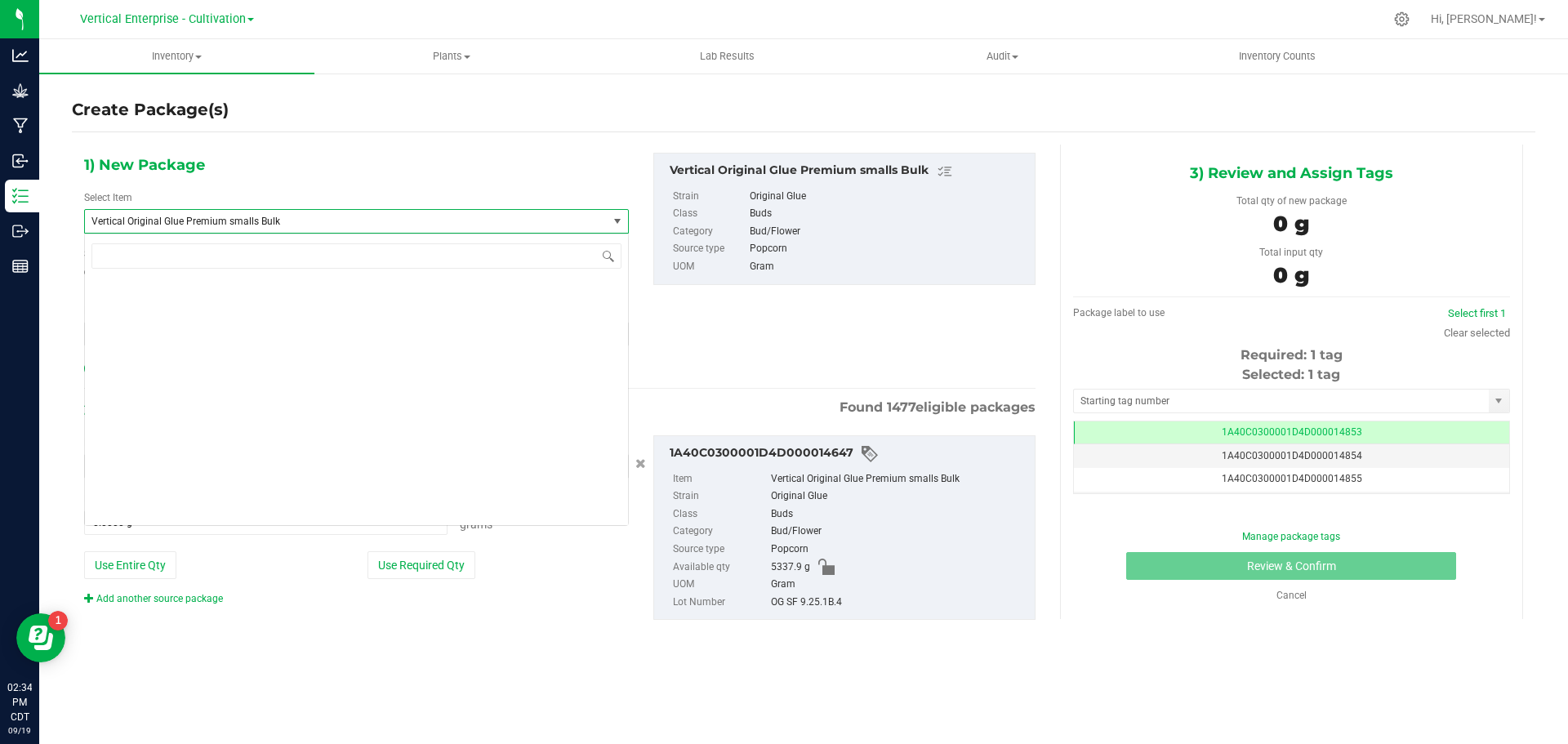
scroll to position [129461, 0]
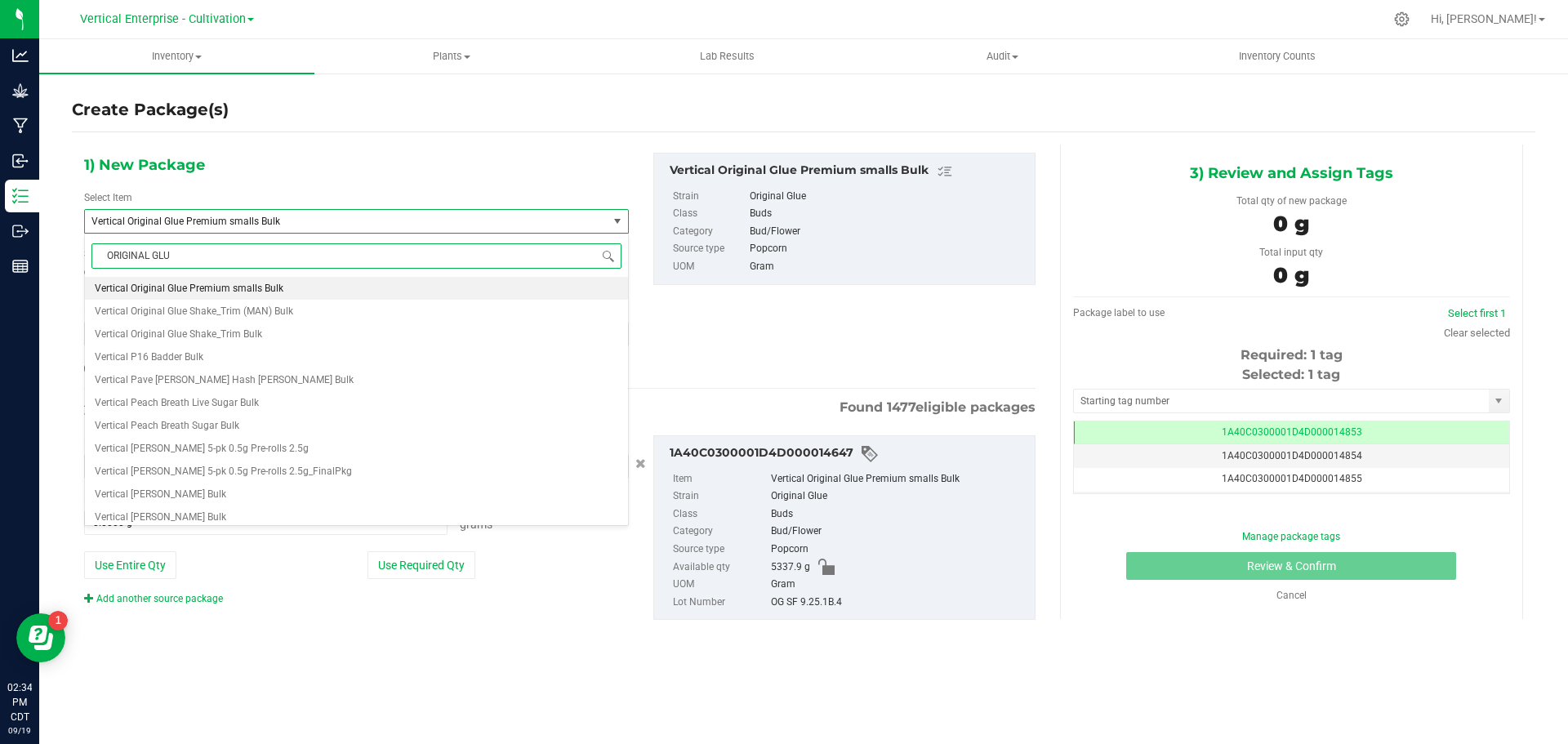
type input "ORIGINAL GLUE"
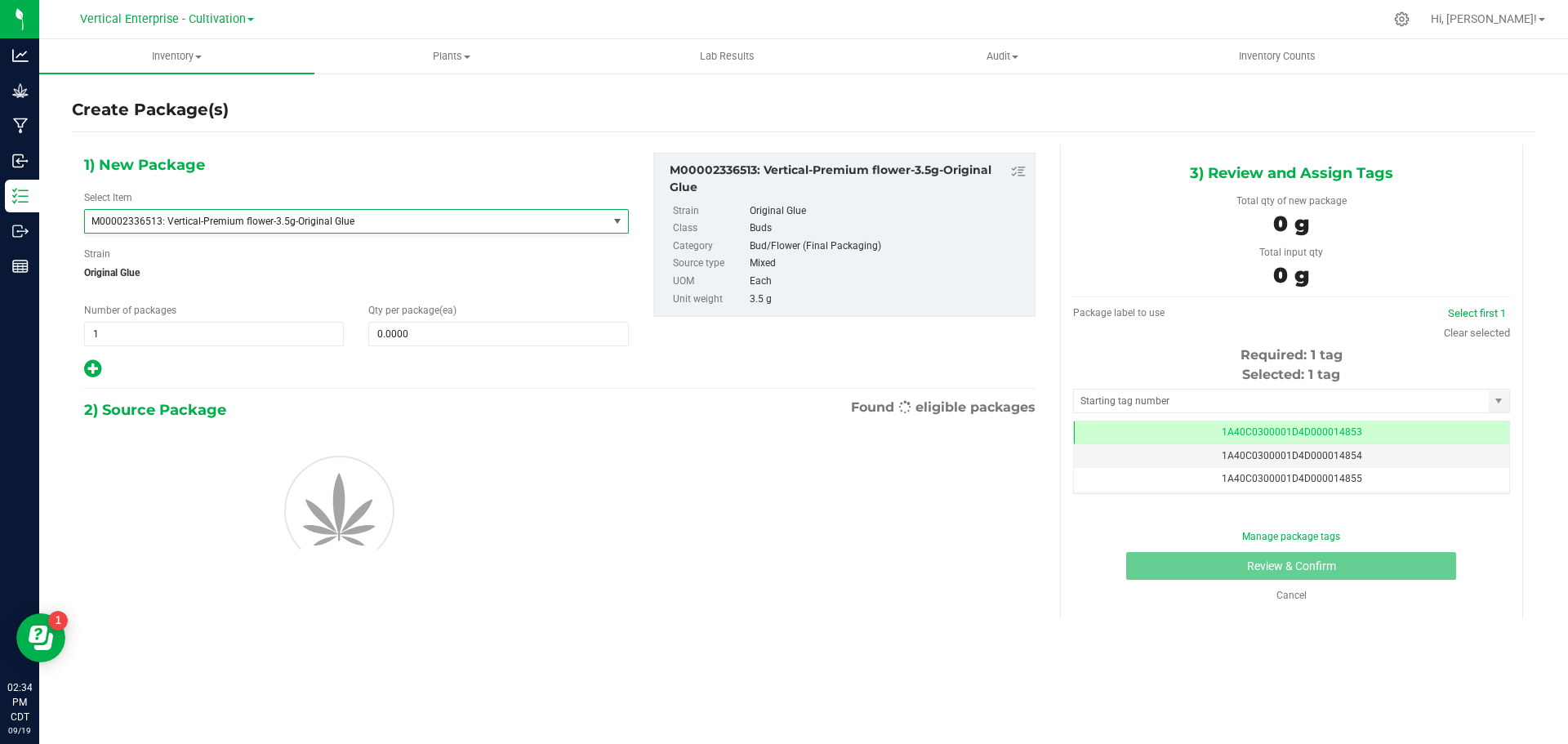
type input "0"
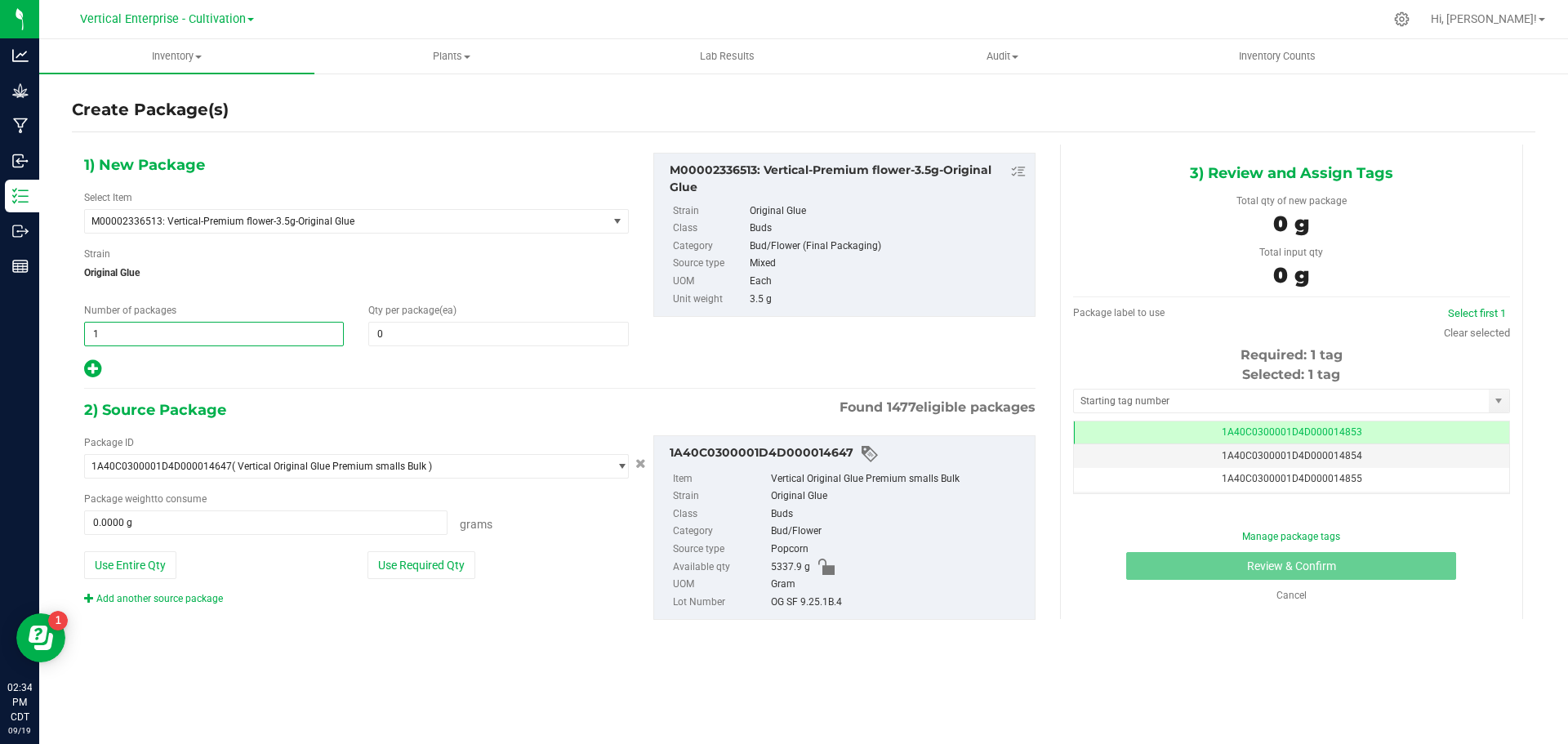
drag, startPoint x: 162, startPoint y: 331, endPoint x: 4, endPoint y: 350, distance: 159.1
click at [4, 350] on div "Analytics Grow Manufacturing Inbound Inventory Outbound Reports 02:34 PM CDT [D…" at bounding box center [784, 372] width 1568 height 744
type input "2"
drag, startPoint x: 227, startPoint y: 211, endPoint x: 270, endPoint y: 190, distance: 47.9
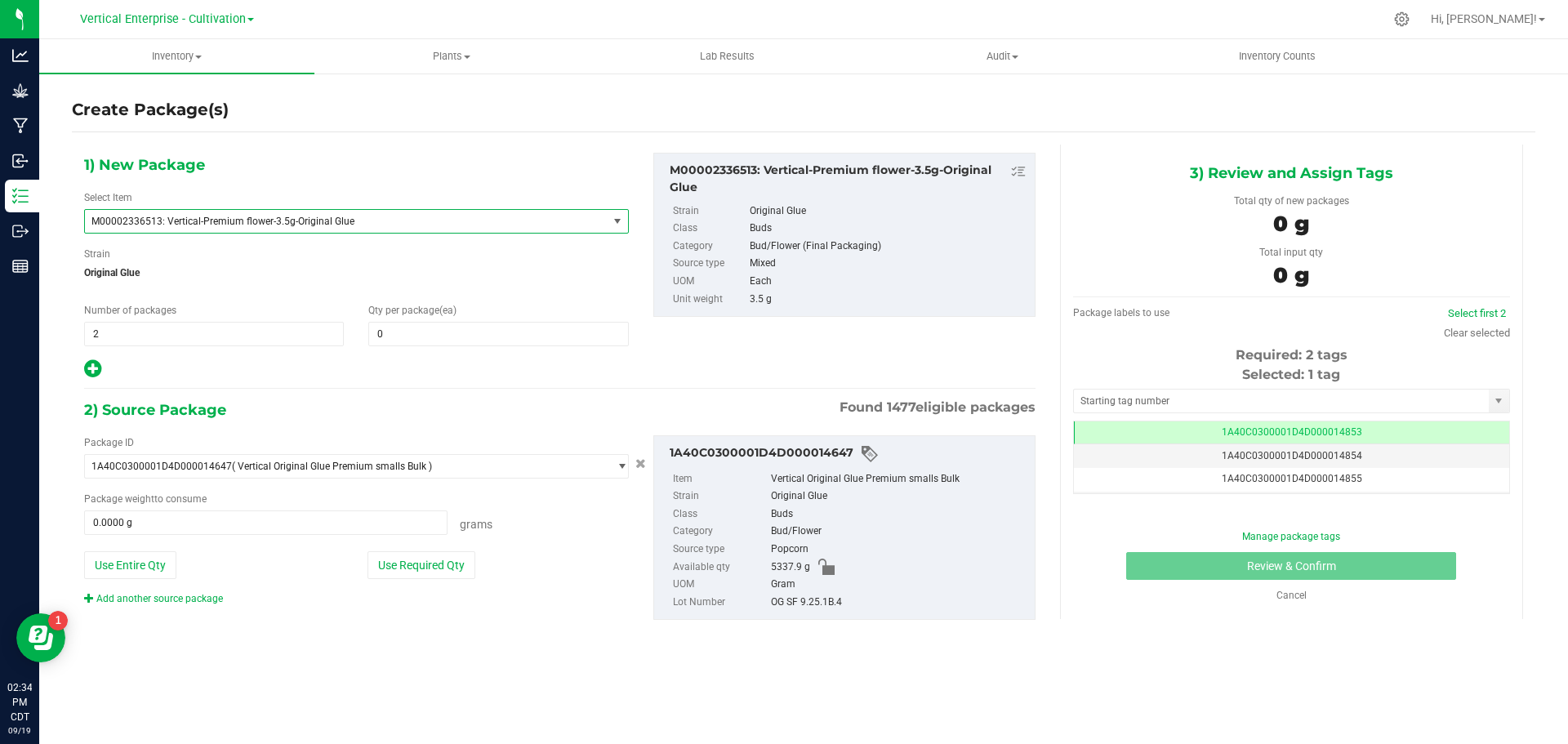
click at [226, 215] on span "M00002336513: Vertical-Premium flower-3.5g-Original Glue" at bounding box center [346, 221] width 523 height 23
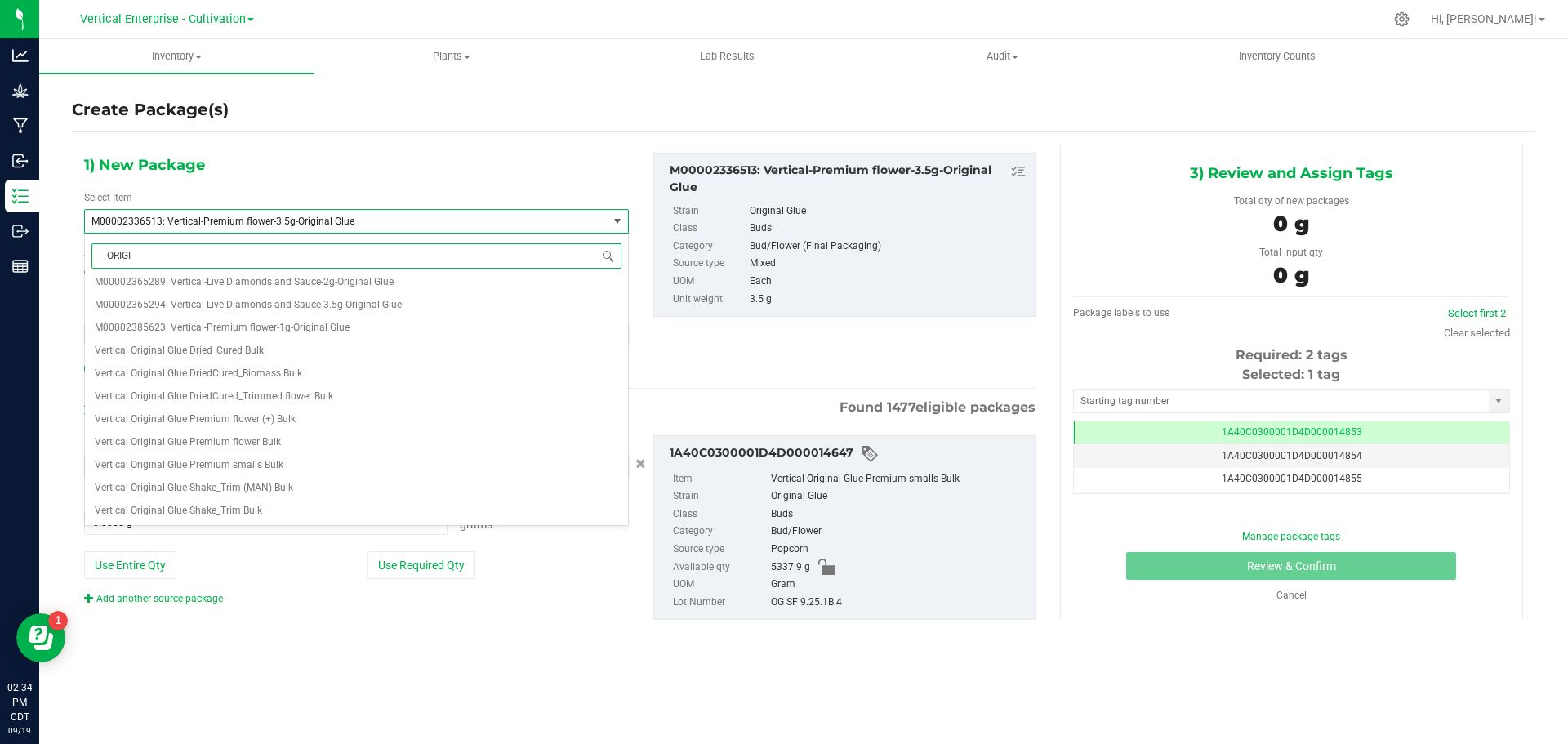
scroll to position [0, 0]
type input "ORIGINAL GLUE"
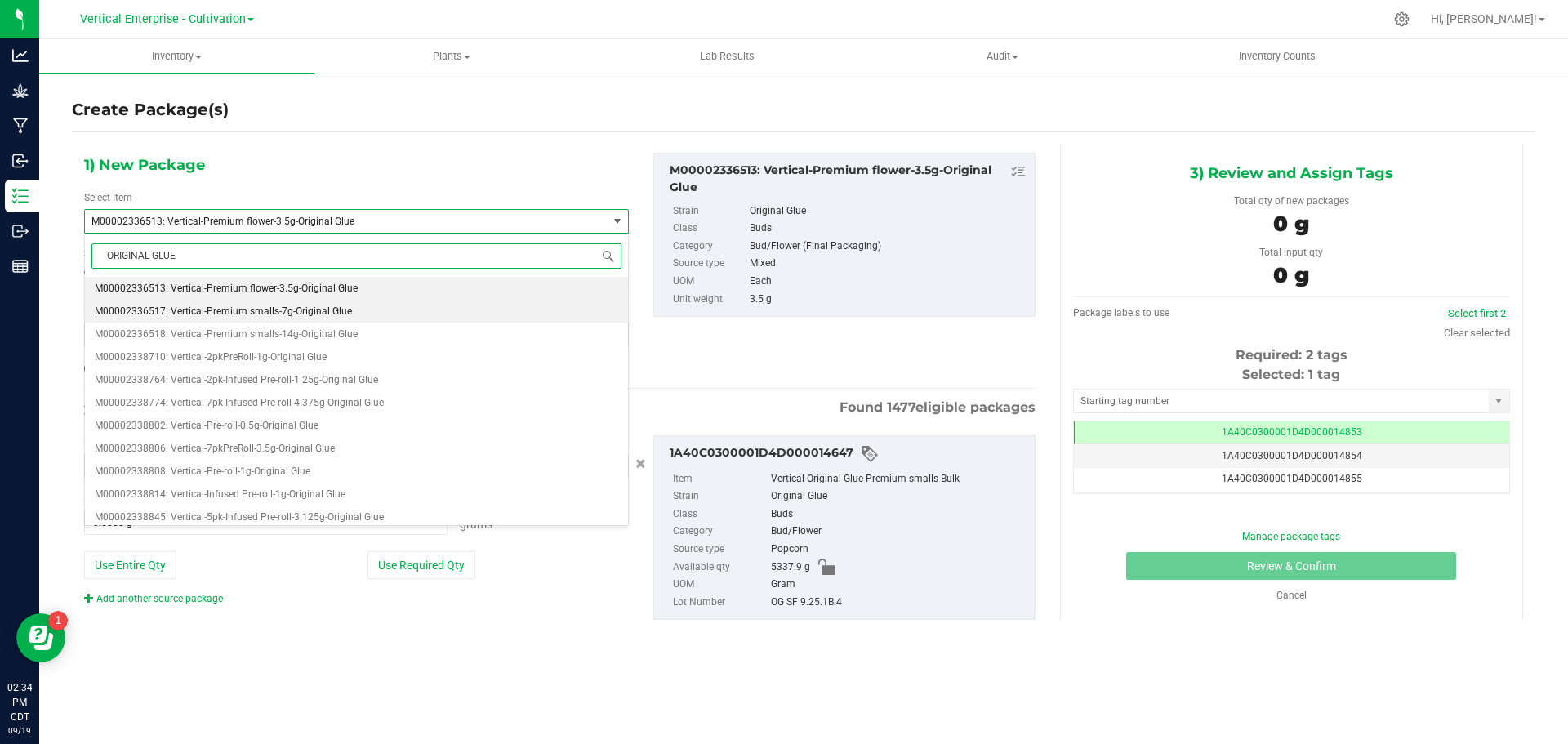
click at [320, 312] on span "M00002336517: Vertical-Premium smalls-7g-Original Glue" at bounding box center [223, 311] width 257 height 12
type input "1"
type input "0"
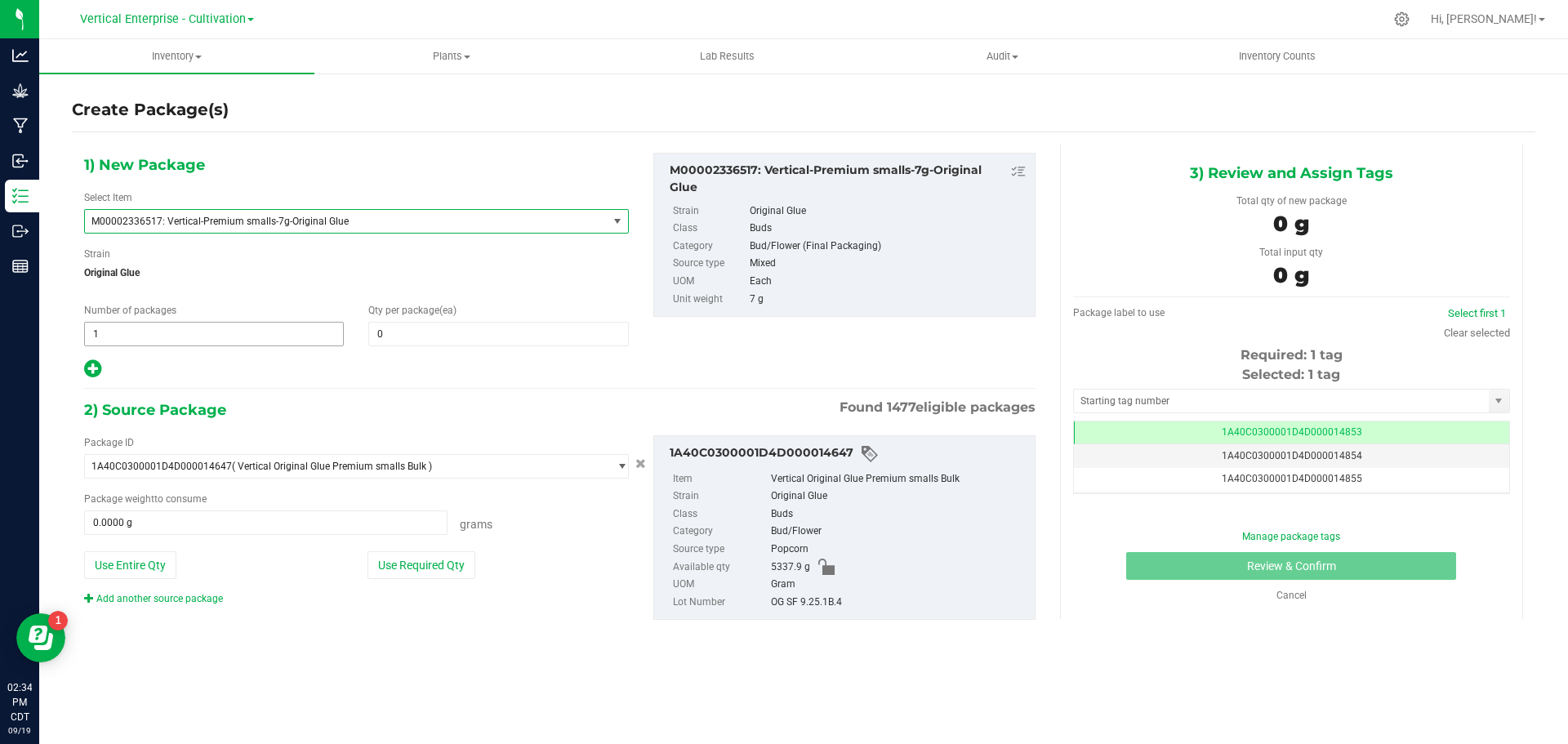
click at [162, 329] on input "1" at bounding box center [214, 334] width 258 height 23
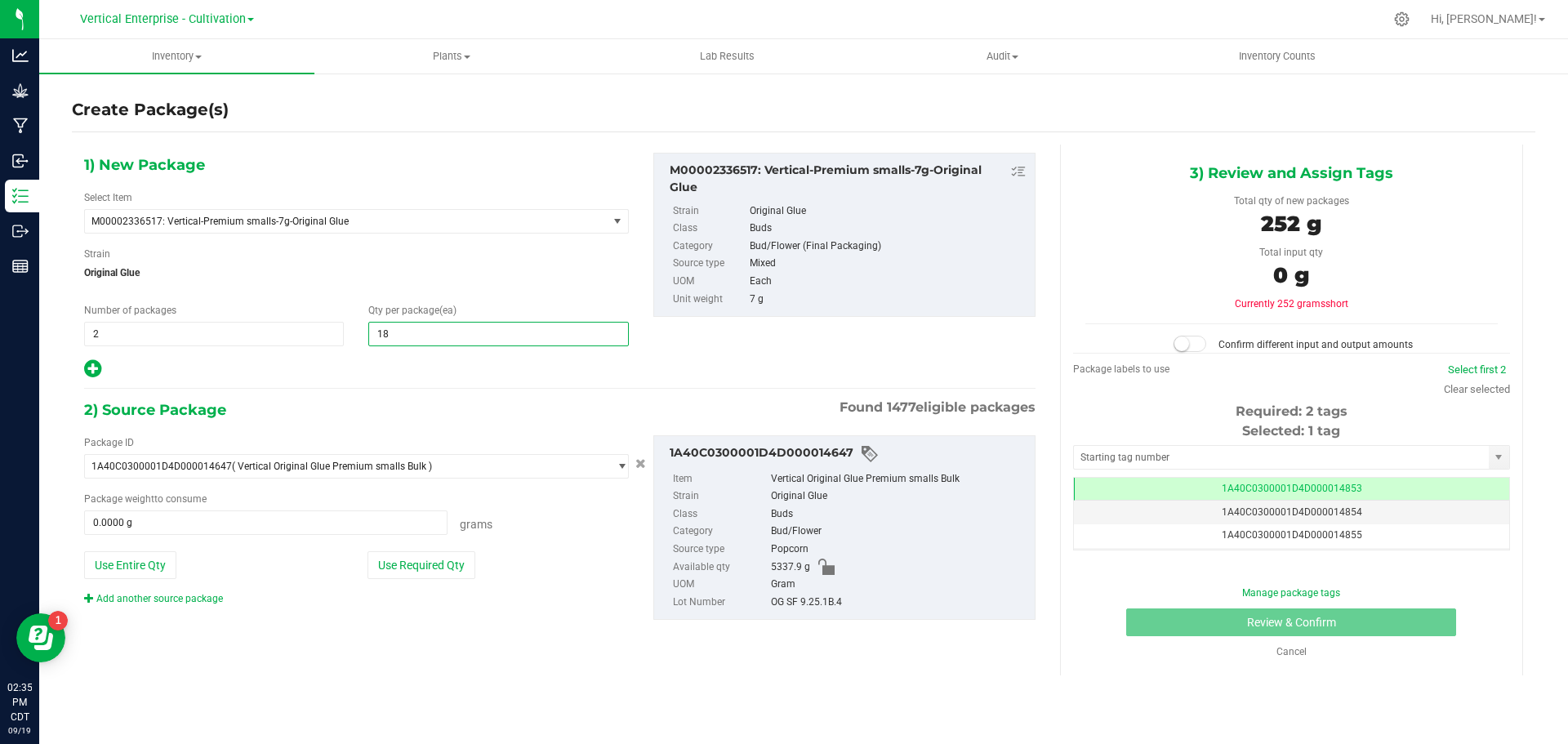
click at [389, 567] on button "Use Required Qty" at bounding box center [421, 565] width 107 height 28
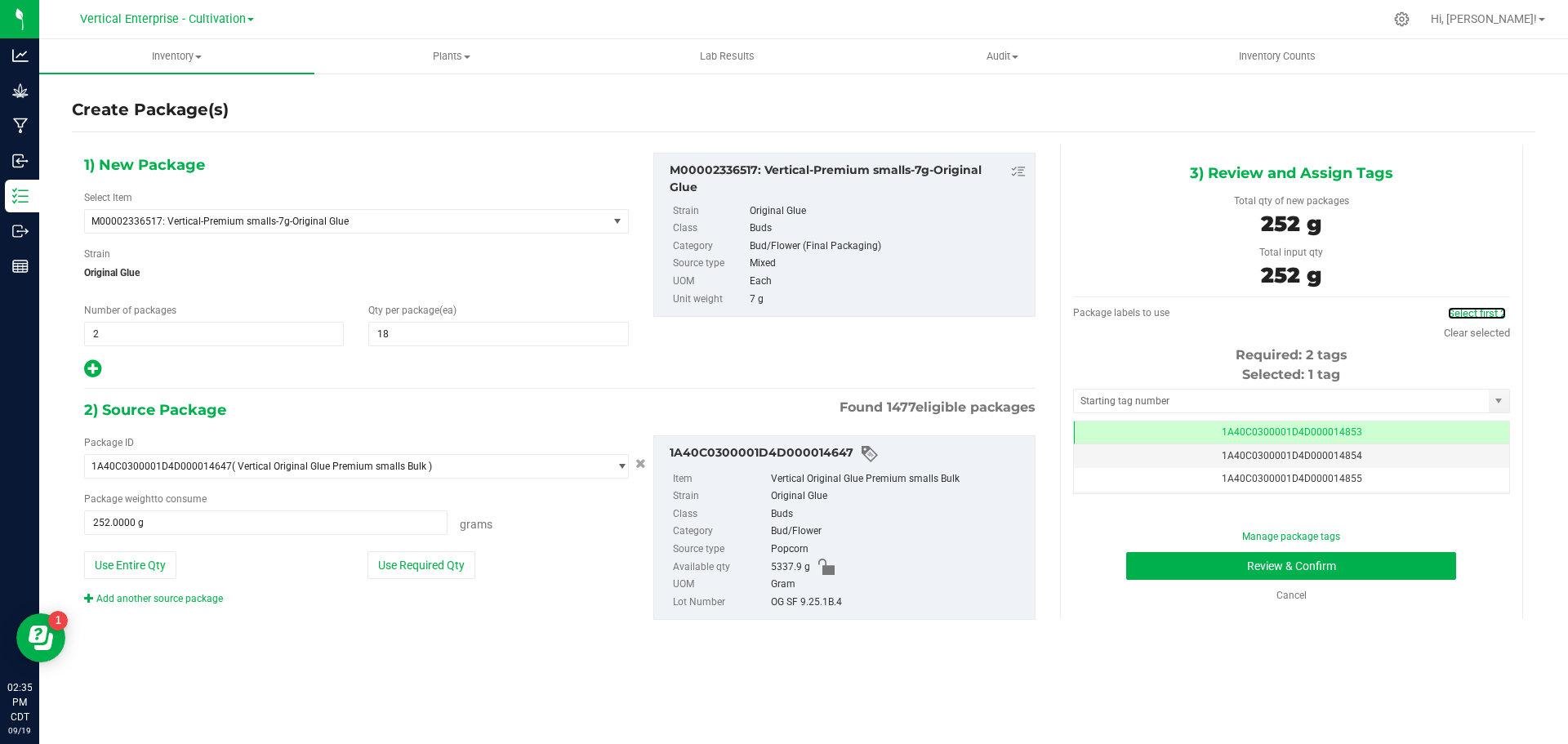
click at [1474, 311] on link "Select first 2" at bounding box center [1477, 313] width 58 height 12
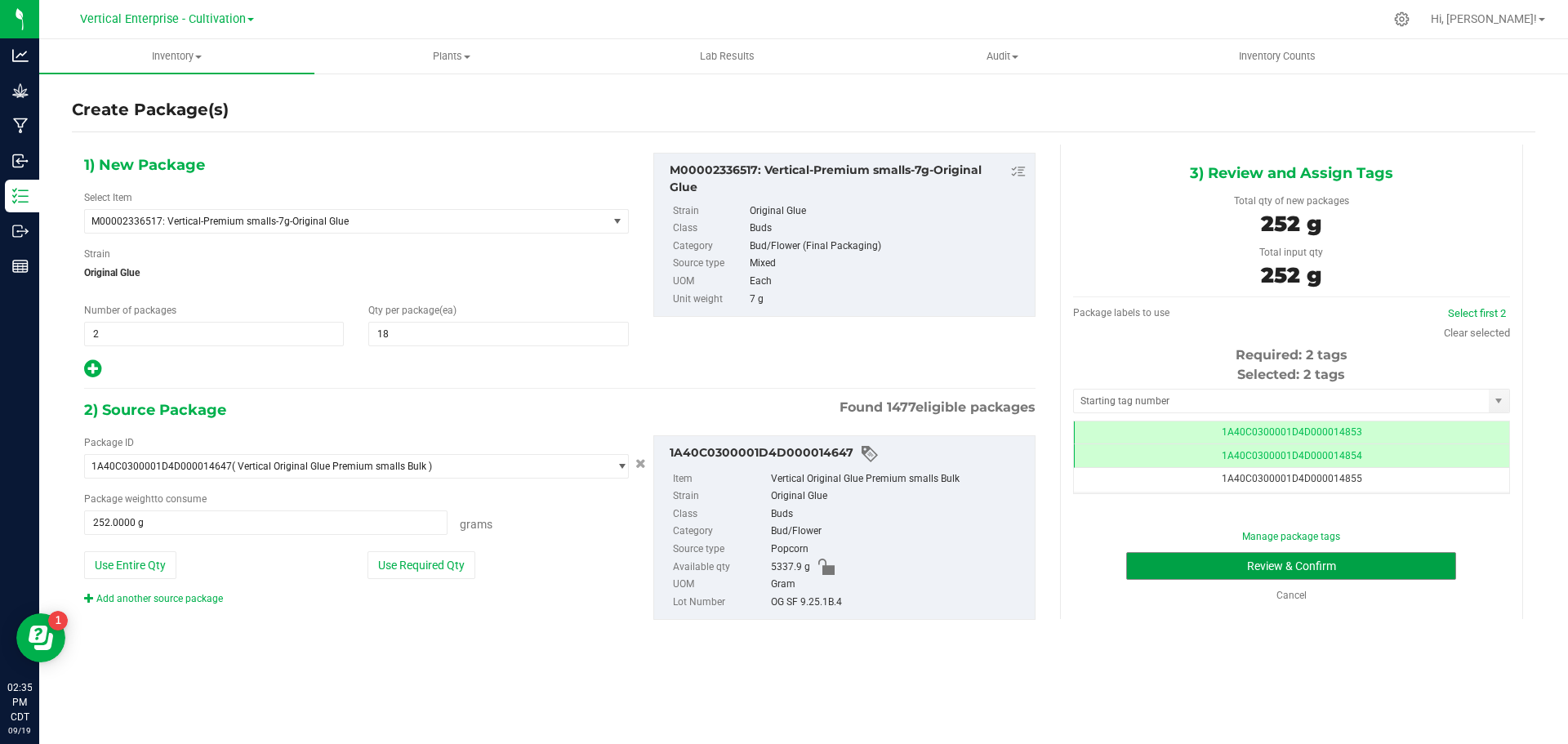
click at [1404, 561] on button "Review & Confirm" at bounding box center [1291, 566] width 330 height 28
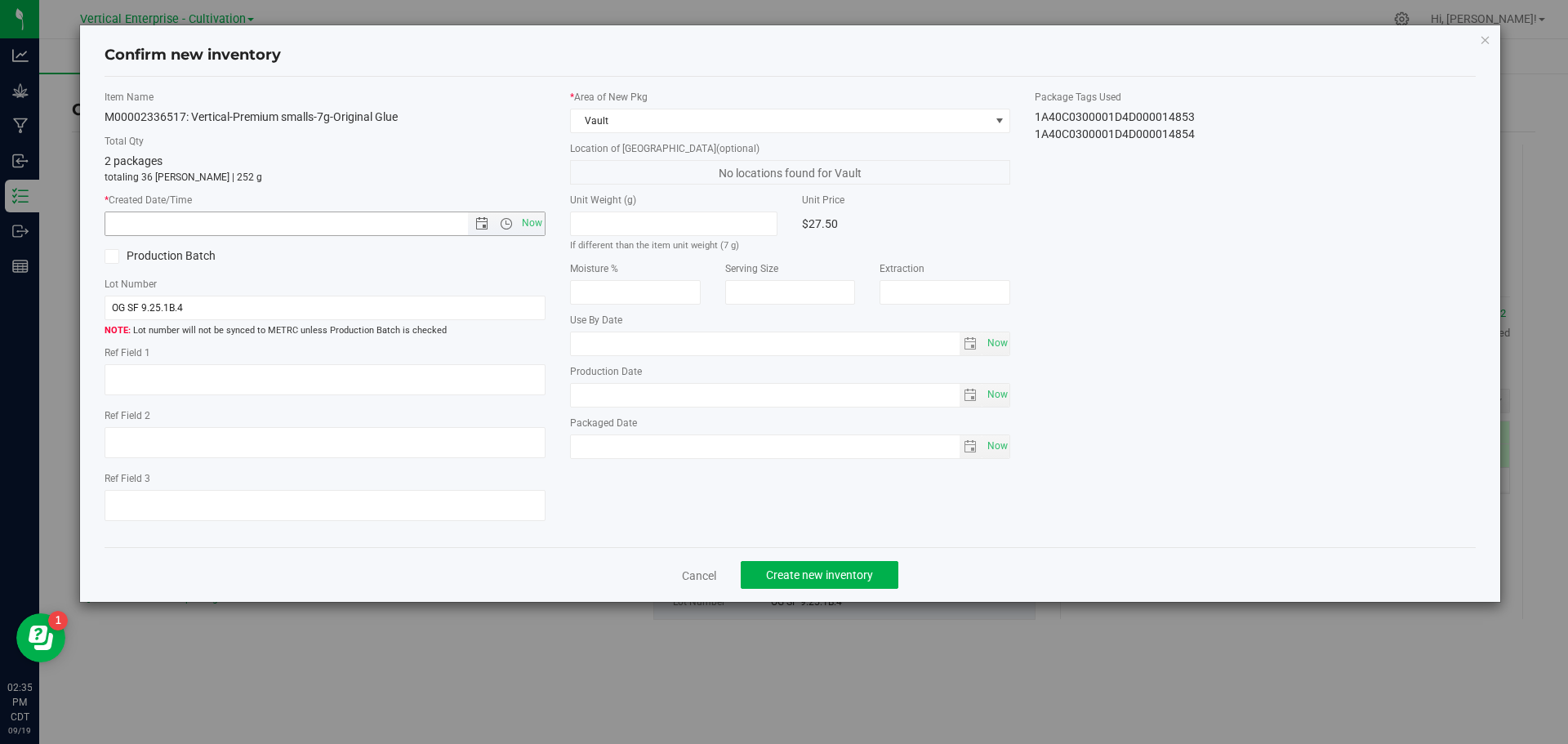
click at [527, 234] on span "Now" at bounding box center [531, 223] width 28 height 24
click at [876, 567] on button "Create new inventory" at bounding box center [819, 574] width 157 height 28
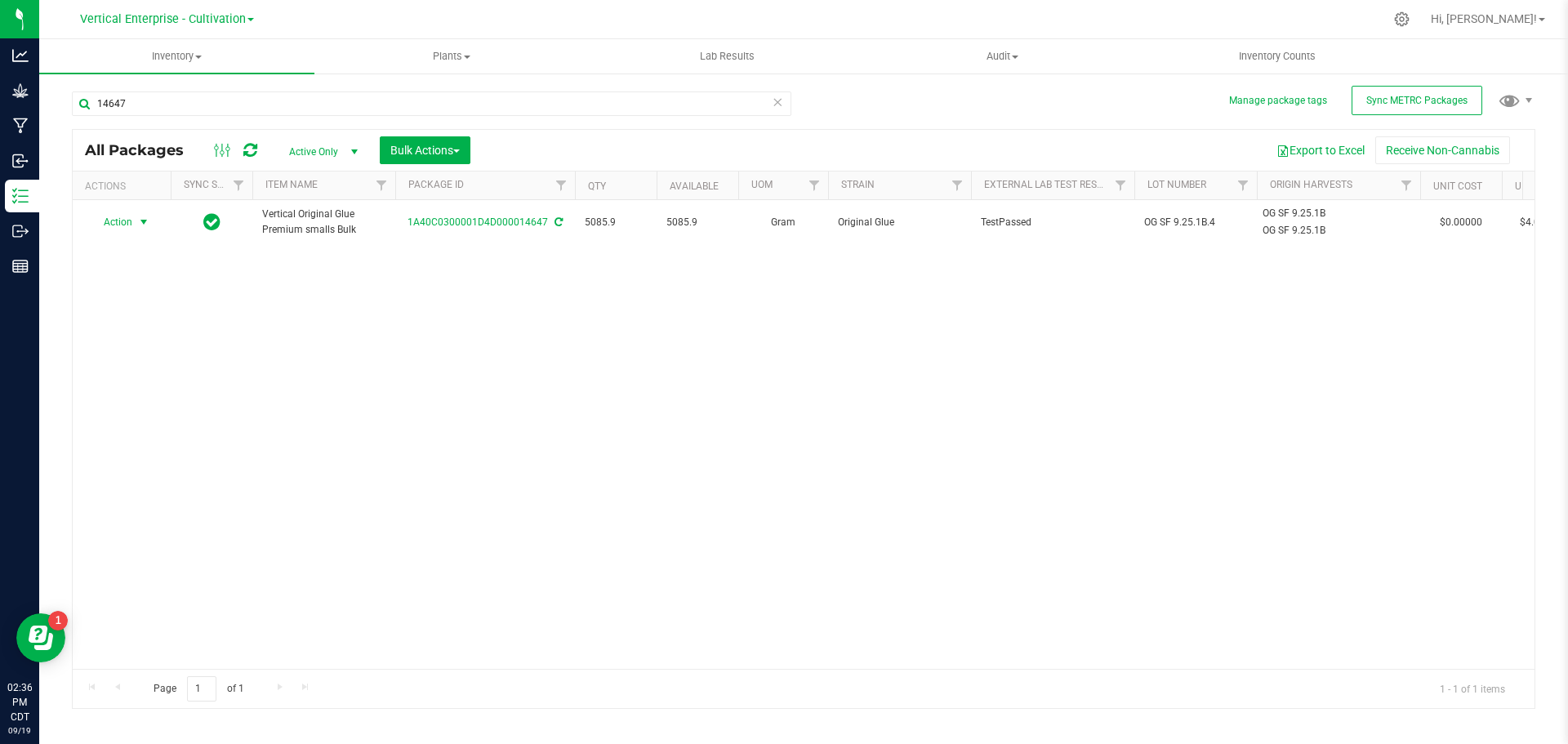
click at [135, 221] on span "select" at bounding box center [144, 222] width 20 height 23
click at [124, 266] on li "Create package" at bounding box center [141, 274] width 103 height 25
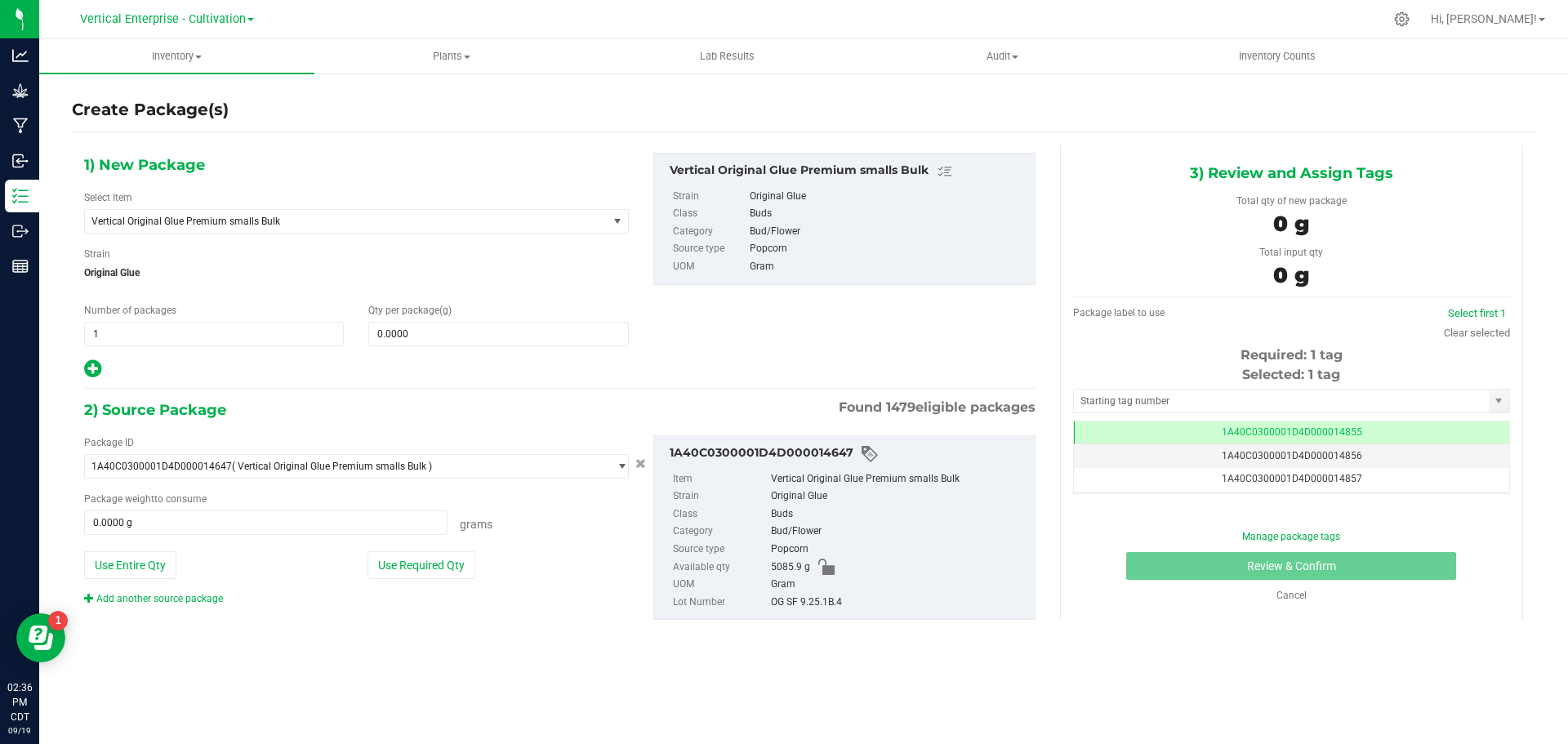
scroll to position [0, -1]
click at [205, 217] on span "Vertical Original Glue Premium smalls Bulk" at bounding box center [336, 221] width 489 height 12
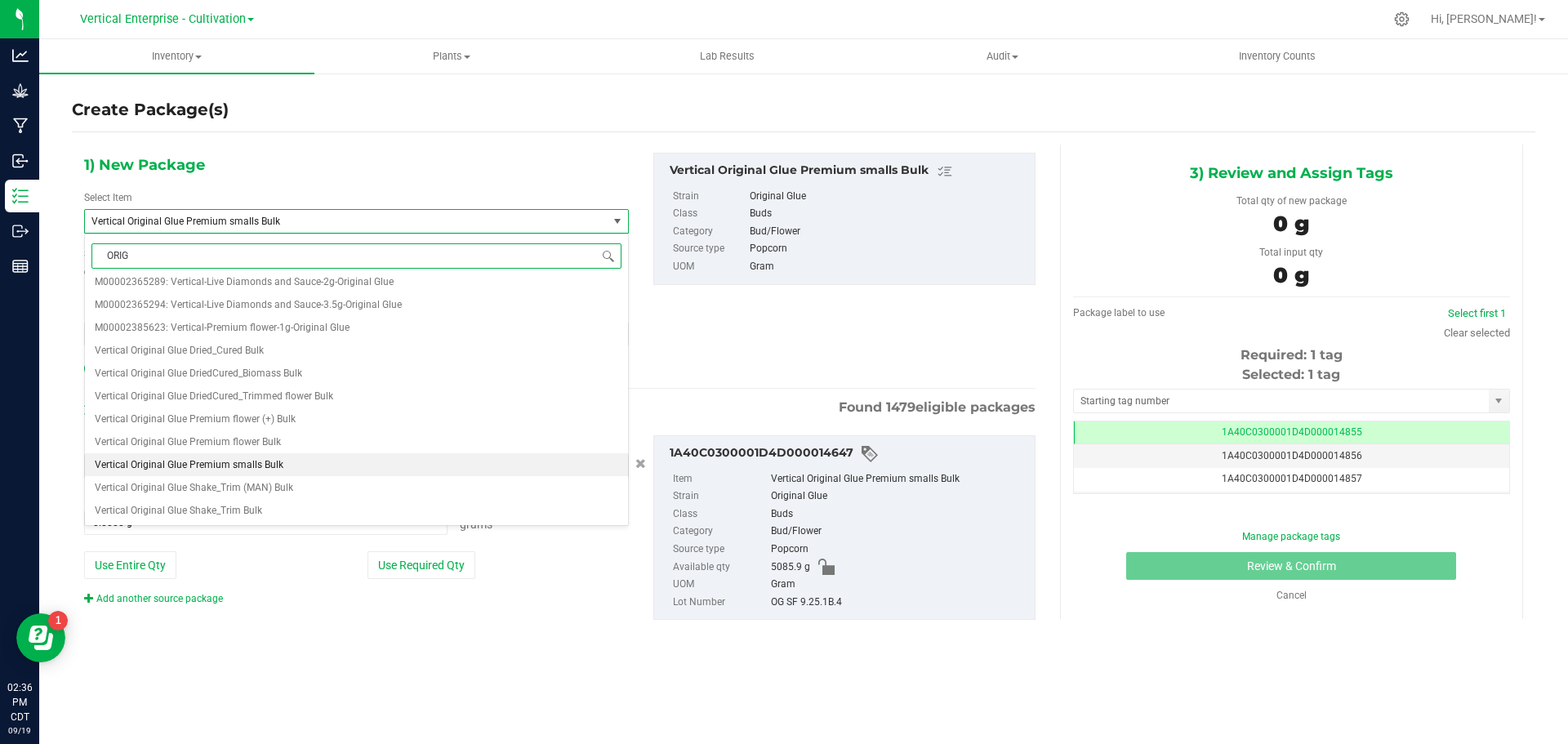
scroll to position [0, 0]
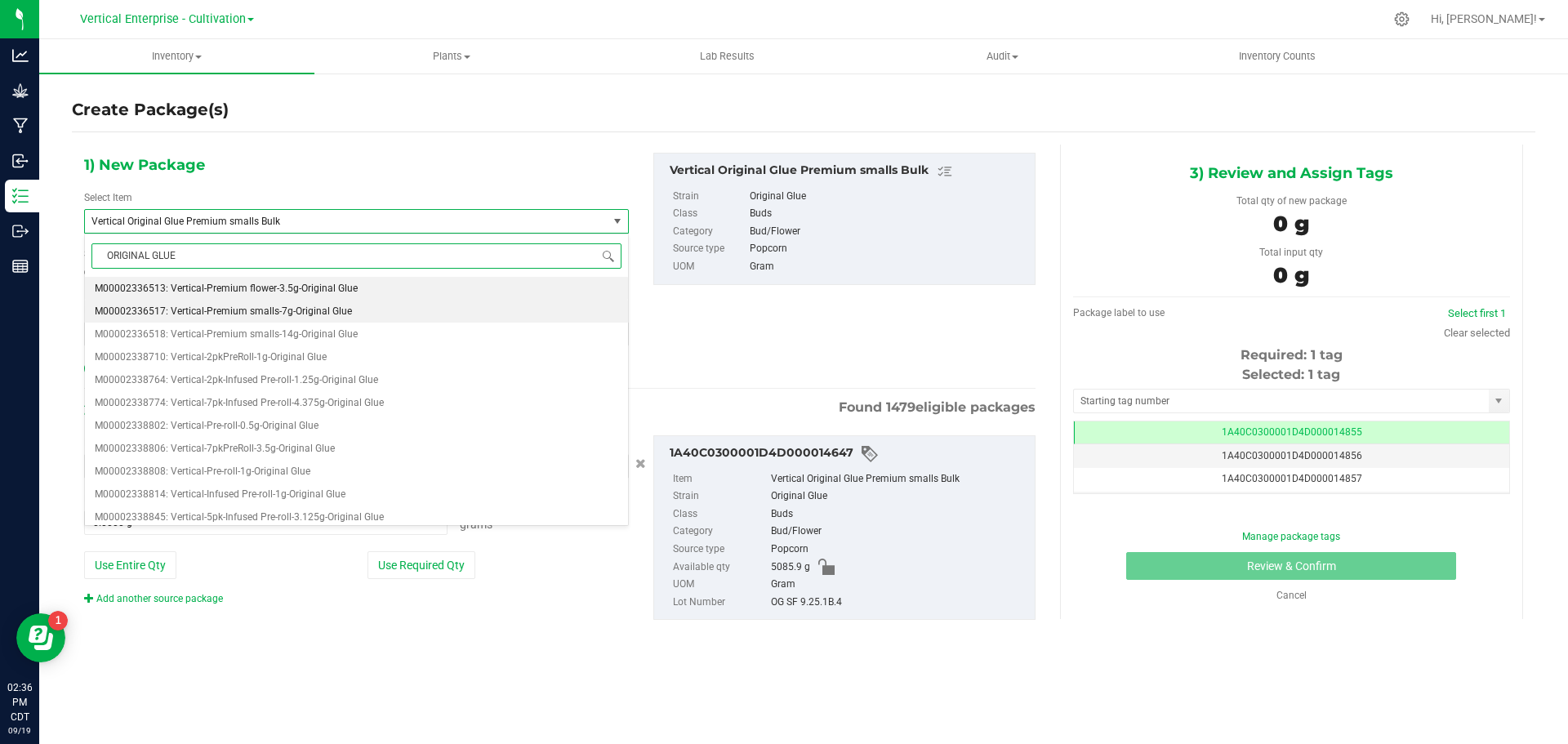
click at [198, 317] on li "M00002336517: Vertical-Premium smalls-7g-Original Glue" at bounding box center [357, 312] width 543 height 23
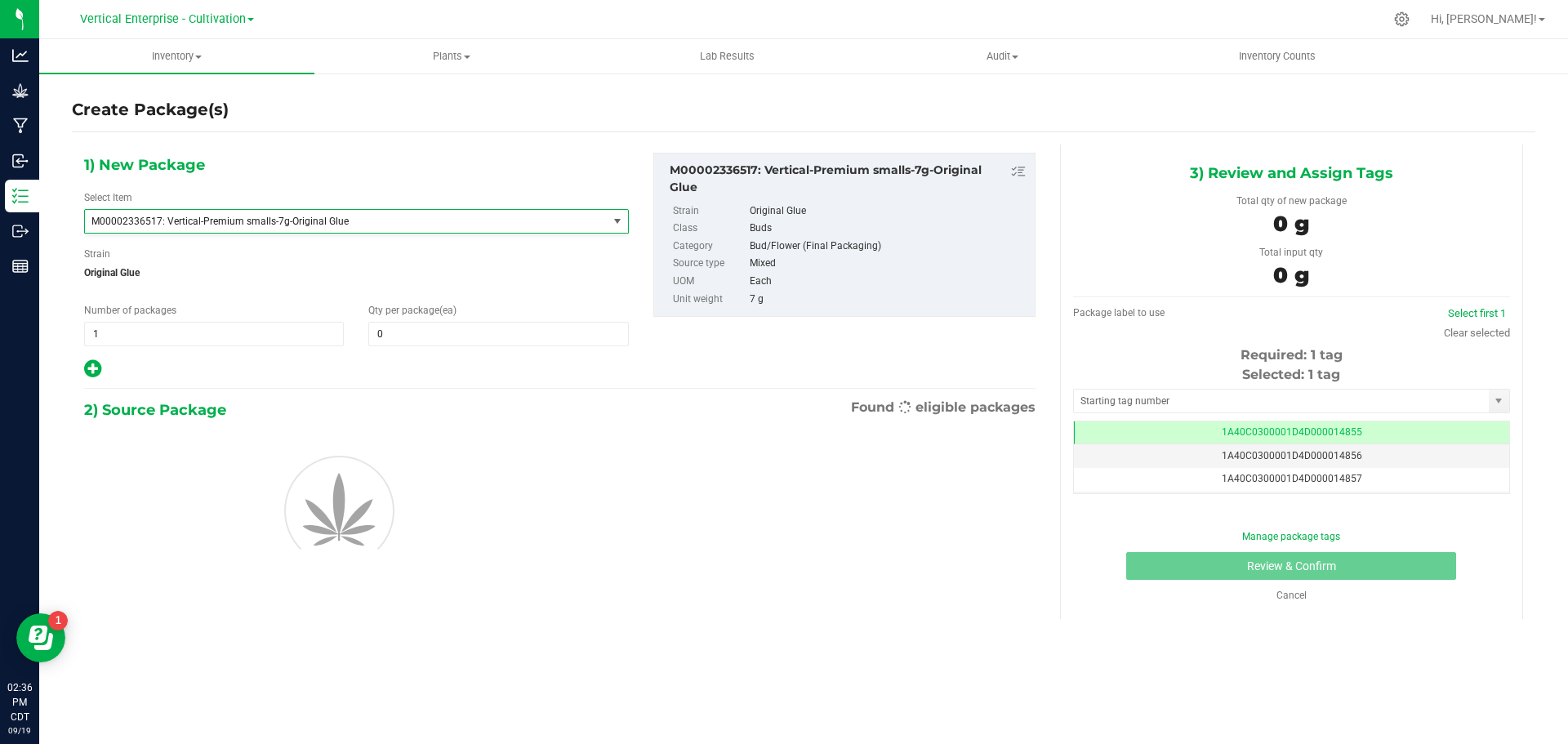
scroll to position [34680, 0]
click at [398, 344] on input "0" at bounding box center [498, 334] width 258 height 23
click at [397, 338] on input "0" at bounding box center [498, 334] width 258 height 23
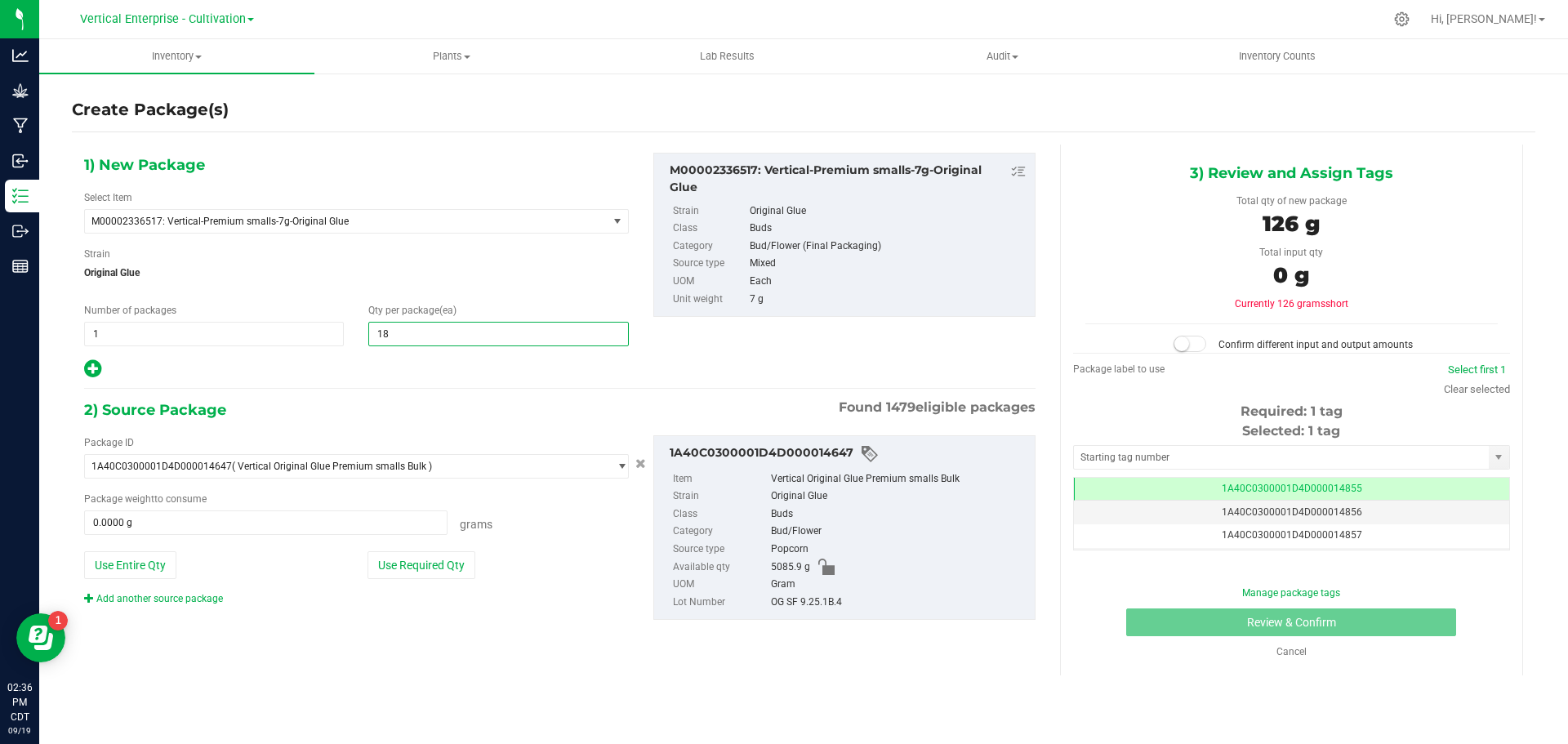
click at [431, 562] on button "Use Required Qty" at bounding box center [421, 565] width 107 height 28
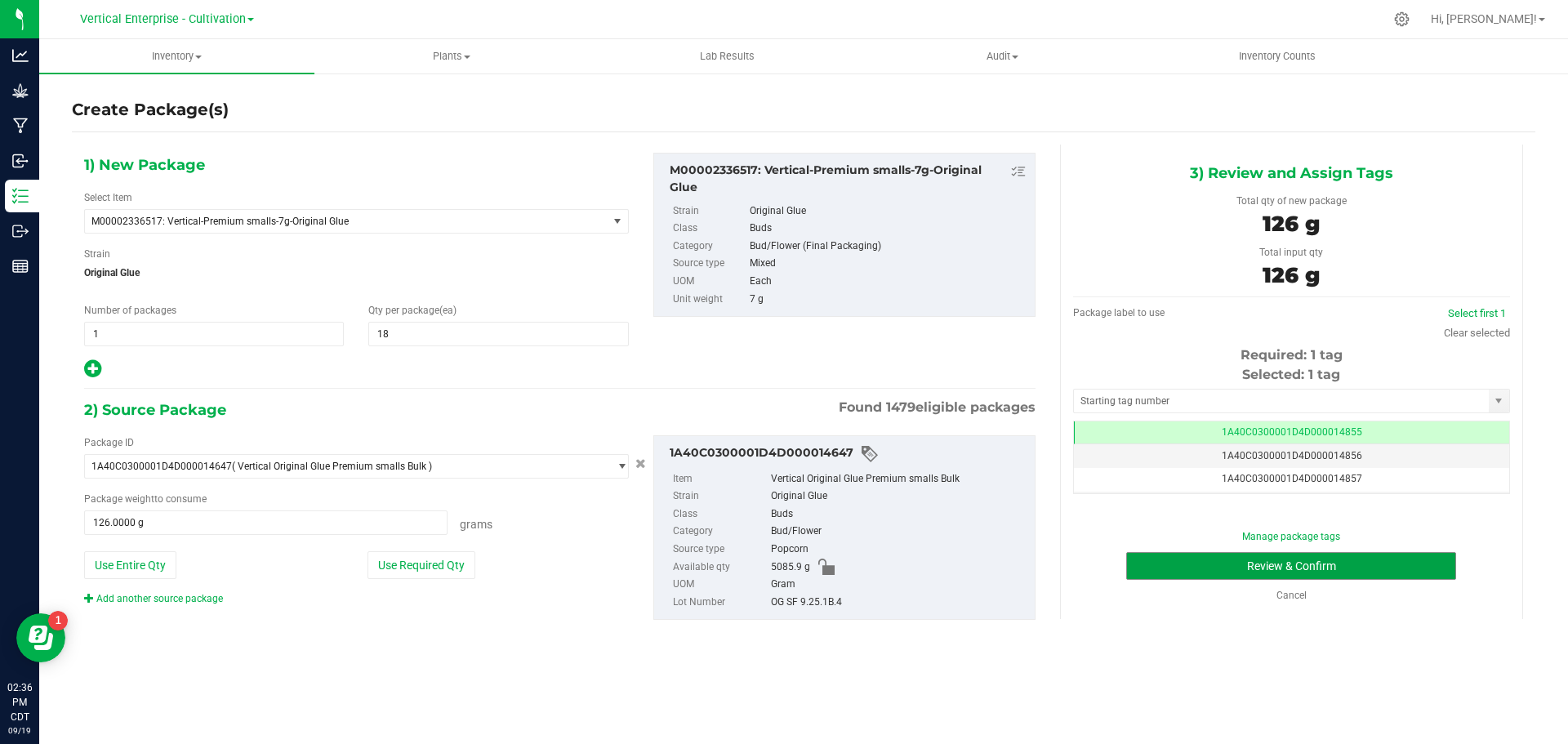
click at [1387, 559] on button "Review & Confirm" at bounding box center [1291, 566] width 330 height 28
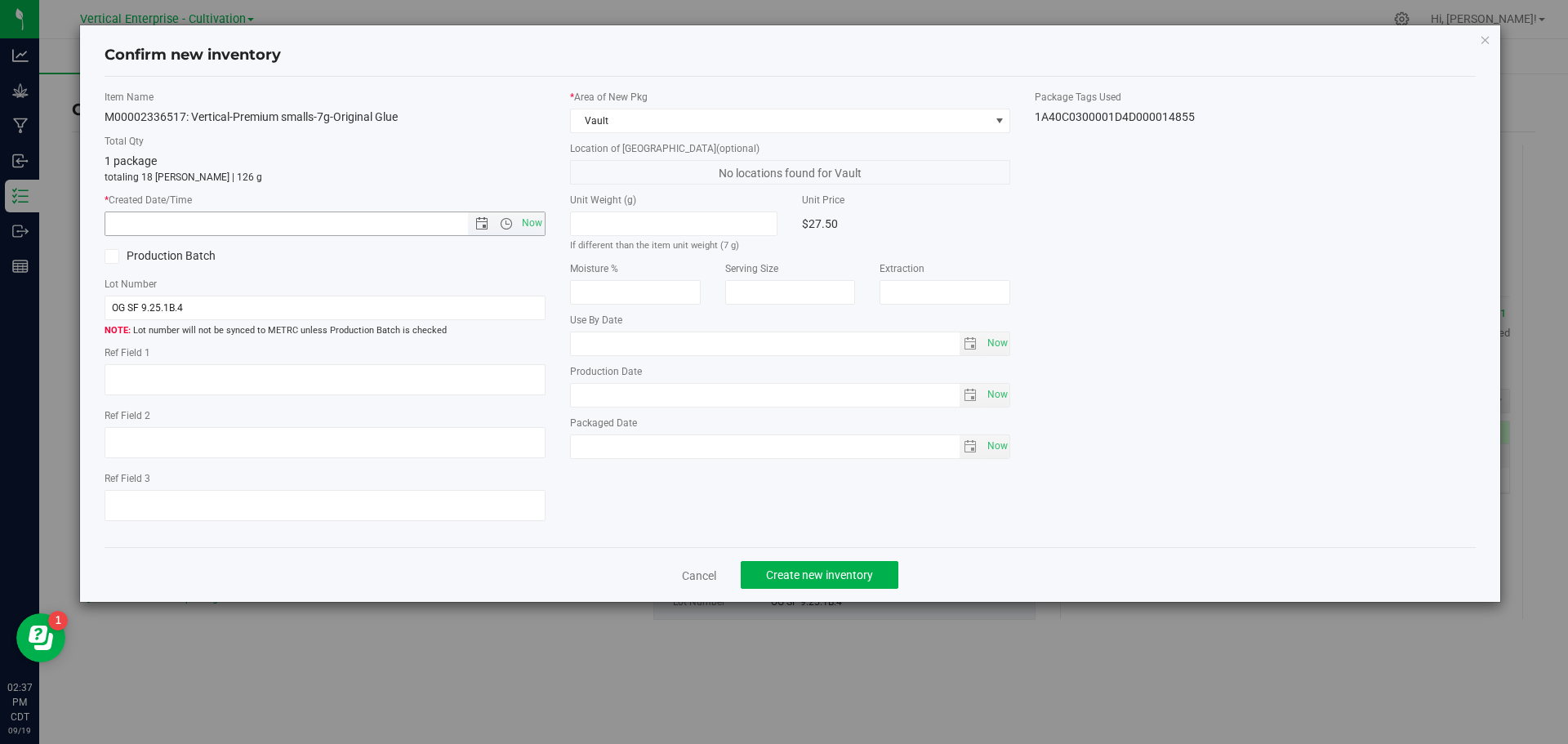
click at [542, 218] on span "Now" at bounding box center [531, 223] width 28 height 24
click at [860, 589] on button "Create new inventory" at bounding box center [819, 574] width 157 height 28
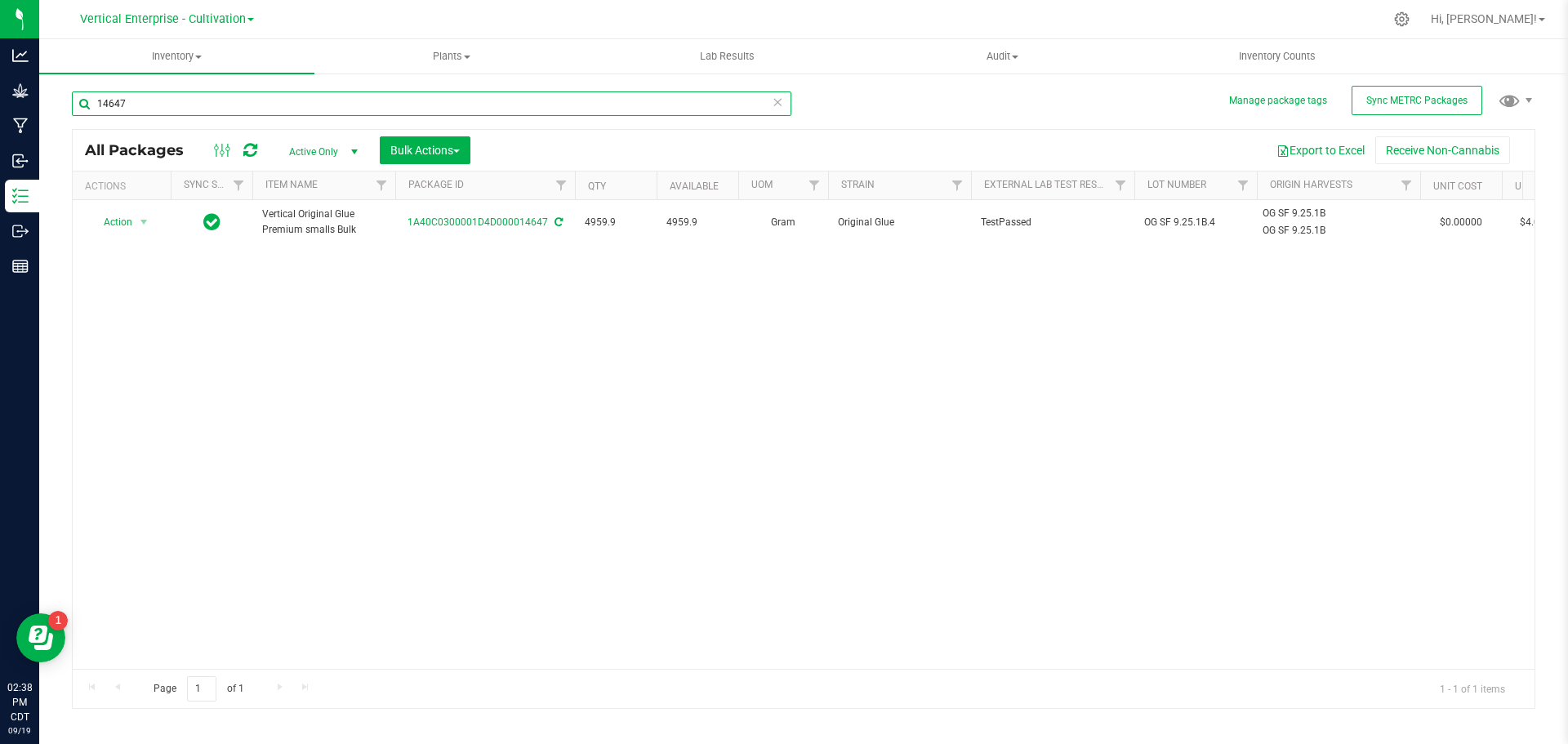
click at [140, 100] on input "14647" at bounding box center [432, 104] width 719 height 25
drag, startPoint x: 140, startPoint y: 102, endPoint x: 0, endPoint y: 102, distance: 140.0
click at [0, 102] on div "Analytics Grow Manufacturing Inbound Inventory Outbound Reports 02:38 PM CDT [D…" at bounding box center [784, 372] width 1568 height 744
